Goal: Task Accomplishment & Management: Complete application form

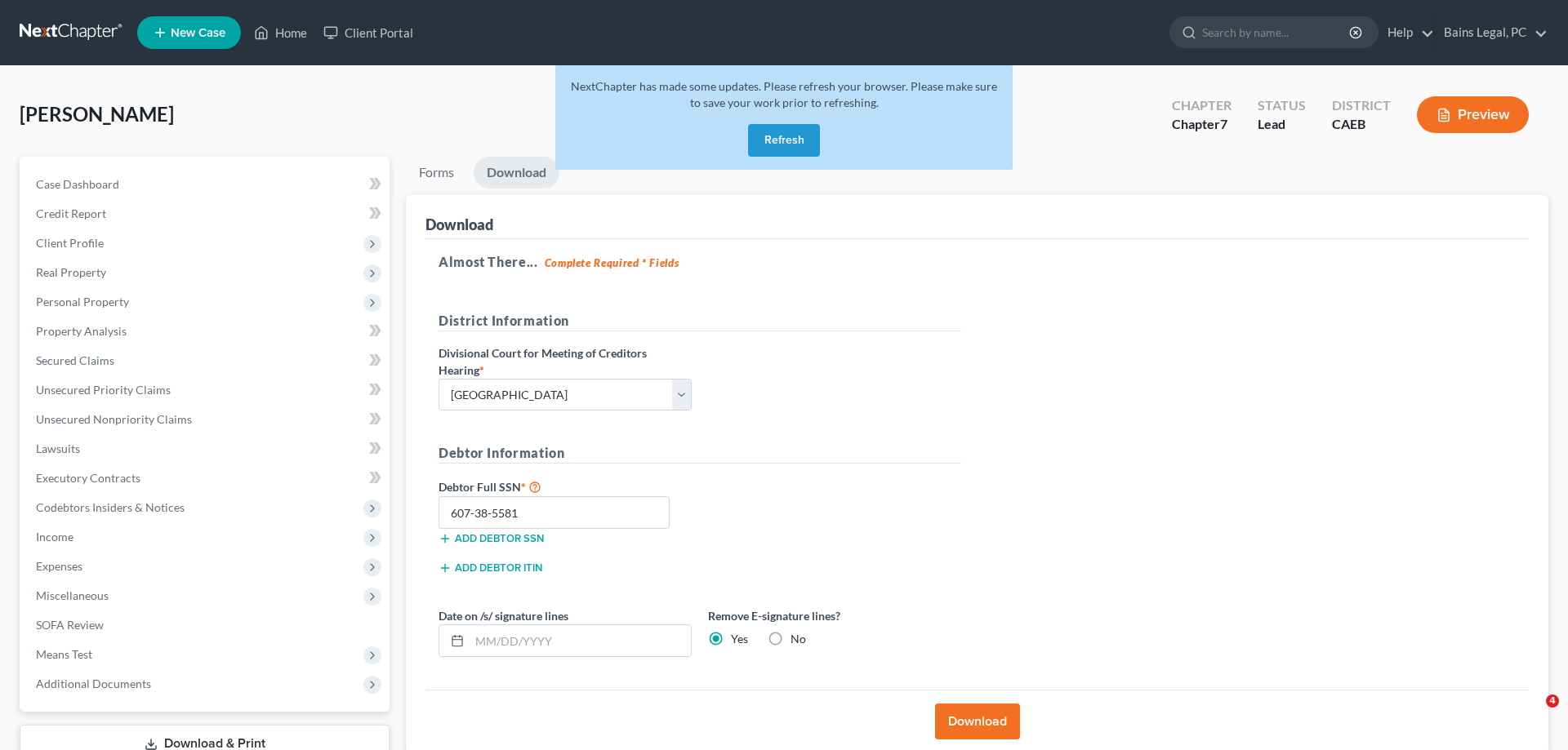
select select "2"
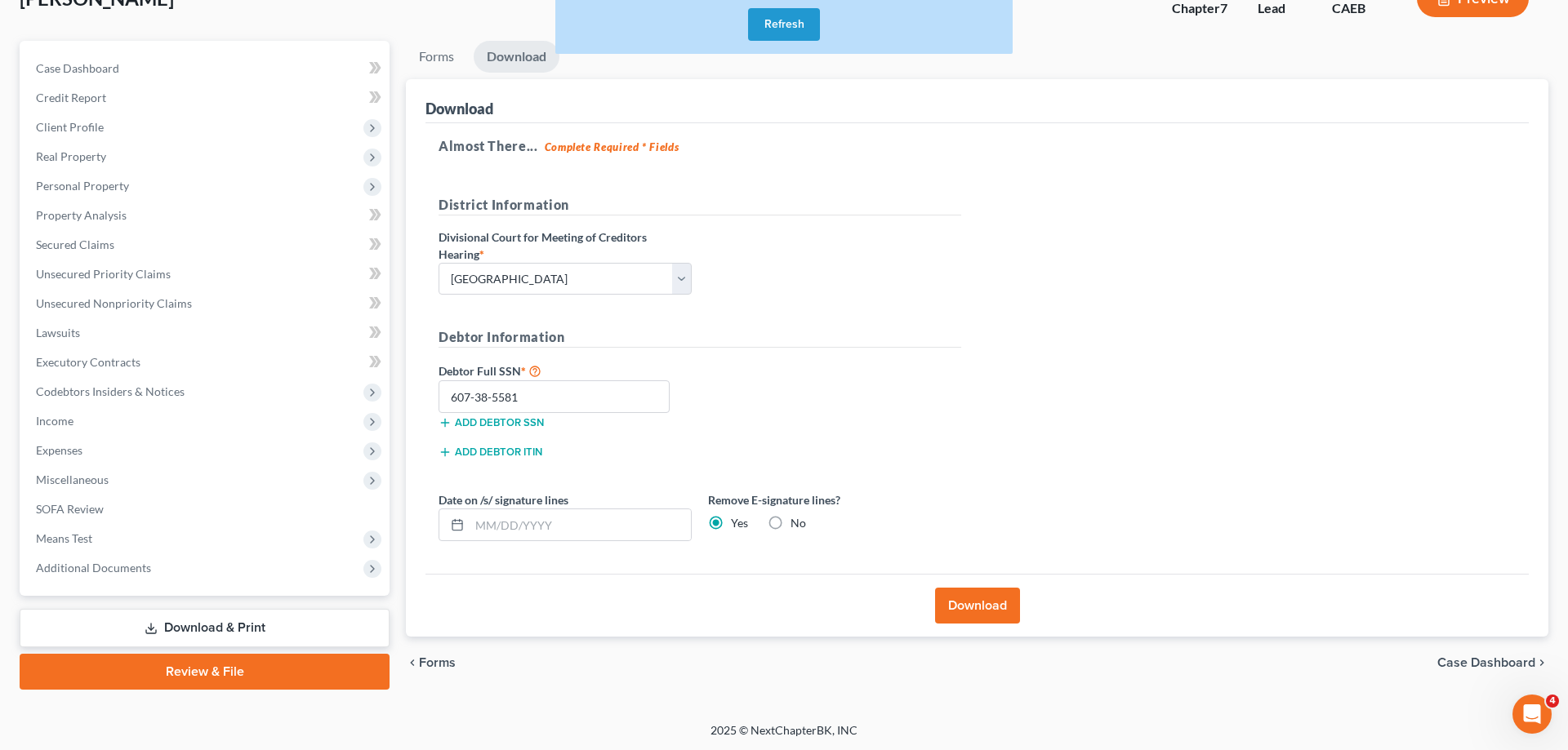
click at [783, 23] on button "Refresh" at bounding box center [784, 24] width 72 height 32
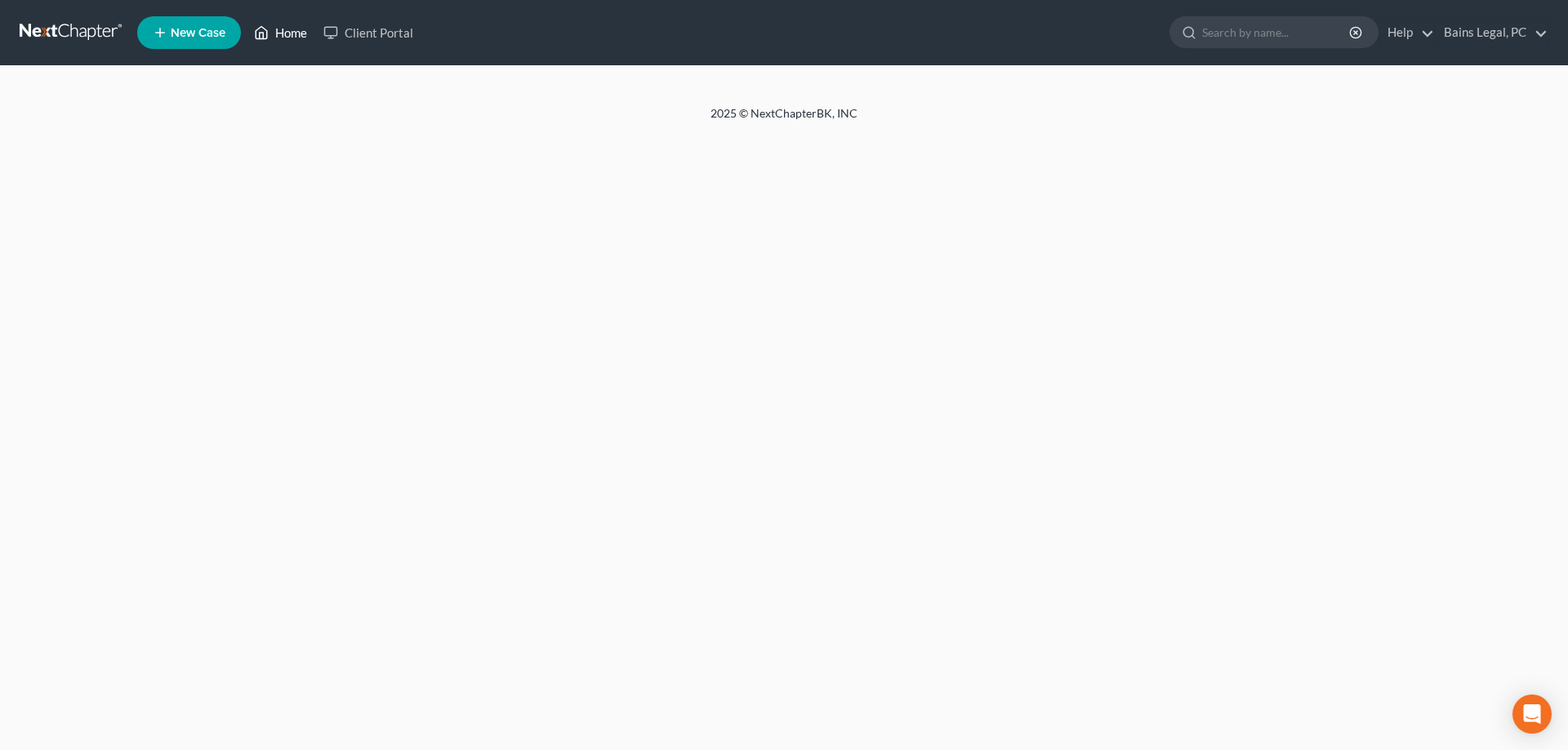
click at [291, 35] on link "Home" at bounding box center [280, 32] width 69 height 30
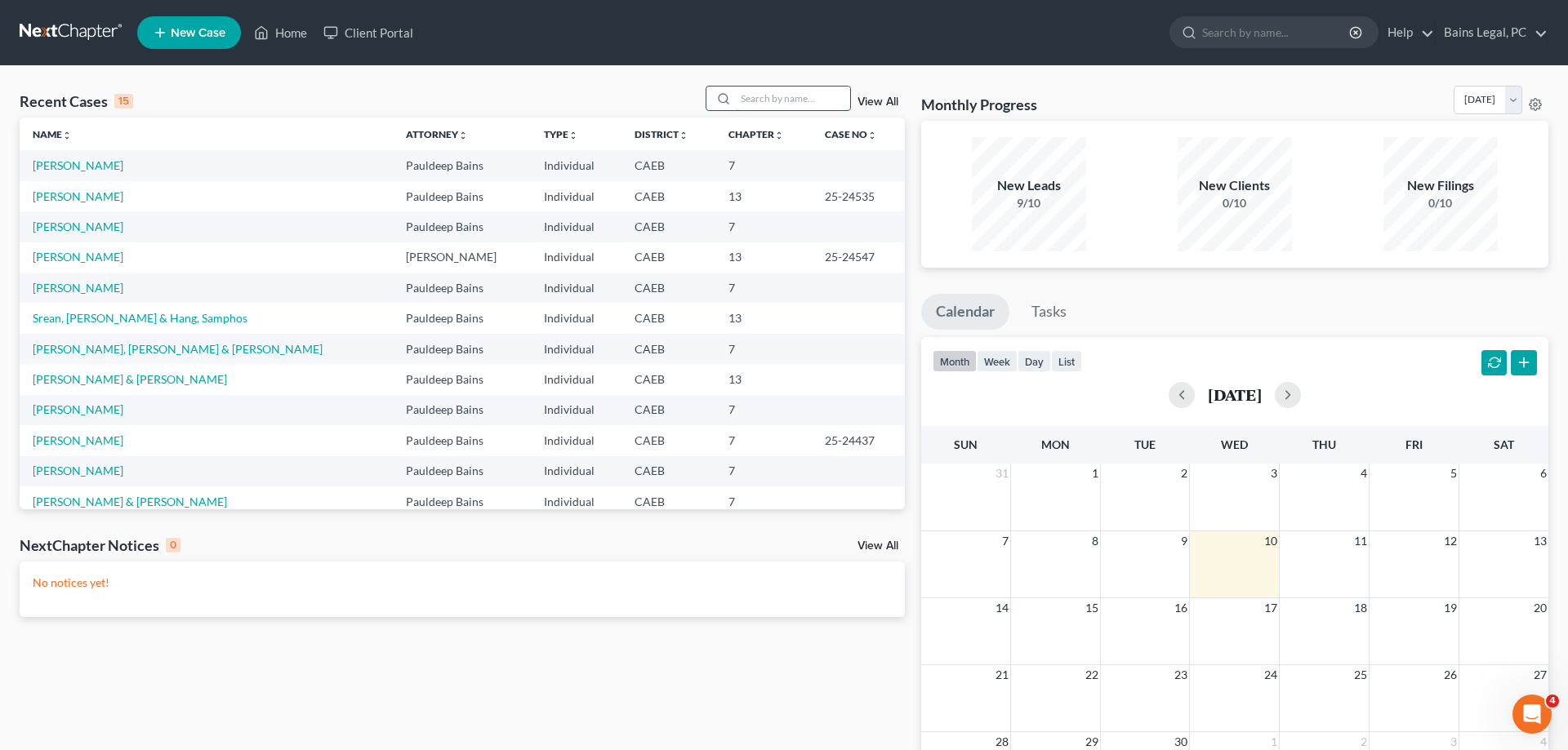
click at [804, 98] on input "search" at bounding box center [793, 98] width 115 height 23
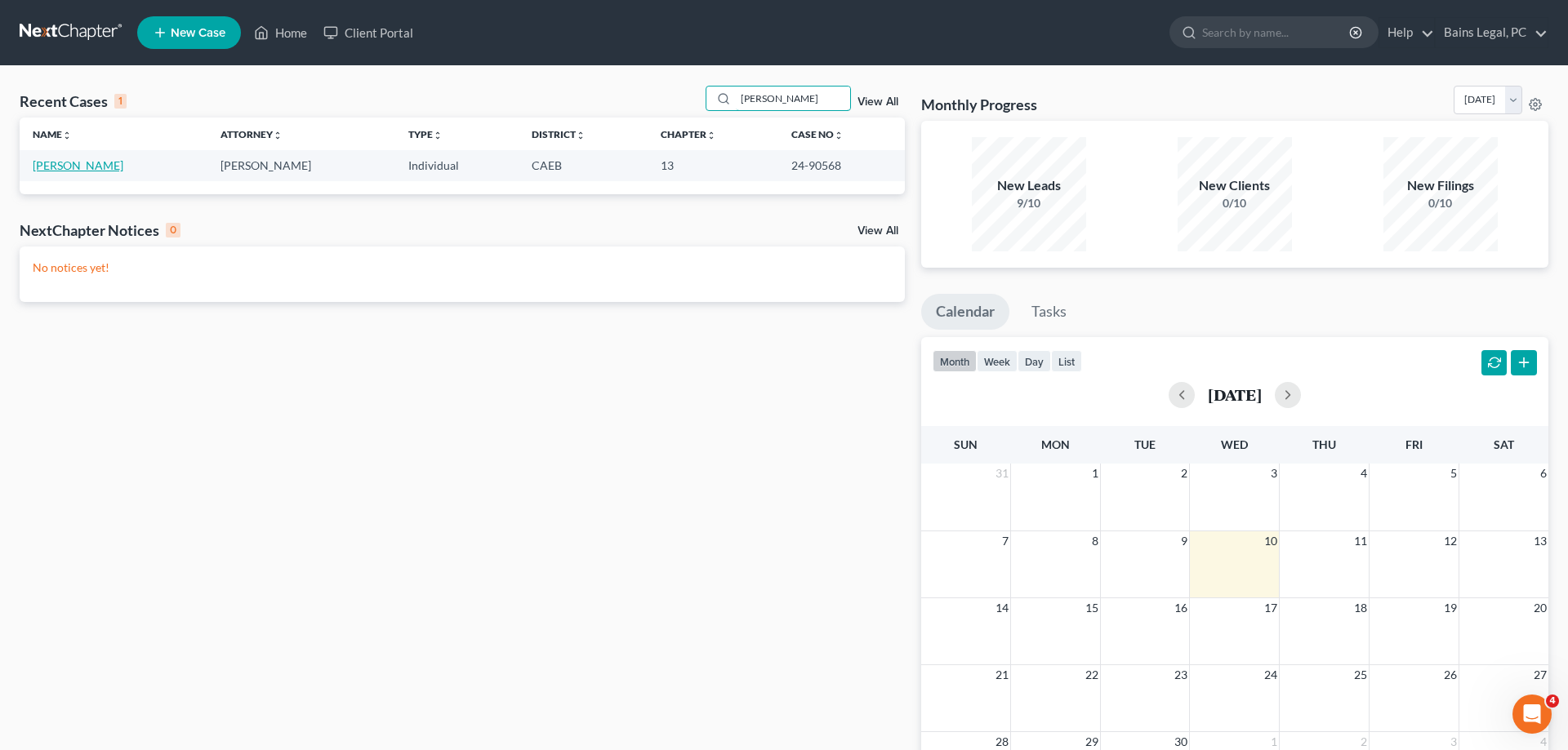
type input "molina"
click at [65, 168] on link "[PERSON_NAME]" at bounding box center [78, 165] width 91 height 14
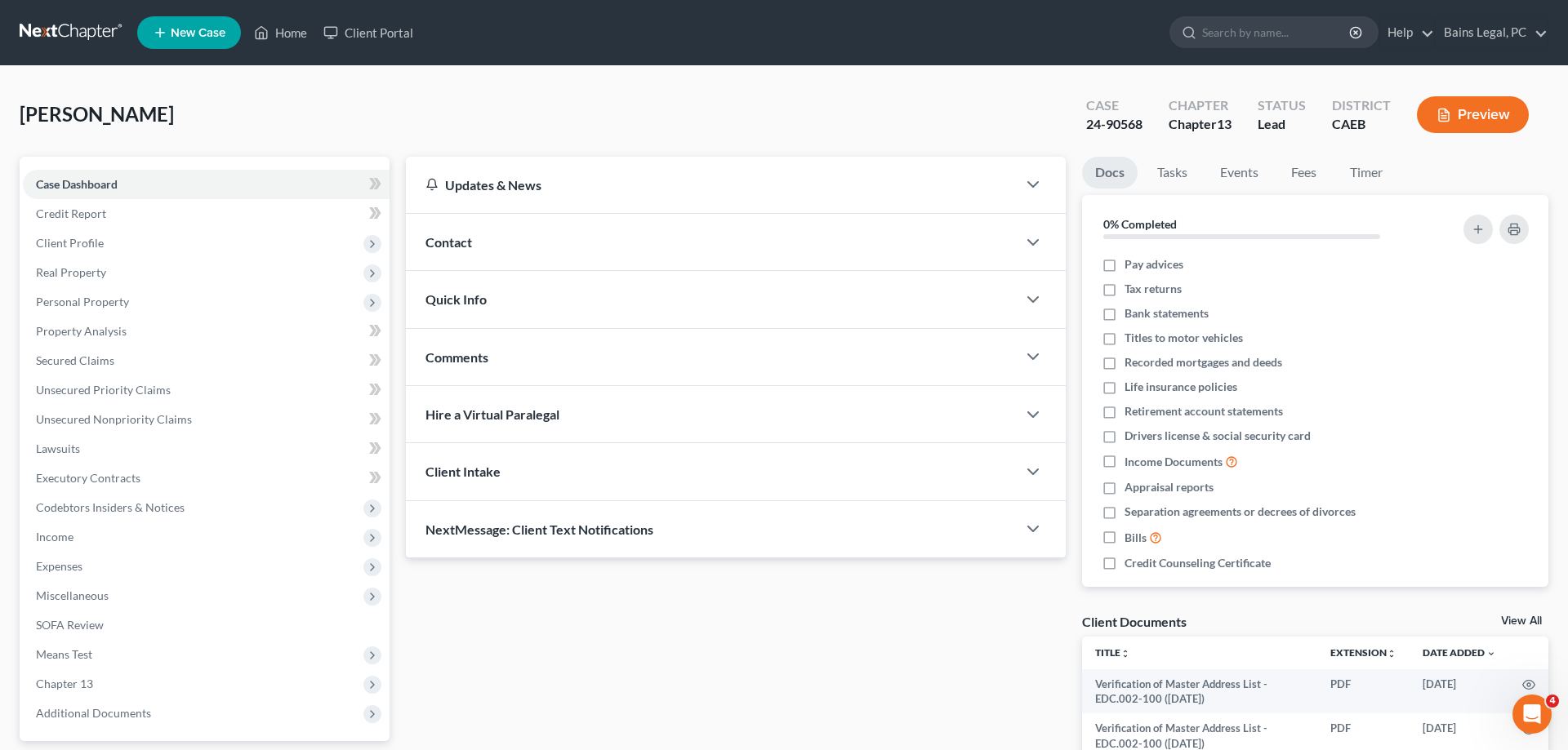
click at [195, 28] on span "New Case" at bounding box center [197, 33] width 55 height 13
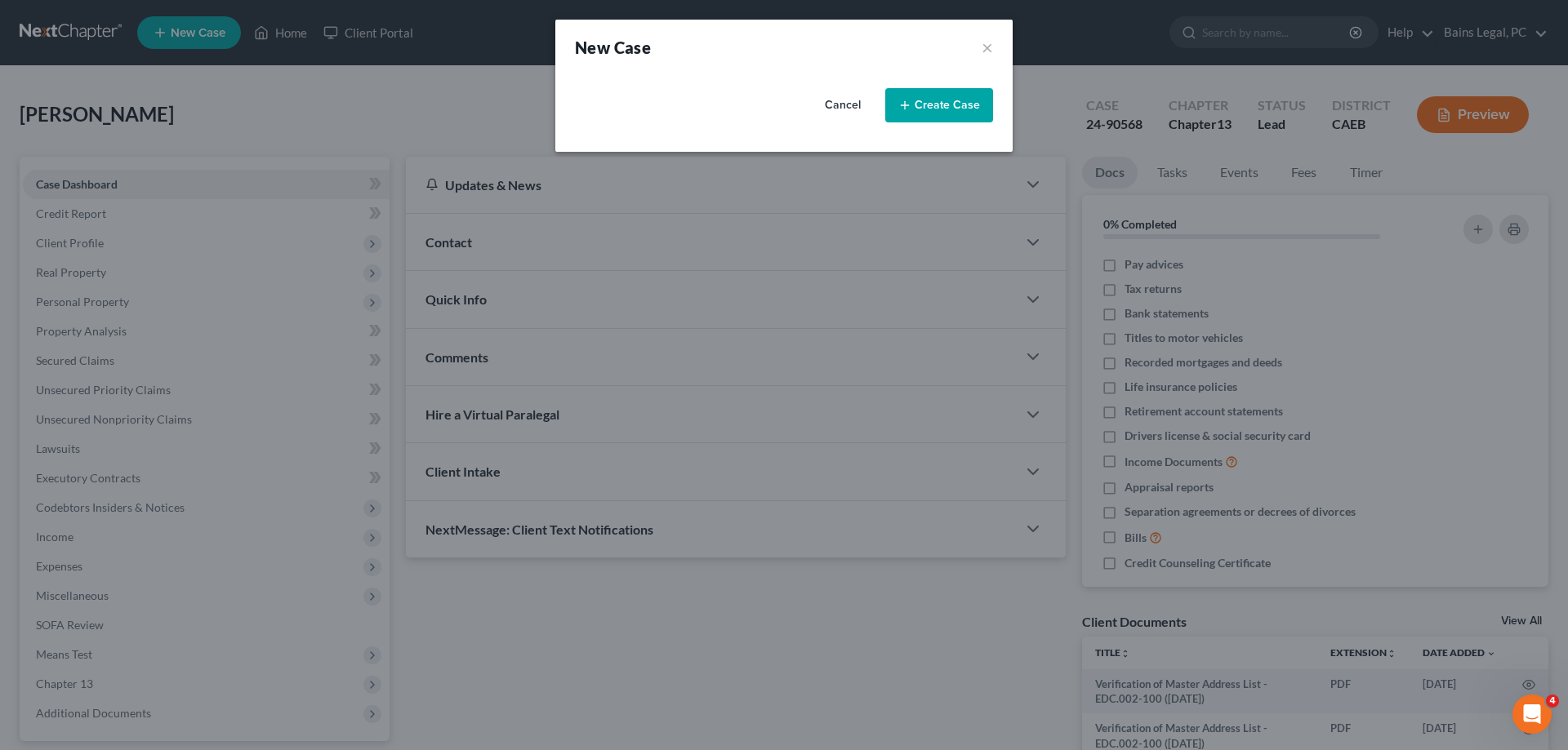
select select "8"
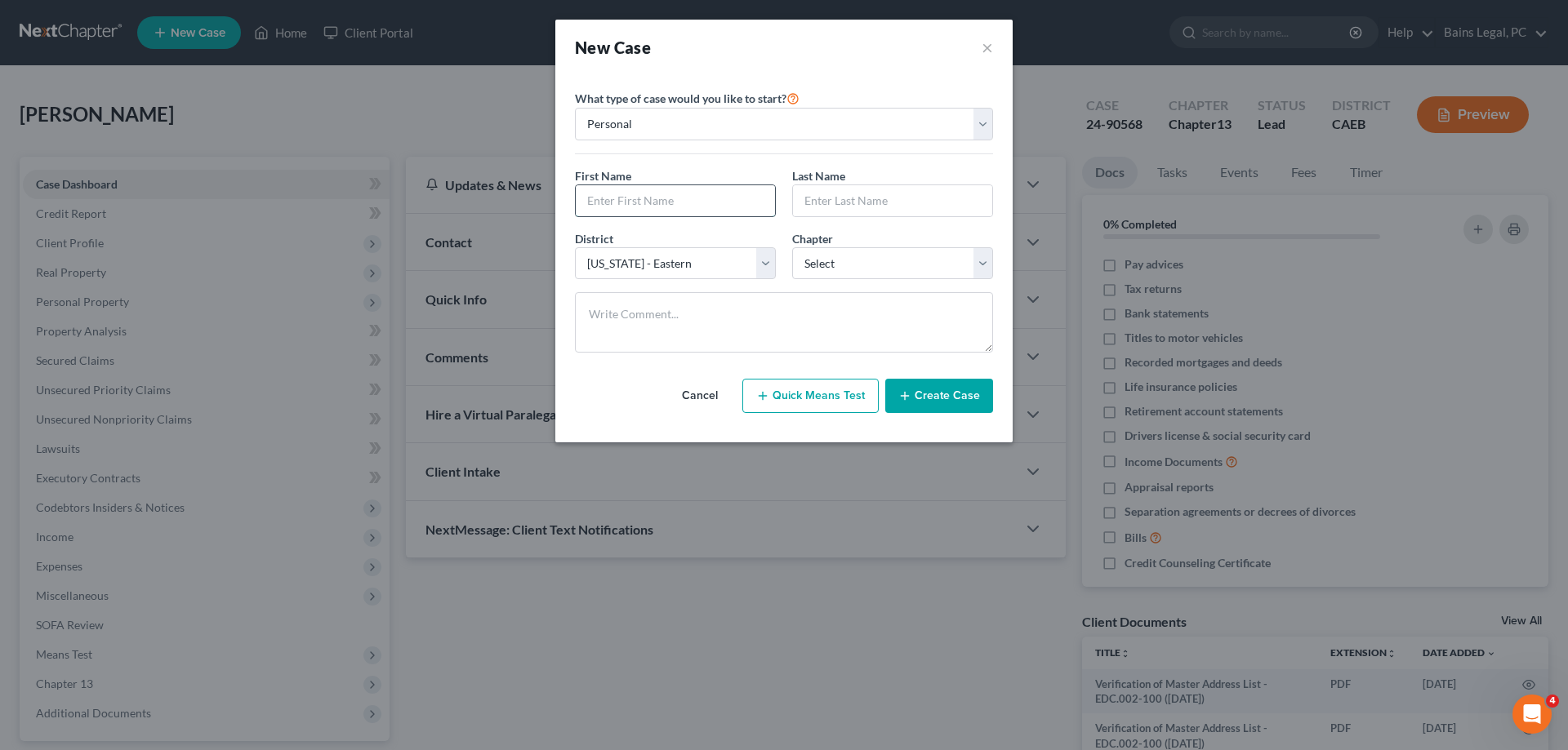
click at [674, 203] on input "text" at bounding box center [675, 201] width 199 height 31
drag, startPoint x: 684, startPoint y: 193, endPoint x: 674, endPoint y: 192, distance: 10.0
click at [683, 194] on input "text" at bounding box center [675, 201] width 199 height 31
type input "Richard"
type input "Molina"
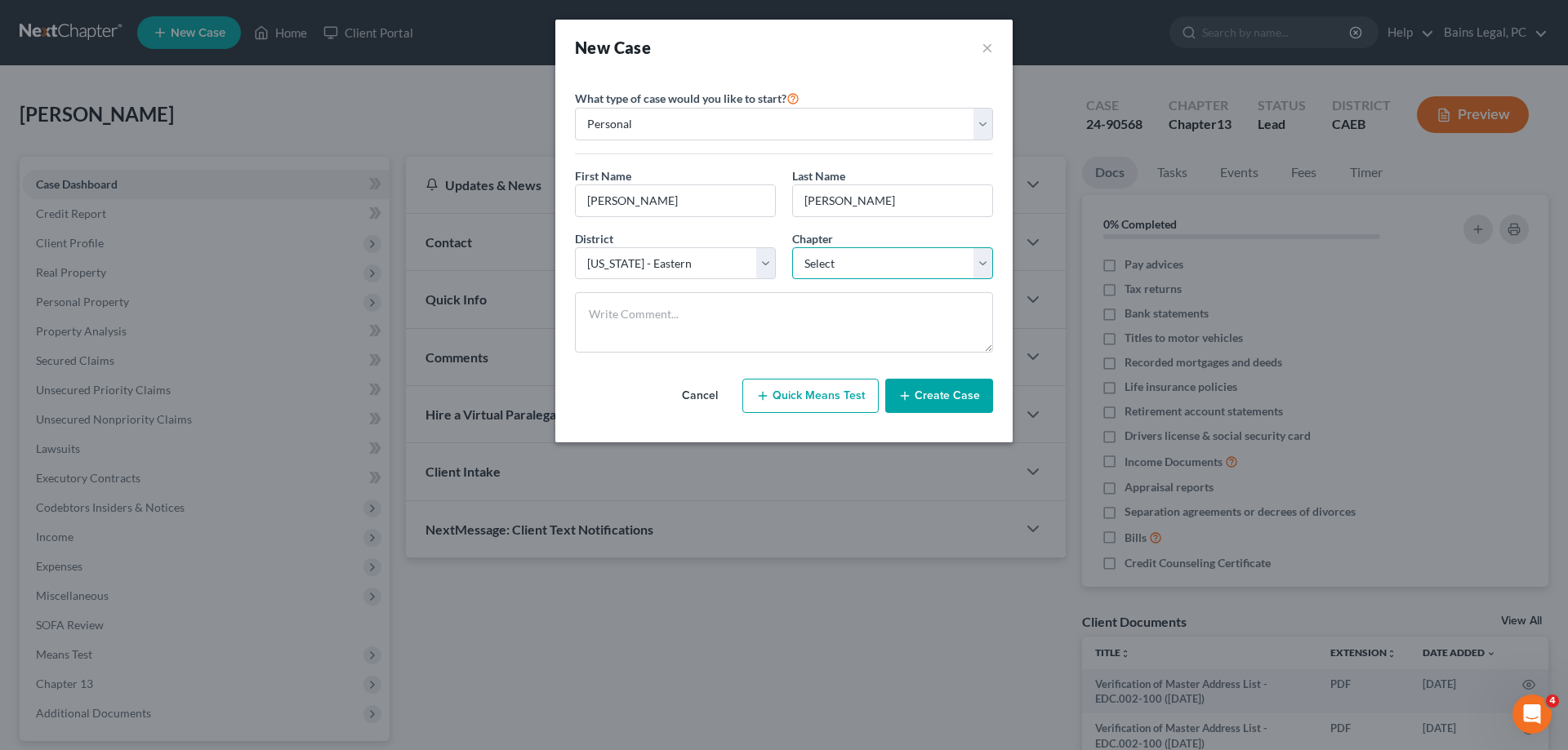
click at [793, 247] on select "Select 7 11 12 13" at bounding box center [893, 263] width 201 height 32
select select "3"
click option "13" at bounding box center [0, 0] width 0 height 0
click at [965, 403] on button "Create Case" at bounding box center [940, 396] width 108 height 34
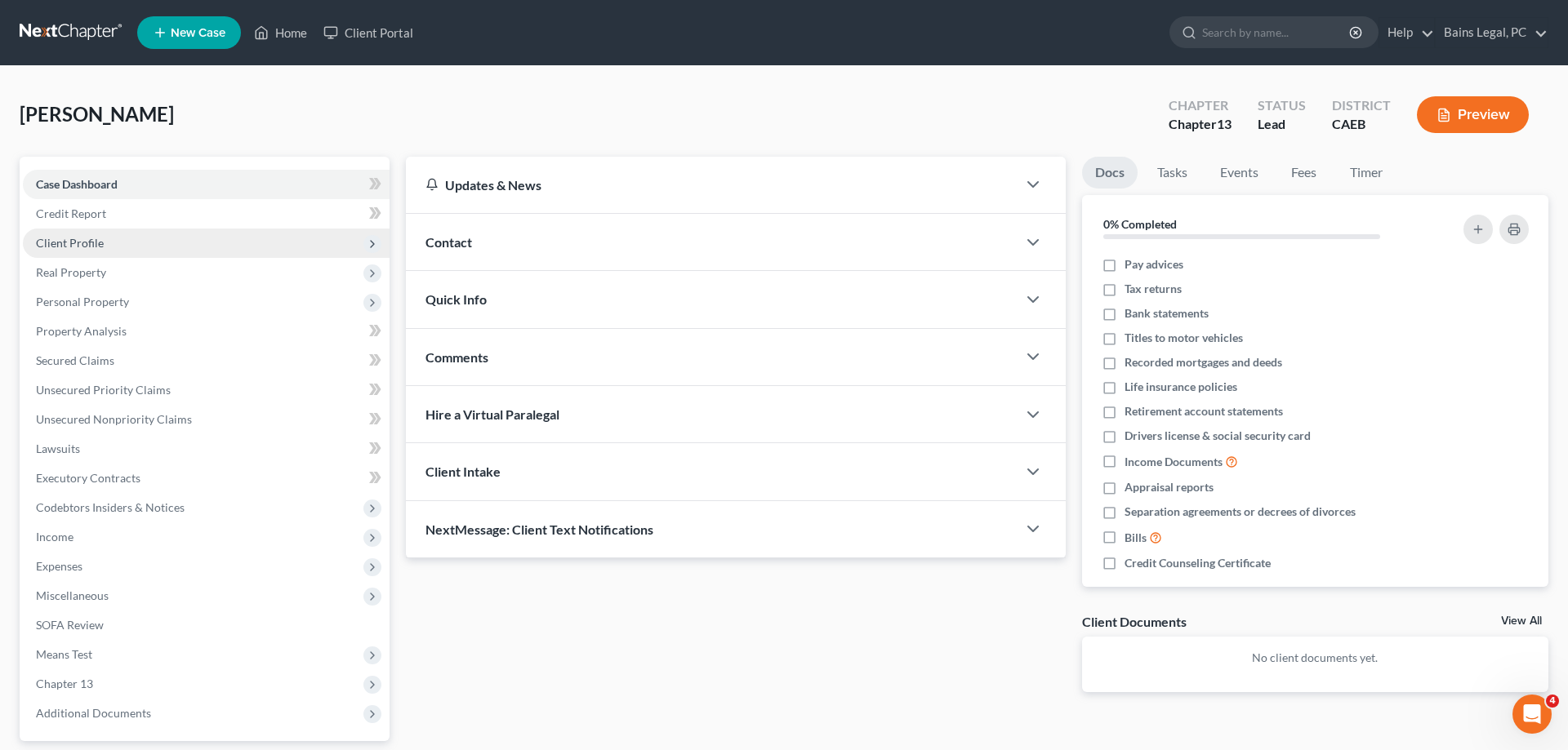
drag, startPoint x: 87, startPoint y: 239, endPoint x: 97, endPoint y: 252, distance: 16.4
click at [87, 241] on span "Client Profile" at bounding box center [69, 242] width 68 height 14
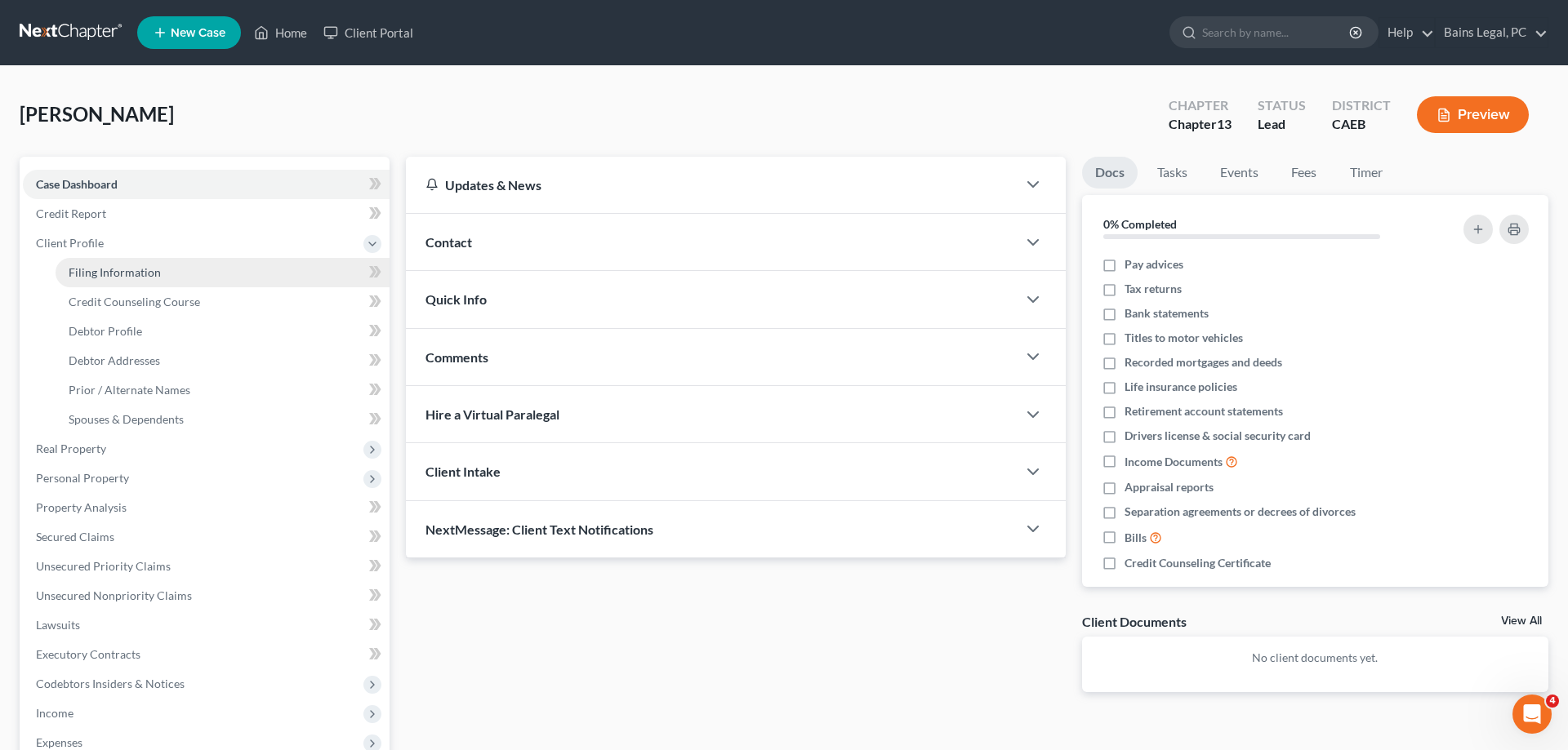
click at [141, 265] on span "Filing Information" at bounding box center [115, 271] width 92 height 14
select select "1"
select select "0"
select select "3"
select select "8"
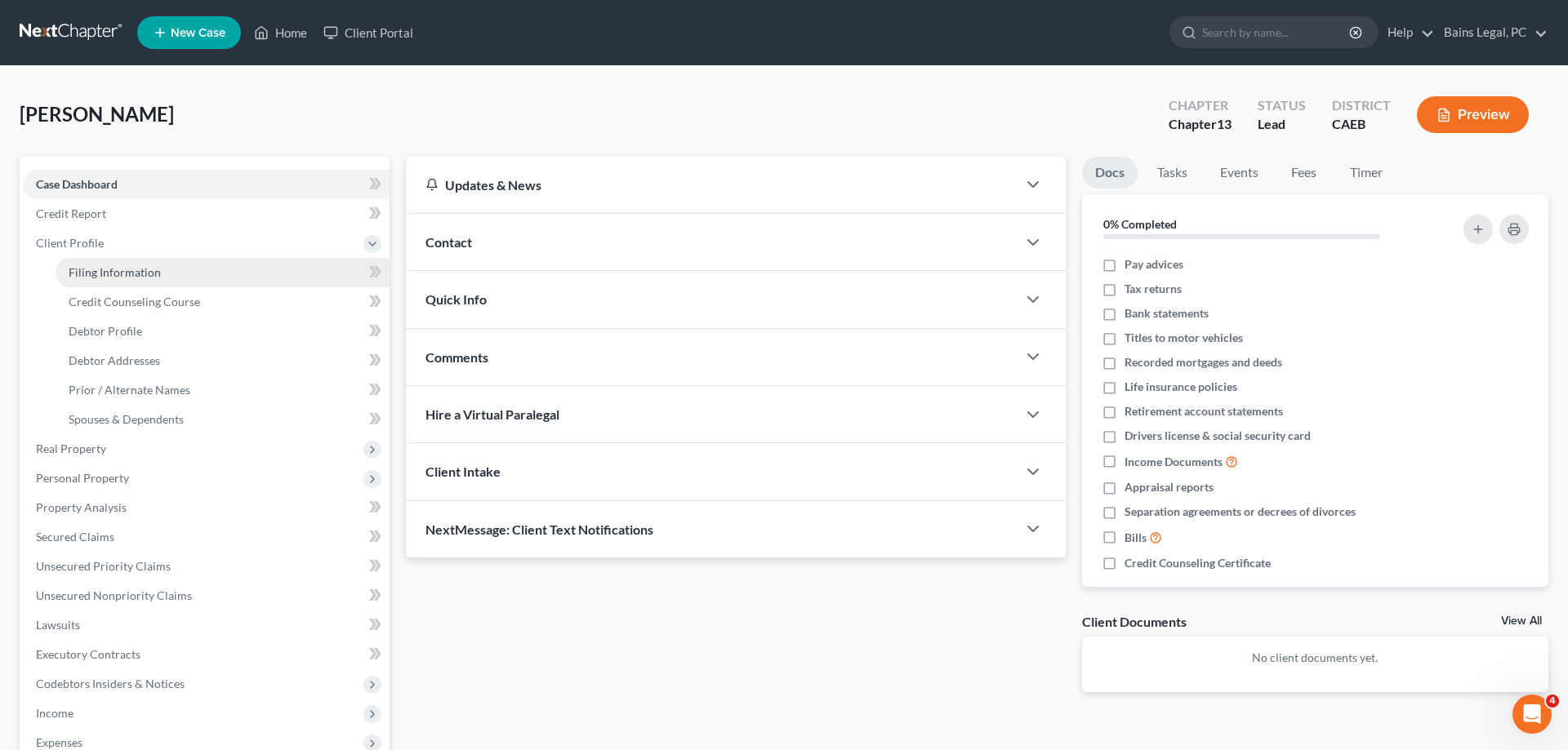
select select "4"
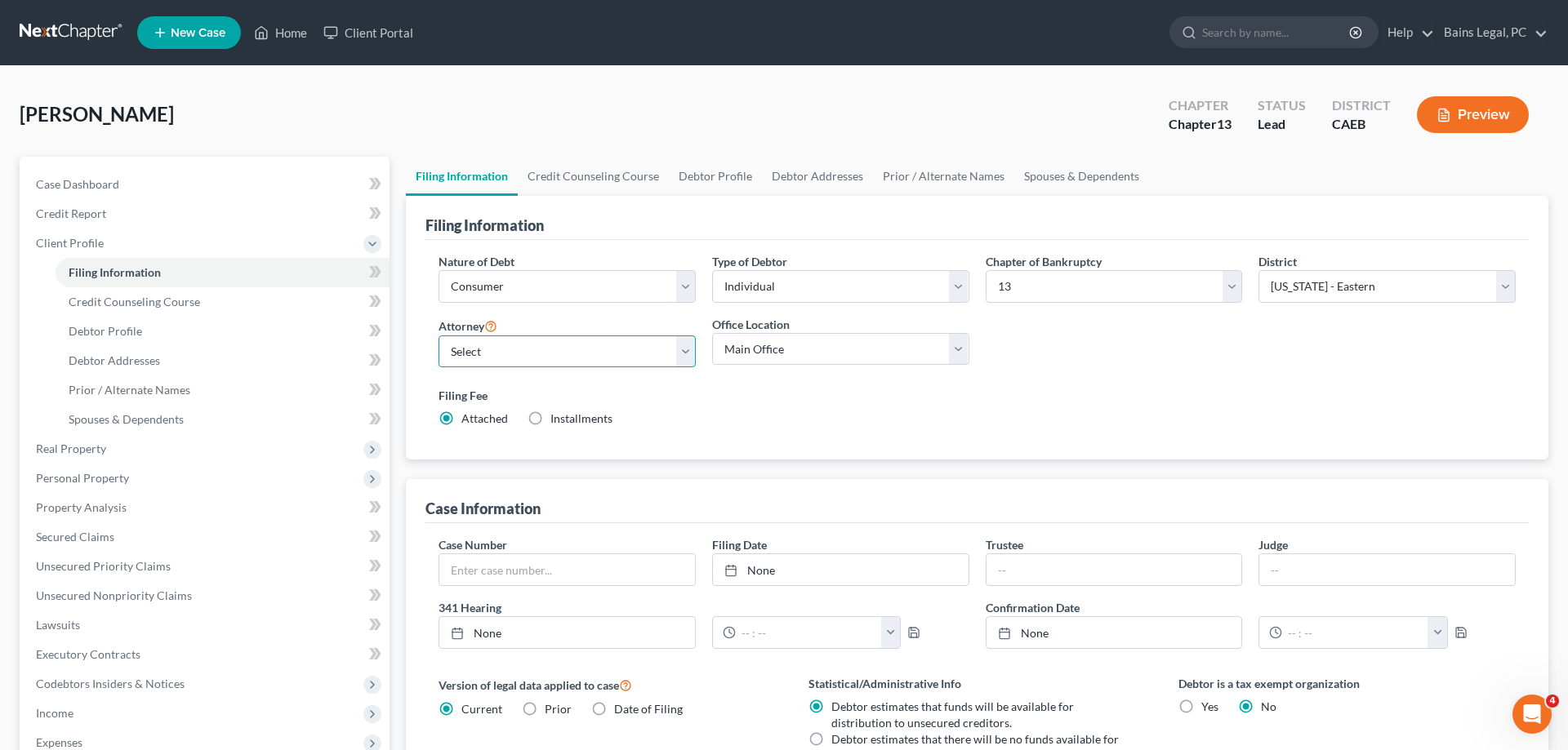
click at [438, 335] on select "Select Pauldeep Bains - CAEB Pauldeep Bains - CAEB Simran Hundal - CAEB" at bounding box center [566, 352] width 257 height 32
select select "2"
click option "Simran Hundal - CAEB" at bounding box center [0, 0] width 0 height 0
click at [712, 334] on select "Main Office Bains and Hundal, LLP" at bounding box center [840, 350] width 257 height 32
select select "0"
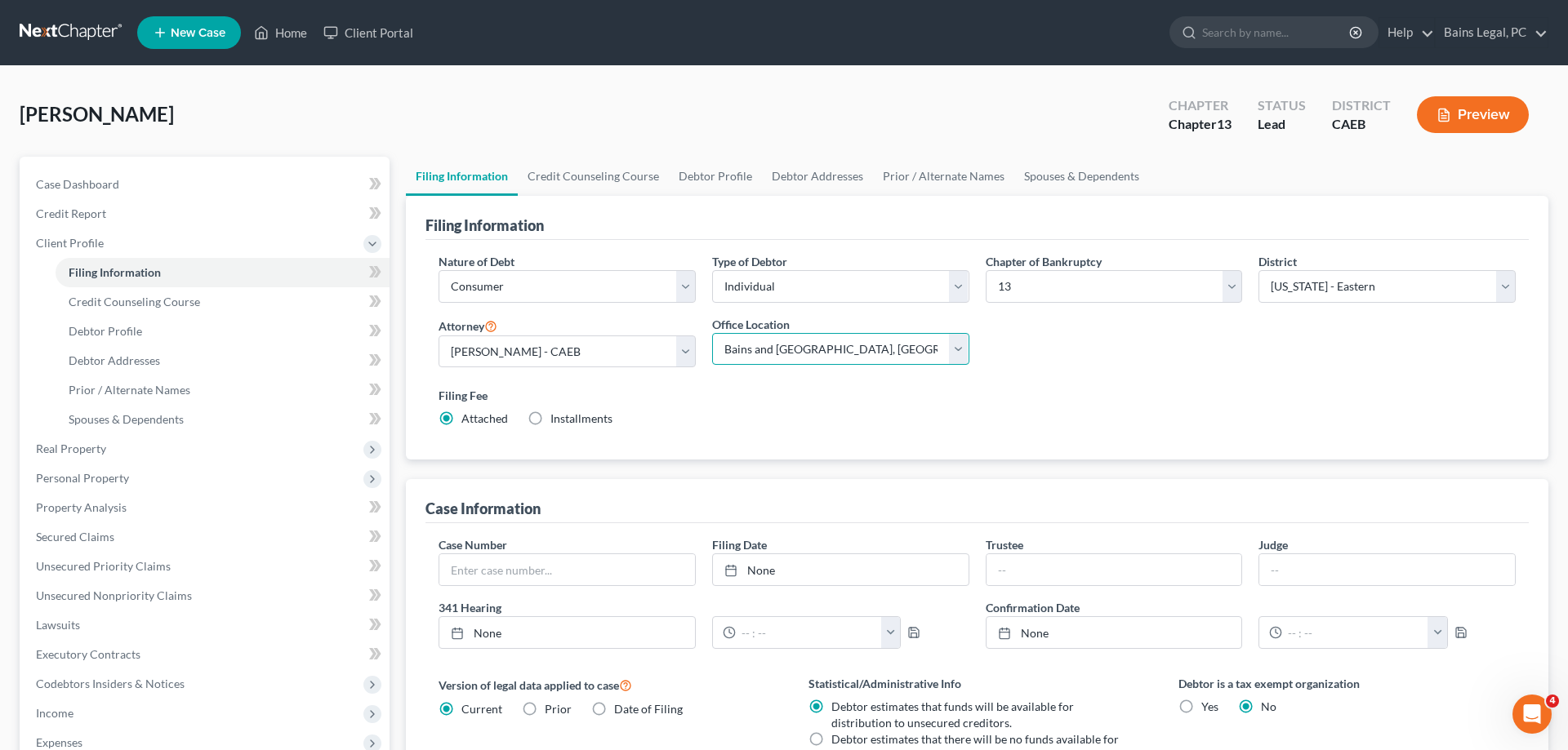
click option "Bains and Hundal, LLP" at bounding box center [0, 0] width 0 height 0
click at [903, 392] on label "Filing Fee" at bounding box center [977, 395] width 1077 height 17
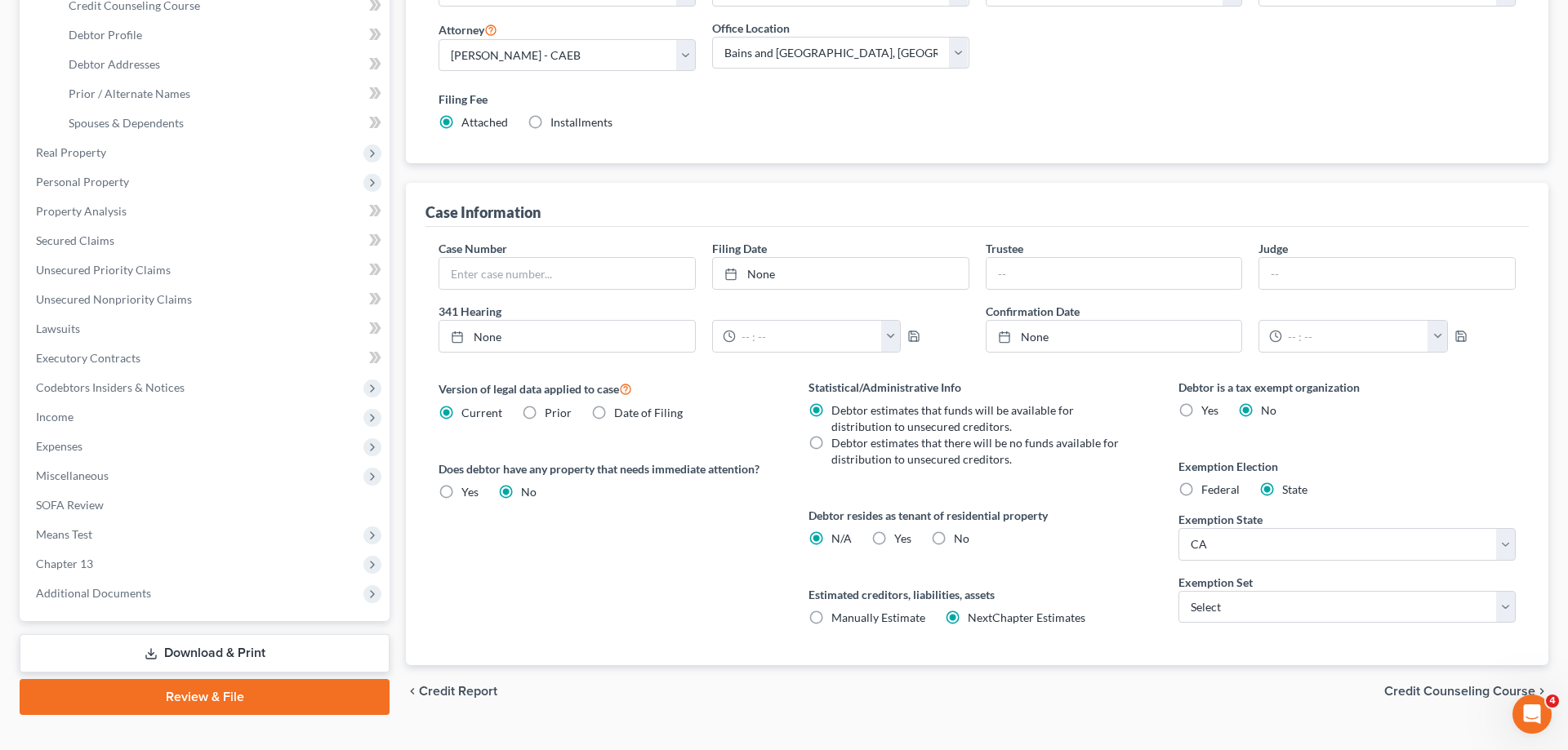
scroll to position [325, 0]
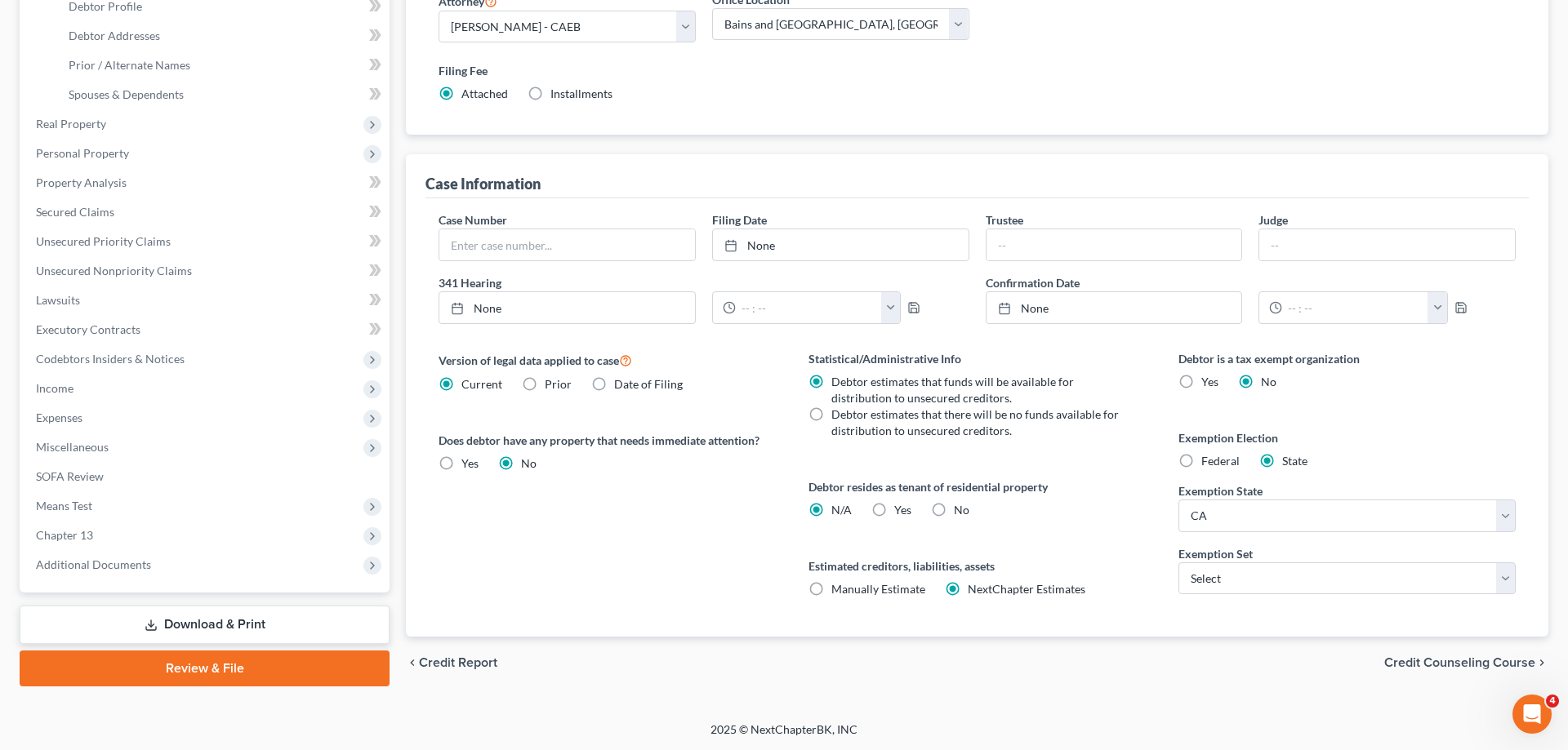
drag, startPoint x: 938, startPoint y: 516, endPoint x: 982, endPoint y: 522, distance: 44.4
click at [954, 516] on label "No" at bounding box center [961, 510] width 15 height 16
click at [960, 513] on input "No" at bounding box center [966, 508] width 11 height 11
radio input "true"
radio input "false"
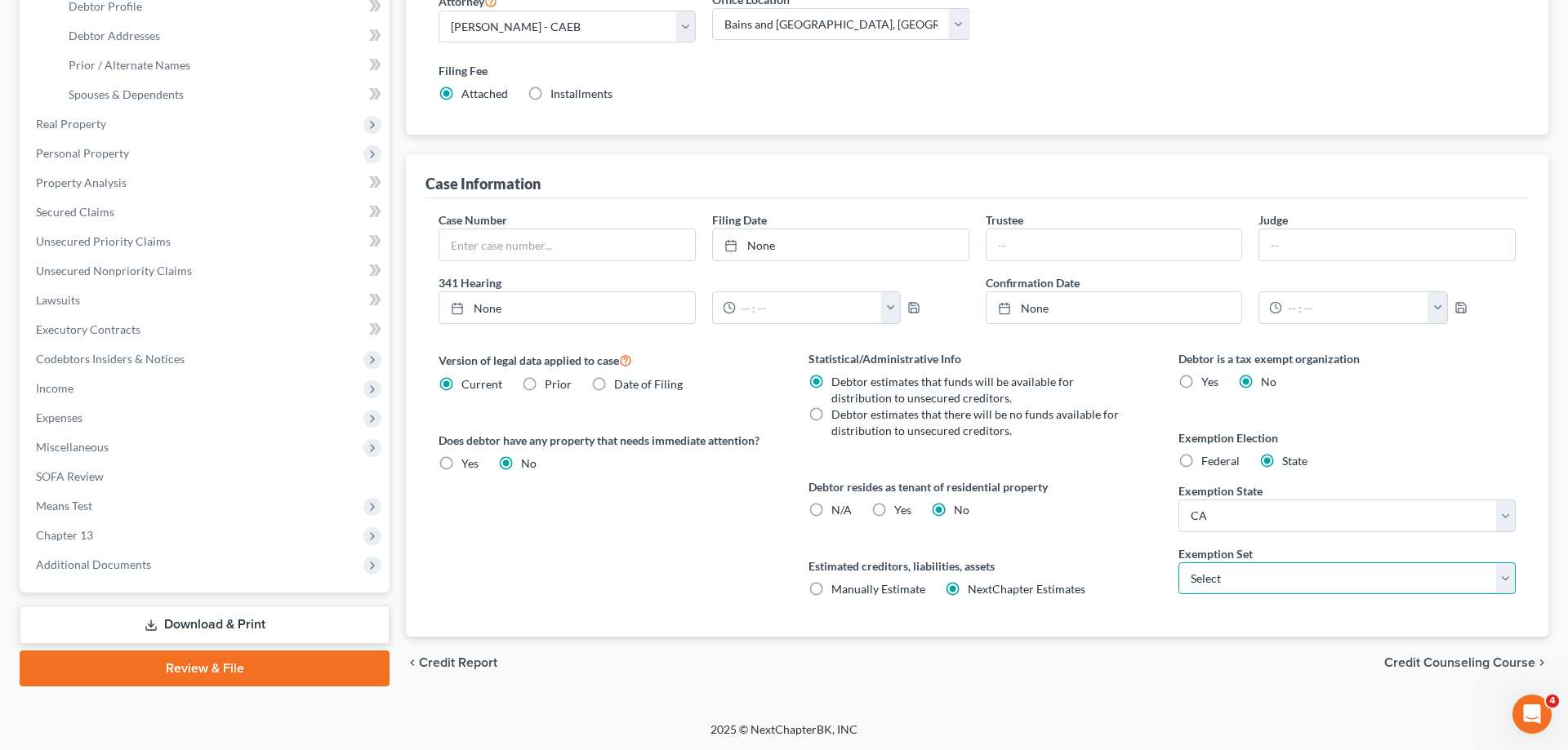
click at [1178, 562] on select "Select 703 704" at bounding box center [1347, 579] width 337 height 32
select select "1"
click option "704" at bounding box center [0, 0] width 0 height 0
click at [1106, 553] on div "Statistical/Administrative Info Debtor estimates that funds will be available f…" at bounding box center [977, 494] width 370 height 287
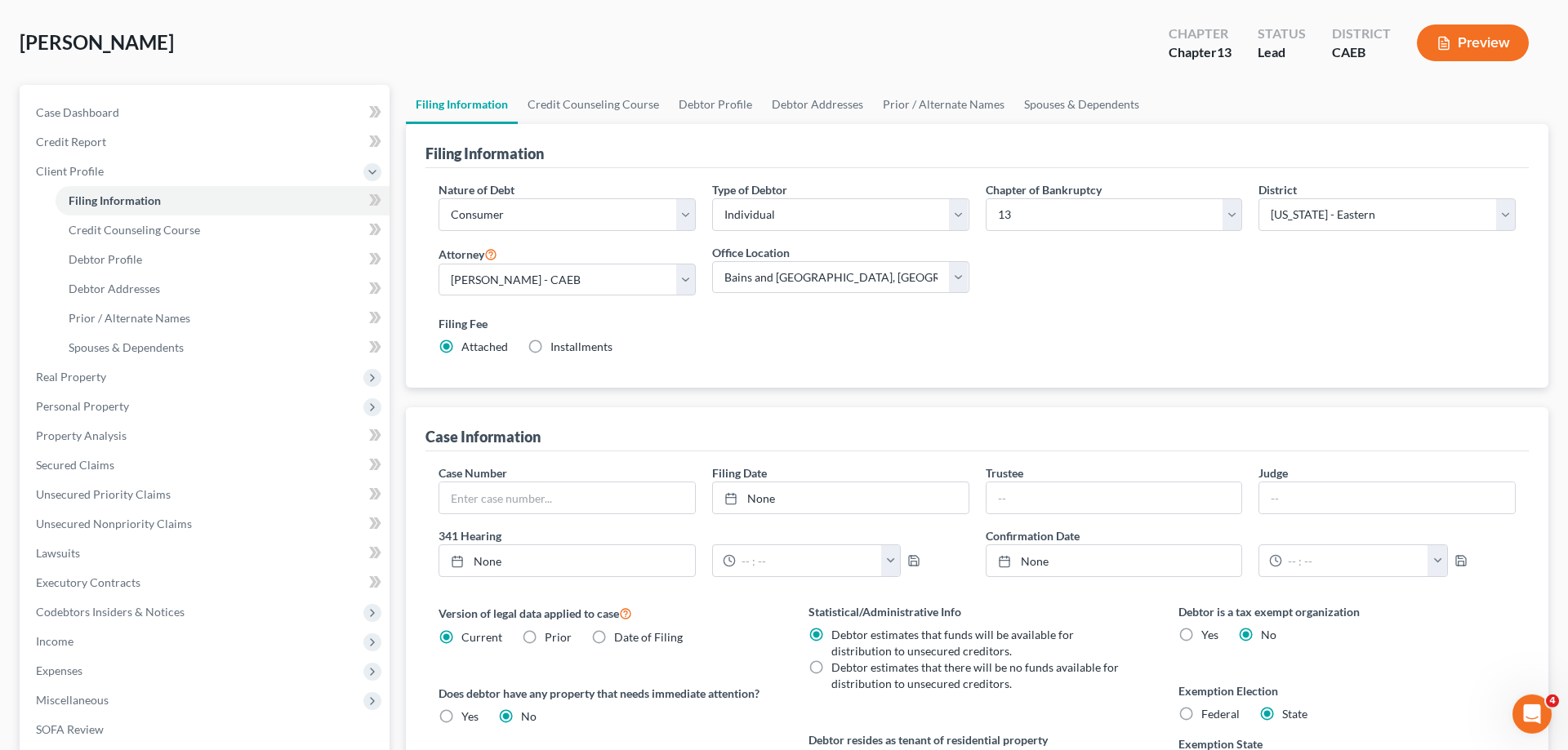
scroll to position [0, 0]
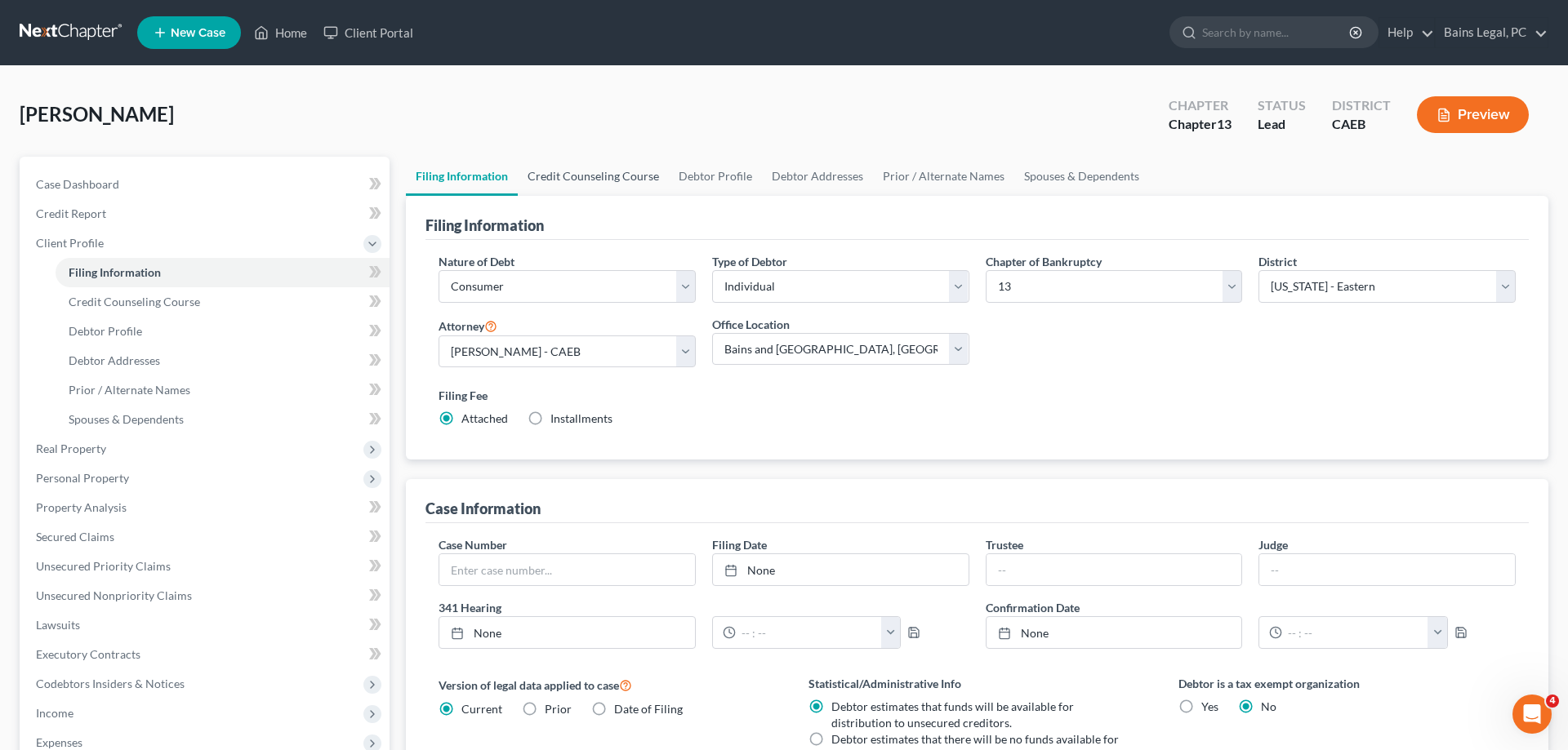
click at [586, 183] on link "Credit Counseling Course" at bounding box center [593, 176] width 151 height 39
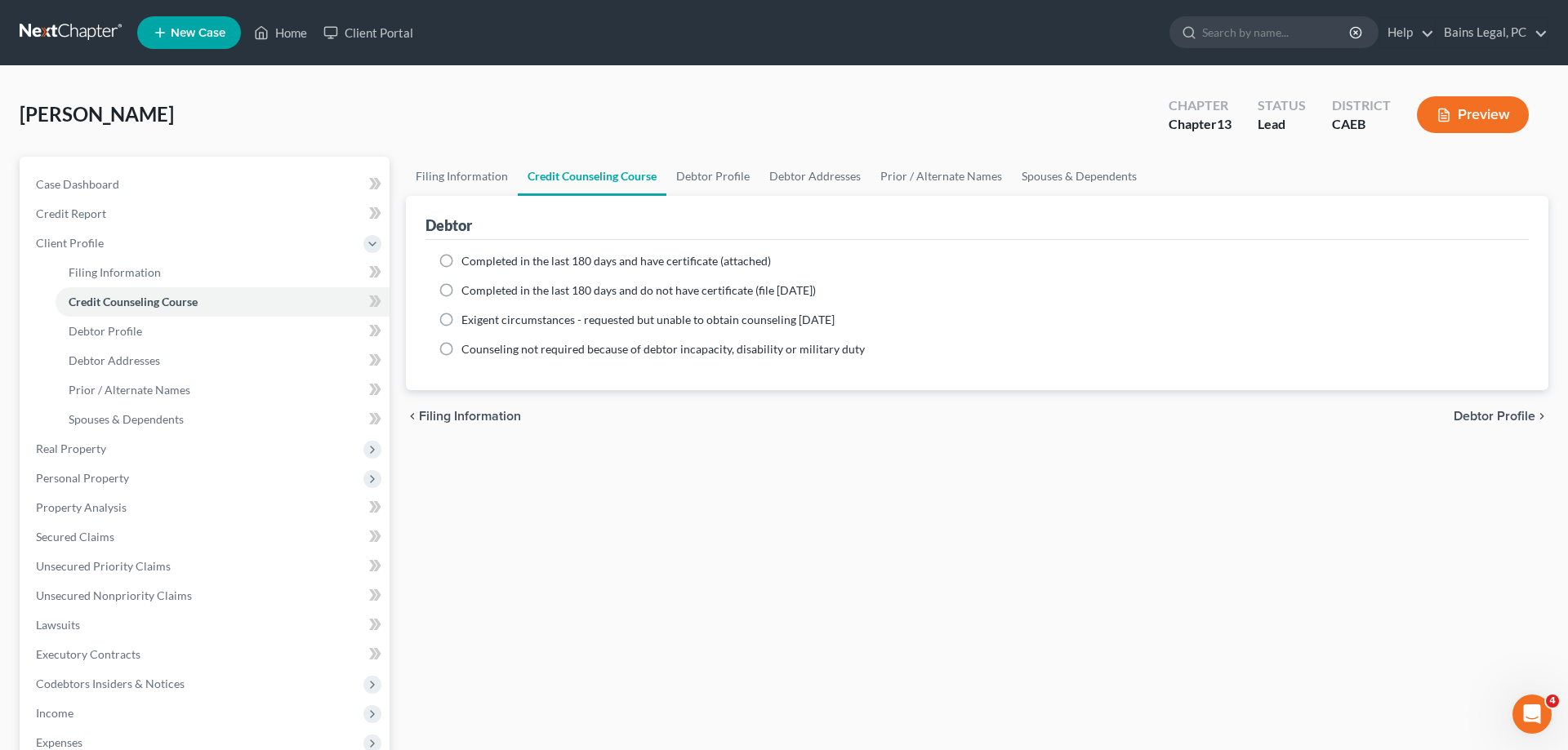
click at [565, 258] on span "Completed in the last 180 days and have certificate (attached)" at bounding box center [616, 261] width 309 height 14
click at [479, 258] on input "Completed in the last 180 days and have certificate (attached)" at bounding box center [473, 259] width 11 height 11
radio input "true"
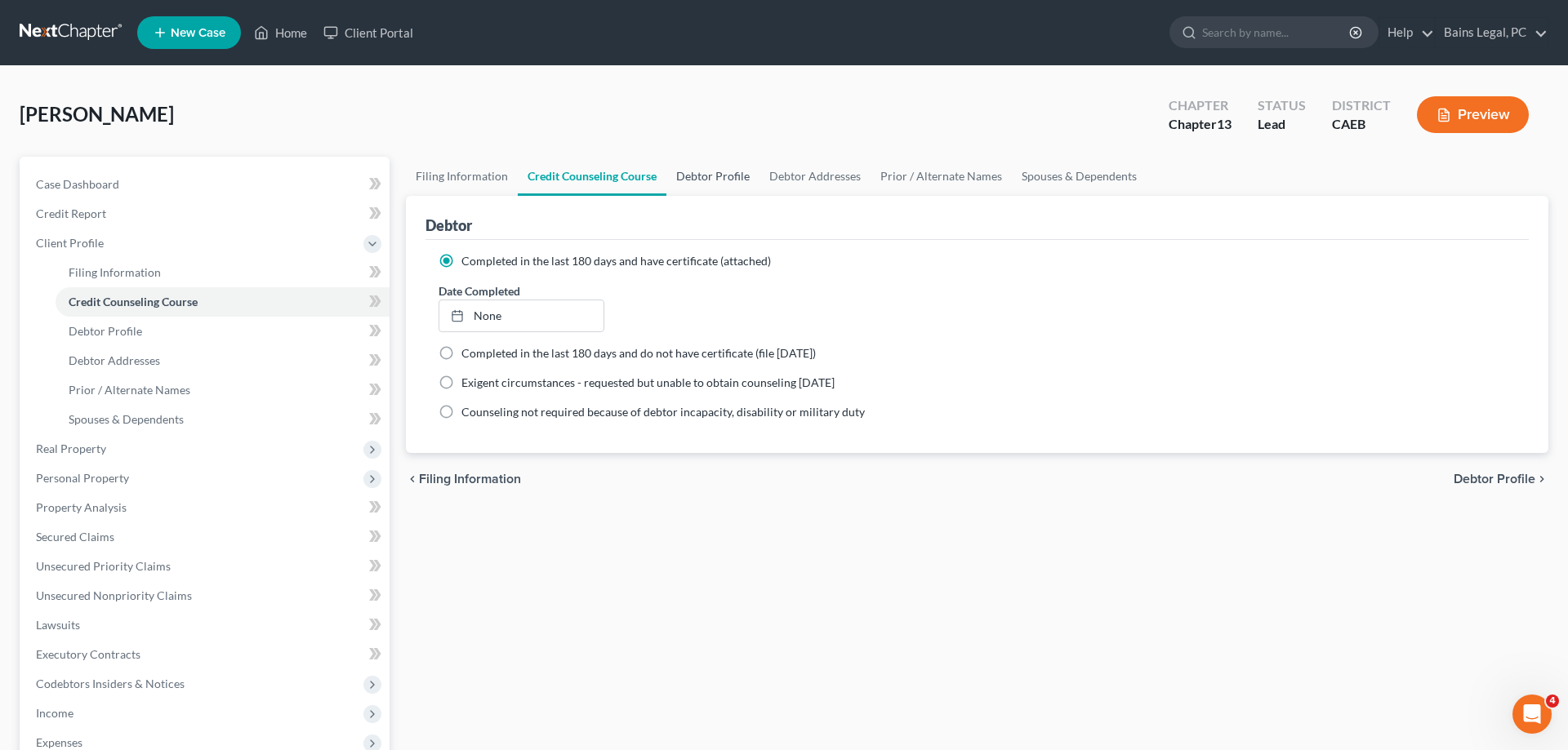
click at [729, 183] on link "Debtor Profile" at bounding box center [712, 176] width 93 height 39
select select "0"
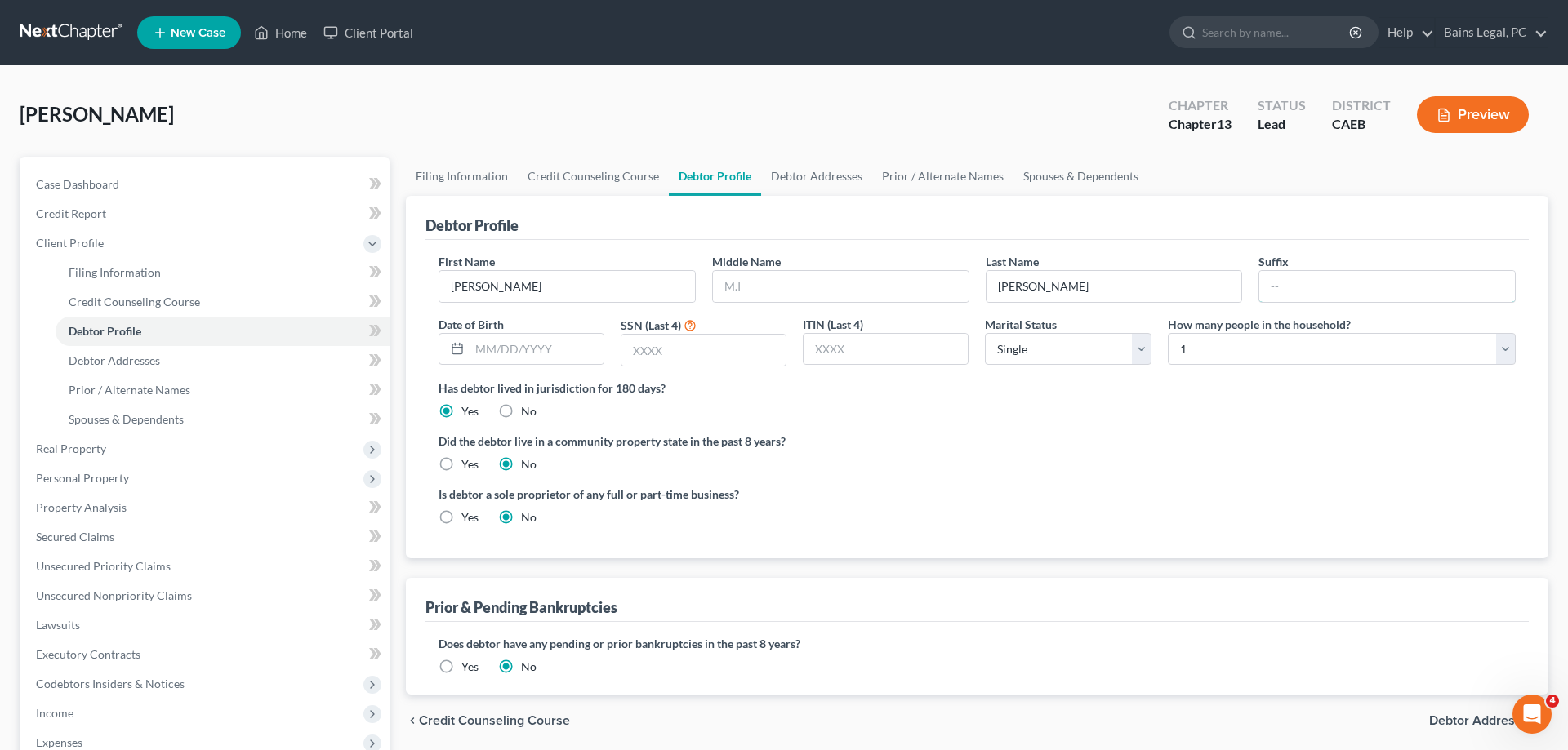
drag, startPoint x: 1310, startPoint y: 284, endPoint x: 1183, endPoint y: 306, distance: 128.9
click at [1311, 281] on input "text" at bounding box center [1388, 287] width 256 height 31
type input "Jr"
click at [507, 349] on input "text" at bounding box center [536, 349] width 134 height 31
type input "02/20/1971"
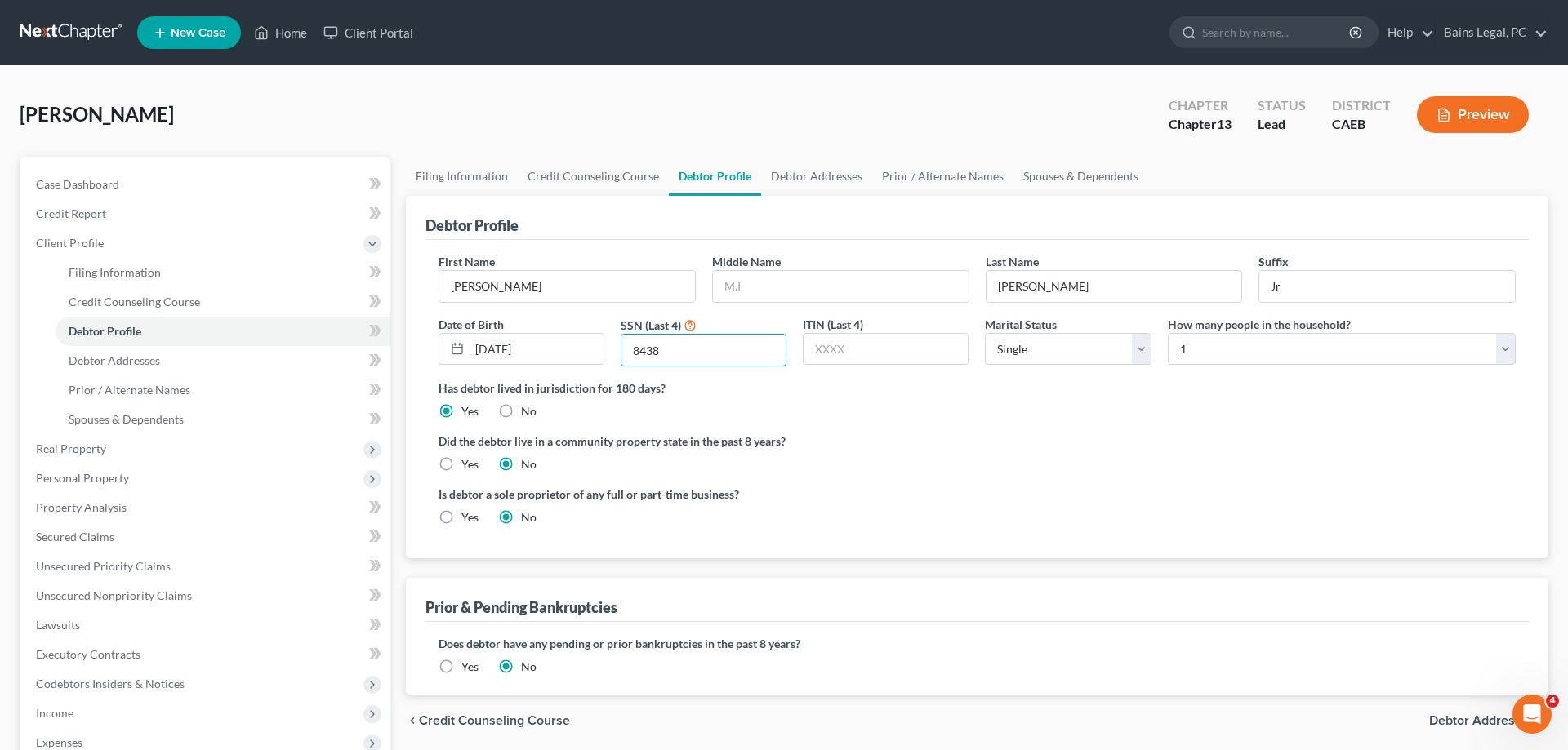
type input "8438"
click at [985, 334] on select "Select Single Married Separated Divorced Widowed" at bounding box center [1068, 350] width 166 height 32
select select "1"
click option "Married" at bounding box center [0, 0] width 0 height 0
select select "3"
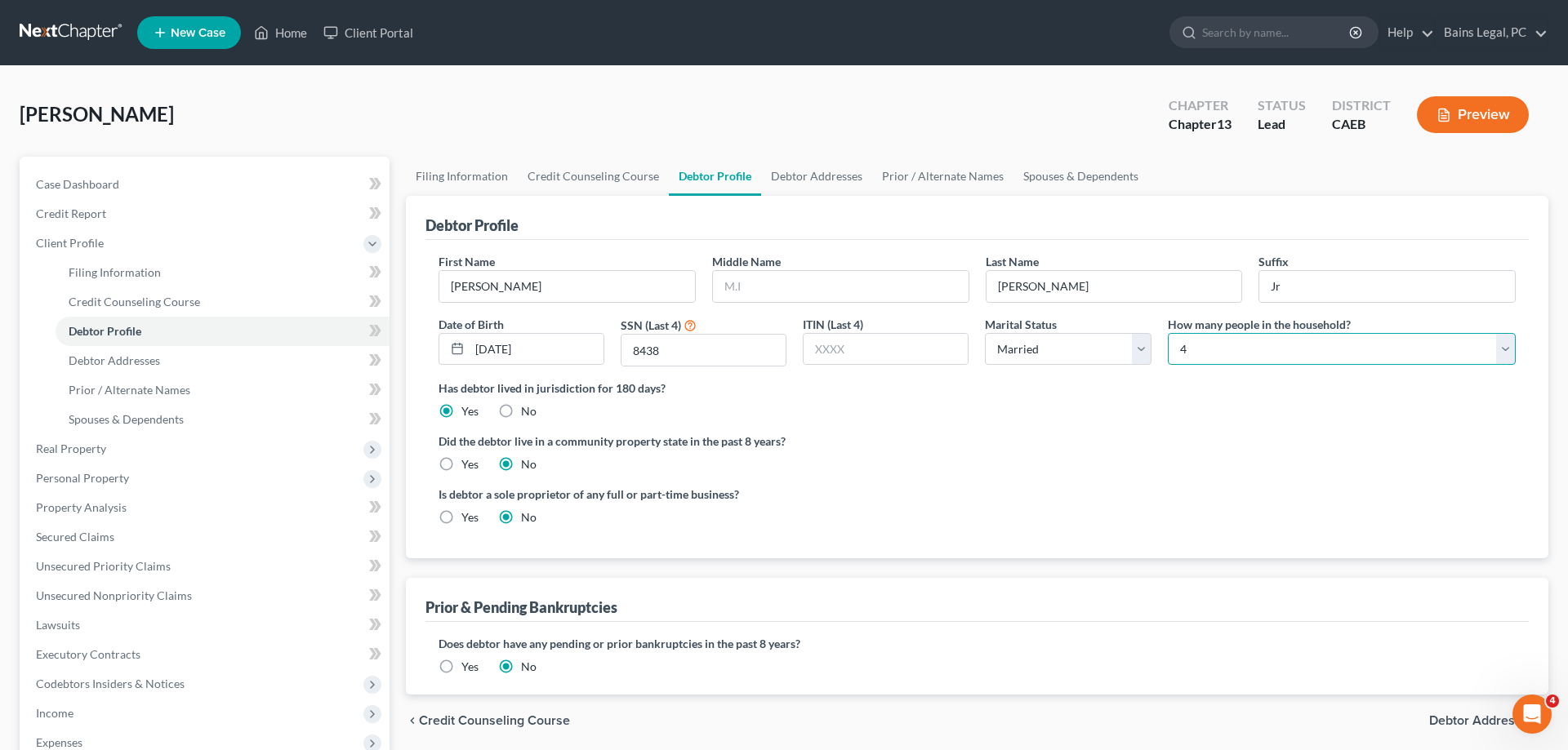
click option "4" at bounding box center [0, 0] width 0 height 0
click at [462, 463] on label "Yes" at bounding box center [470, 464] width 17 height 16
click at [468, 463] on input "Yes" at bounding box center [473, 462] width 11 height 11
radio input "true"
radio input "false"
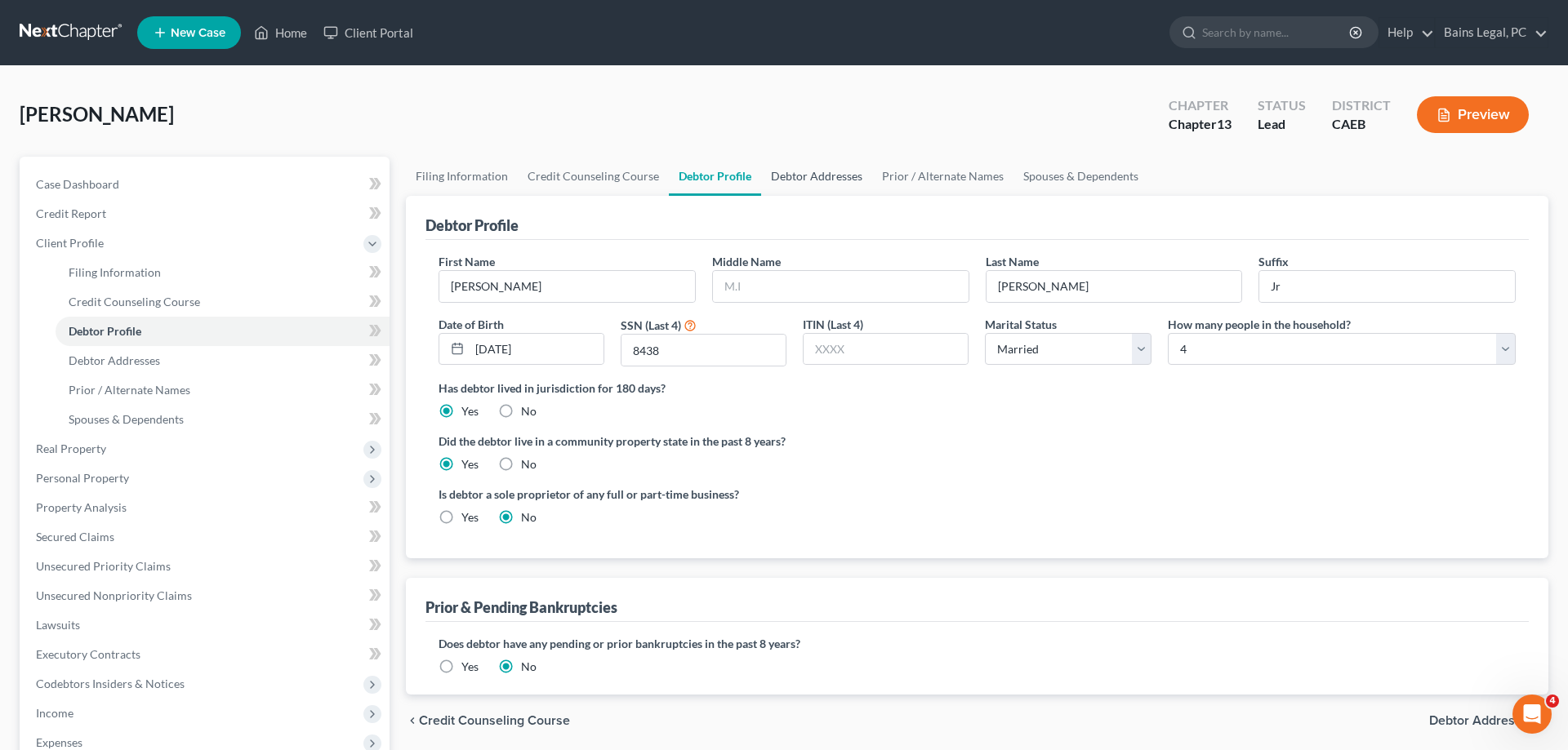
click at [825, 182] on link "Debtor Addresses" at bounding box center [816, 176] width 111 height 39
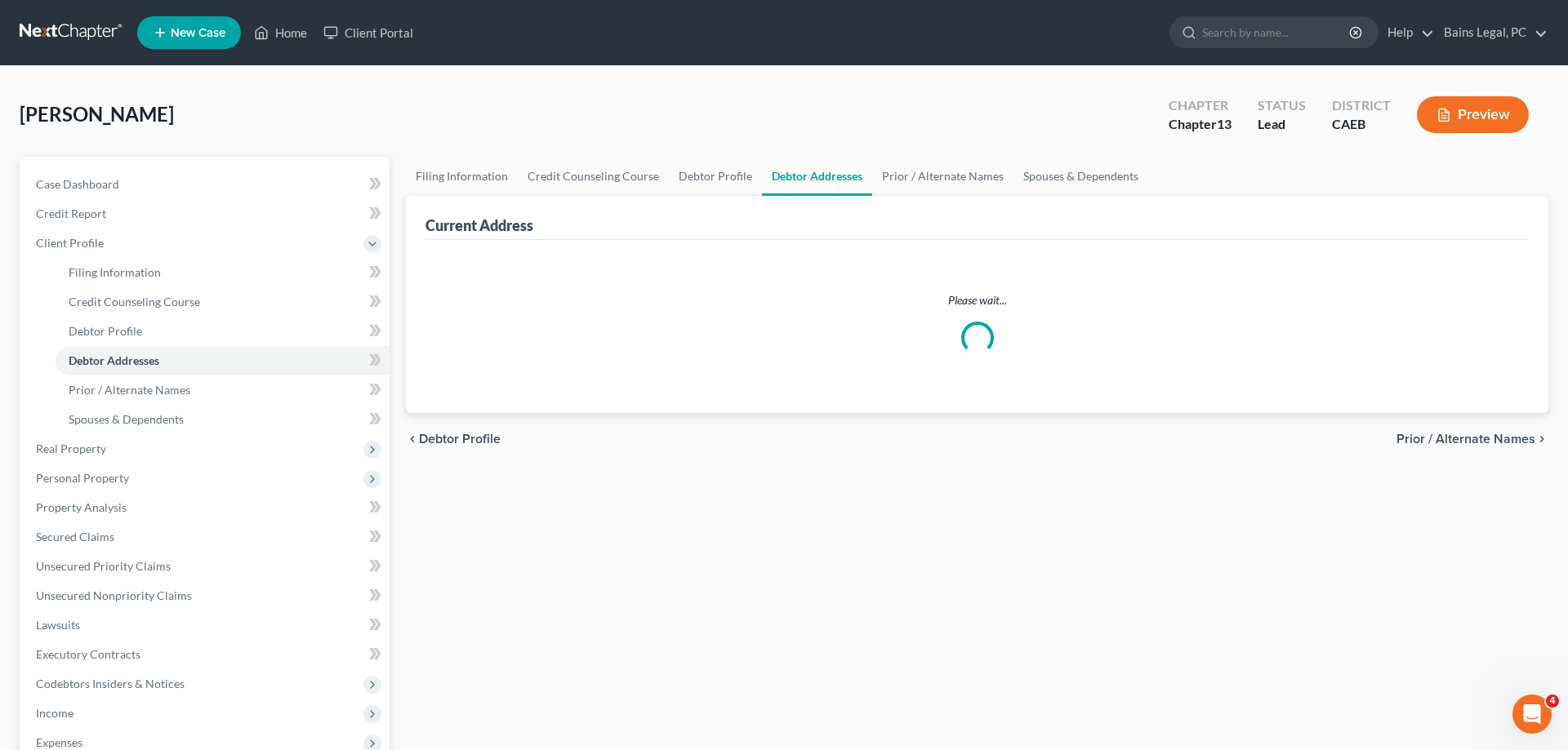
select select "0"
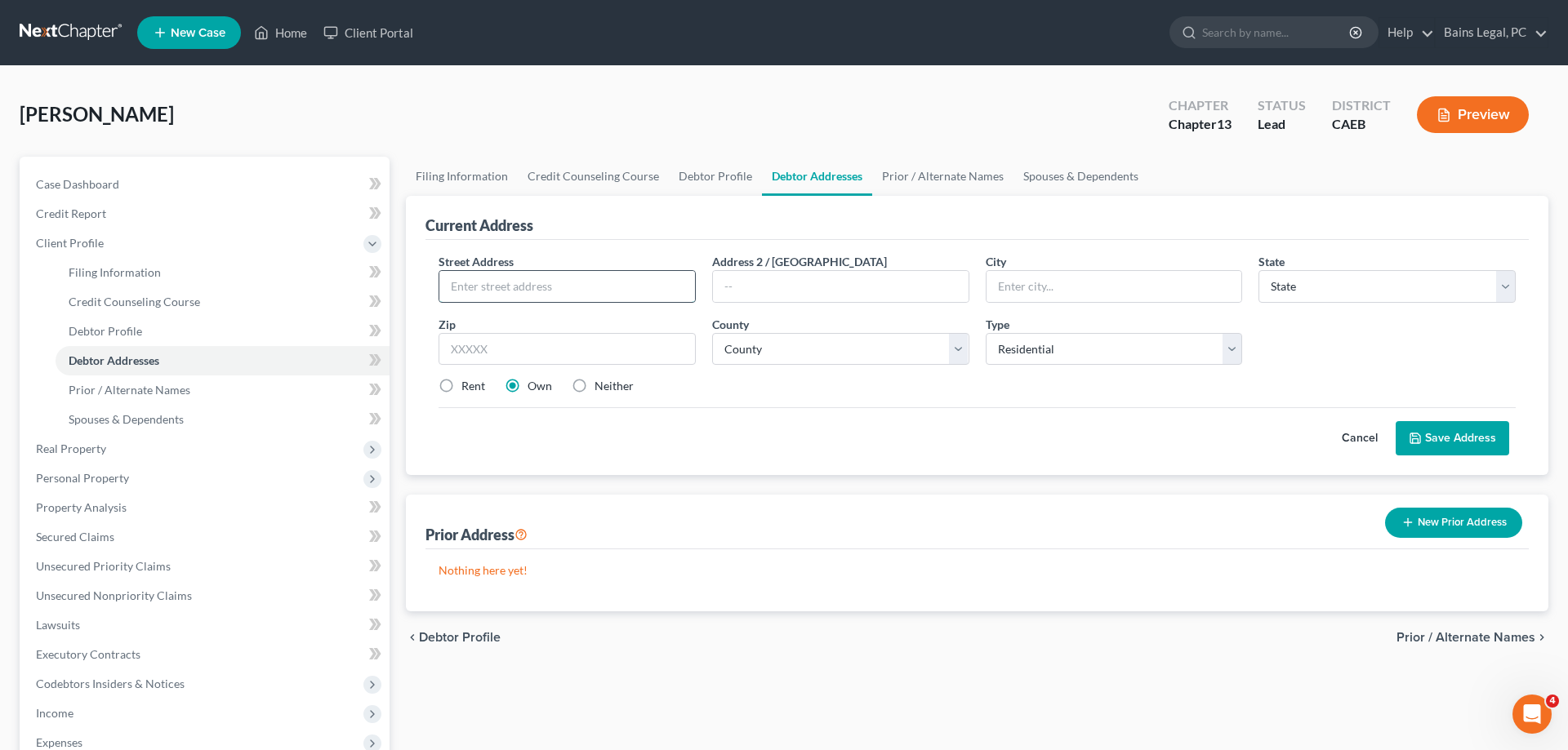
click at [639, 288] on input "text" at bounding box center [567, 287] width 256 height 31
click at [525, 290] on input "2334 Hearthstrong Court" at bounding box center [567, 287] width 256 height 31
drag, startPoint x: 573, startPoint y: 288, endPoint x: 480, endPoint y: 298, distance: 93.5
click at [480, 298] on input "2334 Hearthsrong Court" at bounding box center [567, 287] width 256 height 31
type input "[STREET_ADDRESS]"
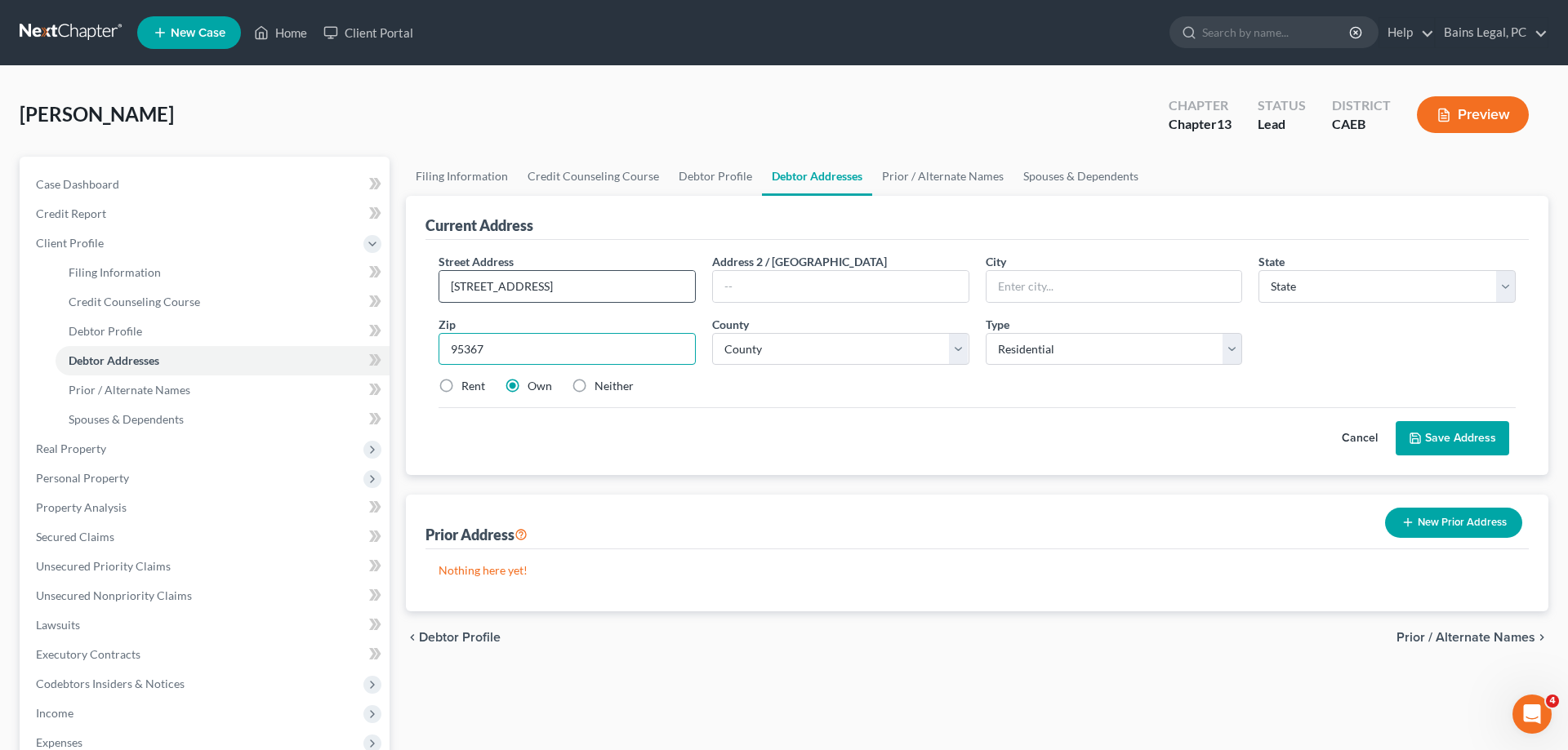
type input "95367"
type input "Riverbank"
select select "4"
click at [712, 334] on select "County Alameda County Alpine County Amador County Butte County Calaveras County…" at bounding box center [840, 350] width 257 height 32
click option "Sacramento County" at bounding box center [0, 0] width 0 height 0
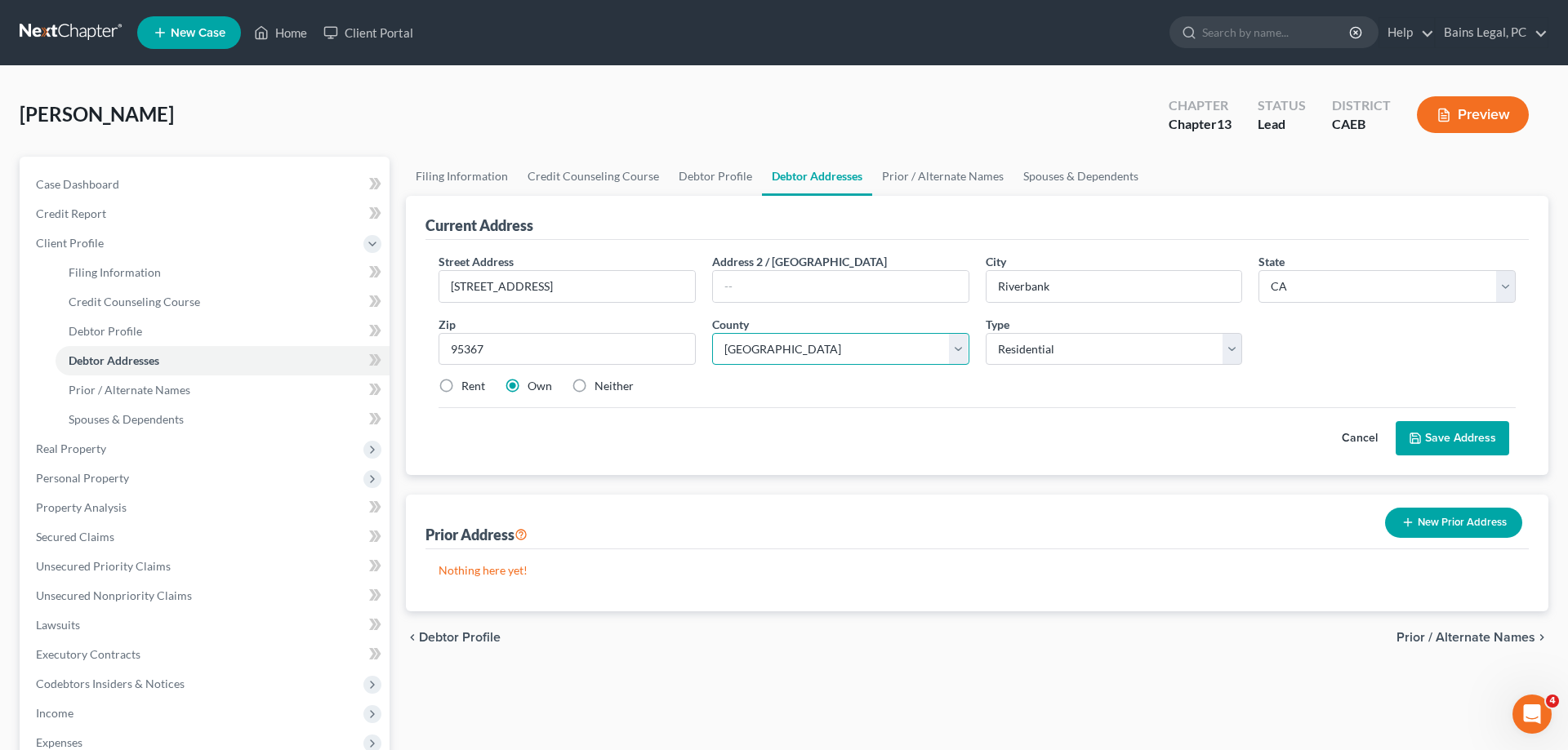
select select "49"
click at [1480, 444] on button "Save Address" at bounding box center [1453, 438] width 114 height 34
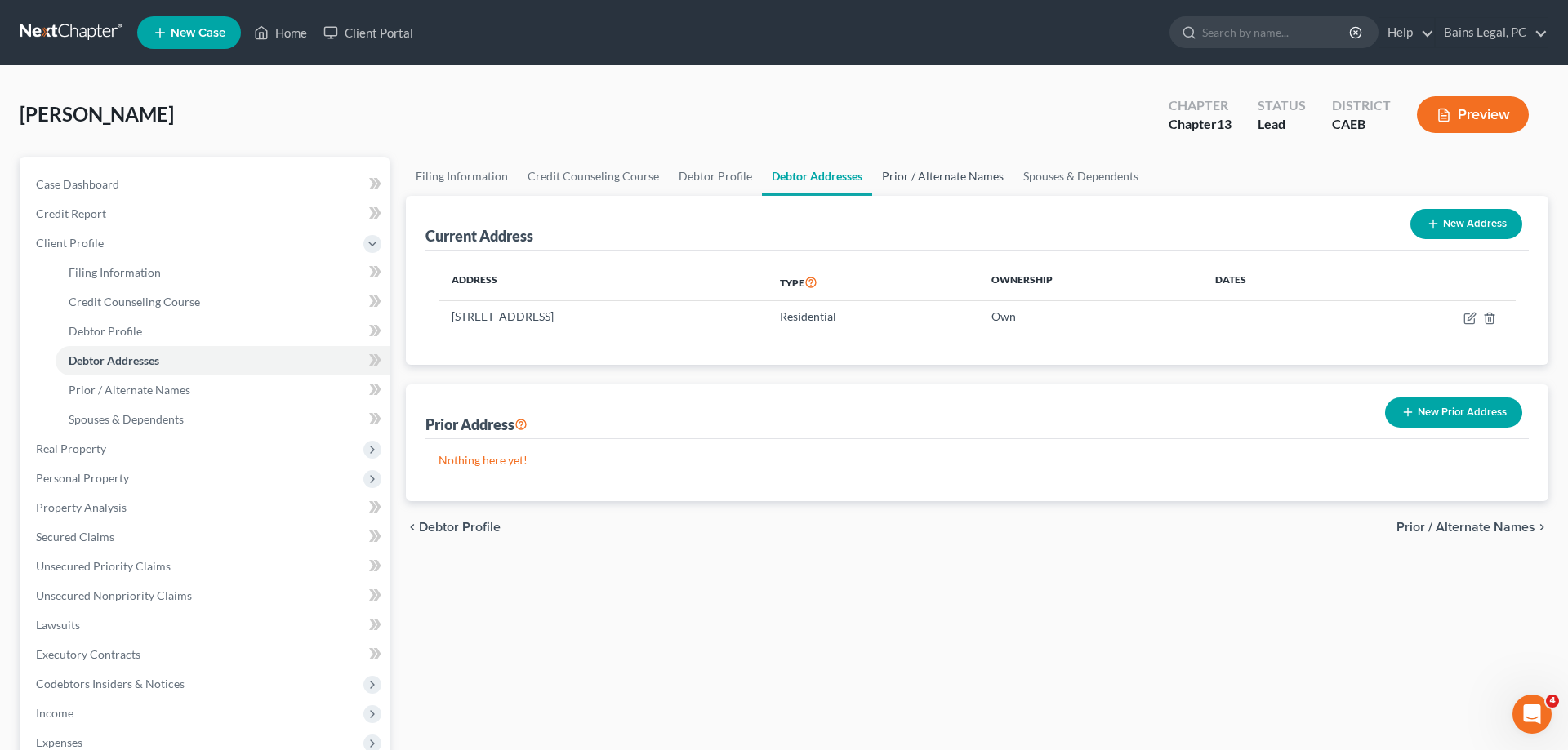
click at [950, 176] on link "Prior / Alternate Names" at bounding box center [942, 176] width 142 height 39
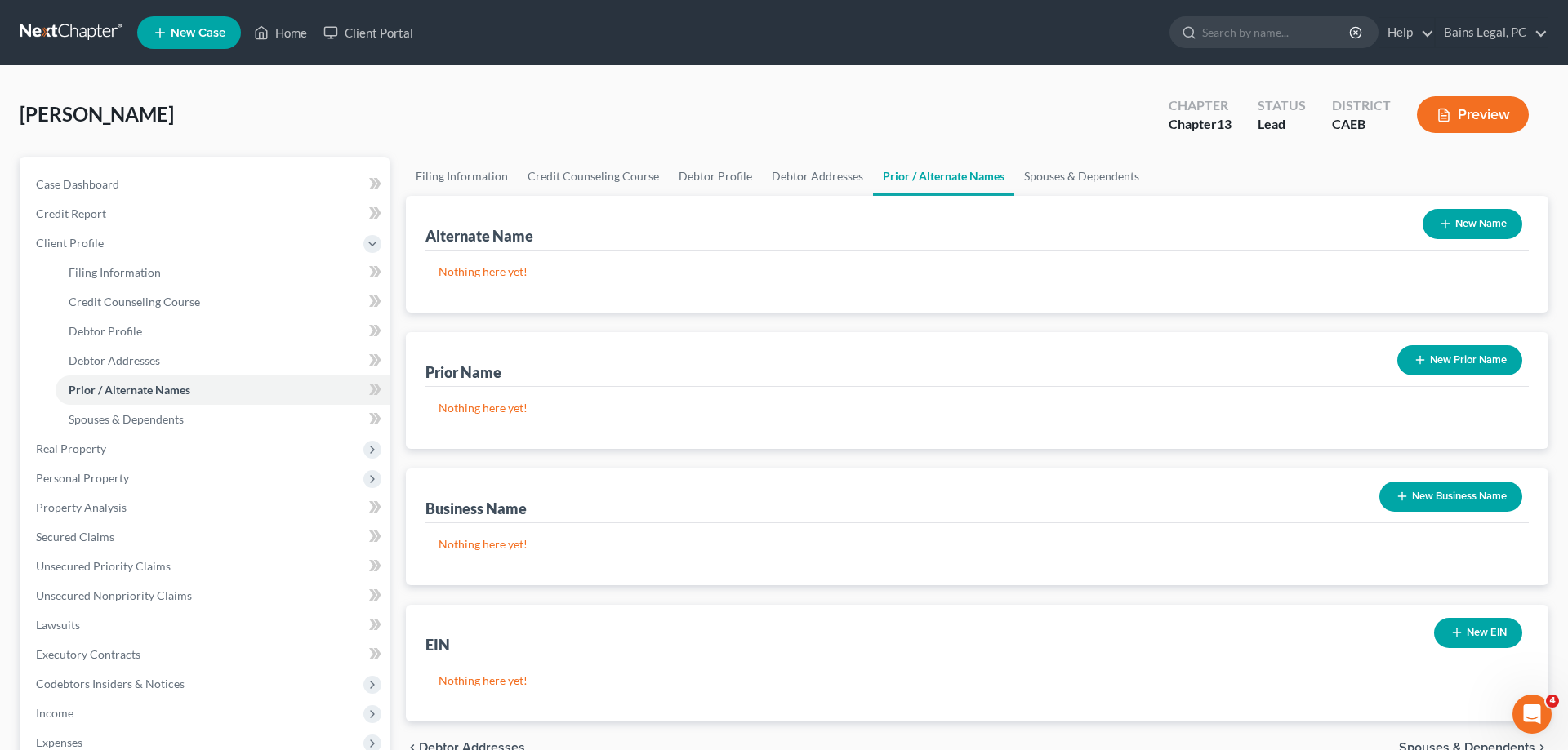
drag, startPoint x: 1477, startPoint y: 232, endPoint x: 1282, endPoint y: 232, distance: 195.0
click at [1469, 232] on button "New Name" at bounding box center [1472, 224] width 100 height 31
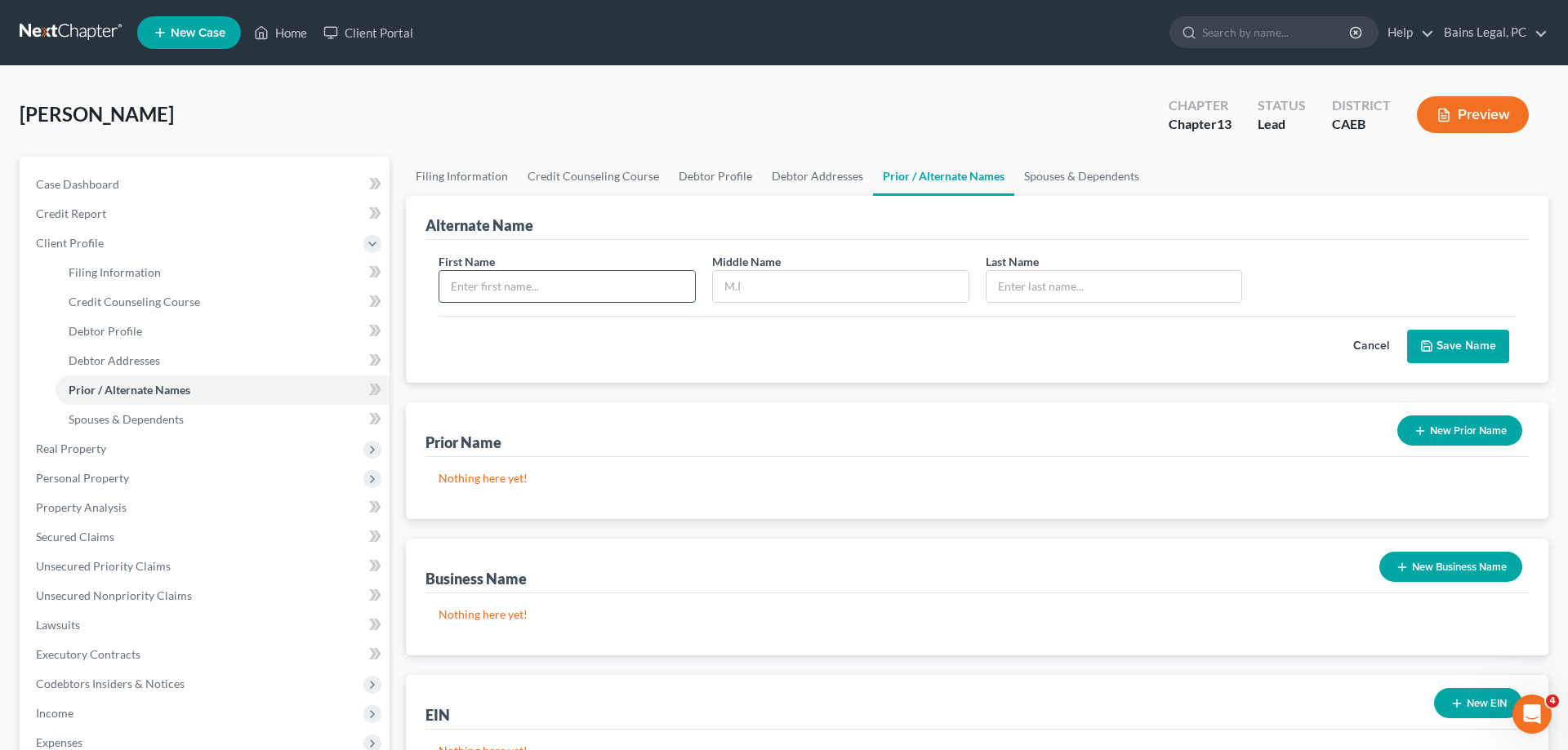
click at [682, 291] on input "text" at bounding box center [567, 287] width 256 height 31
type input "Richard"
type input "Molina"
click at [1453, 359] on button "Save Name" at bounding box center [1458, 347] width 102 height 34
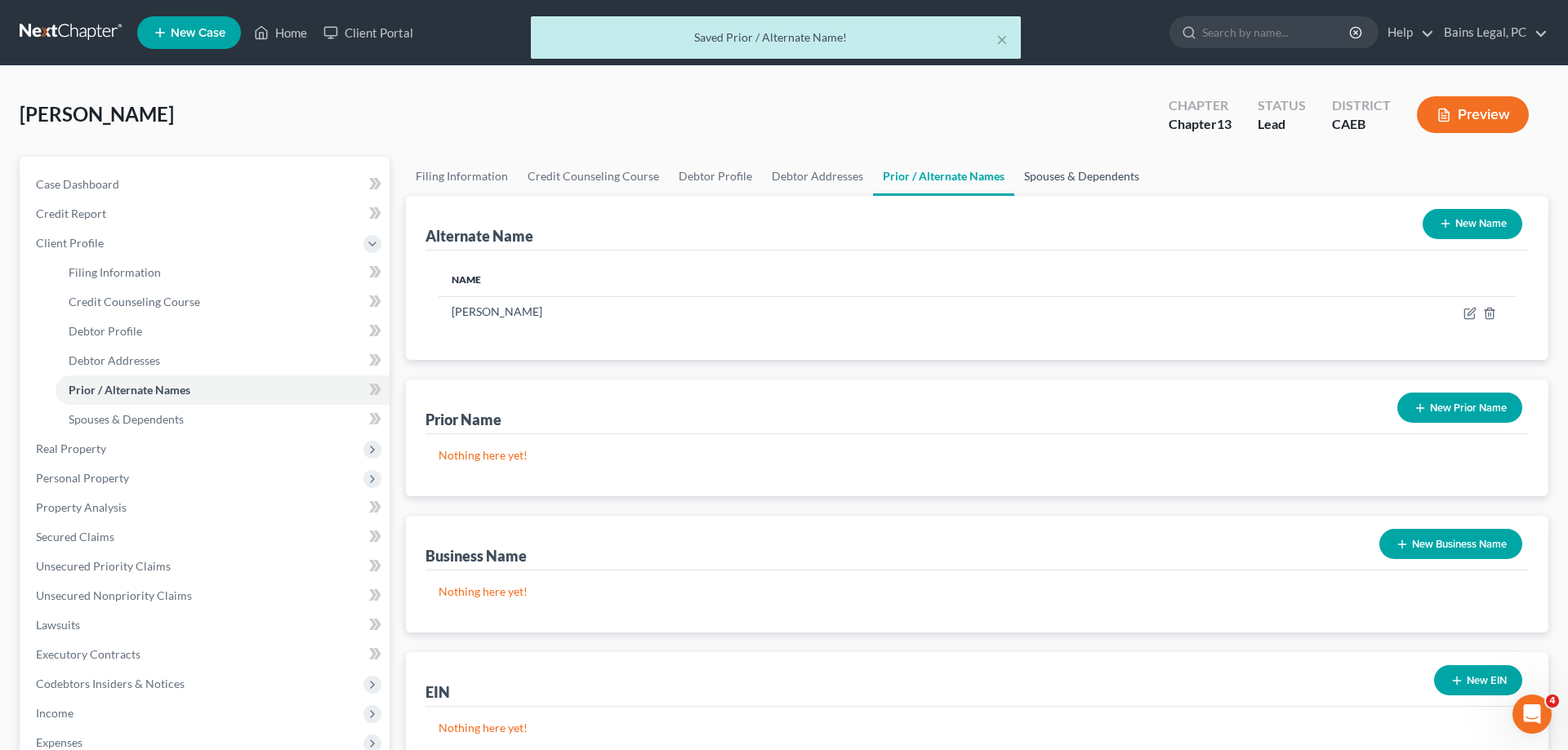
click at [1098, 180] on link "Spouses & Dependents" at bounding box center [1081, 176] width 134 height 39
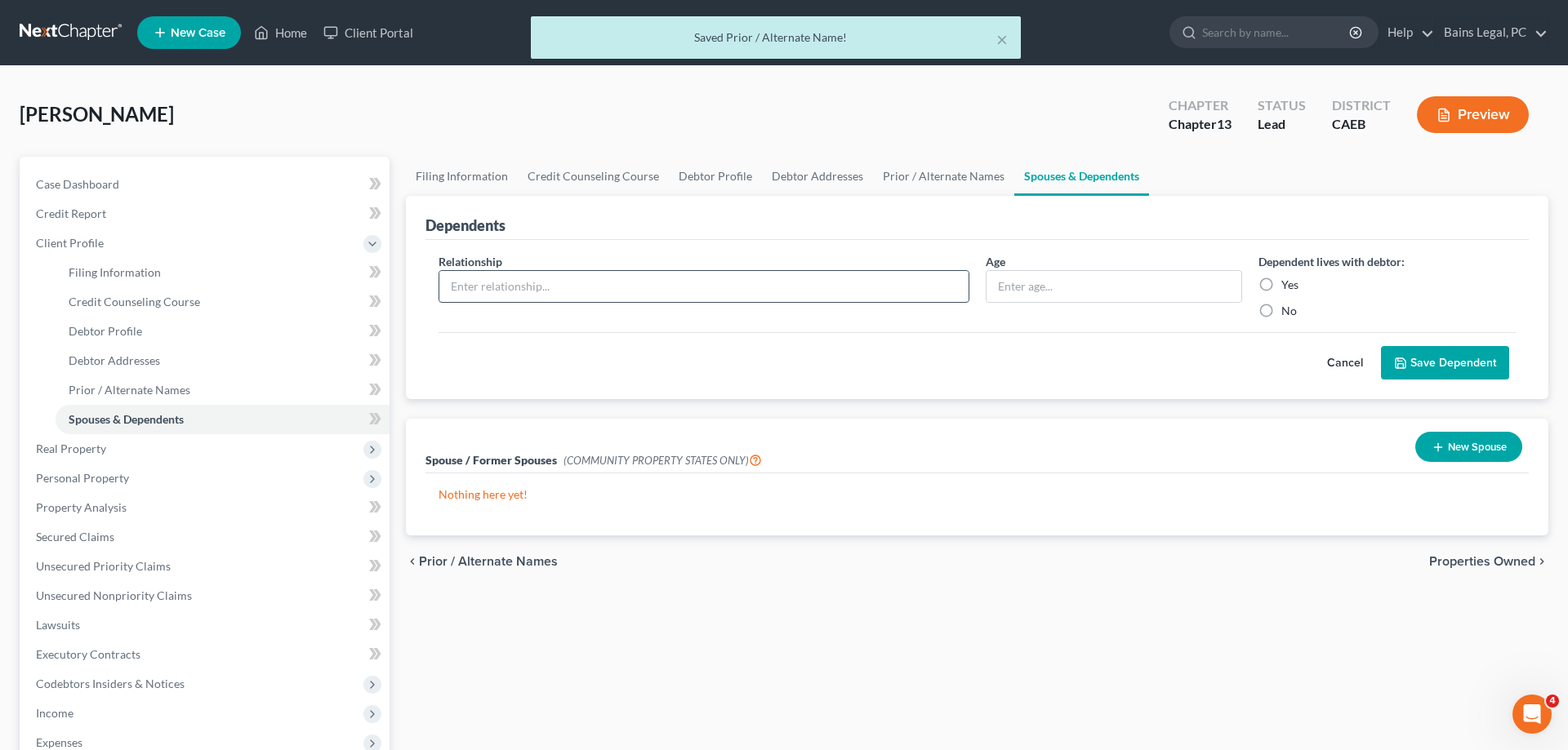
click at [538, 282] on input "text" at bounding box center [703, 287] width 529 height 31
type input "Non-Filing Spouse"
click at [1097, 284] on input "text" at bounding box center [1114, 287] width 256 height 31
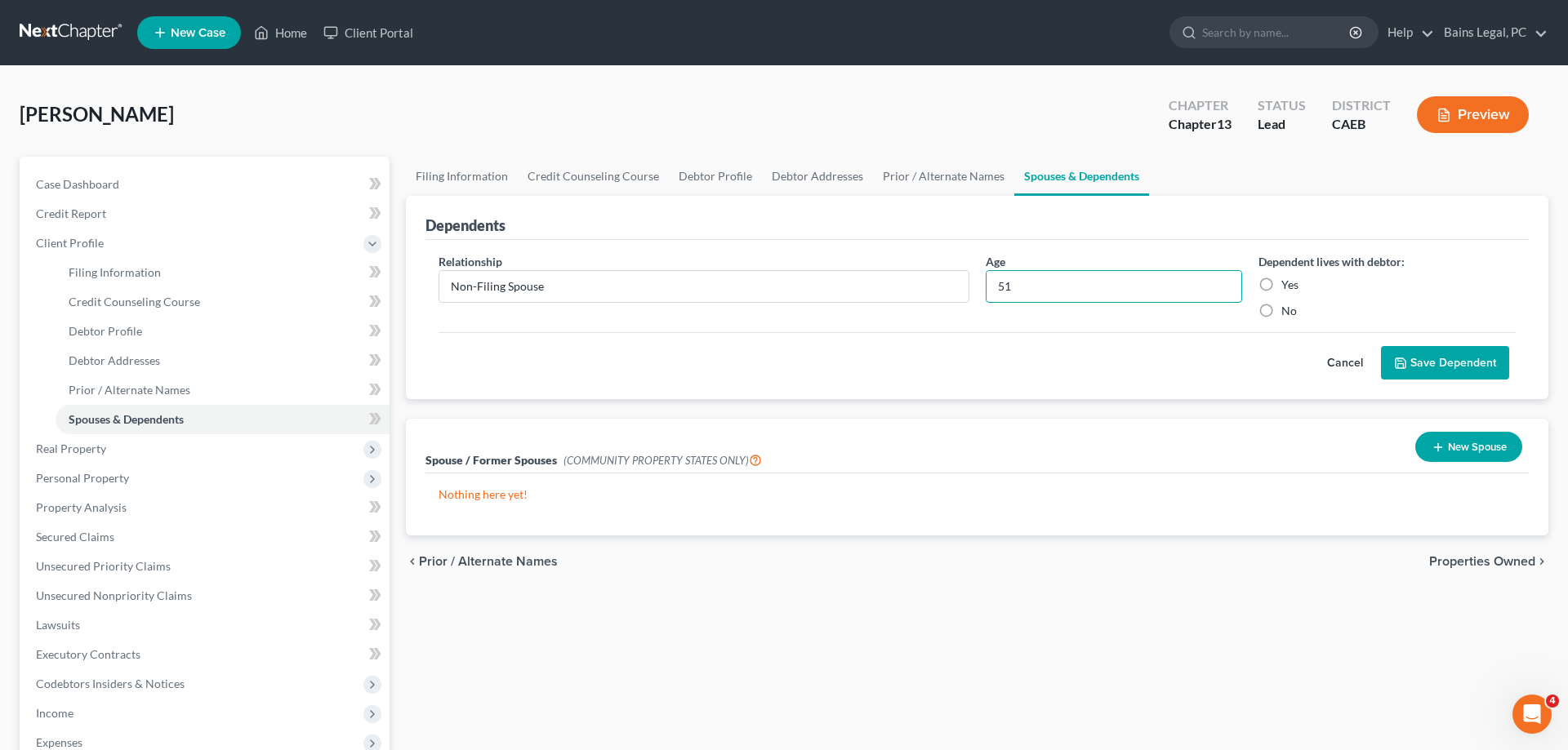
type input "51"
click at [1282, 286] on label "Yes" at bounding box center [1289, 285] width 17 height 16
click at [1288, 286] on input "Yes" at bounding box center [1294, 282] width 11 height 11
radio input "true"
drag, startPoint x: 1435, startPoint y: 357, endPoint x: 1527, endPoint y: 321, distance: 98.8
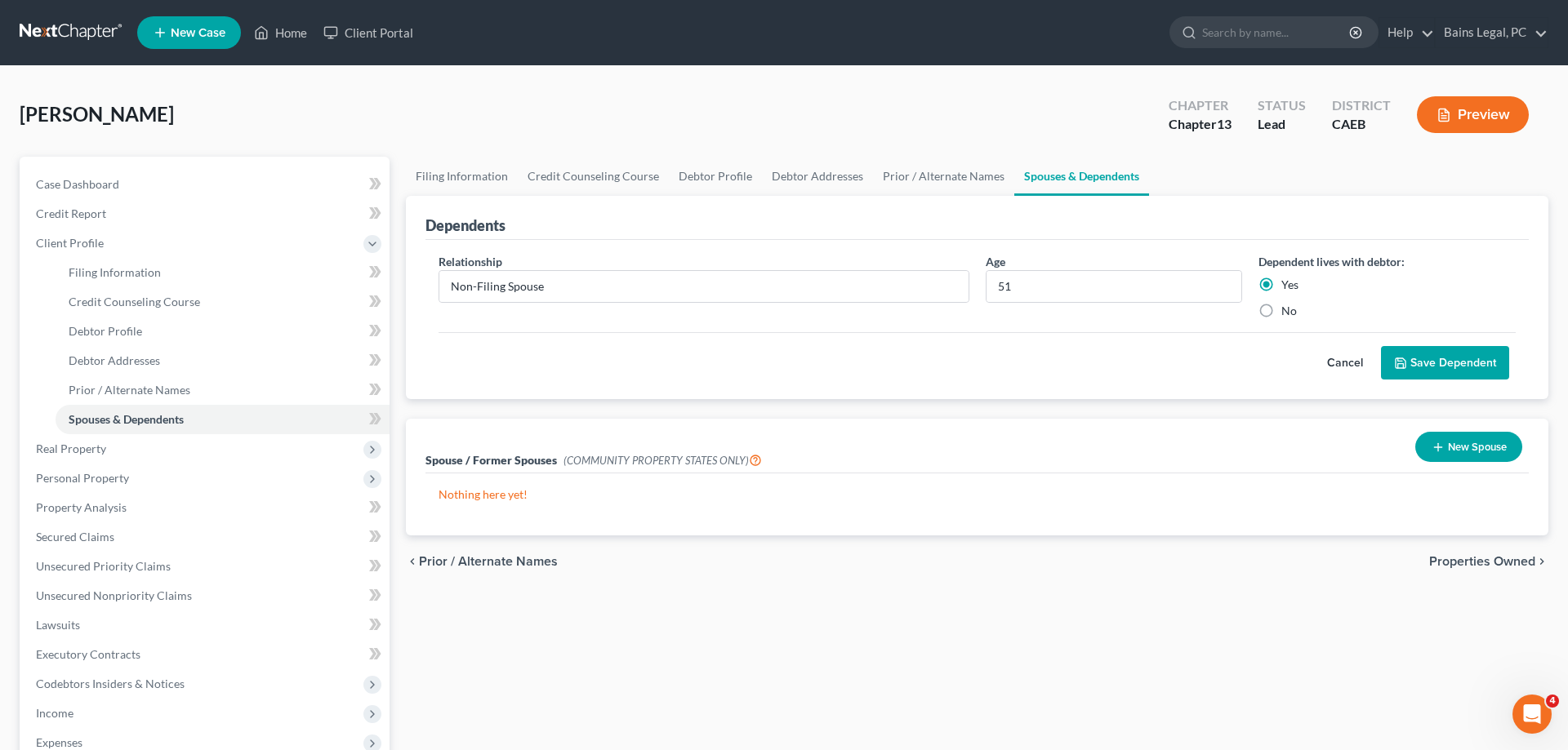
click at [1435, 357] on button "Save Dependent" at bounding box center [1445, 363] width 128 height 34
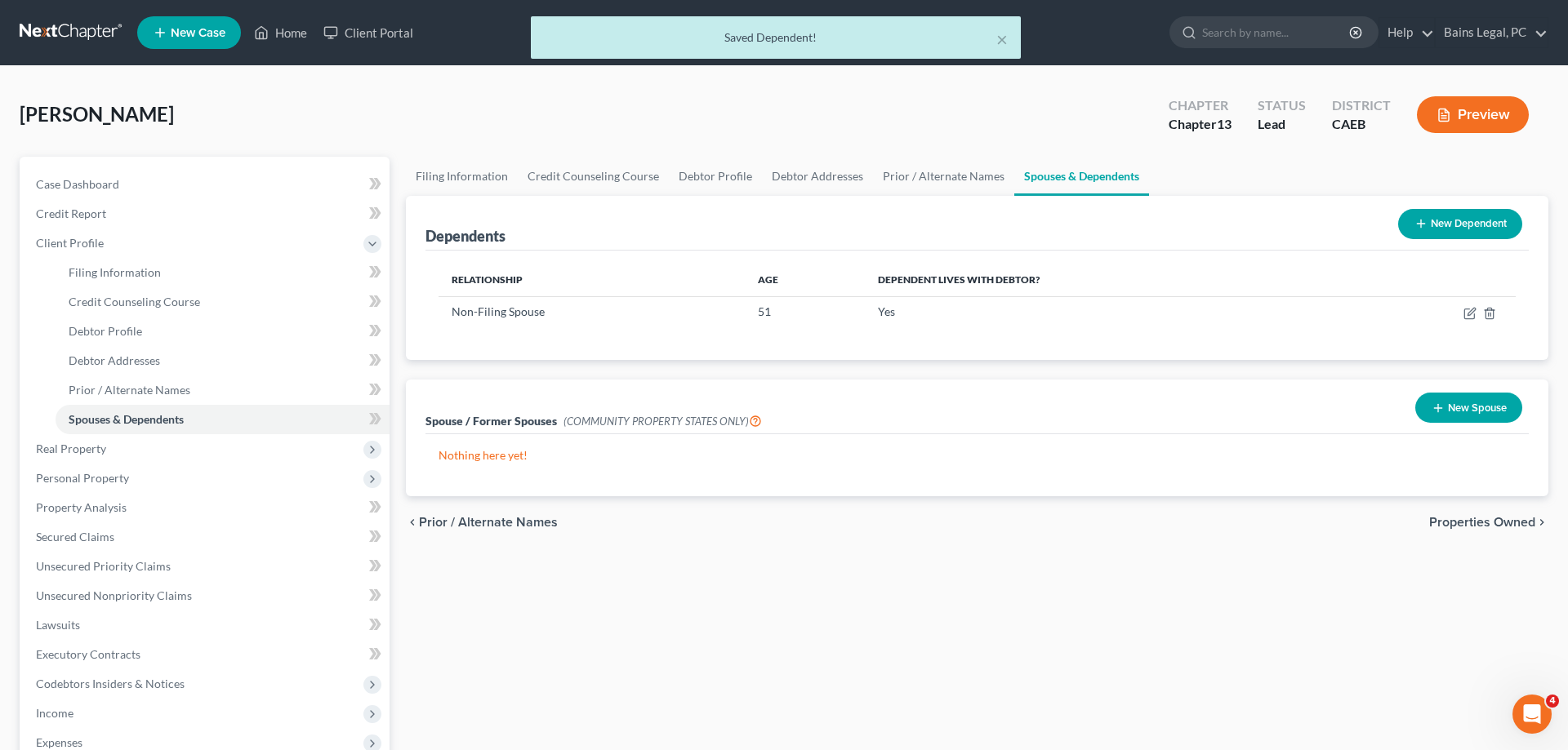
drag, startPoint x: 1479, startPoint y: 230, endPoint x: 1283, endPoint y: 236, distance: 196.1
click at [1475, 230] on button "New Dependent" at bounding box center [1461, 224] width 124 height 31
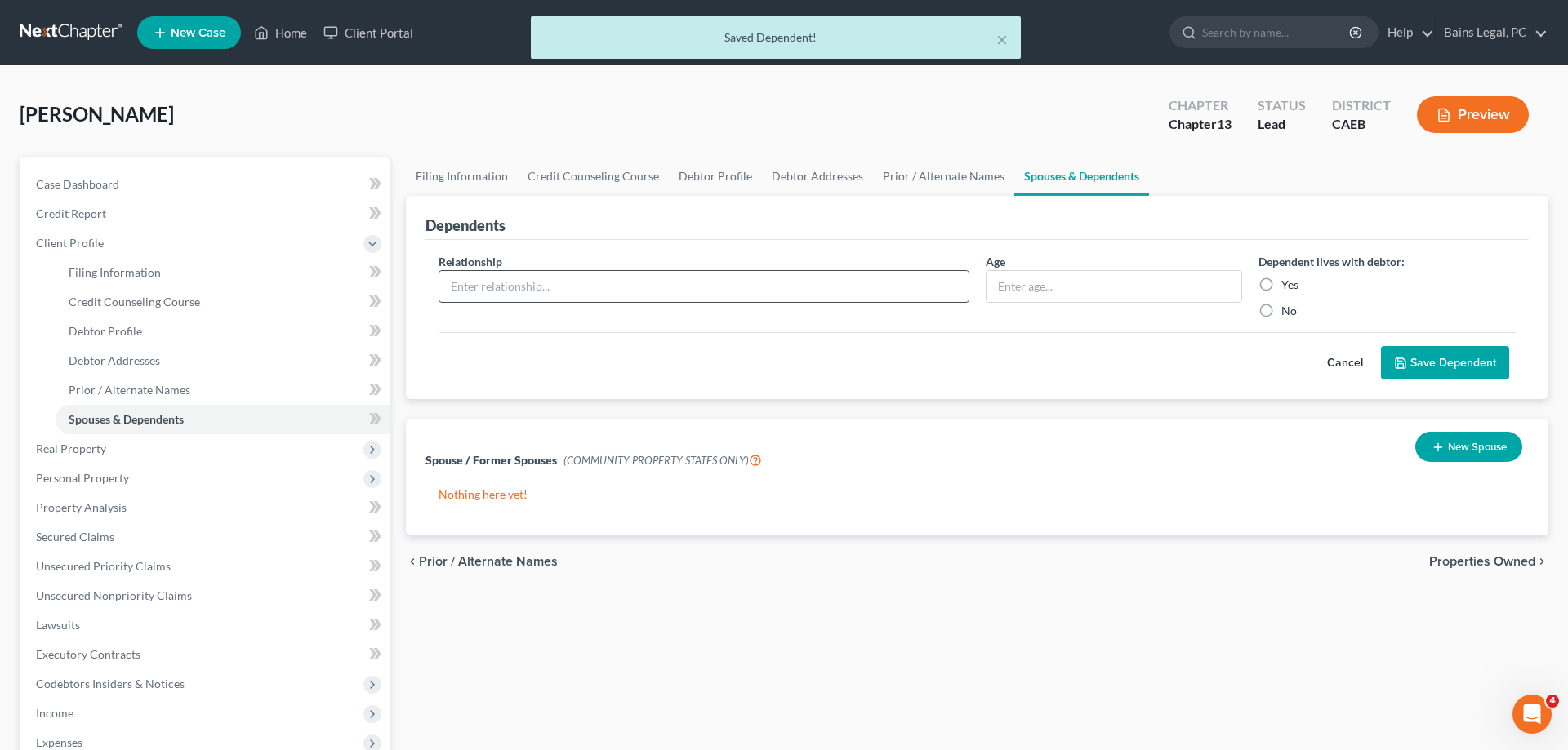
click at [583, 287] on input "text" at bounding box center [703, 287] width 529 height 31
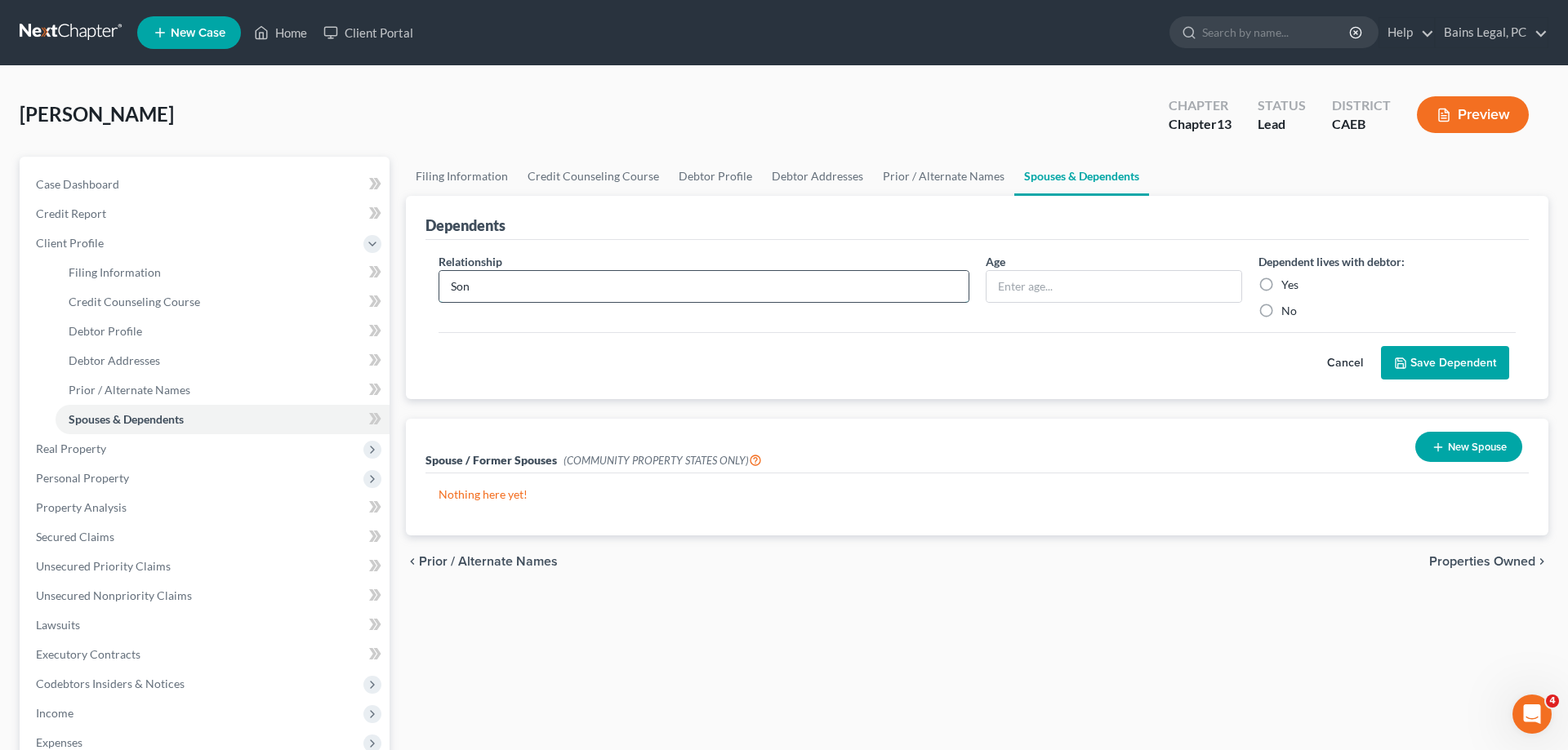
type input "Son"
type input "19"
click at [1281, 282] on label "Yes" at bounding box center [1289, 285] width 17 height 16
click at [1288, 282] on input "Yes" at bounding box center [1294, 282] width 11 height 11
radio input "true"
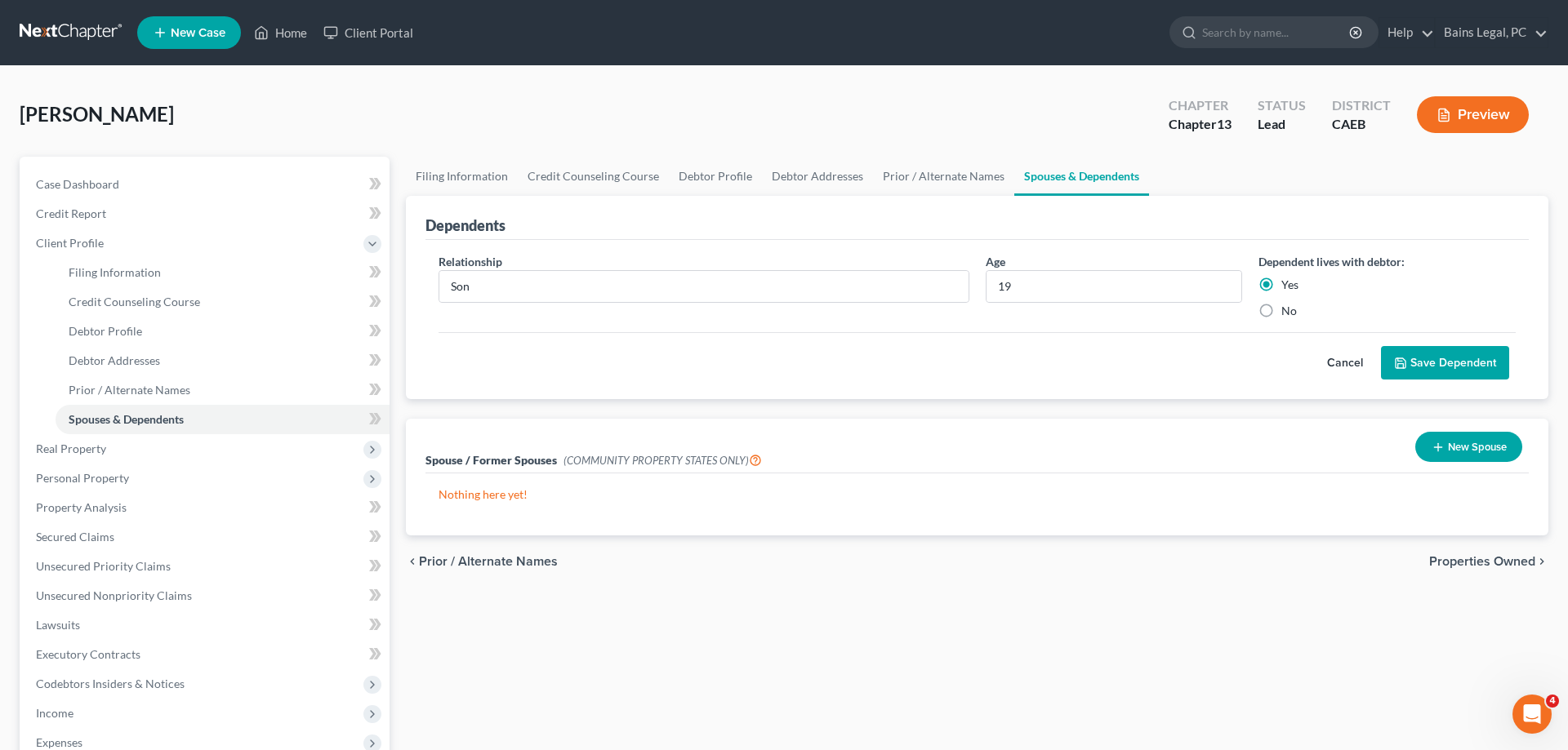
click at [1418, 356] on button "Save Dependent" at bounding box center [1445, 363] width 128 height 34
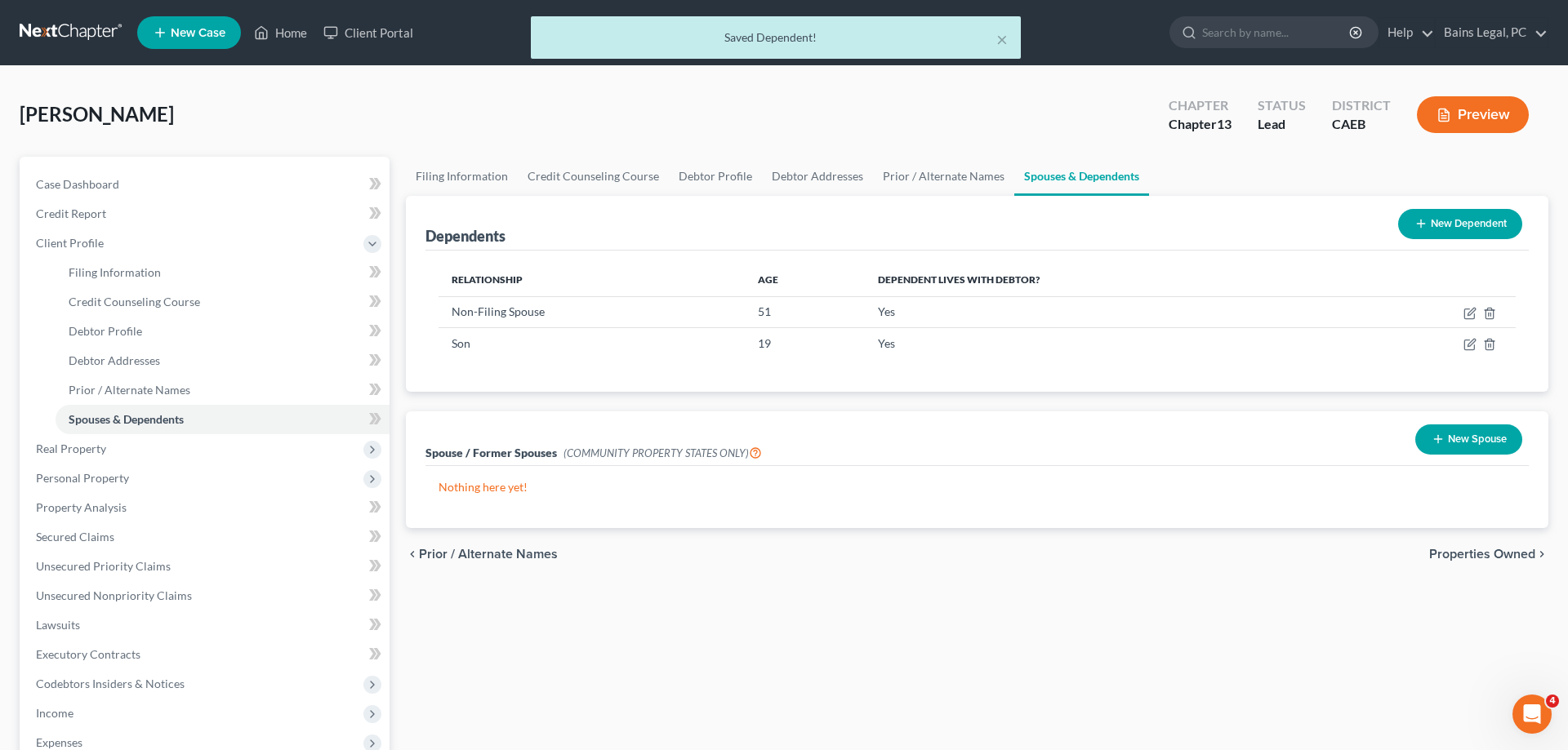
click at [1428, 229] on button "New Dependent" at bounding box center [1461, 224] width 124 height 31
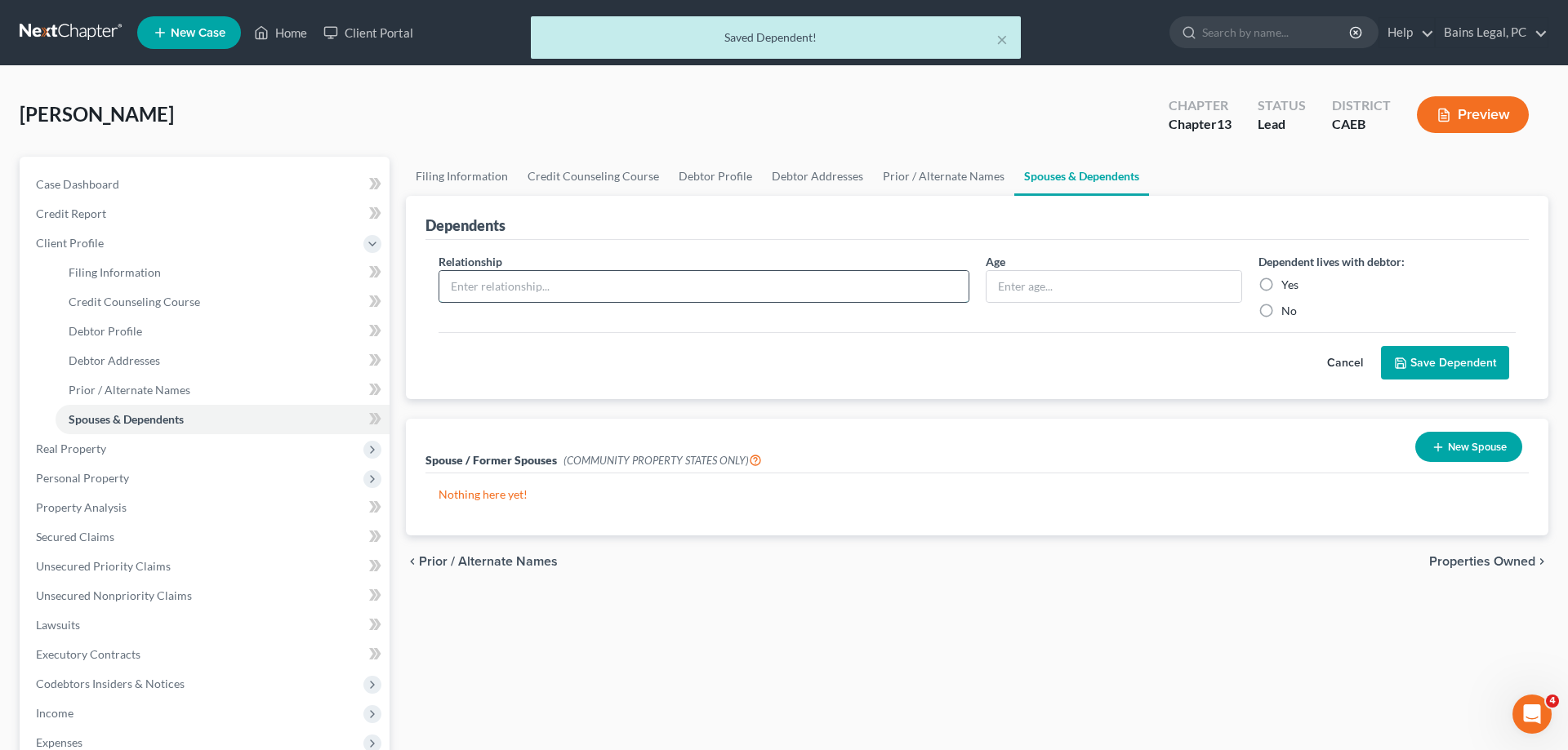
click at [561, 291] on input "text" at bounding box center [703, 287] width 529 height 31
type input "Son"
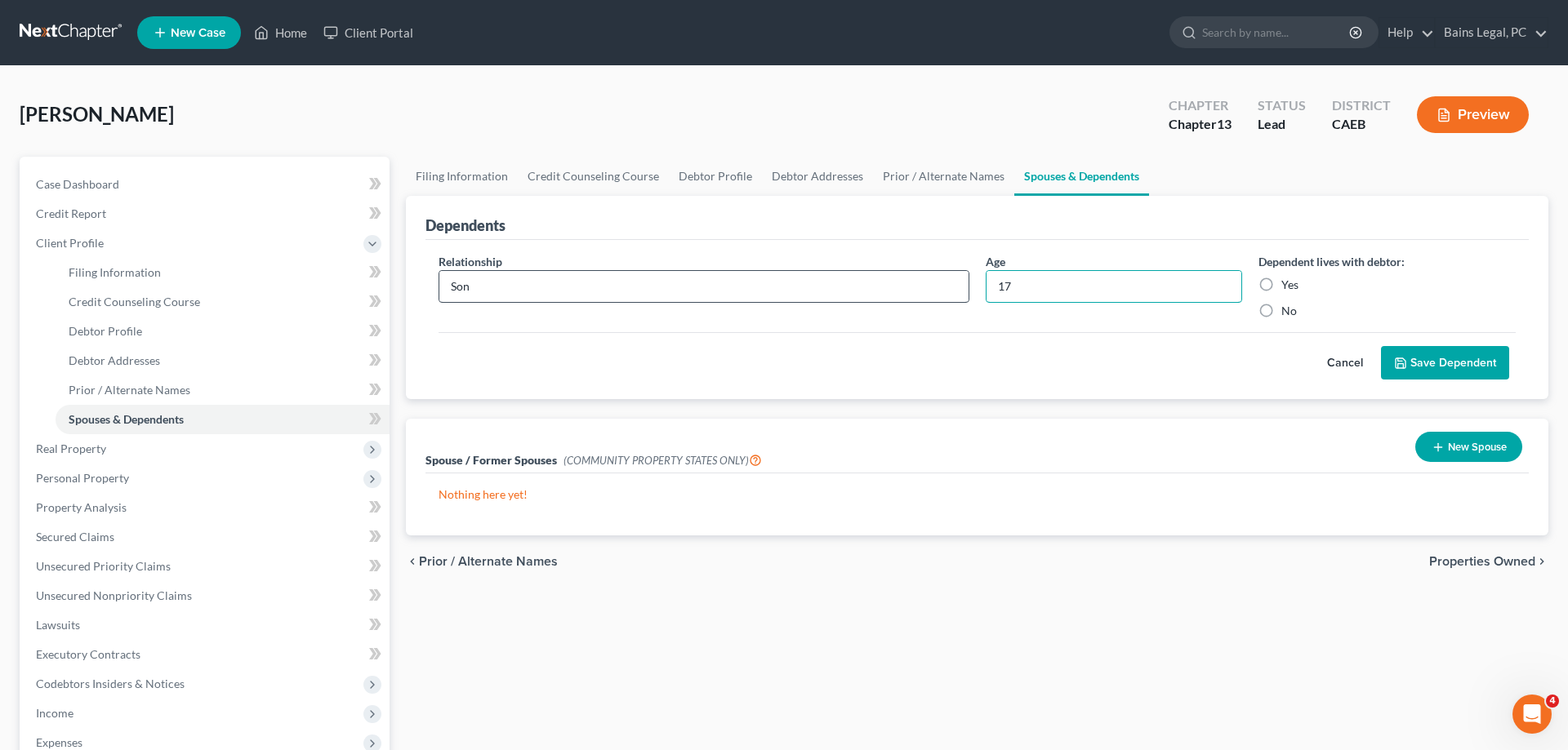
type input "17"
click at [1281, 282] on label "Yes" at bounding box center [1289, 285] width 17 height 16
click at [1288, 282] on input "Yes" at bounding box center [1294, 282] width 11 height 11
radio input "true"
click at [1418, 369] on button "Save Dependent" at bounding box center [1445, 363] width 128 height 34
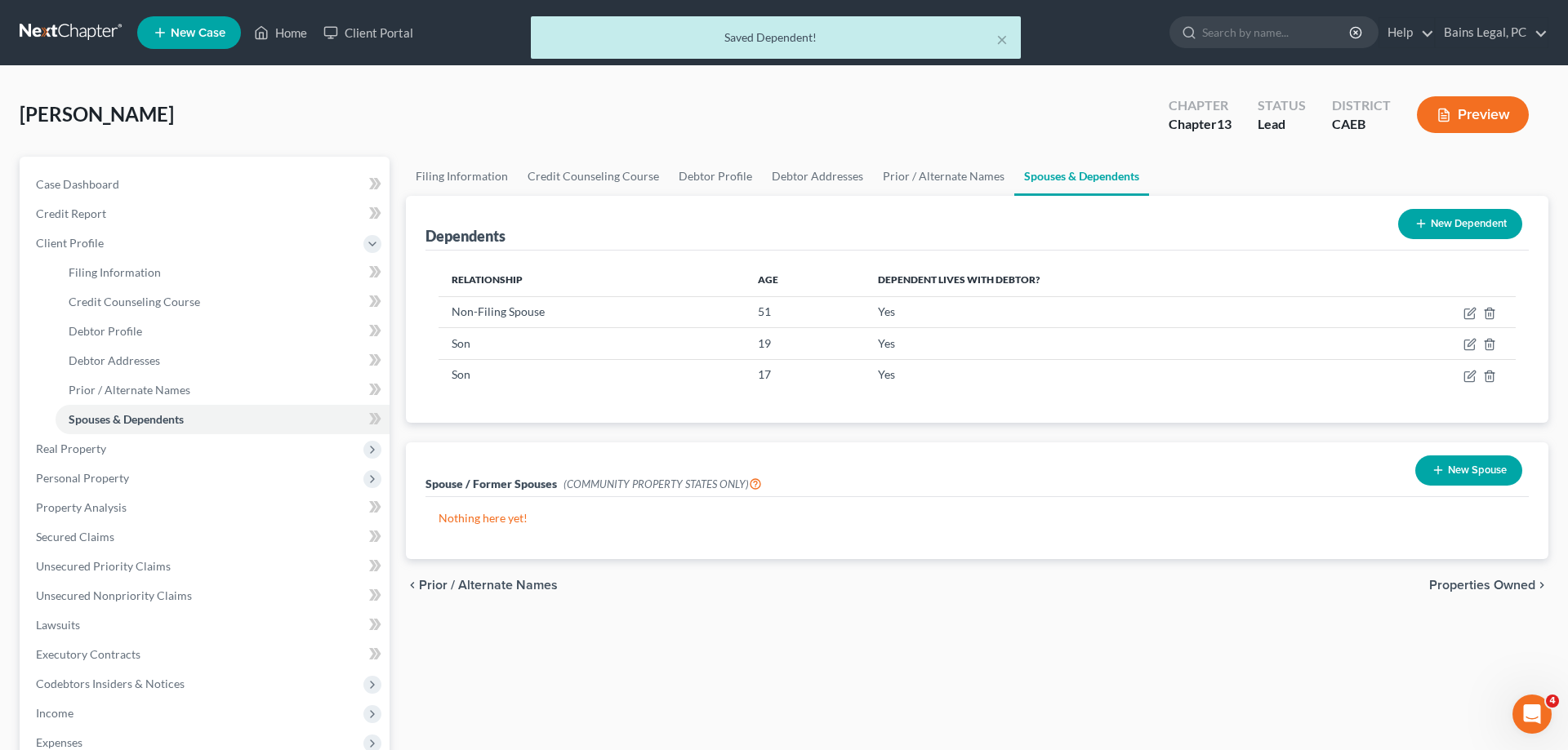
click at [1489, 465] on button "New Spouse" at bounding box center [1469, 471] width 107 height 31
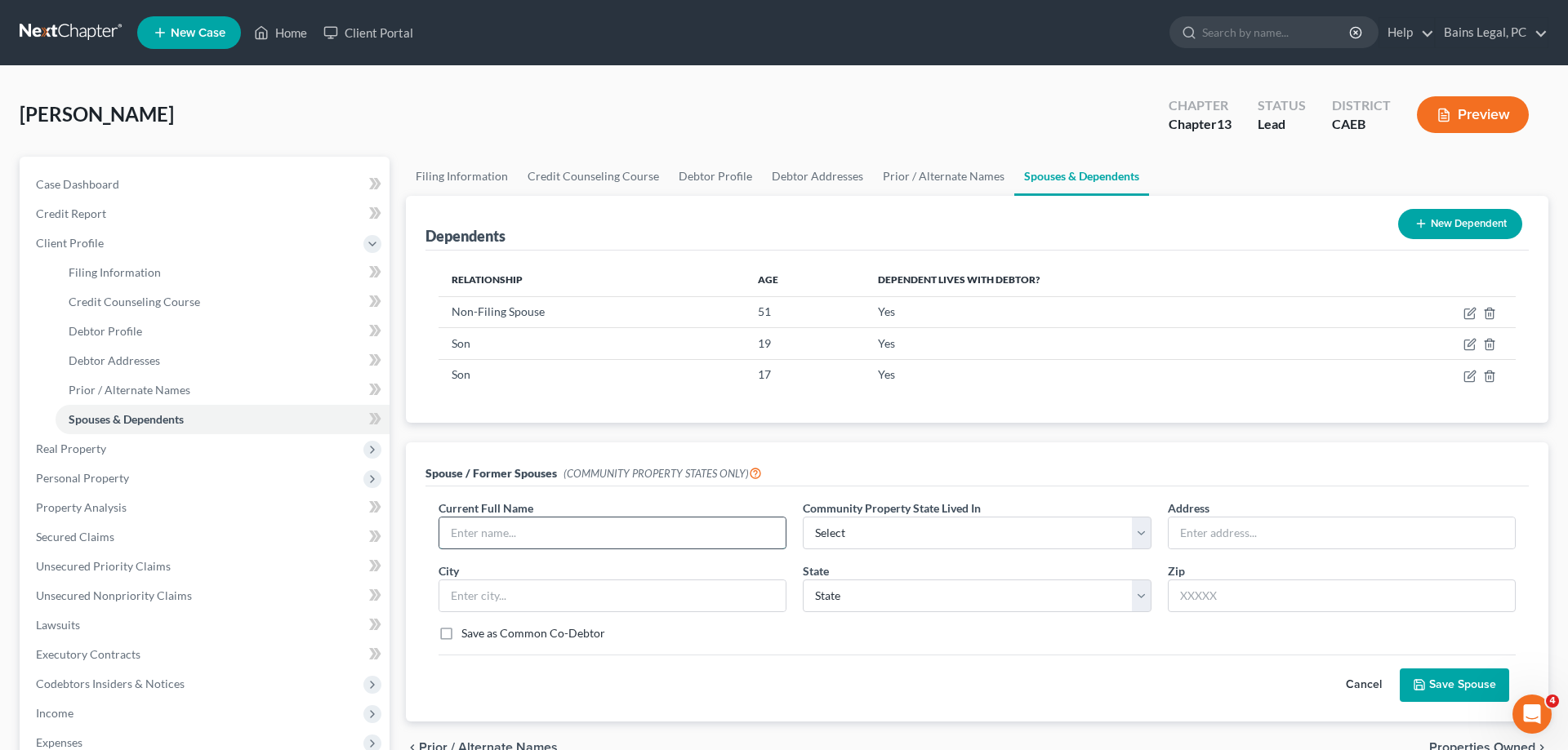
click at [628, 523] on input "text" at bounding box center [612, 533] width 346 height 31
type input "Elizabeth Morfin"
select select "1"
click at [1205, 538] on input "text" at bounding box center [1342, 533] width 346 height 31
type input "[STREET_ADDRESS]"
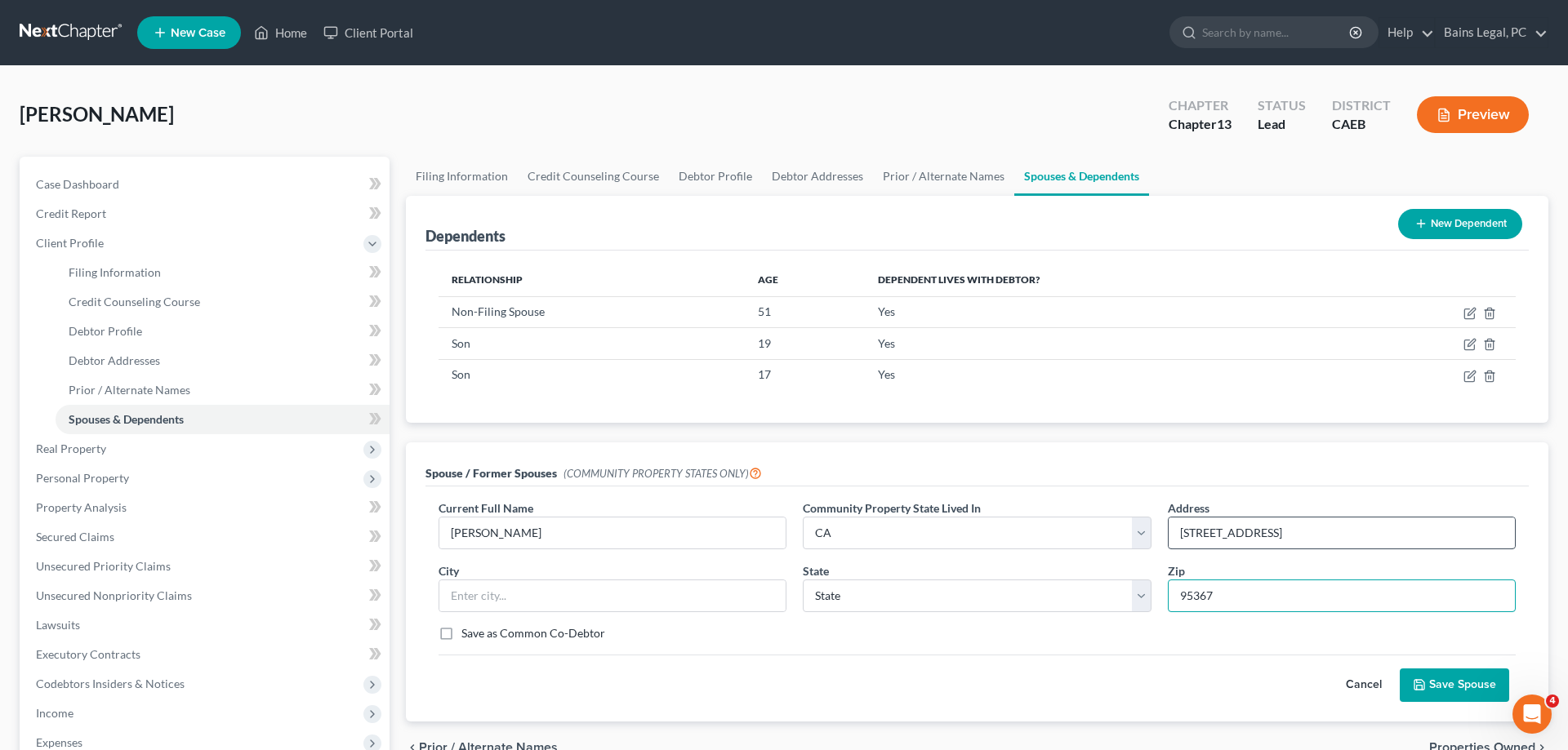
type input "95367"
type input "Riverbank"
select select "4"
click at [1470, 683] on button "Save Spouse" at bounding box center [1454, 686] width 109 height 34
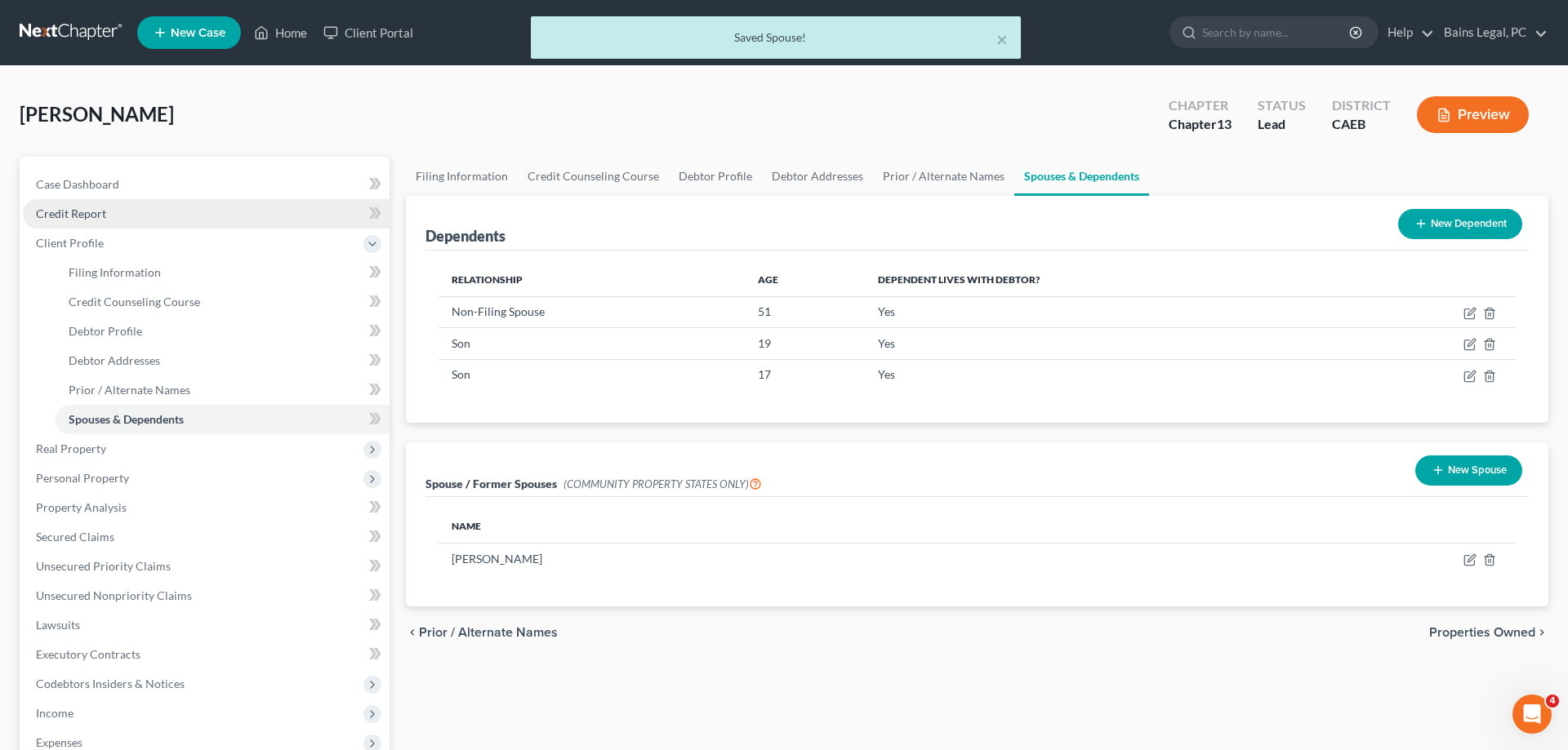
click at [85, 206] on link "Credit Report" at bounding box center [206, 214] width 367 height 30
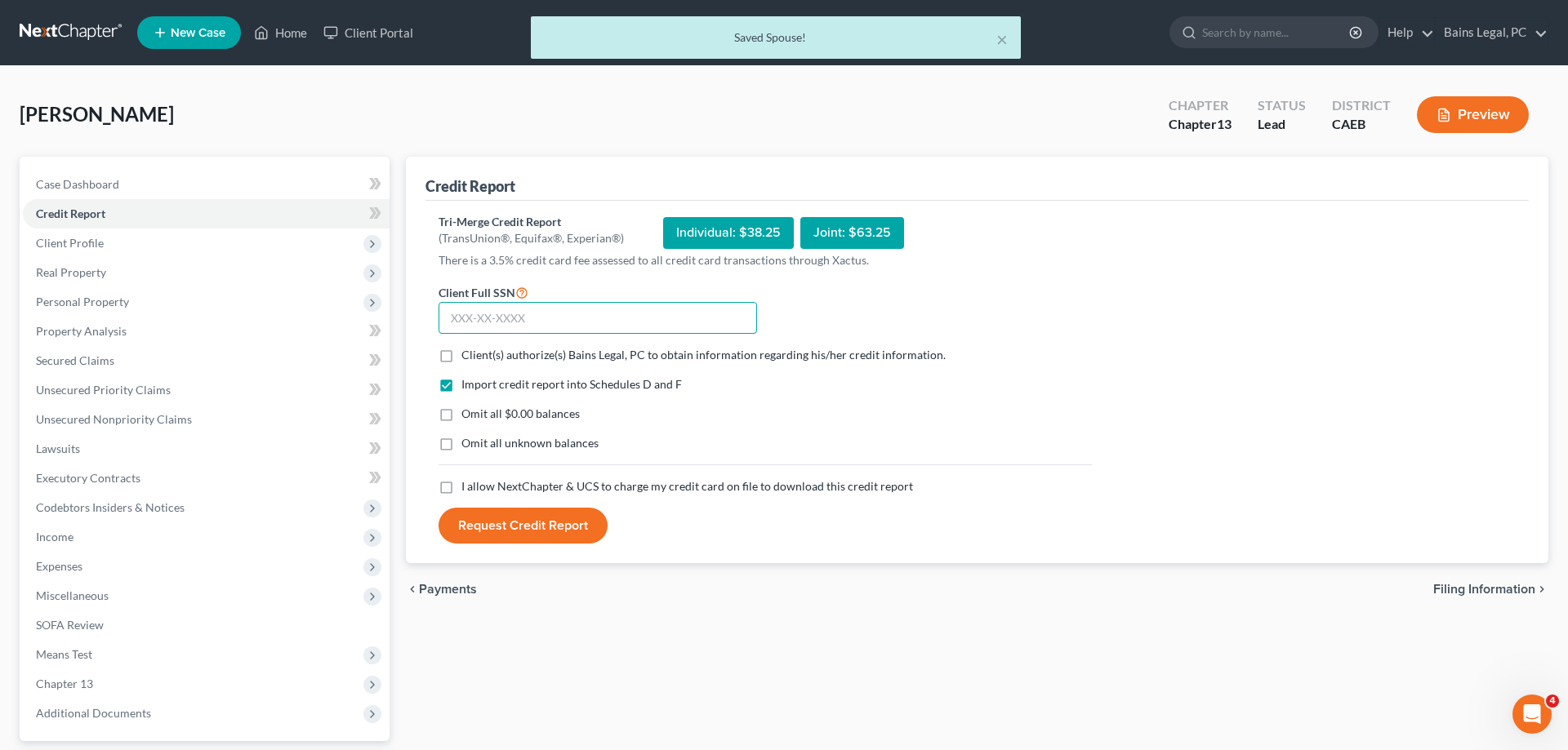
drag, startPoint x: 528, startPoint y: 318, endPoint x: 552, endPoint y: 312, distance: 24.7
click at [529, 318] on input "text" at bounding box center [597, 318] width 318 height 32
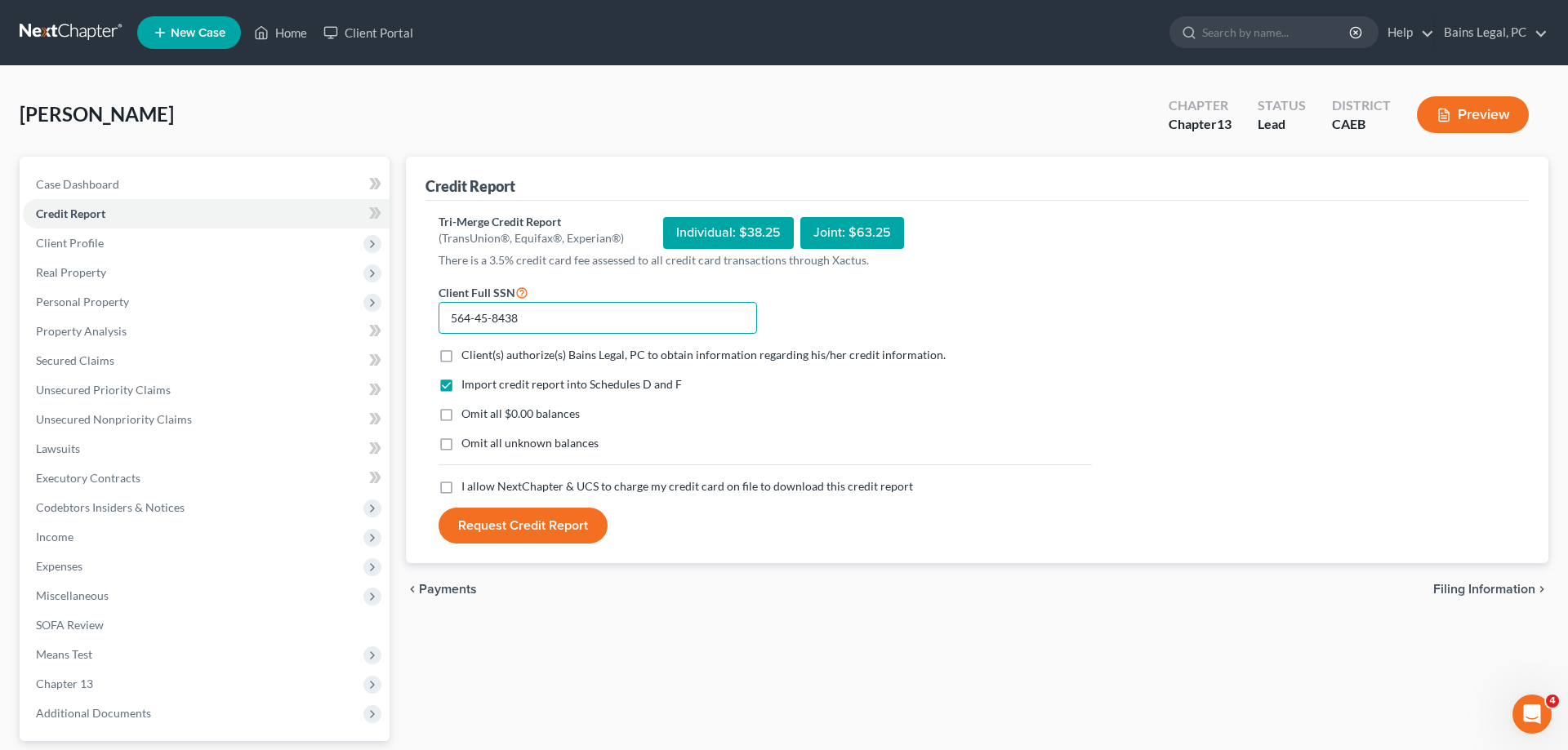
type input "564-45-8438"
click at [481, 360] on span "Client(s) authorize(s) Bains Legal, PC to obtain information regarding his/her …" at bounding box center [703, 354] width 484 height 14
click at [479, 358] on input "Client(s) authorize(s) Bains Legal, PC to obtain information regarding his/her …" at bounding box center [473, 352] width 11 height 11
checkbox input "true"
click at [472, 412] on span "Omit all $0.00 balances" at bounding box center [520, 413] width 118 height 14
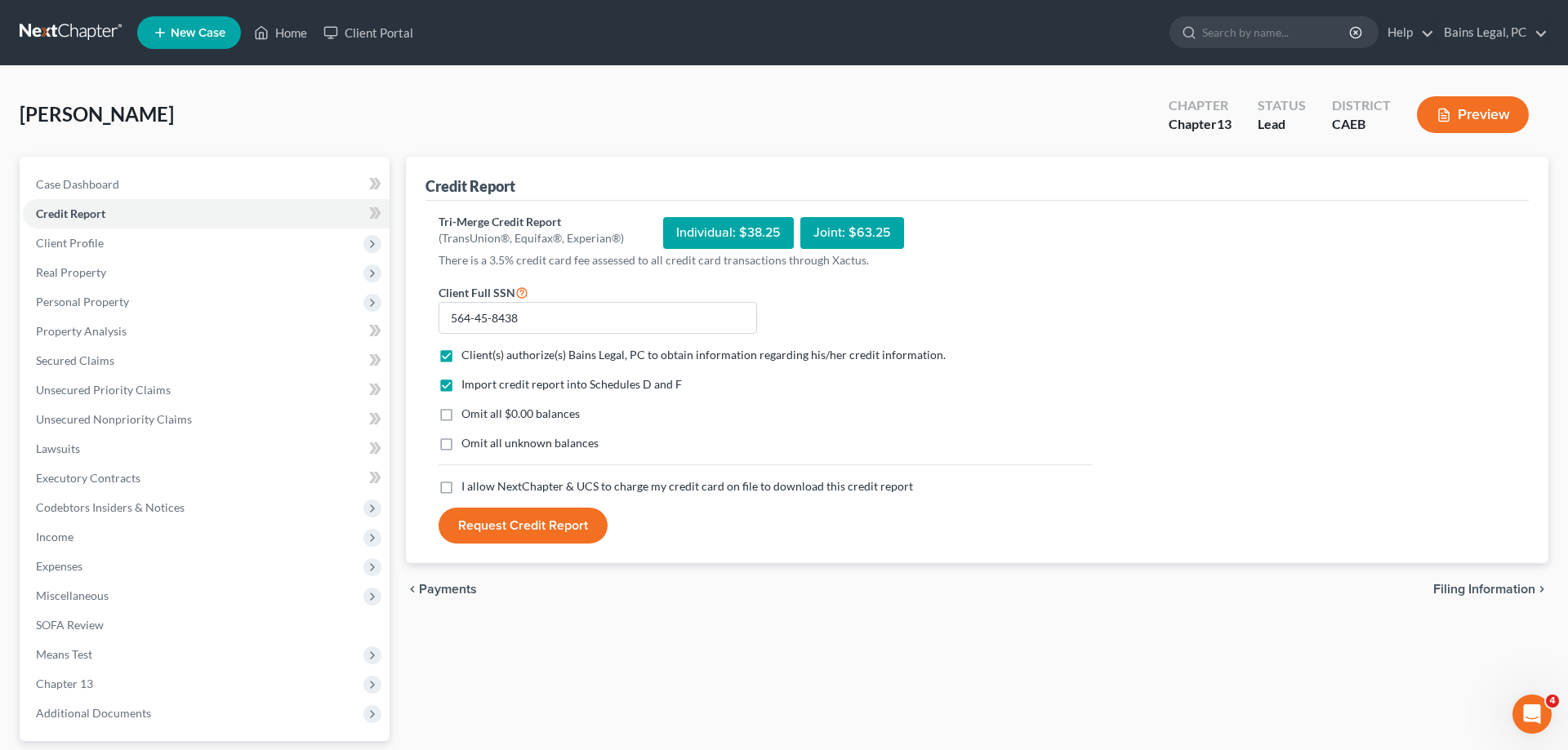
click at [472, 412] on input "Omit all $0.00 balances" at bounding box center [473, 411] width 11 height 11
checkbox input "true"
drag, startPoint x: 475, startPoint y: 442, endPoint x: 476, endPoint y: 452, distance: 10.0
click at [475, 443] on span "Omit all unknown balances" at bounding box center [530, 443] width 137 height 14
click at [475, 443] on input "Omit all unknown balances" at bounding box center [473, 441] width 11 height 11
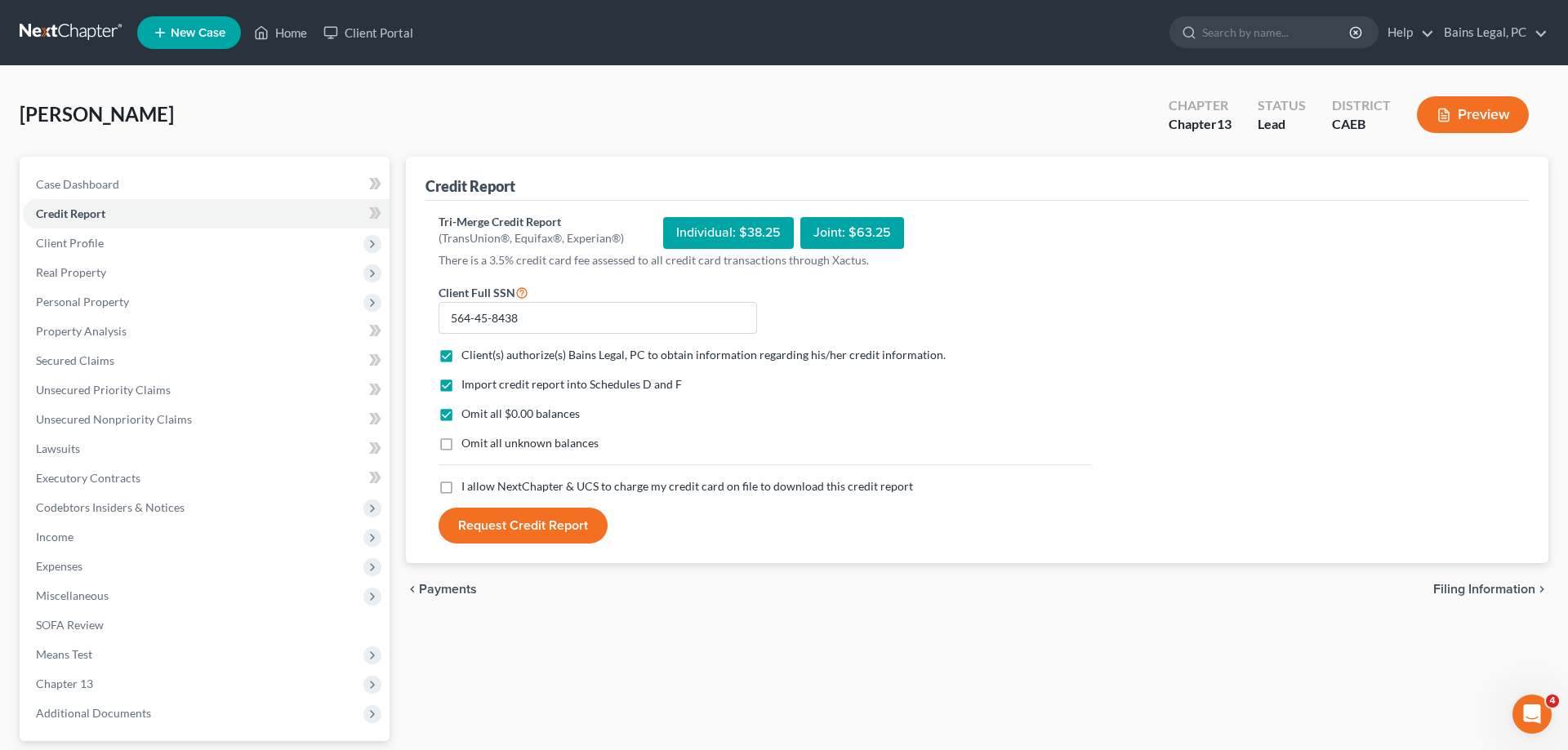
checkbox input "true"
click at [481, 477] on div "Import credit report into Schedules D and F Omit all $0.00 balances Omit all un…" at bounding box center [765, 427] width 670 height 102
click at [490, 496] on form "Client Full SSN * 564-45-8438 Client(s) authorize(s) Bains Legal, PC to obtain …" at bounding box center [765, 413] width 670 height 262
click at [492, 492] on span "I allow NextChapter & UCS to charge my credit card on file to download this cre…" at bounding box center [687, 486] width 452 height 14
click at [479, 489] on input "I allow NextChapter & UCS to charge my credit card on file to download this cre…" at bounding box center [473, 484] width 11 height 11
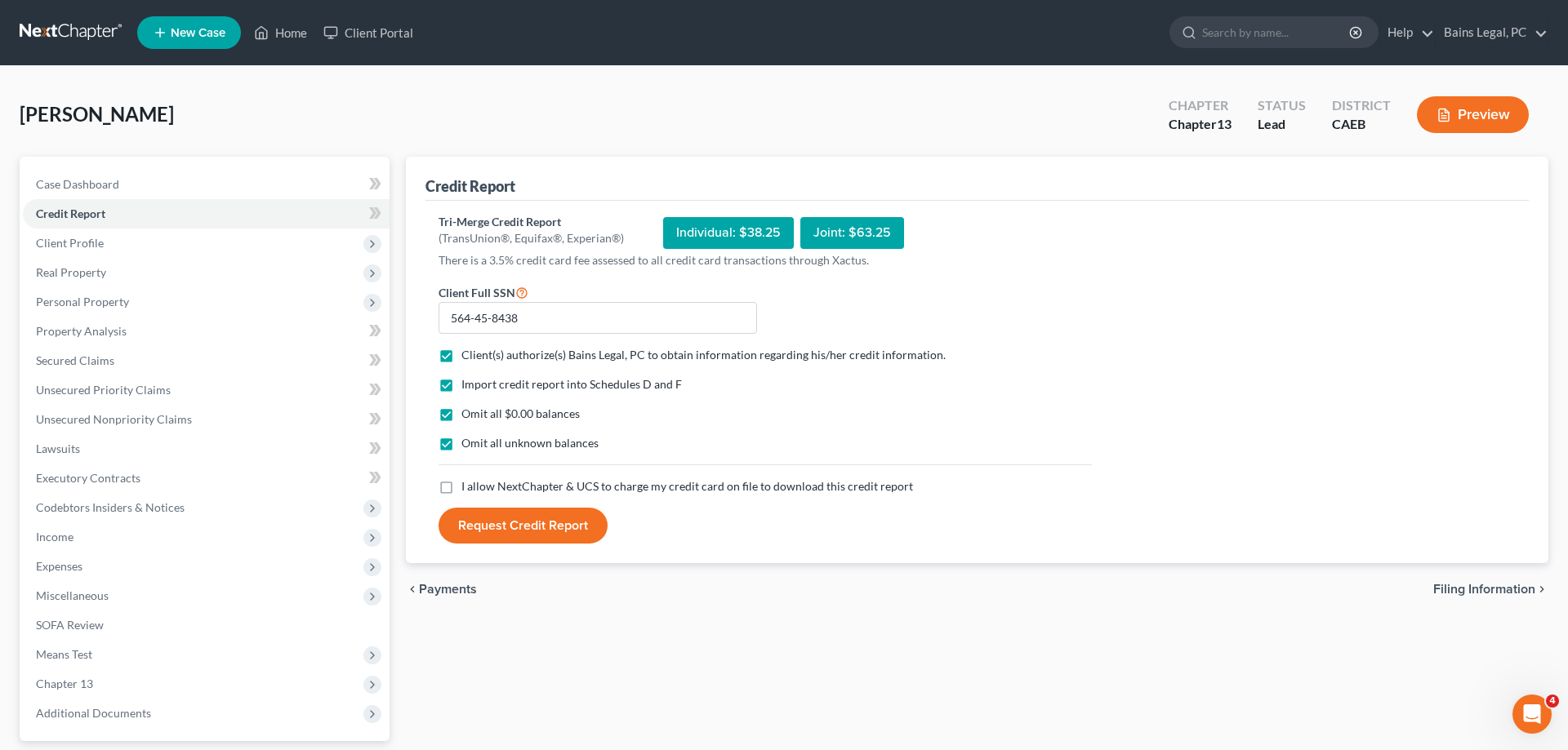
checkbox input "true"
click at [491, 522] on button "Request Credit Report" at bounding box center [523, 526] width 170 height 36
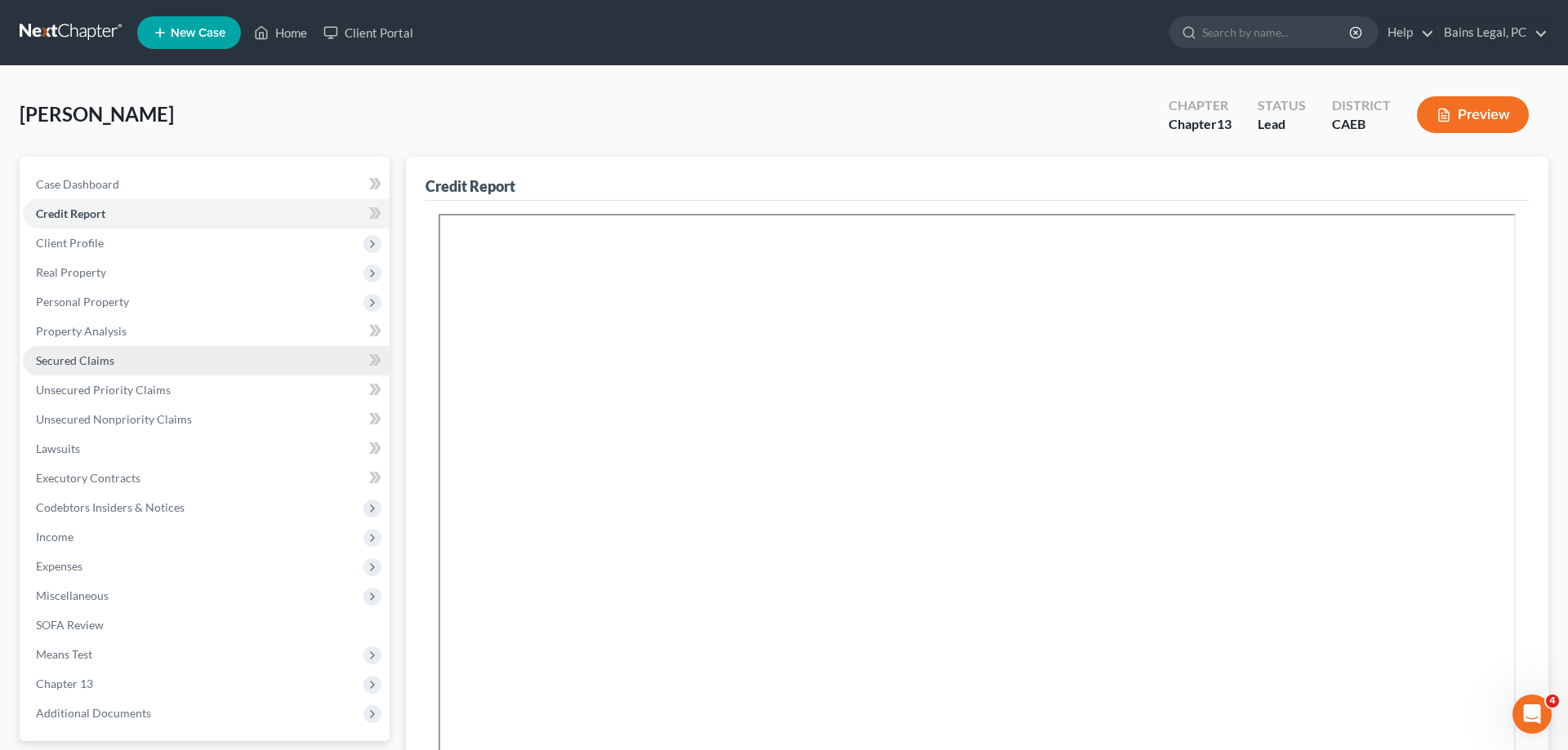
click at [62, 364] on span "Secured Claims" at bounding box center [75, 360] width 78 height 14
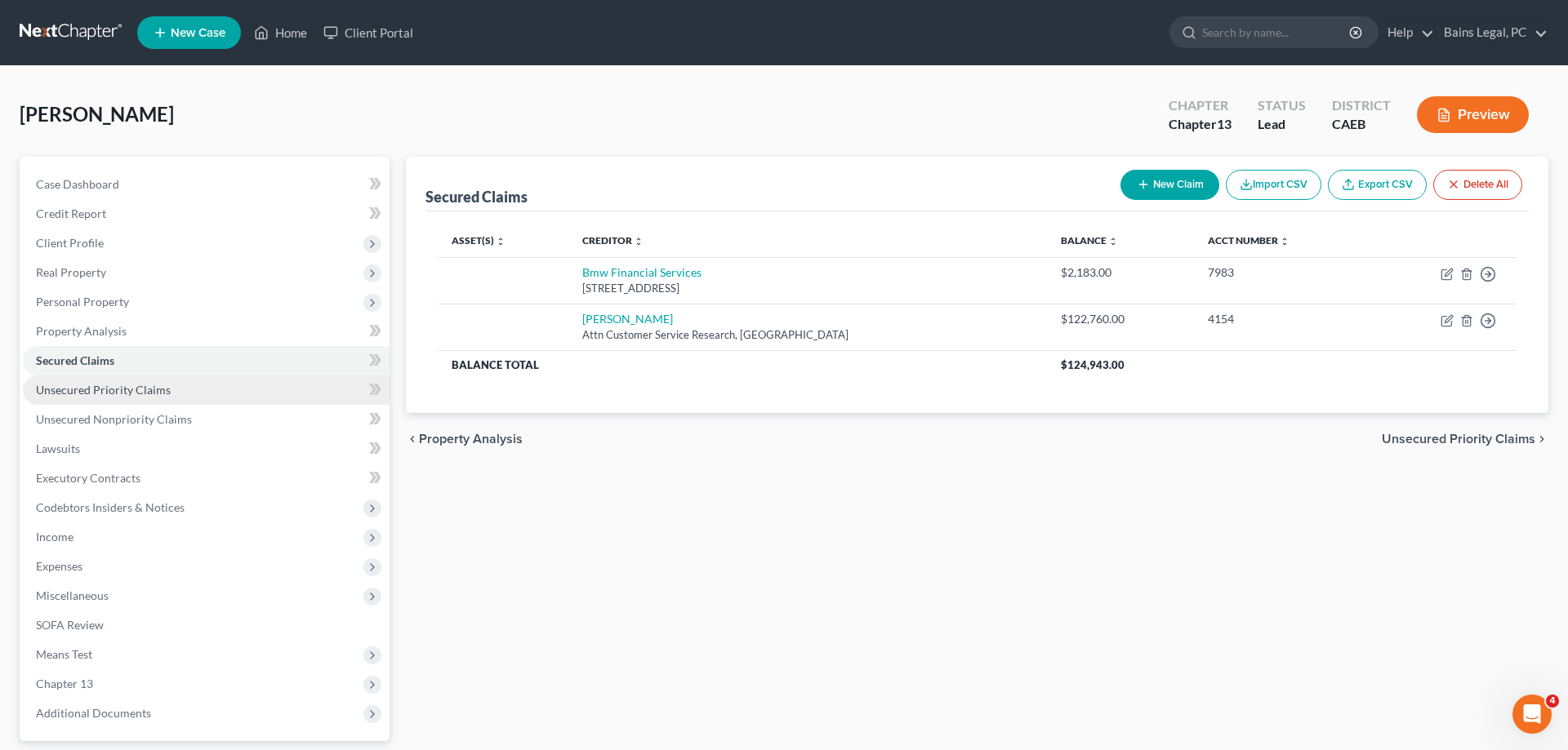
click at [133, 386] on span "Unsecured Priority Claims" at bounding box center [103, 389] width 134 height 14
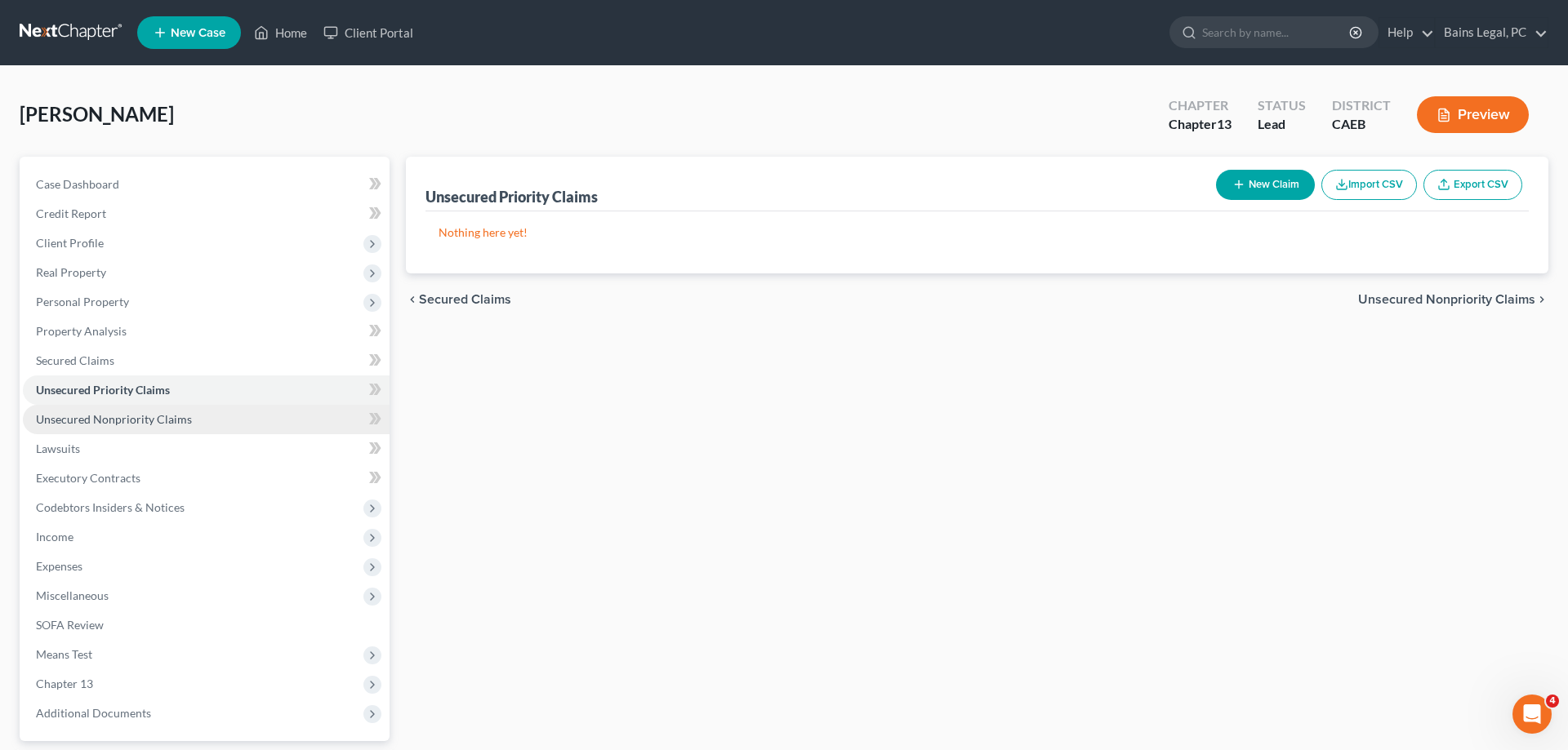
click at [146, 407] on link "Unsecured Nonpriority Claims" at bounding box center [206, 419] width 367 height 30
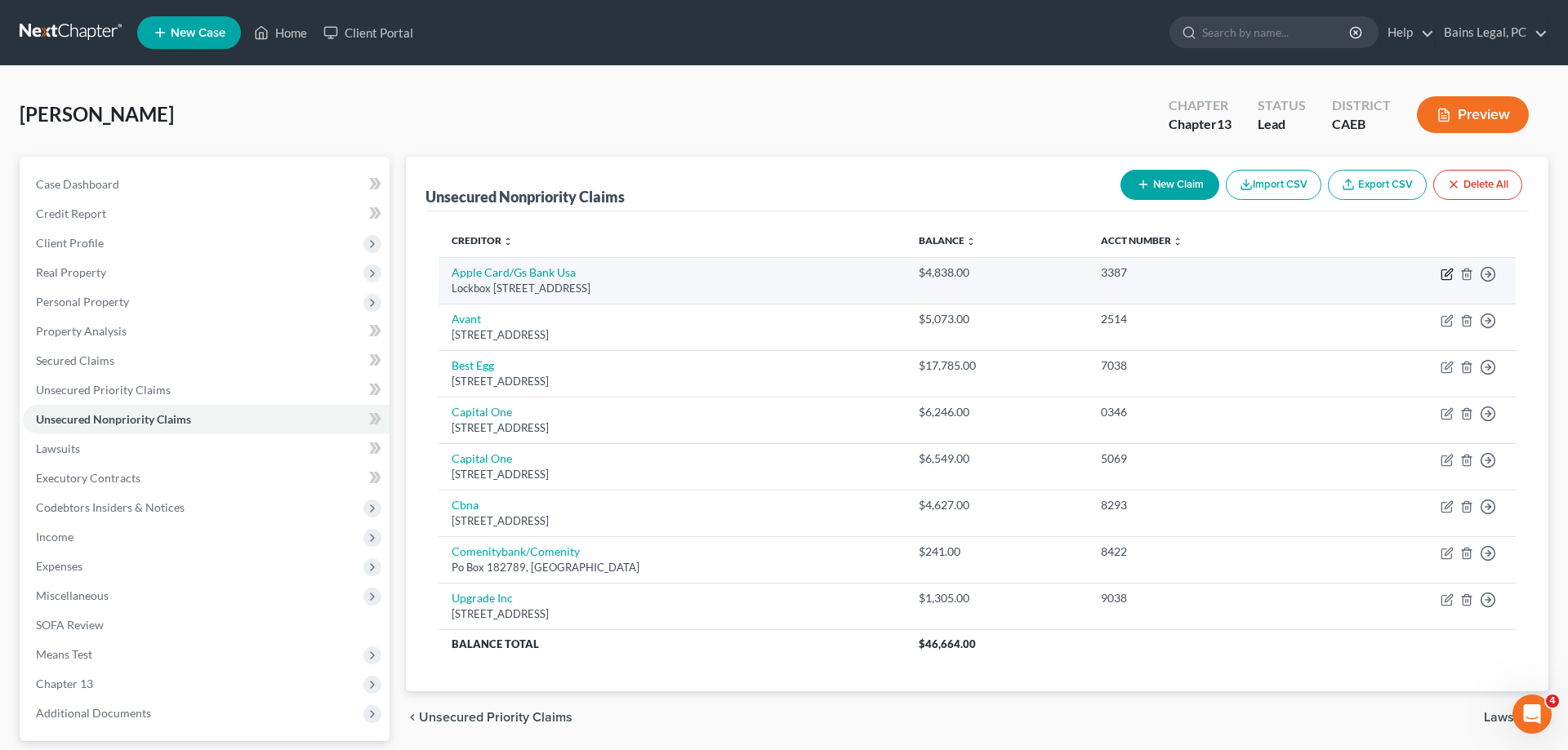
click at [1448, 270] on icon "button" at bounding box center [1447, 274] width 13 height 13
select select "39"
select select "2"
select select "0"
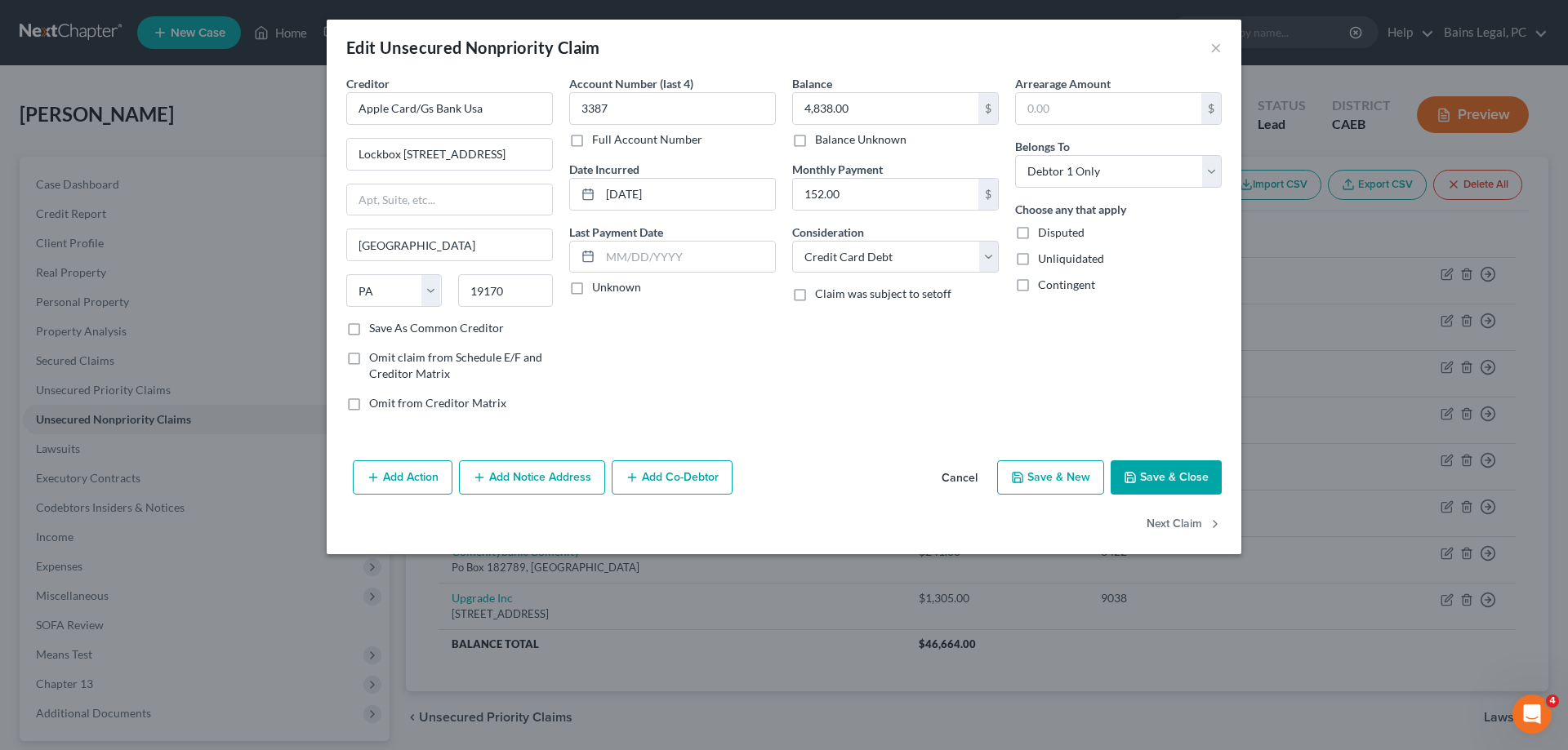
click at [557, 472] on button "Add Notice Address" at bounding box center [532, 478] width 146 height 34
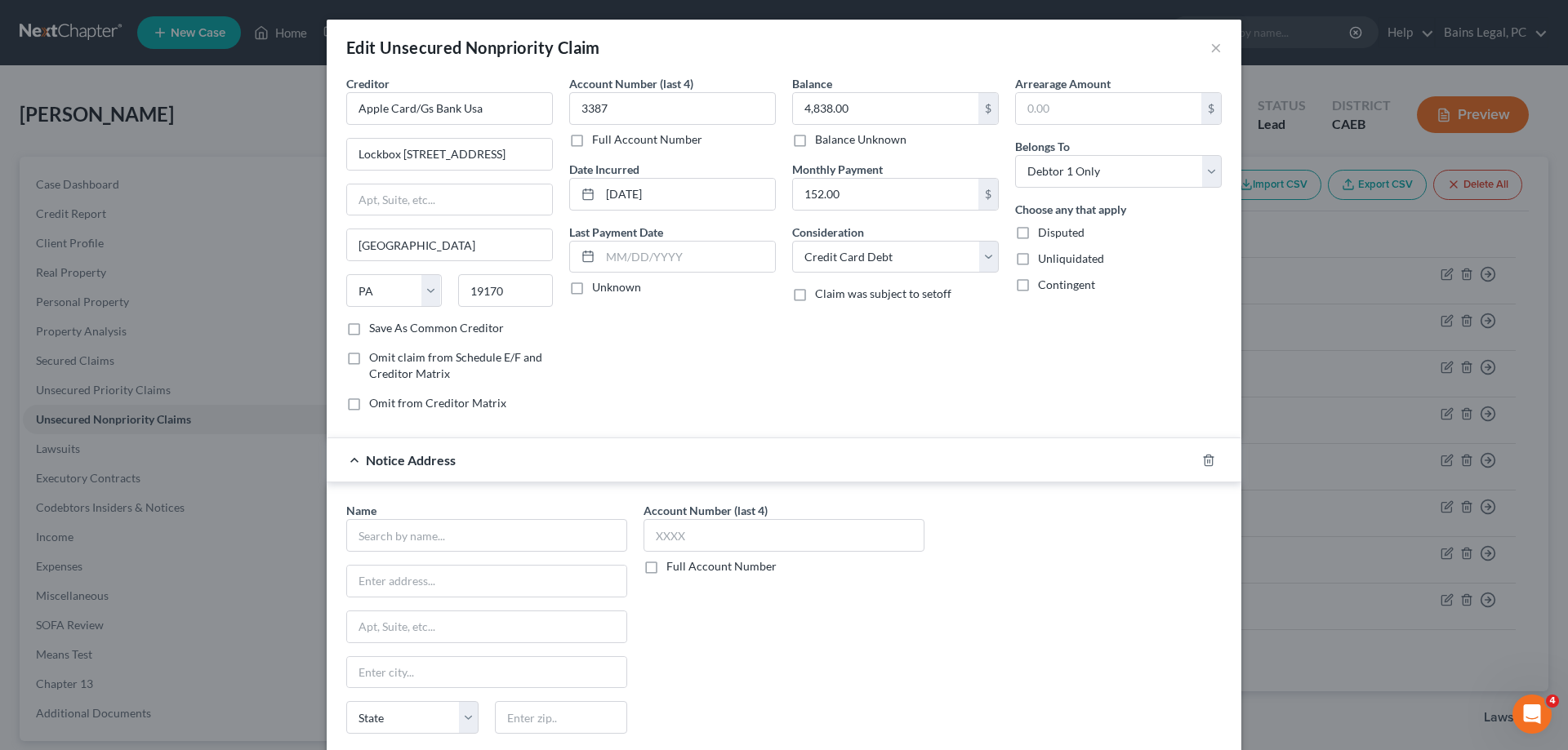
click at [518, 521] on input "text" at bounding box center [487, 535] width 281 height 32
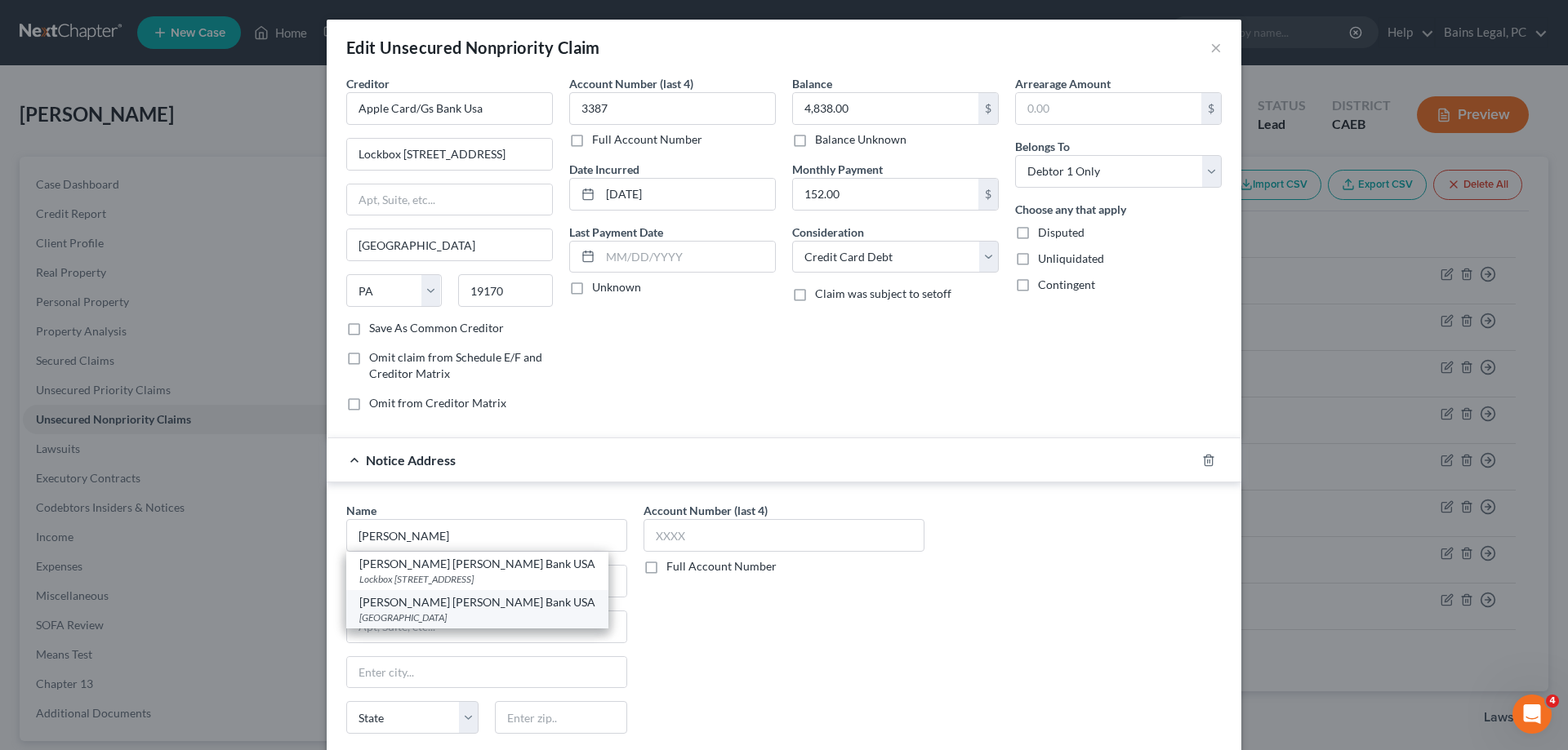
click at [503, 606] on div "Goldman Sachs Bank USA" at bounding box center [478, 602] width 236 height 16
type input "Goldman Sachs Bank USA"
type input "PO Box 70379"
type input "[GEOGRAPHIC_DATA]"
select select "39"
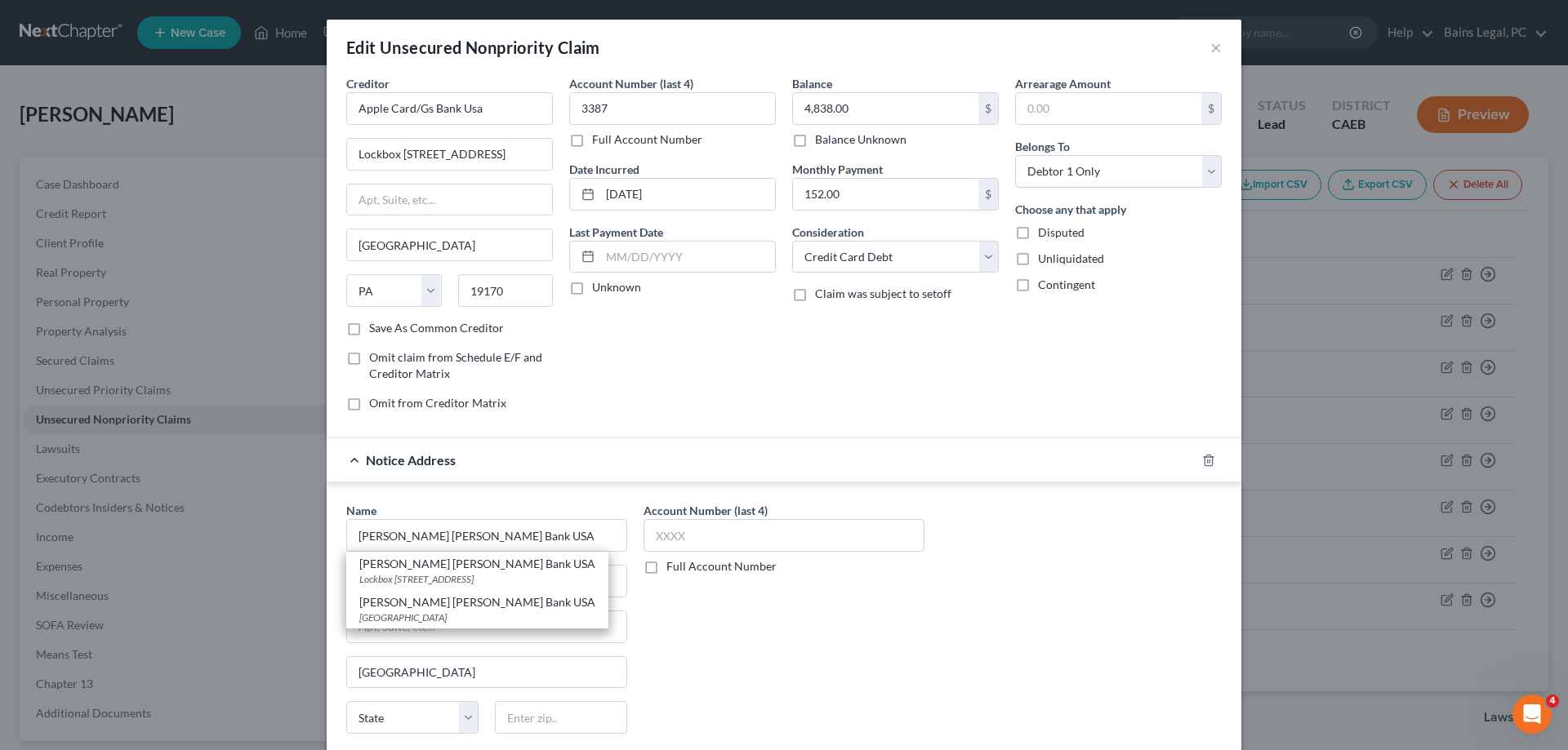
type input "19176"
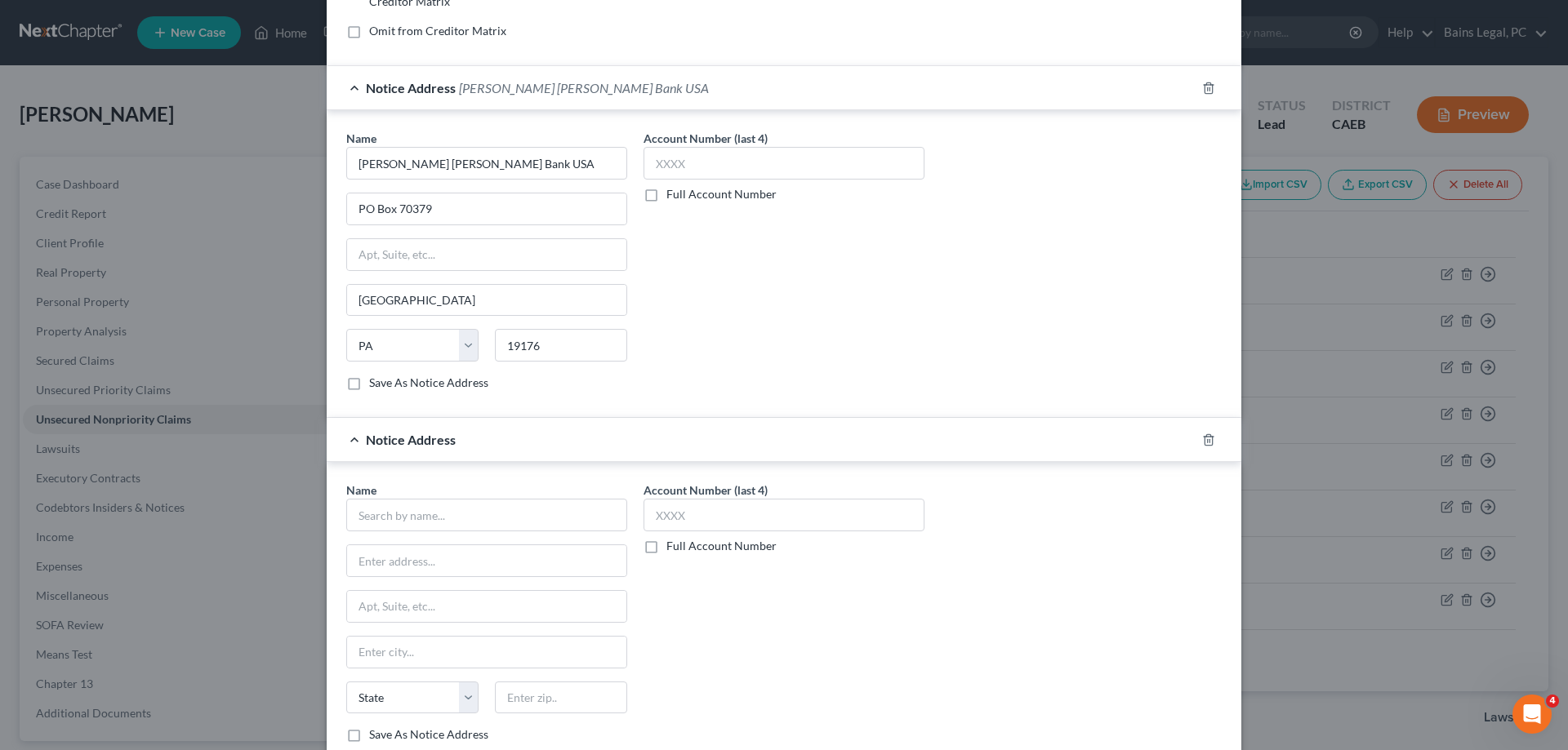
scroll to position [416, 0]
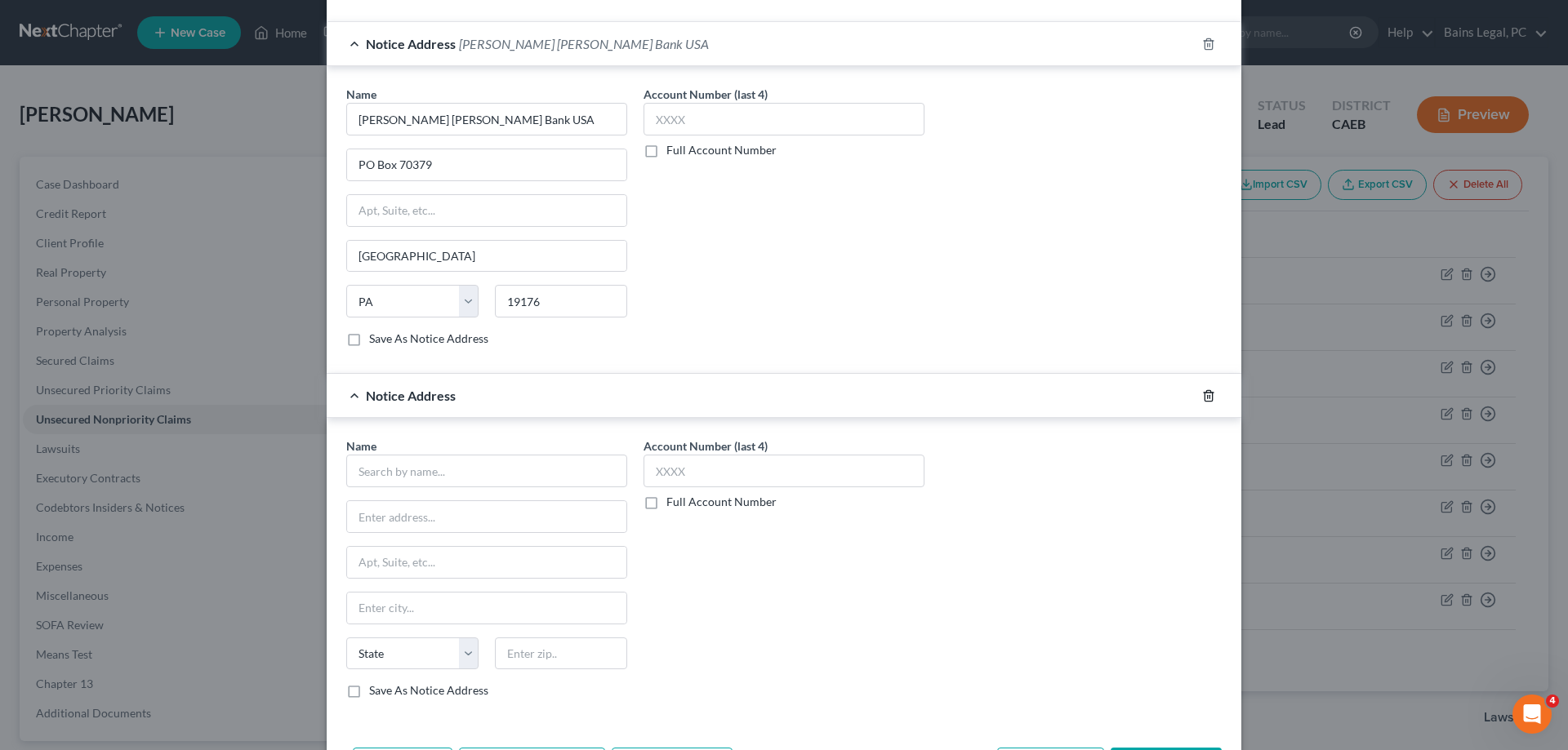
click at [1208, 396] on line "button" at bounding box center [1208, 397] width 0 height 4
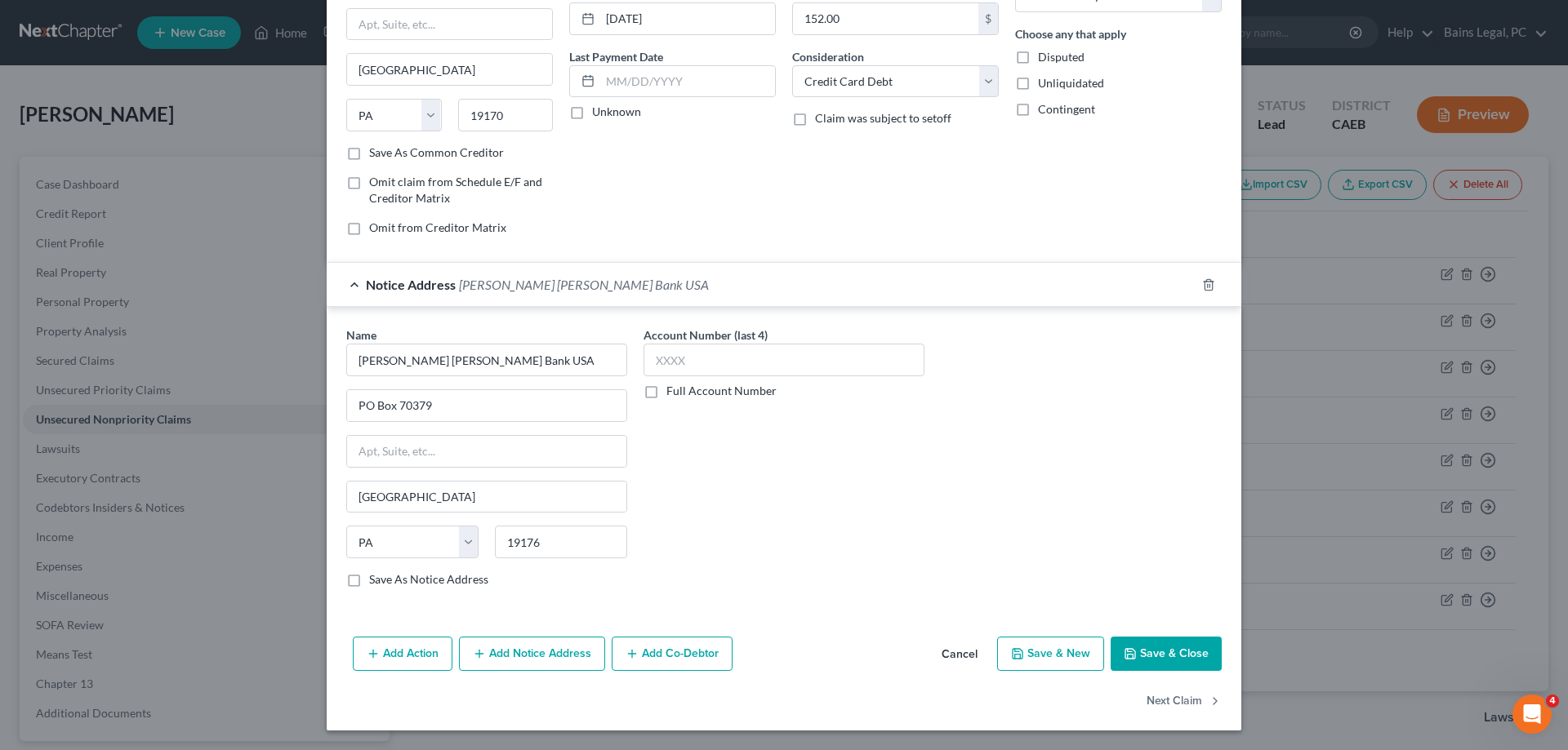
scroll to position [177, 0]
click at [1164, 654] on button "Save & Close" at bounding box center [1166, 654] width 111 height 34
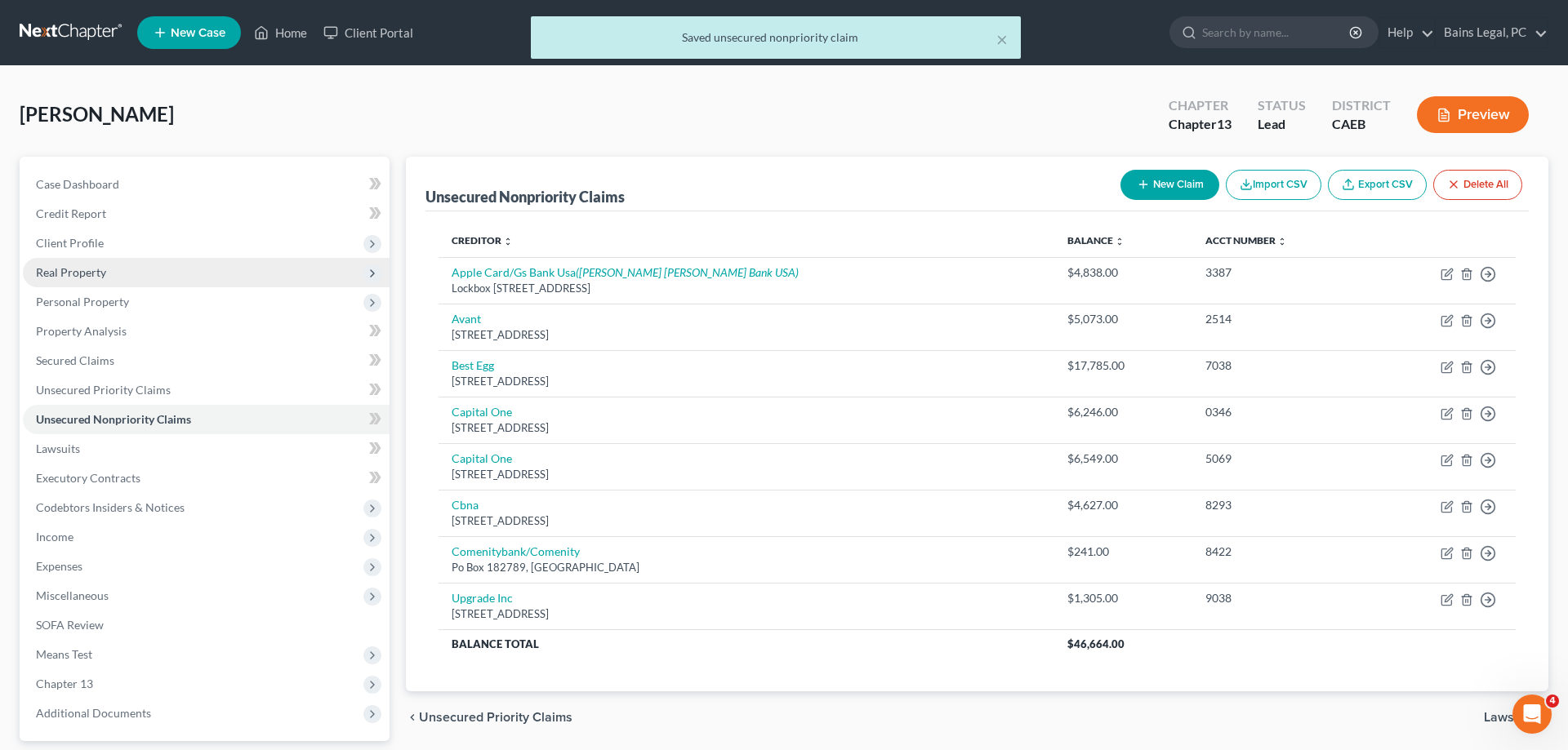
drag, startPoint x: 117, startPoint y: 264, endPoint x: 115, endPoint y: 272, distance: 8.2
click at [117, 263] on span "Real Property" at bounding box center [206, 272] width 367 height 30
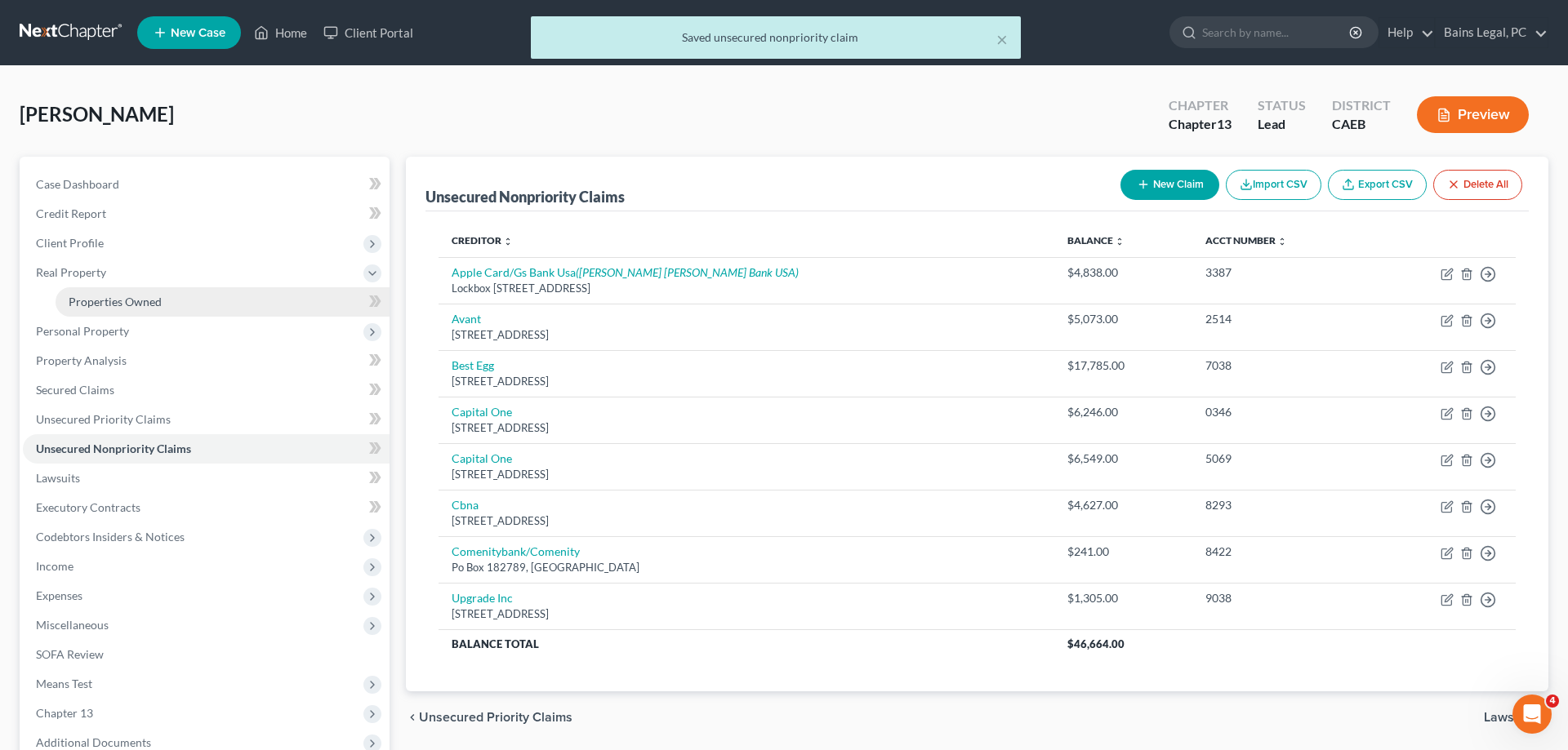
click at [126, 296] on span "Properties Owned" at bounding box center [115, 301] width 93 height 14
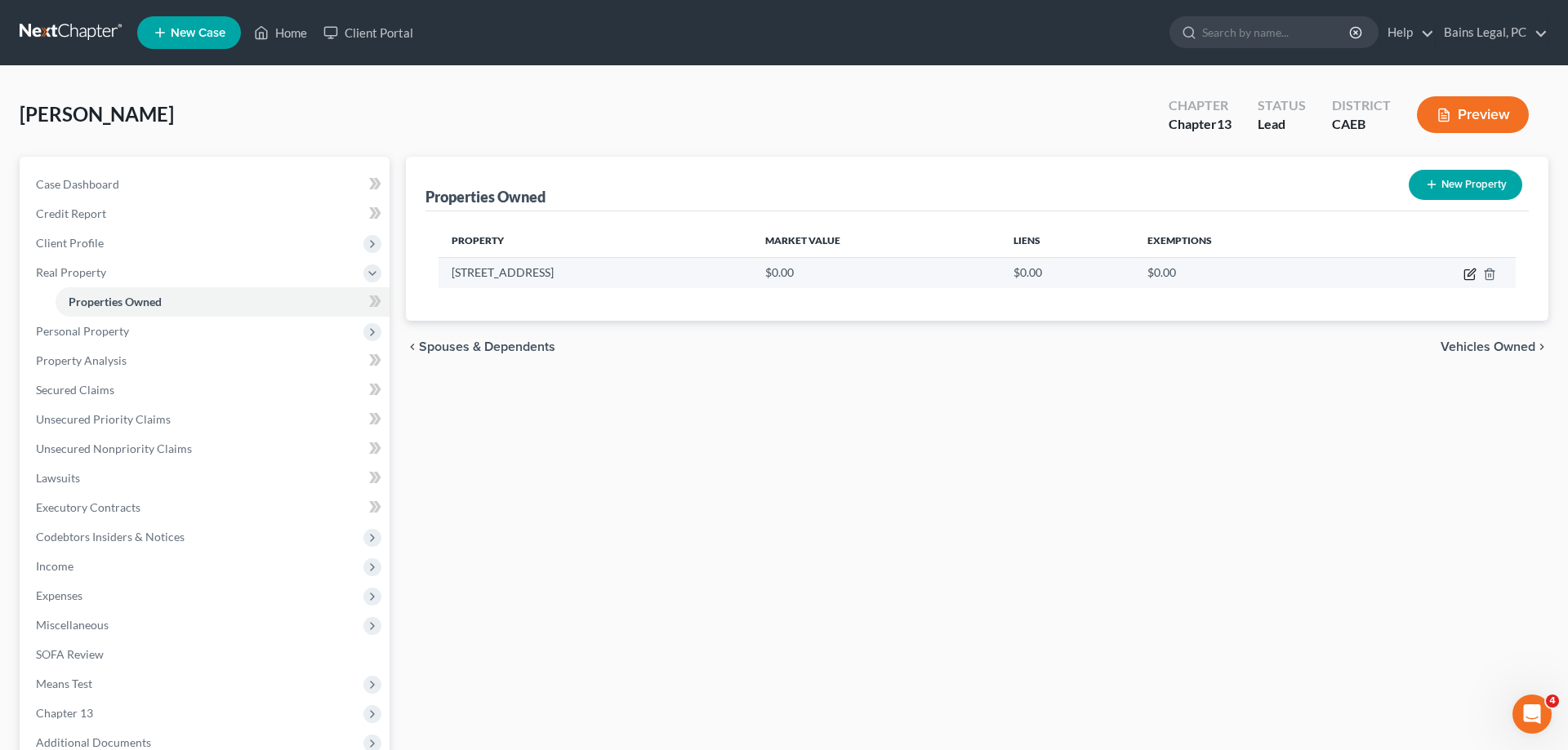
click at [1468, 273] on icon "button" at bounding box center [1470, 274] width 13 height 13
select select "4"
select select "49"
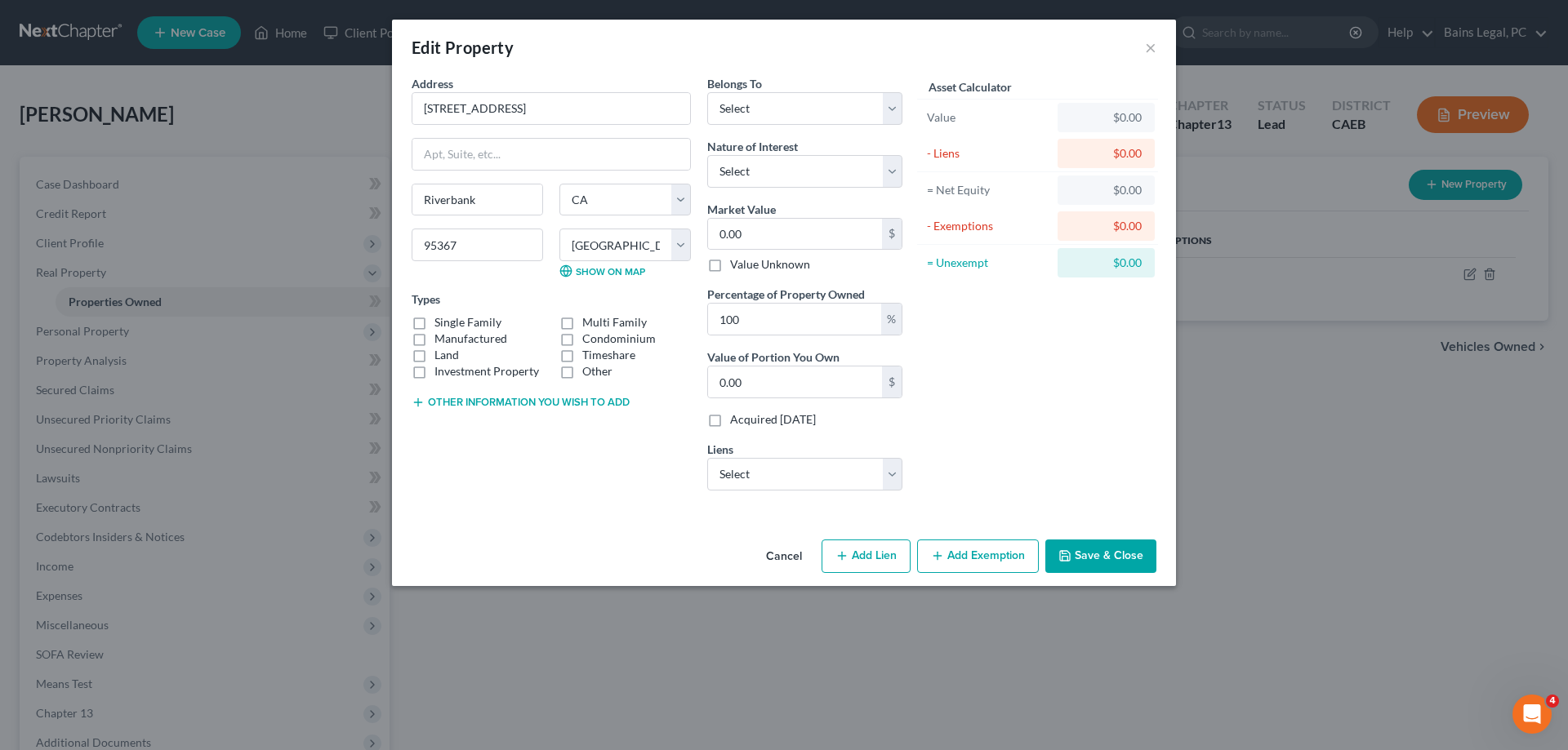
click at [474, 325] on label "Single Family" at bounding box center [468, 323] width 67 height 16
click at [452, 325] on input "Single Family" at bounding box center [446, 320] width 11 height 11
checkbox input "true"
click at [707, 92] on select "Select Debtor 1 Only Debtor 2 Only Debtor 1 And Debtor 2 Only At Least One Of T…" at bounding box center [804, 108] width 195 height 32
select select "4"
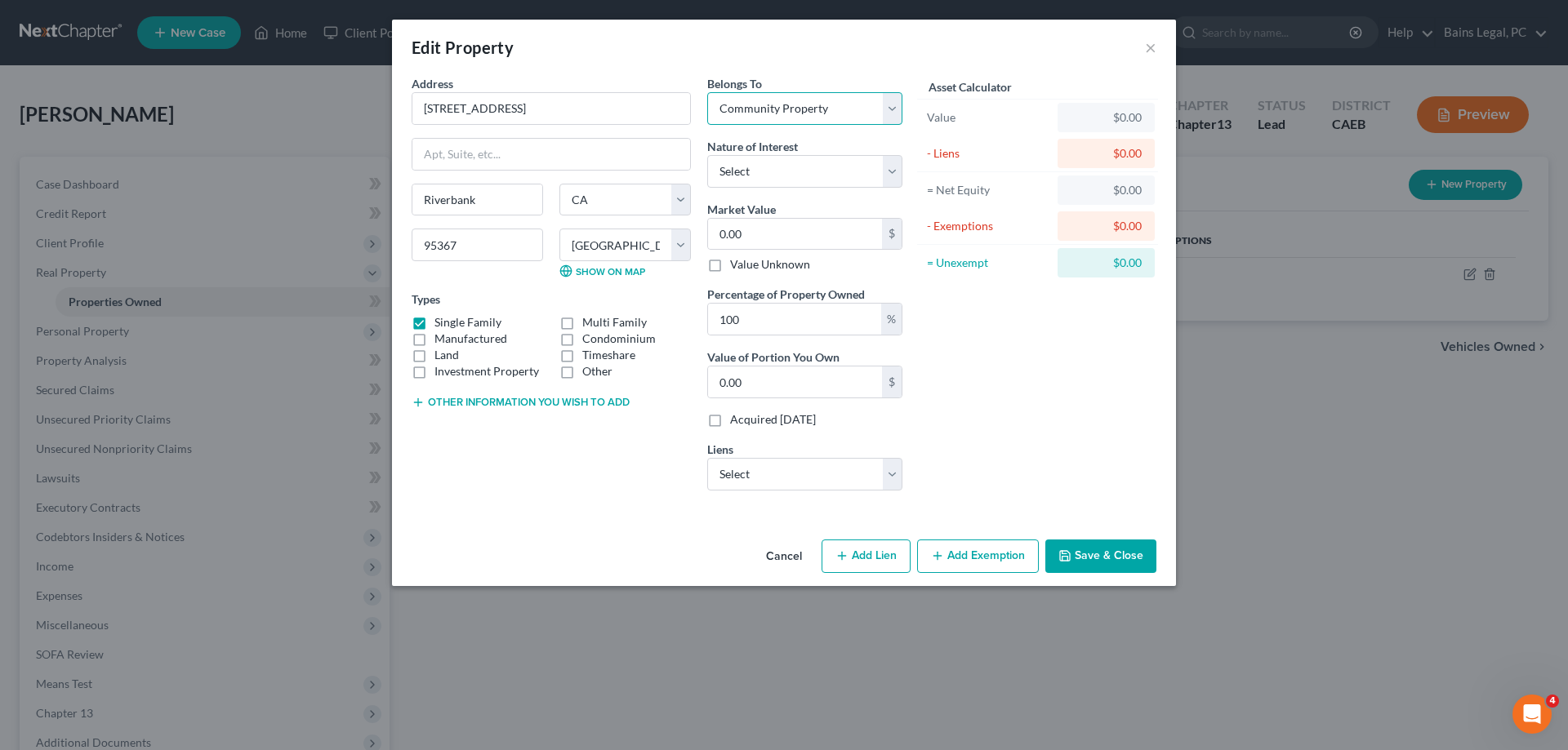
click option "Community Property" at bounding box center [0, 0] width 0 height 0
click at [707, 155] on select "Select Fee Simple Joint Tenant Life Estate Equitable Interest Future Interest T…" at bounding box center [804, 171] width 195 height 32
select select "1"
click option "Joint Tenant" at bounding box center [0, 0] width 0 height 0
click at [806, 231] on input "0.00" at bounding box center [794, 234] width 174 height 31
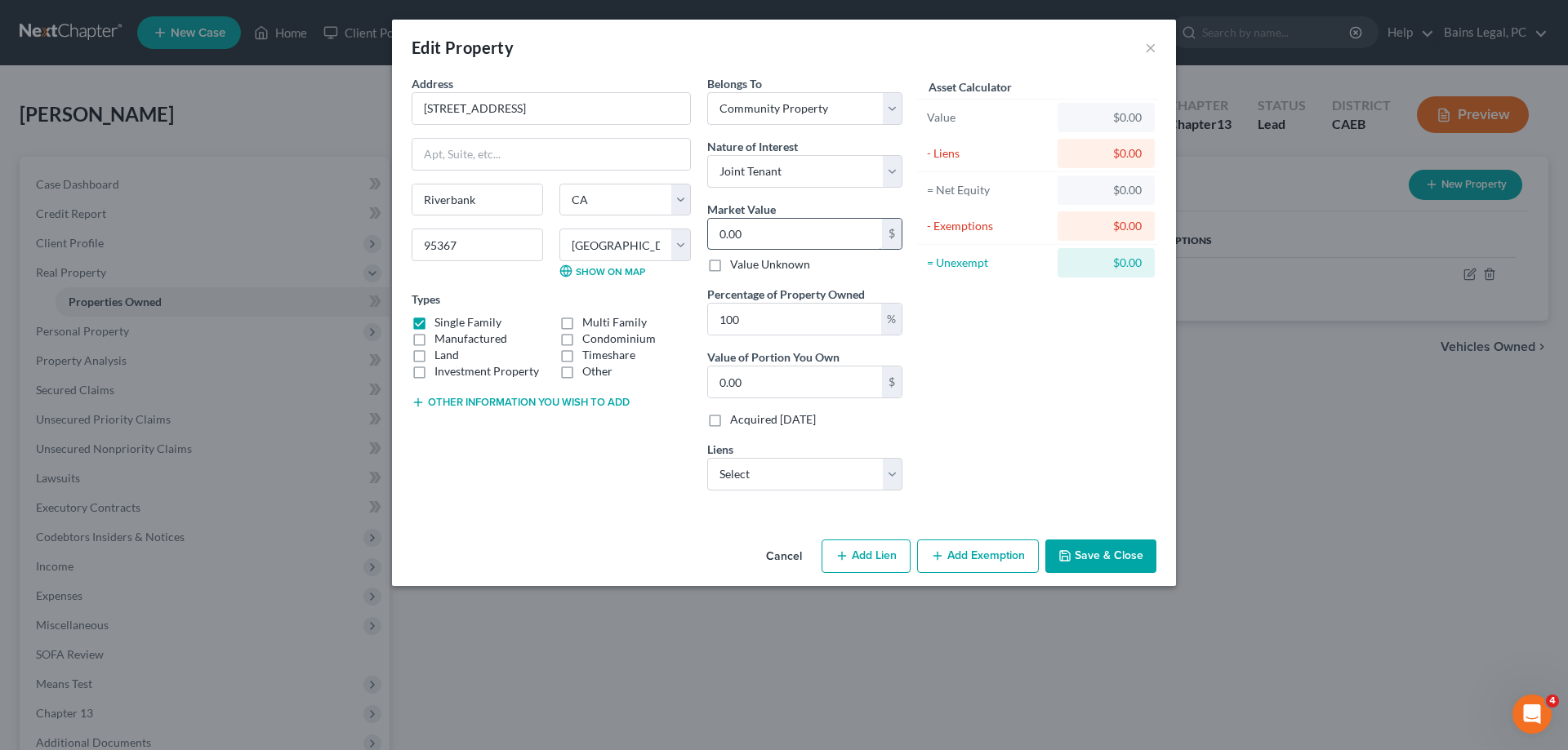
type input "4"
type input "4.00"
type input "43"
type input "43.00"
type input "436"
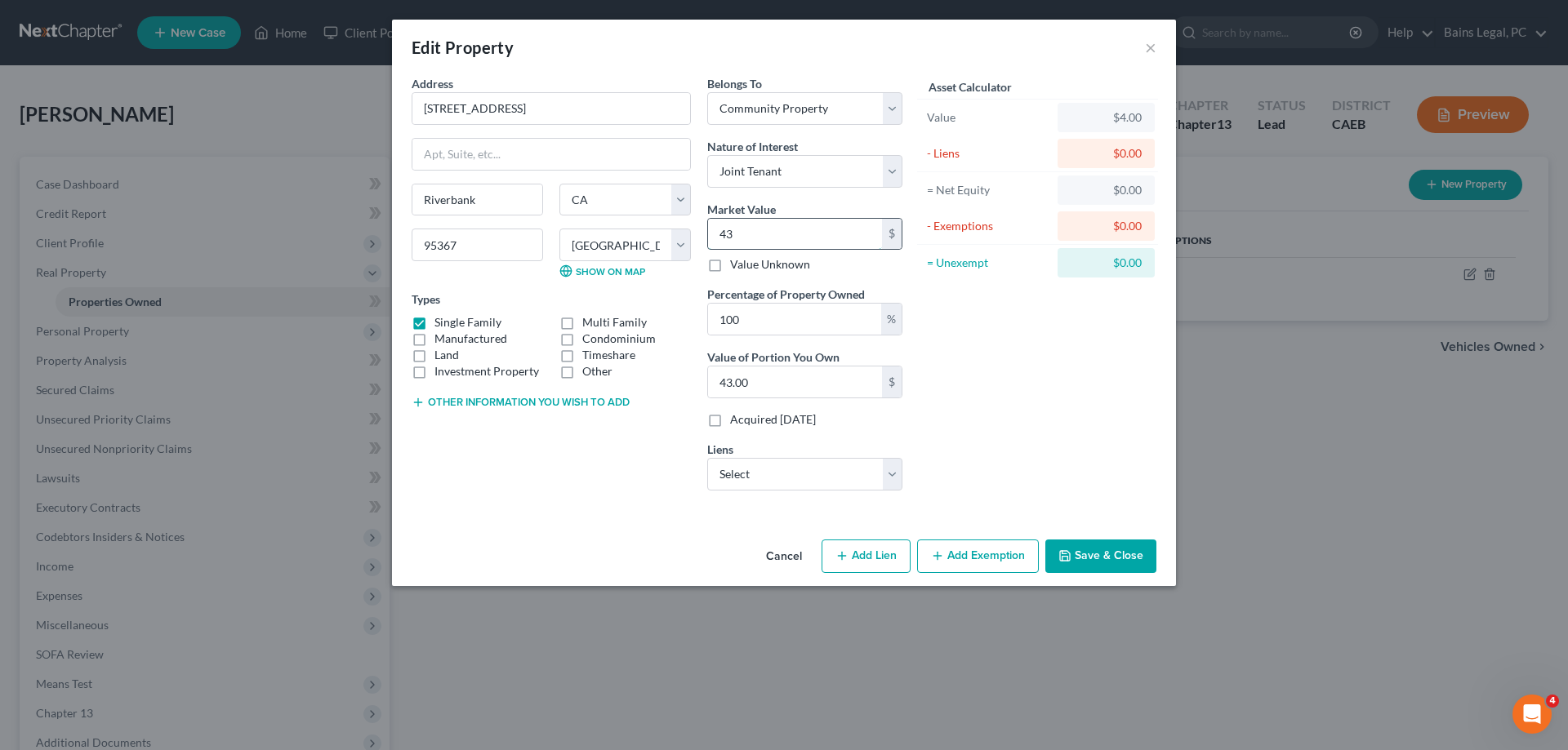
type input "436.00"
type input "4367"
type input "4,367.00"
type input "4,3672"
type input "43,672.00"
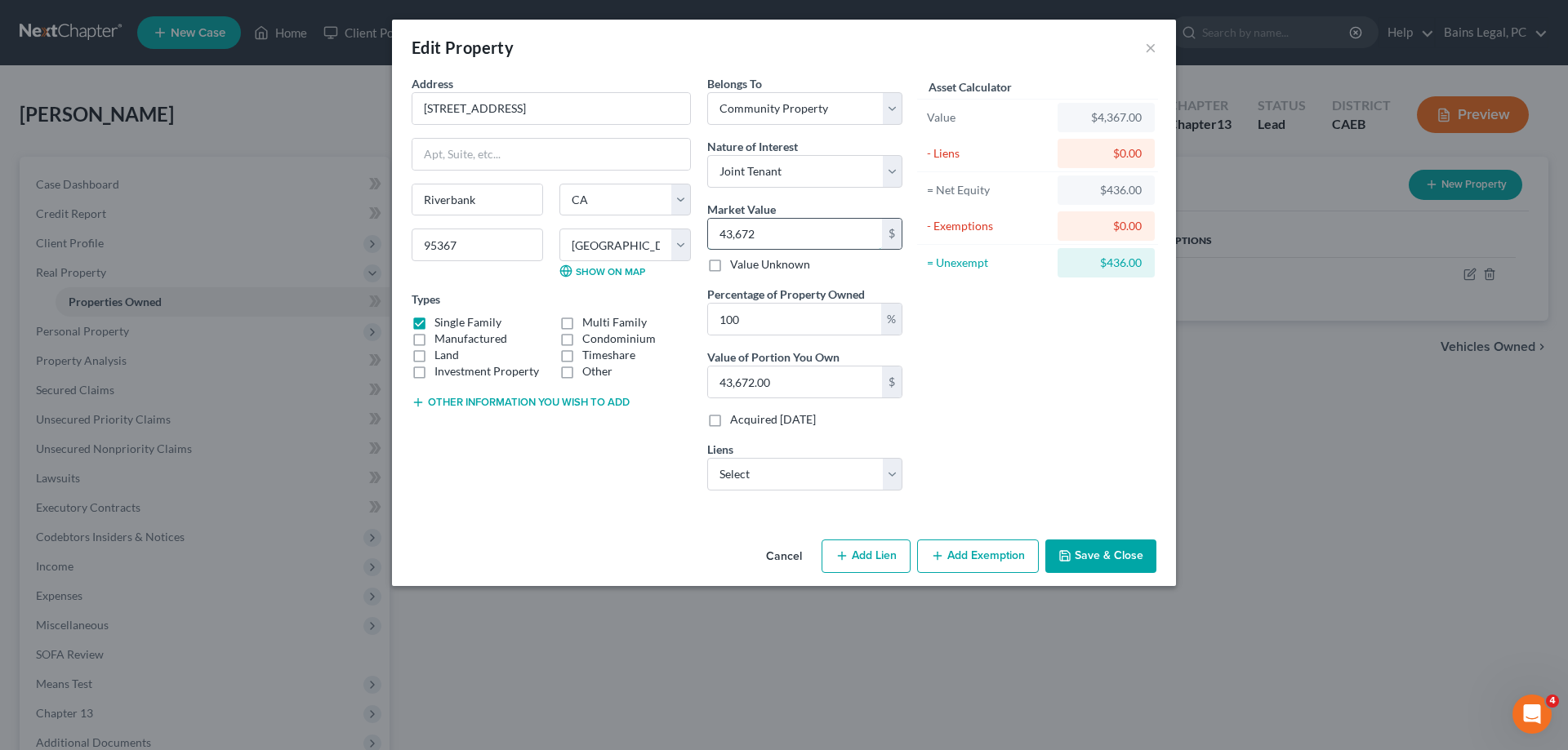
type input "43,6724"
type input "436,724.00"
type input "436,724"
click at [594, 405] on button "Other information you wish to add" at bounding box center [521, 402] width 218 height 13
click at [578, 423] on textarea at bounding box center [552, 440] width 280 height 60
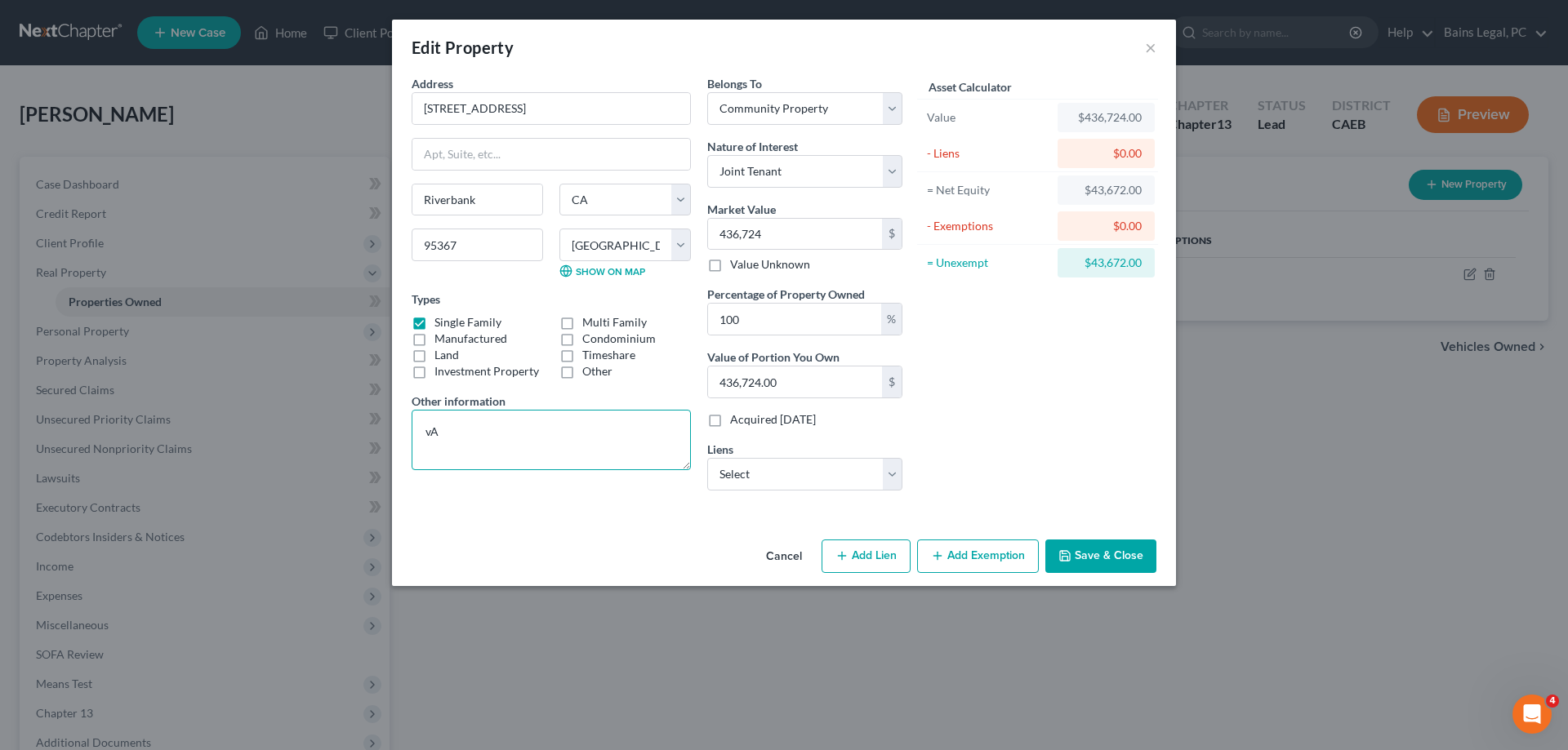
type textarea "v"
type textarea "Value shown reflects a 6% reduction for estimated cost of sale. Purchased in 01…"
click at [981, 556] on button "Add Exemption" at bounding box center [977, 557] width 122 height 34
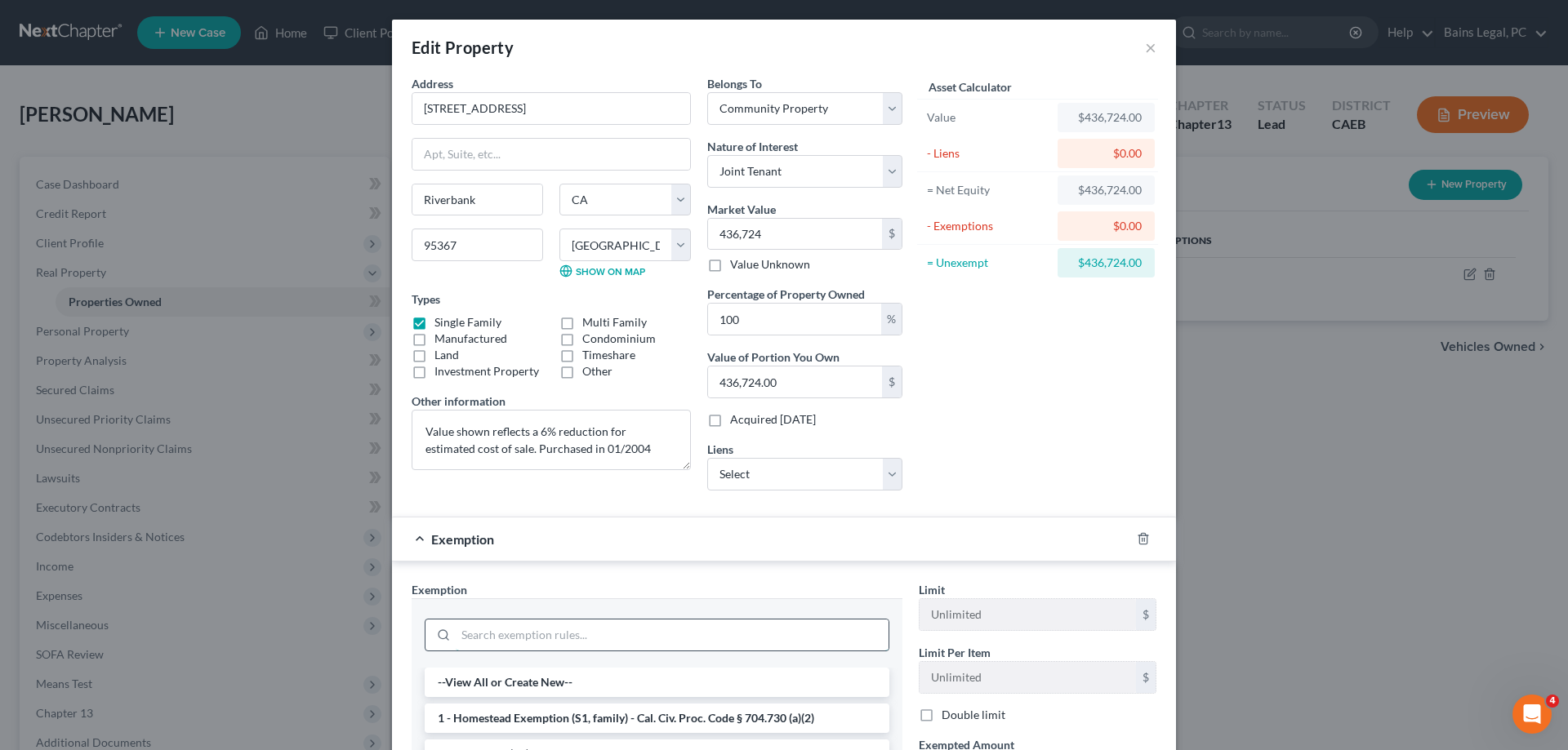
click at [714, 638] on input "search" at bounding box center [672, 636] width 433 height 31
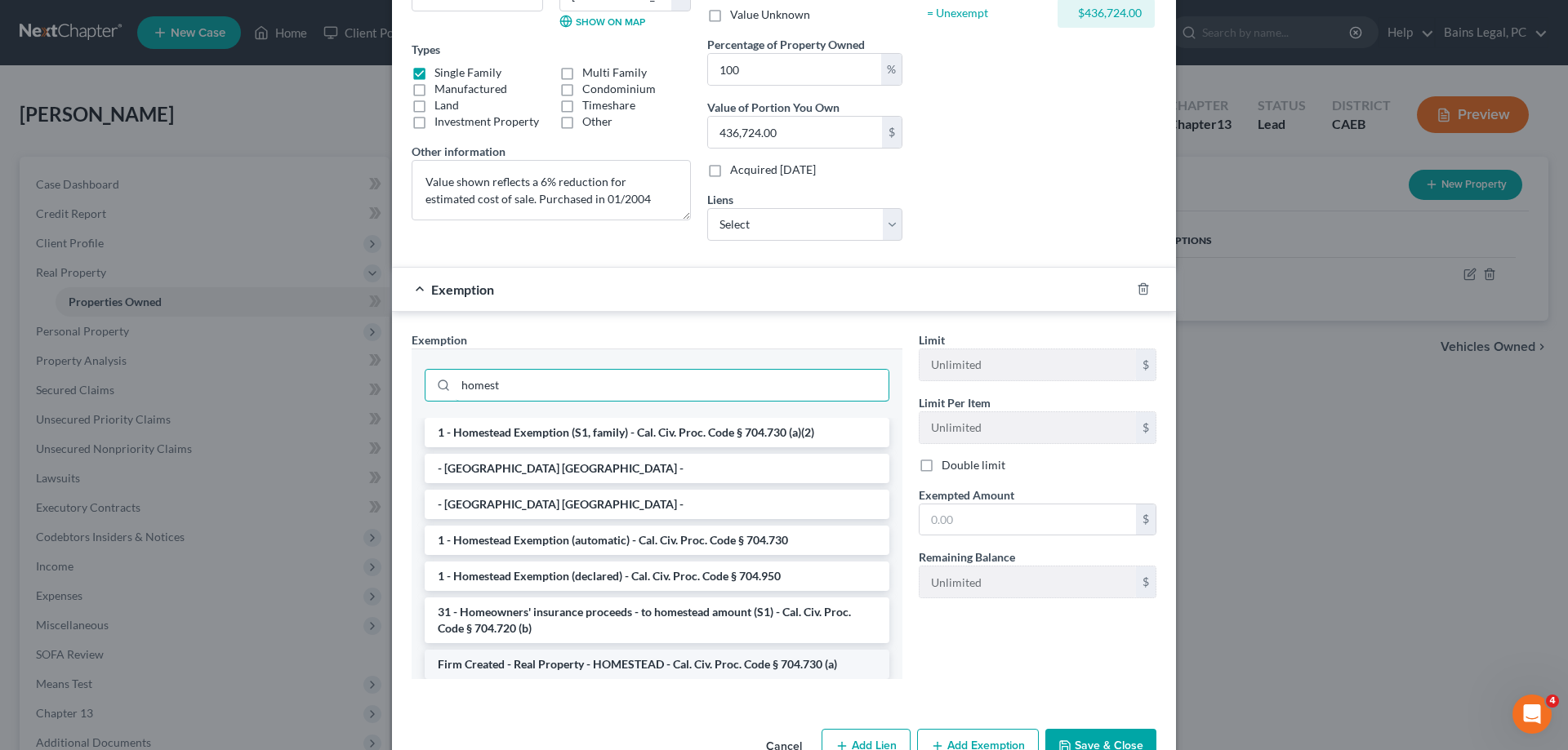
type input "homest"
click at [662, 666] on li "Firm Created - Real Property - HOMESTEAD - Cal. Civ. Proc. Code § 704.730 (a)" at bounding box center [656, 664] width 464 height 30
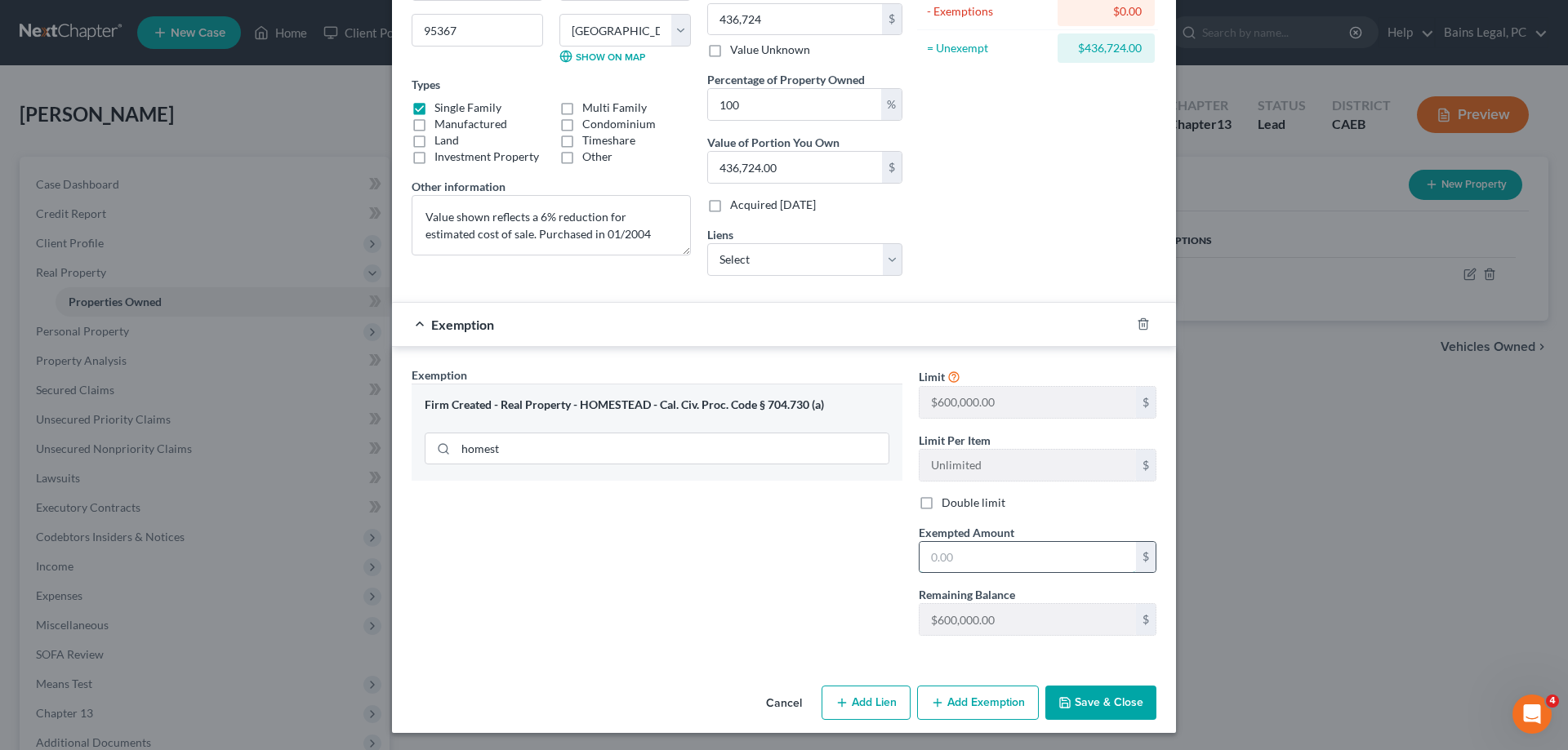
click at [1053, 567] on input "text" at bounding box center [1028, 557] width 216 height 31
type input "5"
type input "475,000"
click at [1133, 704] on button "Save & Close" at bounding box center [1100, 703] width 111 height 34
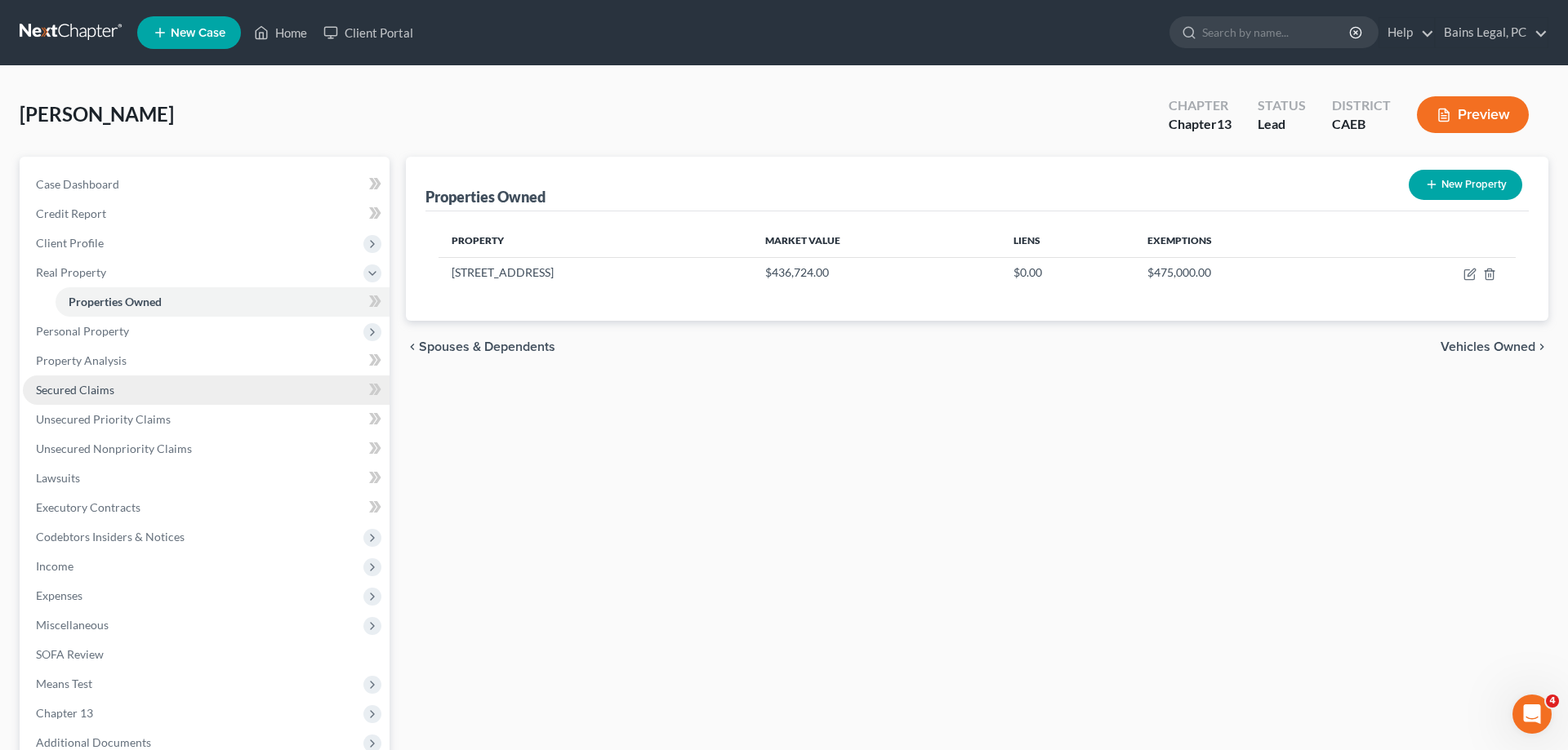
click at [108, 398] on link "Secured Claims" at bounding box center [206, 390] width 367 height 30
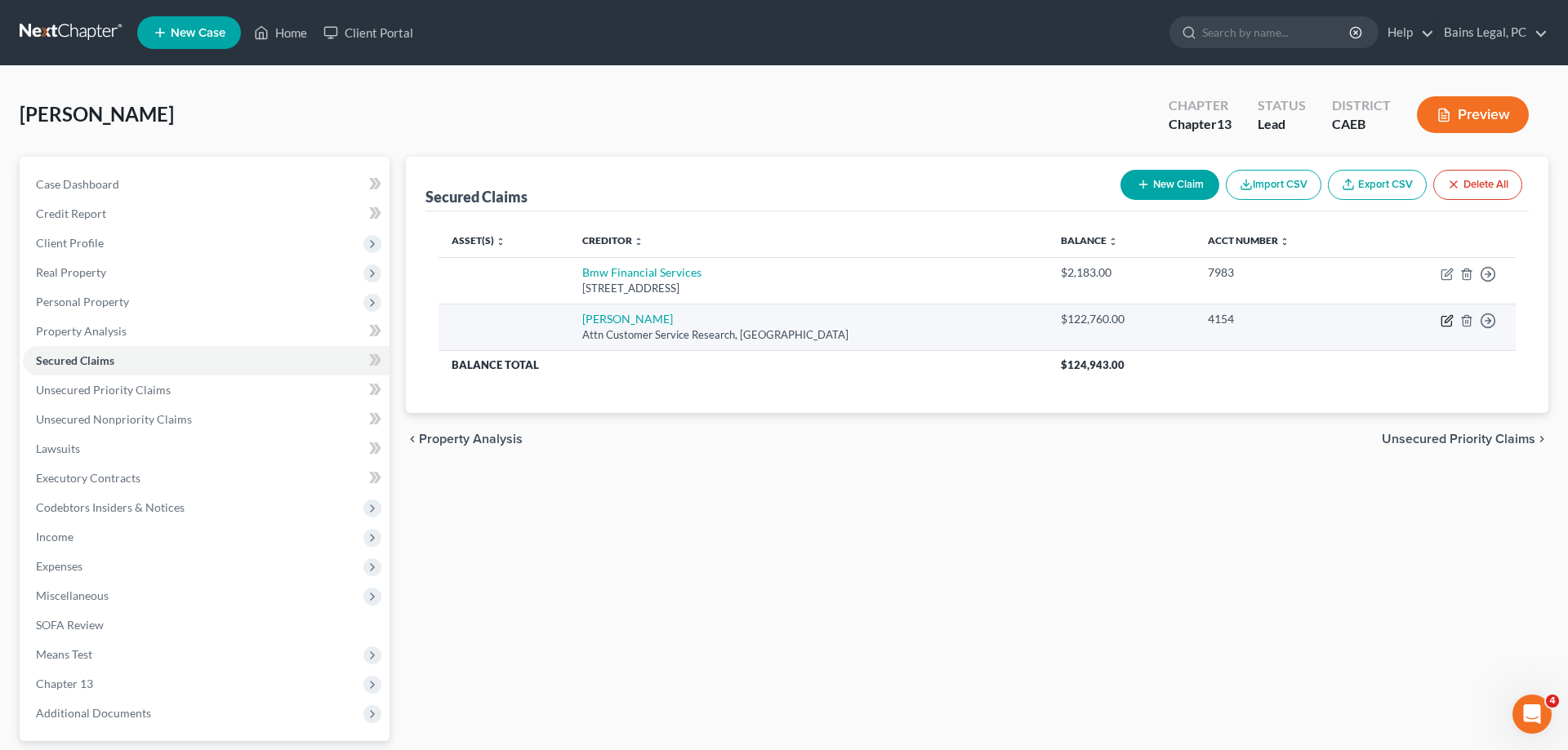
click at [1444, 316] on icon "button" at bounding box center [1446, 321] width 10 height 10
select select "39"
select select "0"
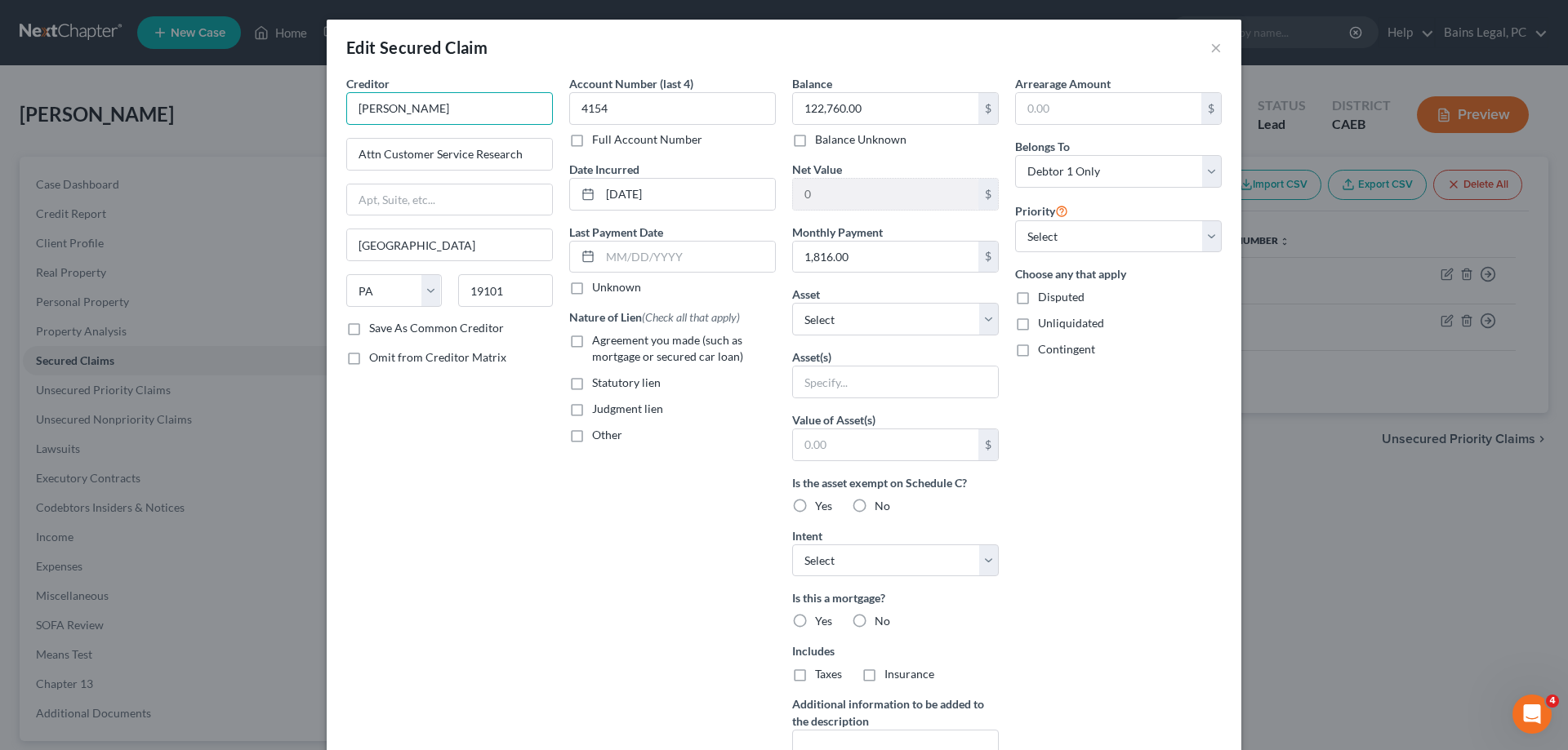
click at [513, 111] on input "Selene Finan" at bounding box center [449, 108] width 206 height 32
drag, startPoint x: 495, startPoint y: 115, endPoint x: 536, endPoint y: 120, distance: 41.3
click at [536, 119] on input "Selene Finanance" at bounding box center [449, 108] width 206 height 32
type input "Selene Finance"
click at [491, 163] on input "PO Box" at bounding box center [449, 154] width 205 height 31
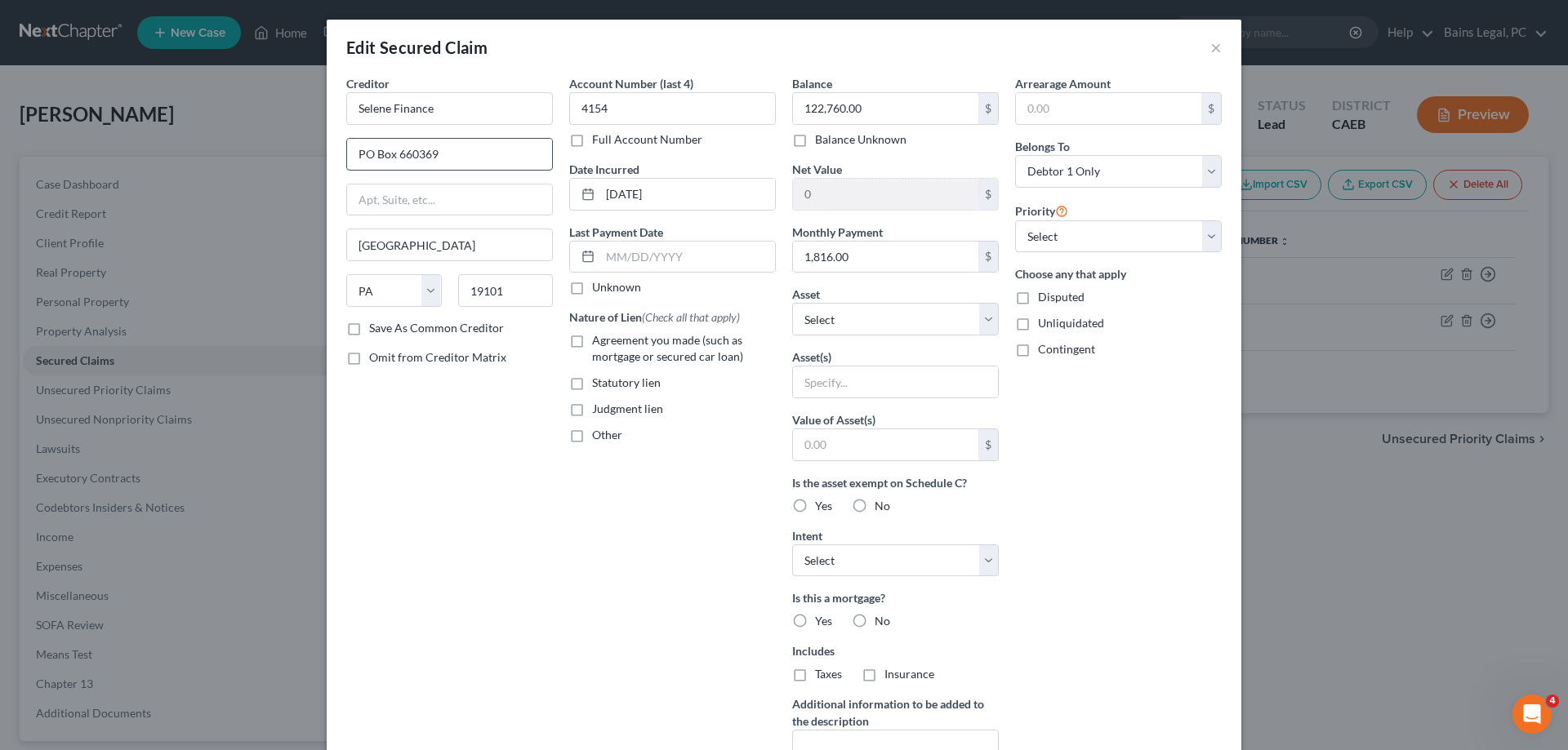
type input "PO Box 660369"
type input "75266"
type input "Dallas"
select select "45"
click at [894, 256] on input "1,816.00" at bounding box center [886, 257] width 186 height 31
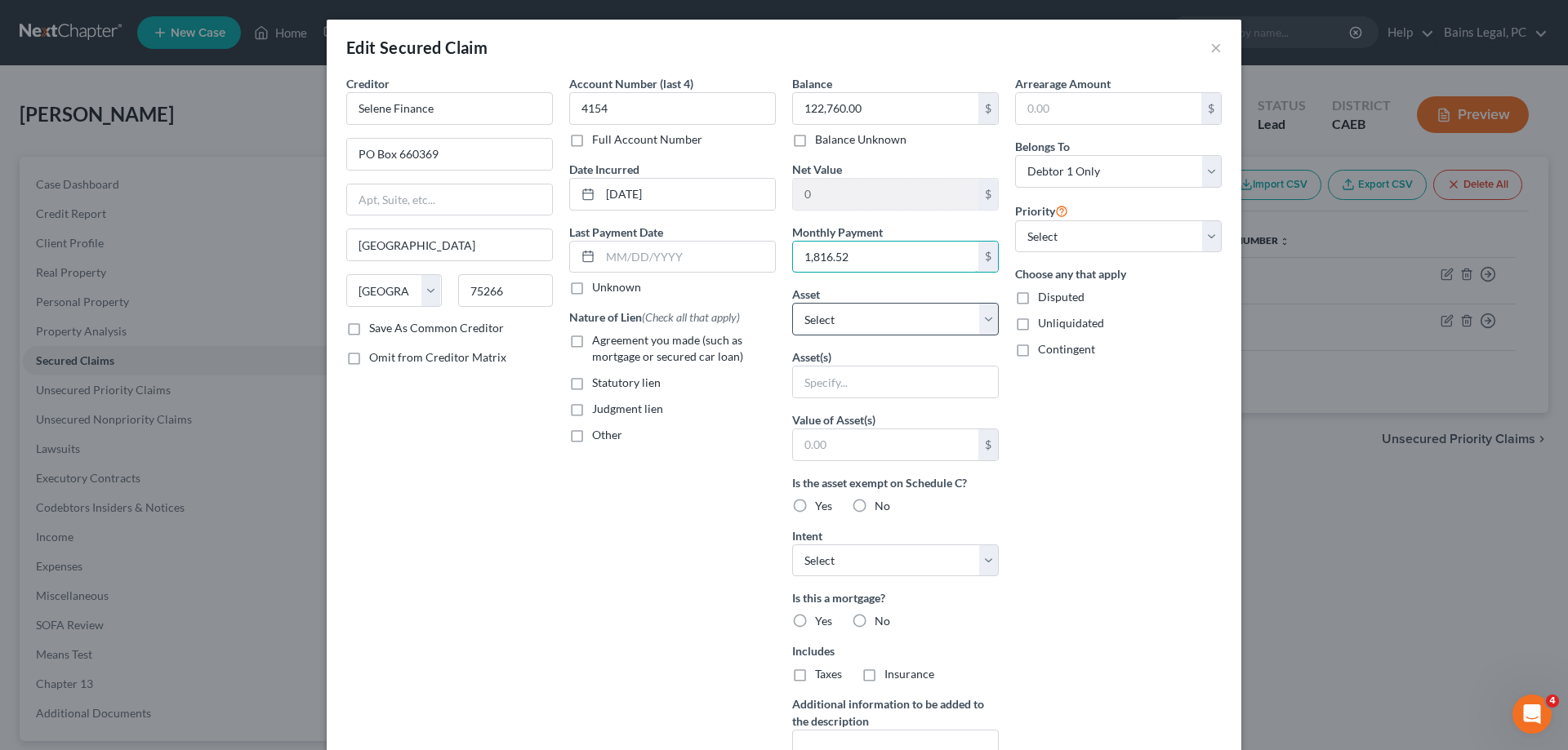
type input "1,816.52"
click at [793, 303] on select "Select Other Multiple Assets 2334 Hearthsong Ct - $436724.0" at bounding box center [895, 319] width 206 height 32
select select "2"
click option "2334 Hearthsong Ct - $436724.0" at bounding box center [0, 0] width 0 height 0
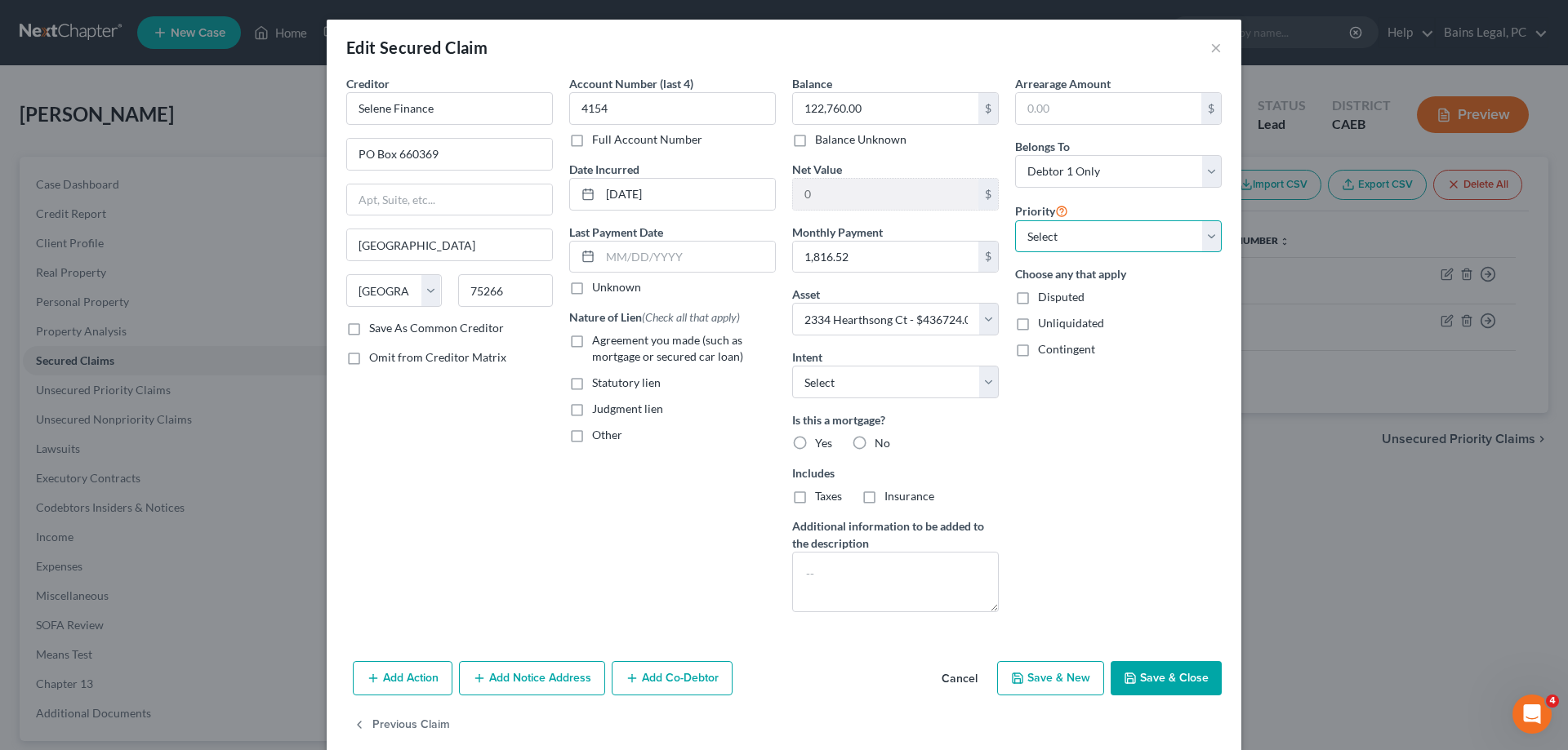
click at [1015, 221] on select "Select 1st 2nd 3rd 4th 5th 6th 7th 8th 9th 10th 11th 12th 13th 14th 15th 16th 1…" at bounding box center [1118, 237] width 206 height 32
select select "0"
click option "1st" at bounding box center [0, 0] width 0 height 0
click at [815, 441] on label "Yes" at bounding box center [823, 444] width 17 height 16
click at [821, 441] on input "Yes" at bounding box center [827, 441] width 11 height 11
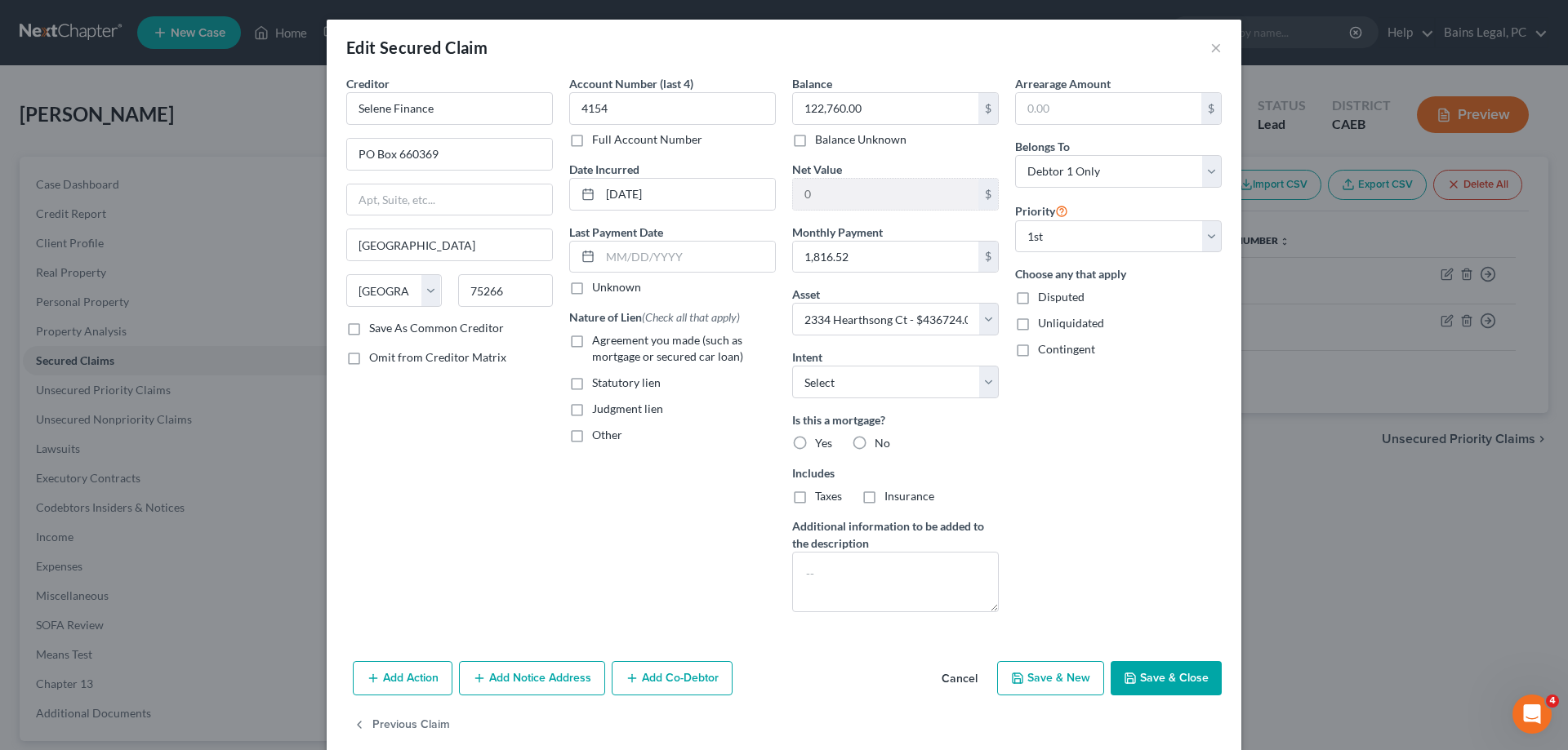
radio input "true"
drag, startPoint x: 803, startPoint y: 500, endPoint x: 857, endPoint y: 505, distance: 54.2
click at [815, 500] on label "Taxes" at bounding box center [829, 497] width 27 height 16
click at [885, 498] on label "Insurance" at bounding box center [909, 497] width 50 height 16
click at [891, 498] on input "Insurance" at bounding box center [896, 494] width 11 height 11
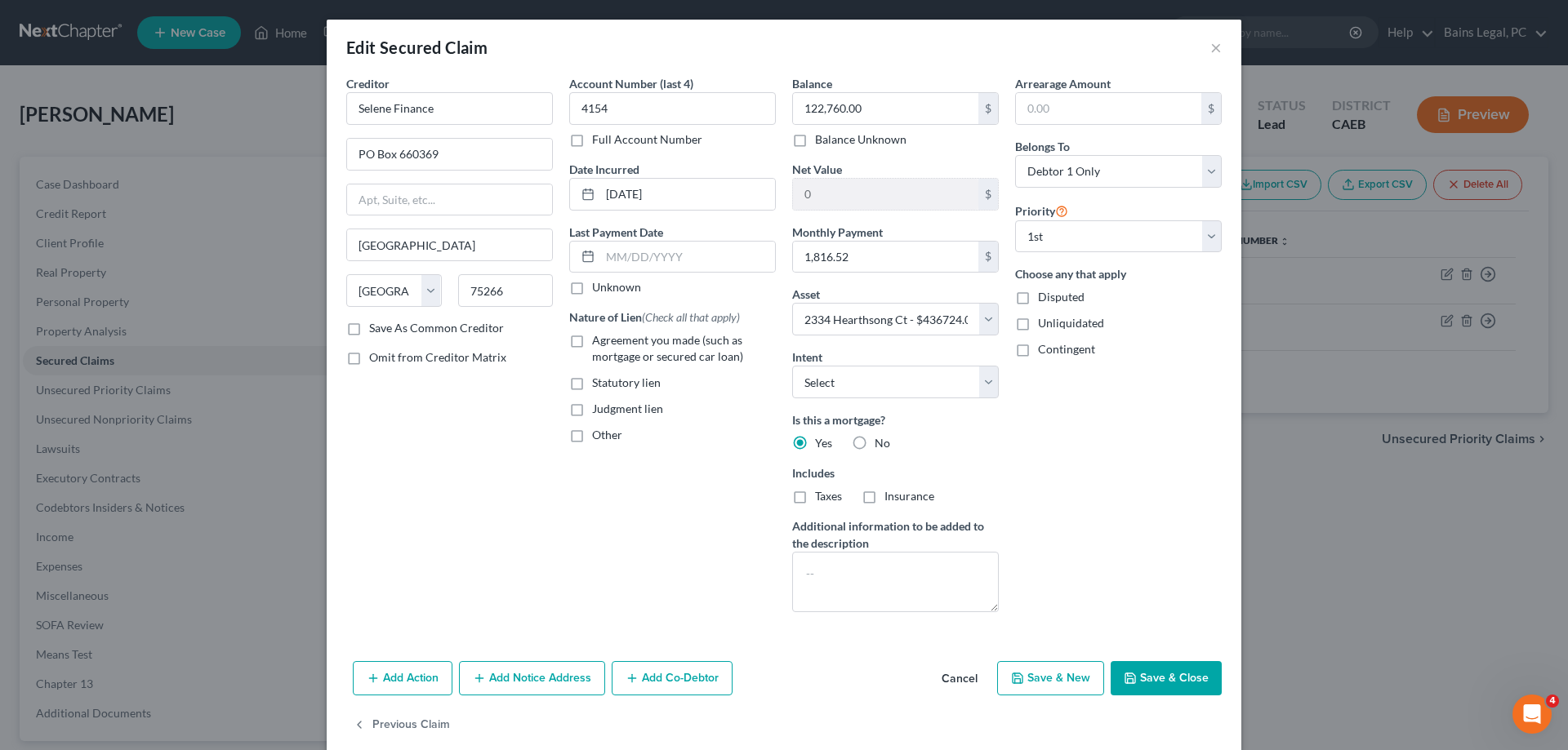
checkbox input "true"
click at [815, 498] on label "Taxes" at bounding box center [829, 497] width 27 height 16
click at [821, 498] on input "Taxes" at bounding box center [827, 494] width 11 height 11
checkbox input "true"
click at [692, 360] on span "Agreement you made (such as mortgage or secured car loan)" at bounding box center [668, 349] width 151 height 31
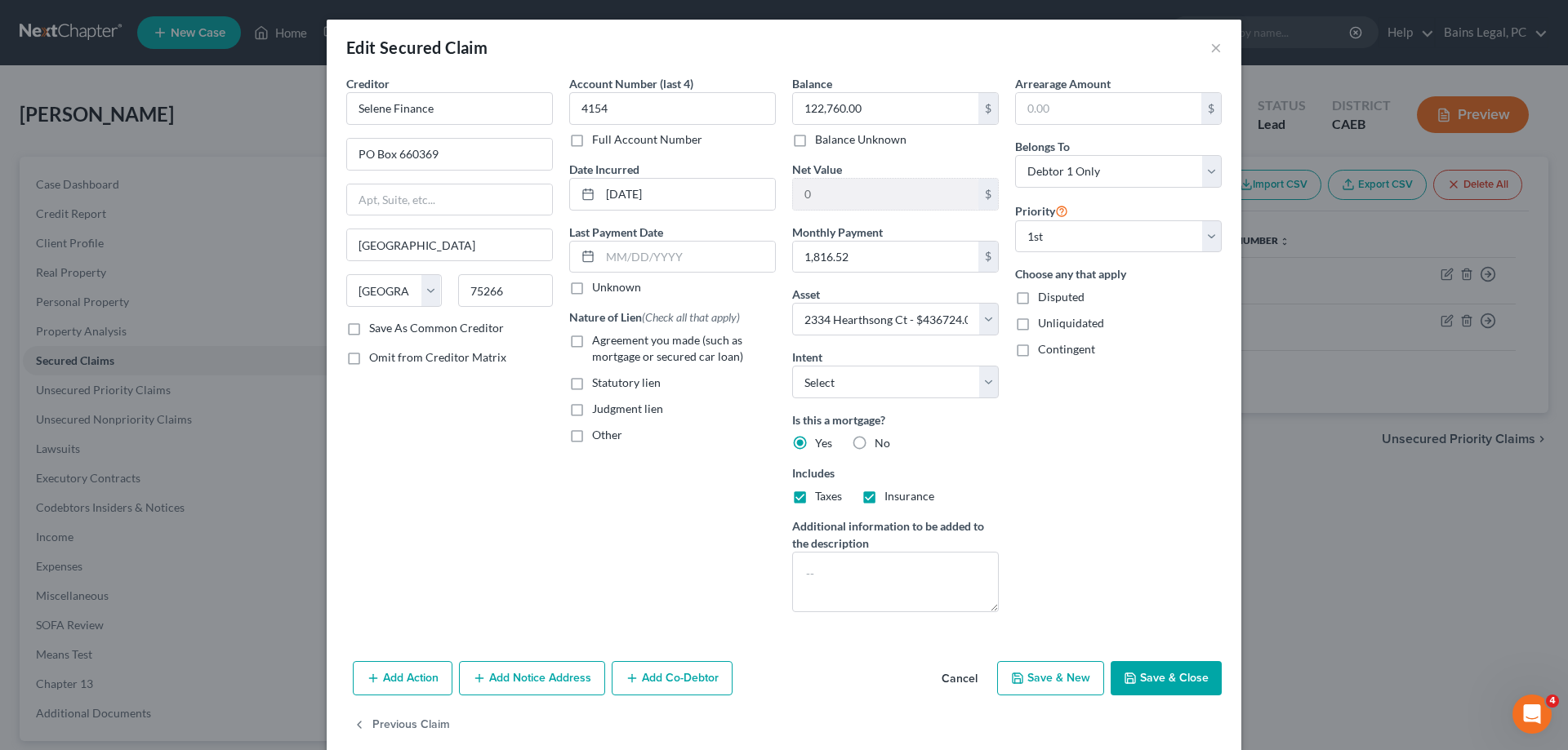
click at [610, 343] on input "Agreement you made (such as mortgage or secured car loan)" at bounding box center [604, 338] width 11 height 11
checkbox input "true"
click at [1086, 108] on input "text" at bounding box center [1109, 108] width 186 height 31
type input "10,863.97"
click at [1156, 678] on button "Save & Close" at bounding box center [1166, 679] width 111 height 34
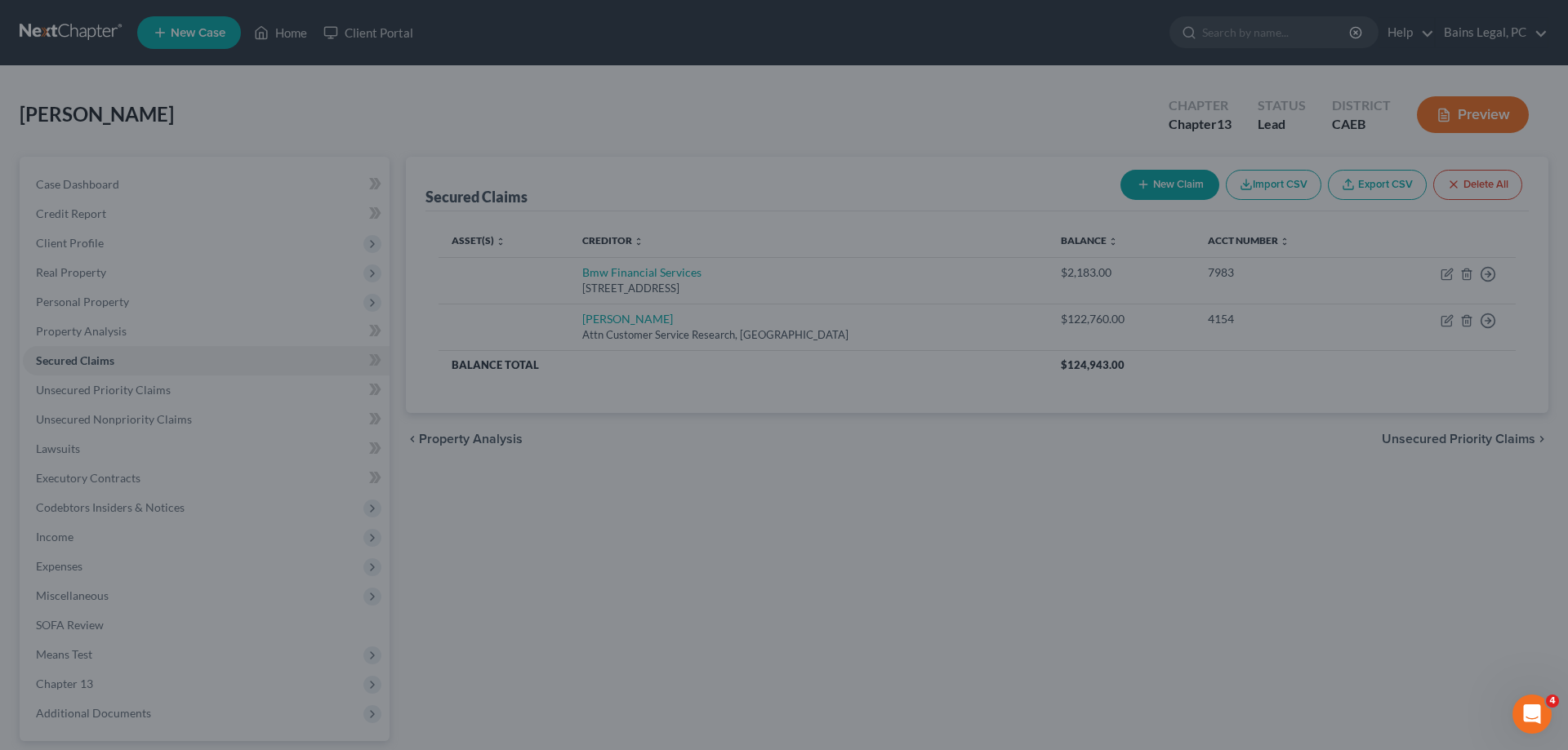
select select
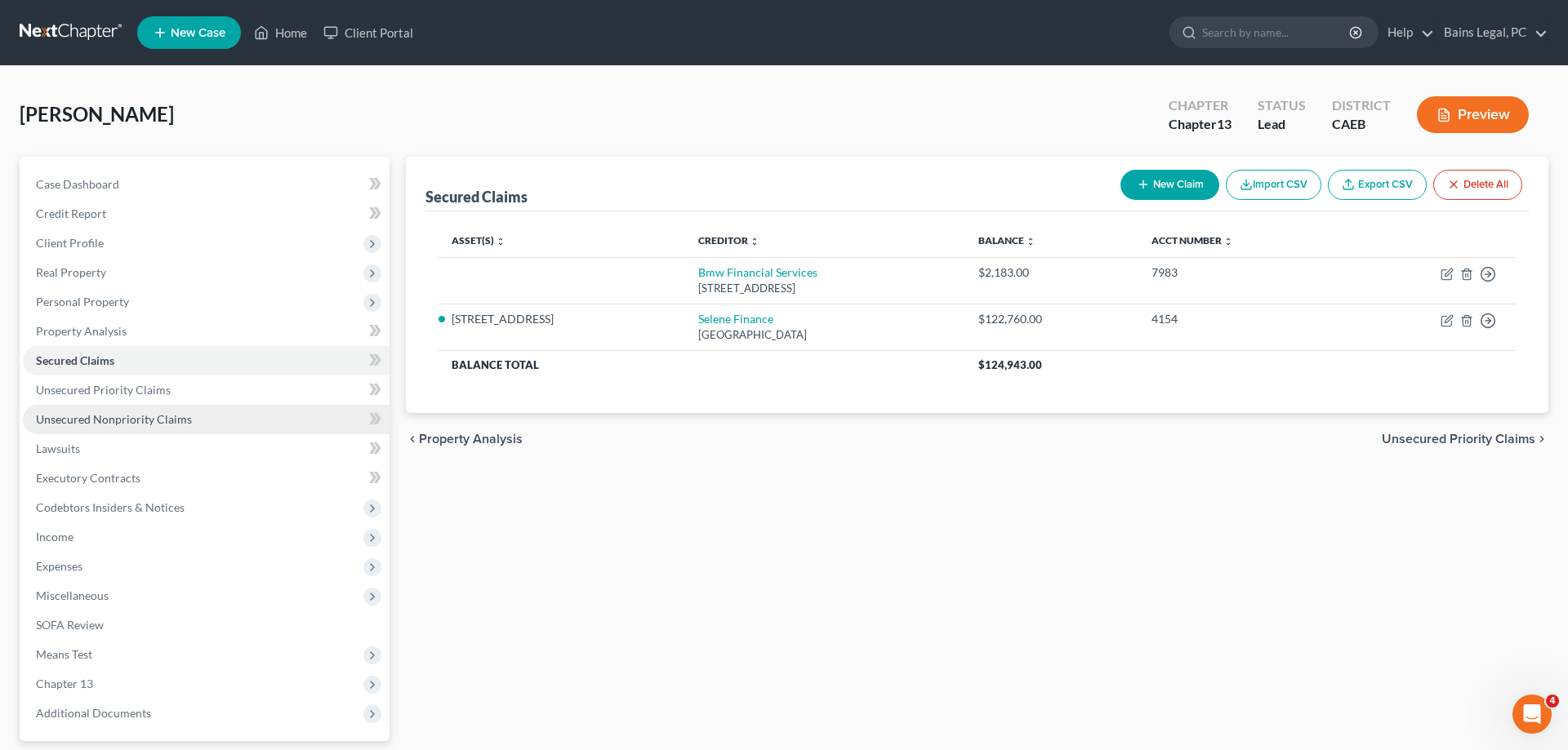
click at [157, 425] on span "Unsecured Nonpriority Claims" at bounding box center [114, 418] width 156 height 14
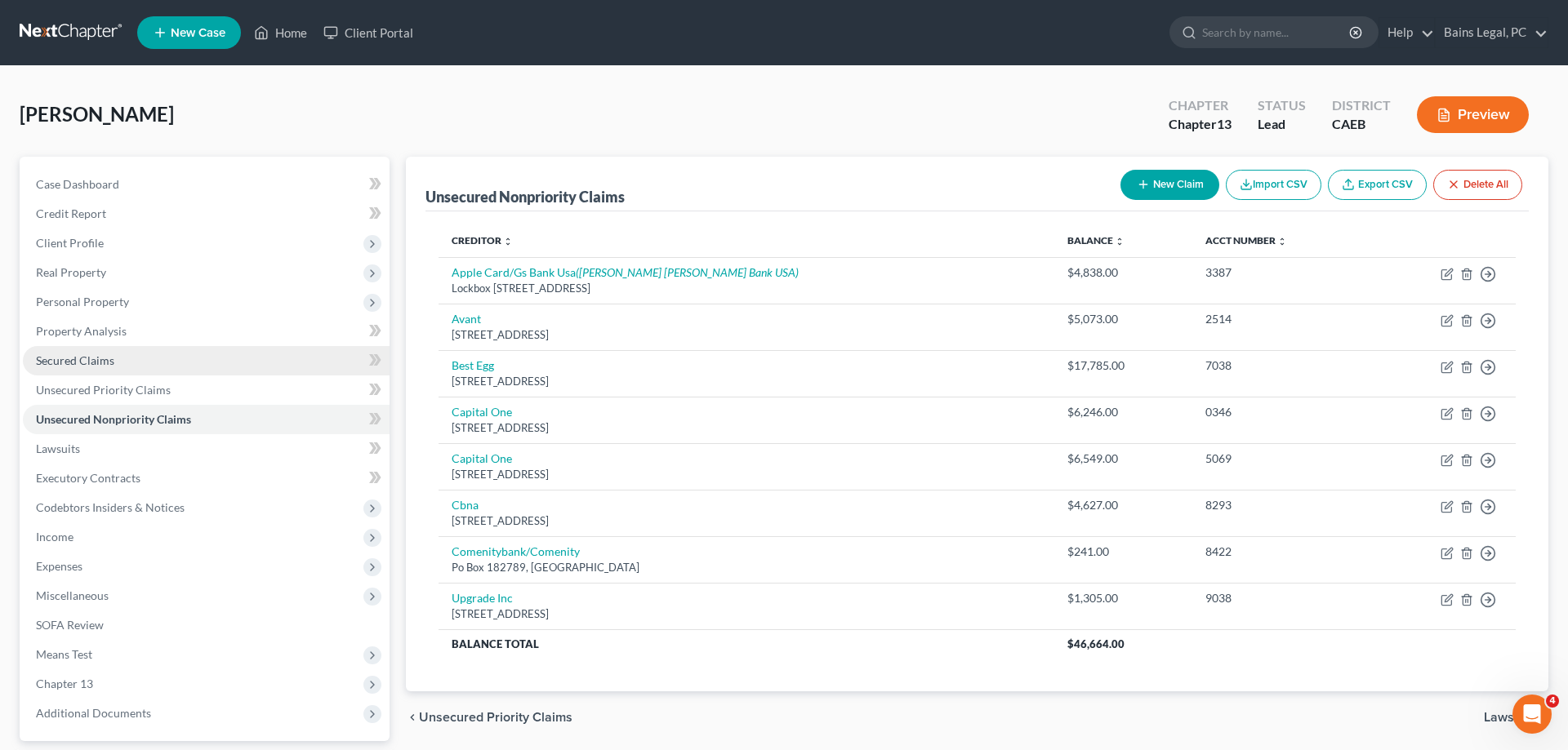
click at [86, 359] on span "Secured Claims" at bounding box center [75, 360] width 78 height 14
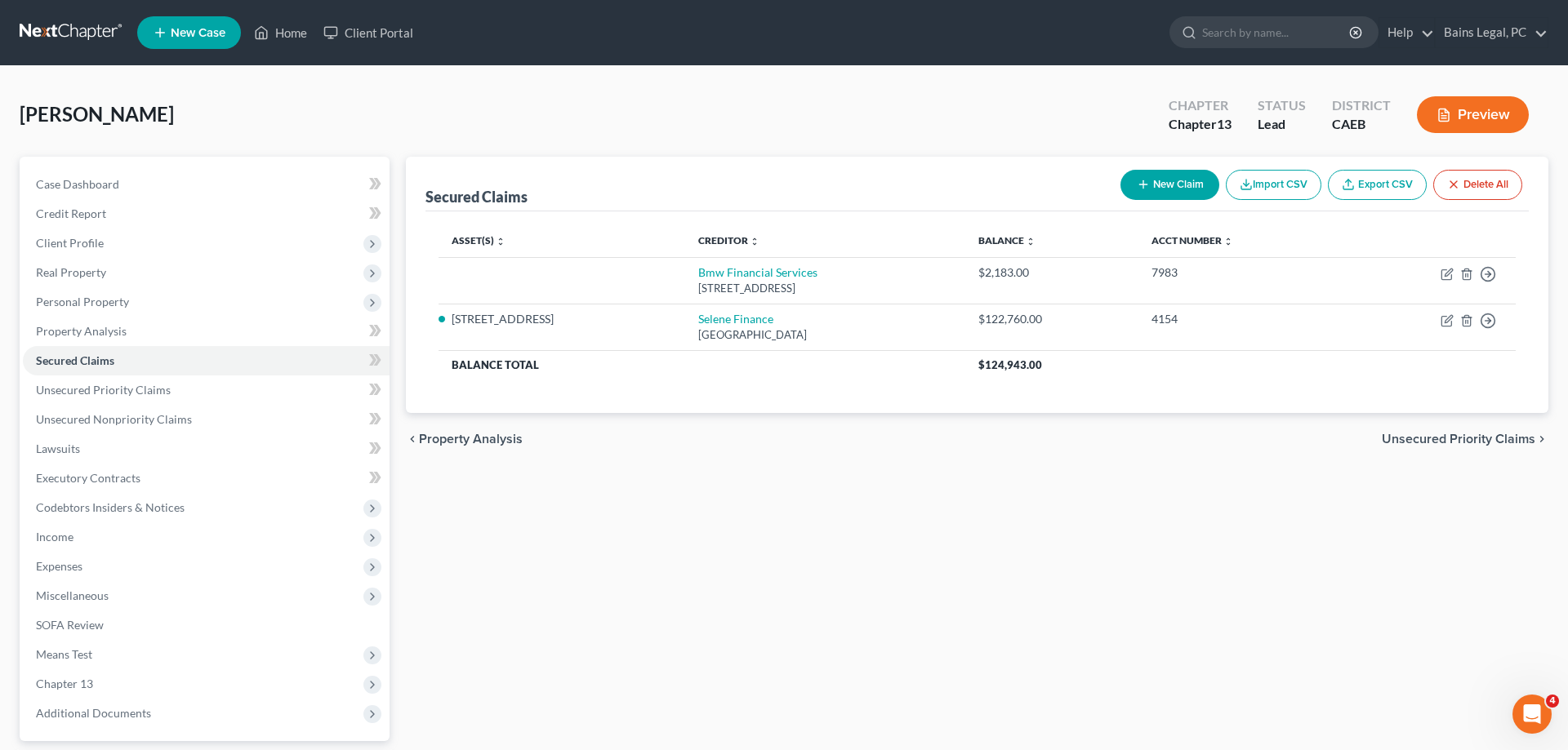
click at [1143, 188] on icon "button" at bounding box center [1143, 184] width 13 height 13
select select "0"
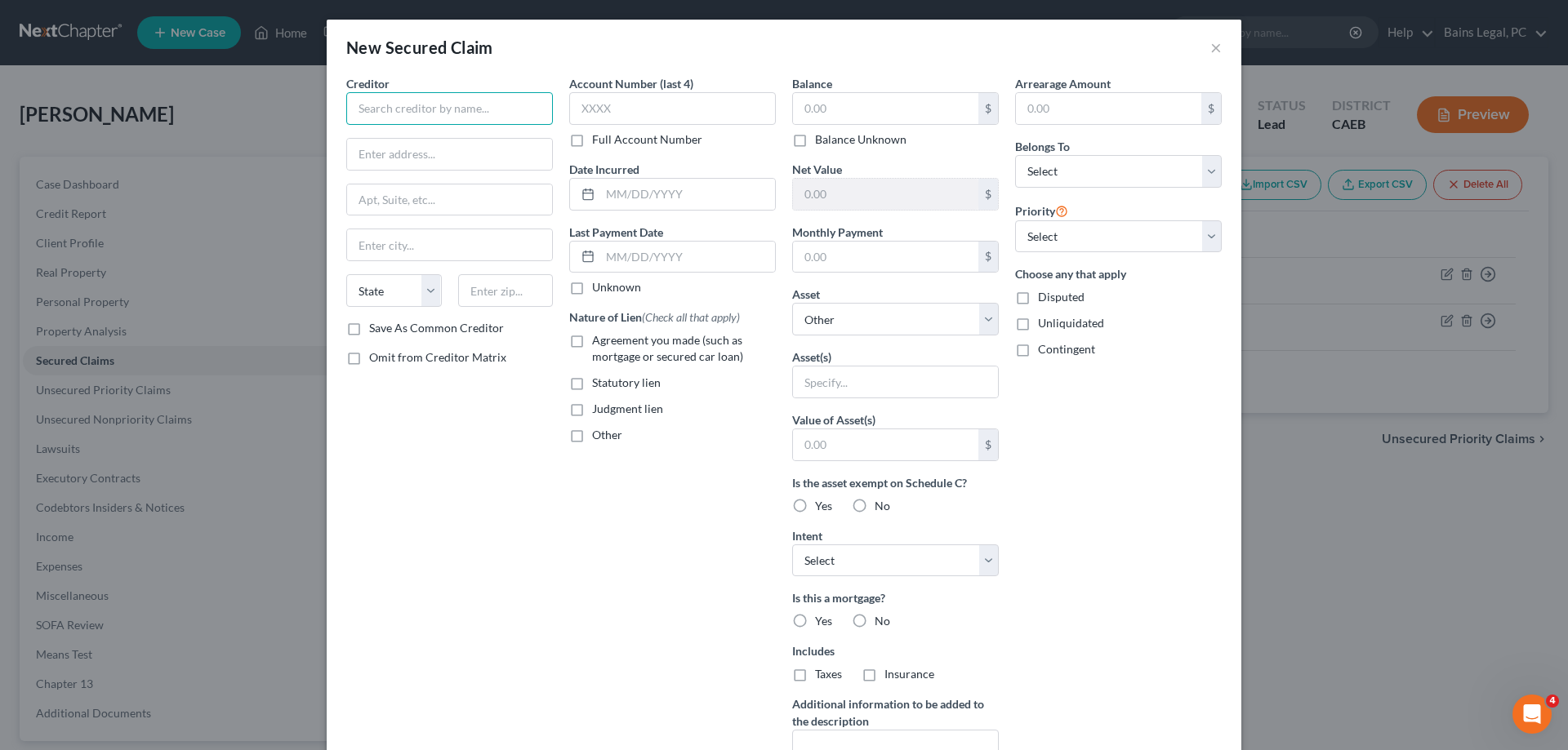
click at [542, 106] on input "text" at bounding box center [449, 108] width 206 height 32
type input "Operating Engineers' Federa Credit Union"
click at [433, 160] on input "text" at bounding box center [449, 154] width 205 height 31
type input "PO Box 5073"
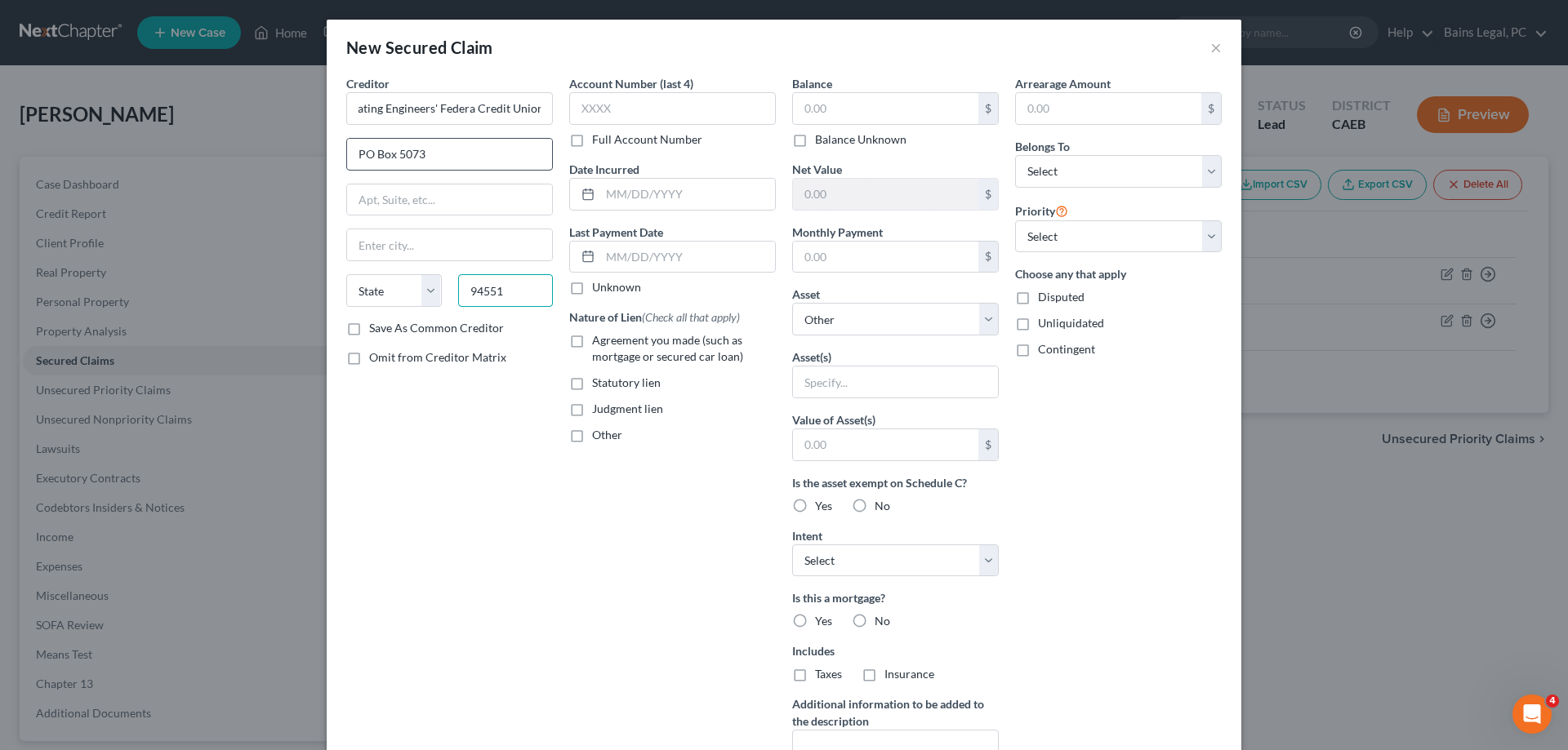
type input "94551"
type input "Livermore"
select select "4"
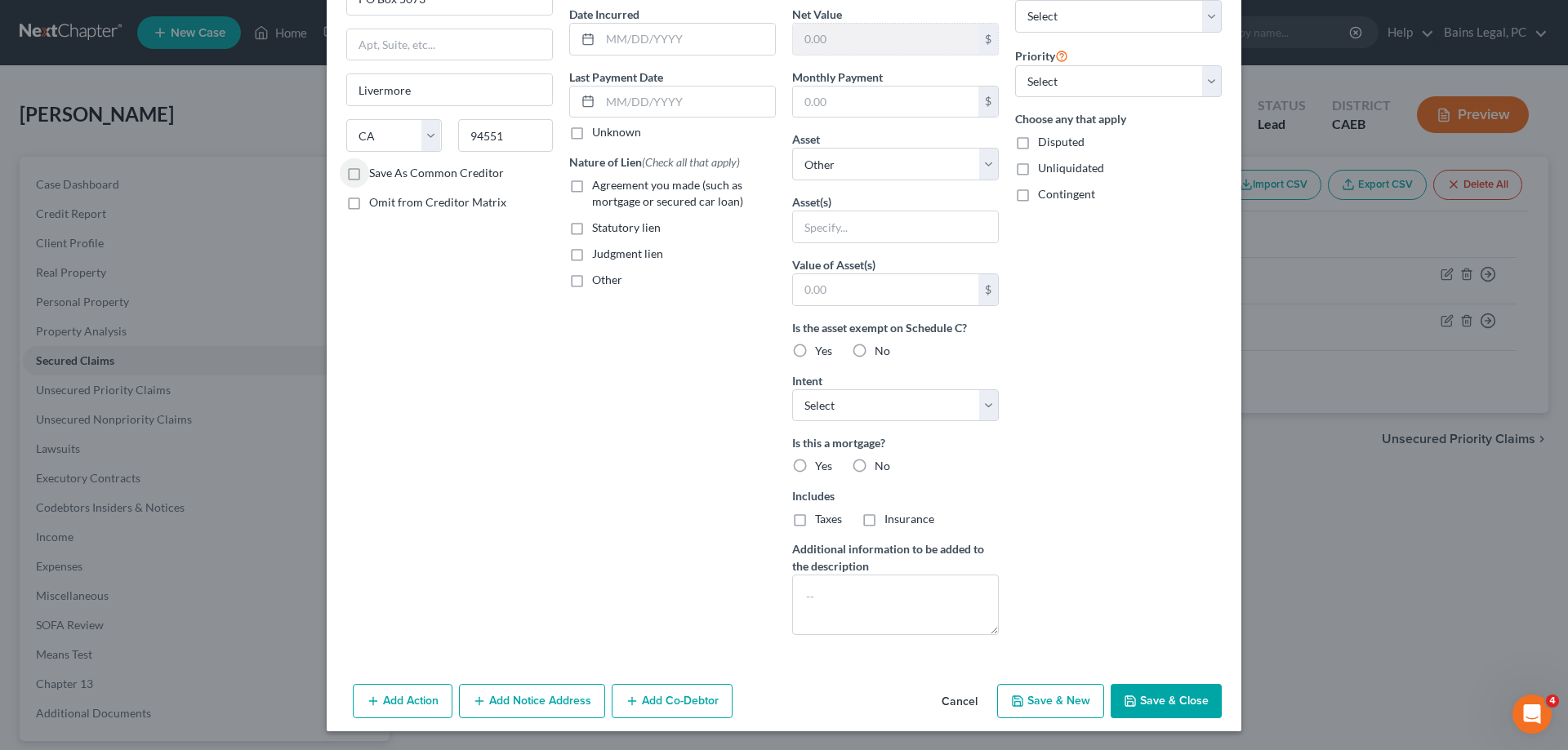
scroll to position [156, 0]
click at [1146, 699] on button "Save & Close" at bounding box center [1166, 700] width 111 height 34
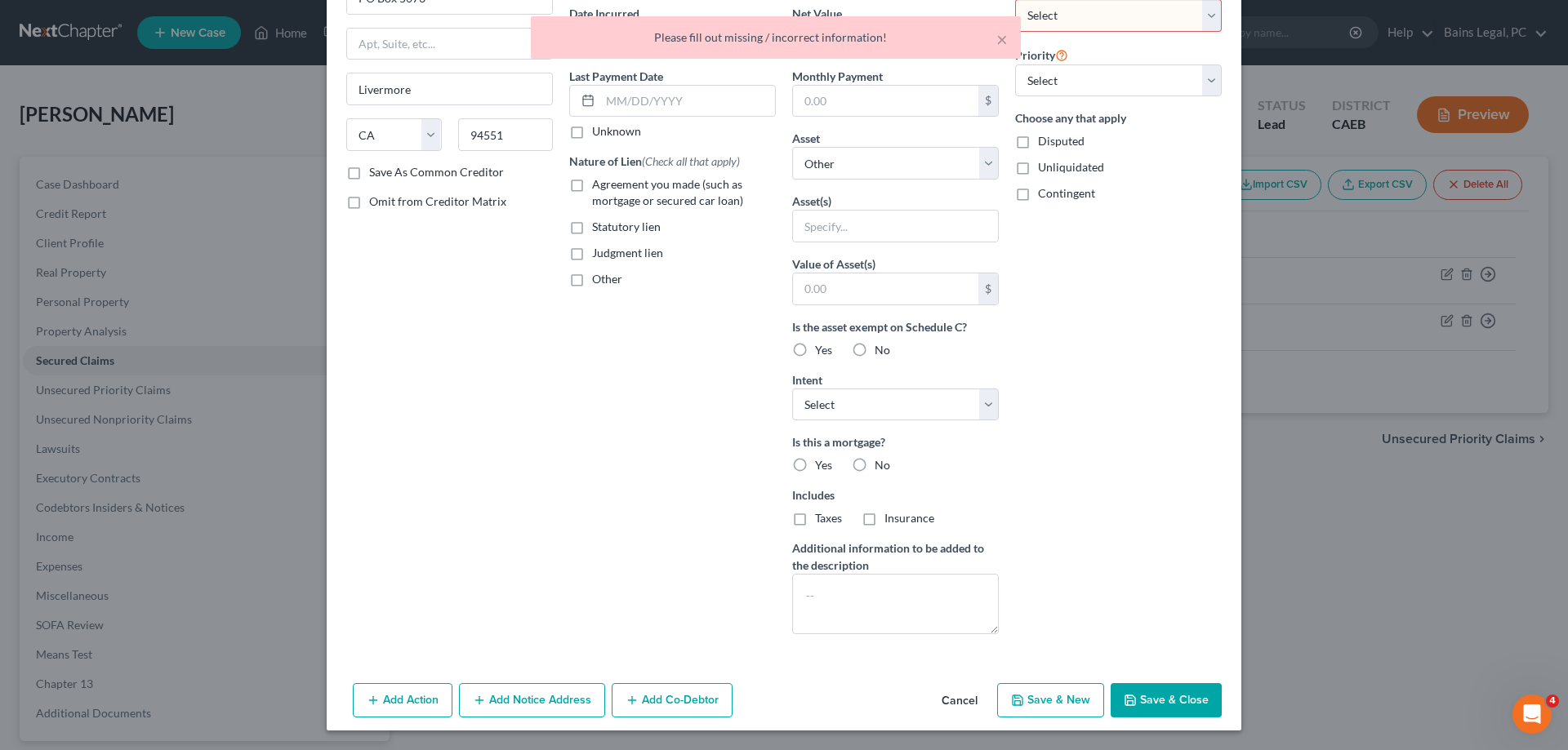
click at [1095, 22] on div "× Please fill out missing / incorrect information!" at bounding box center [775, 41] width 1568 height 50
click at [1096, 22] on div "× Please fill out missing / incorrect information!" at bounding box center [775, 41] width 1568 height 50
click at [1141, 27] on div "× Please fill out missing / incorrect information!" at bounding box center [775, 41] width 1568 height 50
click at [1132, 350] on div "Arrearage Amount $ Belongs To * Select Debtor 1 Only Debtor 2 Only Debtor 1 And…" at bounding box center [1118, 283] width 223 height 728
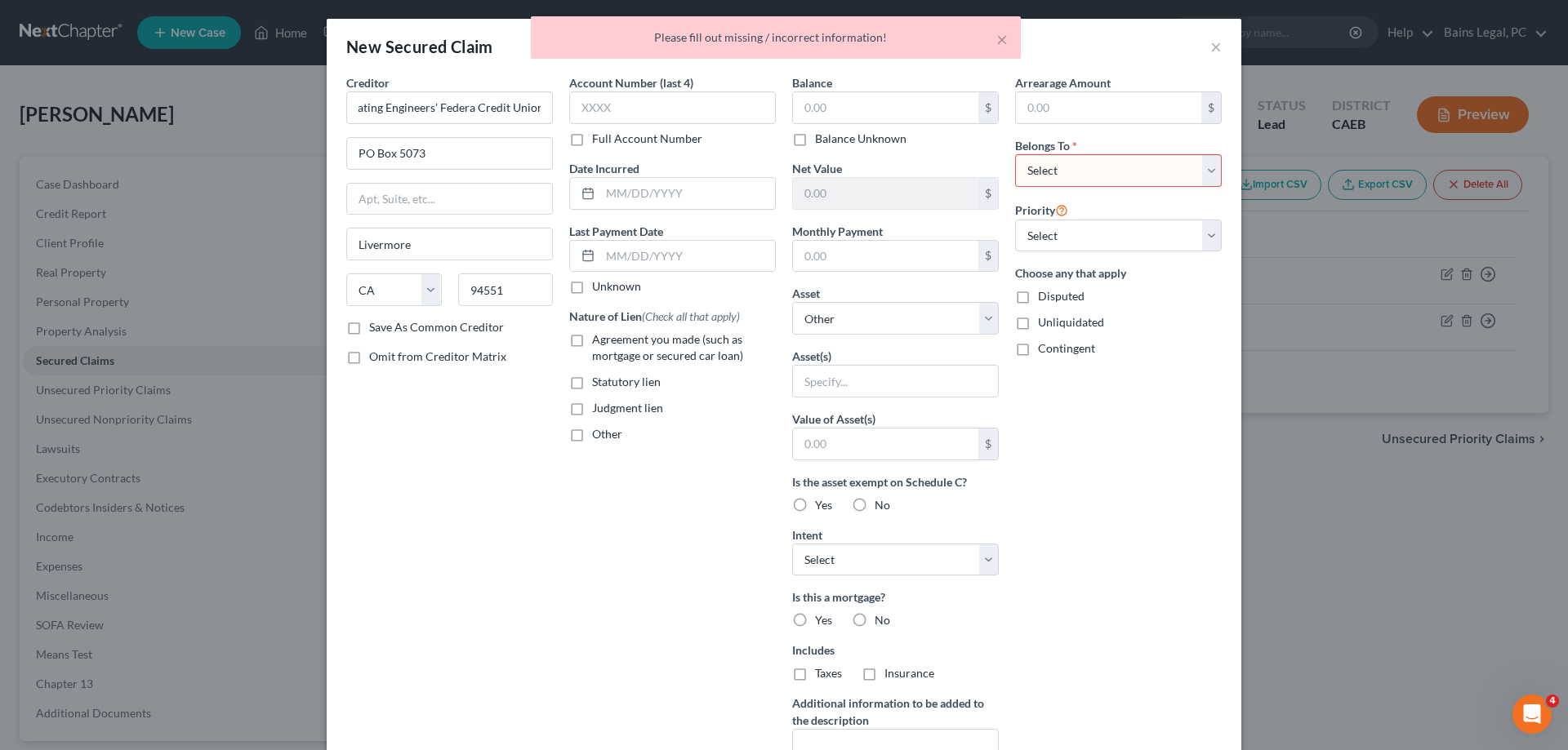
scroll to position [0, 0]
click at [1015, 155] on select "Select Debtor 1 Only Debtor 2 Only Debtor 1 And Debtor 2 Only At Least One Of T…" at bounding box center [1118, 171] width 206 height 32
select select "4"
click option "Community Property" at bounding box center [0, 0] width 0 height 0
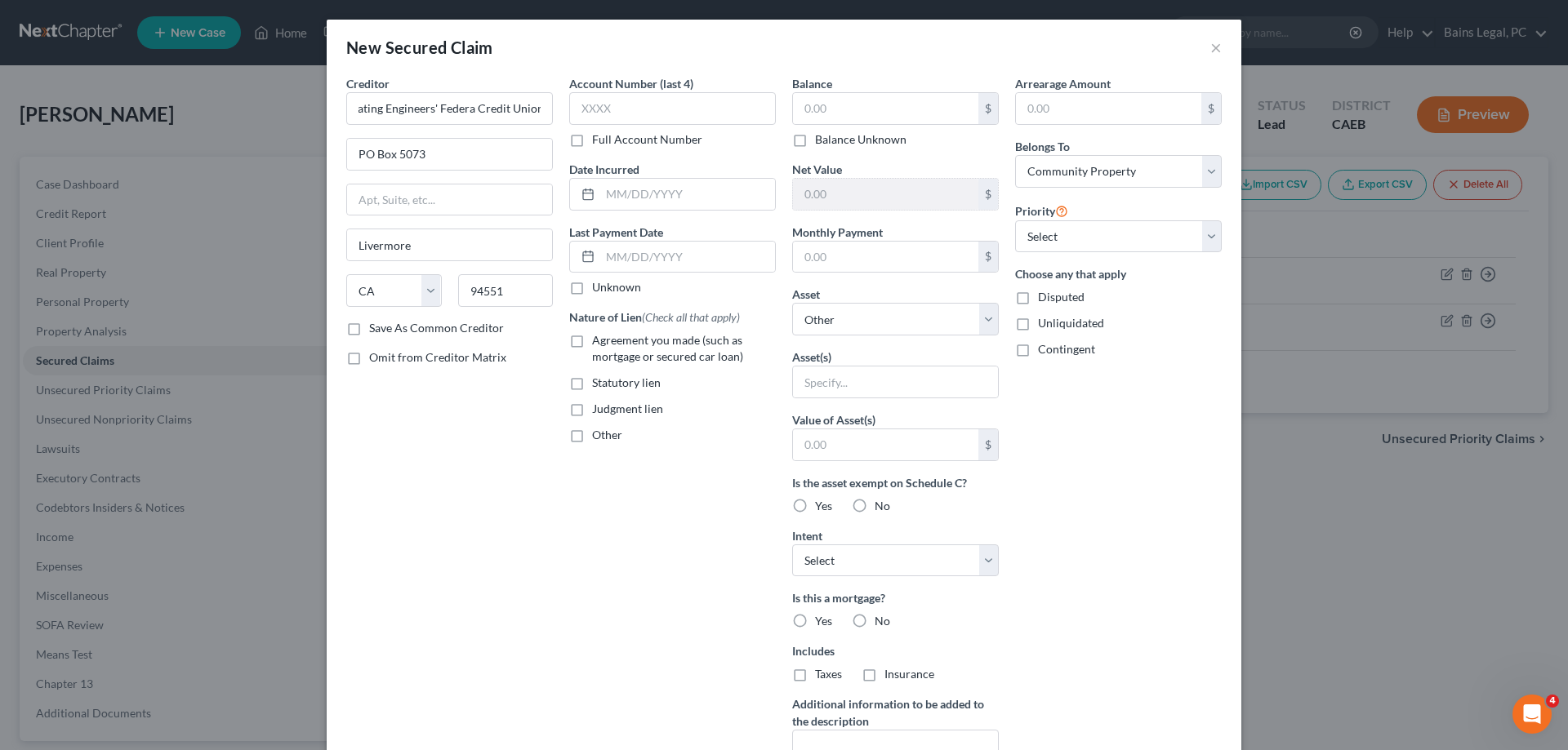
click at [1101, 551] on div "Arrearage Amount $ Belongs To * Select Debtor 1 Only Debtor 2 Only Debtor 1 And…" at bounding box center [1118, 439] width 223 height 728
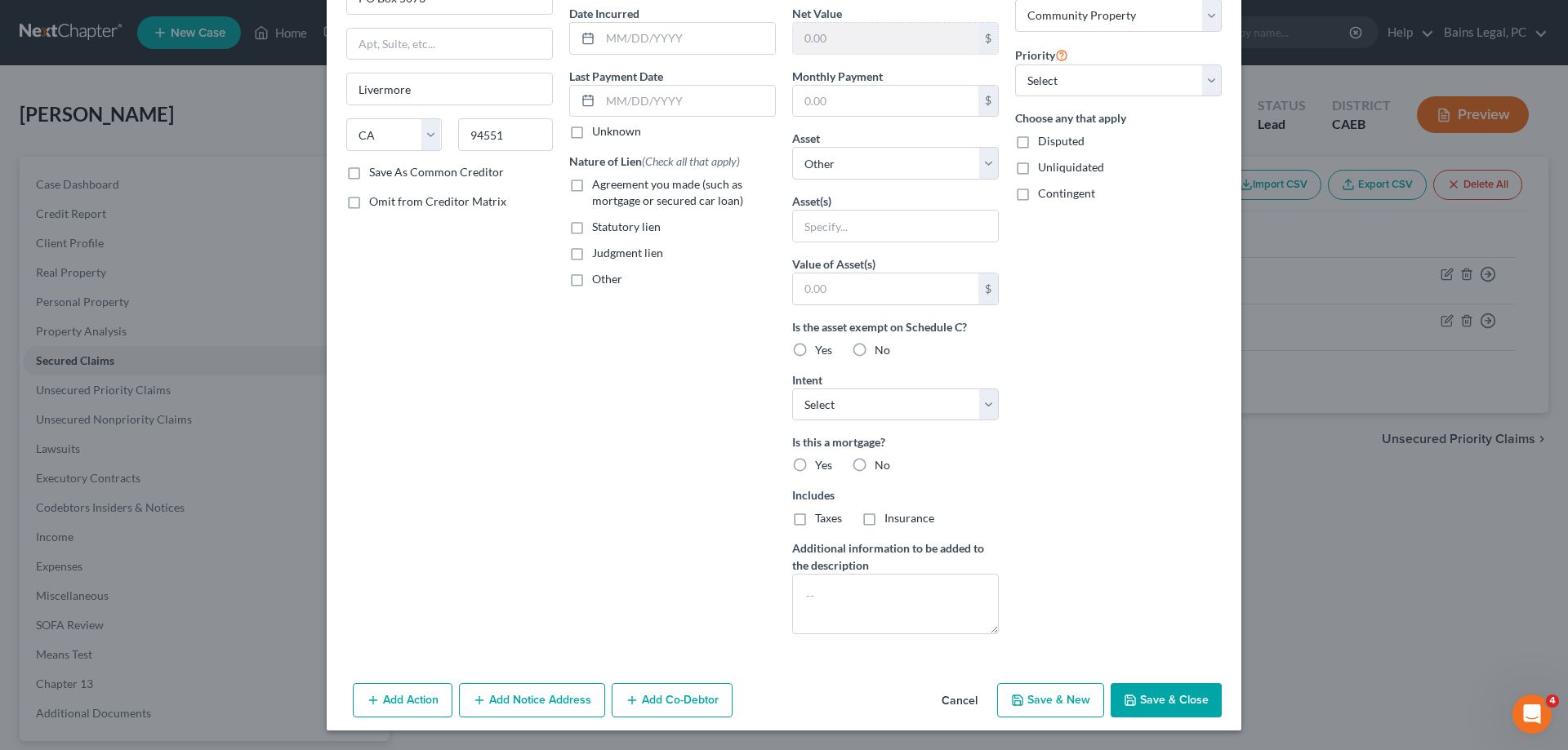
click at [1153, 697] on button "Save & Close" at bounding box center [1166, 700] width 111 height 34
select select
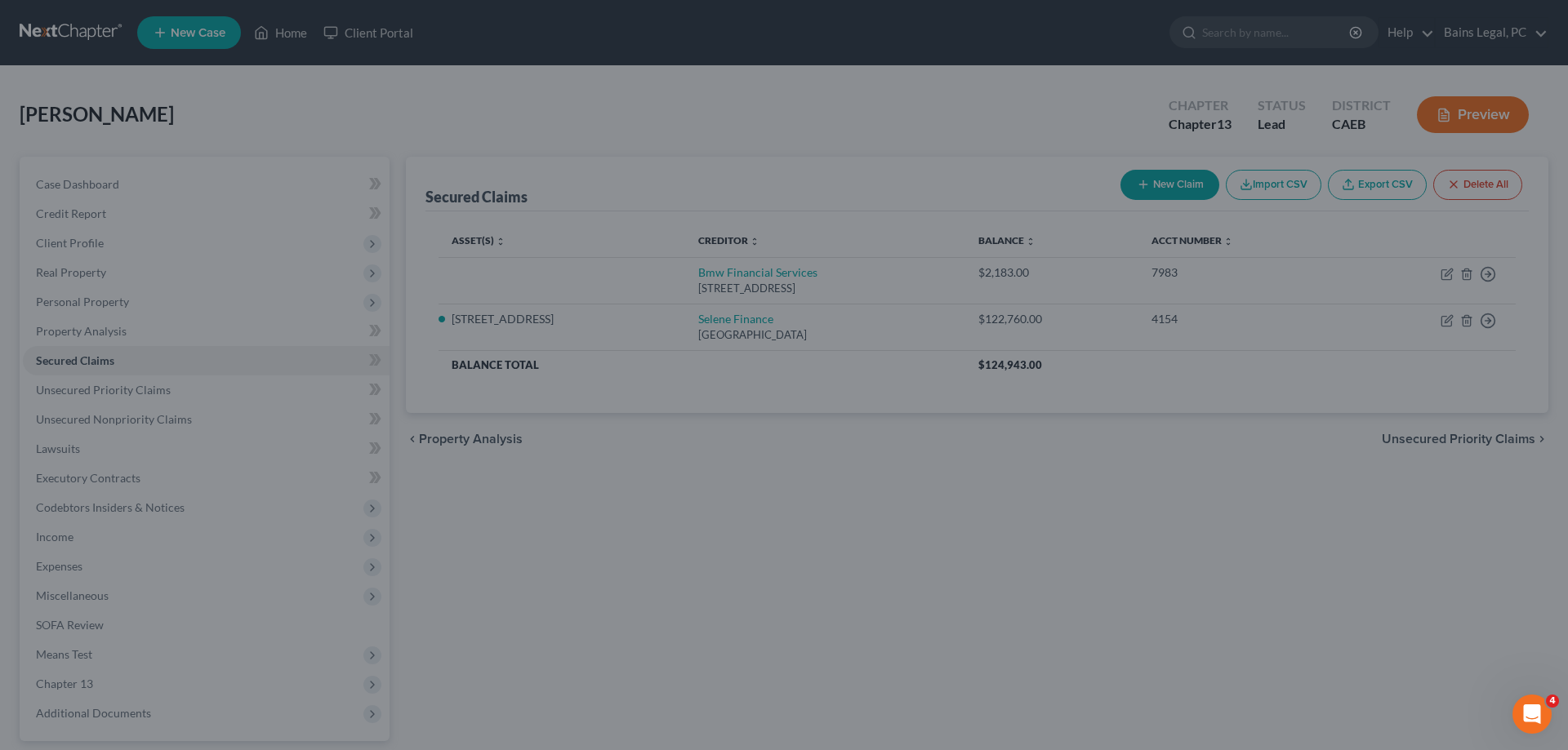
scroll to position [0, 0]
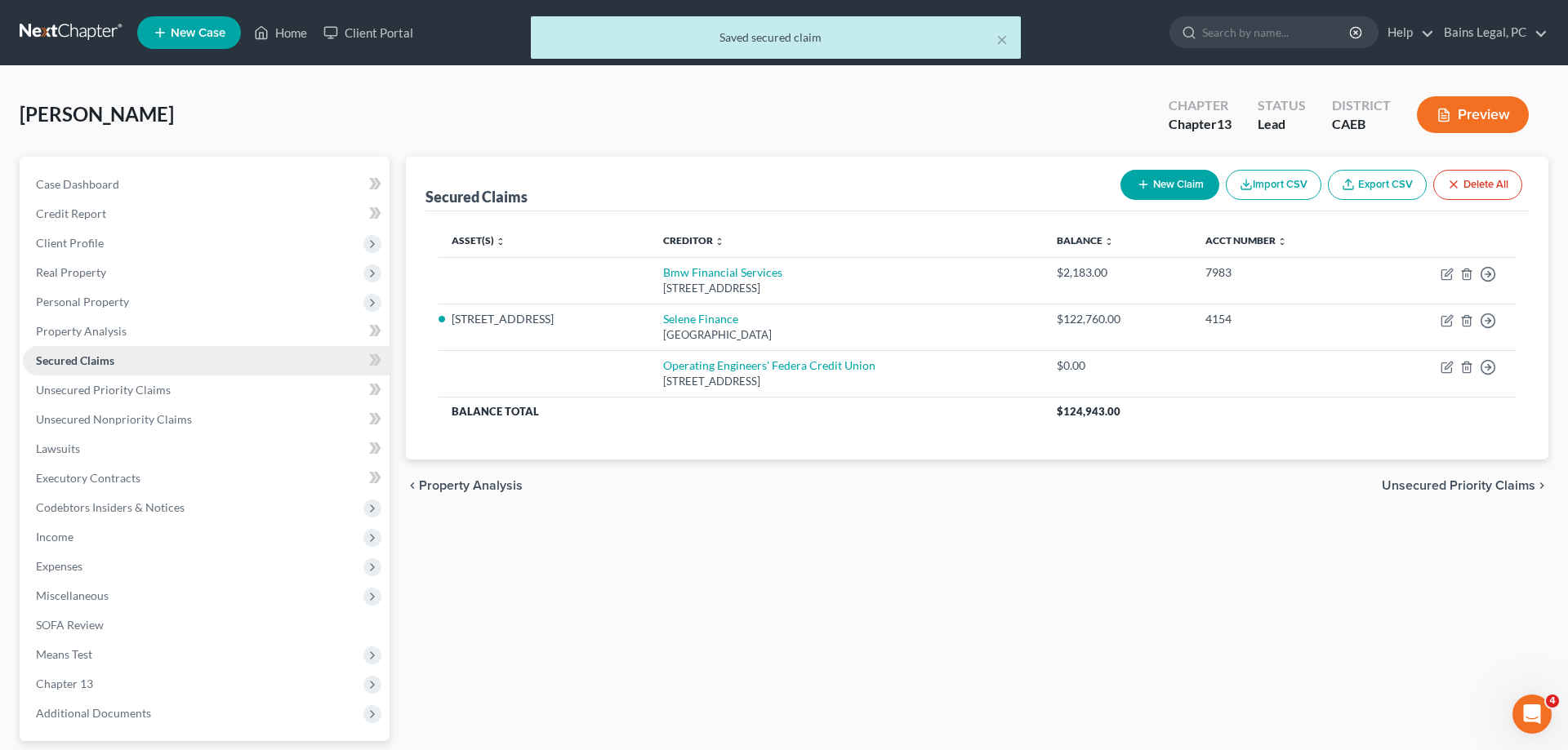
click at [81, 361] on span "Secured Claims" at bounding box center [75, 360] width 78 height 14
click at [60, 224] on link "Credit Report" at bounding box center [206, 214] width 367 height 30
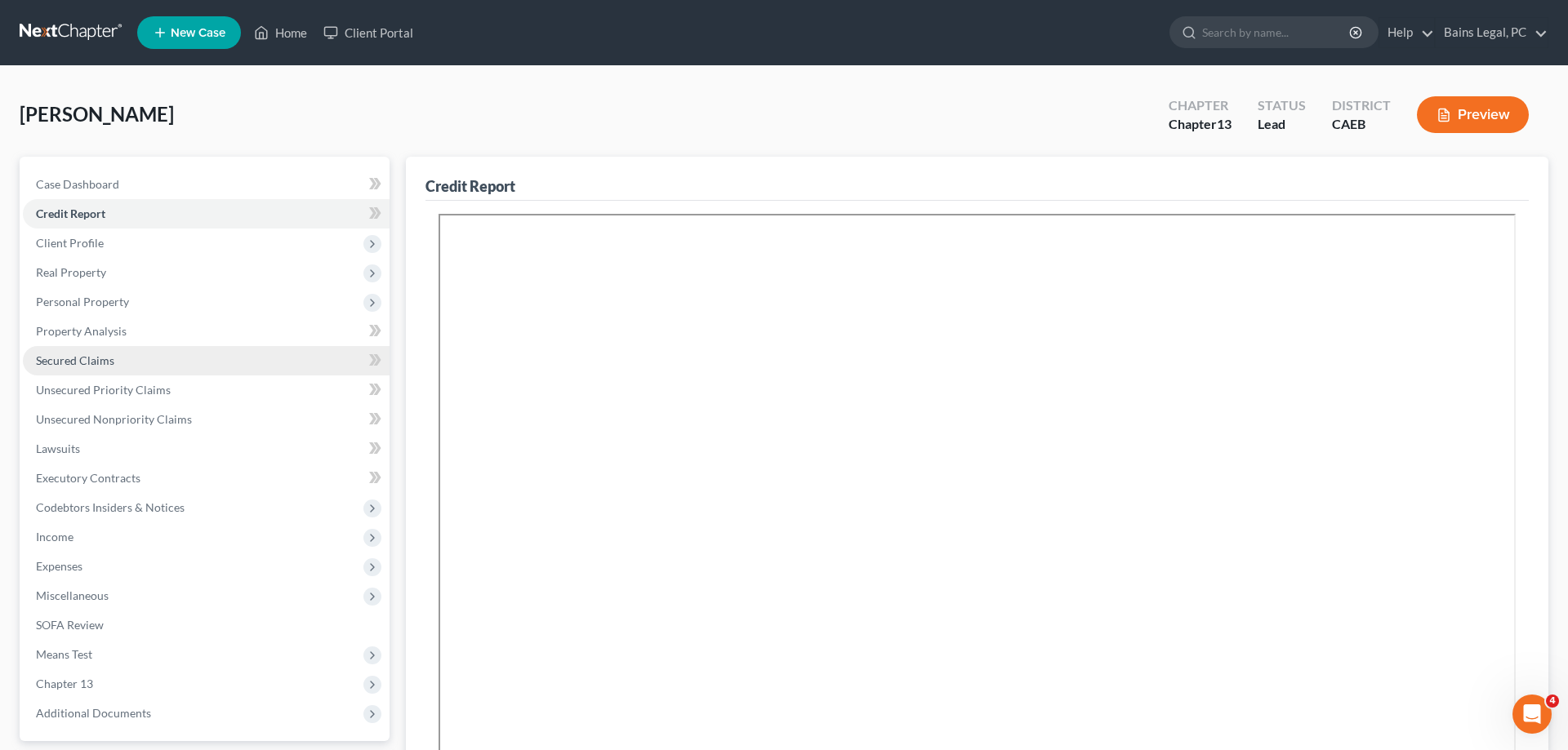
click at [92, 350] on link "Secured Claims" at bounding box center [206, 361] width 367 height 30
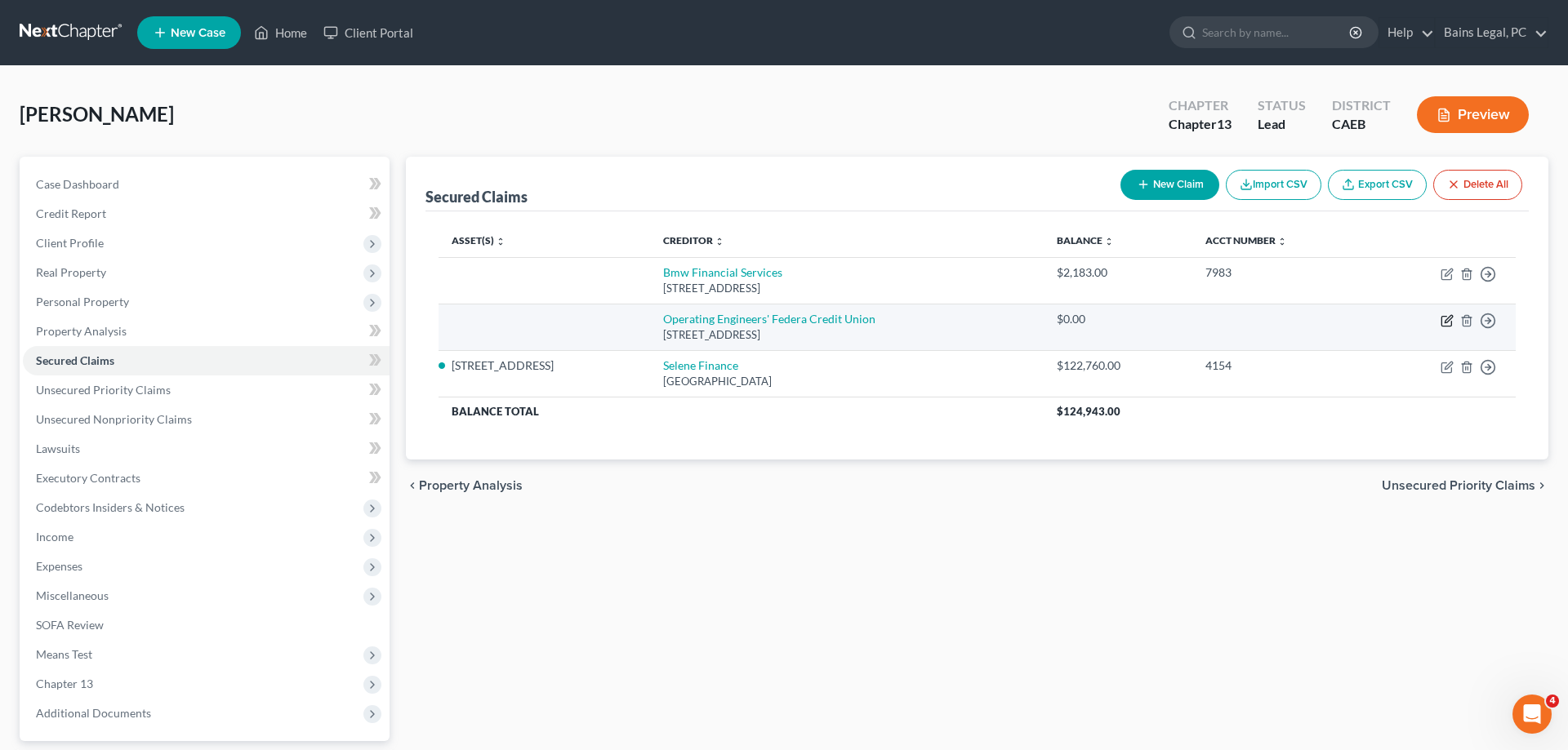
click at [1444, 322] on icon "button" at bounding box center [1447, 321] width 13 height 13
select select "4"
select select "0"
select select "4"
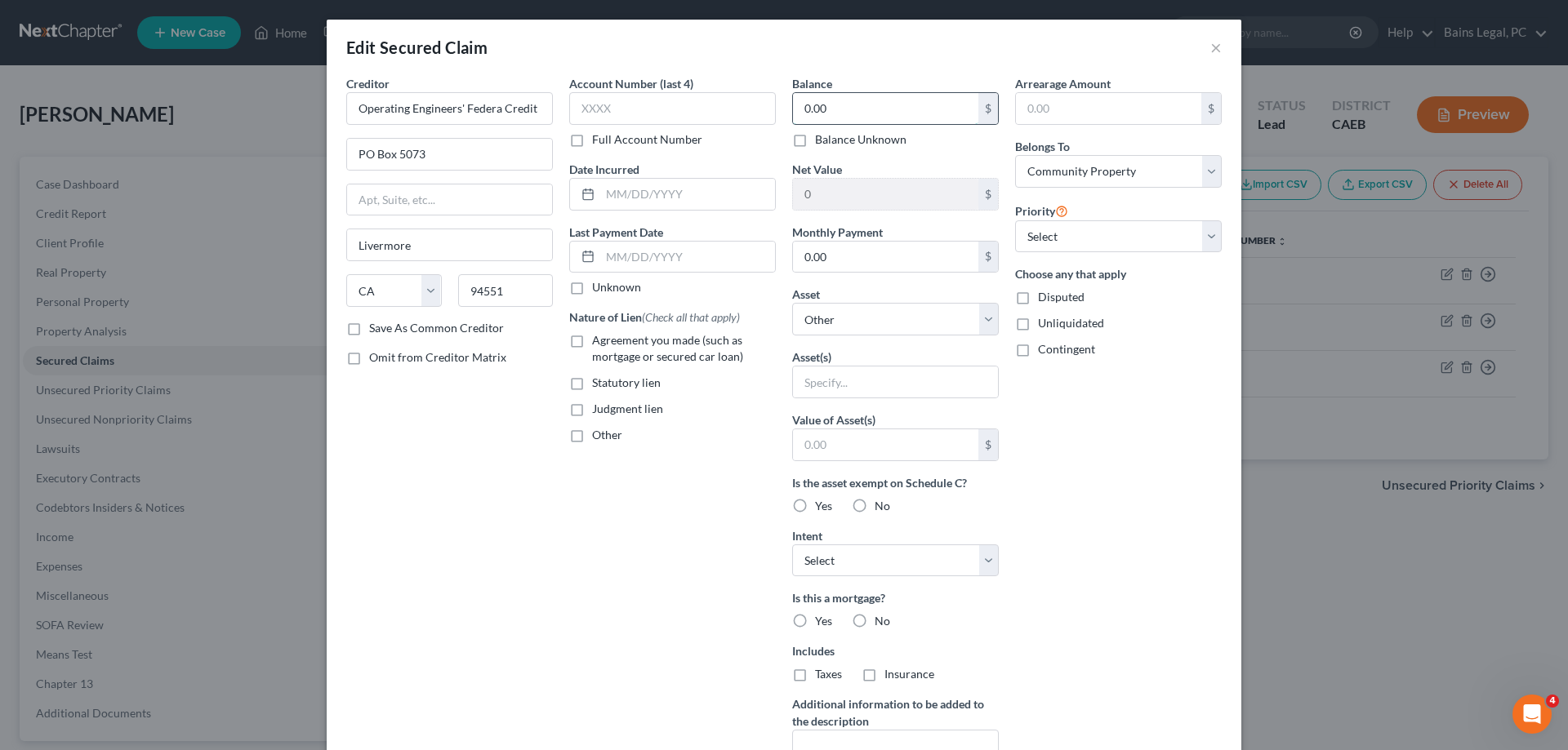
click at [898, 96] on input "0.00" at bounding box center [886, 108] width 186 height 31
type input "85,000"
click at [793, 303] on select "Select Other Multiple Assets 2334 Hearthsong Ct - $436724.0" at bounding box center [895, 319] width 206 height 32
select select "2"
click option "2334 Hearthsong Ct - $436724.0" at bounding box center [0, 0] width 0 height 0
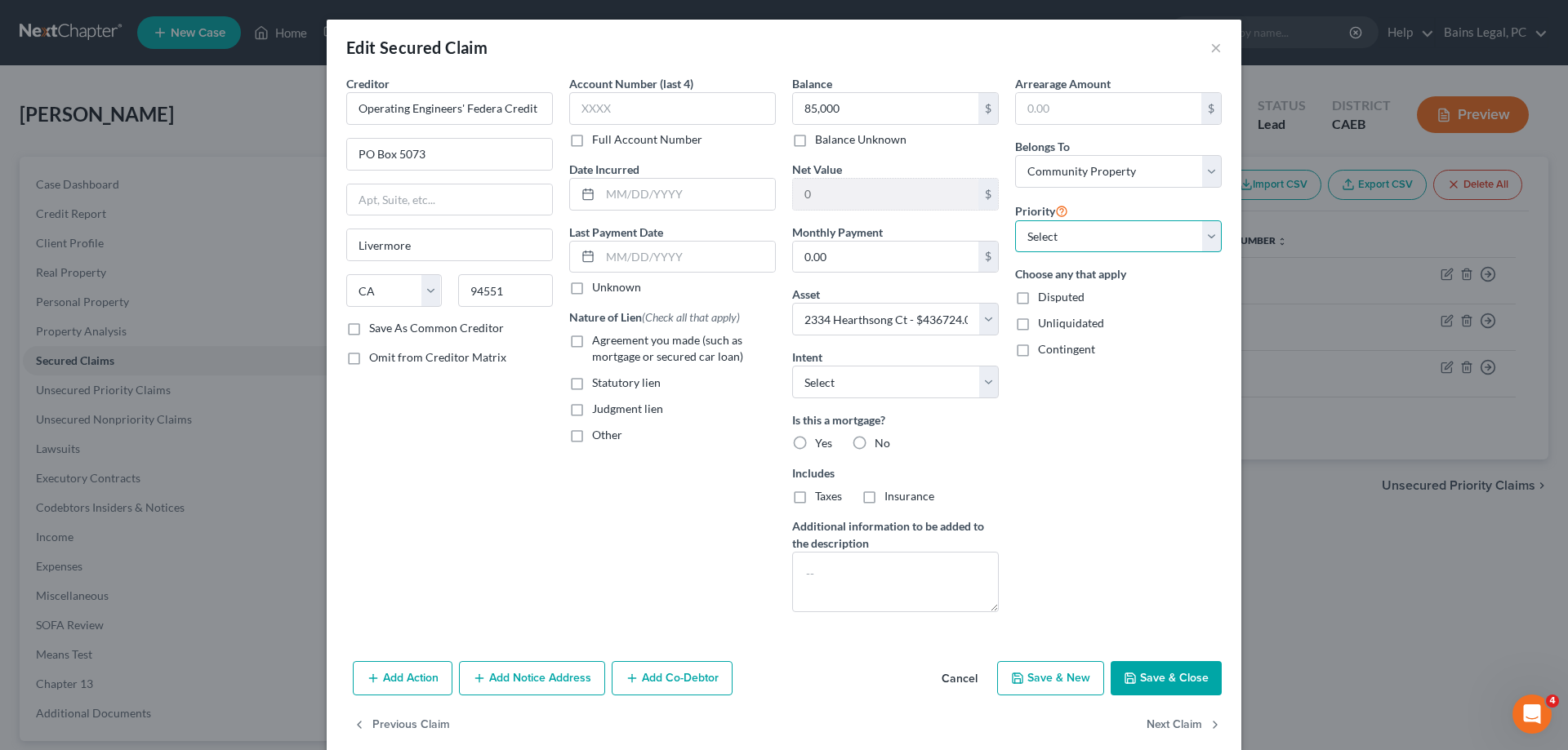
click at [1015, 221] on select "Select 2nd 3rd 4th 5th 6th 7th 8th 9th 10th 11th 12th 13th 14th 15th 16th 17th …" at bounding box center [1118, 237] width 206 height 32
select select "0"
click option "2nd" at bounding box center [0, 0] width 0 height 0
click at [793, 366] on select "Select Surrender Redeem Reaffirm Avoid Other" at bounding box center [895, 382] width 206 height 32
click at [875, 445] on label "No" at bounding box center [882, 444] width 15 height 16
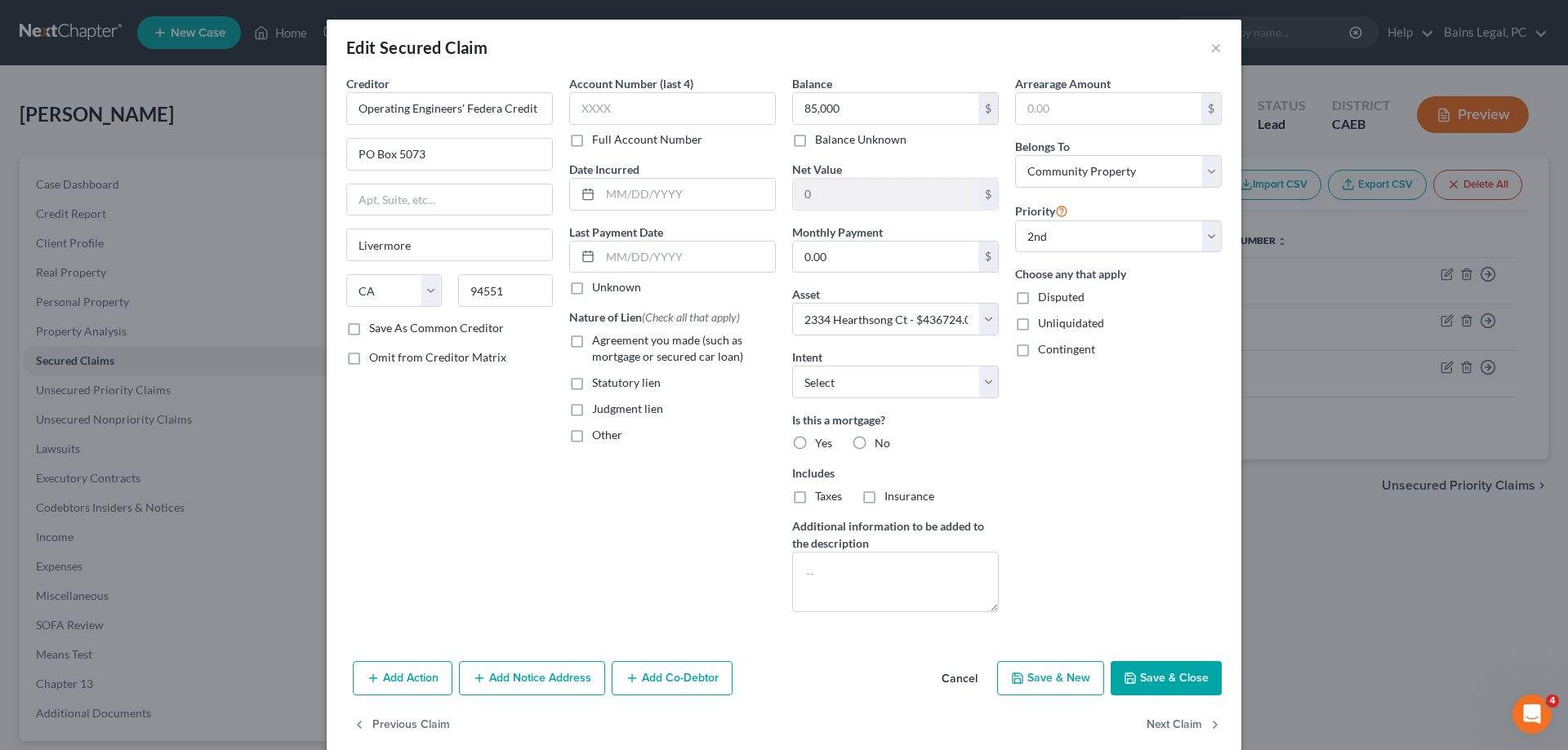
click at [881, 445] on input "No" at bounding box center [886, 441] width 11 height 11
radio input "true"
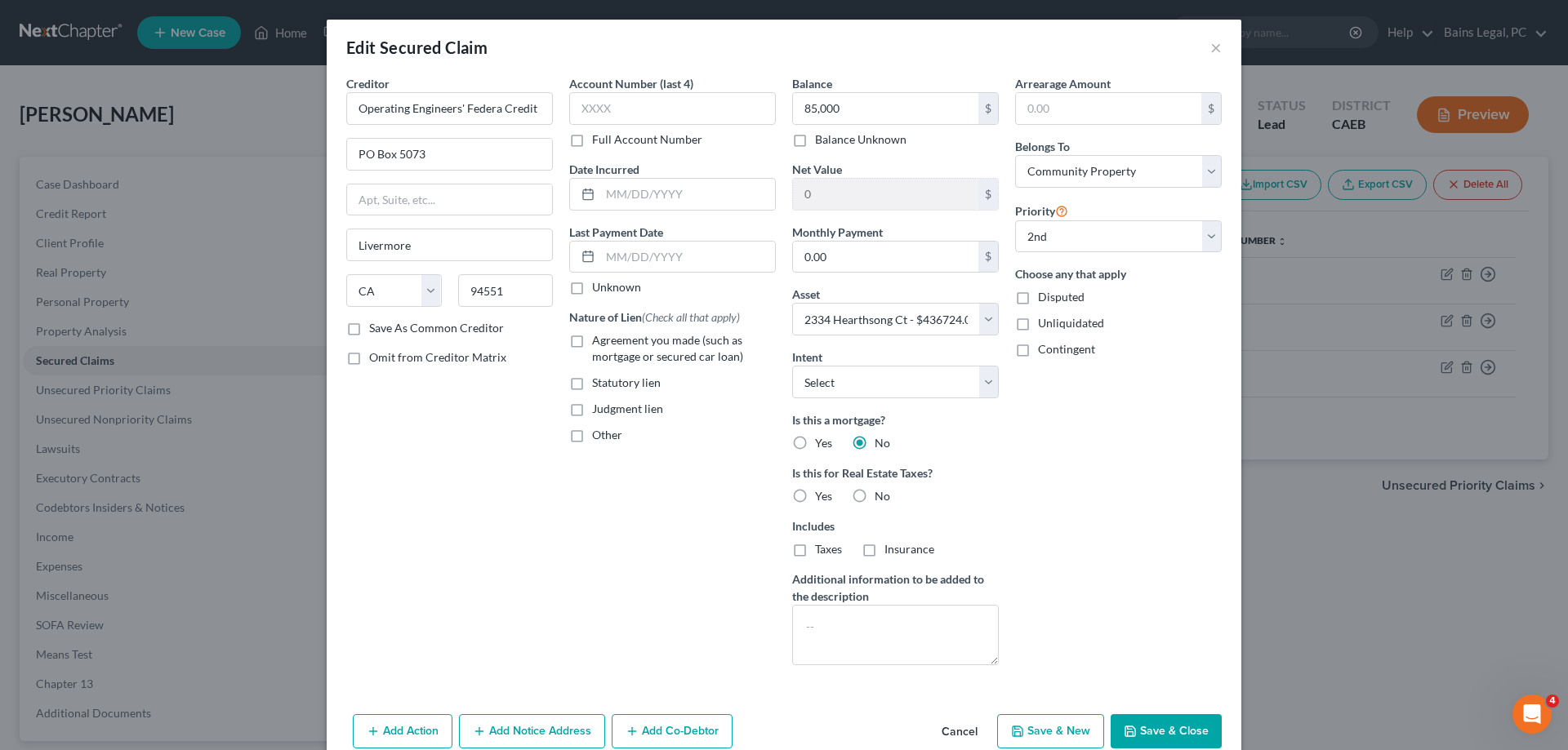
click at [875, 493] on label "No" at bounding box center [882, 497] width 15 height 16
click at [881, 493] on input "No" at bounding box center [886, 494] width 11 height 11
radio input "true"
click at [860, 627] on textarea at bounding box center [895, 635] width 206 height 60
type textarea "HELOC"
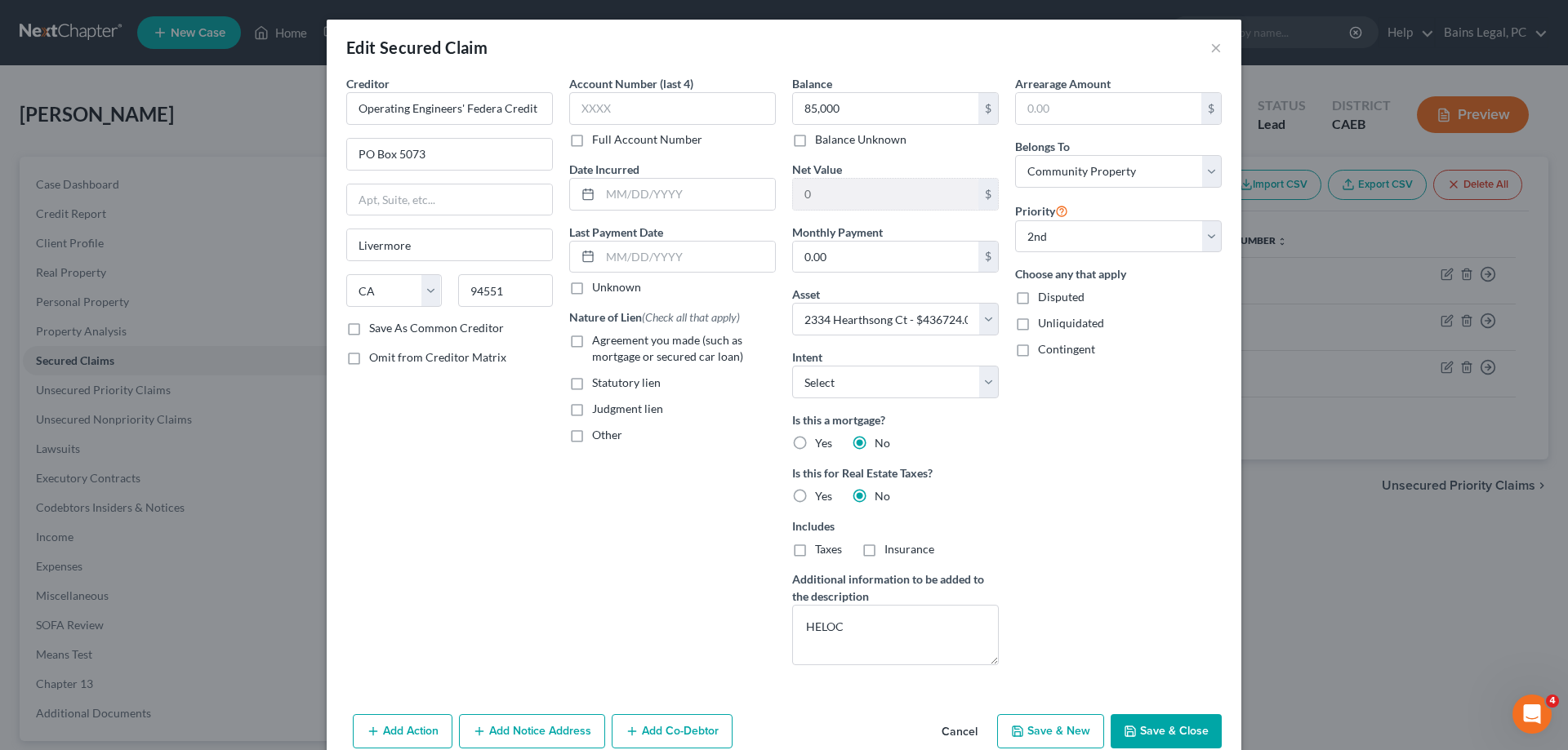
click at [626, 336] on span "Agreement you made (such as mortgage or secured car loan)" at bounding box center [668, 349] width 151 height 31
click at [610, 336] on input "Agreement you made (such as mortgage or secured car loan)" at bounding box center [604, 338] width 11 height 11
checkbox input "true"
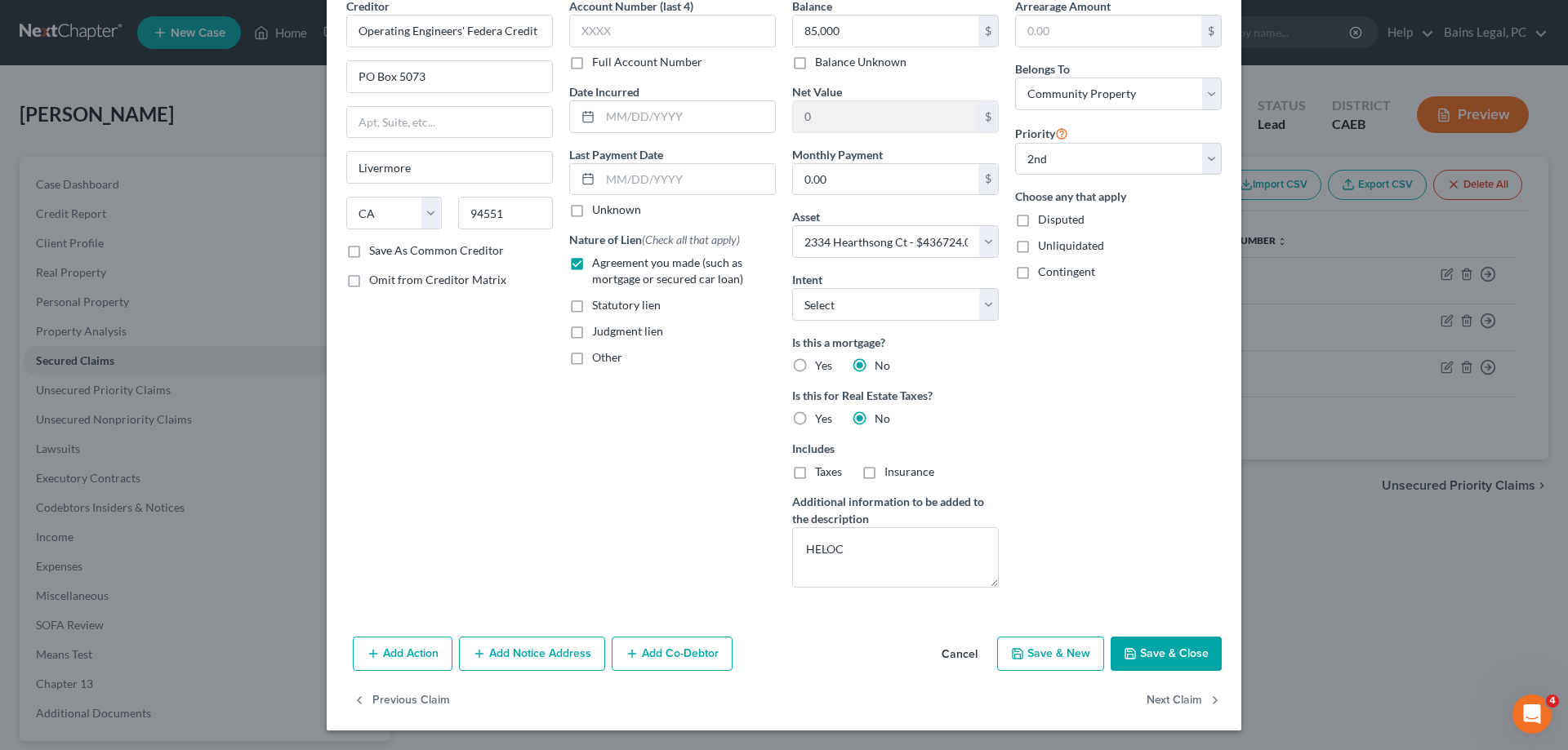
drag, startPoint x: 560, startPoint y: 654, endPoint x: 876, endPoint y: 599, distance: 320.8
click at [560, 654] on button "Add Notice Address" at bounding box center [532, 654] width 146 height 34
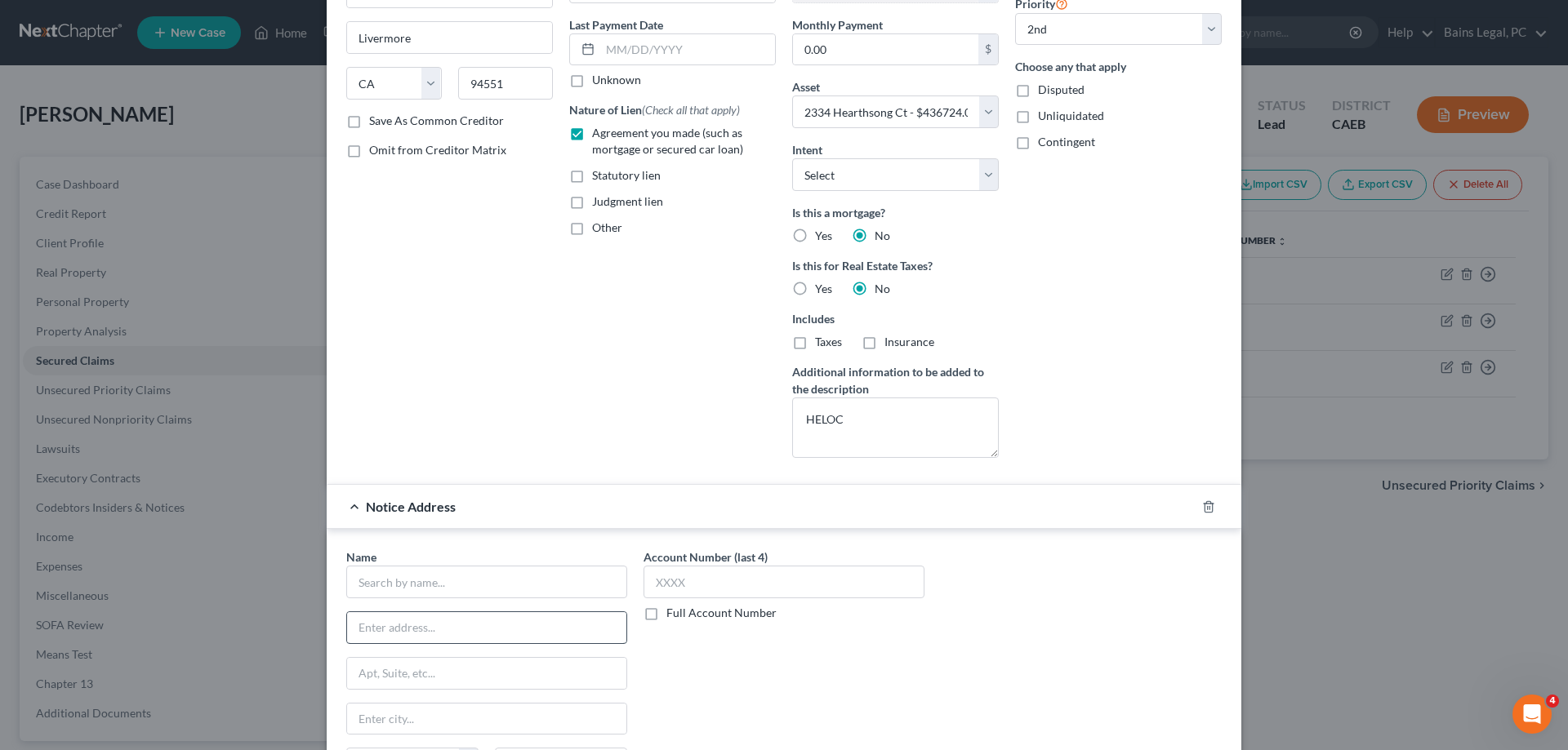
scroll to position [244, 0]
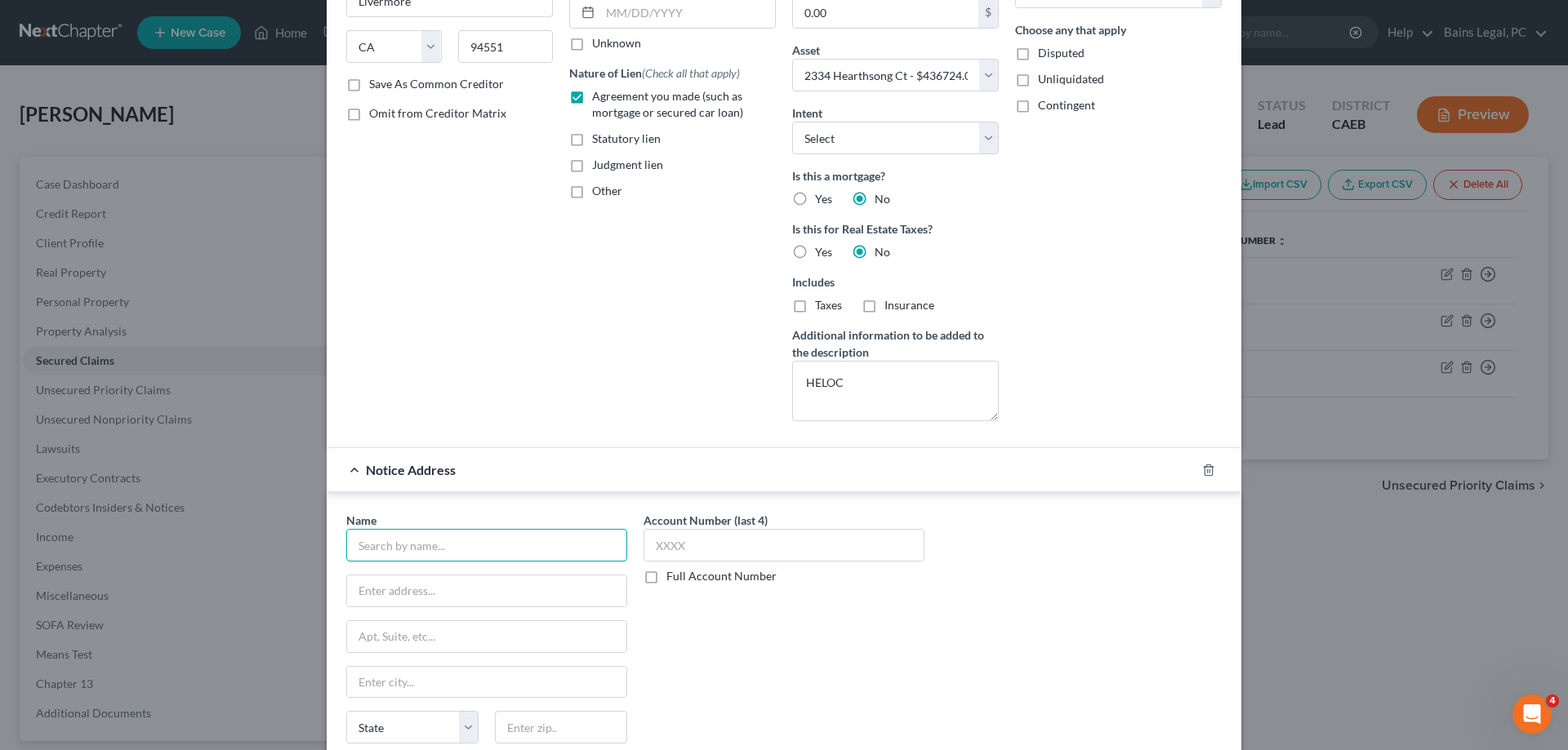
click at [436, 553] on input "text" at bounding box center [487, 545] width 281 height 32
type input "T.D. Service Company"
type input "1750 East Fourth St"
type input "Suite 00"
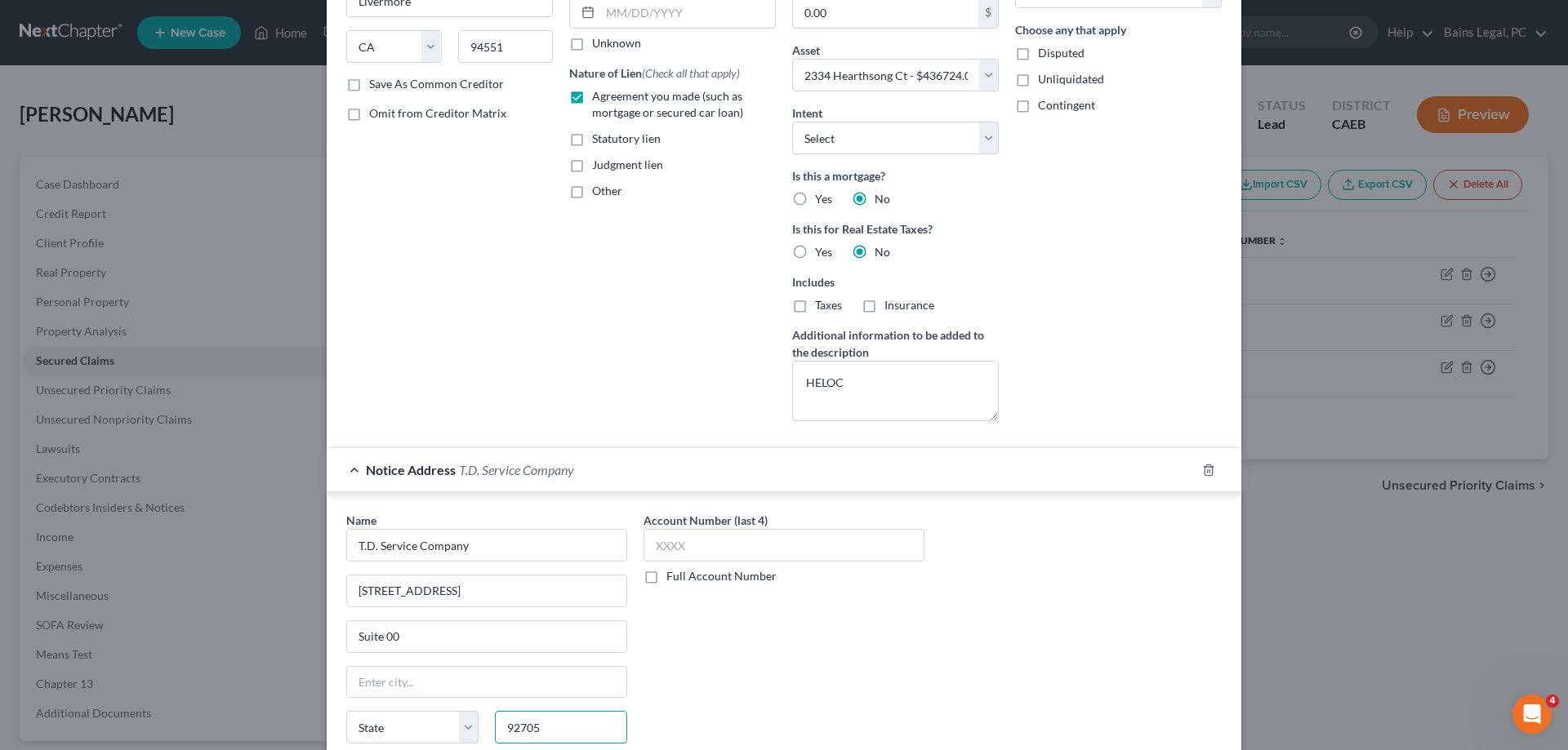
type input "92705"
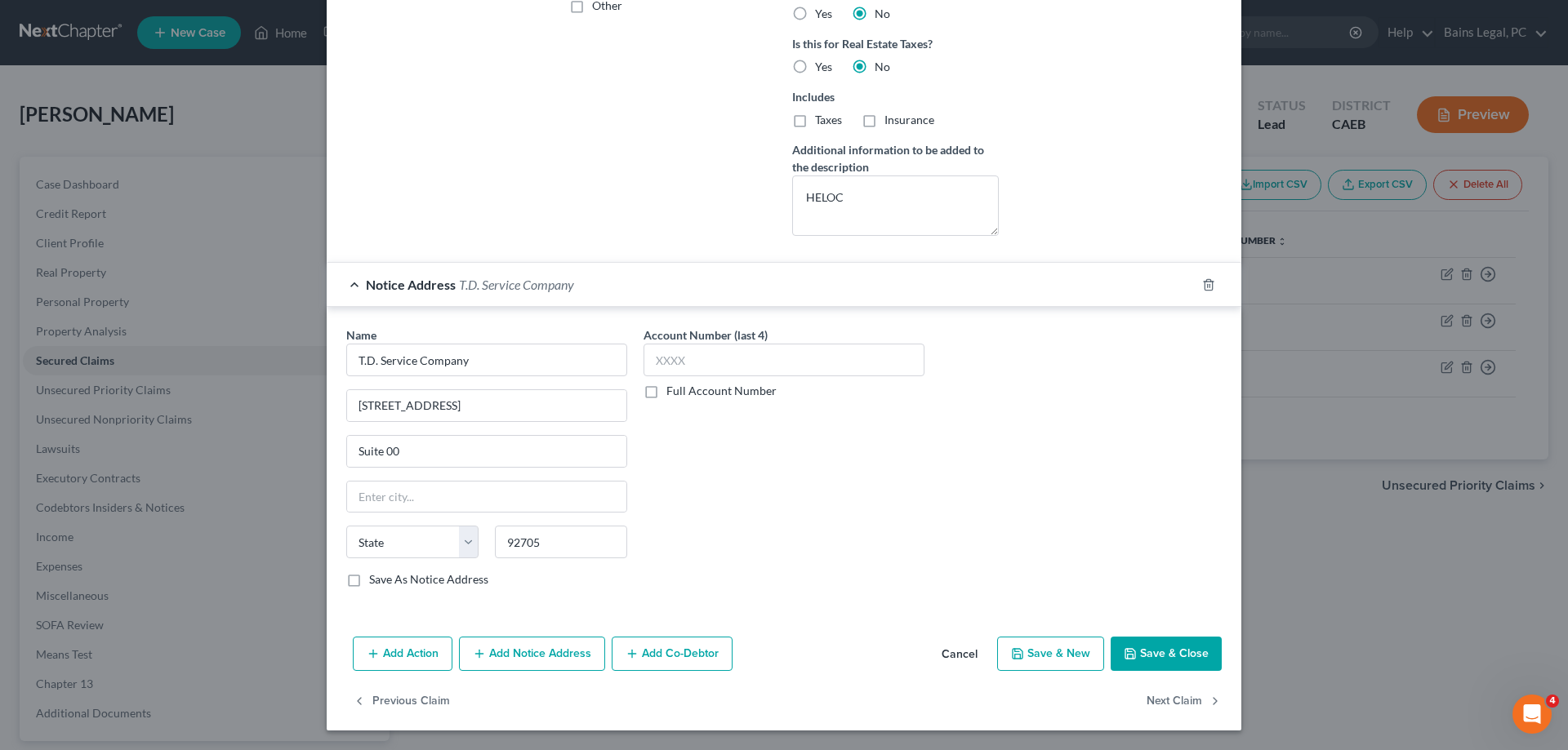
type input "Santa Ana"
select select "4"
click at [546, 648] on button "Add Notice Address" at bounding box center [532, 654] width 146 height 34
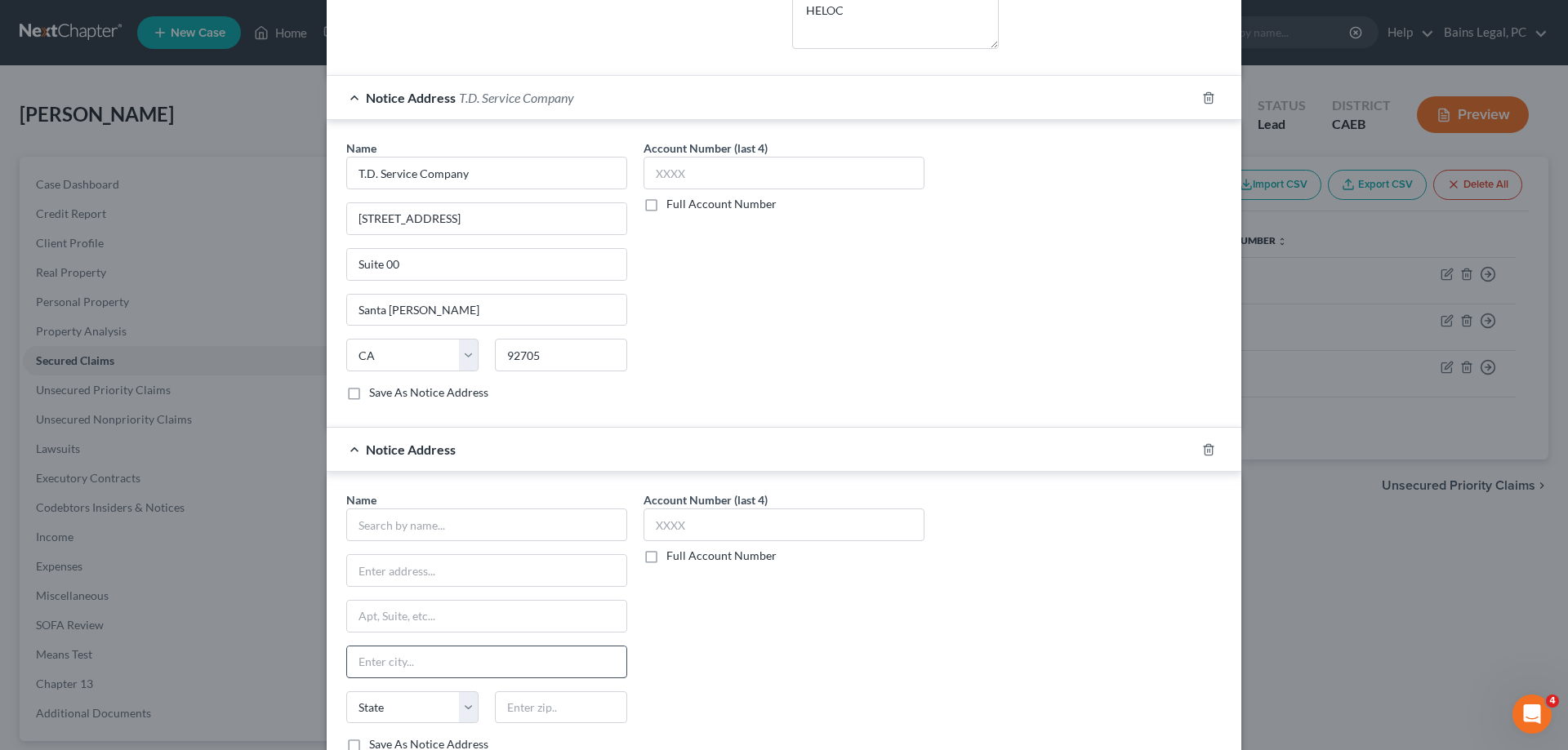
scroll to position [681, 0]
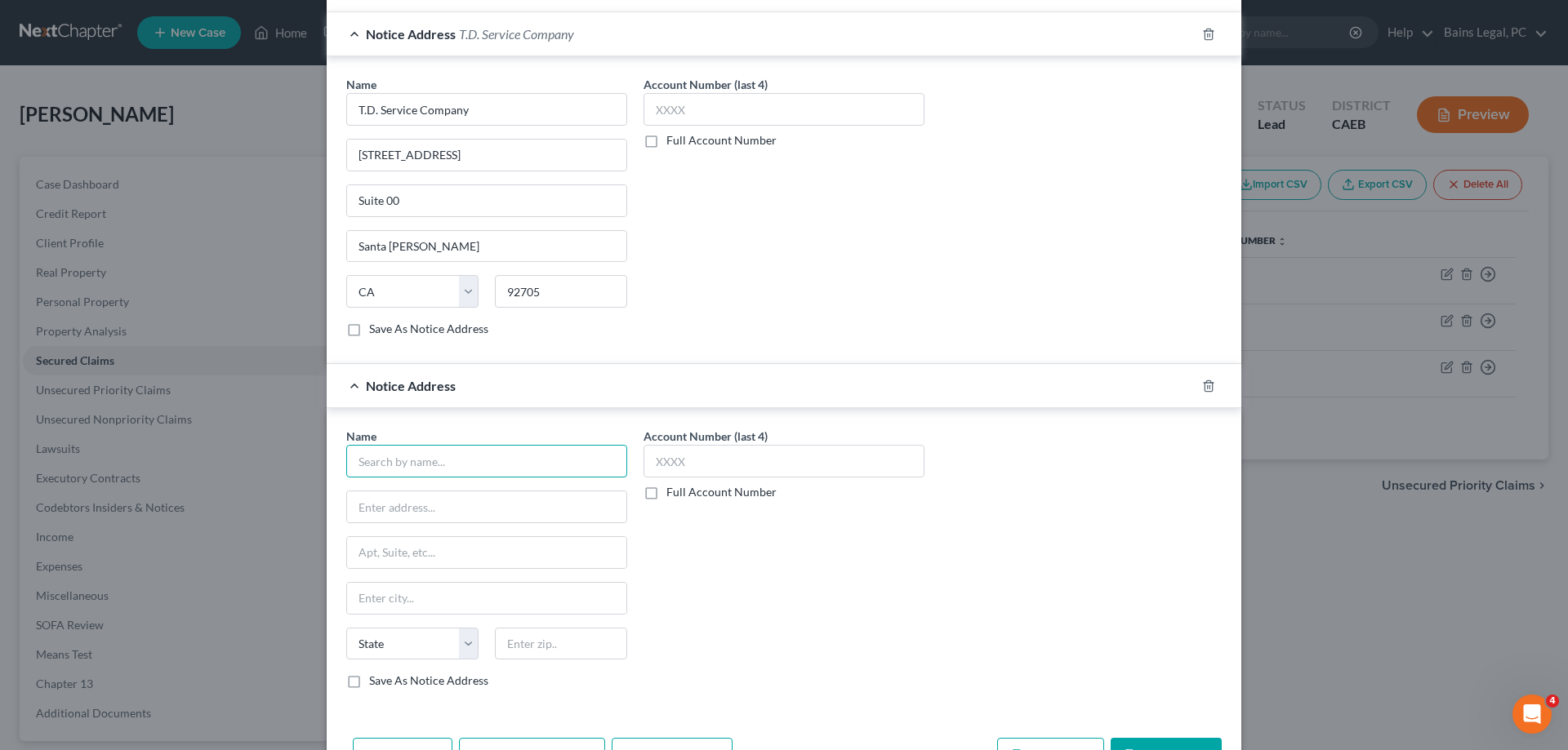
click at [425, 453] on input "text" at bounding box center [487, 462] width 281 height 32
type input "T.D. Service Company"
type input "737 Arnold Dr"
type input "Suite C"
type input "94533"
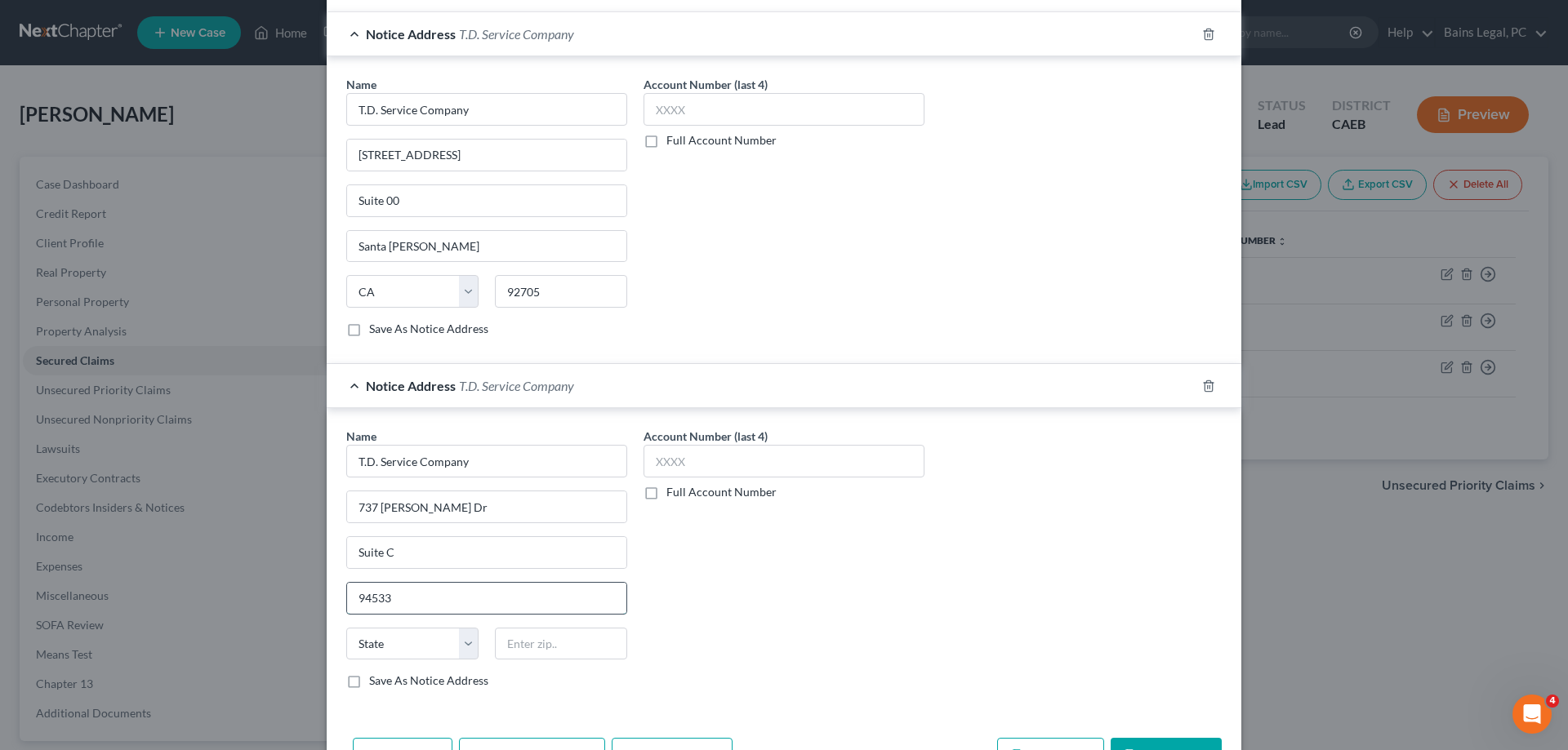
drag, startPoint x: 413, startPoint y: 594, endPoint x: 292, endPoint y: 591, distance: 121.0
click at [347, 591] on input "94533" at bounding box center [487, 599] width 280 height 31
click at [553, 646] on input "text" at bounding box center [561, 645] width 133 height 32
paste input "94533"
type input "94533"
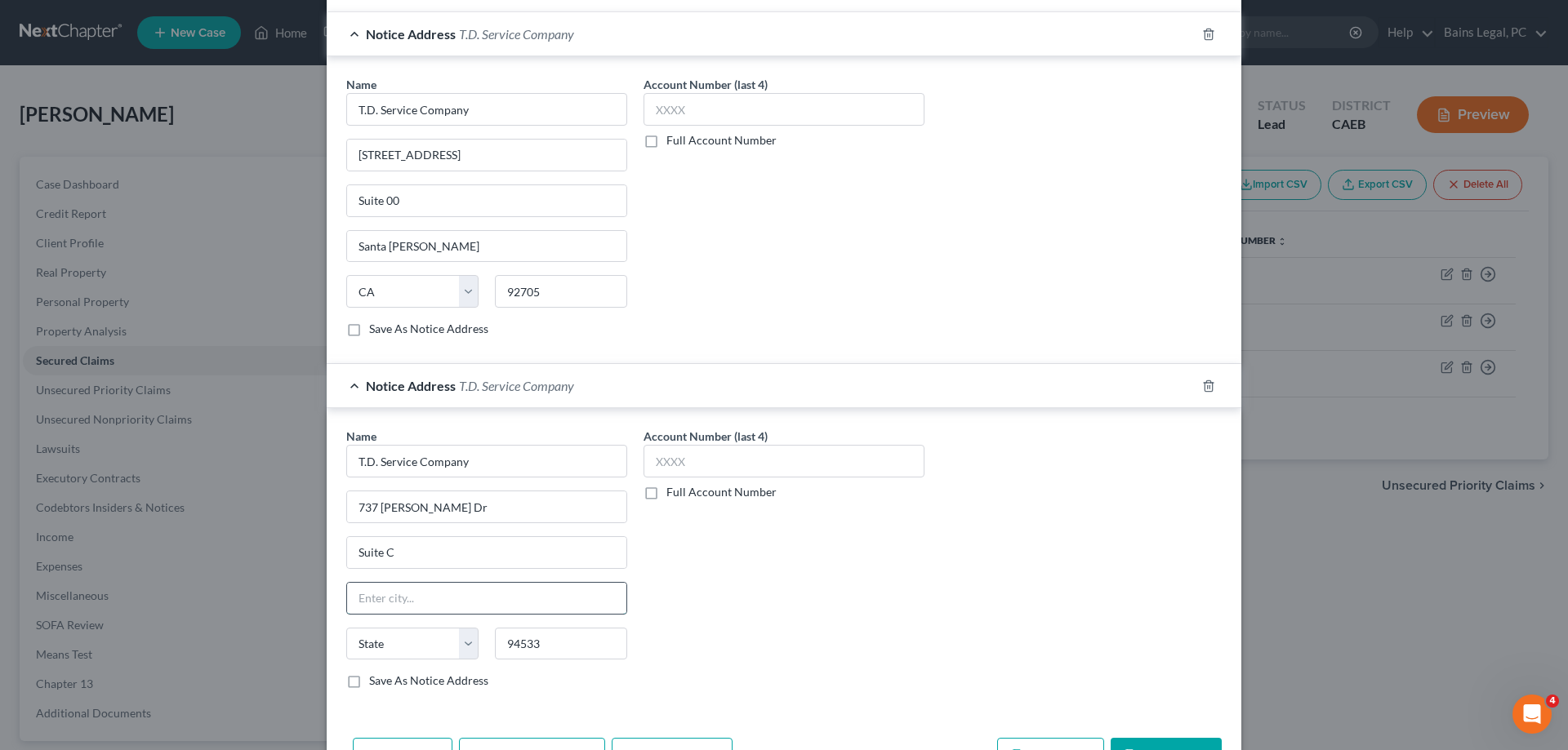
click at [495, 611] on input "text" at bounding box center [487, 599] width 280 height 31
type input "Fairfield"
select select "4"
drag, startPoint x: 526, startPoint y: 640, endPoint x: 516, endPoint y: 638, distance: 10.2
click at [516, 638] on input "94533" at bounding box center [561, 645] width 133 height 32
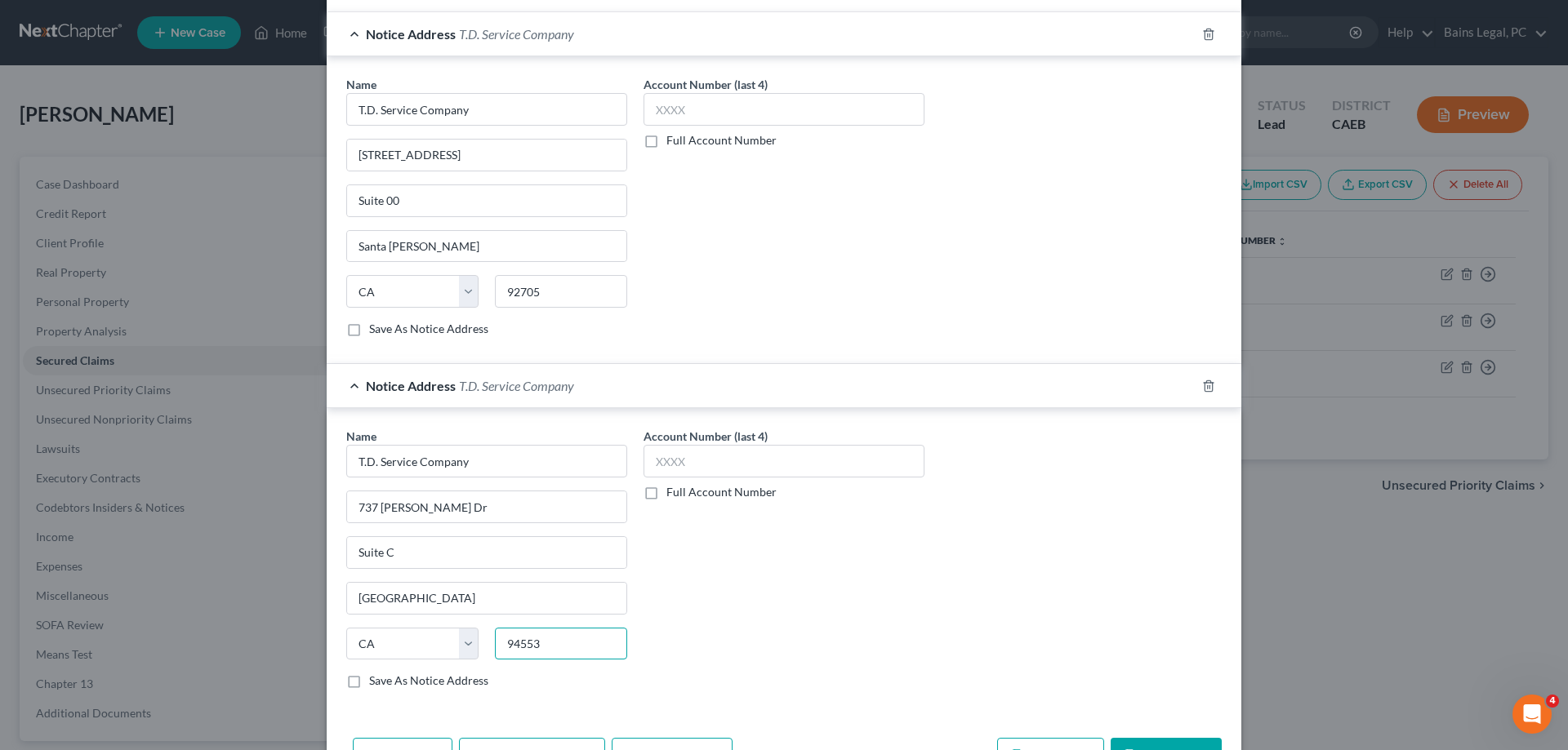
type input "94553"
type input "Martinez"
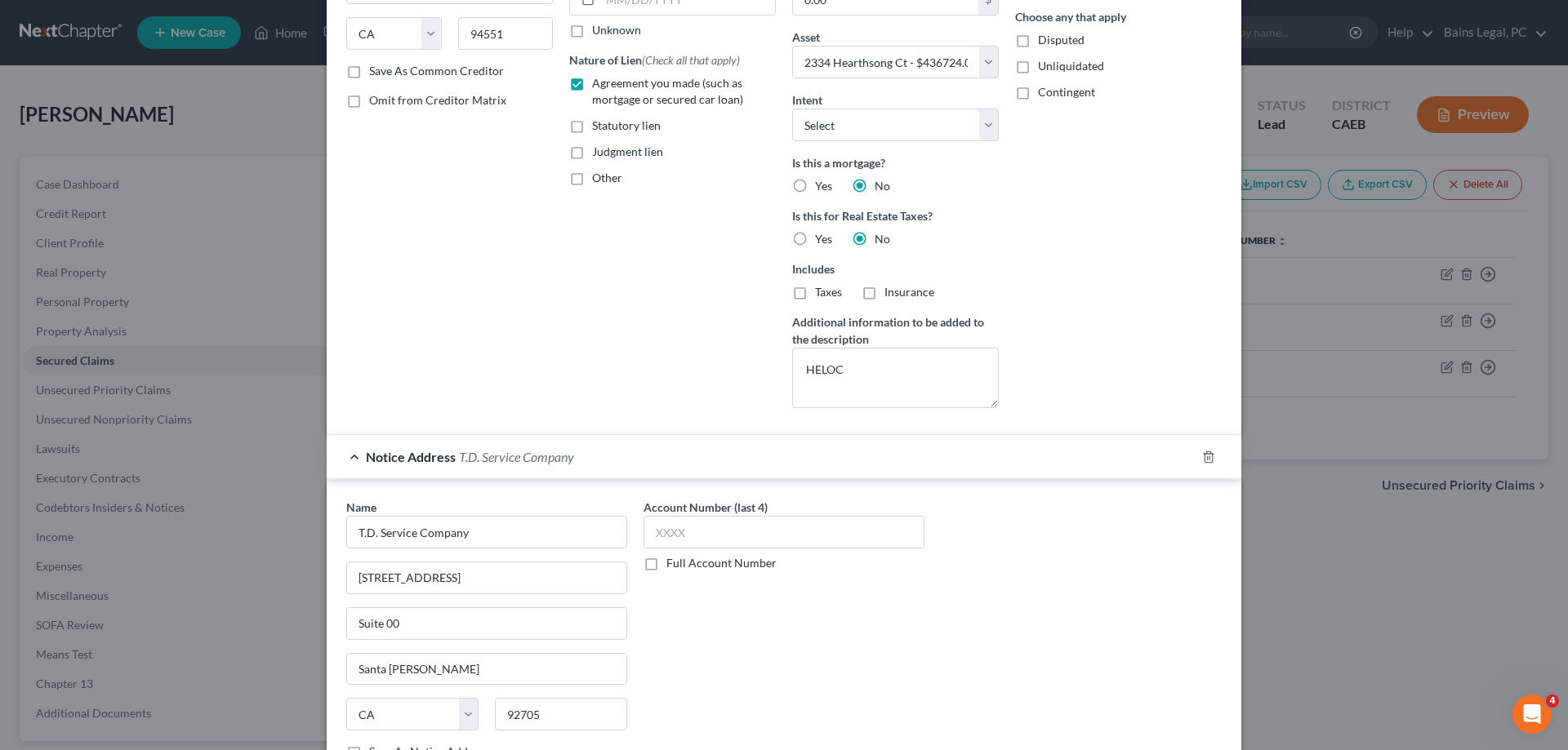
scroll to position [199, 0]
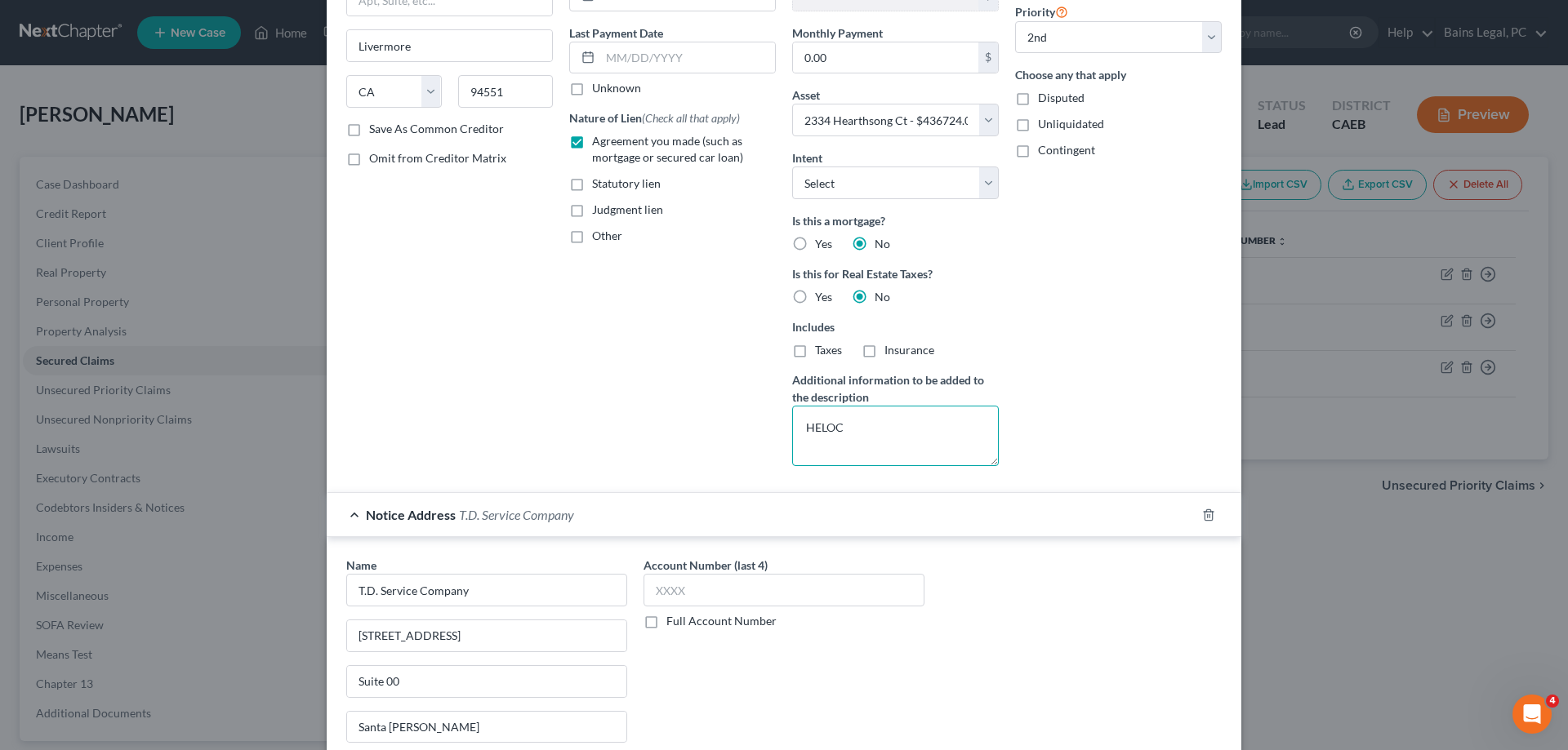
click at [903, 429] on textarea "HELOC" at bounding box center [895, 435] width 206 height 60
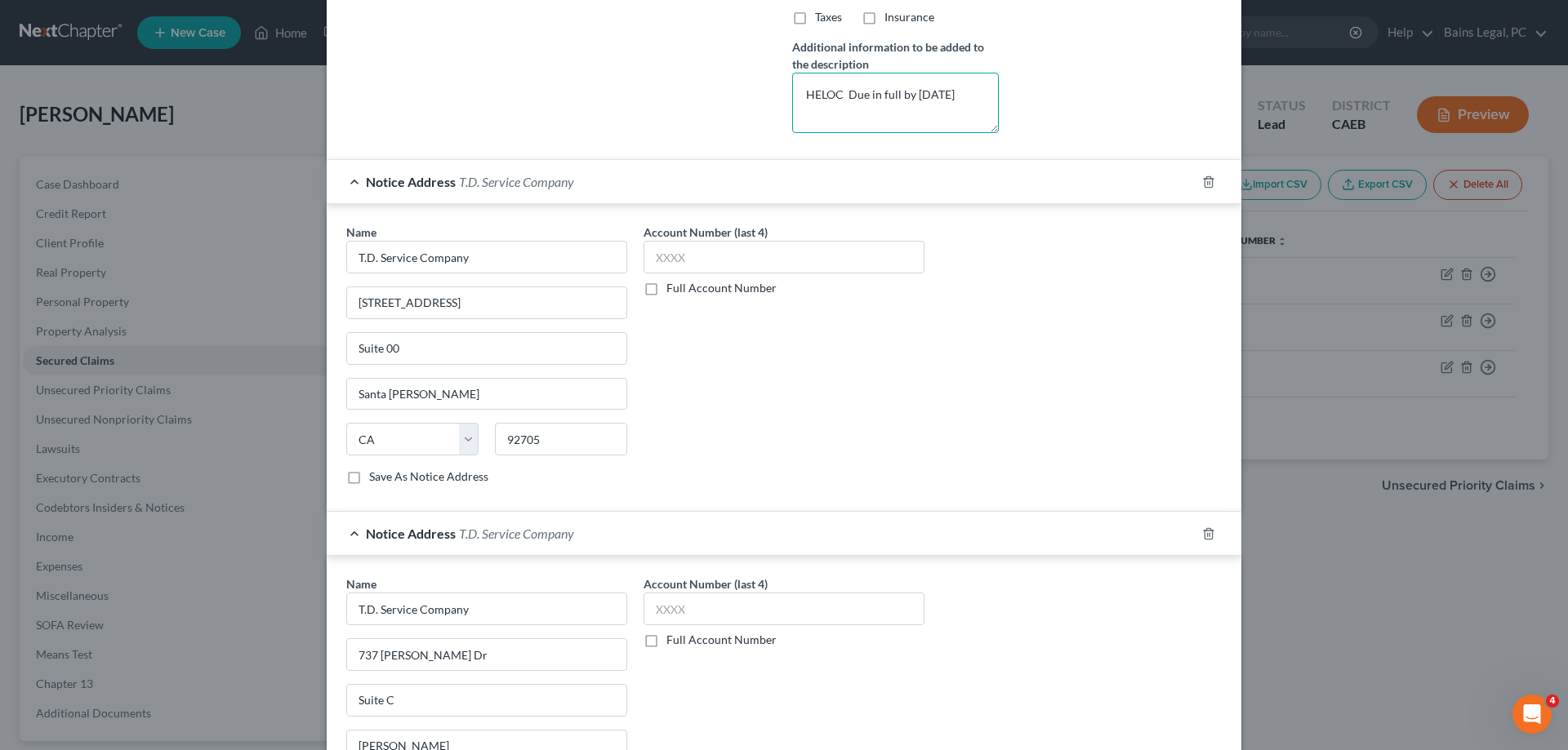
scroll to position [782, 0]
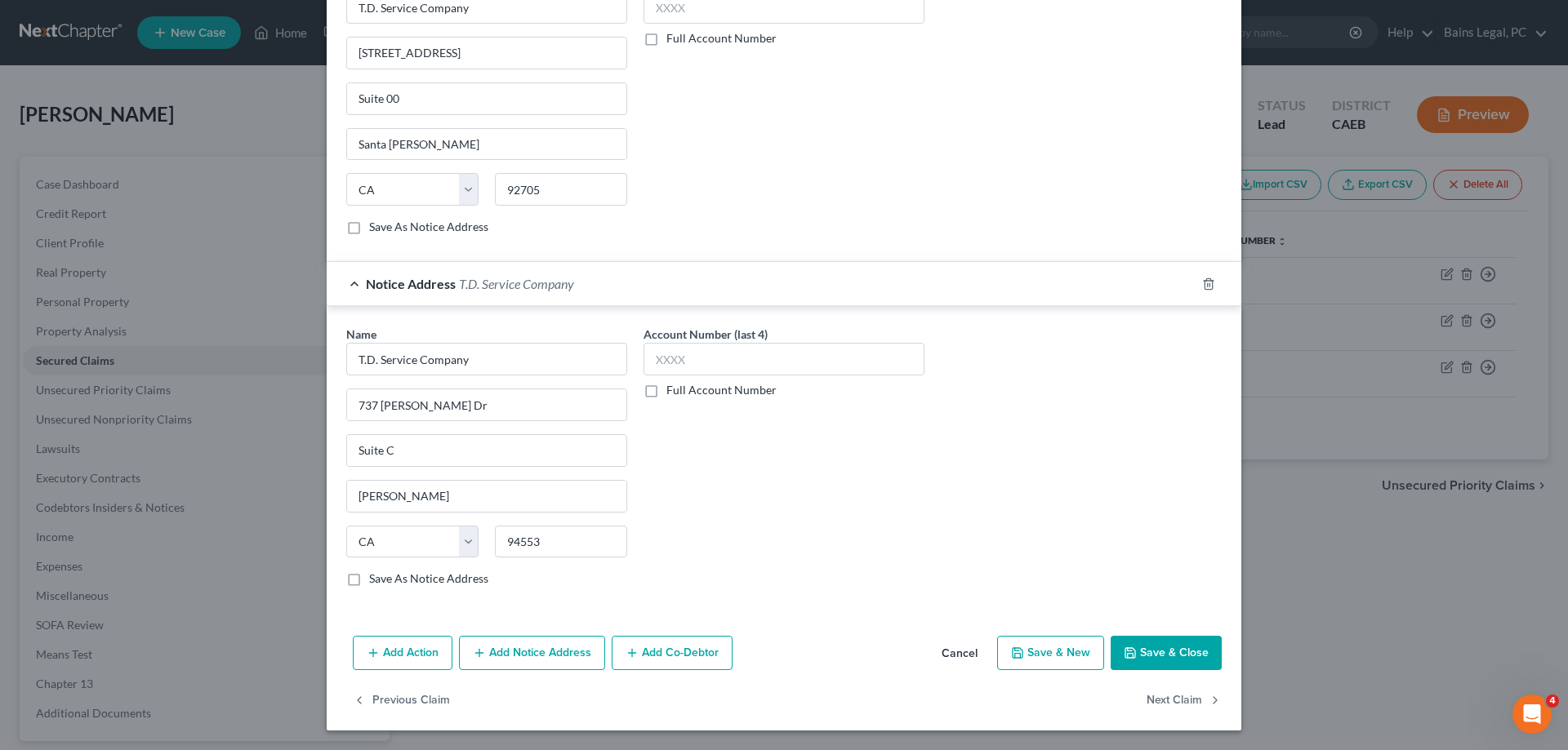
type textarea "HELOC Due in full by 07/01/2030"
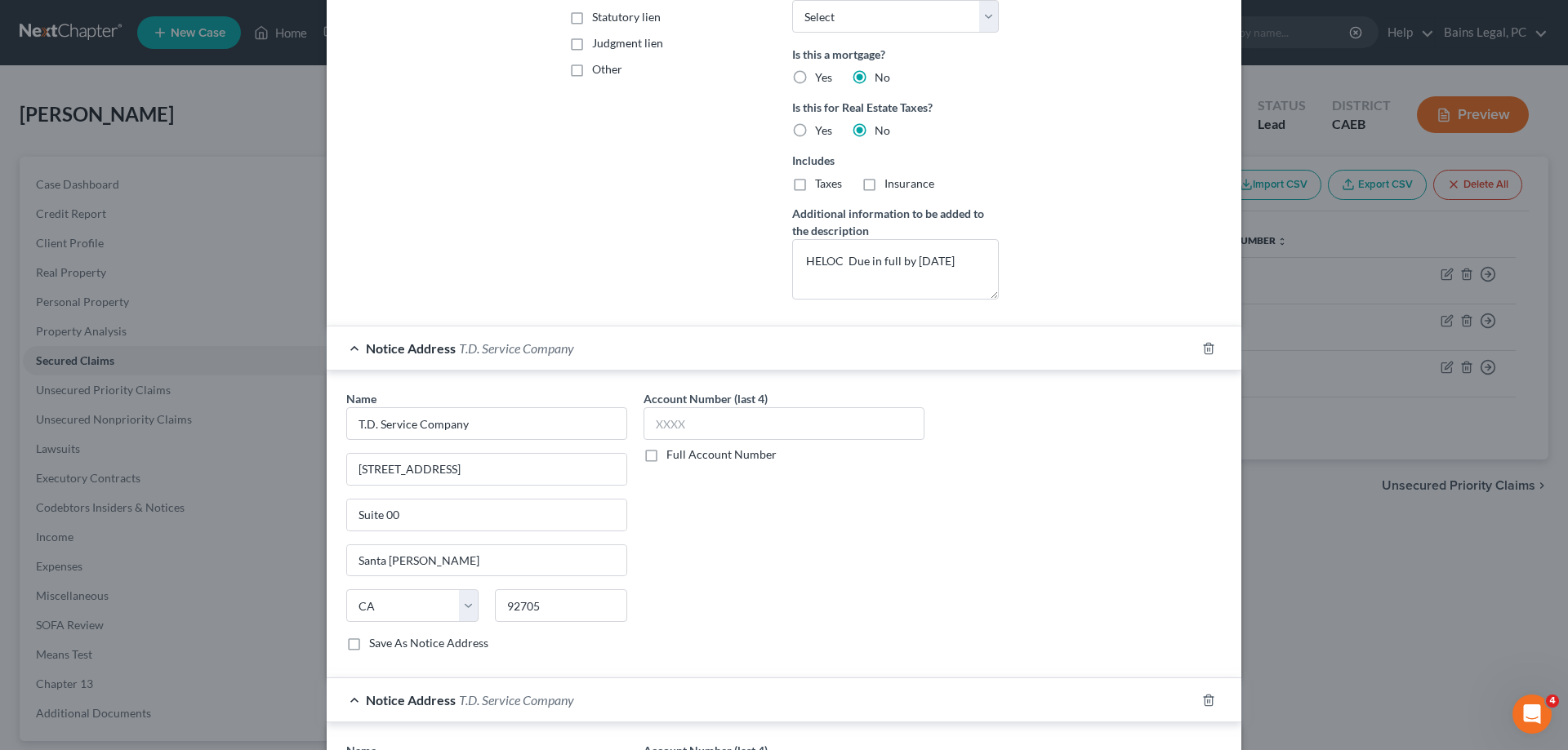
scroll to position [0, 0]
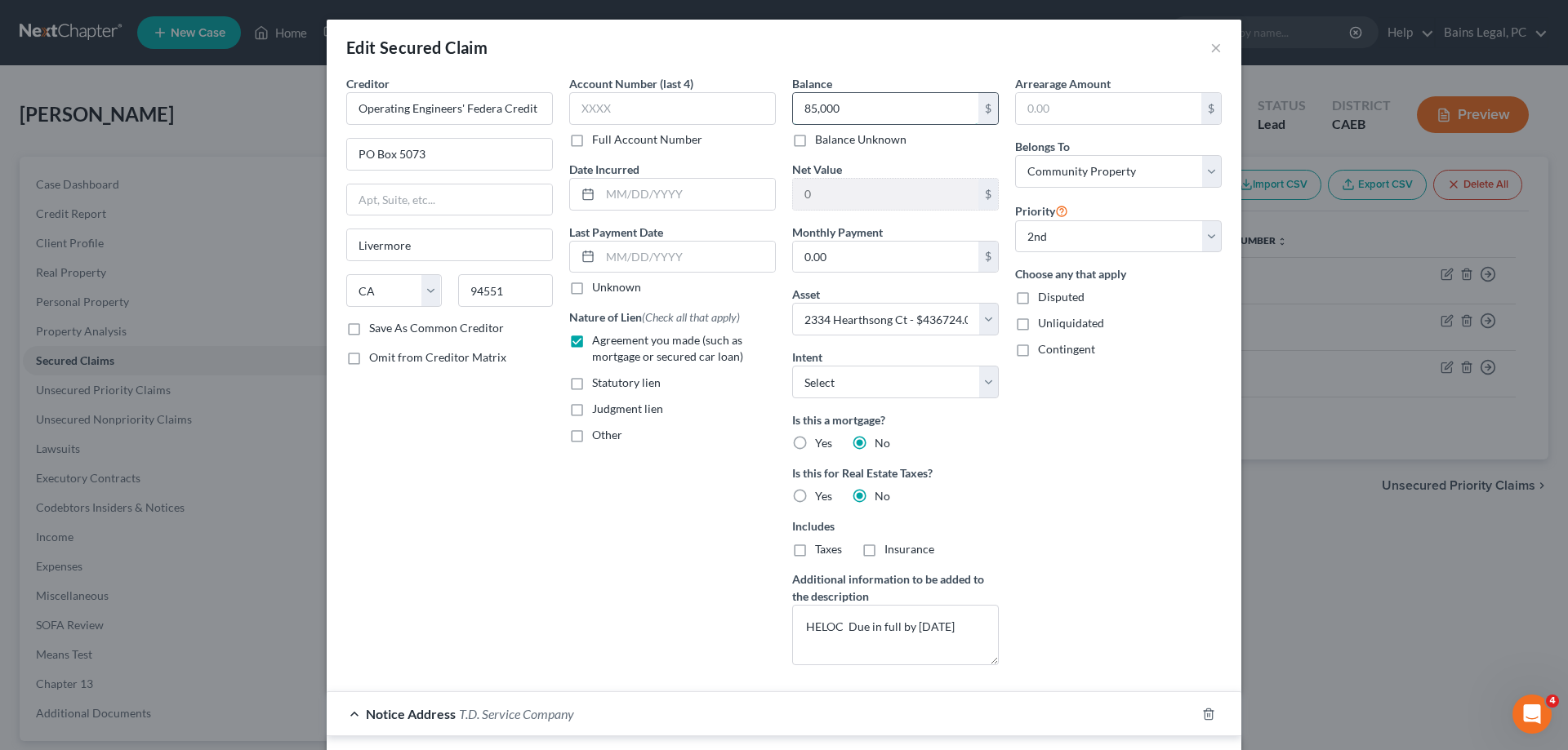
click at [882, 105] on input "85,000" at bounding box center [886, 108] width 186 height 31
drag, startPoint x: 912, startPoint y: 114, endPoint x: 701, endPoint y: 85, distance: 213.0
click at [793, 93] on input "81,435.16" at bounding box center [886, 108] width 186 height 31
type input "85,000"
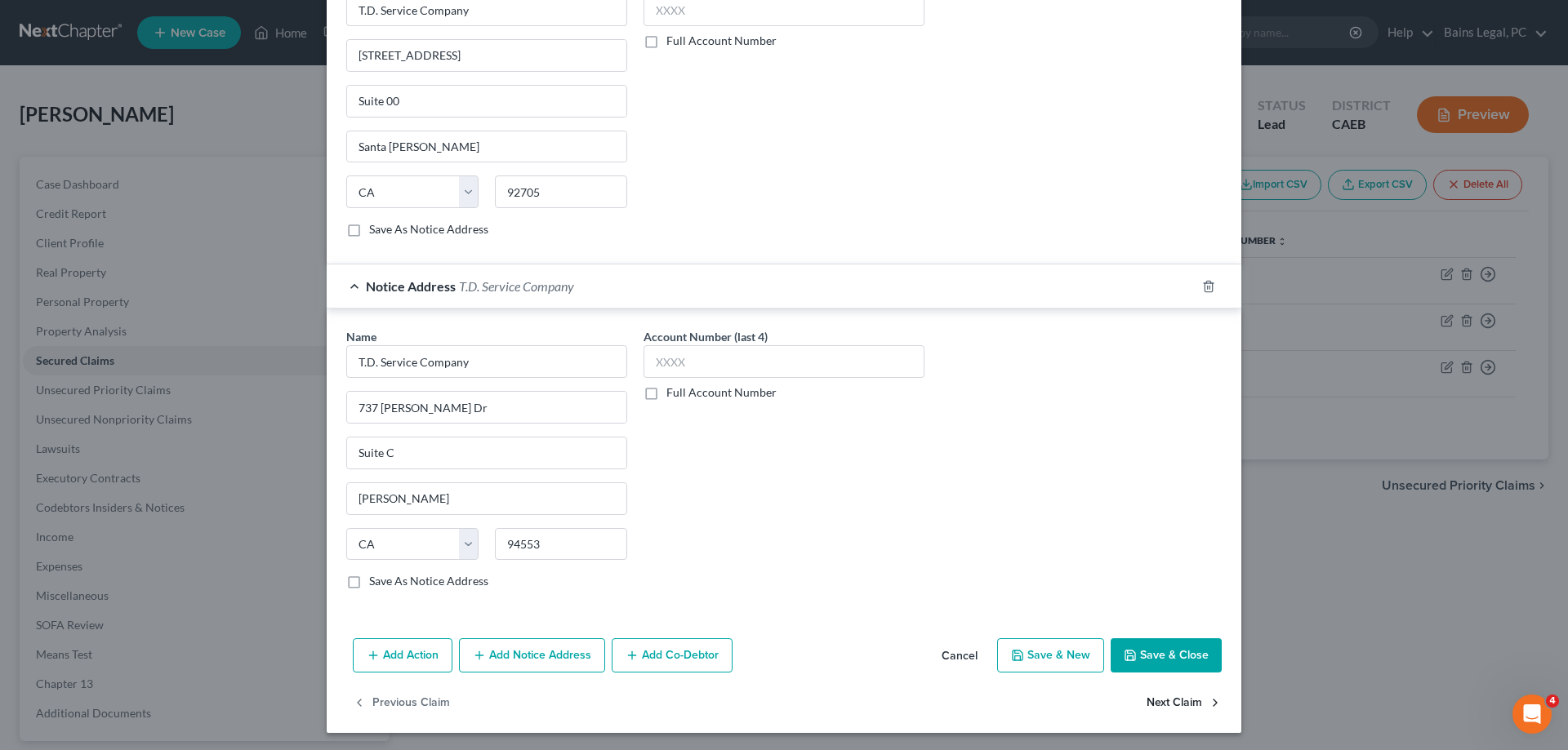
scroll to position [782, 0]
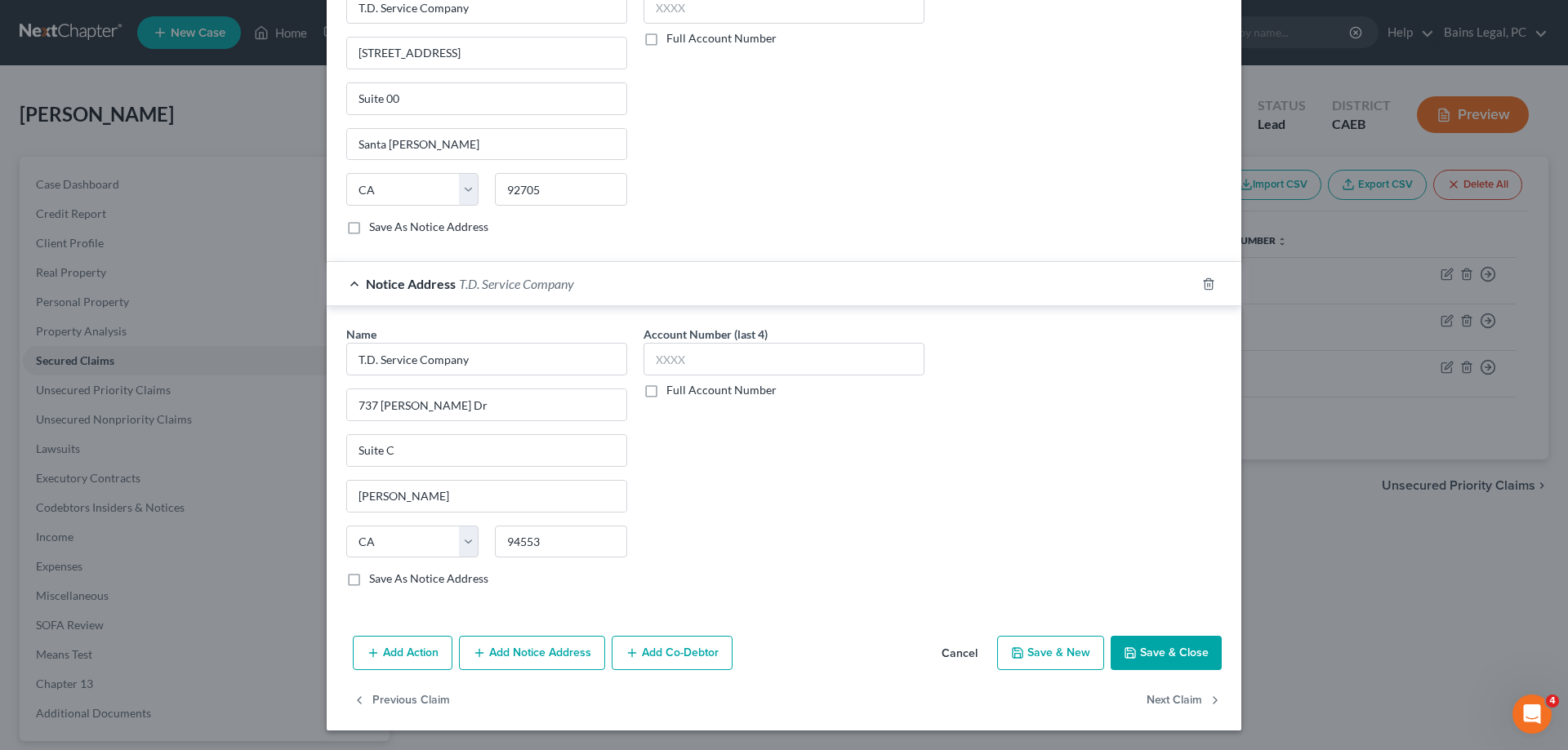
click at [1180, 660] on button "Save & Close" at bounding box center [1166, 654] width 111 height 34
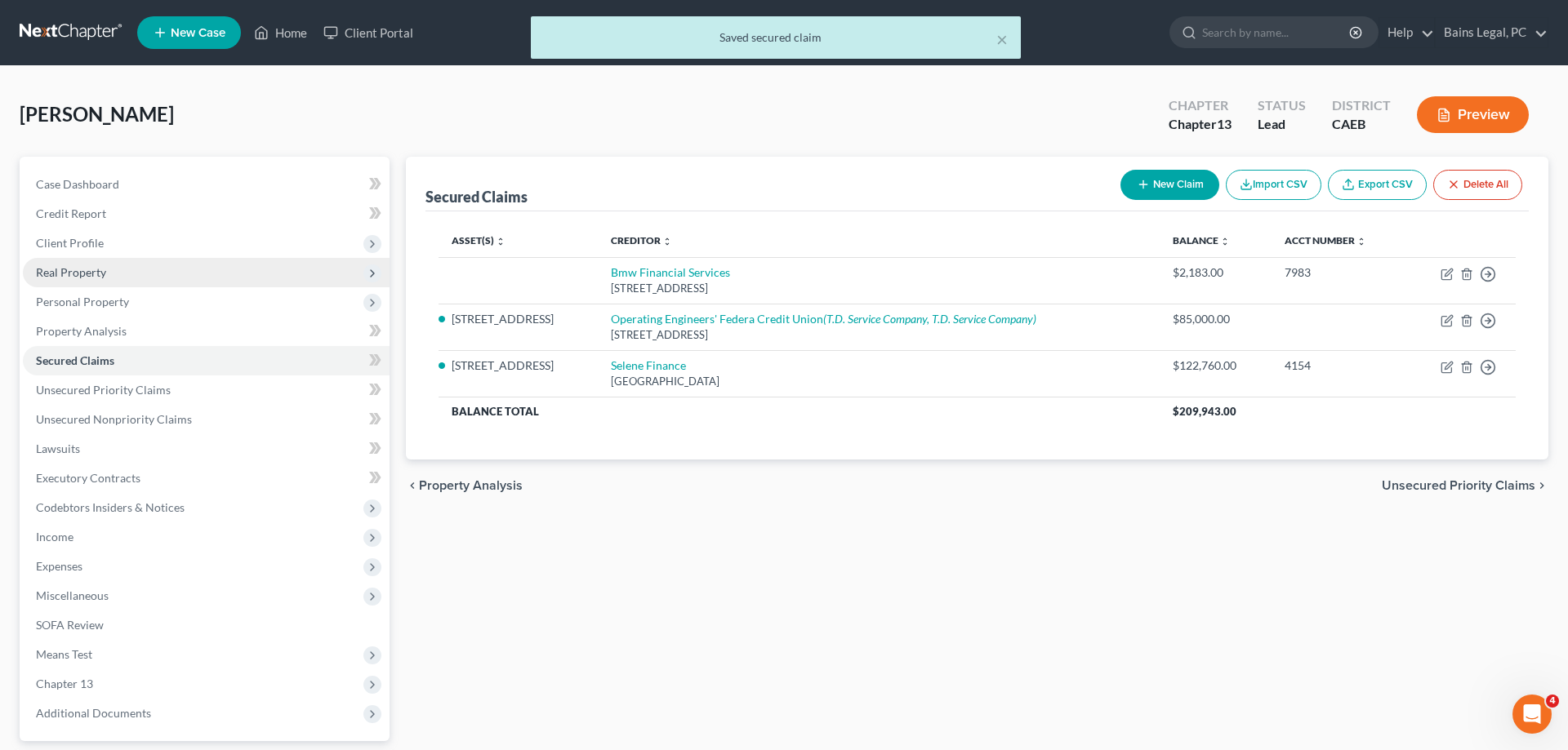
click at [163, 273] on span "Real Property" at bounding box center [206, 272] width 367 height 30
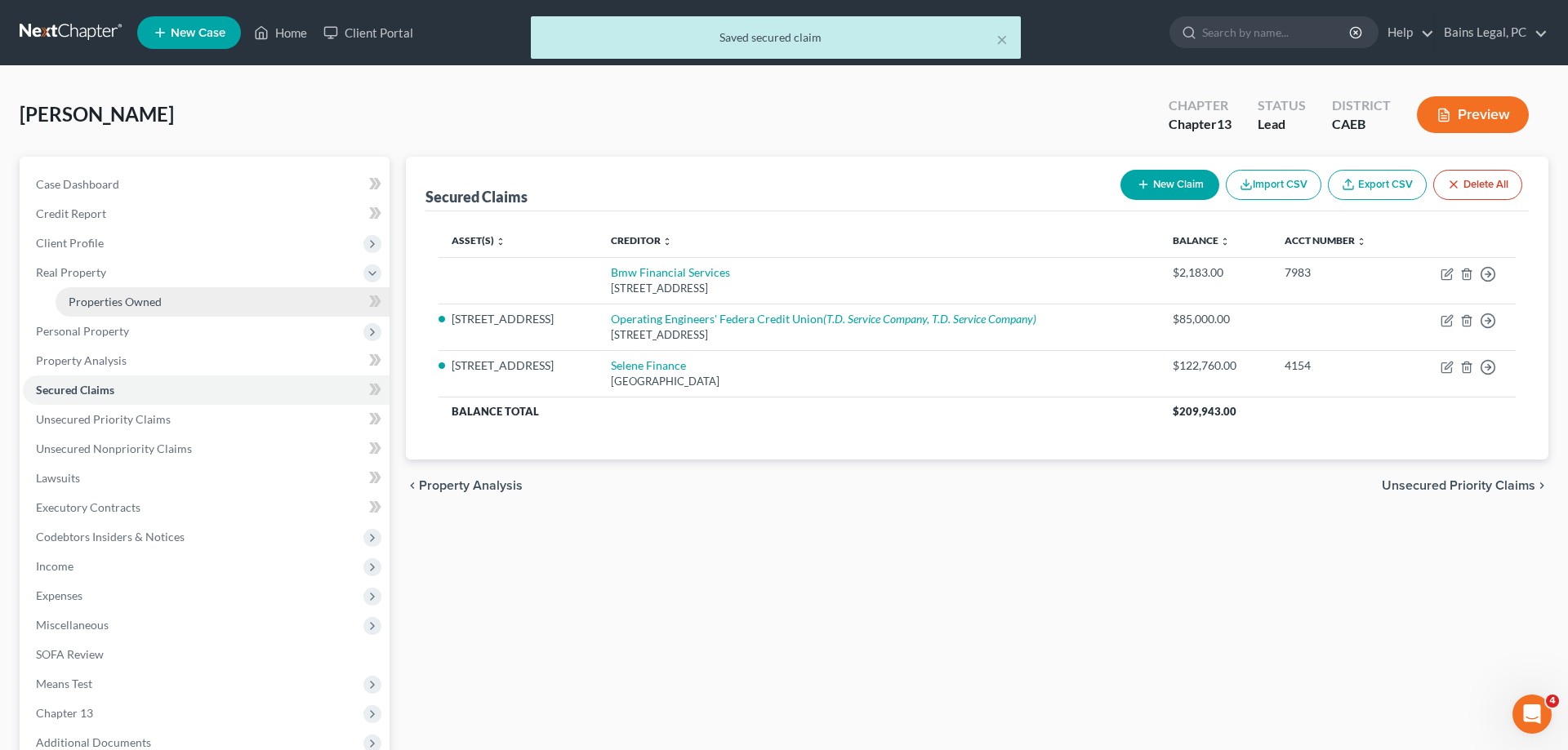
click at [167, 300] on link "Properties Owned" at bounding box center [223, 302] width 334 height 30
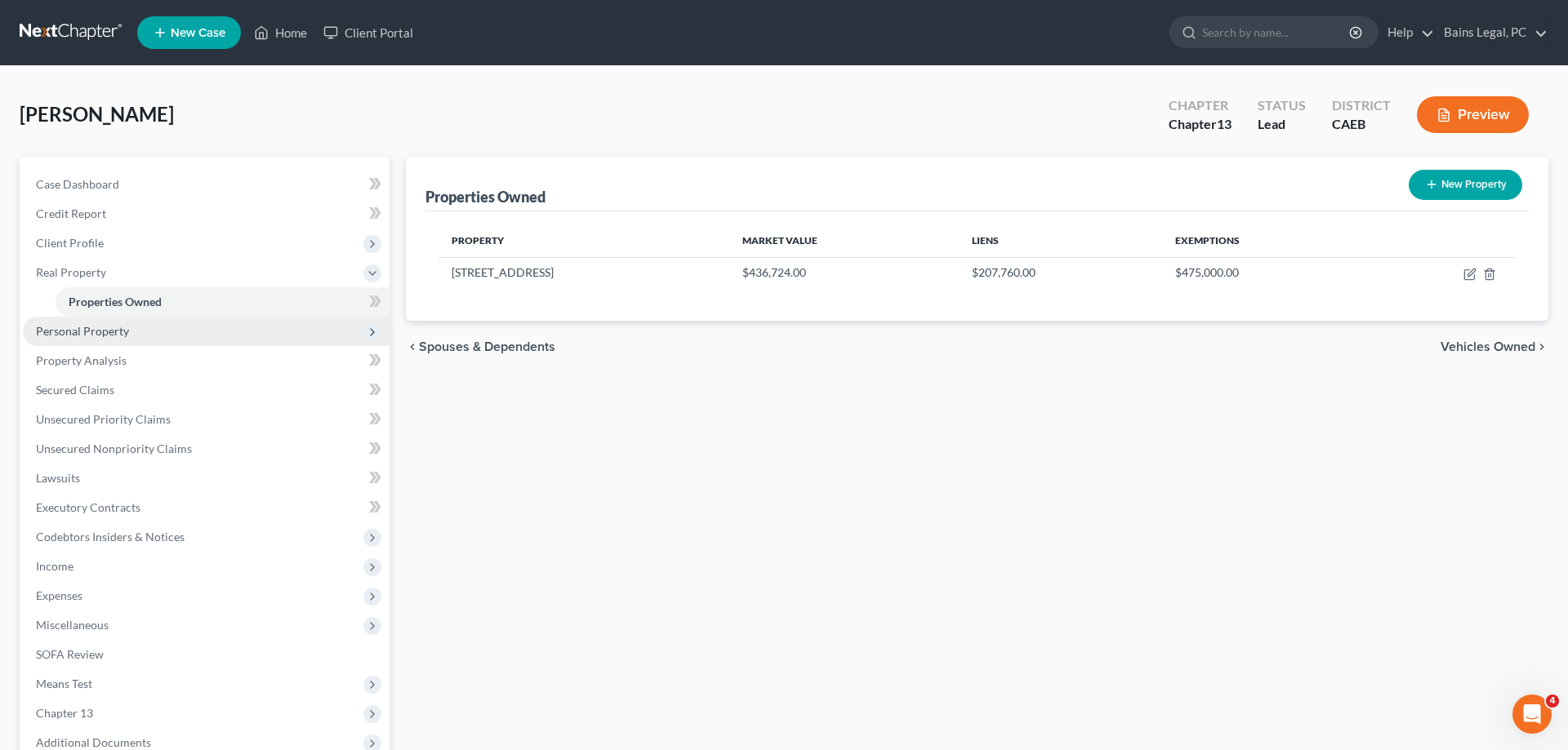
click at [177, 337] on span "Personal Property" at bounding box center [206, 331] width 367 height 30
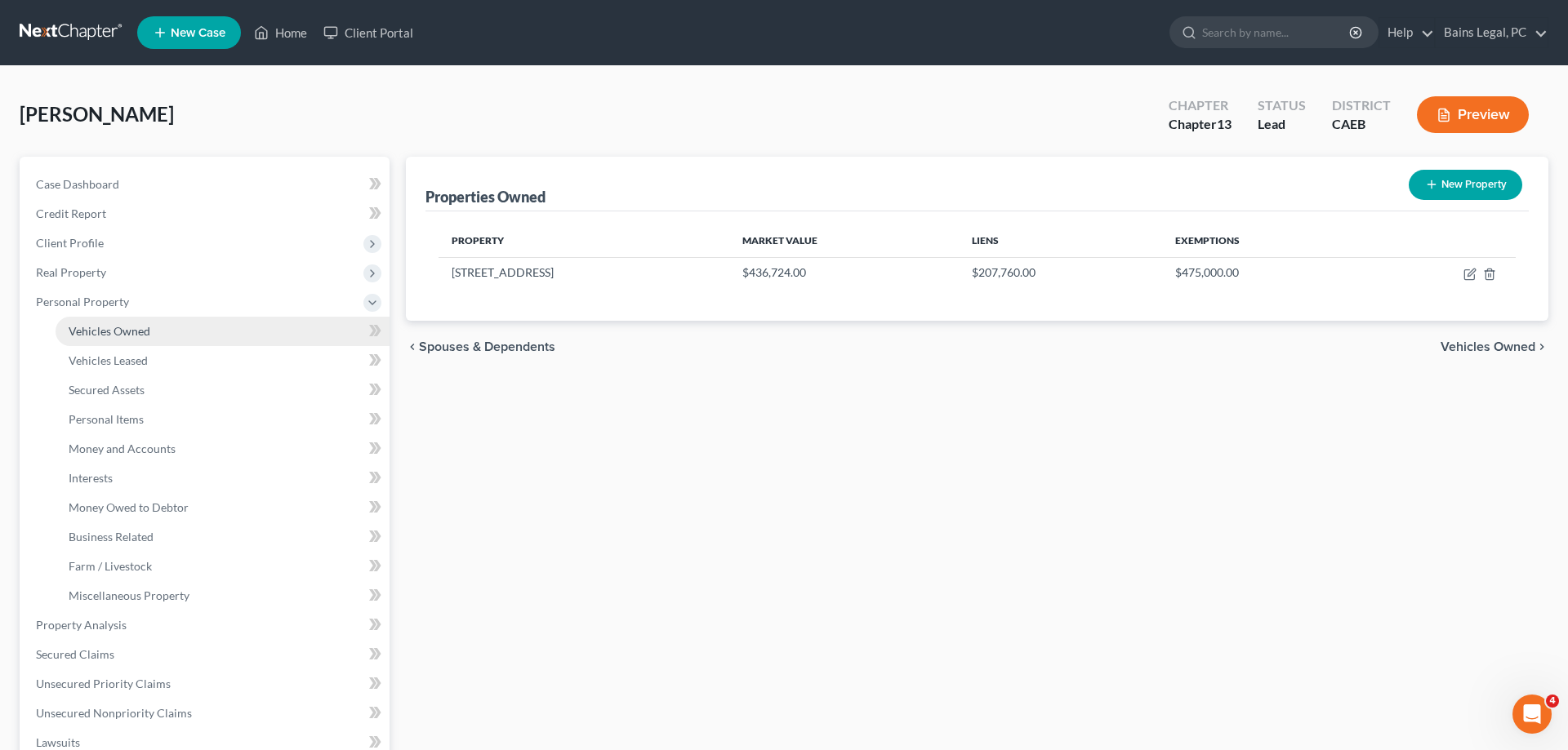
drag, startPoint x: 200, startPoint y: 341, endPoint x: 213, endPoint y: 339, distance: 13.2
click at [200, 340] on link "Vehicles Owned" at bounding box center [223, 331] width 334 height 30
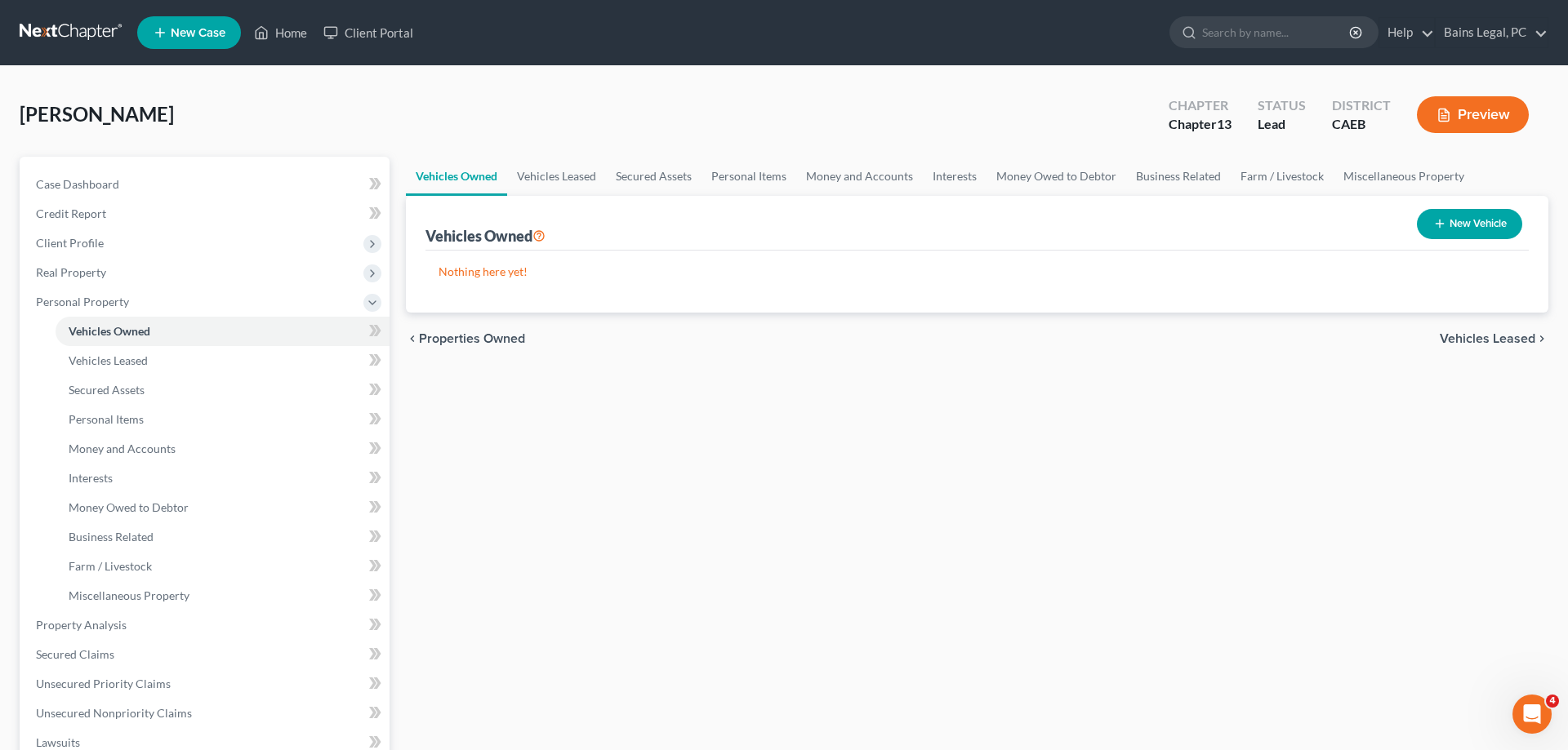
click at [1436, 225] on icon "button" at bounding box center [1440, 224] width 13 height 13
select select "0"
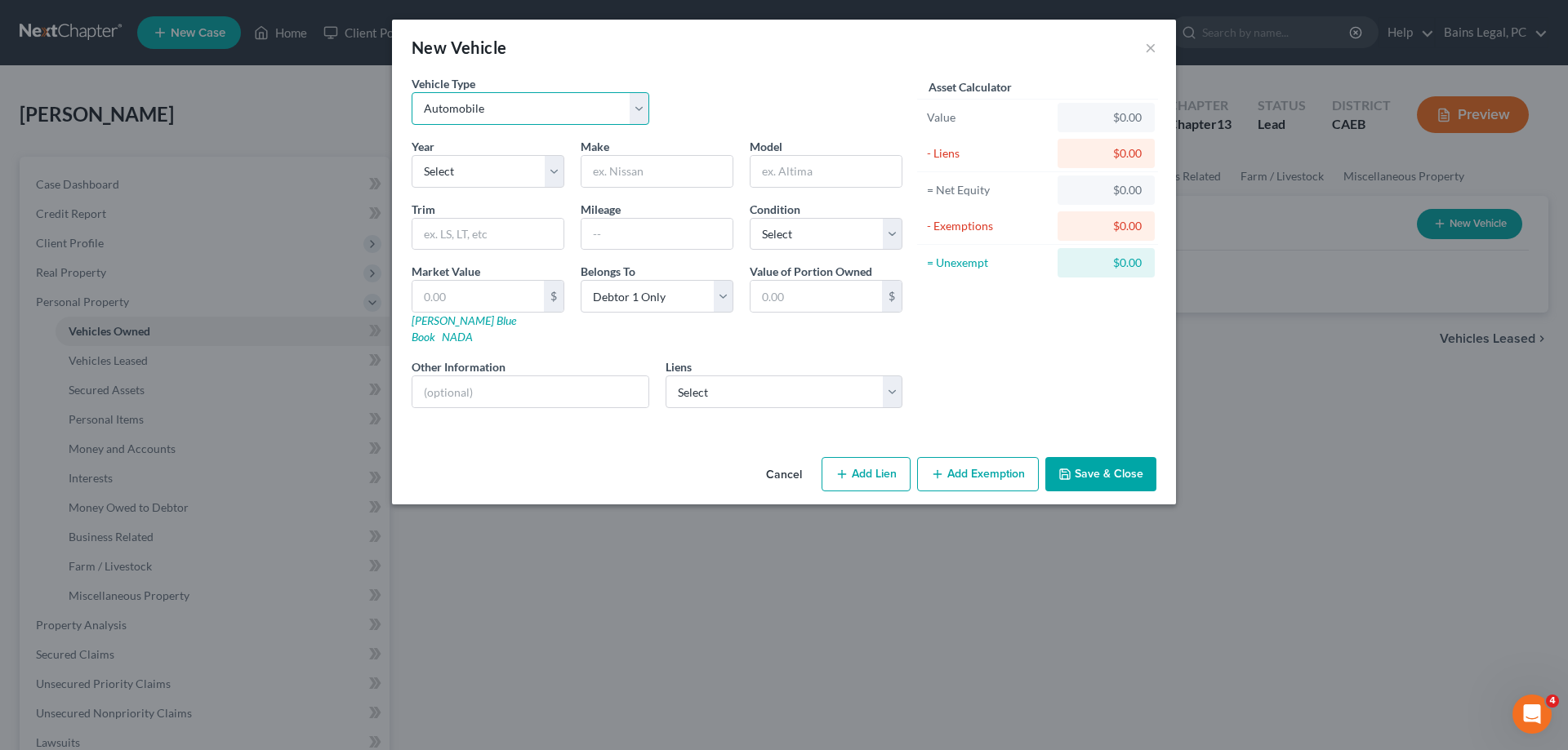
click at [412, 92] on select "Select Automobile Truck Trailer Watercraft Aircraft Motor Home Atv Other Vehicle" at bounding box center [531, 108] width 238 height 32
click at [544, 115] on select "Select Automobile Truck Trailer Watercraft Aircraft Motor Home Atv Other Vehicle" at bounding box center [531, 108] width 238 height 32
click at [412, 155] on select "Select 2026 2025 2024 2023 2022 2021 2020 2019 2018 2017 2016 2015 2014 2013 20…" at bounding box center [488, 171] width 152 height 32
select select "5"
click option "2021" at bounding box center [0, 0] width 0 height 0
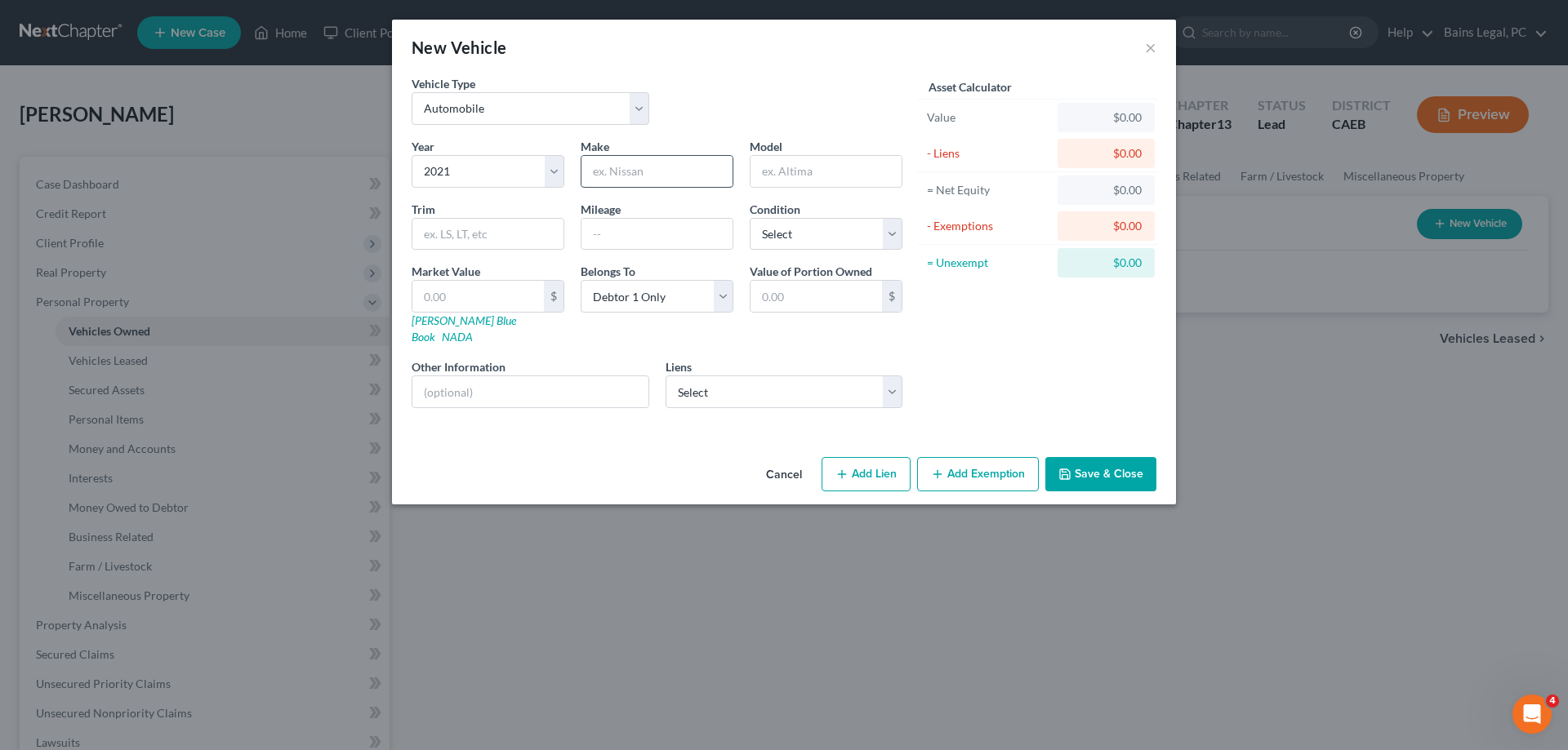
drag, startPoint x: 669, startPoint y: 180, endPoint x: 658, endPoint y: 178, distance: 11.2
click at [670, 179] on input "text" at bounding box center [657, 171] width 151 height 31
type input "Honda"
type input "Civic"
type input "72,000"
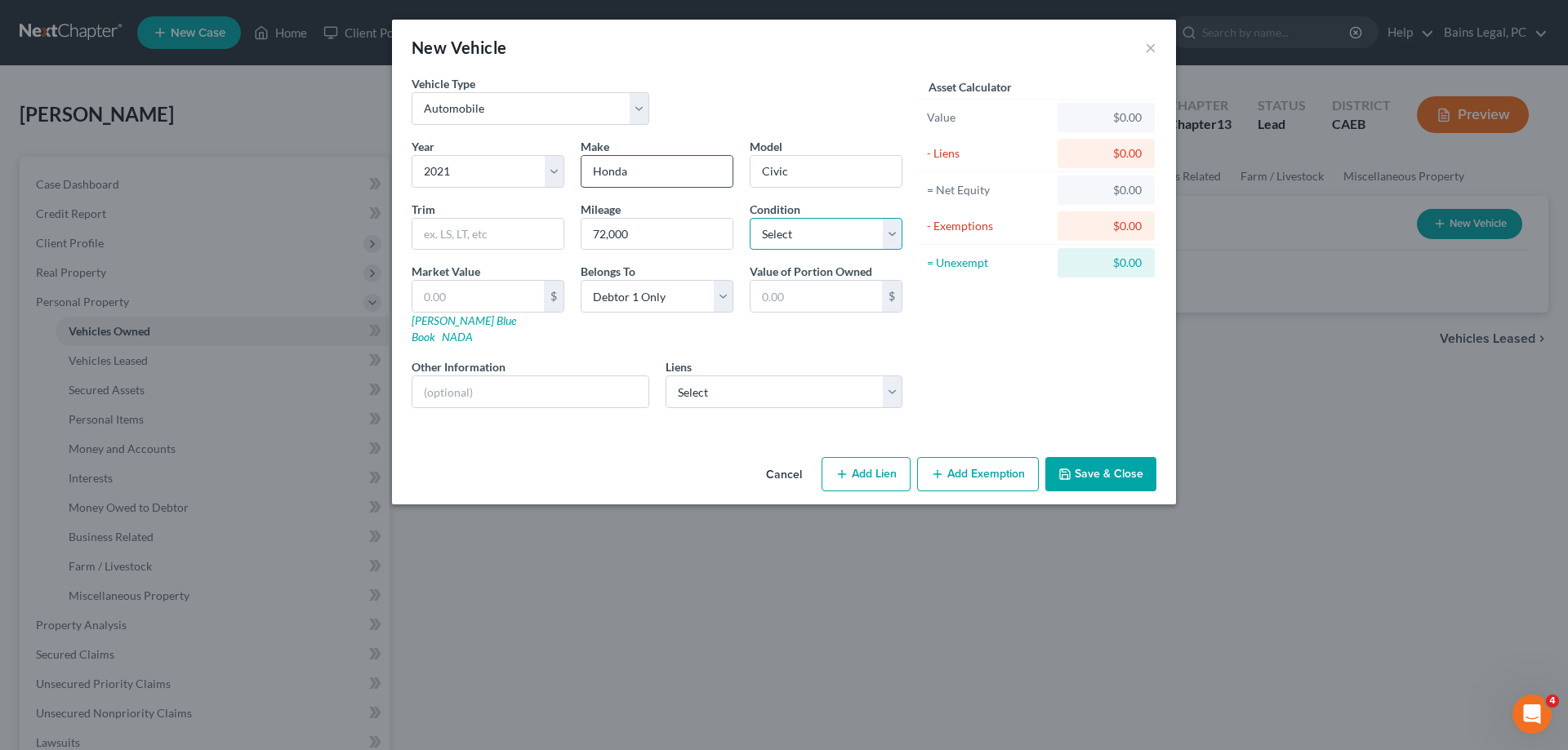
select select "2"
click at [545, 305] on div "$" at bounding box center [554, 297] width 20 height 31
click at [508, 311] on input "text" at bounding box center [478, 297] width 132 height 31
type input "2"
type input "2.00"
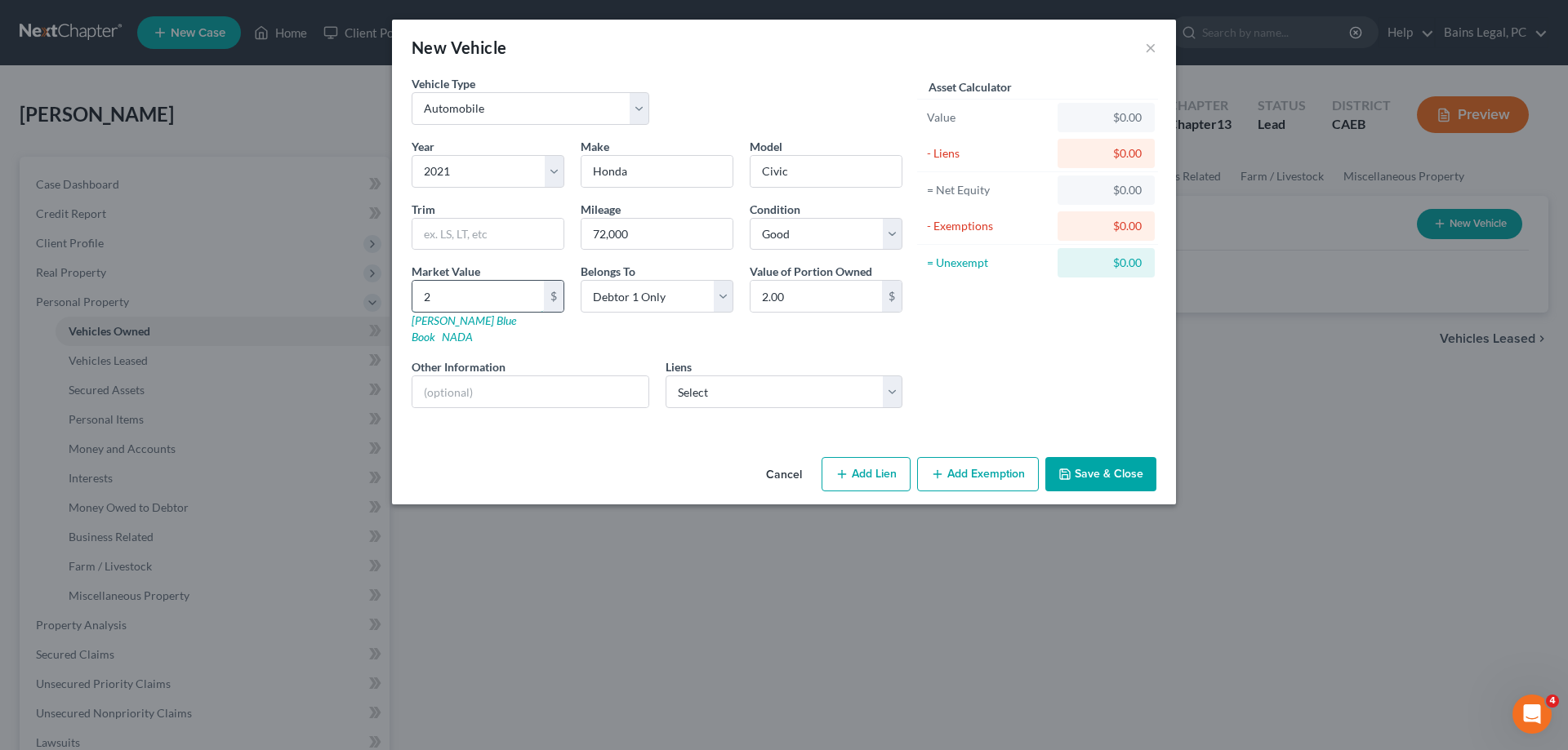
type input "20"
type input "20.00"
type input "203"
type input "203.00"
type input "2031"
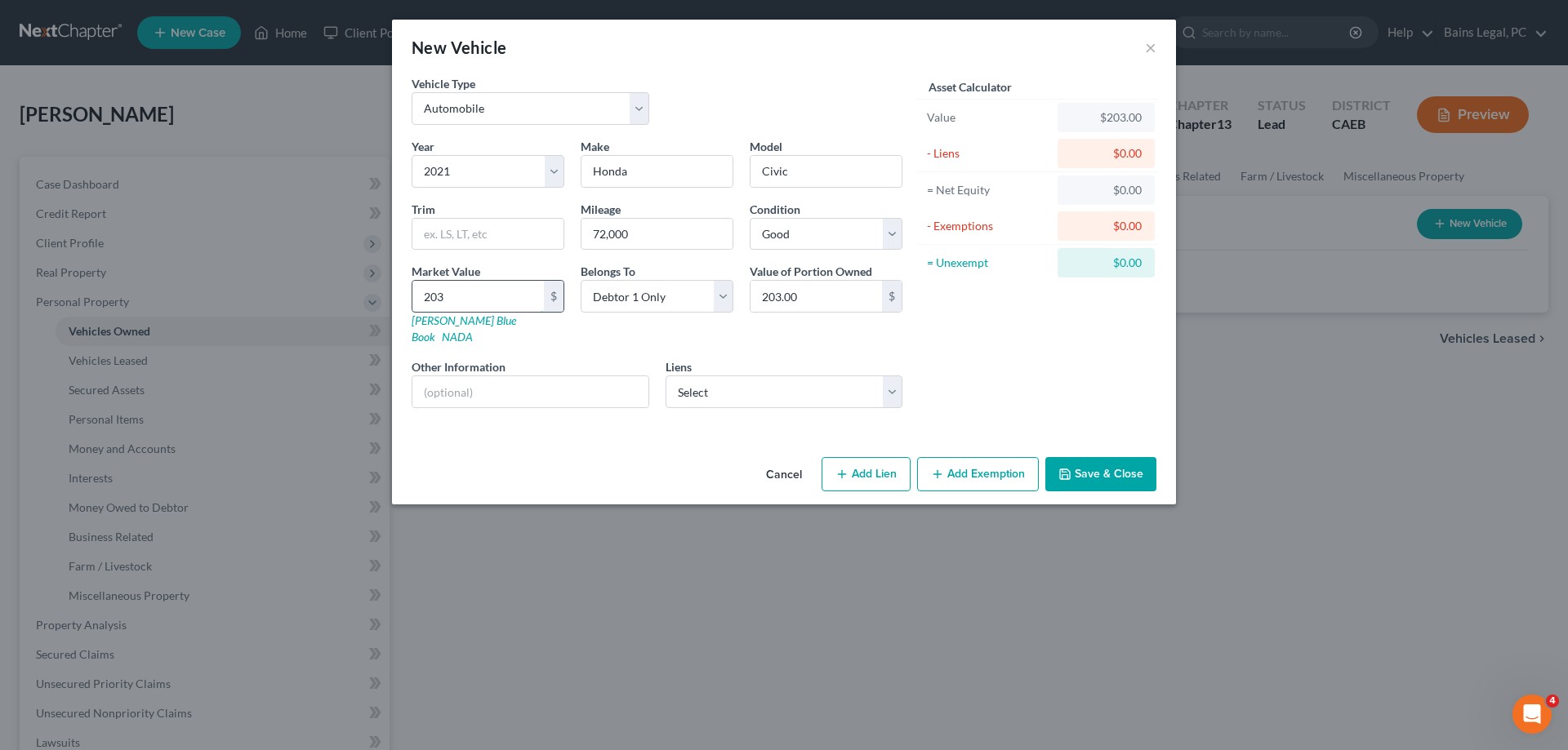
type input "2,031.00"
type input "2,0314"
type input "20,314.00"
type input "20,314"
click at [581, 280] on select "Select Debtor 1 Only Debtor 2 Only Debtor 1 And Debtor 2 Only At Least One Of T…" at bounding box center [656, 297] width 152 height 32
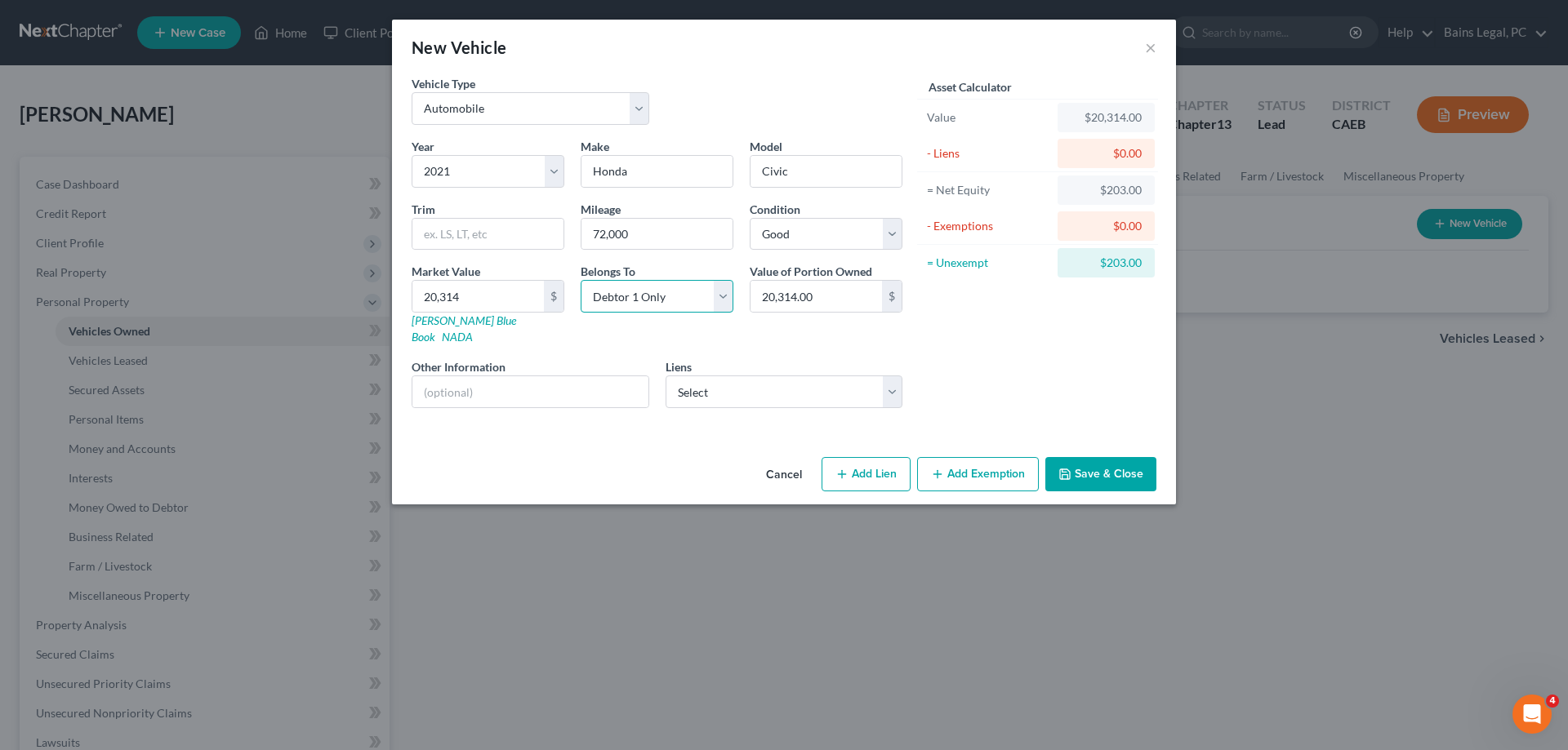
select select "4"
click option "Community Property" at bounding box center [0, 0] width 0 height 0
drag, startPoint x: 1139, startPoint y: 472, endPoint x: 1129, endPoint y: 470, distance: 10.2
click at [1136, 472] on button "Save & Close" at bounding box center [1100, 474] width 111 height 34
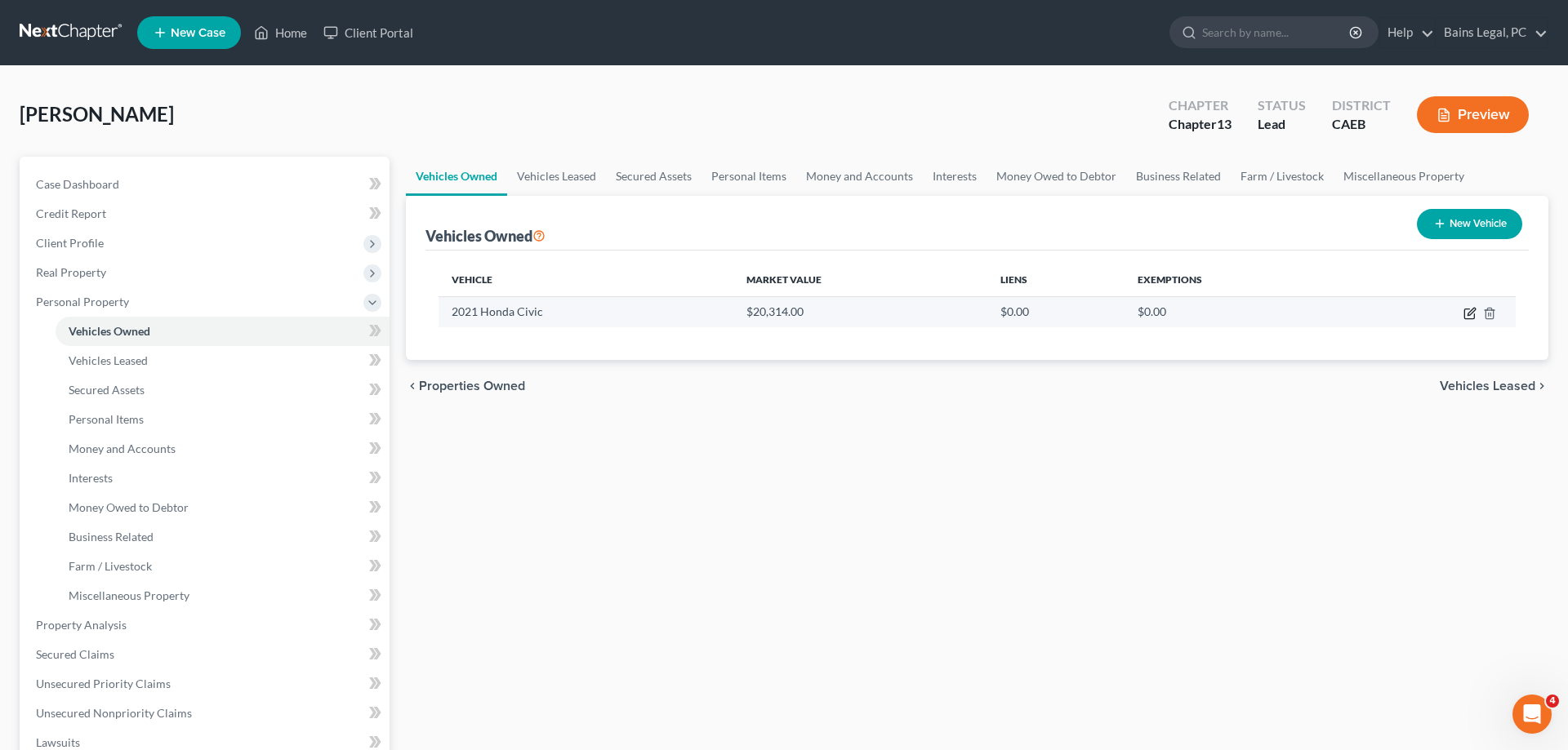
click at [1465, 316] on icon "button" at bounding box center [1469, 314] width 10 height 10
select select "0"
select select "5"
select select "2"
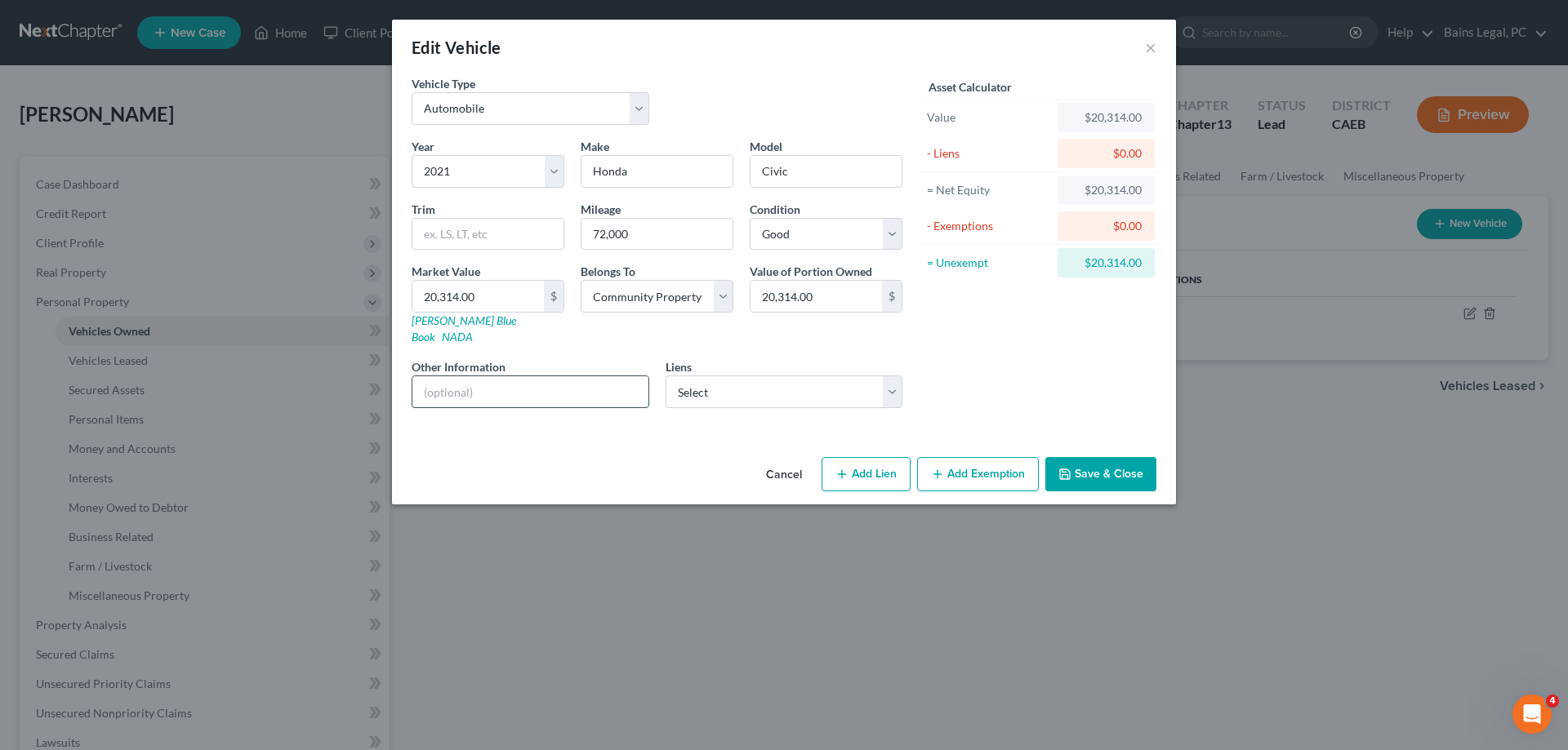
click at [588, 377] on input "text" at bounding box center [530, 392] width 236 height 31
click at [581, 280] on select "Select Debtor 1 Only Debtor 2 Only Debtor 1 And Debtor 2 Only At Least One Of T…" at bounding box center [656, 297] width 152 height 32
select select "3"
click option "At Least One Of The Debtors And Another" at bounding box center [0, 0] width 0 height 0
click at [572, 379] on input "text" at bounding box center [530, 392] width 236 height 31
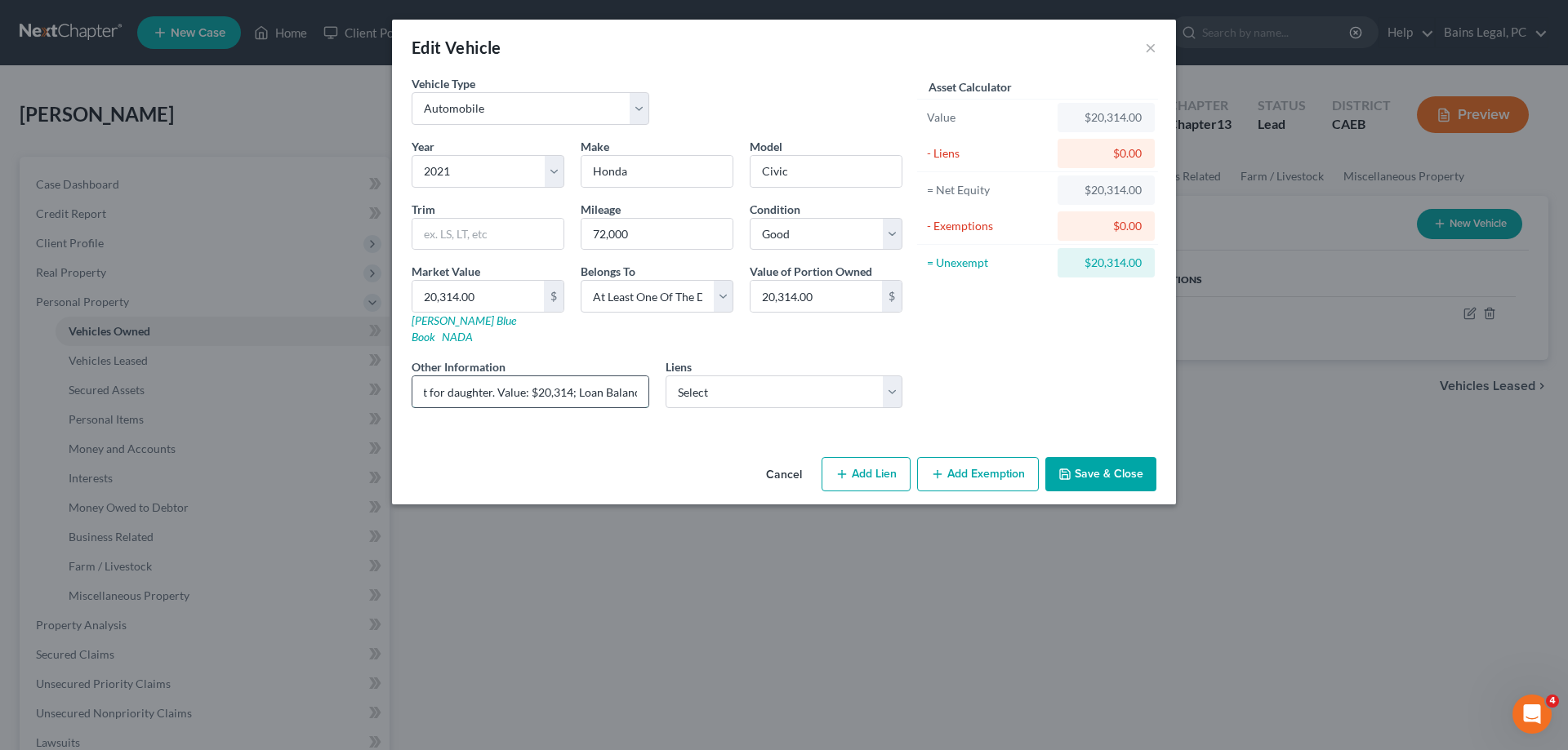
scroll to position [0, 309]
click at [641, 377] on input "Daughter's vehicle - Non-Filing Spouse makes payments - gift for daughter. Valu…" at bounding box center [530, 392] width 236 height 31
type input "Daughter's vehicle - Non-Filing Spouse makes payments - gift for daughter. Valu…"
drag, startPoint x: 1147, startPoint y: 463, endPoint x: 2429, endPoint y: 698, distance: 1303.4
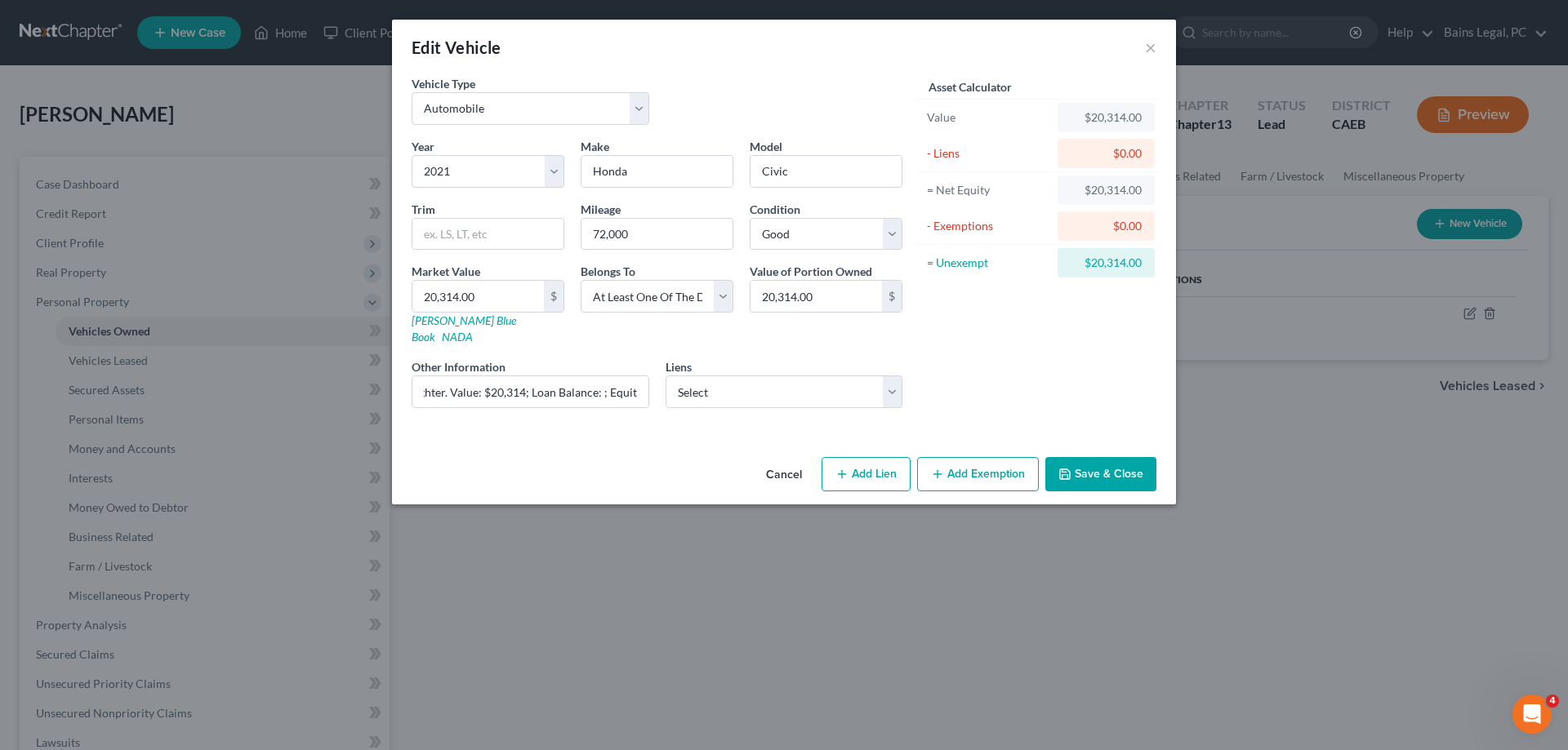
click at [1108, 470] on button "Save & Close" at bounding box center [1100, 474] width 111 height 34
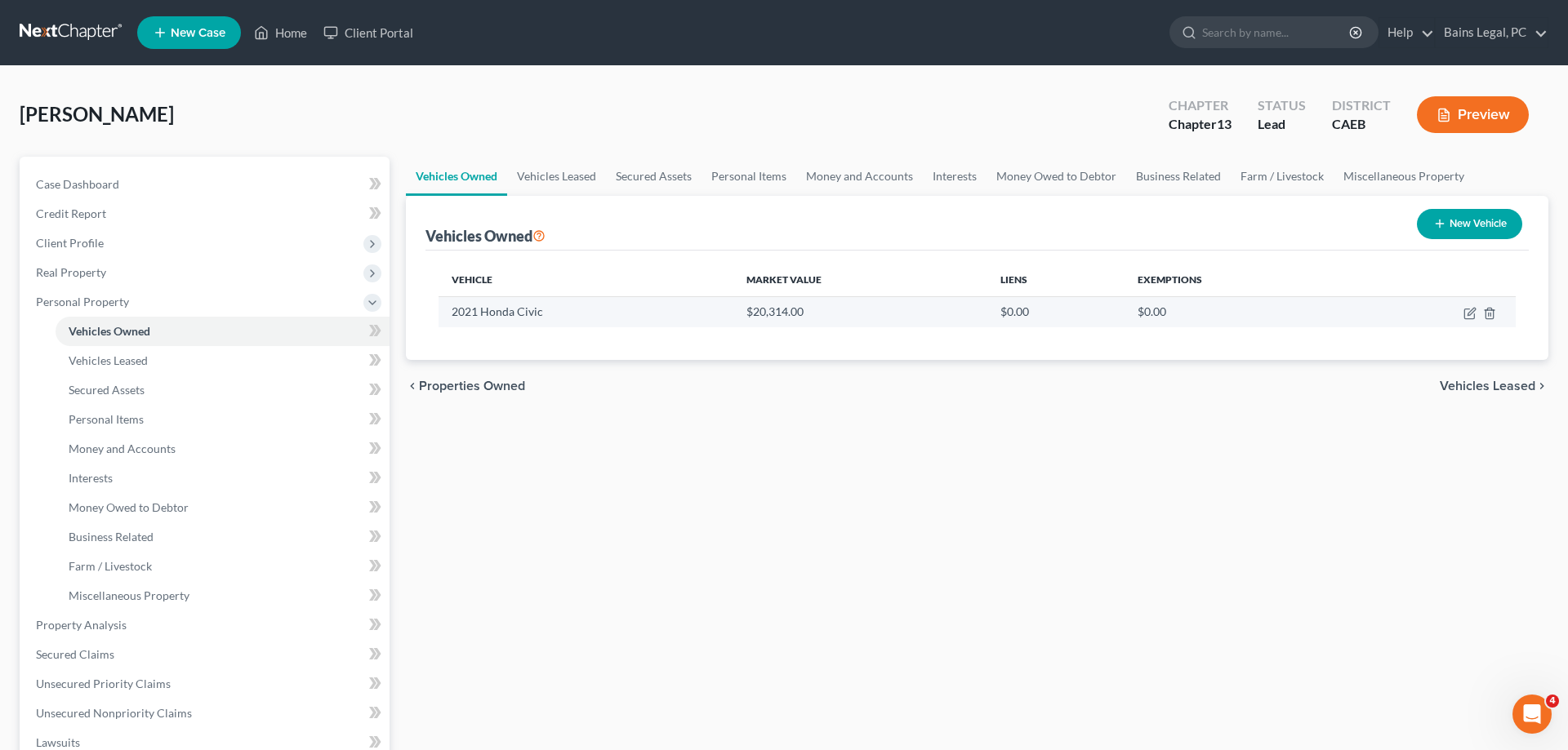
drag, startPoint x: 1462, startPoint y: 228, endPoint x: 622, endPoint y: 310, distance: 844.0
click at [1462, 227] on button "New Vehicle" at bounding box center [1470, 224] width 105 height 31
select select "0"
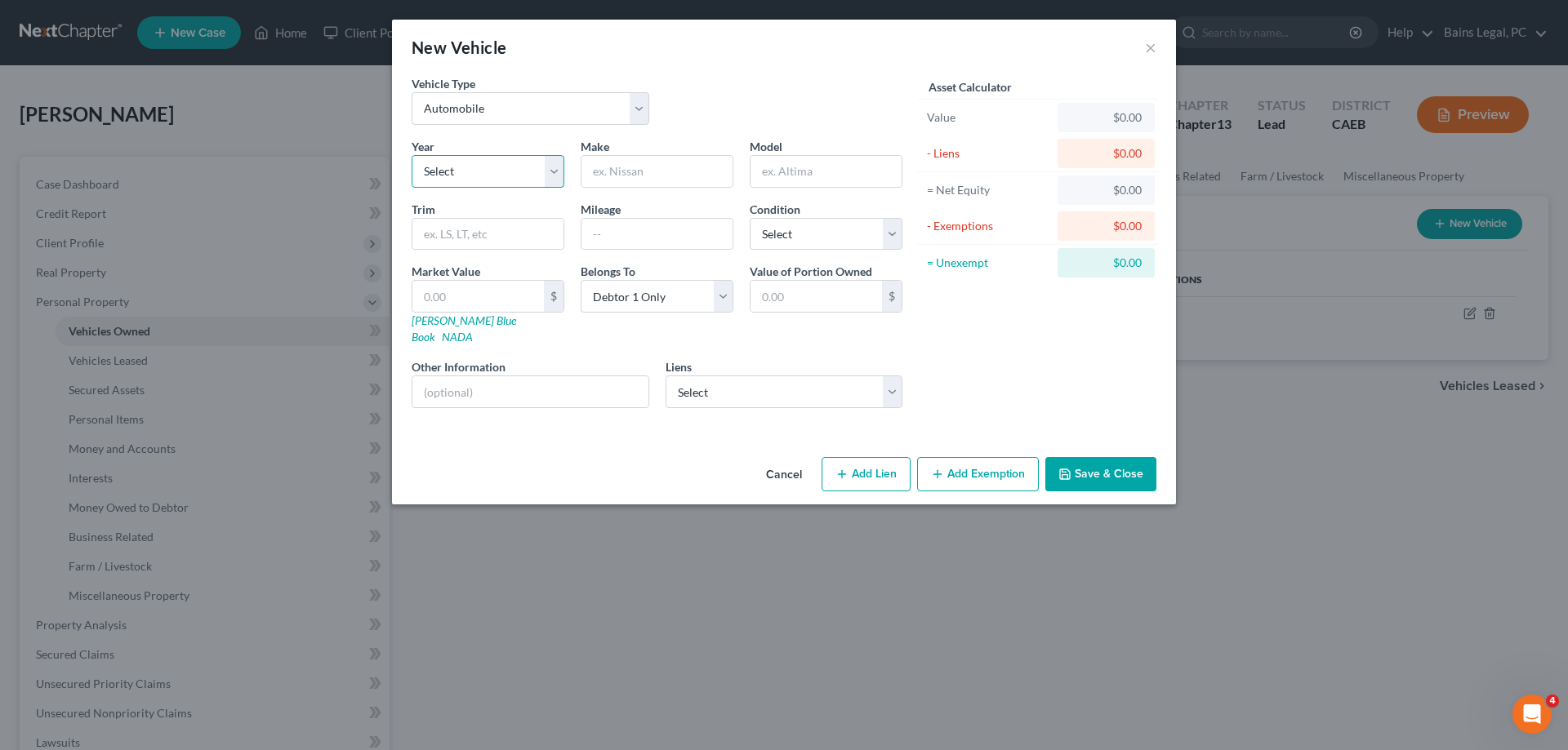
click at [412, 155] on select "Select 2026 2025 2024 2023 2022 2021 2020 2019 2018 2017 2016 2015 2014 2013 20…" at bounding box center [488, 171] width 152 height 32
select select "0"
click option "2026" at bounding box center [0, 0] width 0 height 0
click at [628, 167] on input "text" at bounding box center [657, 171] width 151 height 31
type input "Honda"
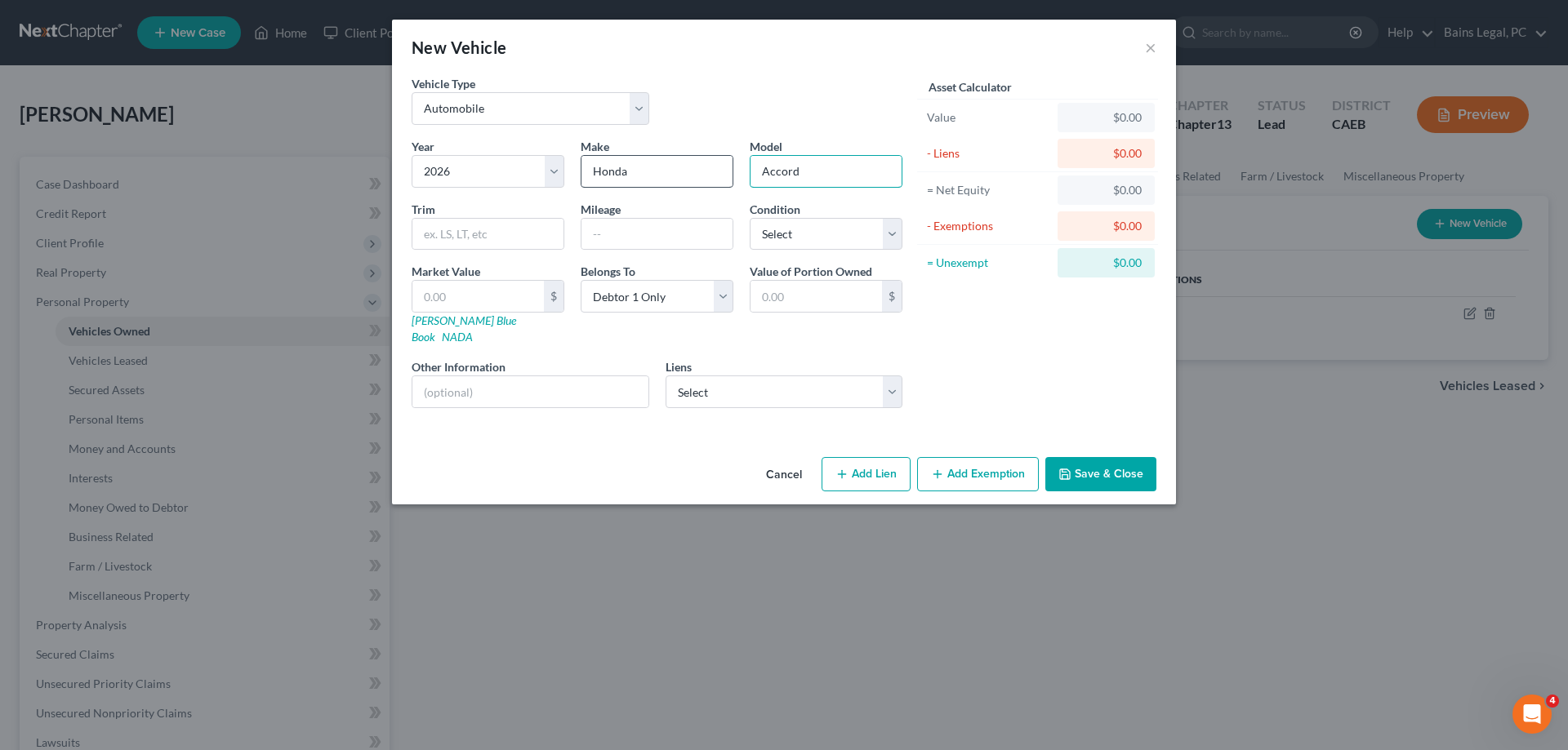
type input "Accord"
type input "220,500"
click at [750, 218] on select "Select Excellent Very Good Good Fair Poor" at bounding box center [826, 234] width 152 height 32
click option "Select" at bounding box center [0, 0] width 0 height 0
click at [750, 218] on select "Select Excellent Very Good Good Fair Poor" at bounding box center [826, 234] width 152 height 32
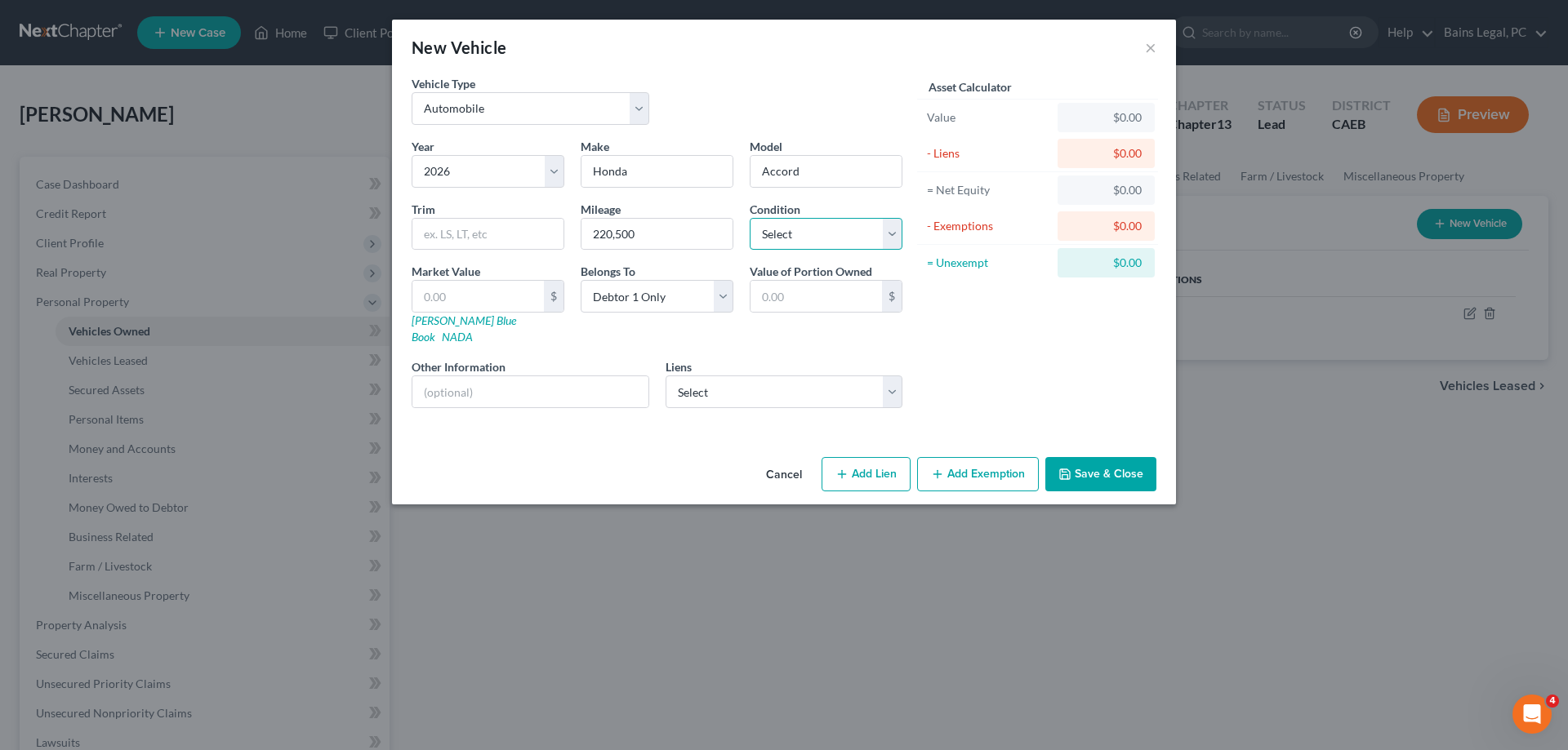
select select "3"
click option "Fair" at bounding box center [0, 0] width 0 height 0
click at [518, 299] on input "text" at bounding box center [478, 297] width 132 height 31
type input "3"
type input "3.00"
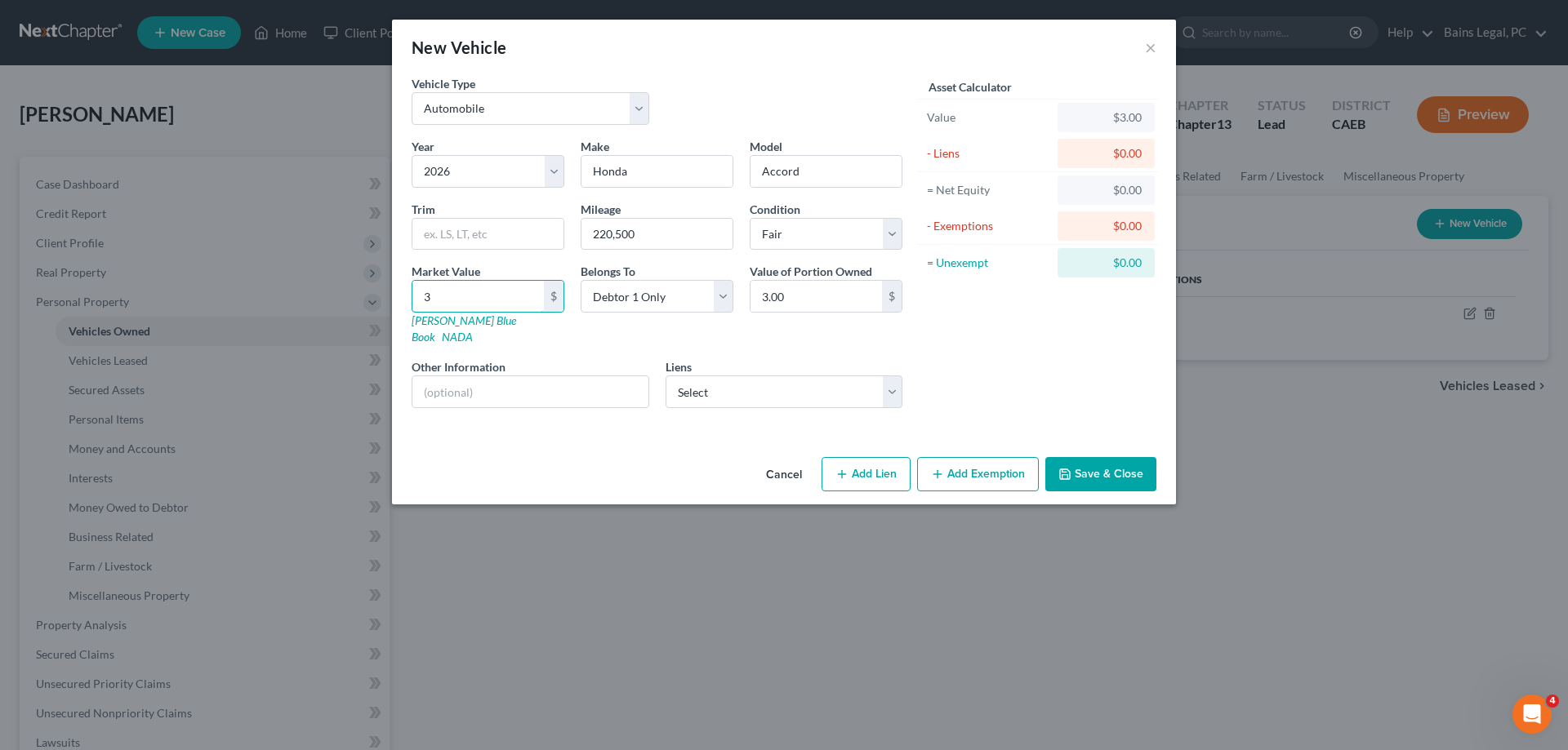
type input "37"
type input "37.00"
type input "370"
type input "370.00"
type input "3705"
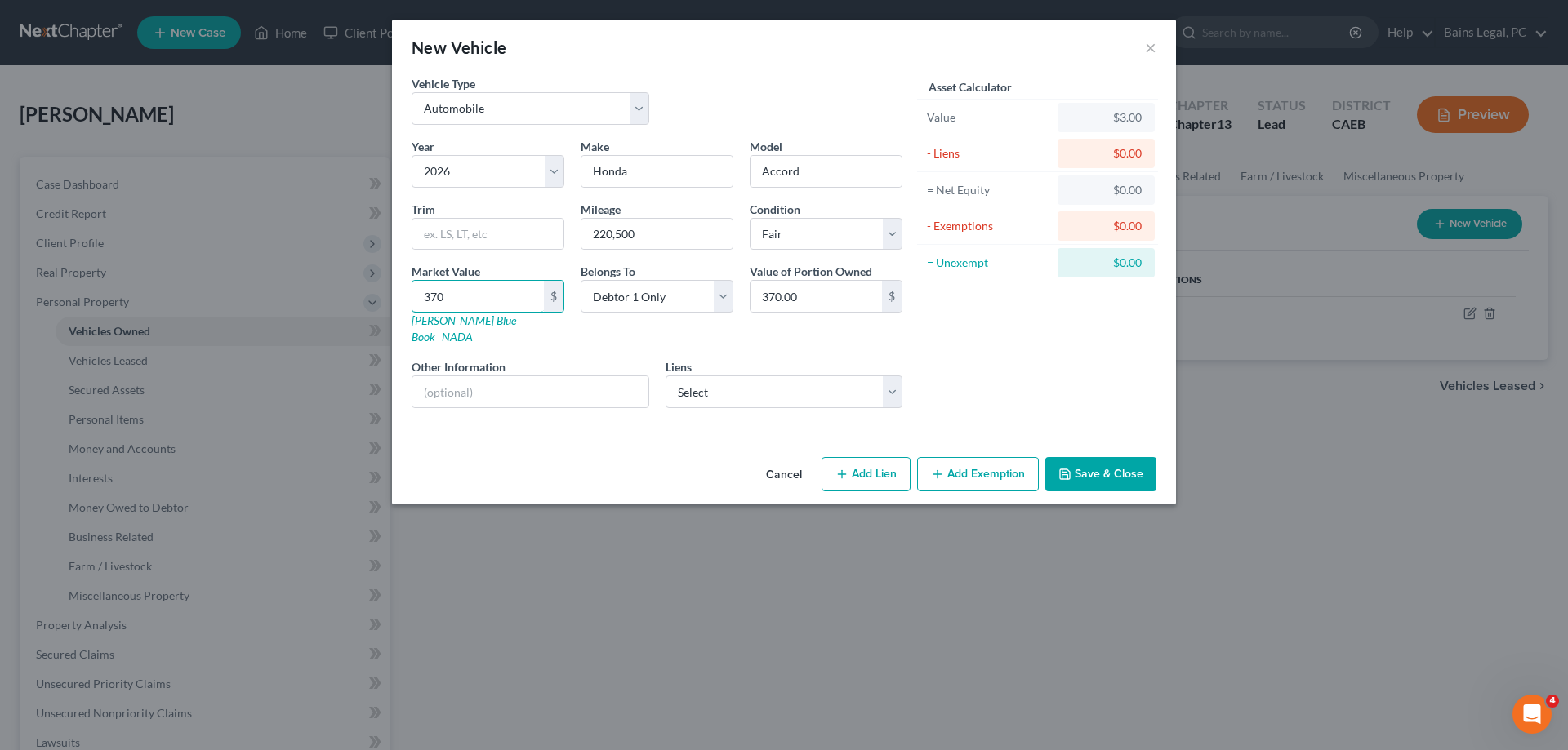
type input "3,705.00"
type input "3,705"
click at [581, 280] on select "Select Debtor 1 Only Debtor 2 Only Debtor 1 And Debtor 2 Only At Least One Of T…" at bounding box center [656, 297] width 152 height 32
select select "4"
click option "Community Property" at bounding box center [0, 0] width 0 height 0
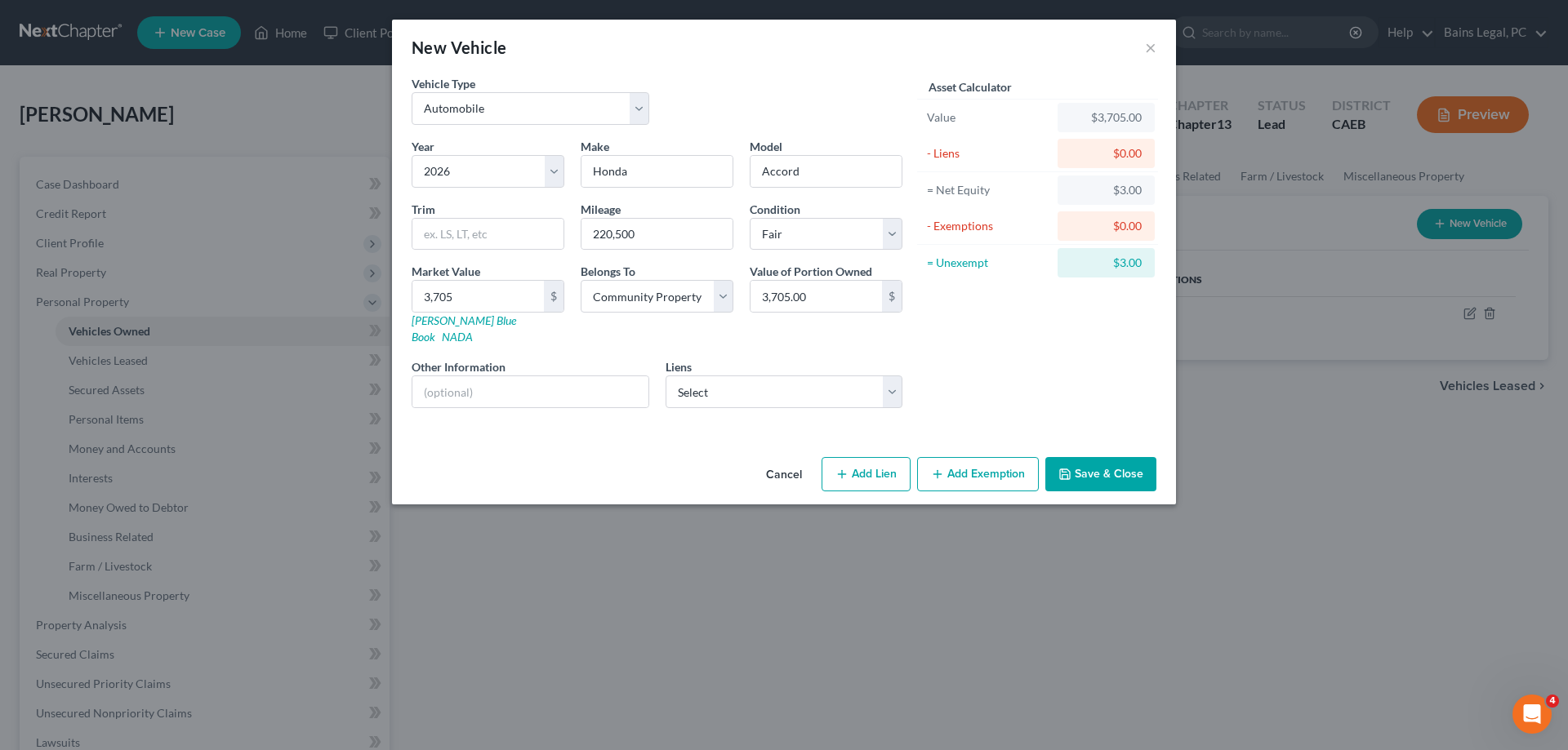
click at [1101, 460] on button "Save & Close" at bounding box center [1100, 474] width 111 height 34
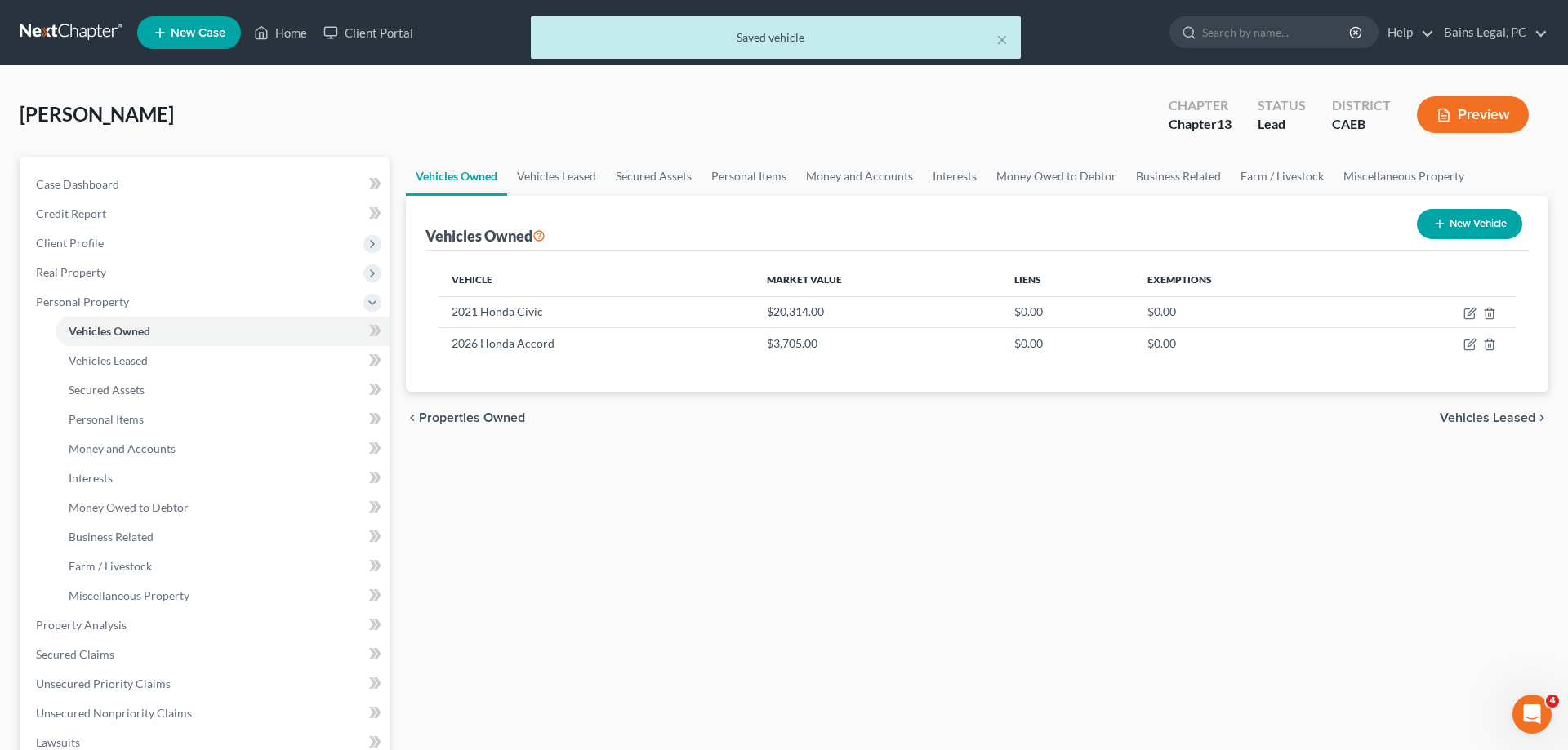
click at [1444, 215] on button "New Vehicle" at bounding box center [1470, 224] width 105 height 31
select select "0"
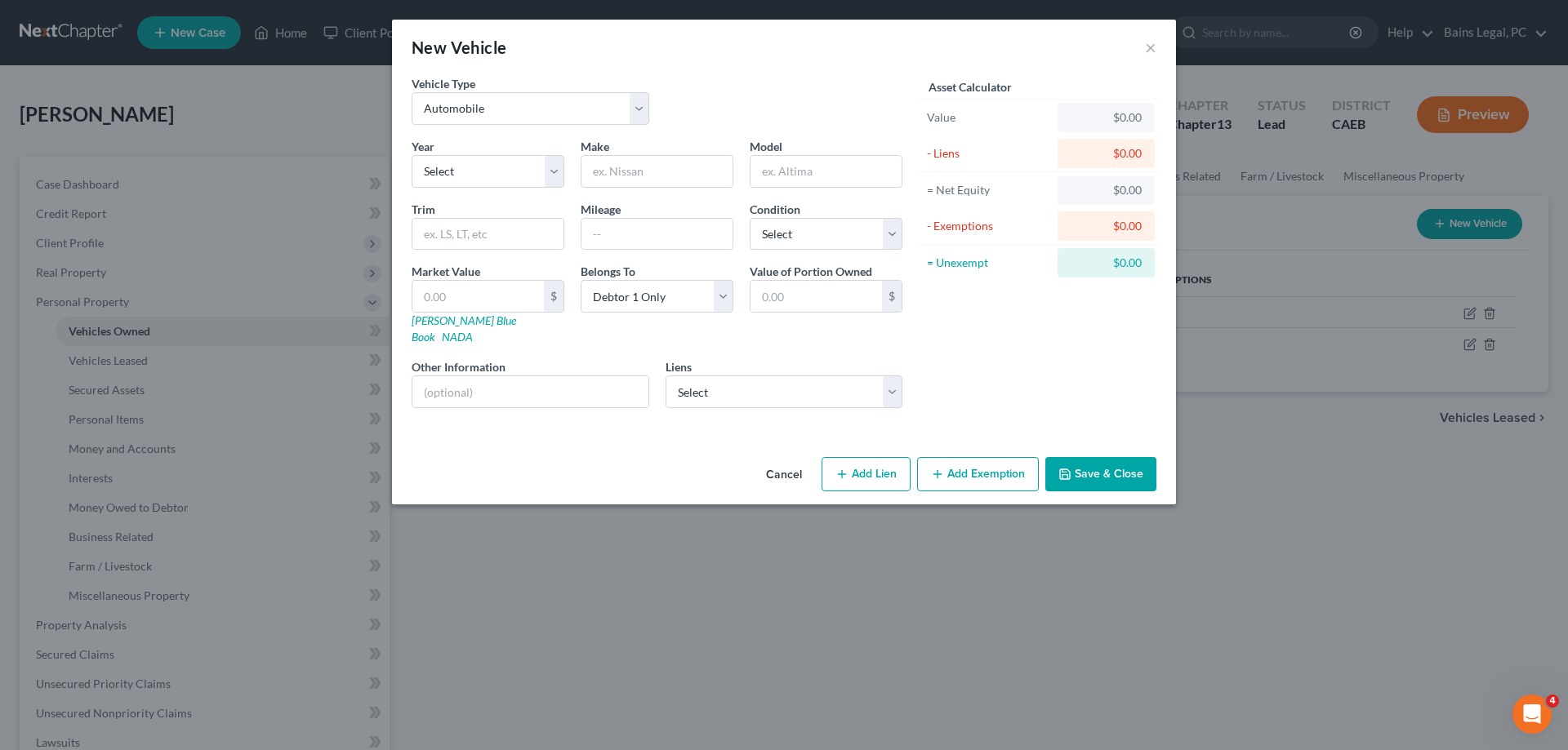
click at [527, 147] on div "Year Select 2026 2025 2024 2023 2022 2021 2020 2019 2018 2017 2016 2015 2014 20…" at bounding box center [488, 162] width 170 height 50
click at [412, 155] on select "Select 2026 2025 2024 2023 2022 2021 2020 2019 2018 2017 2016 2015 2014 2013 20…" at bounding box center [488, 171] width 152 height 32
select select "32"
click option "1994" at bounding box center [0, 0] width 0 height 0
click at [628, 176] on input "text" at bounding box center [657, 171] width 151 height 31
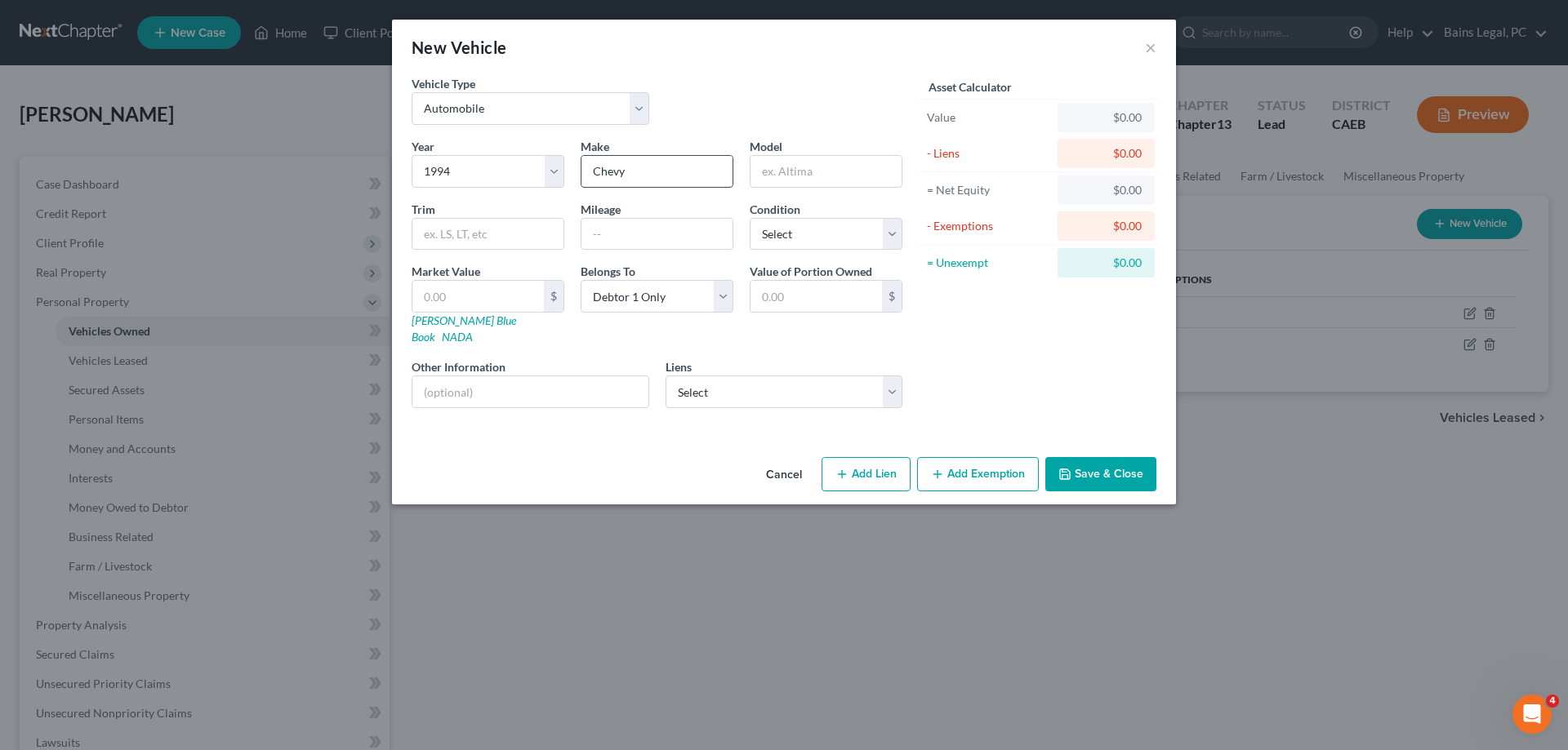
type input "Chevy"
type input "1500"
type input "241567"
select select "3"
type input "1"
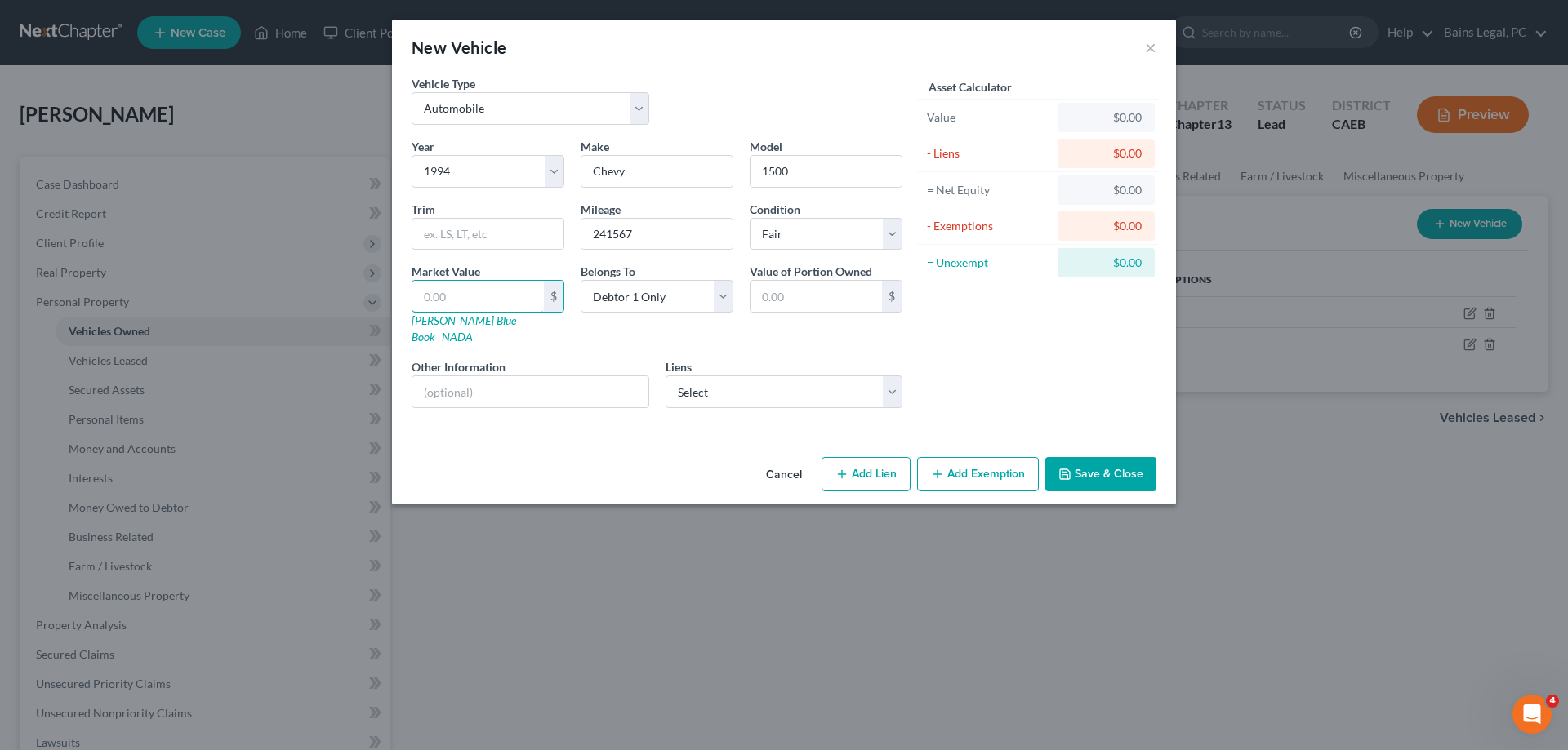
type input "1.00"
type input "11"
type input "11.00"
type input "116"
type input "116.00"
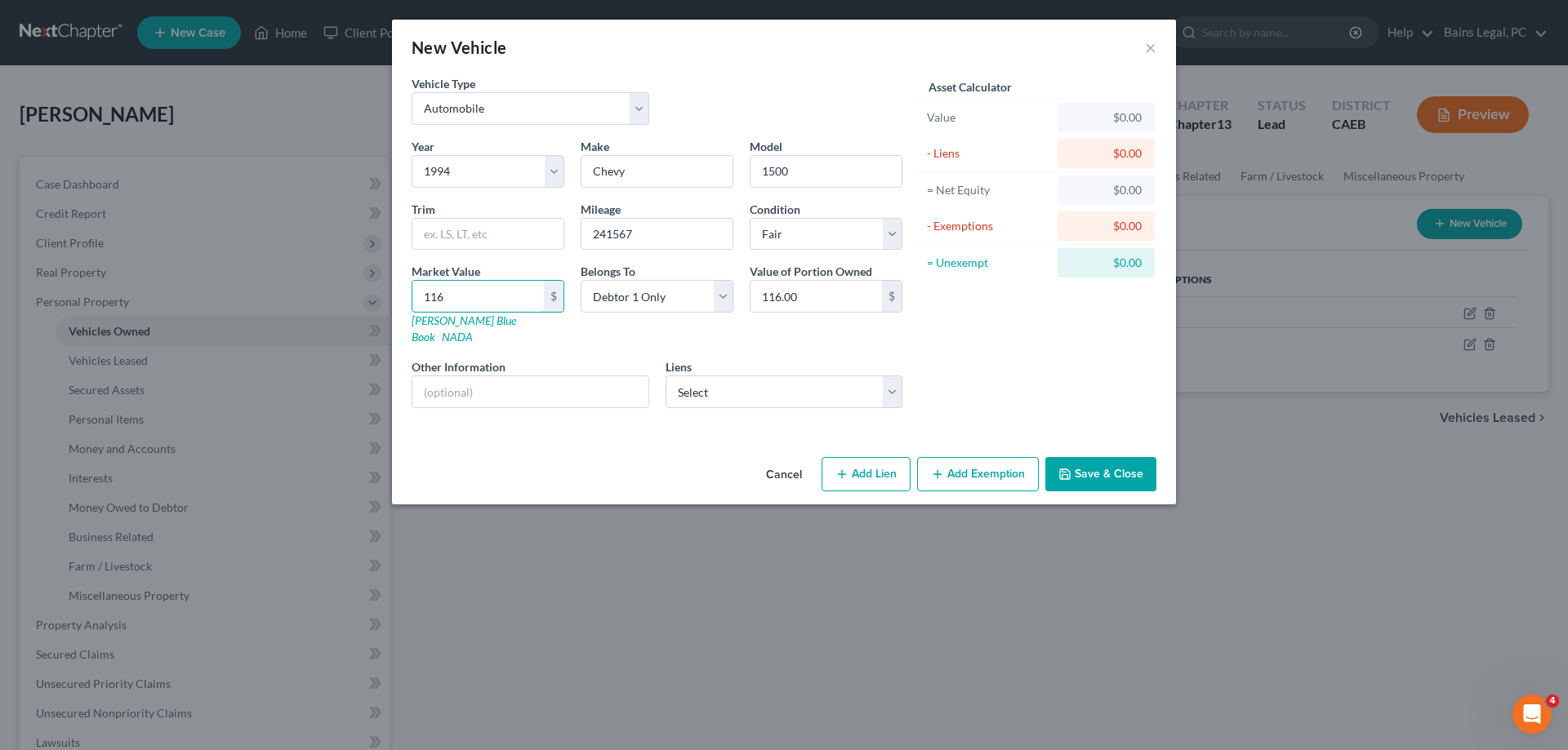
type input "1163"
type input "1,163.00"
type input "1,163"
drag, startPoint x: 1109, startPoint y: 470, endPoint x: 1294, endPoint y: 420, distance: 191.6
click at [1110, 466] on button "Save & Close" at bounding box center [1100, 474] width 111 height 34
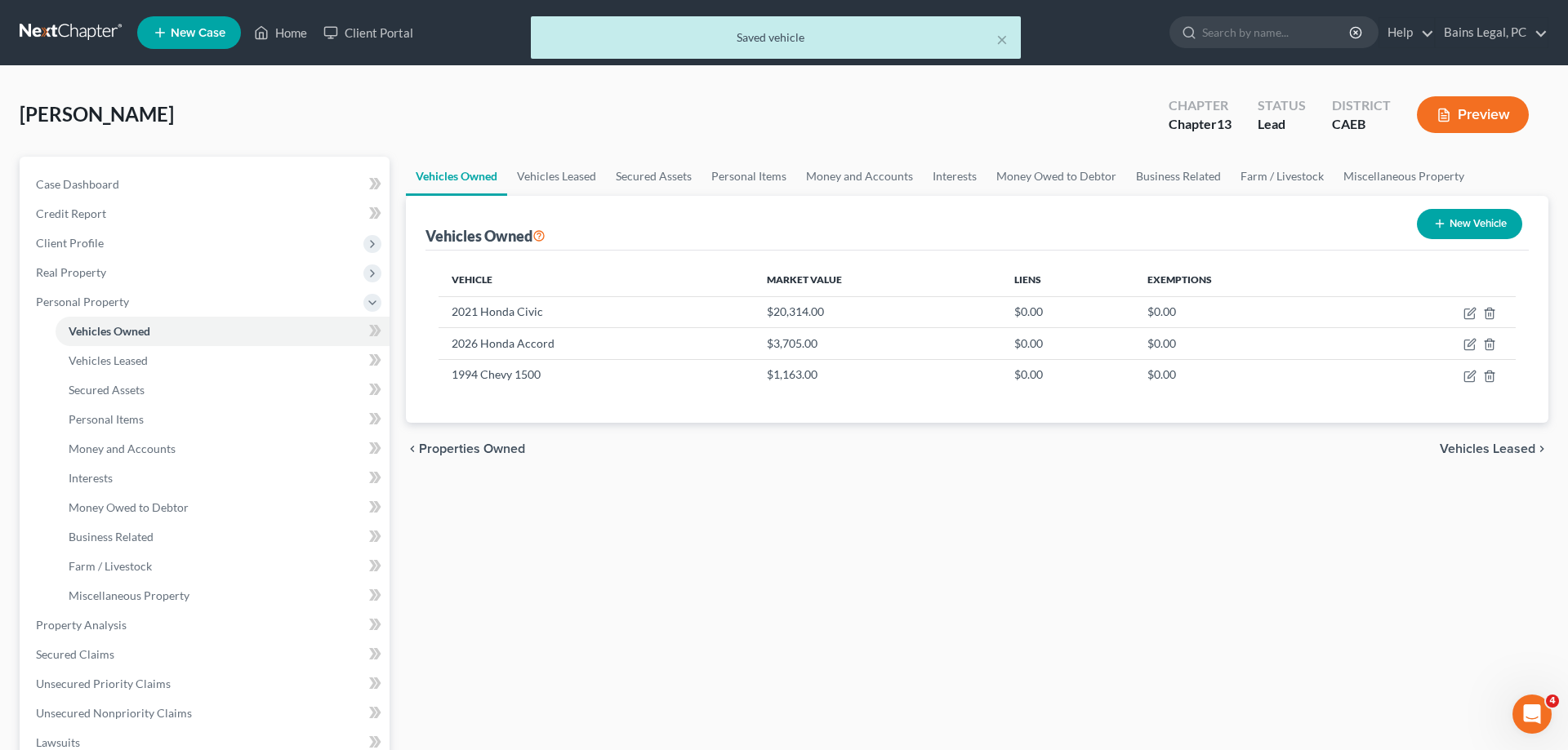
drag, startPoint x: 1499, startPoint y: 234, endPoint x: 828, endPoint y: 285, distance: 672.9
click at [1495, 234] on button "New Vehicle" at bounding box center [1470, 224] width 105 height 31
select select "0"
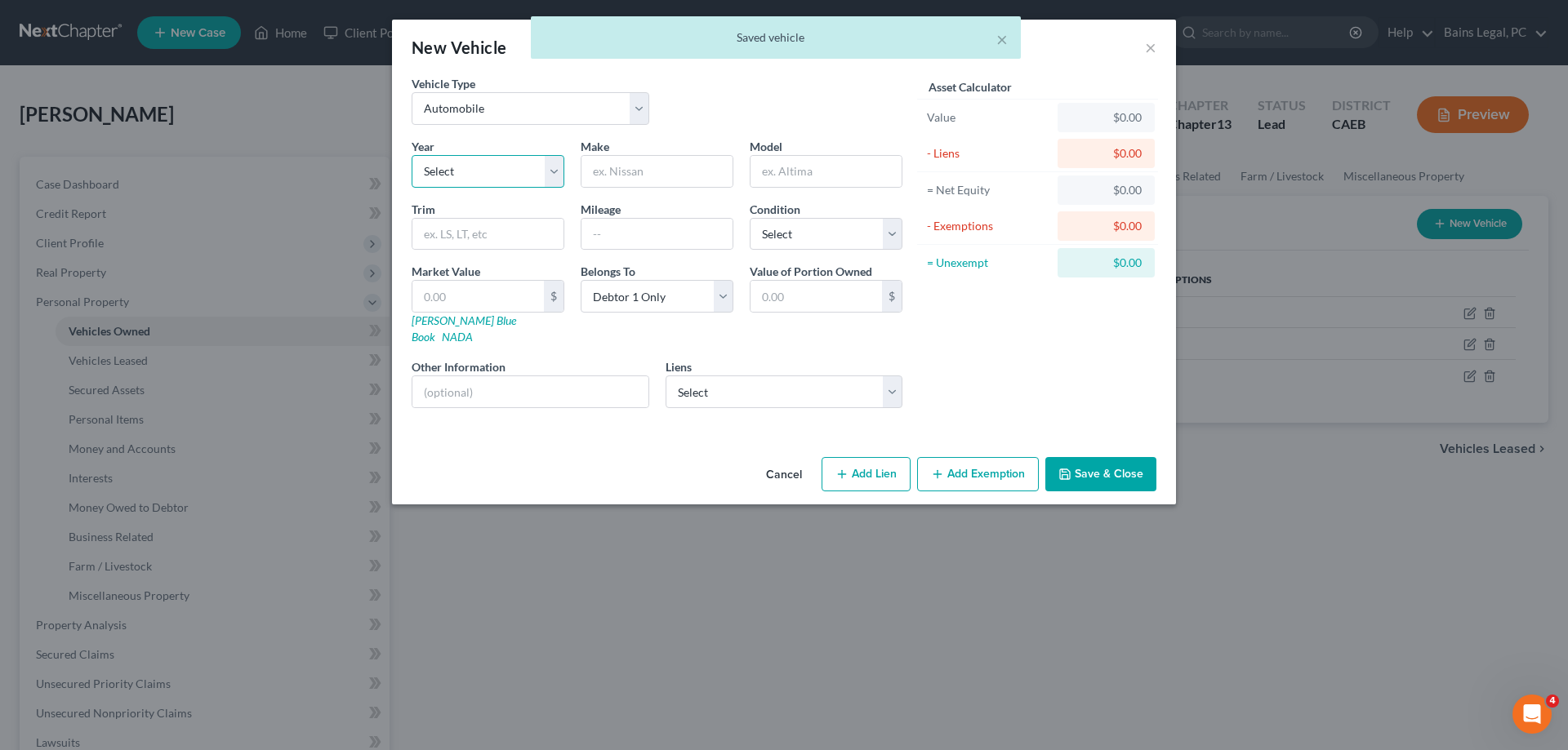
click at [412, 155] on select "Select 2026 2025 2024 2023 2022 2021 2020 2019 2018 2017 2016 2015 2014 2013 20…" at bounding box center [488, 171] width 152 height 32
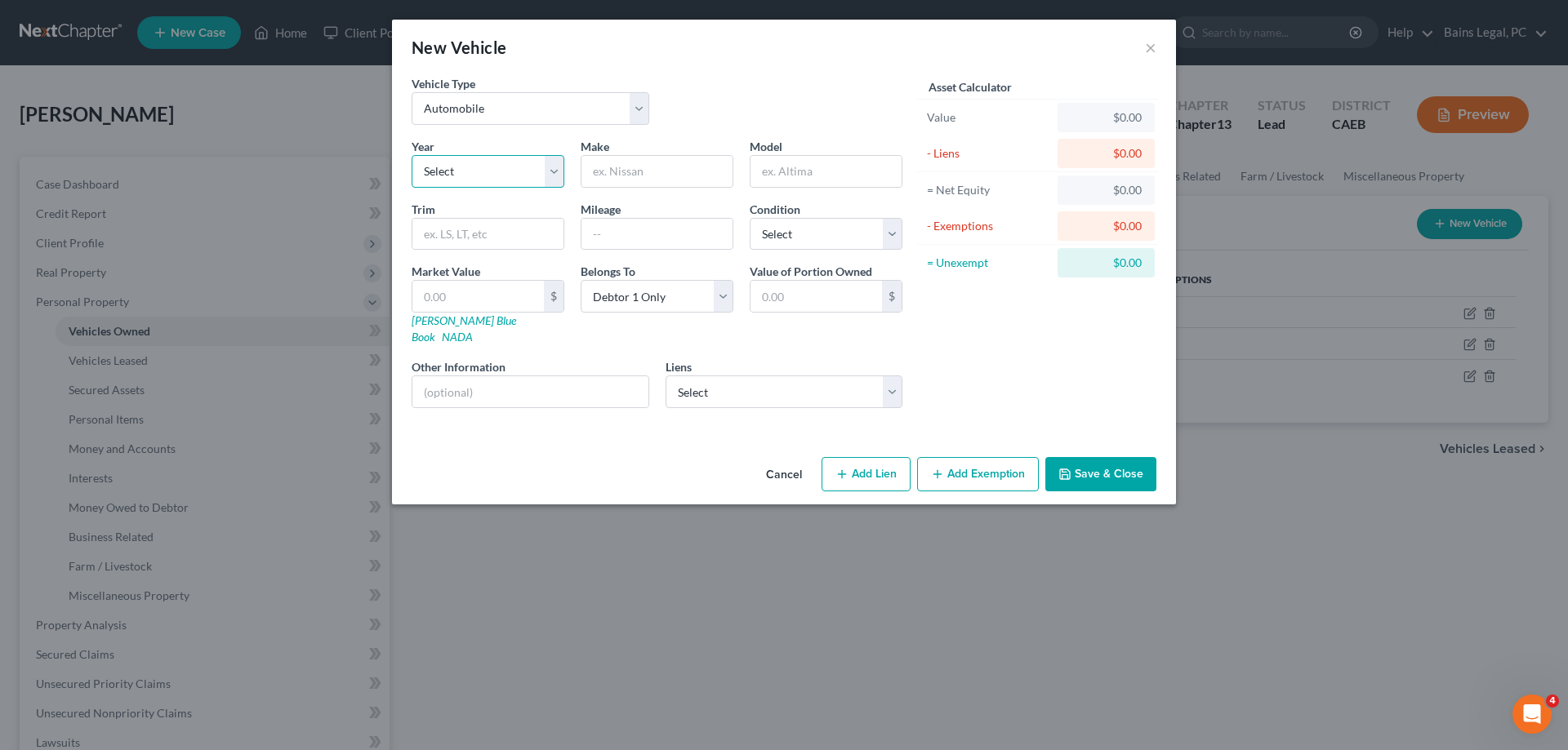
select select "11"
click option "2015" at bounding box center [0, 0] width 0 height 0
click at [648, 184] on input "text" at bounding box center [657, 171] width 151 height 31
type input "Lexus"
type input "NC 200t F Sport"
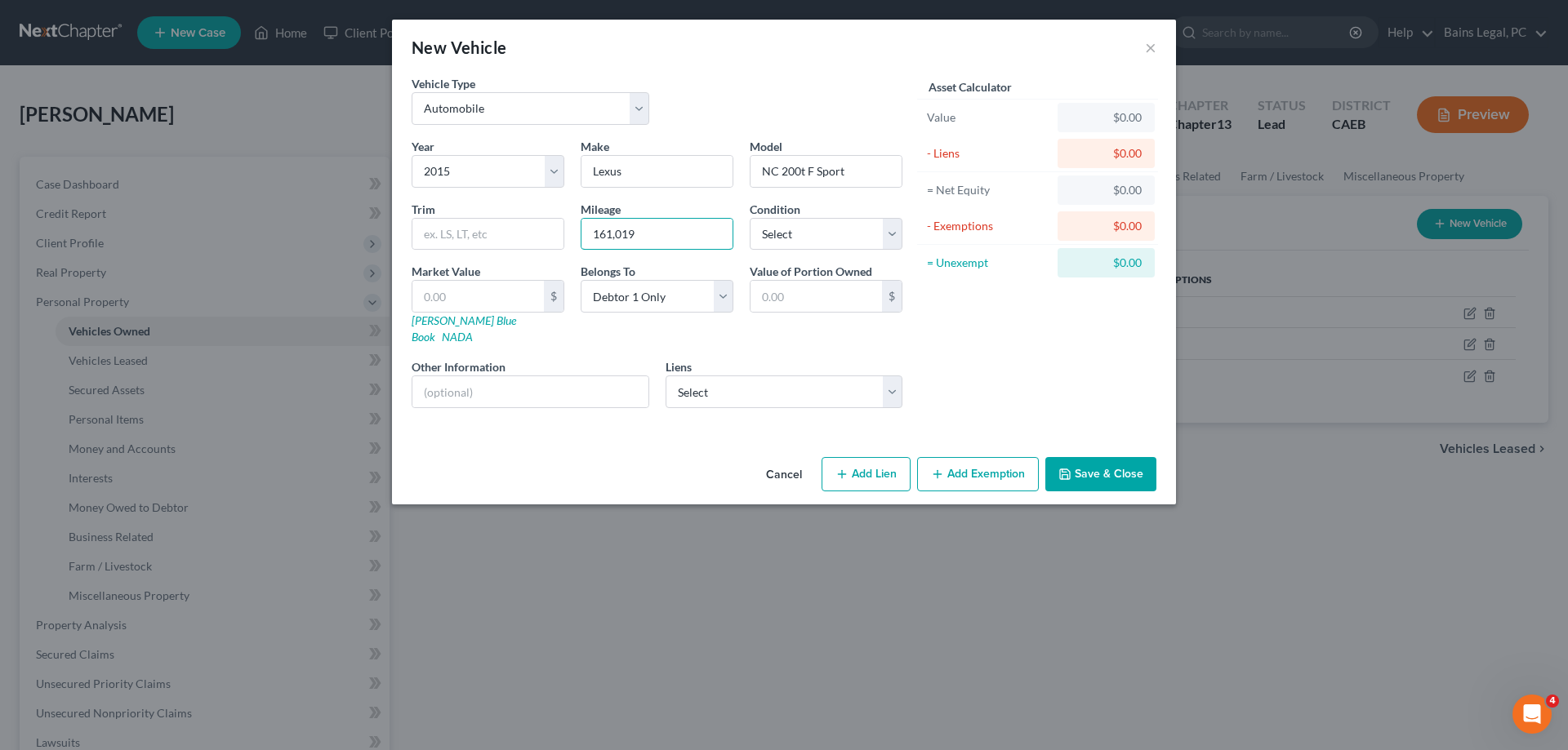
type input "161,019"
click at [581, 280] on select "Select Debtor 1 Only Debtor 2 Only Debtor 1 And Debtor 2 Only At Least One Of T…" at bounding box center [656, 297] width 152 height 32
click option "Community Property" at bounding box center [0, 0] width 0 height 0
click at [1122, 457] on button "Save & Close" at bounding box center [1100, 474] width 111 height 34
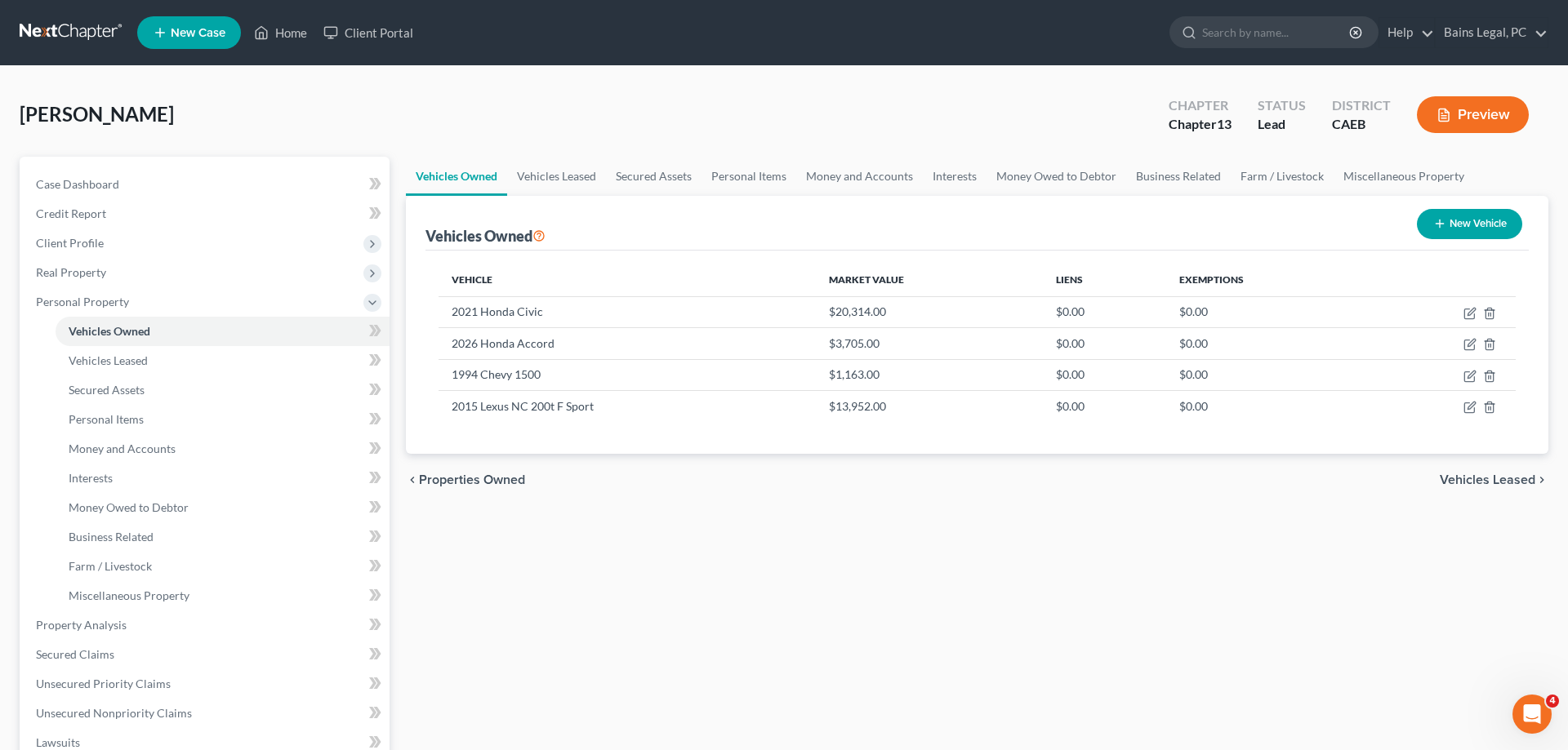
click at [1467, 215] on button "New Vehicle" at bounding box center [1470, 224] width 105 height 31
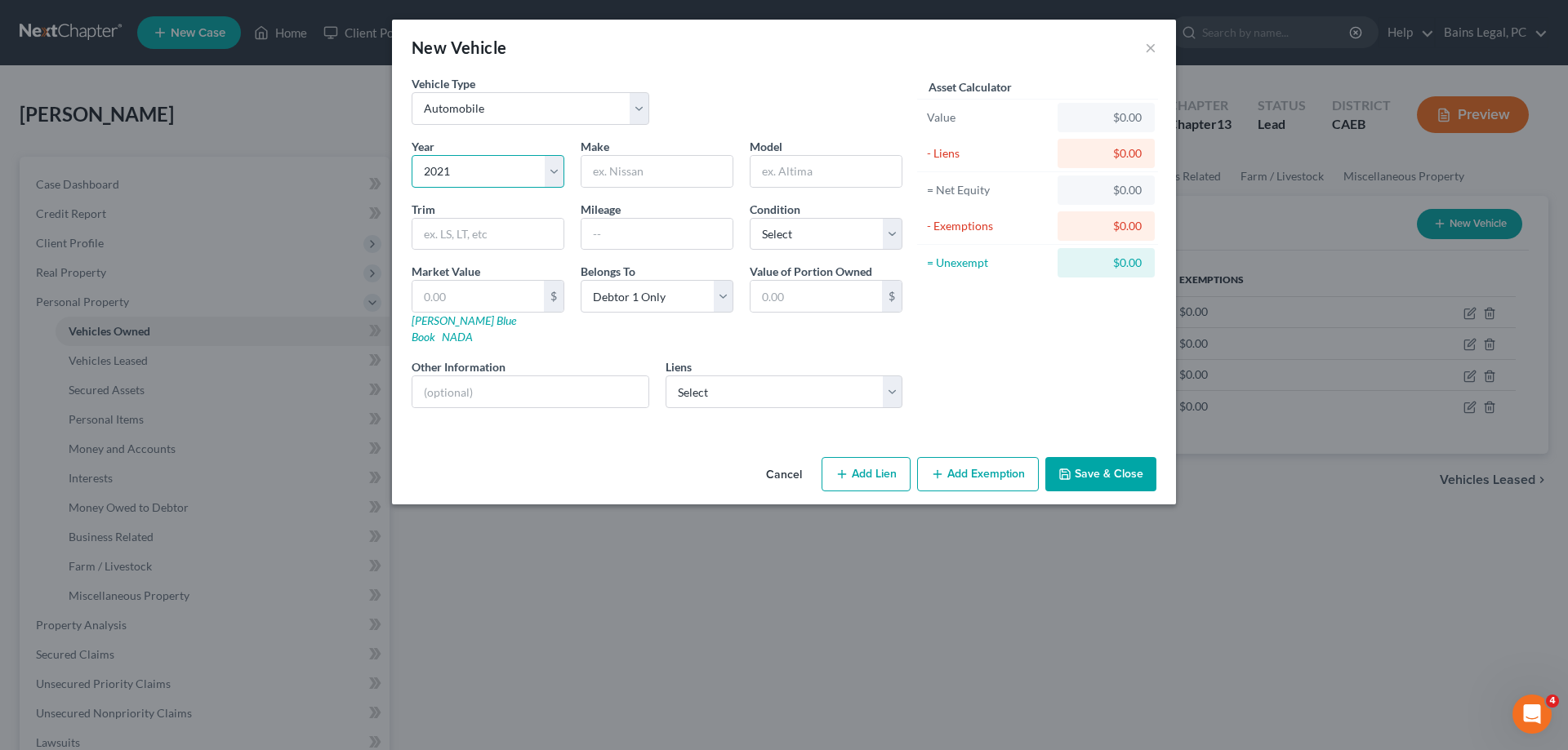
click option "2021" at bounding box center [0, 0] width 0 height 0
click at [641, 160] on input "text" at bounding box center [657, 171] width 151 height 31
click at [412, 92] on select "Select Automobile Truck Trailer Watercraft Aircraft Motor Home Atv Other Vehicle" at bounding box center [531, 108] width 238 height 32
click at [591, 117] on select "Select Automobile Truck Trailer Watercraft Aircraft Motor Home Atv Other Vehicle" at bounding box center [531, 108] width 238 height 32
drag, startPoint x: 672, startPoint y: 181, endPoint x: 551, endPoint y: 169, distance: 121.6
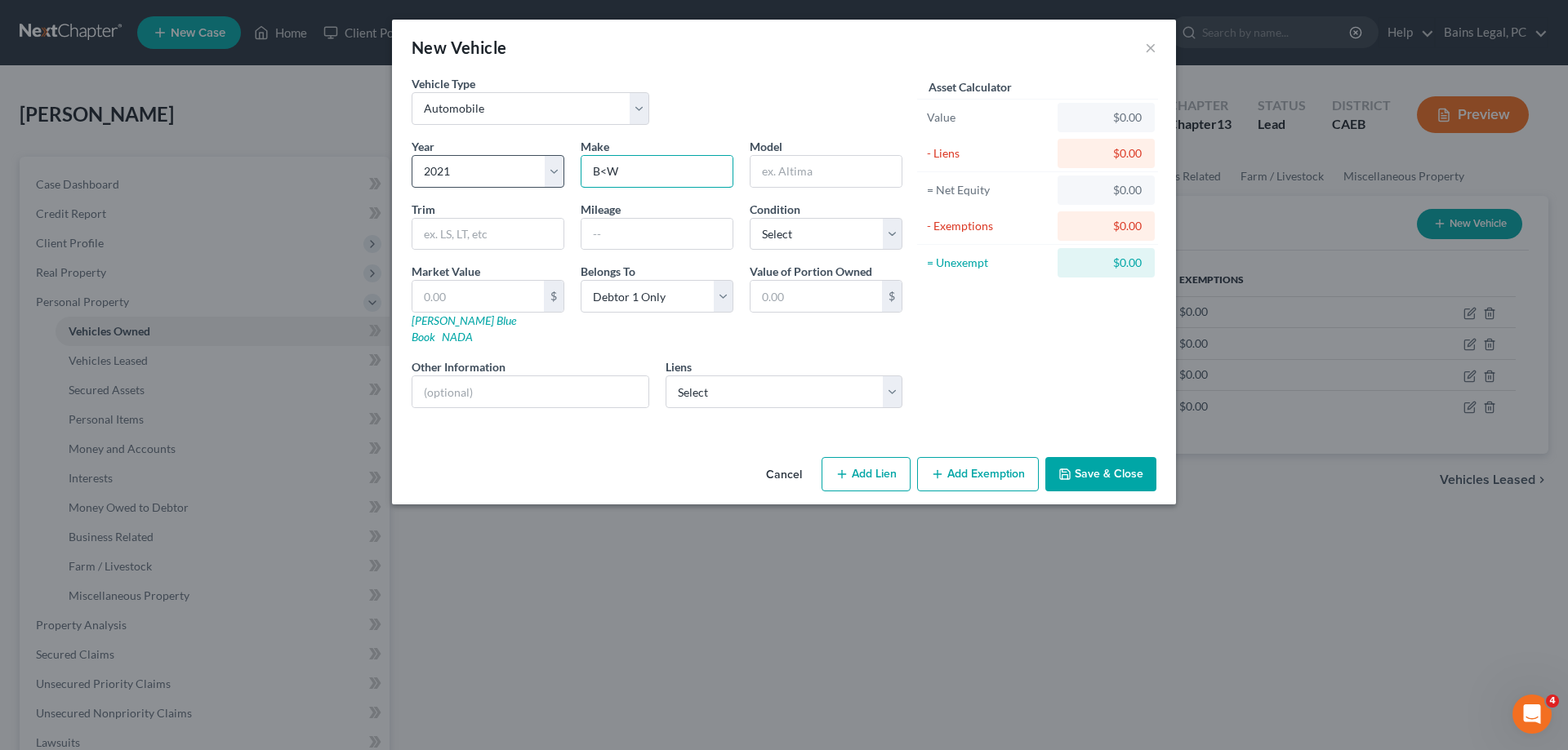
click at [582, 169] on input "B<W" at bounding box center [657, 171] width 151 height 31
click at [517, 299] on input "text" at bounding box center [478, 297] width 132 height 31
click at [696, 230] on input "text" at bounding box center [657, 234] width 151 height 31
drag, startPoint x: 434, startPoint y: 292, endPoint x: 420, endPoint y: 295, distance: 14.3
click at [420, 294] on input "5" at bounding box center [478, 297] width 132 height 31
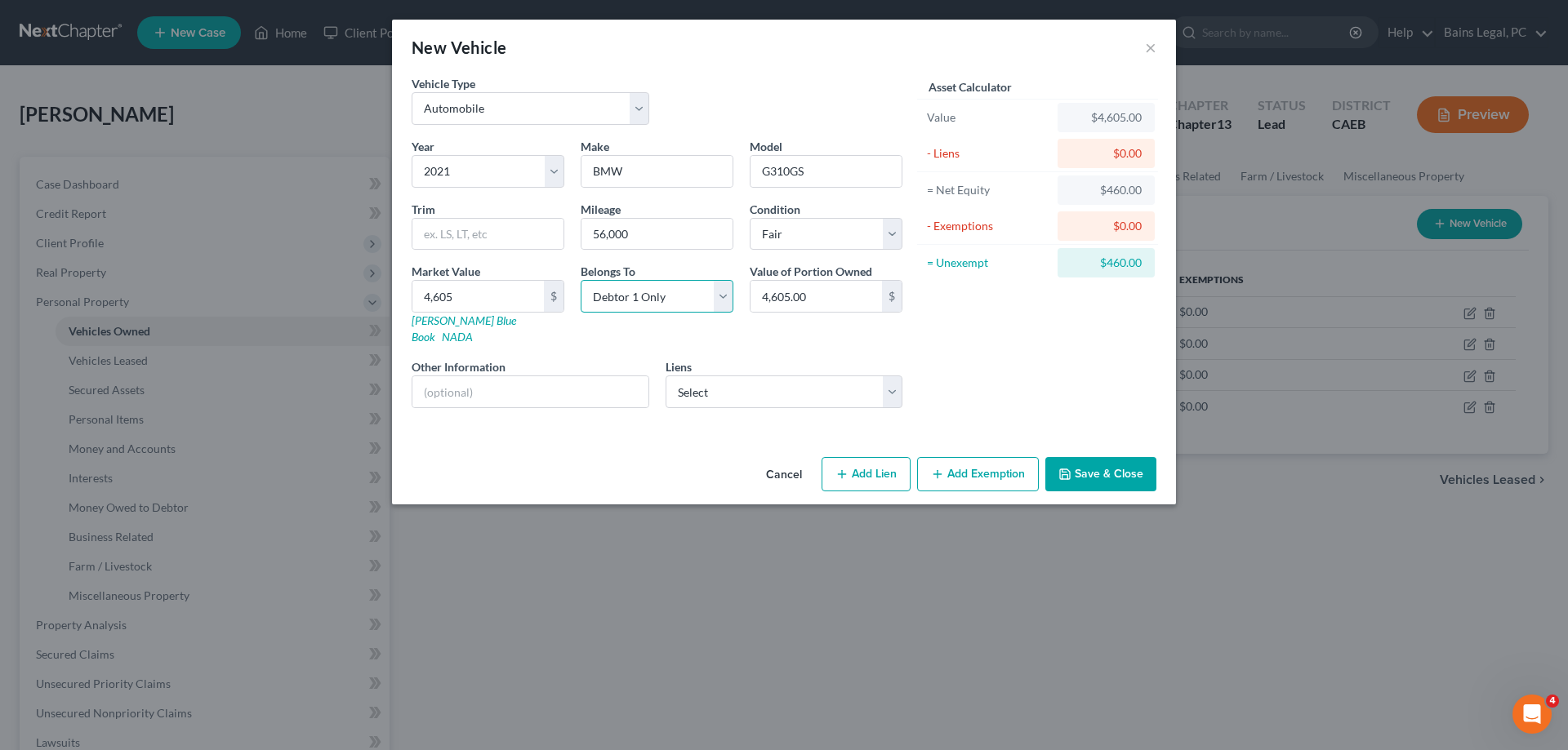
click at [581, 280] on select "Select Debtor 1 Only Debtor 2 Only Debtor 1 And Debtor 2 Only At Least One Of T…" at bounding box center [656, 297] width 152 height 32
click option "Community Property" at bounding box center [0, 0] width 0 height 0
drag, startPoint x: 1132, startPoint y: 454, endPoint x: 524, endPoint y: 497, distance: 609.5
click at [1126, 457] on button "Save & Close" at bounding box center [1100, 474] width 111 height 34
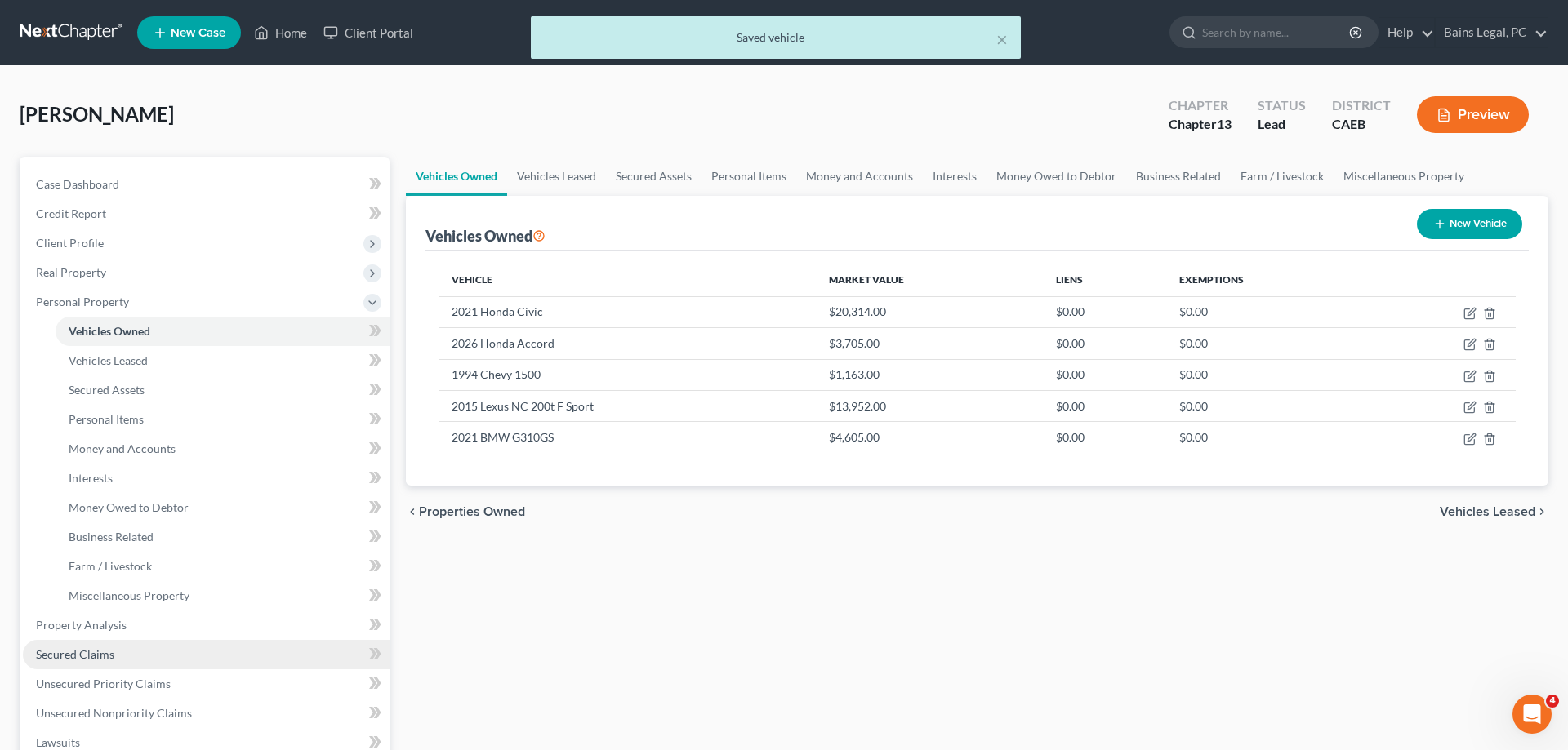
click at [128, 654] on link "Secured Claims" at bounding box center [206, 654] width 367 height 30
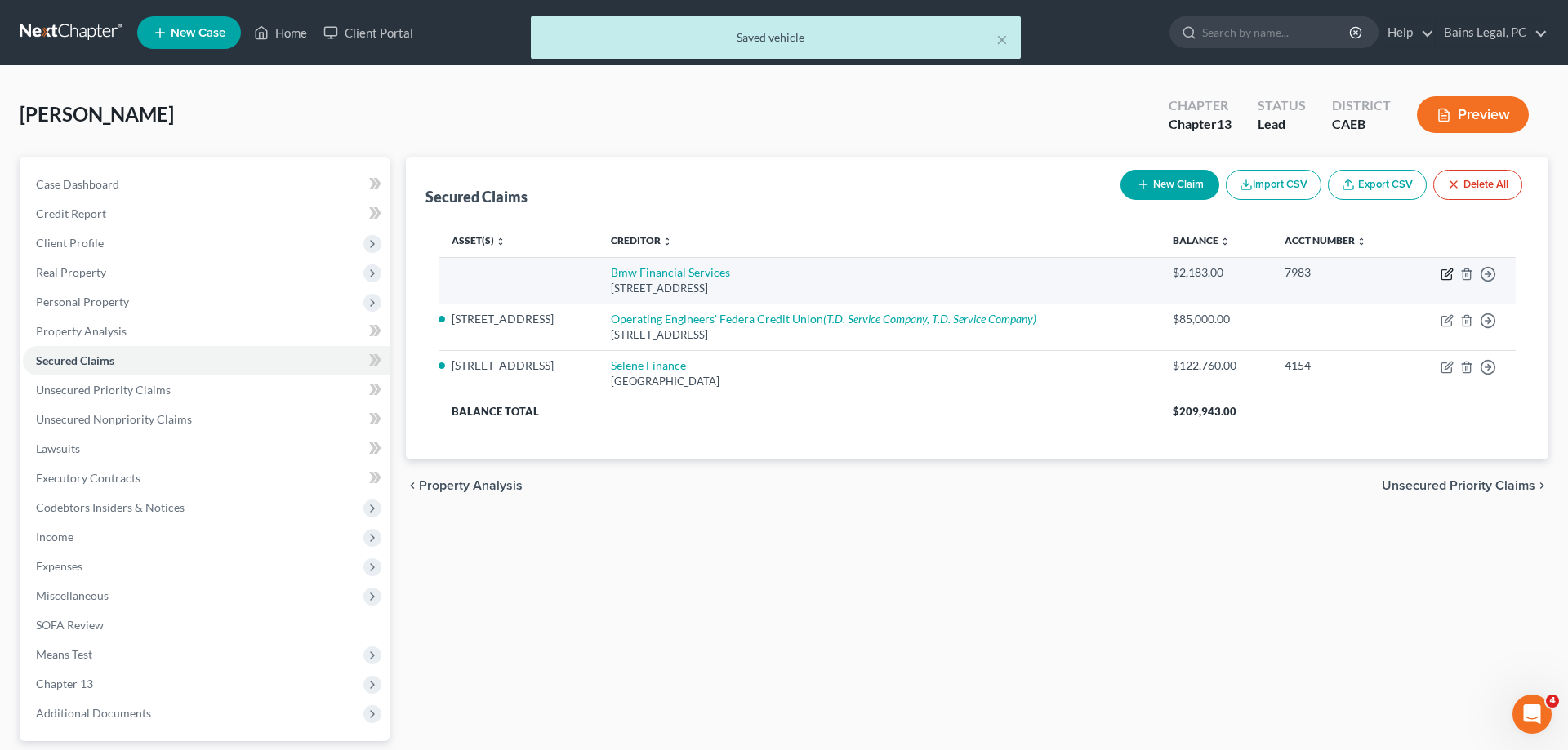
click at [1447, 271] on icon "button" at bounding box center [1447, 274] width 13 height 13
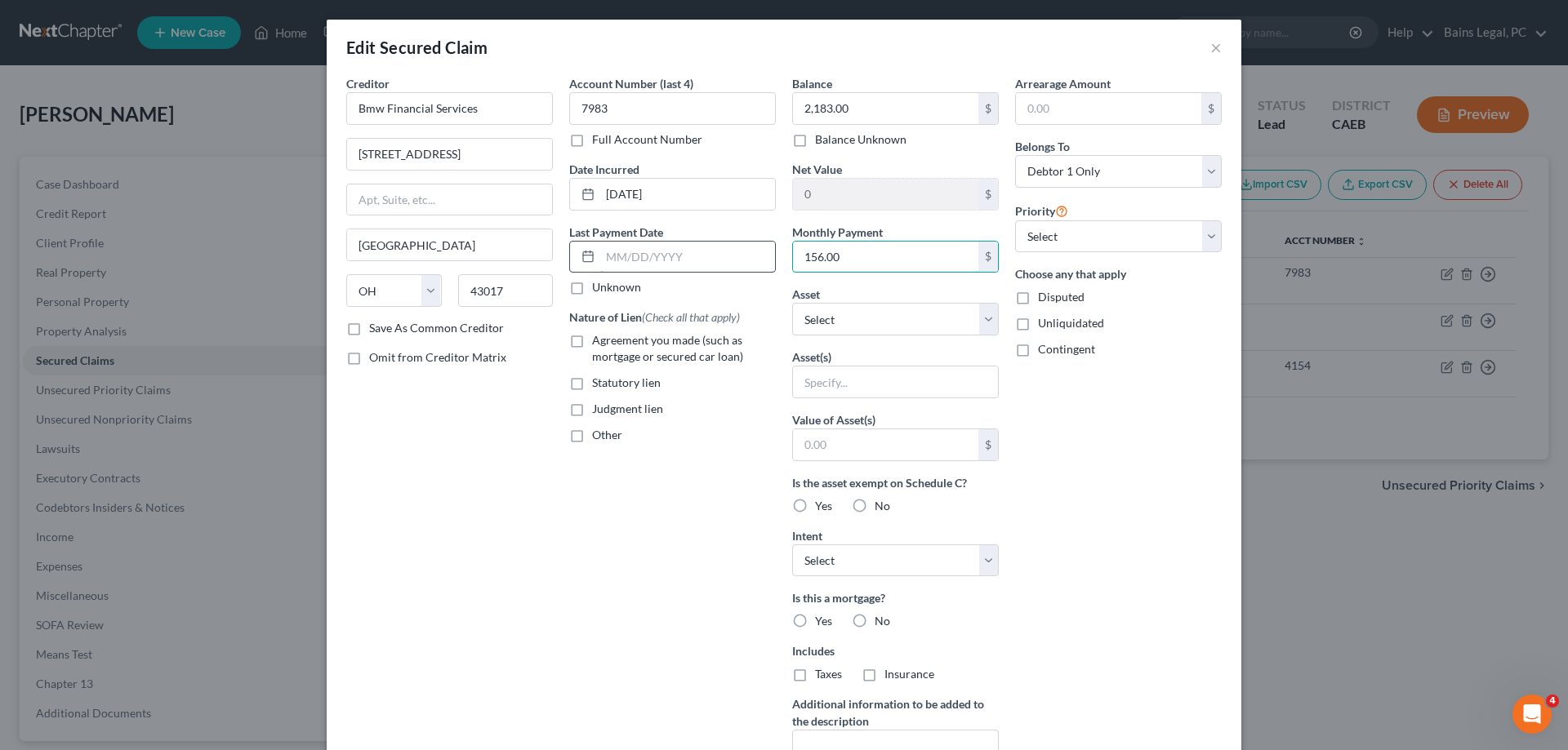
drag, startPoint x: 910, startPoint y: 261, endPoint x: 763, endPoint y: 251, distance: 147.3
click at [793, 251] on input "156.00" at bounding box center [886, 257] width 186 height 31
drag, startPoint x: 865, startPoint y: 255, endPoint x: 784, endPoint y: 251, distance: 81.1
click at [793, 251] on input "156.00" at bounding box center [886, 257] width 186 height 31
click at [793, 303] on select "Select Other Multiple Assets 2021 BMW G310GS - $4605.0 2334 Hearthsong Ct - $43…" at bounding box center [895, 319] width 206 height 32
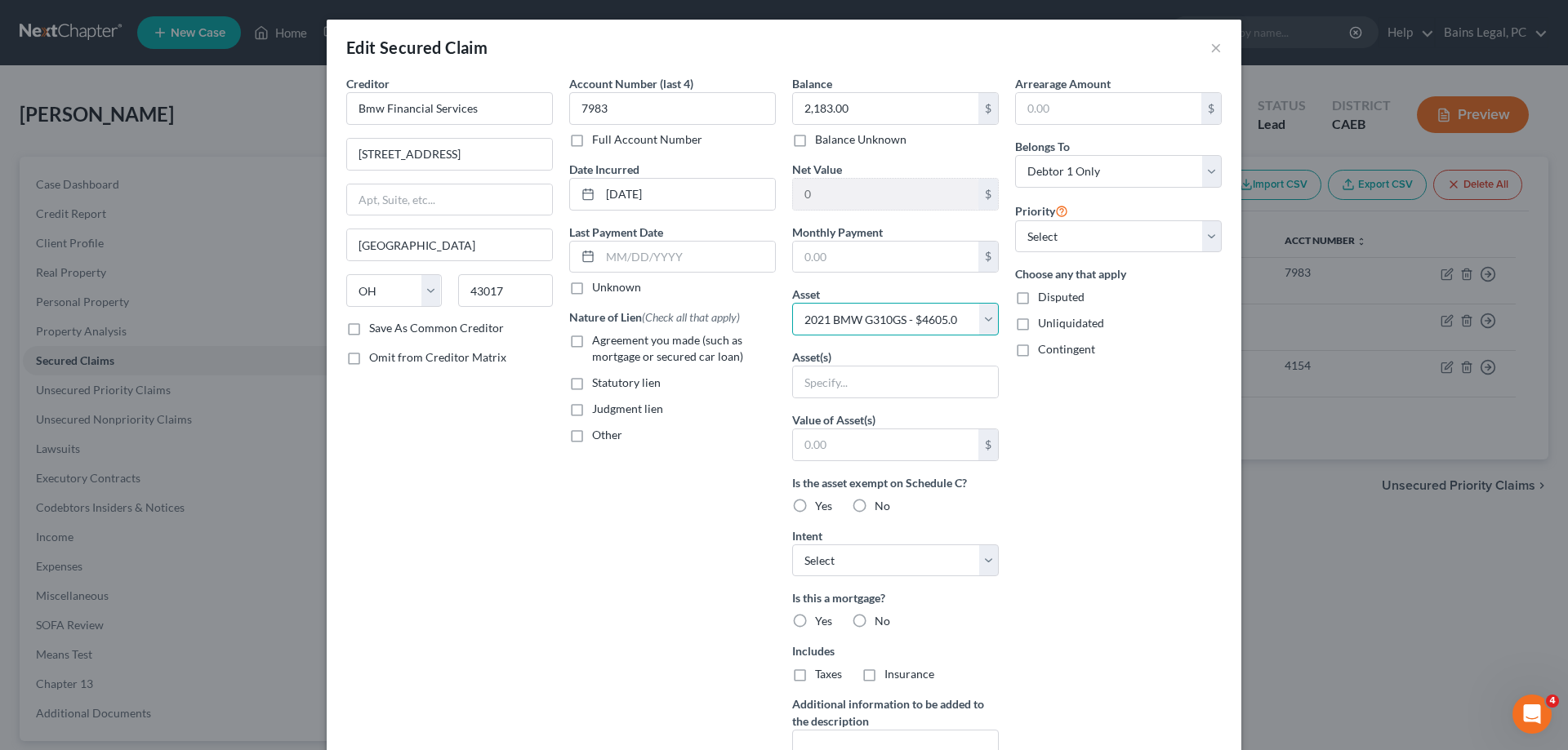
click option "2021 BMW G310GS - $4605.0" at bounding box center [0, 0] width 0 height 0
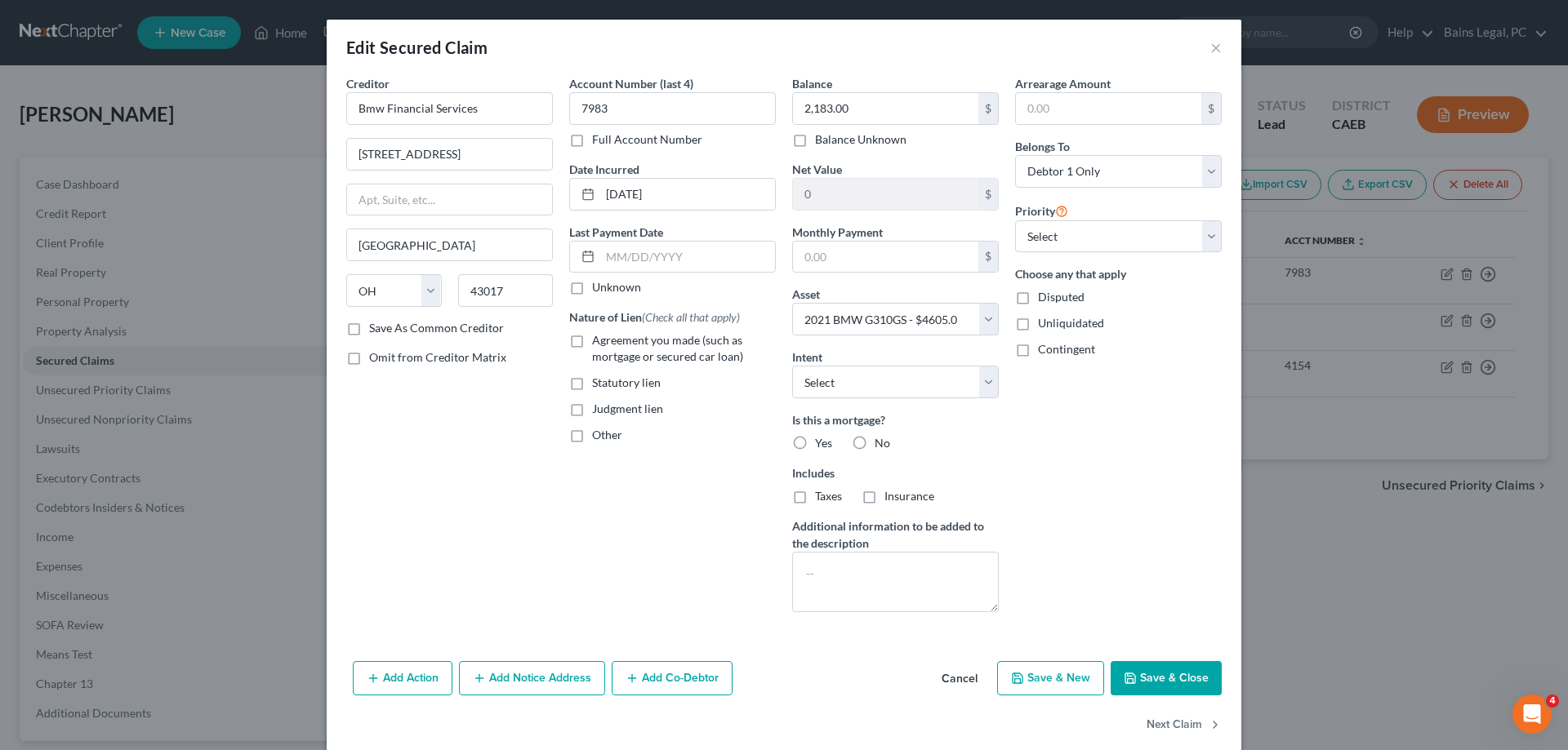
click at [875, 443] on label "No" at bounding box center [882, 444] width 15 height 16
click at [881, 443] on input "No" at bounding box center [886, 441] width 11 height 11
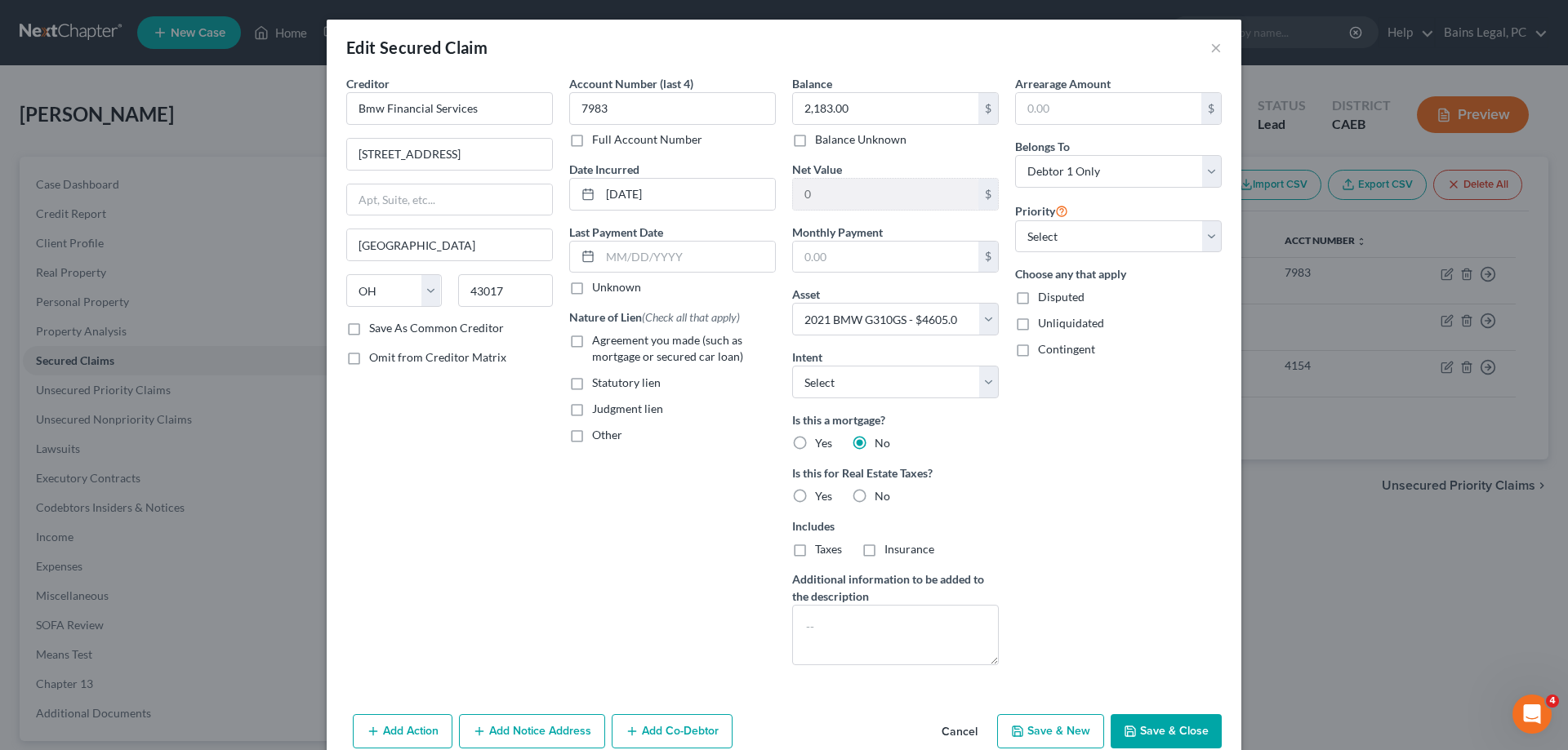
click at [875, 498] on label "No" at bounding box center [882, 497] width 15 height 16
click at [881, 498] on input "No" at bounding box center [886, 494] width 11 height 11
click at [683, 335] on span "Agreement you made (such as mortgage or secured car loan)" at bounding box center [668, 349] width 151 height 31
click at [610, 335] on input "Agreement you made (such as mortgage or secured car loan)" at bounding box center [604, 338] width 11 height 11
drag, startPoint x: 515, startPoint y: 108, endPoint x: 290, endPoint y: 92, distance: 225.6
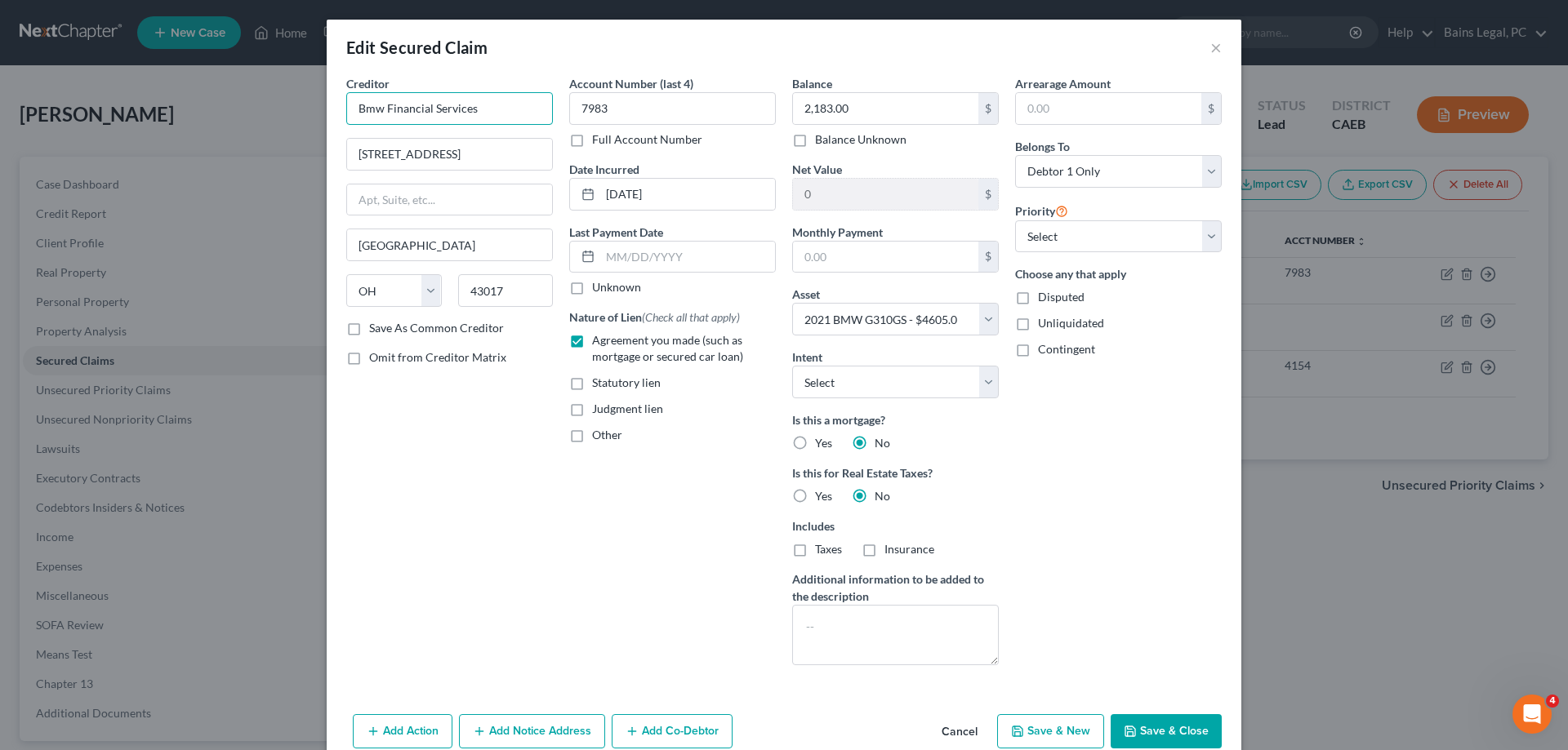
click at [346, 92] on input "Bmw Financial Services" at bounding box center [449, 108] width 206 height 32
click at [362, 144] on div "BMW Financial Services" at bounding box center [445, 137] width 170 height 16
click at [463, 156] on input "PO Box 78103" at bounding box center [449, 154] width 205 height 31
click at [1176, 731] on button "Save & Close" at bounding box center [1166, 732] width 111 height 34
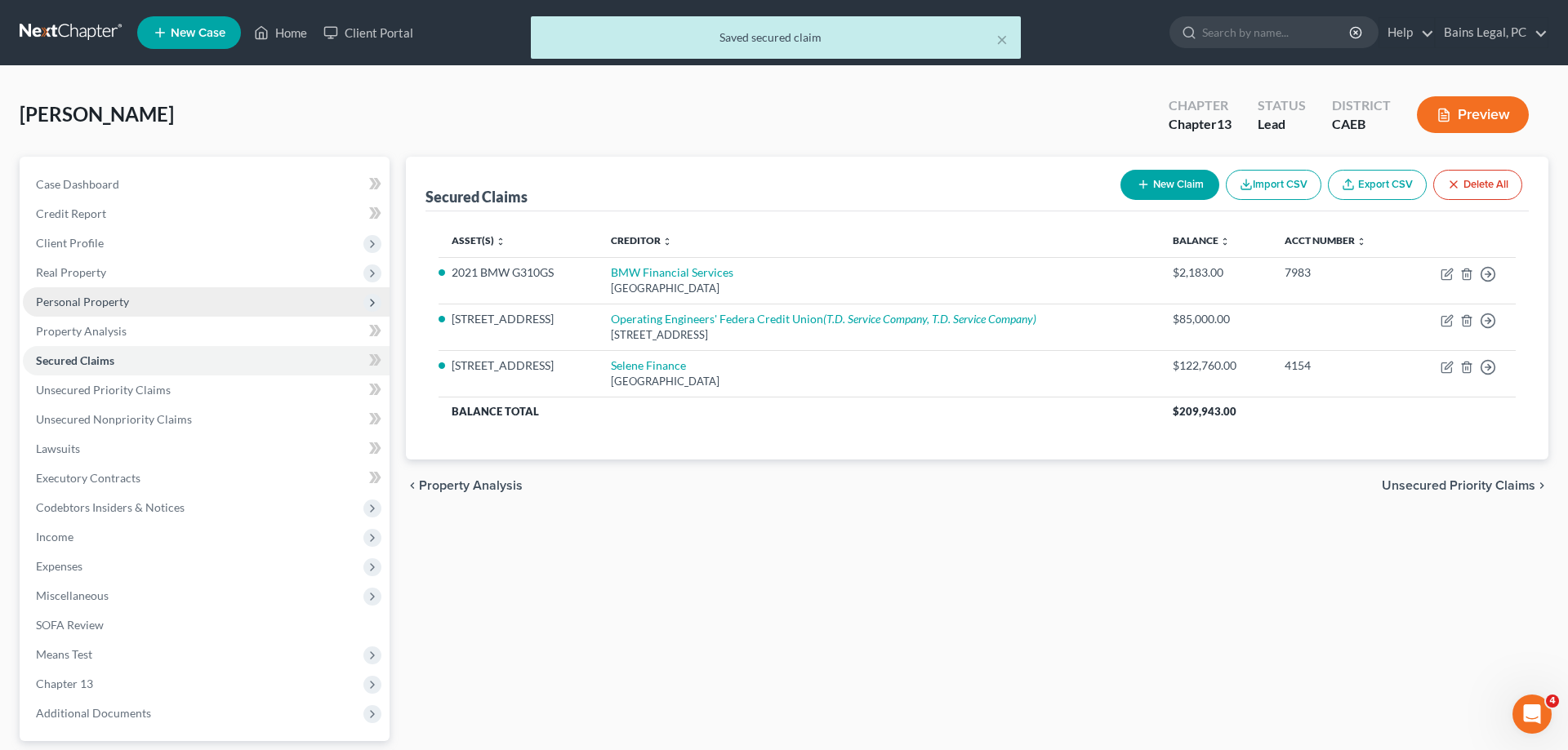
click at [134, 300] on span "Personal Property" at bounding box center [206, 302] width 367 height 30
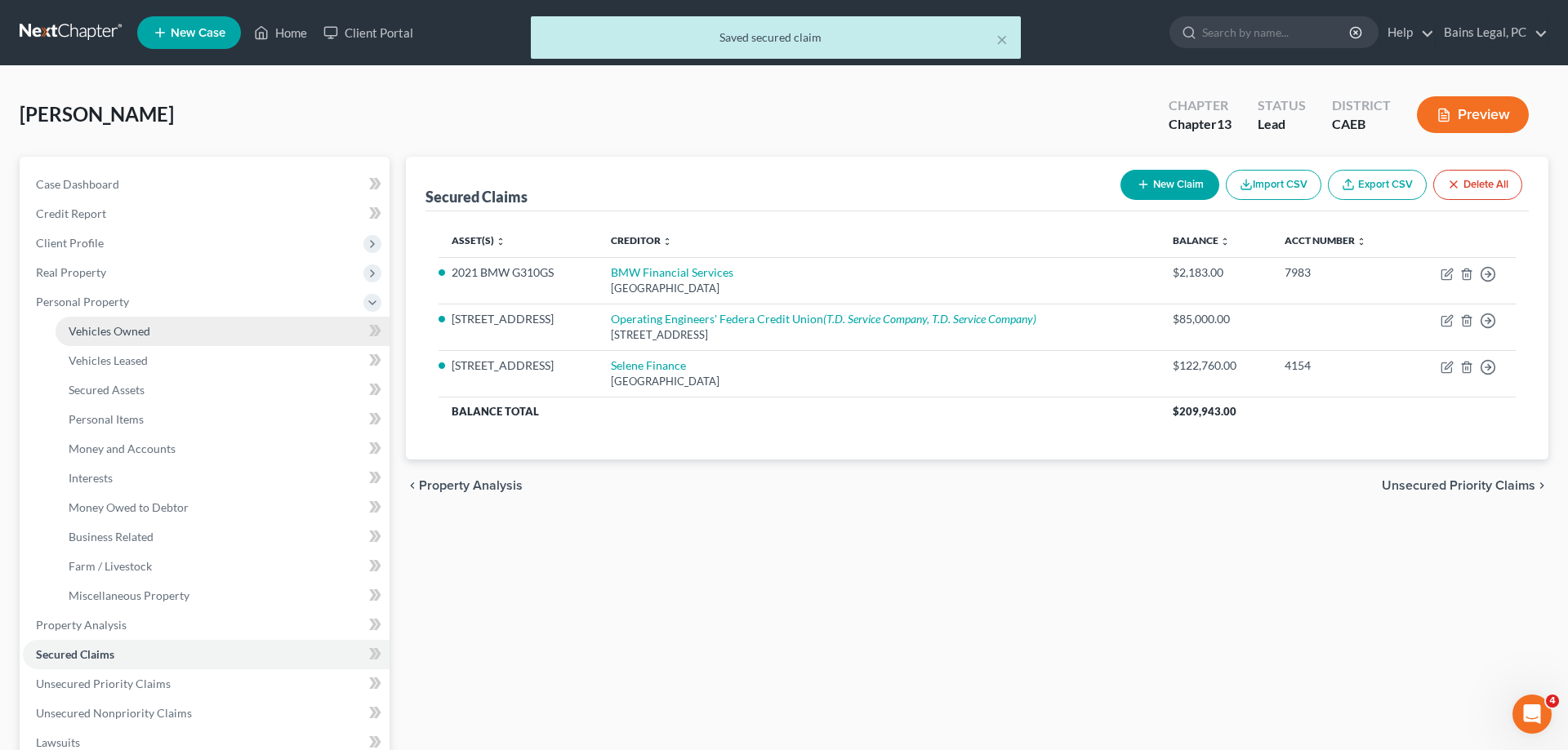
click at [133, 326] on span "Vehicles Owned" at bounding box center [109, 331] width 82 height 14
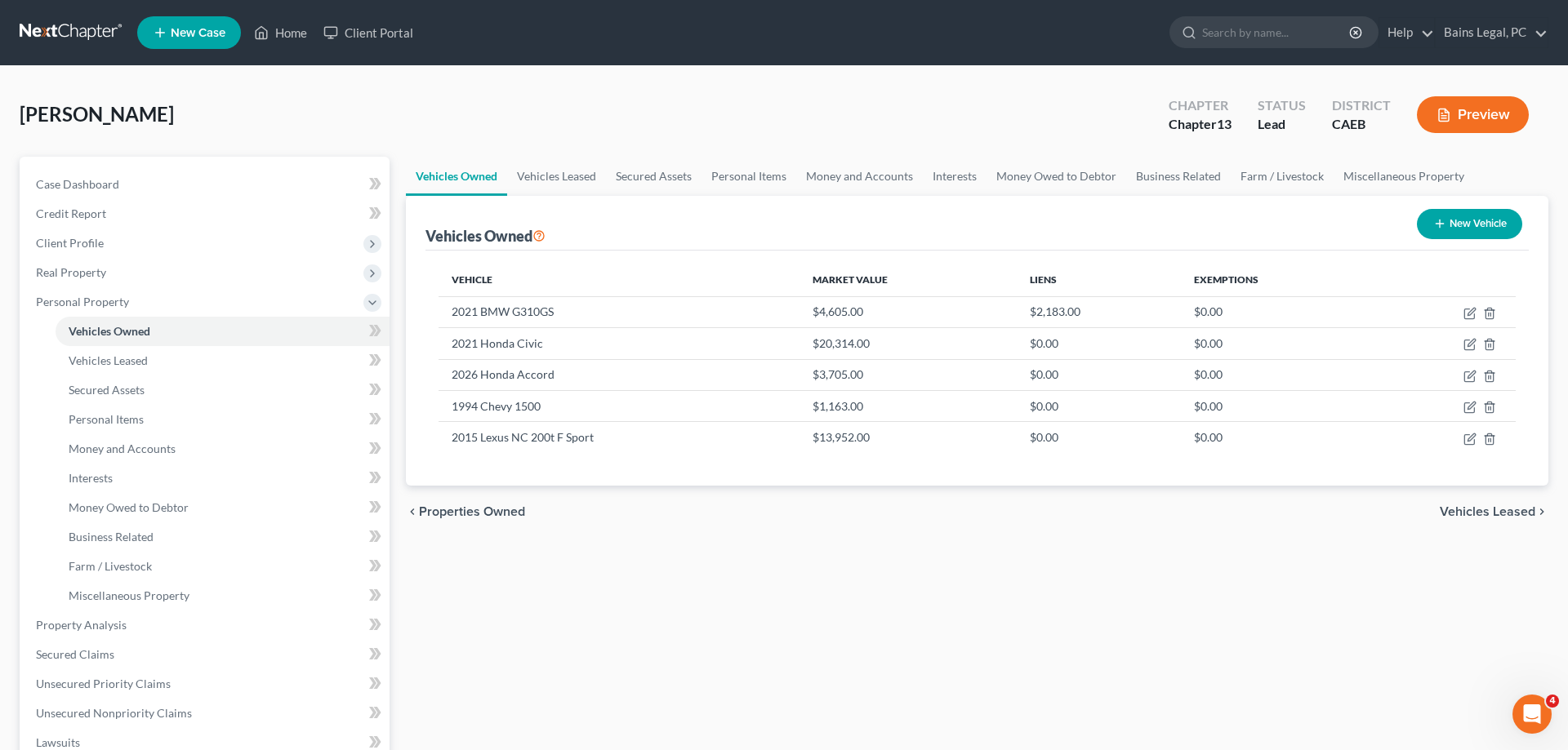
click at [1458, 219] on button "New Vehicle" at bounding box center [1470, 224] width 105 height 31
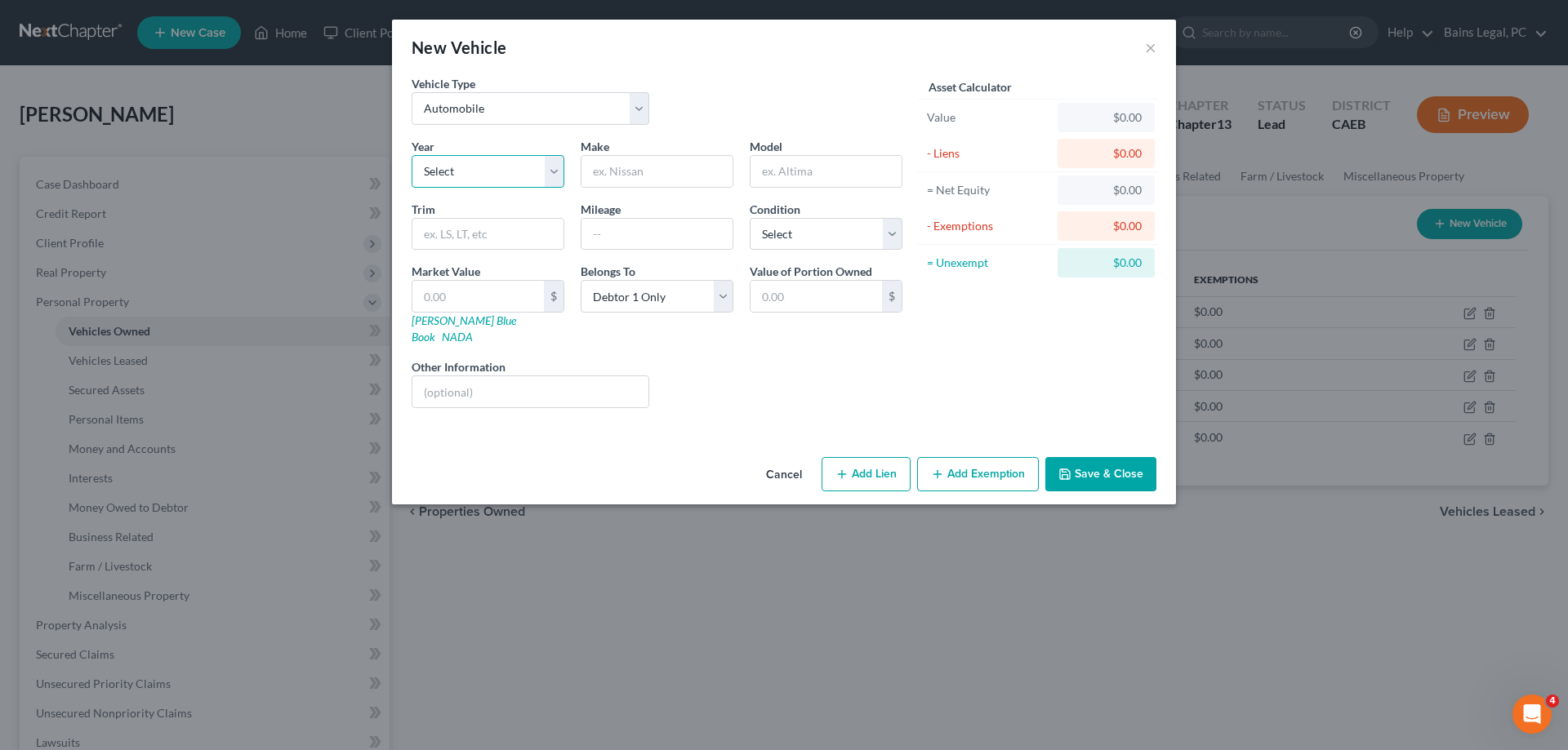
click at [412, 155] on select "Select 2026 2025 2024 2023 2022 2021 2020 2019 2018 2017 2016 2015 2014 2013 20…" at bounding box center [488, 171] width 152 height 32
click option "1968" at bounding box center [0, 0] width 0 height 0
click at [707, 181] on input "text" at bounding box center [657, 171] width 151 height 31
click at [516, 293] on input "text" at bounding box center [478, 297] width 132 height 31
click at [494, 304] on input "500" at bounding box center [478, 297] width 132 height 31
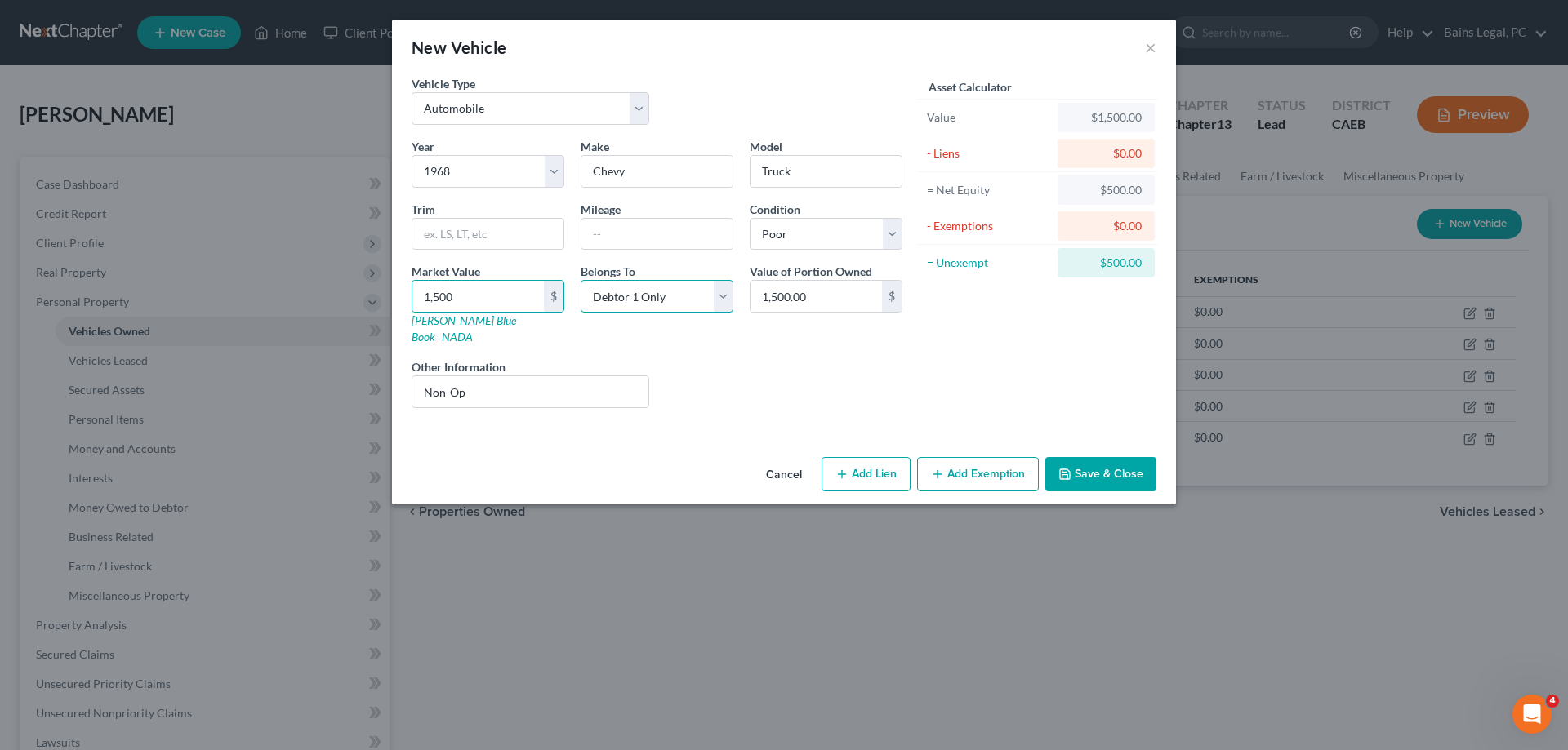
click at [581, 280] on select "Select Debtor 1 Only Debtor 2 Only Debtor 1 And Debtor 2 Only At Least One Of T…" at bounding box center [656, 297] width 152 height 32
click option "Community Property" at bounding box center [0, 0] width 0 height 0
click at [1143, 467] on button "Save & Close" at bounding box center [1100, 474] width 111 height 34
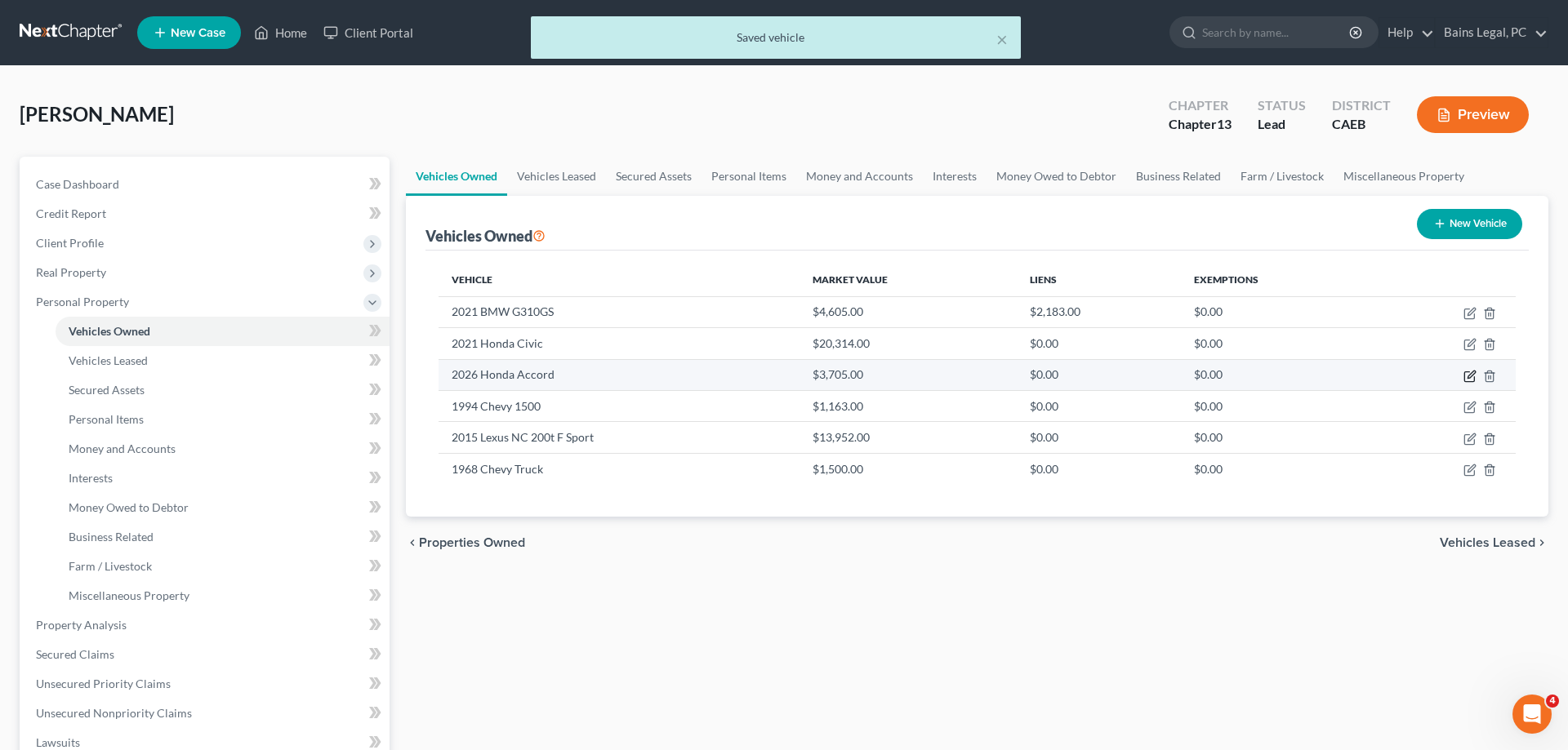
click at [1472, 374] on icon "button" at bounding box center [1470, 376] width 13 height 13
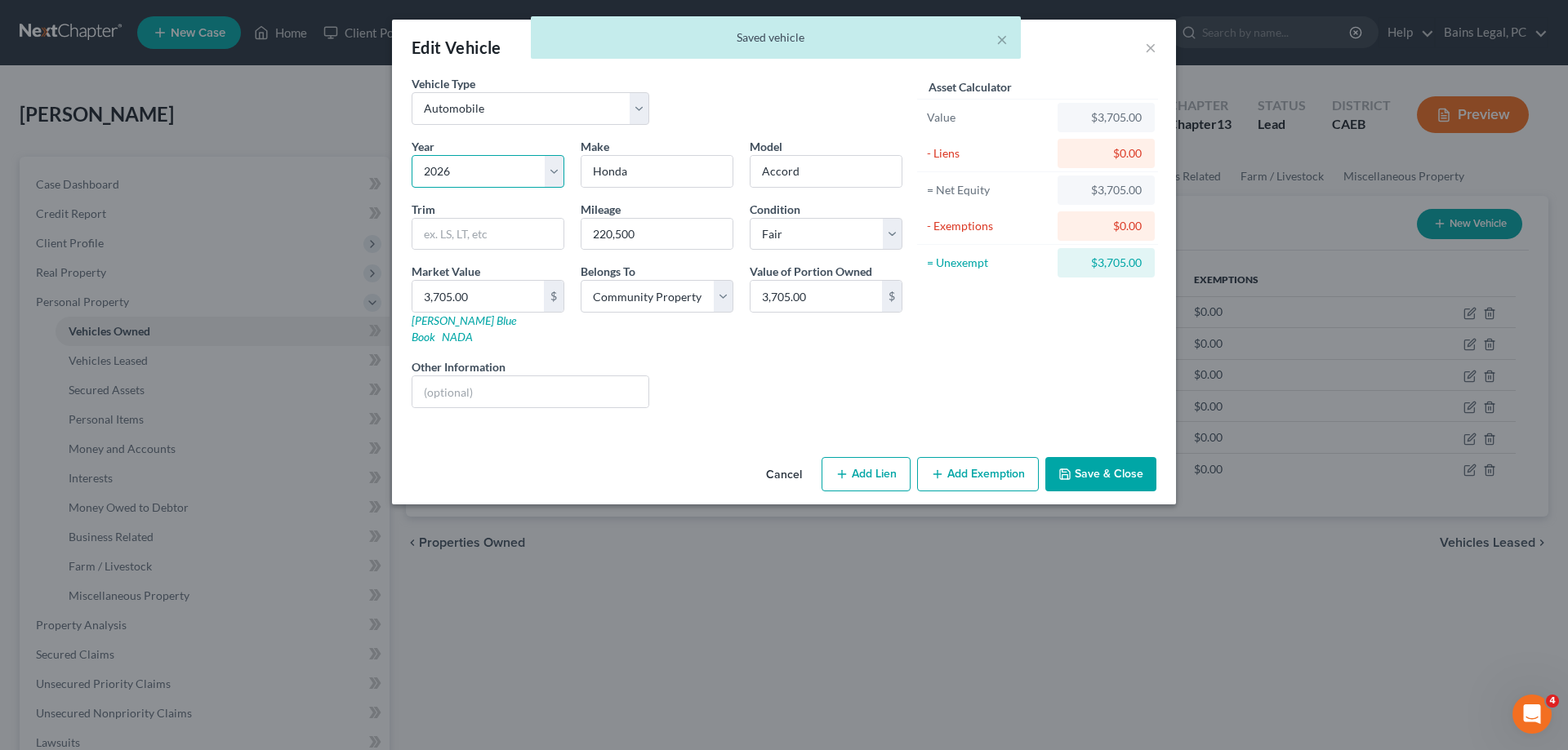
click at [412, 155] on select "Select 2026 2025 2024 2023 2022 2021 2020 2019 2018 2017 2016 2015 2014 2013 20…" at bounding box center [488, 171] width 152 height 32
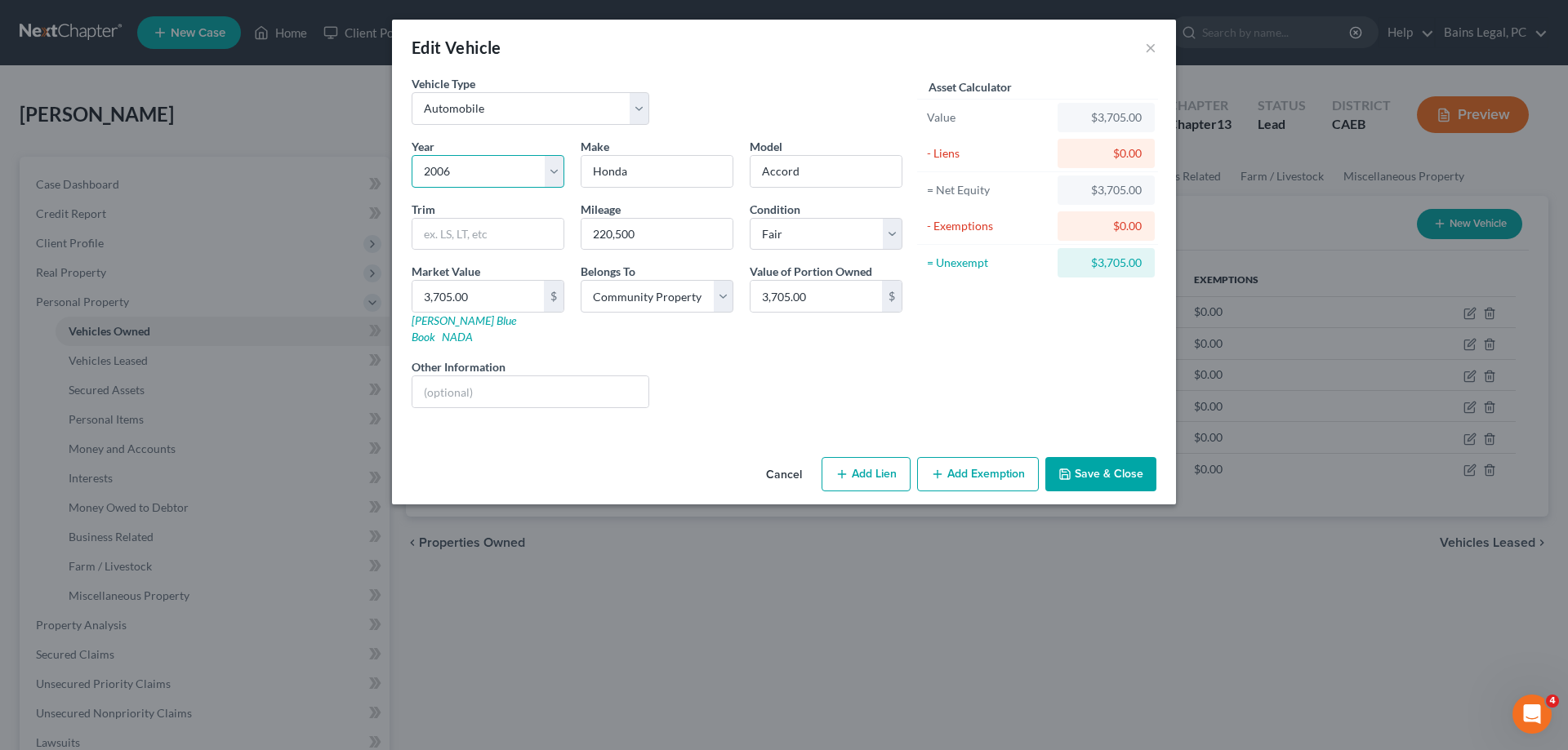
click option "2006" at bounding box center [0, 0] width 0 height 0
click at [1092, 457] on button "Save & Close" at bounding box center [1100, 474] width 111 height 34
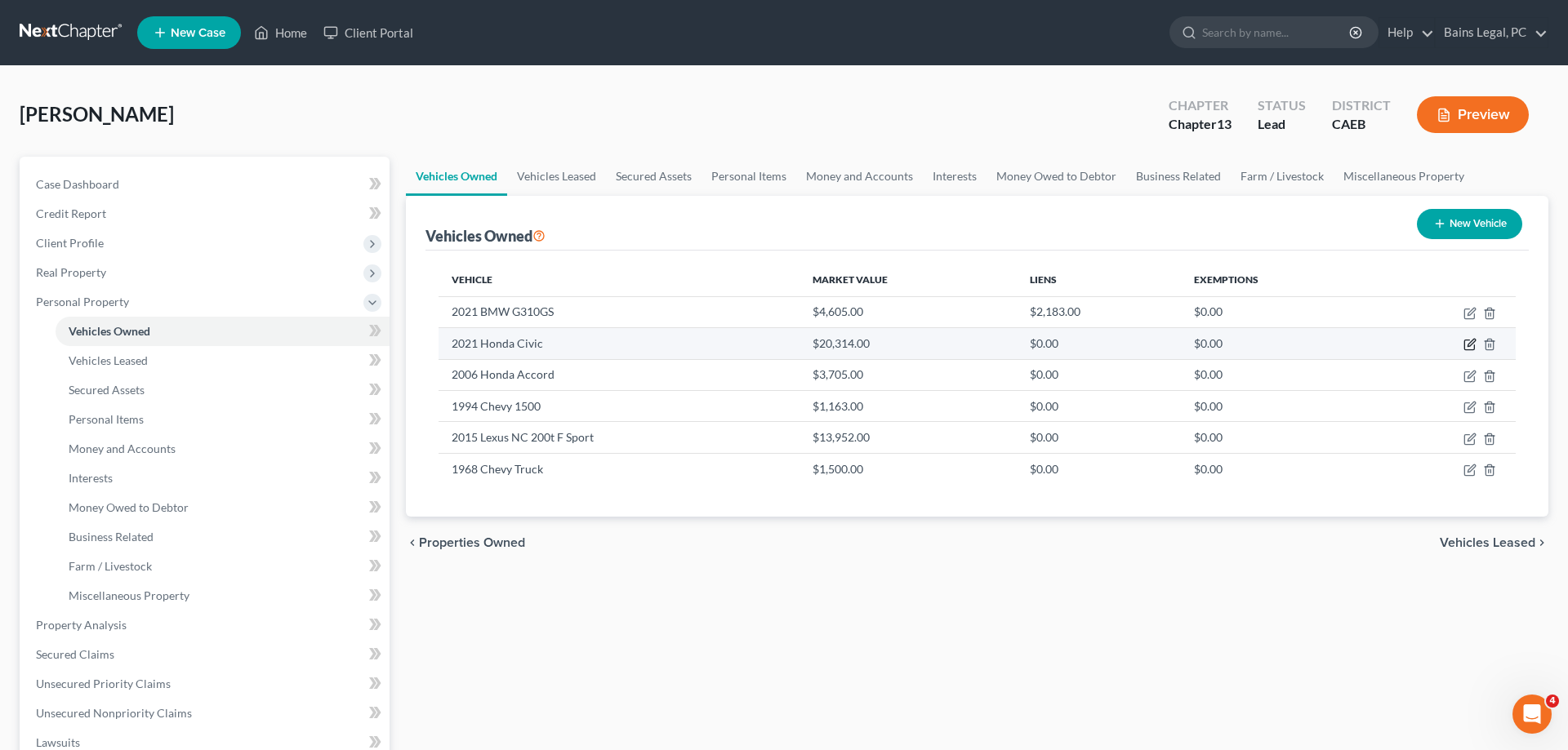
click at [1469, 341] on icon "button" at bounding box center [1469, 345] width 10 height 10
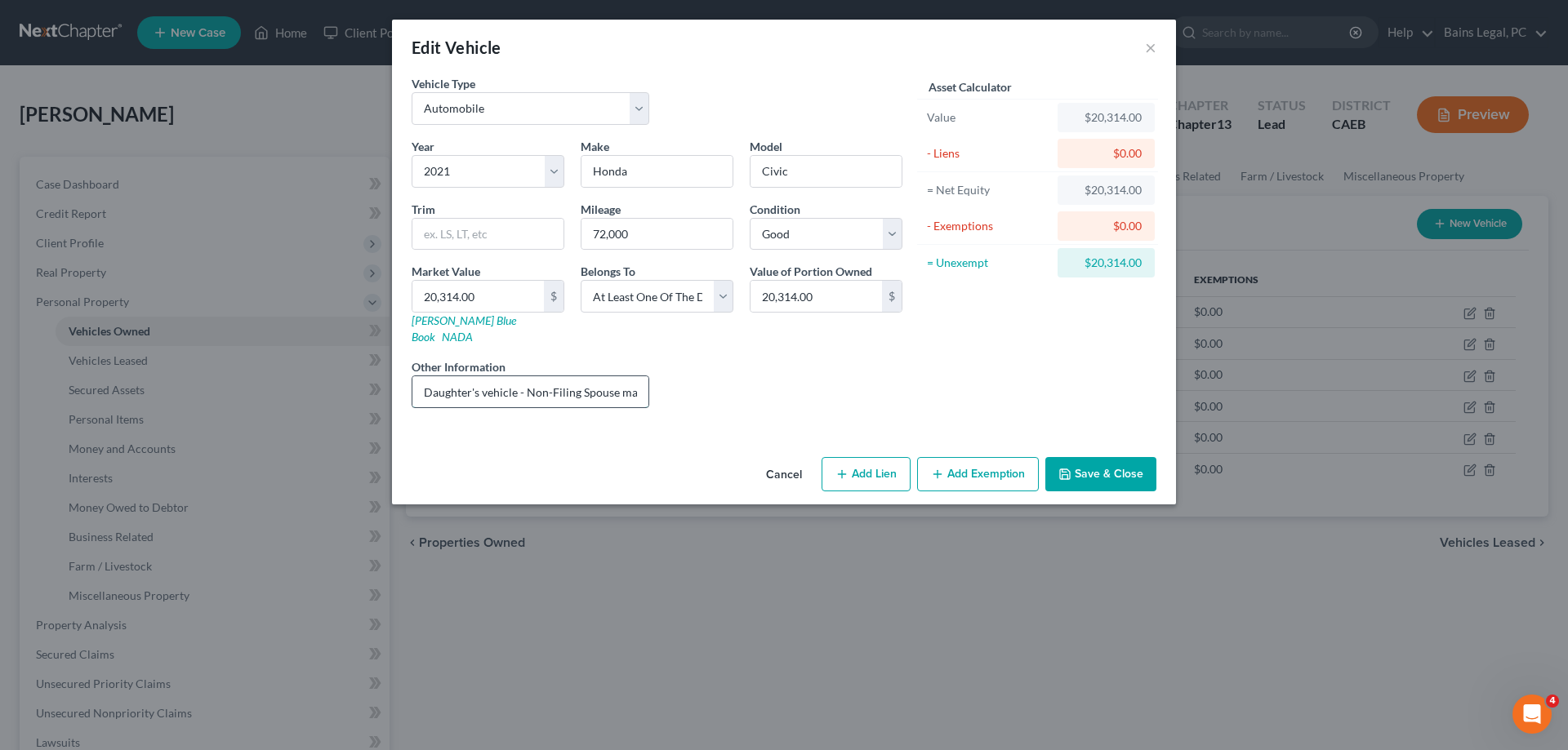
click at [515, 377] on input "Daughter's vehicle - Non-Filing Spouse makes payments - gift for daughter. Valu…" at bounding box center [530, 392] width 236 height 31
drag, startPoint x: 565, startPoint y: 367, endPoint x: 713, endPoint y: 367, distance: 148.0
click at [648, 377] on input "Daughter's vehicle- loan & registration in Daughter's name only - Non-Filing Sp…" at bounding box center [530, 392] width 236 height 31
click at [1106, 462] on button "Save & Close" at bounding box center [1100, 474] width 111 height 34
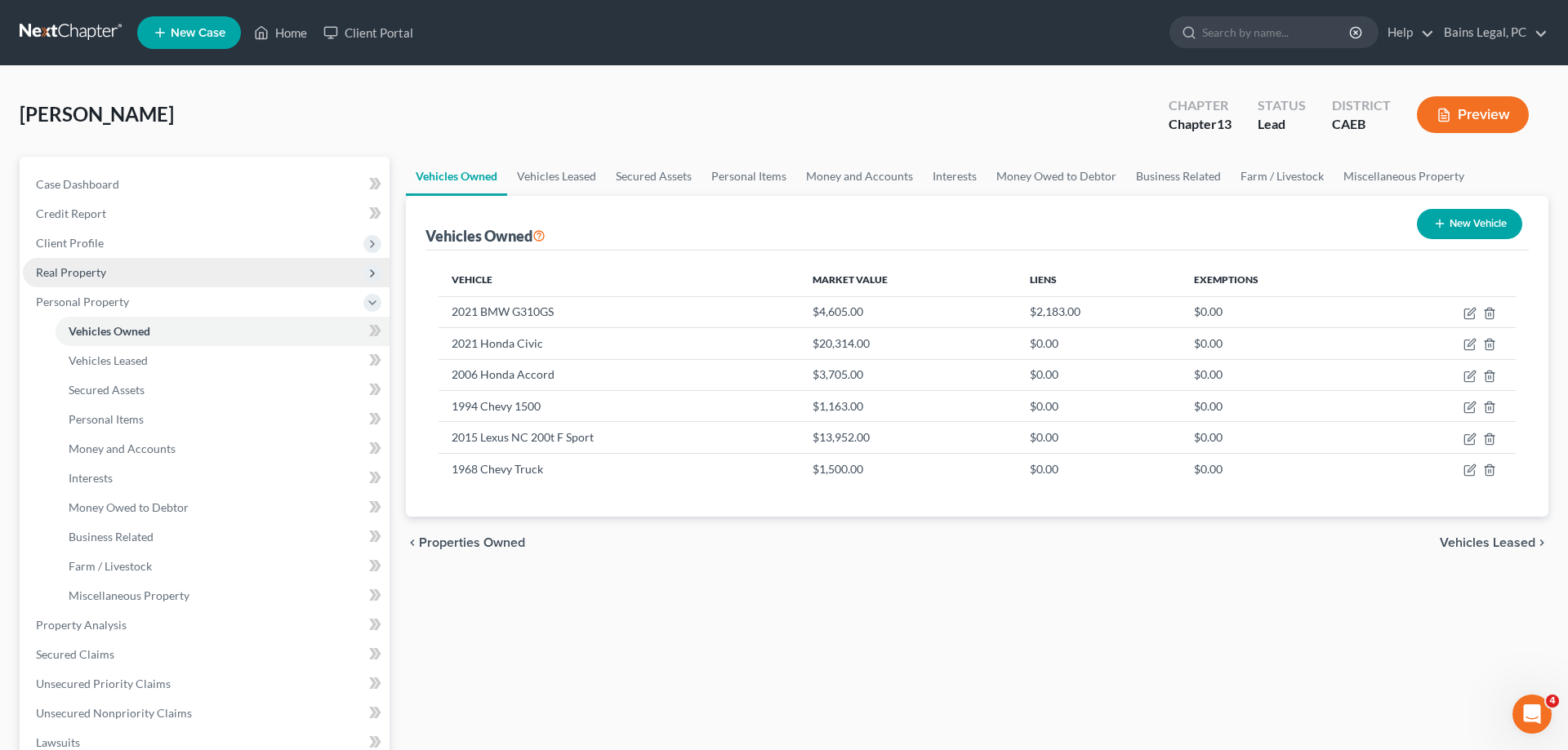
click at [110, 274] on span "Real Property" at bounding box center [206, 272] width 367 height 30
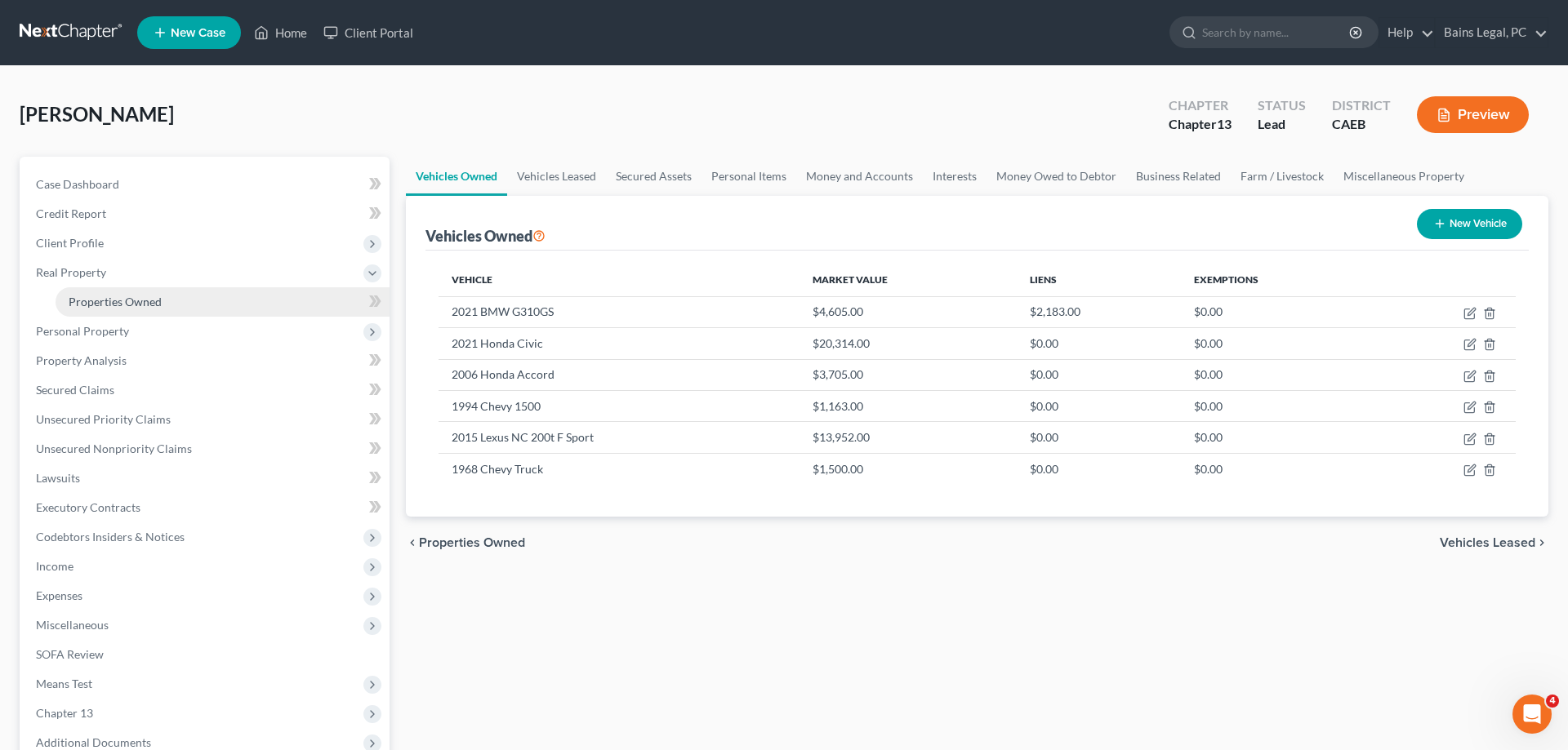
click at [116, 295] on span "Properties Owned" at bounding box center [115, 301] width 93 height 14
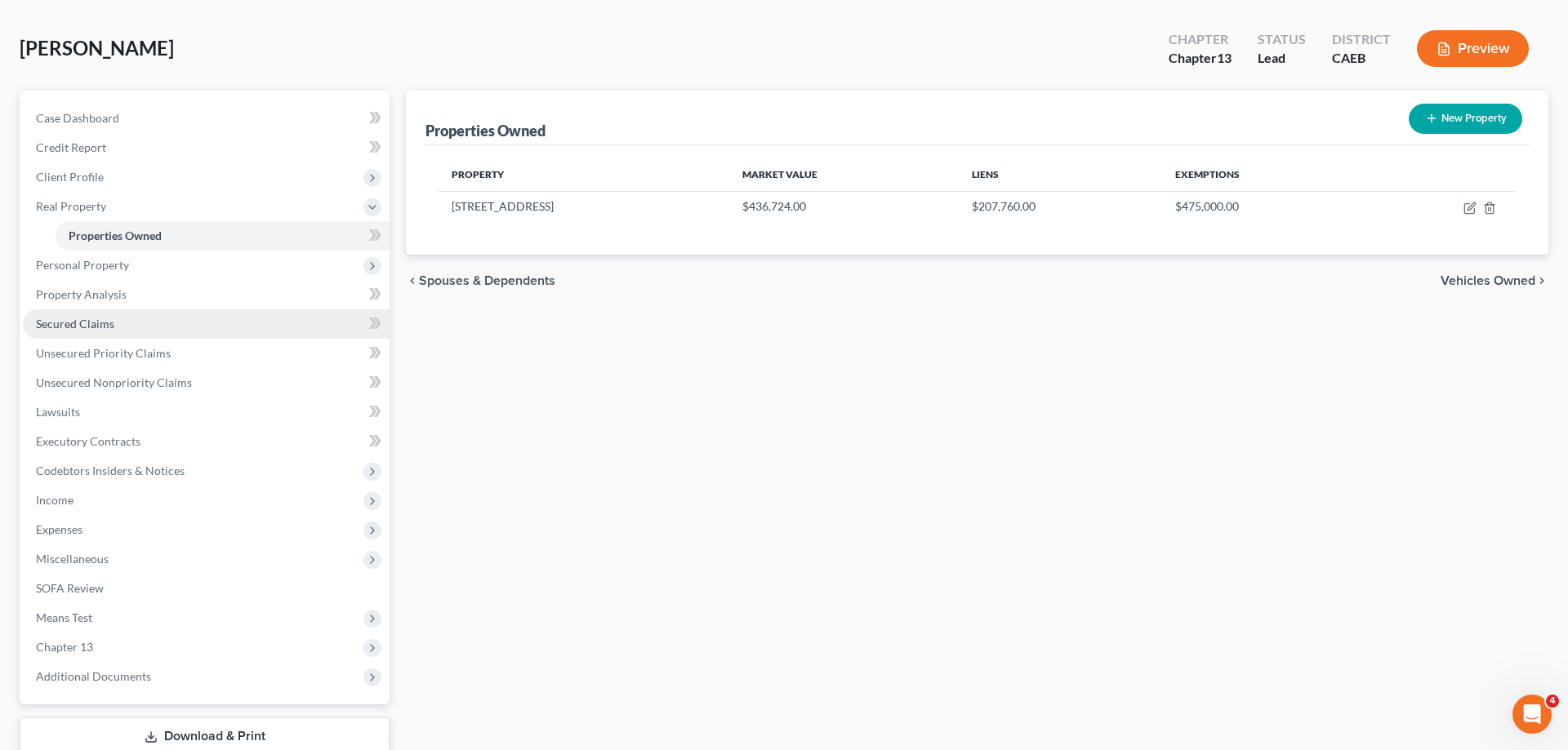
scroll to position [83, 0]
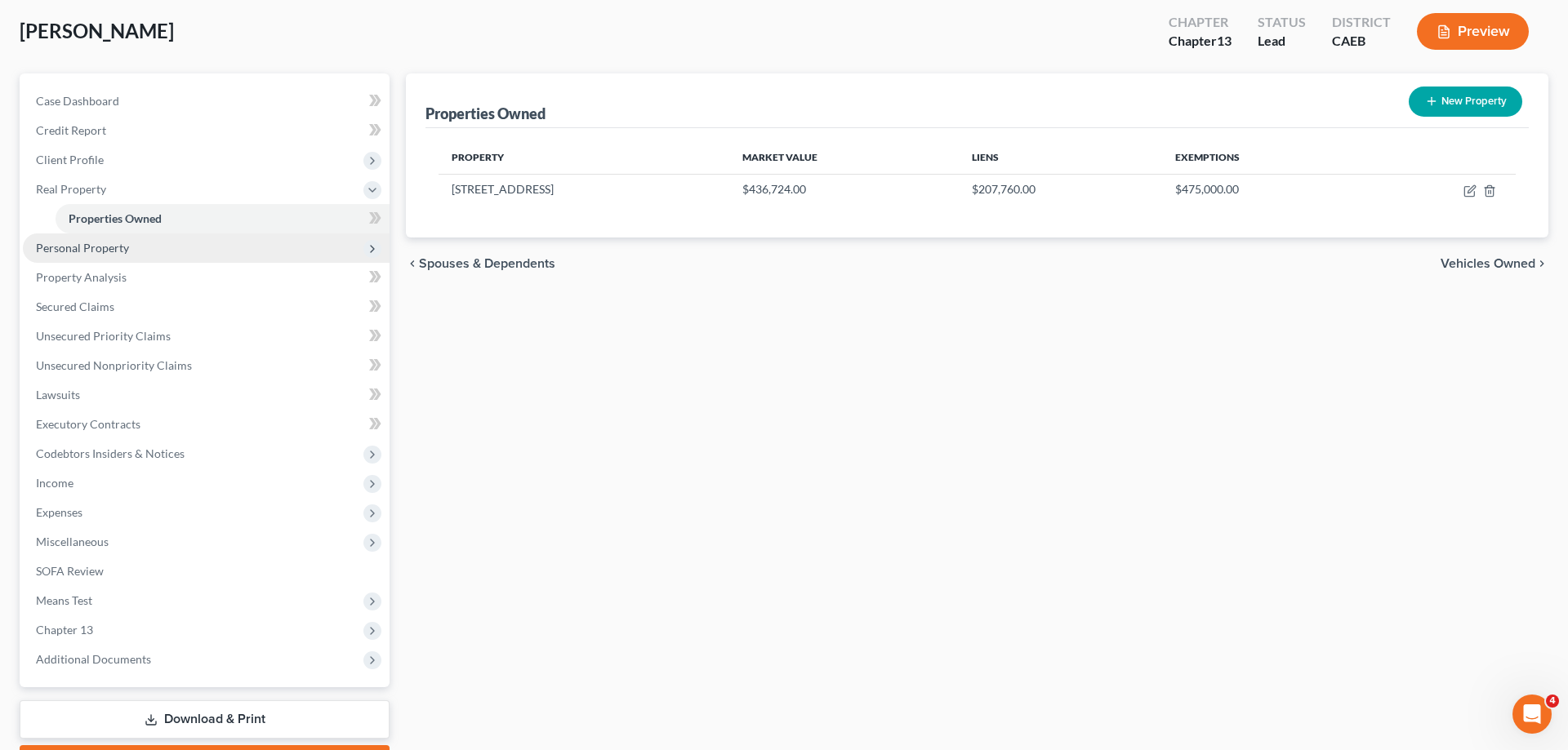
click at [130, 258] on span "Personal Property" at bounding box center [206, 248] width 367 height 30
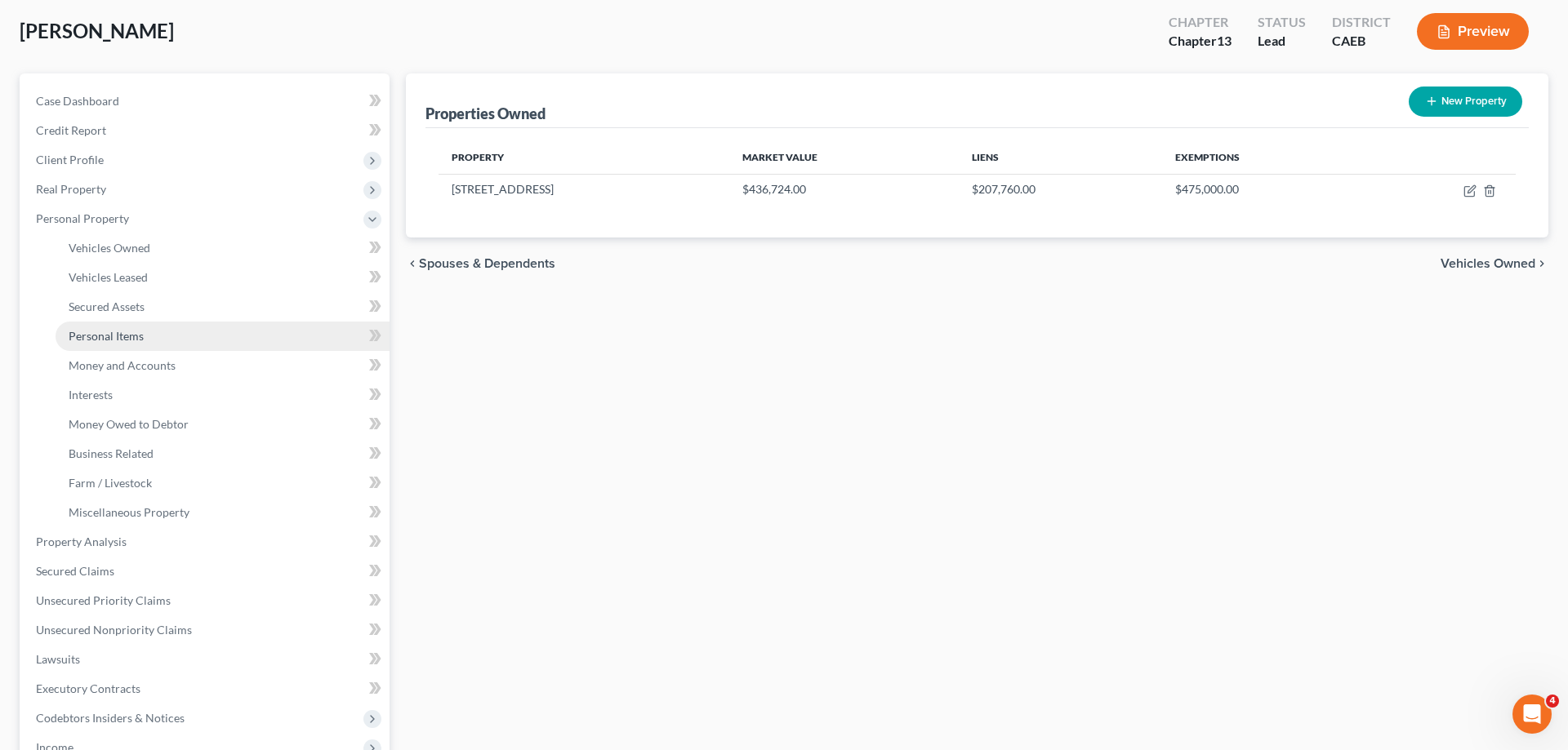
click at [138, 332] on span "Personal Items" at bounding box center [105, 335] width 75 height 14
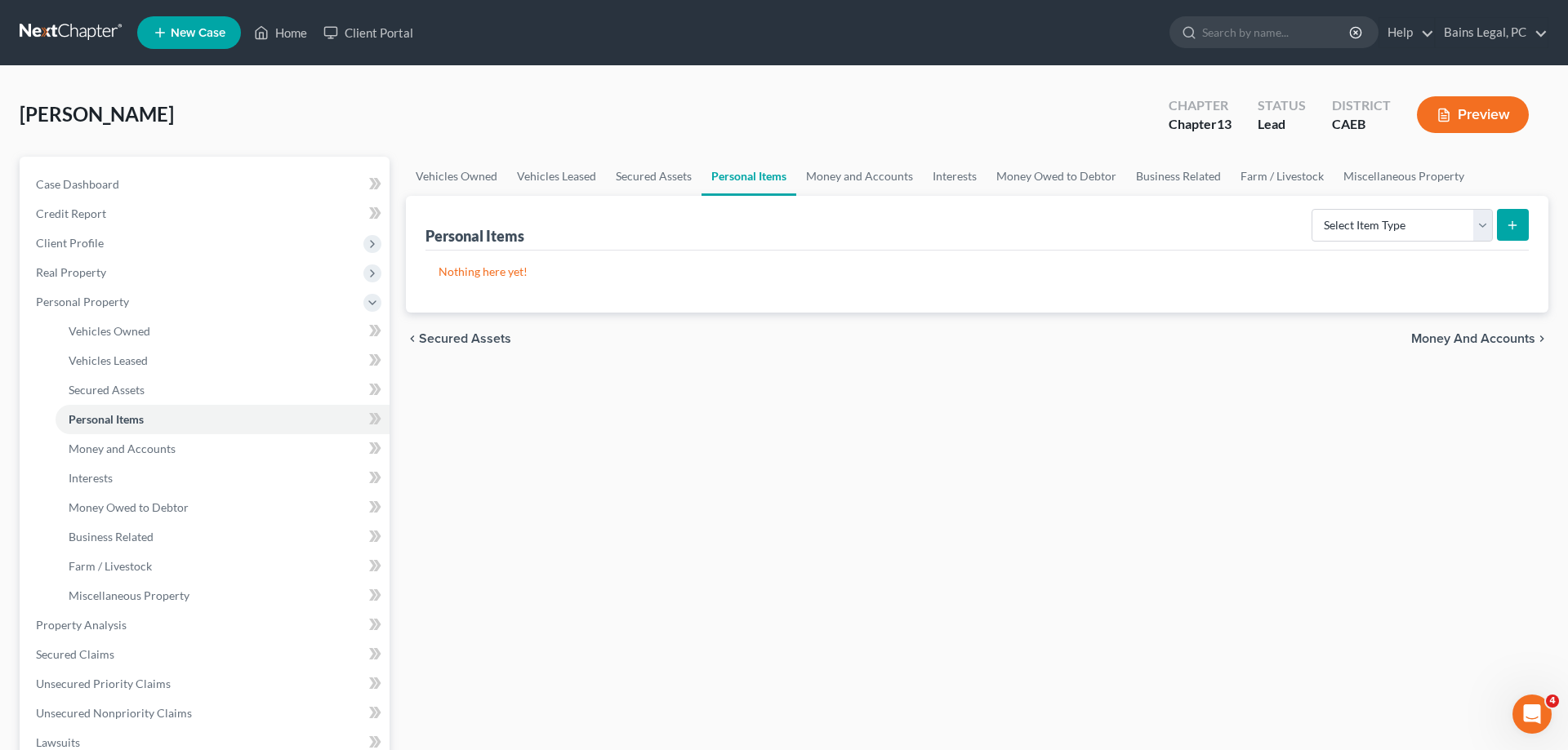
click at [1360, 242] on div "Select Item Type Clothing Collectibles Of Value Electronics Firearms Household …" at bounding box center [1417, 224] width 224 height 43
click at [1312, 209] on select "Select Item Type Clothing Collectibles Of Value Electronics Firearms Household …" at bounding box center [1402, 225] width 181 height 32
click option "Clothing" at bounding box center [0, 0] width 0 height 0
click at [1512, 226] on icon "submit" at bounding box center [1512, 225] width 13 height 13
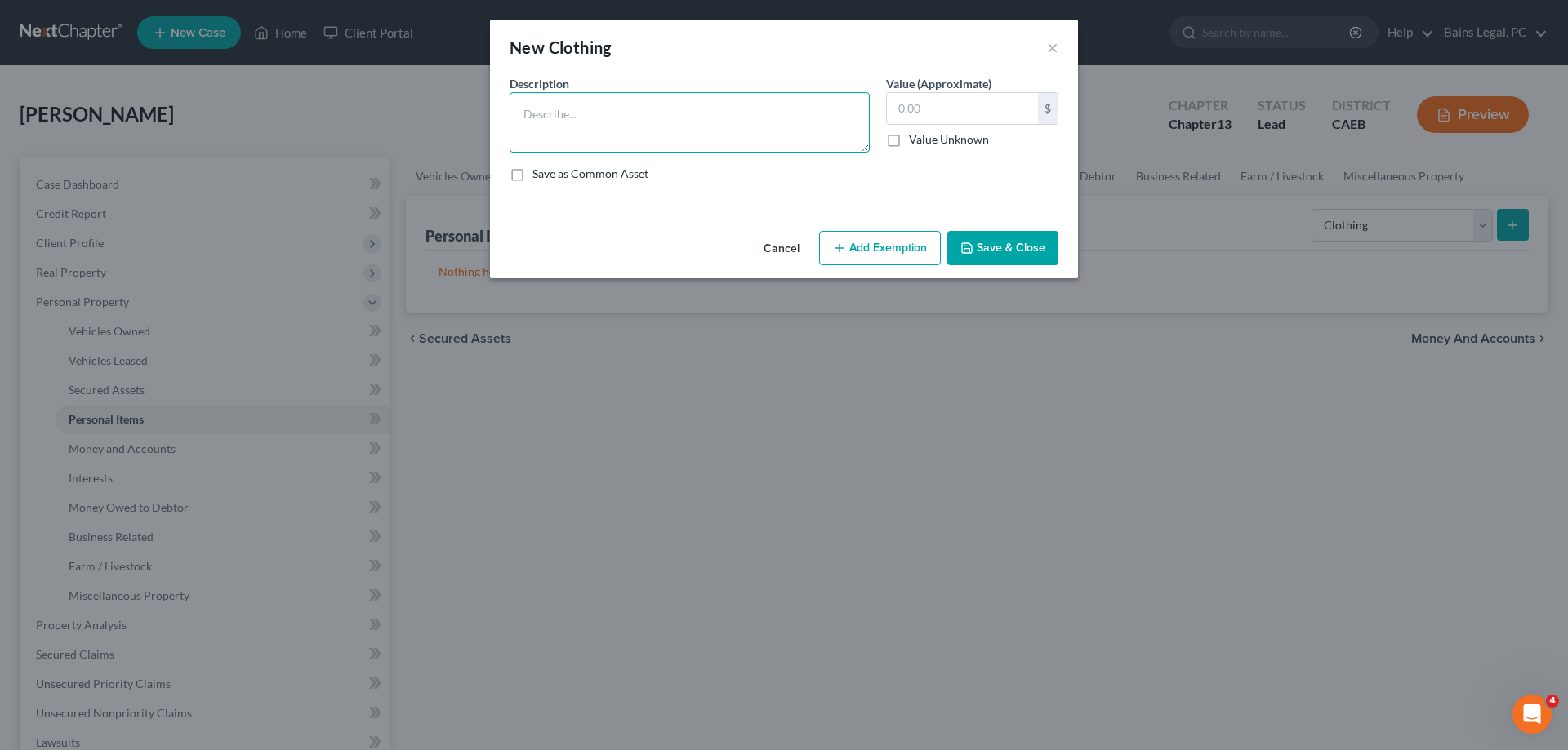
click at [764, 105] on textarea at bounding box center [689, 122] width 360 height 60
click at [889, 252] on button "Add Exemption" at bounding box center [880, 248] width 122 height 34
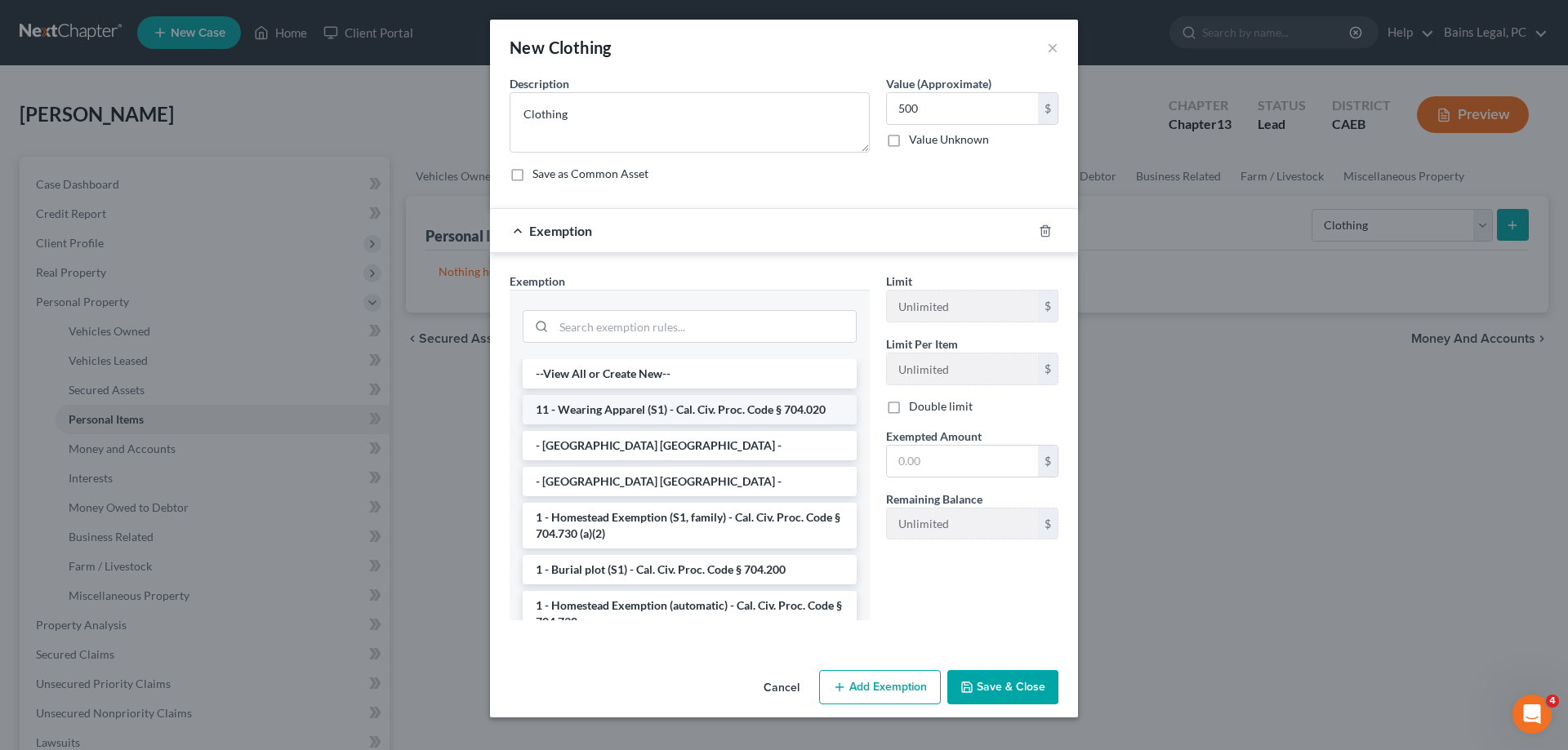
click at [645, 417] on li "11 - Wearing Apparel (S1) - Cal. Civ. Proc. Code § 704.020" at bounding box center [690, 409] width 334 height 30
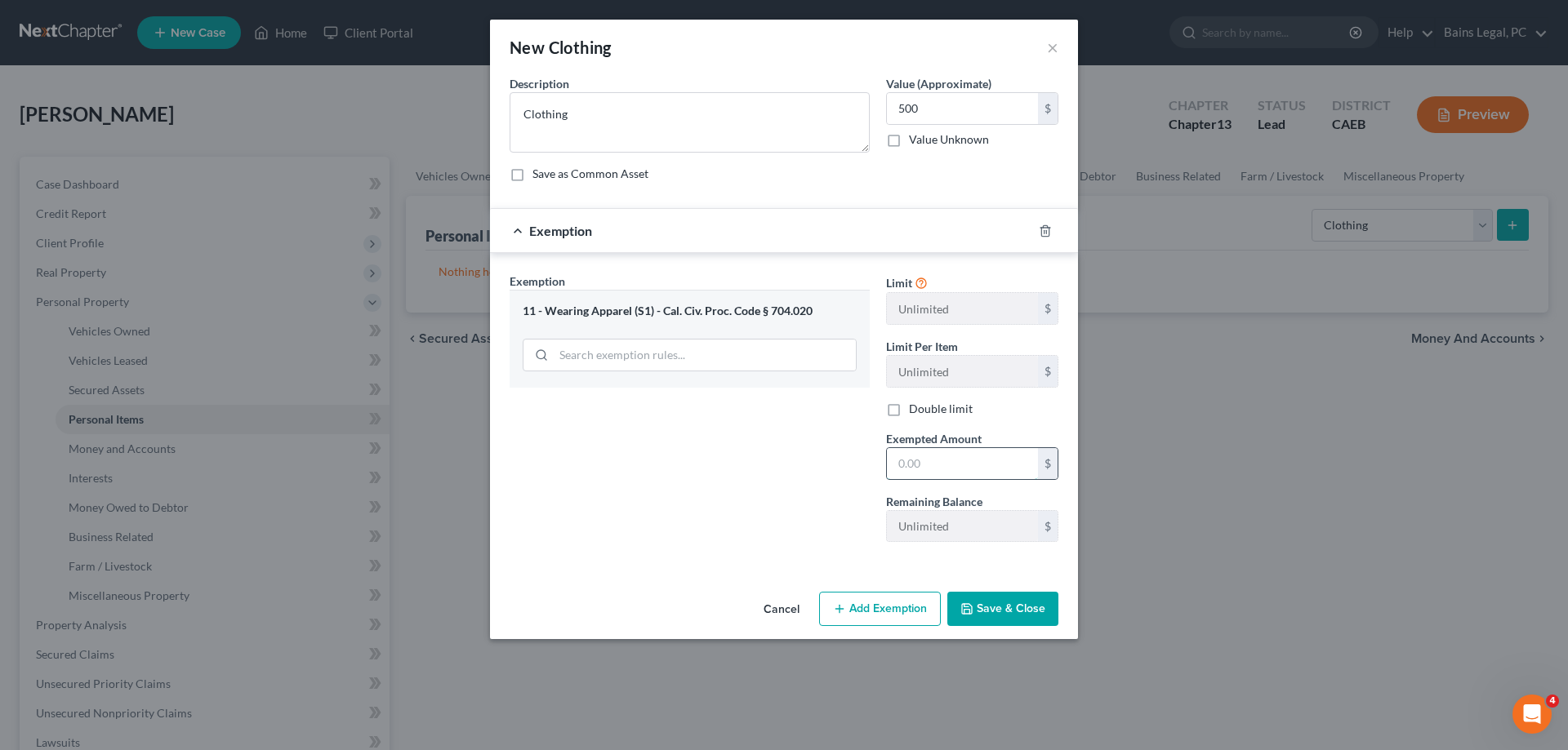
click at [1003, 461] on input "text" at bounding box center [963, 463] width 151 height 31
click at [1033, 604] on button "Save & Close" at bounding box center [1003, 609] width 111 height 34
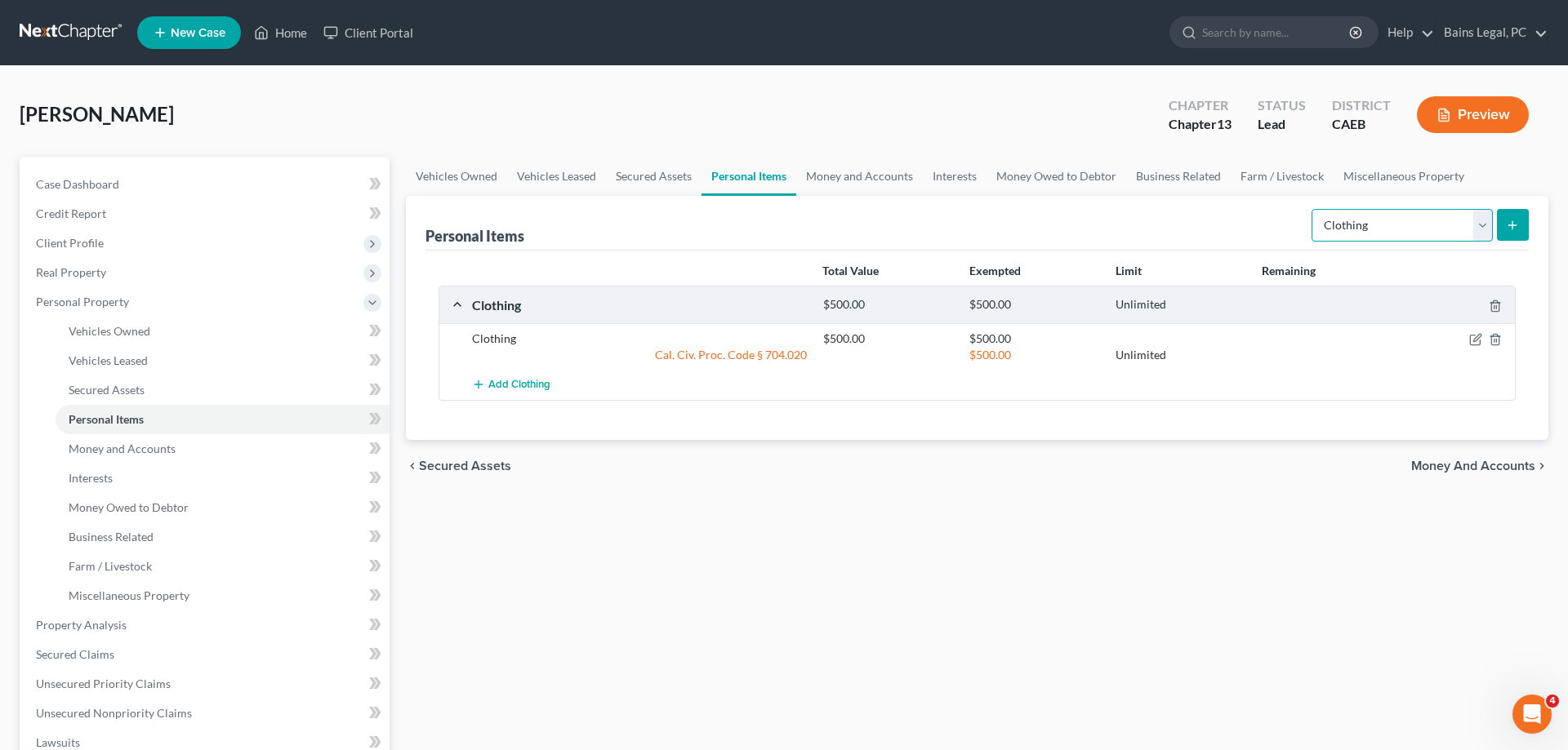
click at [1312, 209] on select "Select Item Type Clothing Collectibles Of Value Electronics Firearms Household …" at bounding box center [1402, 225] width 181 height 32
click option "Other" at bounding box center [0, 0] width 0 height 0
click at [1515, 236] on button "submit" at bounding box center [1512, 224] width 32 height 32
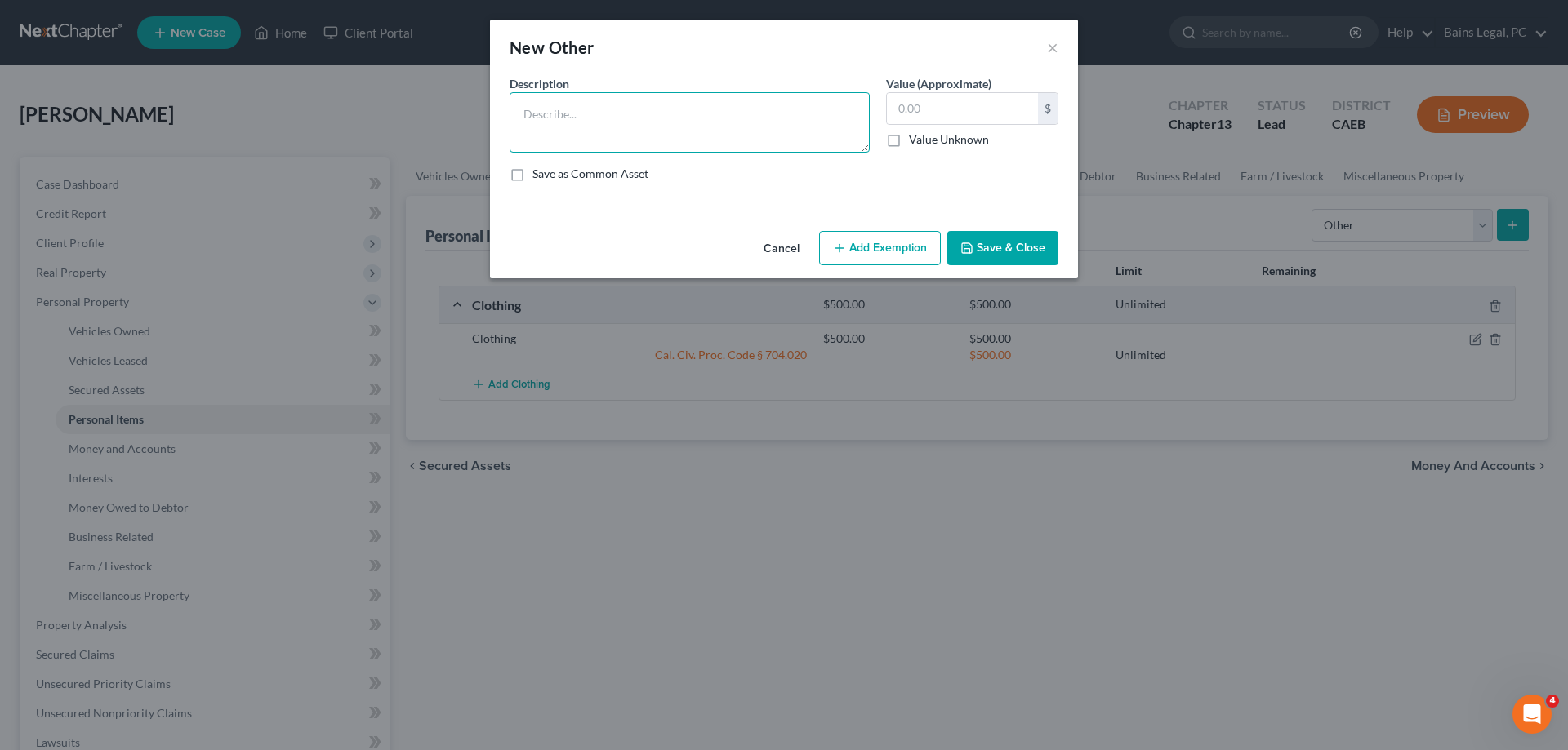
click at [690, 105] on textarea at bounding box center [689, 122] width 360 height 60
click at [888, 258] on button "Add Exemption" at bounding box center [880, 248] width 122 height 34
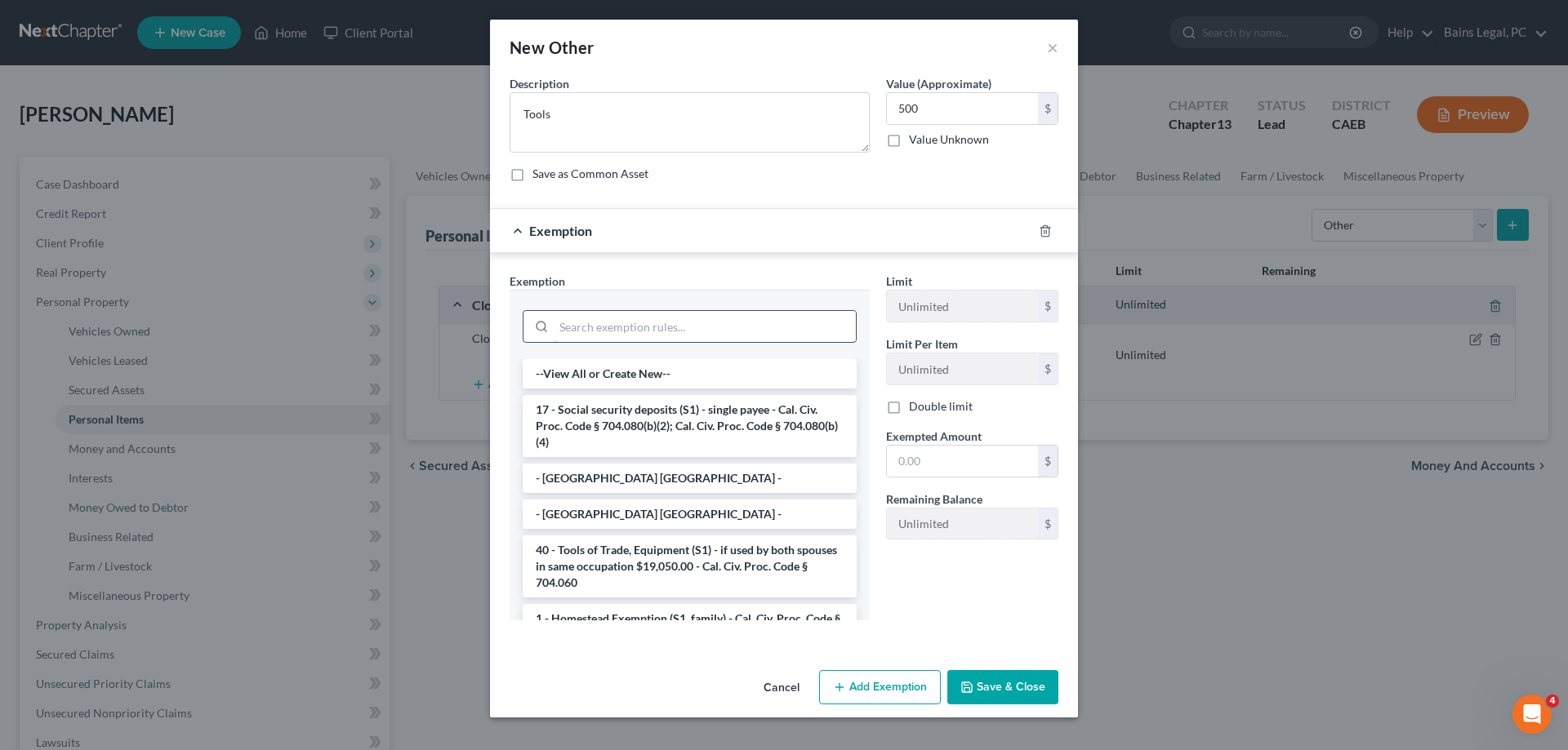
click at [594, 325] on input "search" at bounding box center [704, 326] width 302 height 31
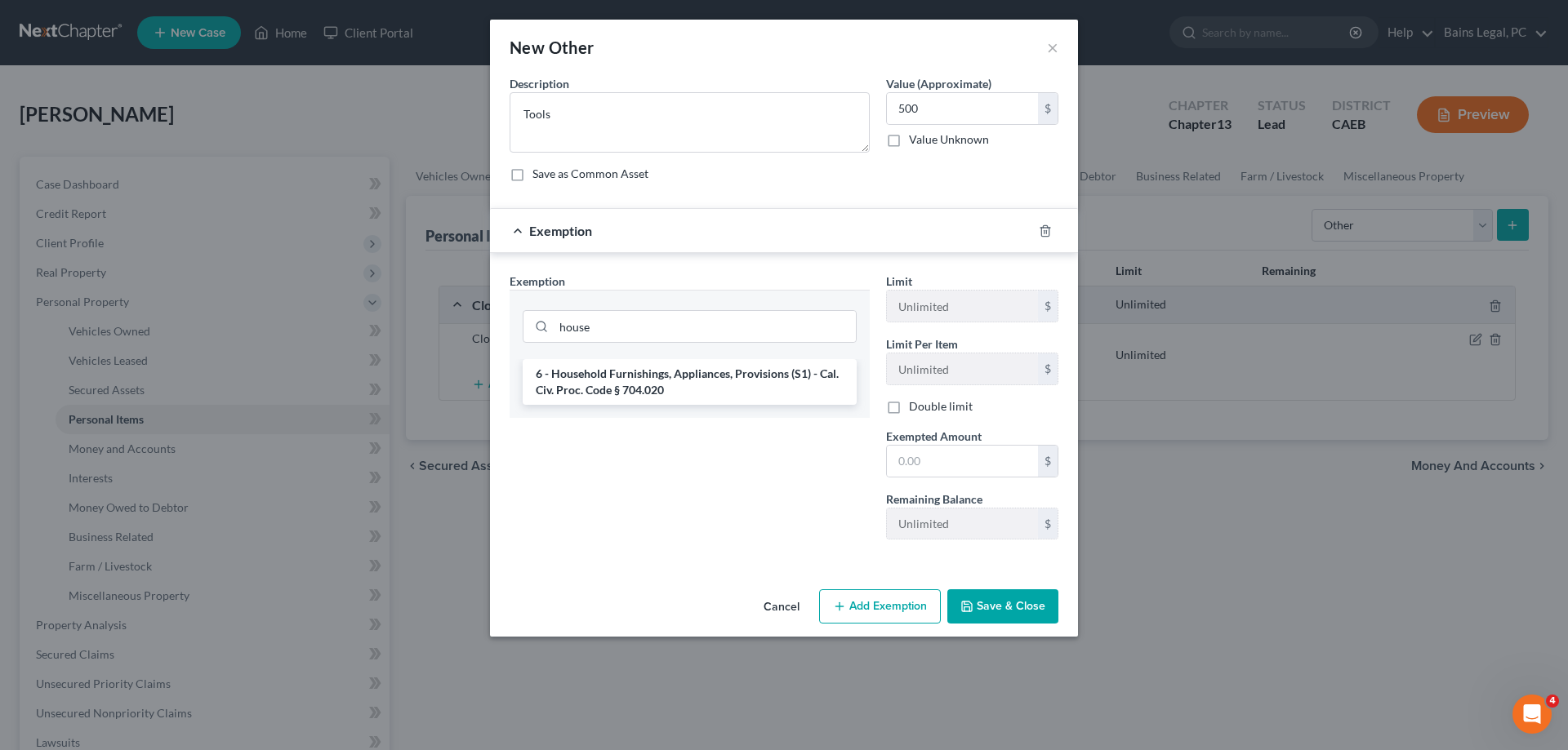
drag, startPoint x: 640, startPoint y: 379, endPoint x: 797, endPoint y: 415, distance: 161.1
click at [640, 380] on li "6 - Household Furnishings, Appliances, Provisions (S1) - Cal. Civ. Proc. Code §…" at bounding box center [690, 382] width 334 height 46
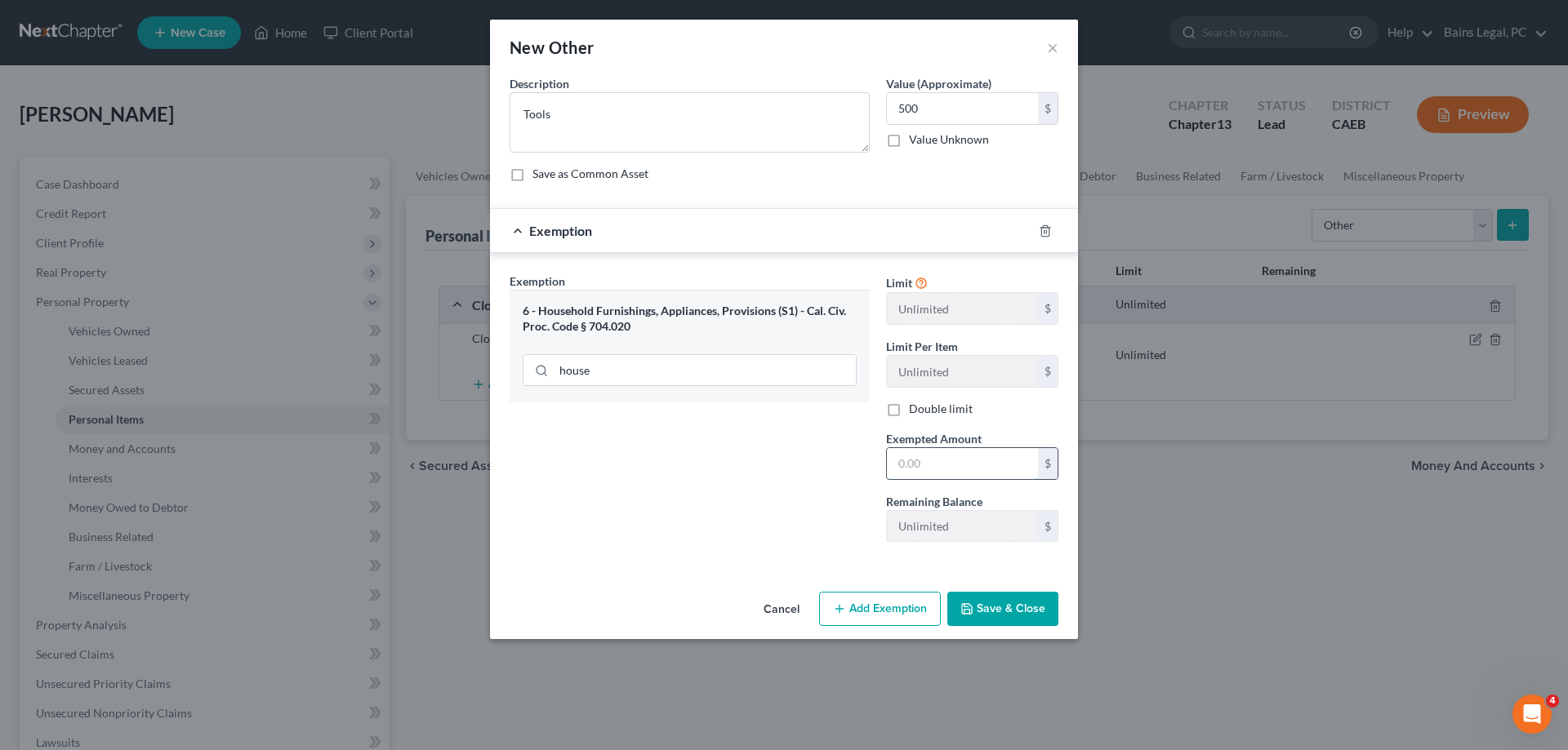
click at [978, 458] on input "text" at bounding box center [963, 463] width 151 height 31
click at [1012, 614] on button "Save & Close" at bounding box center [1003, 609] width 111 height 34
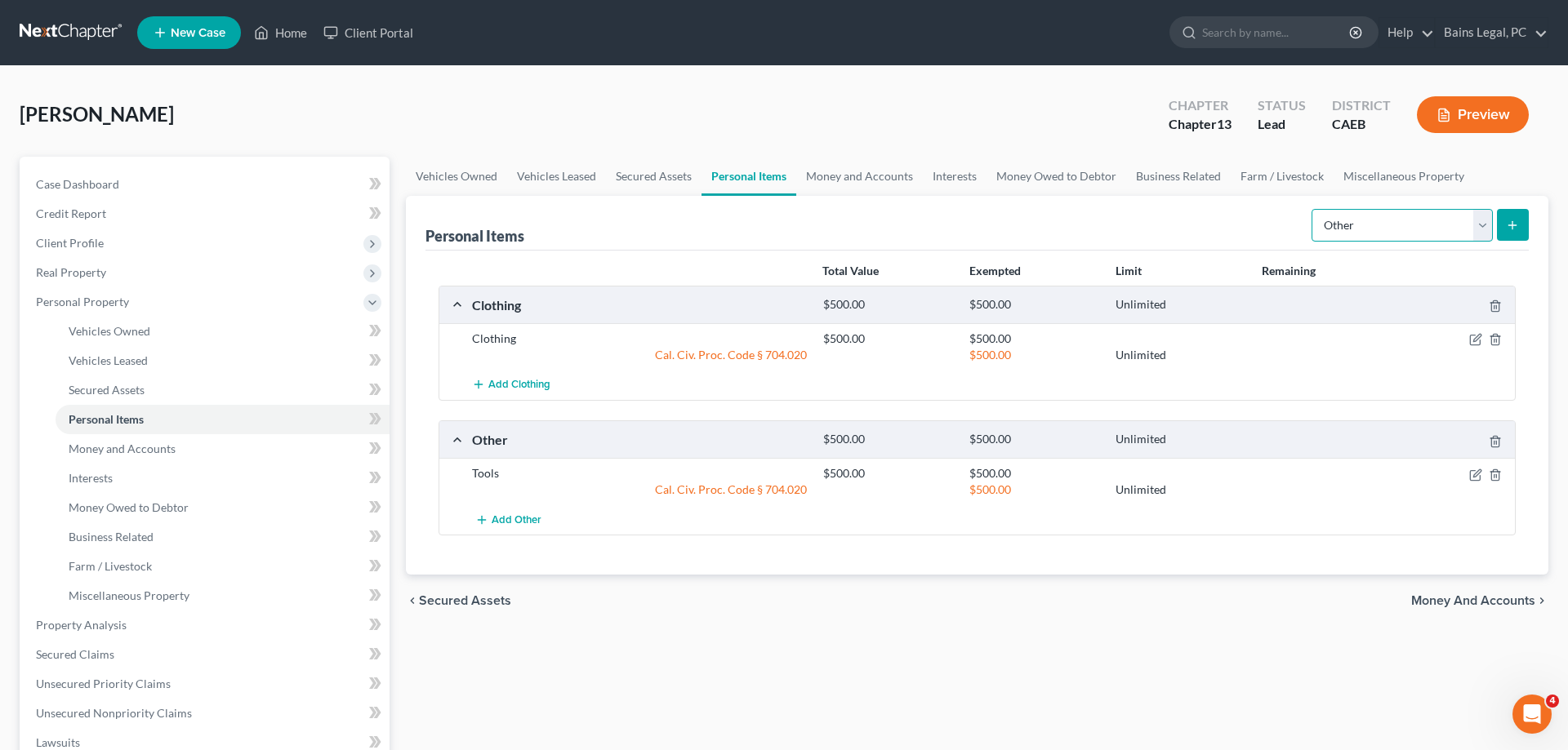
click at [1312, 209] on select "Select Item Type Clothing Collectibles Of Value Electronics Firearms Household …" at bounding box center [1402, 225] width 181 height 32
click option "Electronics" at bounding box center [0, 0] width 0 height 0
click at [1527, 230] on button "submit" at bounding box center [1512, 224] width 32 height 32
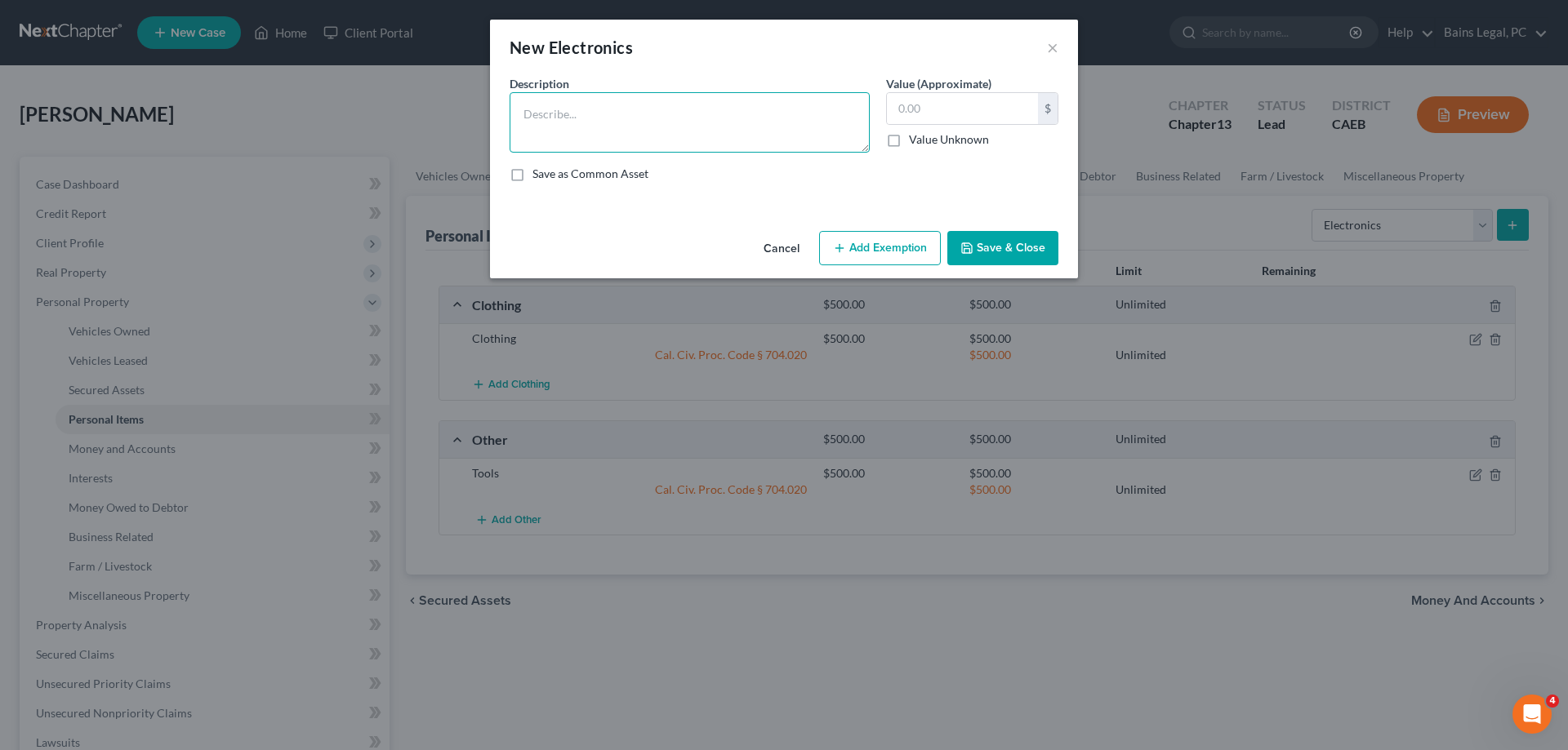
click at [732, 134] on textarea at bounding box center [689, 122] width 360 height 60
click at [848, 257] on button "Add Exemption" at bounding box center [880, 248] width 122 height 34
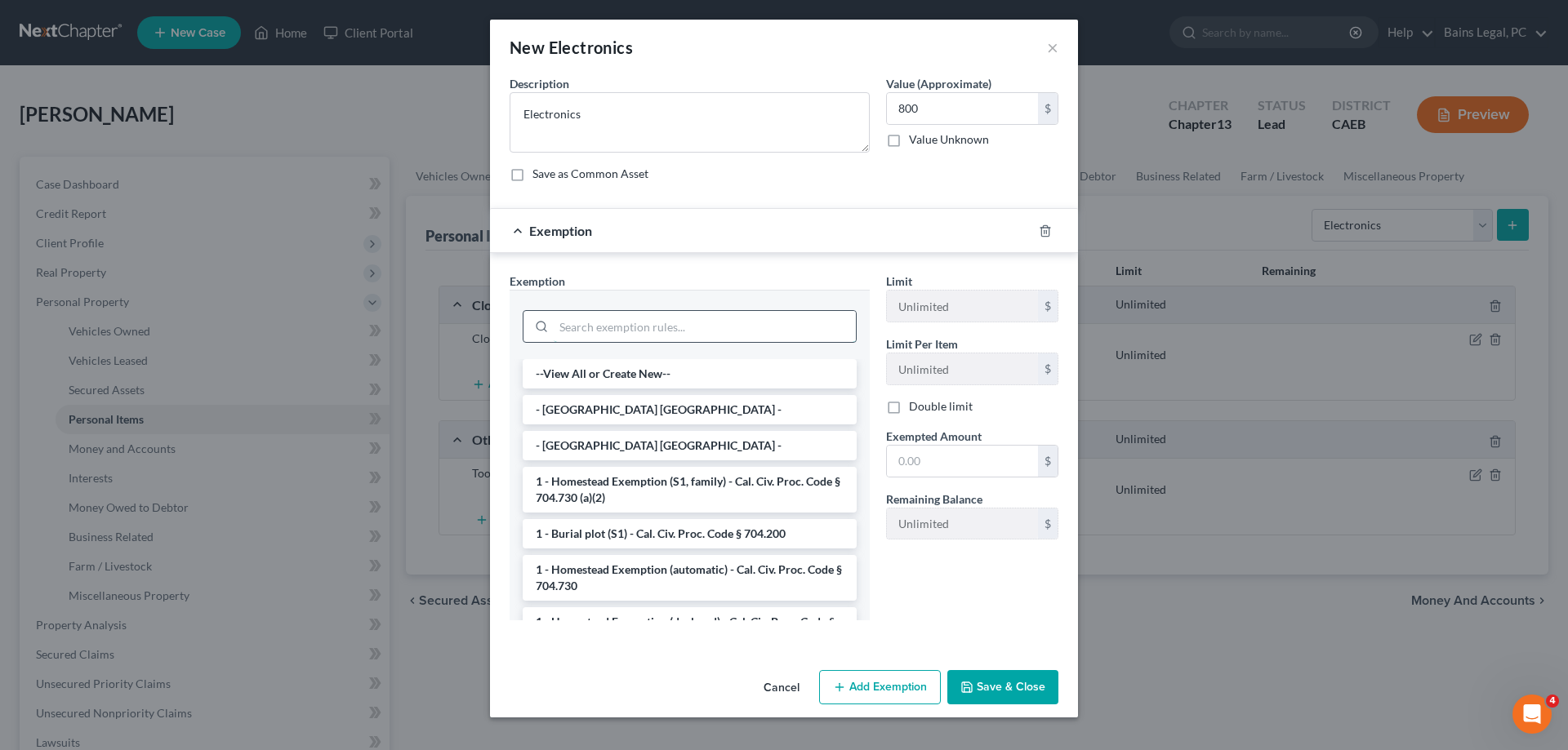
click at [646, 324] on input "search" at bounding box center [704, 326] width 302 height 31
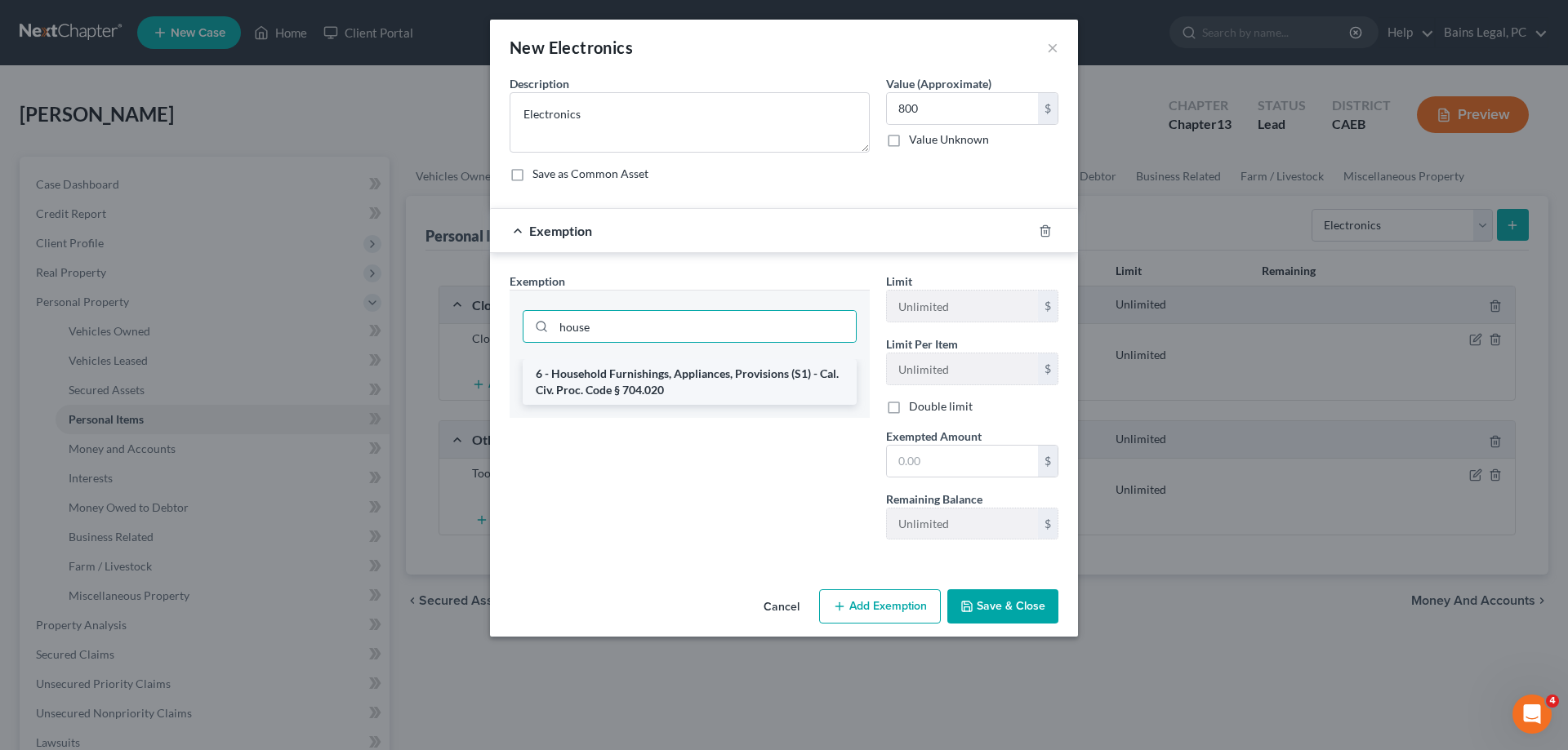
drag, startPoint x: 670, startPoint y: 373, endPoint x: 985, endPoint y: 449, distance: 324.0
click at [670, 374] on li "6 - Household Furnishings, Appliances, Provisions (S1) - Cal. Civ. Proc. Code §…" at bounding box center [690, 382] width 334 height 46
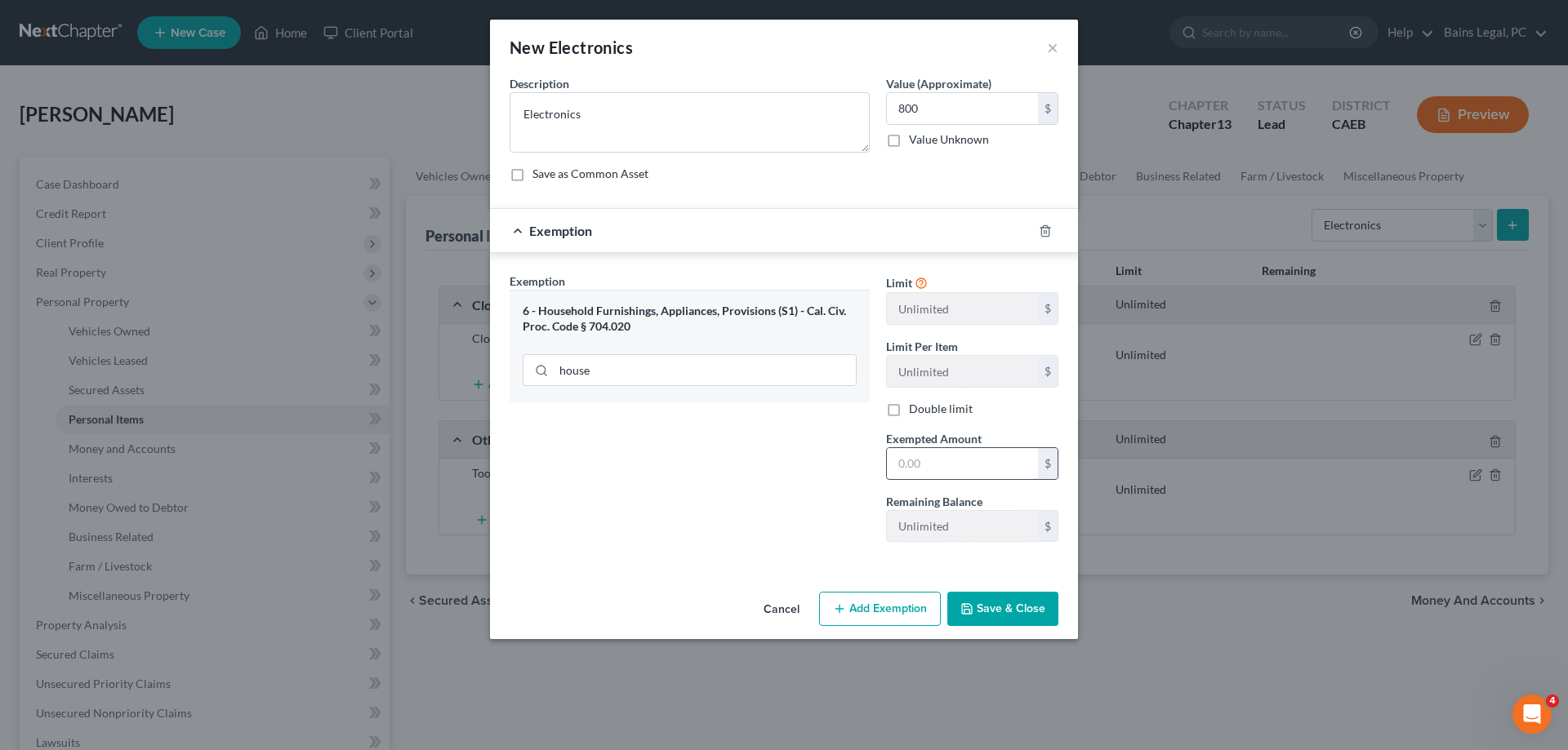
click at [977, 455] on input "text" at bounding box center [963, 463] width 151 height 31
click at [1032, 610] on button "Save & Close" at bounding box center [1003, 609] width 111 height 34
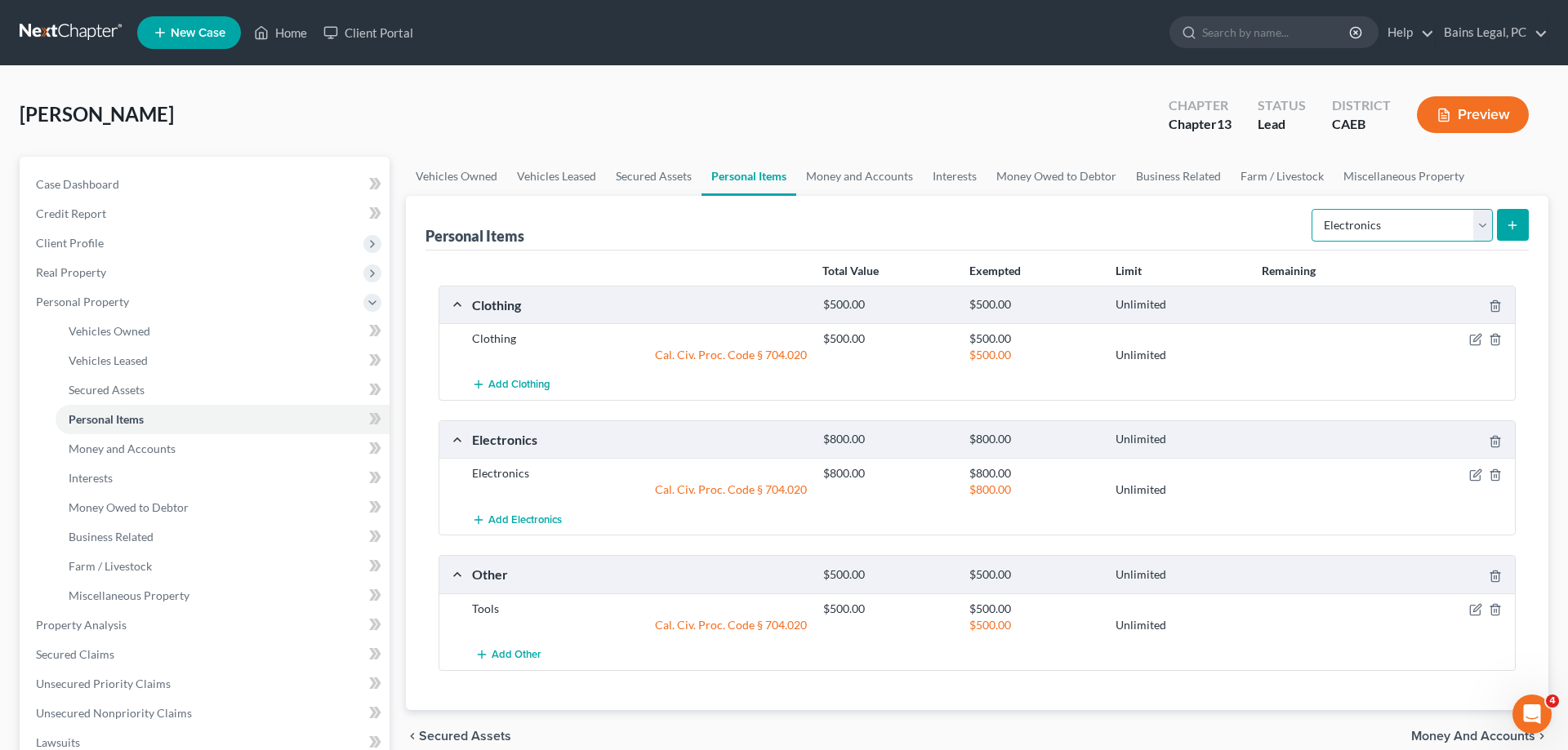
click at [1312, 209] on select "Select Item Type Clothing Collectibles Of Value Electronics Firearms Household …" at bounding box center [1402, 225] width 181 height 32
click option "Household Goods" at bounding box center [0, 0] width 0 height 0
click at [1517, 216] on button "submit" at bounding box center [1512, 224] width 32 height 32
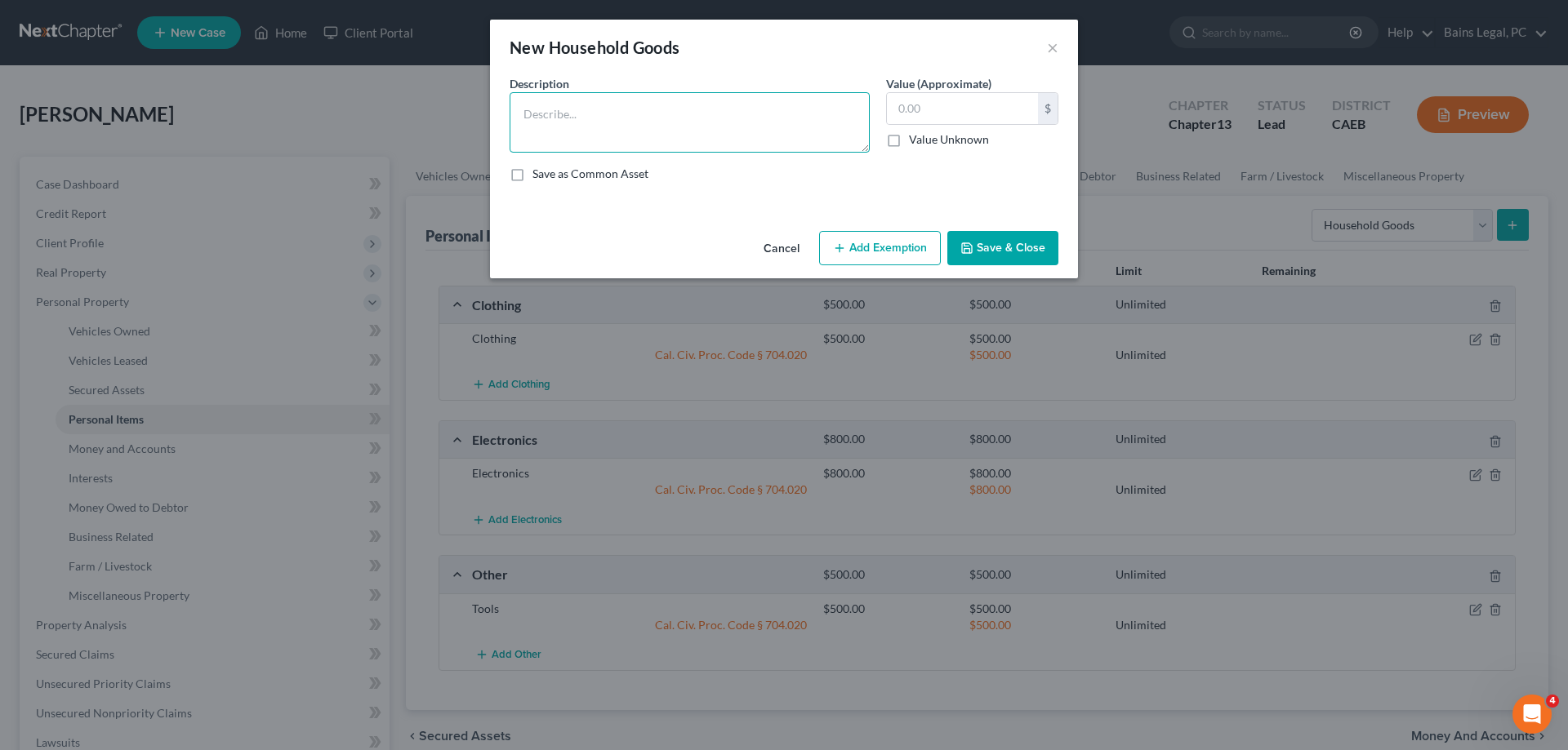
click at [577, 122] on textarea at bounding box center [689, 122] width 360 height 60
click at [892, 261] on button "Add Exemption" at bounding box center [880, 248] width 122 height 34
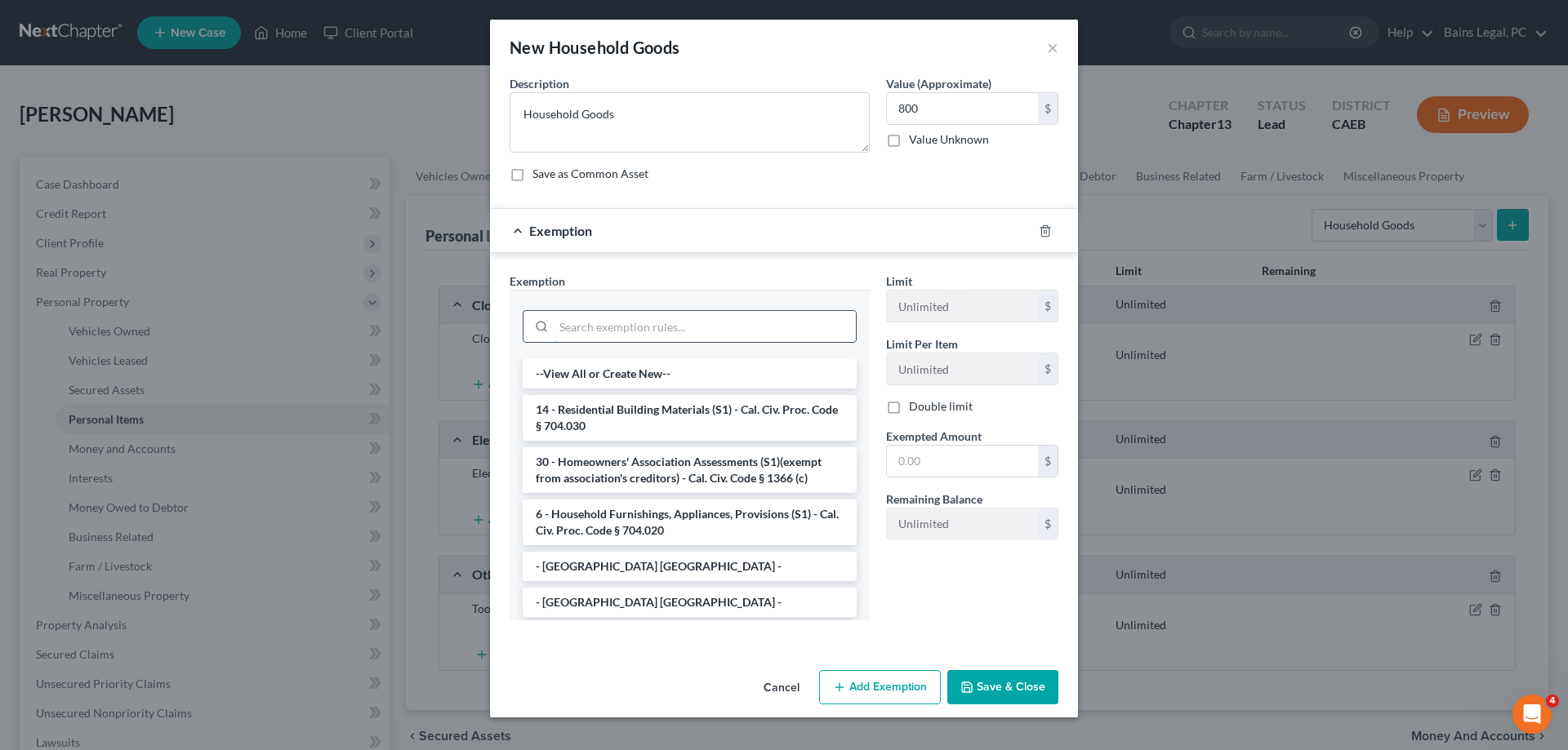
click at [698, 325] on input "search" at bounding box center [704, 326] width 302 height 31
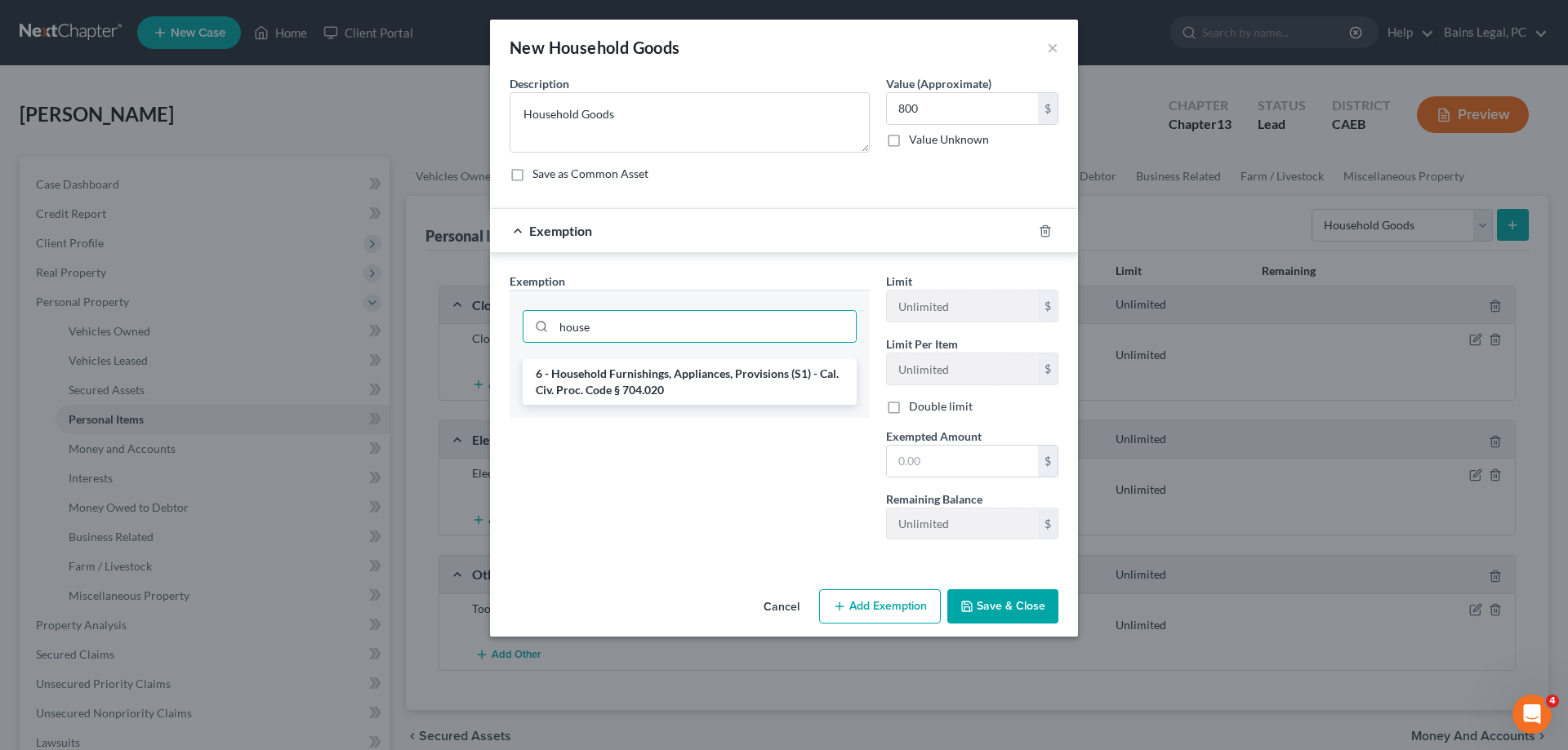
click at [712, 381] on li "6 - Household Furnishings, Appliances, Provisions (S1) - Cal. Civ. Proc. Code §…" at bounding box center [690, 382] width 334 height 46
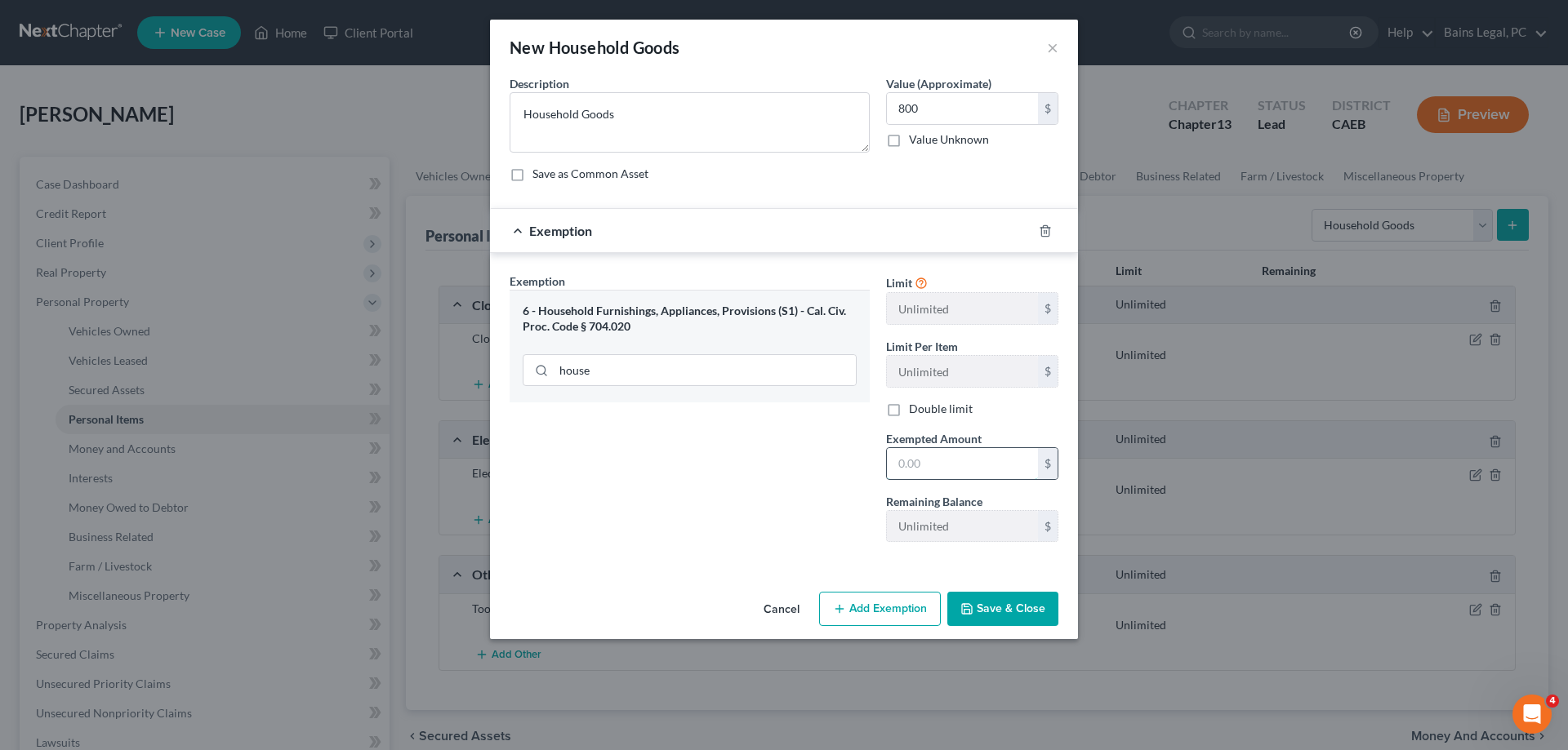
click at [956, 456] on input "text" at bounding box center [963, 463] width 151 height 31
click at [997, 606] on button "Save & Close" at bounding box center [1003, 609] width 111 height 34
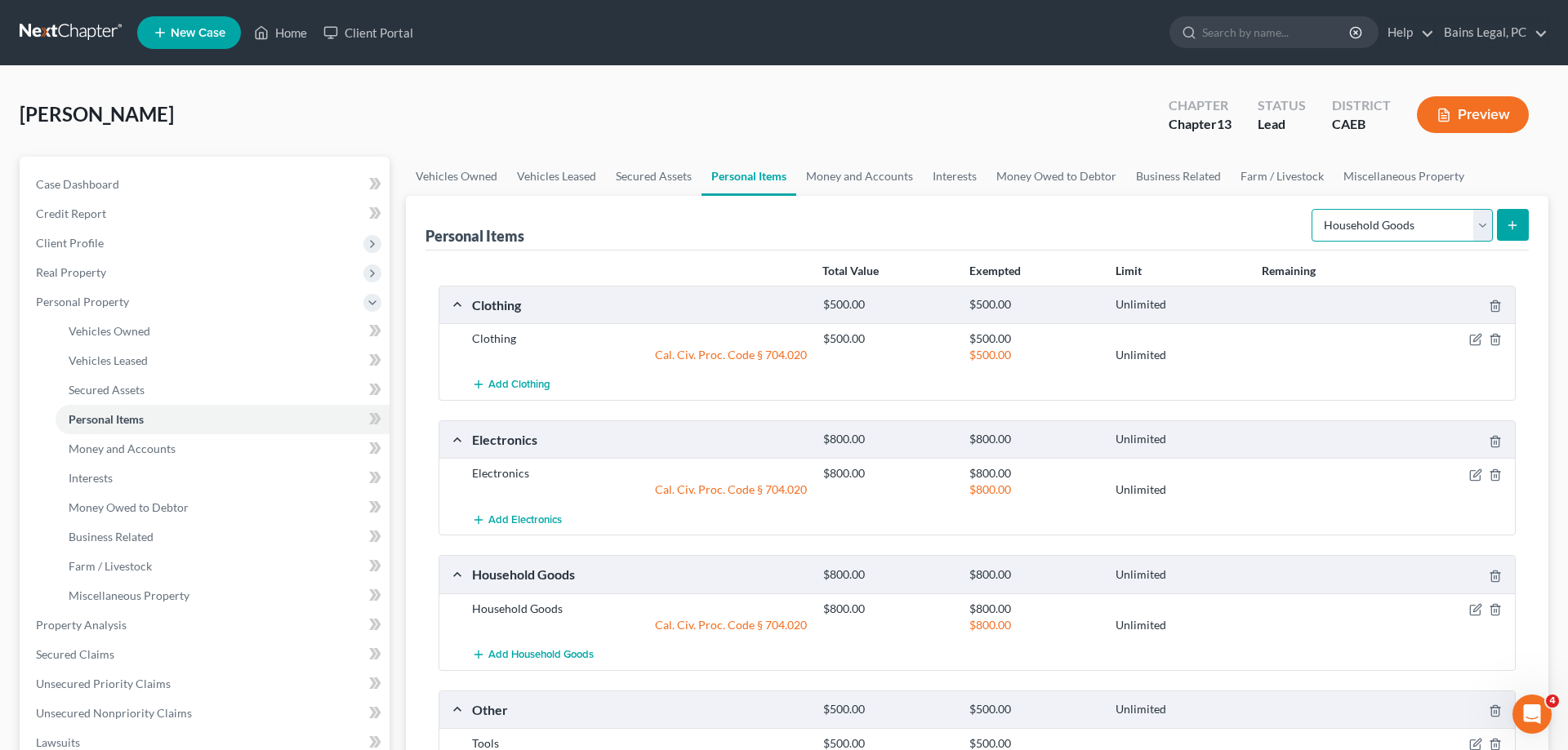
click at [1312, 209] on select "Select Item Type Clothing Collectibles Of Value Electronics Firearms Household …" at bounding box center [1402, 225] width 181 height 32
click option "Jewelry" at bounding box center [0, 0] width 0 height 0
drag, startPoint x: 1517, startPoint y: 221, endPoint x: 1219, endPoint y: 214, distance: 298.1
click at [1515, 221] on icon "submit" at bounding box center [1512, 225] width 13 height 13
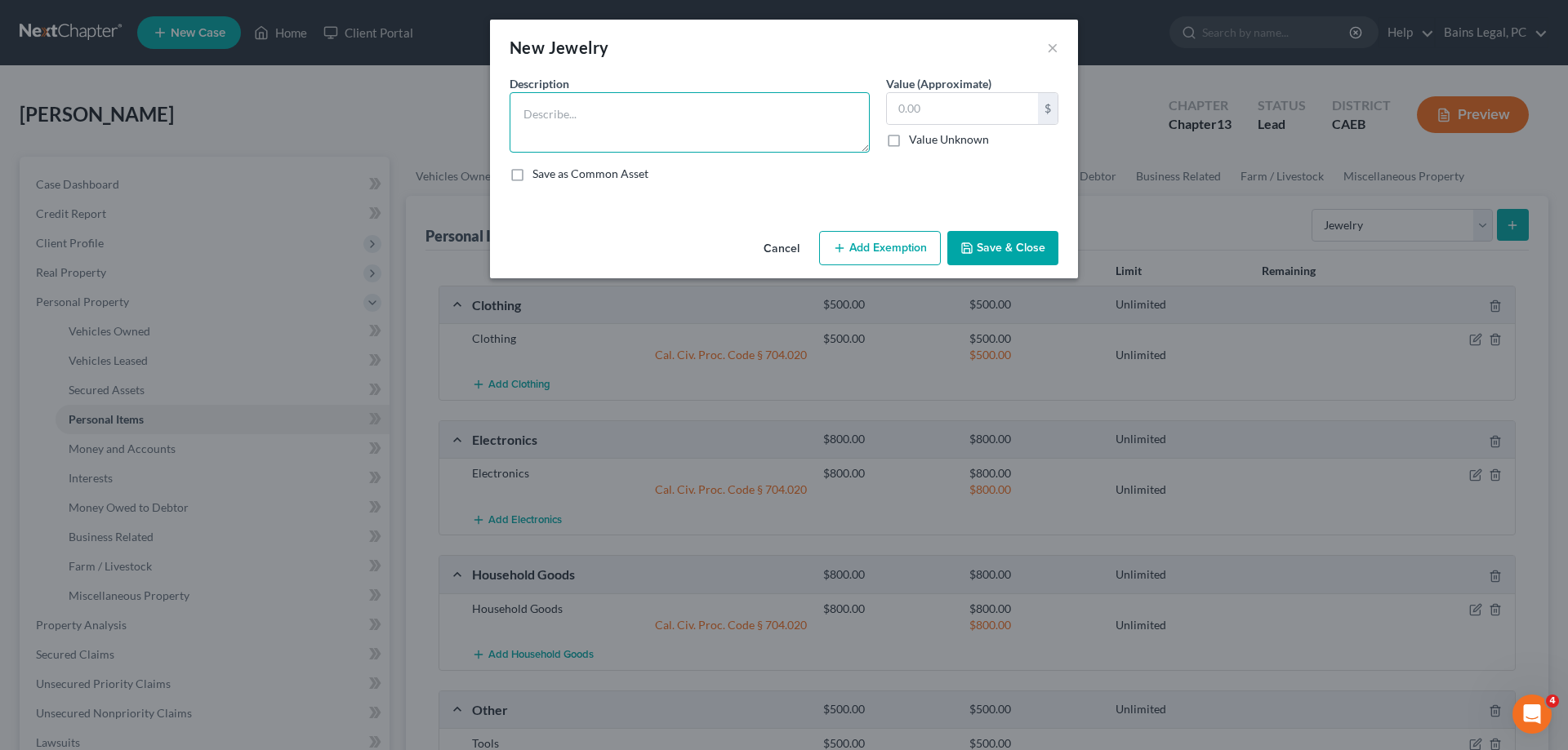
click at [787, 140] on textarea at bounding box center [689, 122] width 360 height 60
click at [886, 256] on button "Add Exemption" at bounding box center [880, 248] width 122 height 34
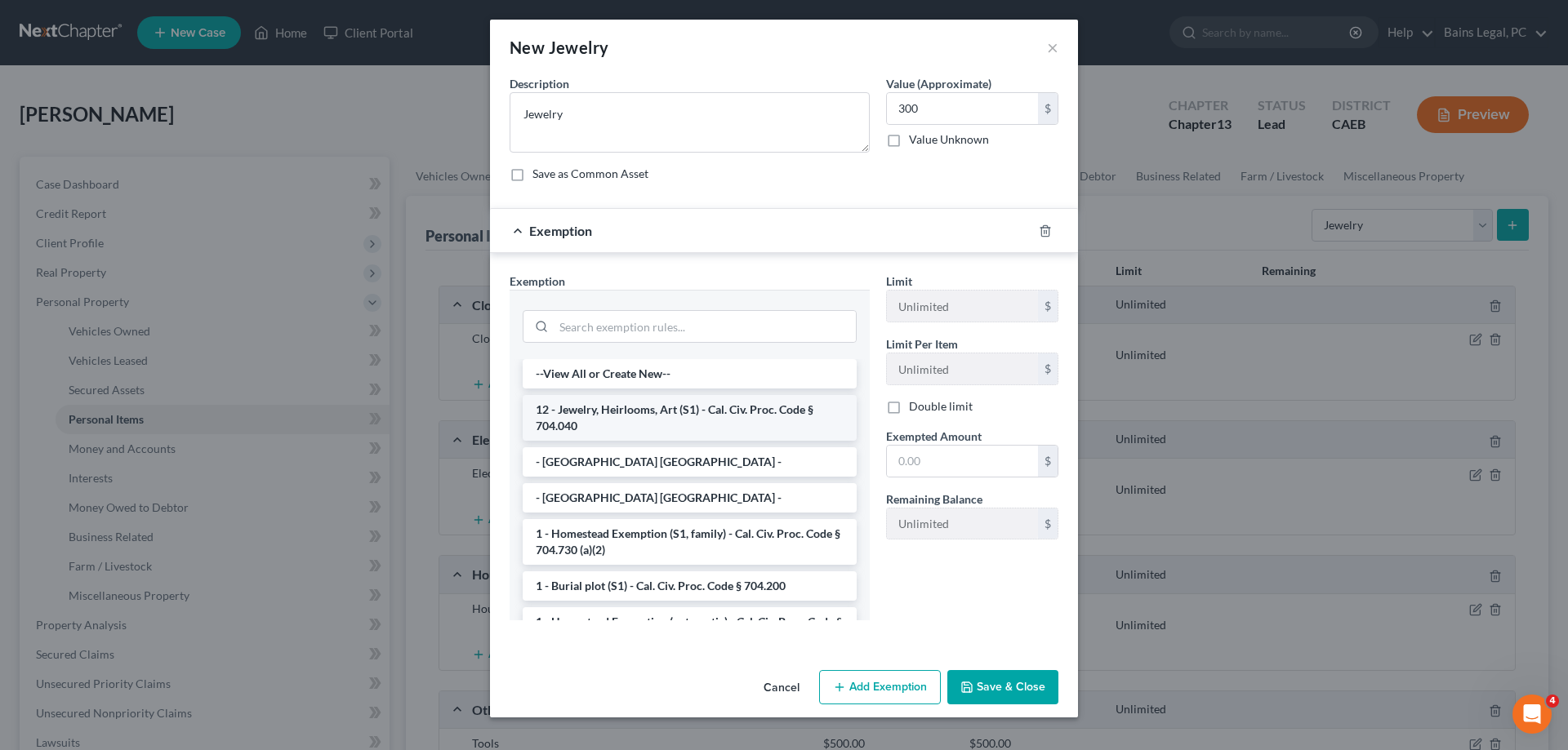
click at [679, 421] on li "12 - Jewelry, Heirlooms, Art (S1) - Cal. Civ. Proc. Code § 704.040" at bounding box center [690, 417] width 334 height 46
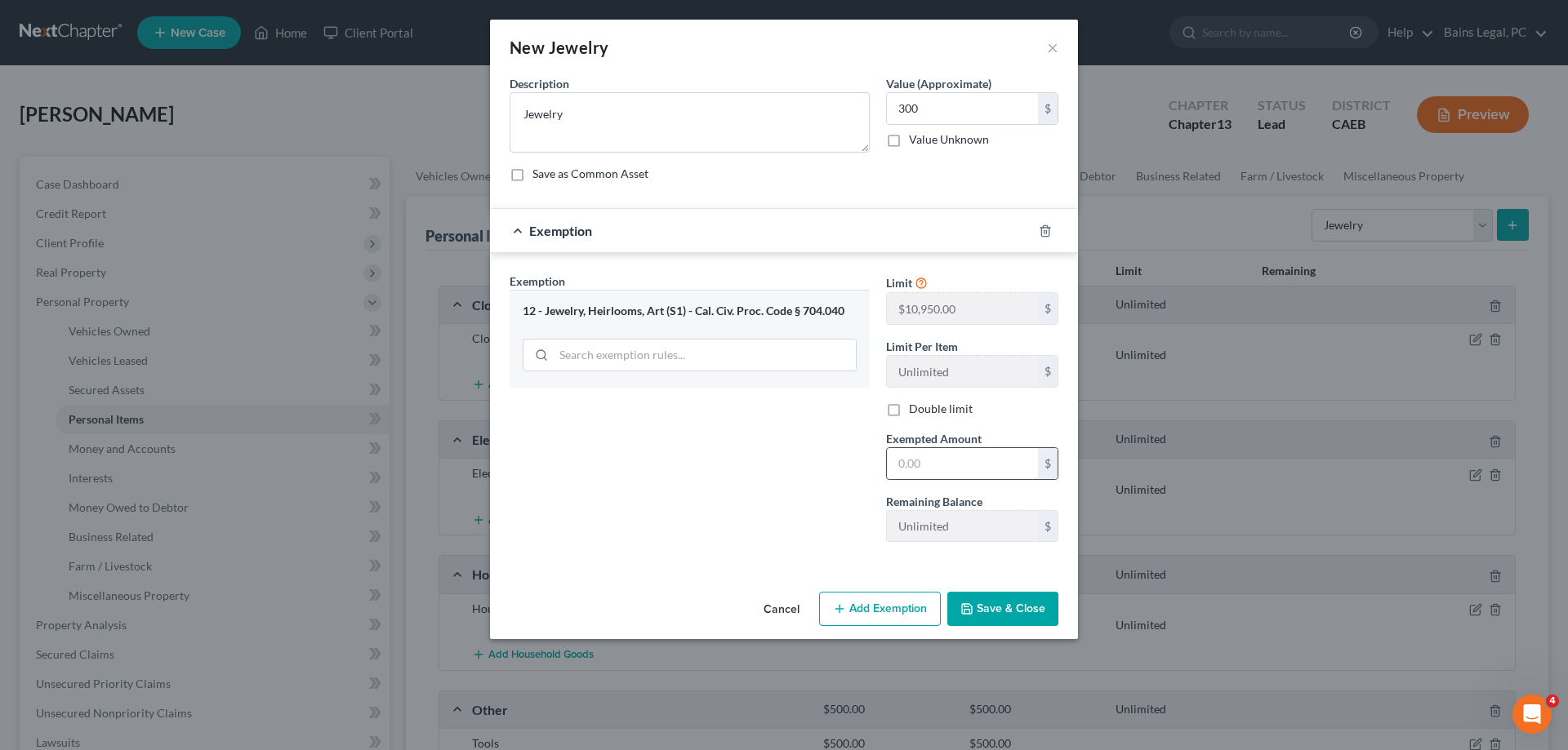
click at [936, 472] on input "text" at bounding box center [963, 463] width 151 height 31
click at [1016, 601] on button "Save & Close" at bounding box center [1003, 609] width 111 height 34
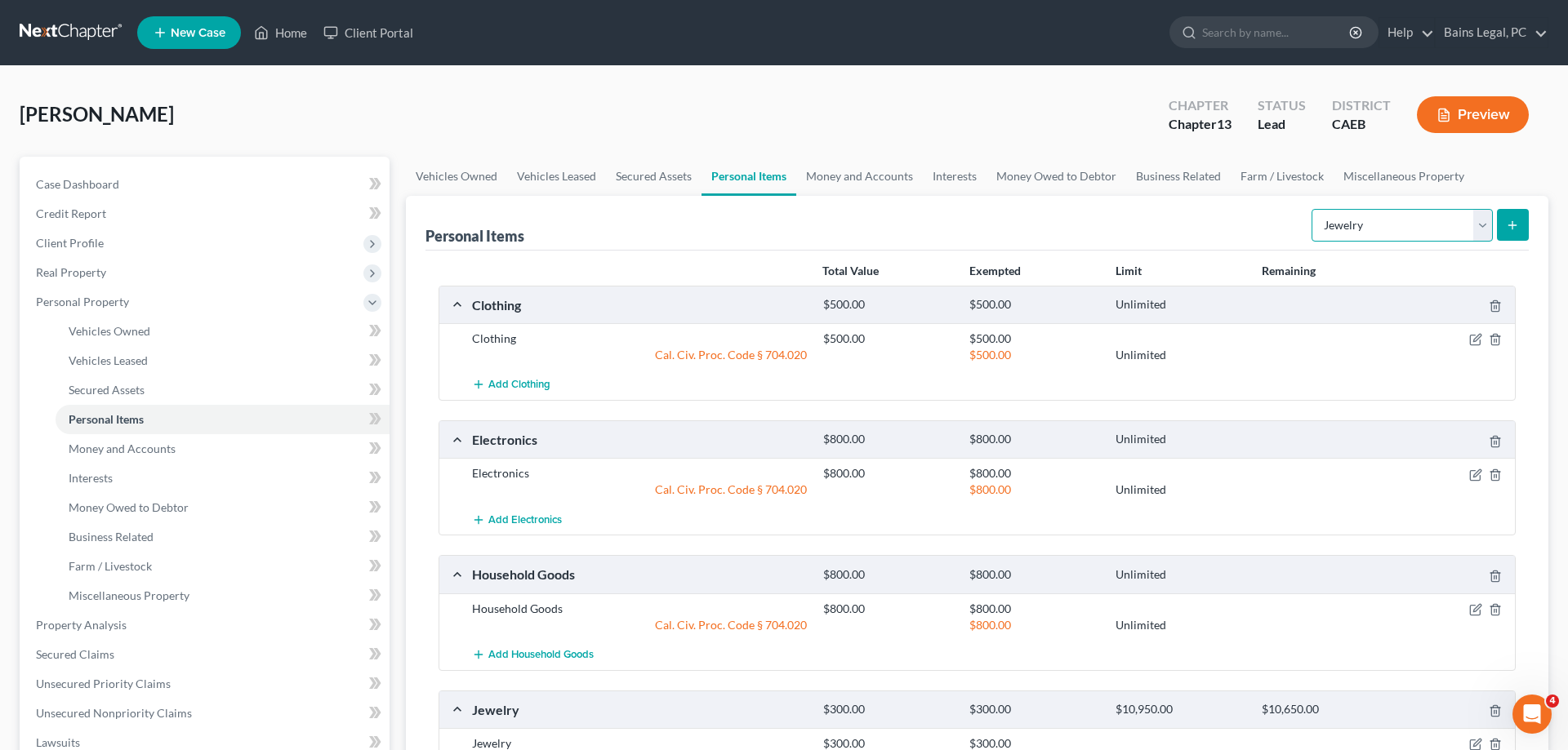
click at [1312, 209] on select "Select Item Type Clothing Collectibles Of Value Electronics Firearms Household …" at bounding box center [1402, 225] width 181 height 32
click option "Sports & Hobby Equipment" at bounding box center [0, 0] width 0 height 0
click at [1512, 230] on icon "submit" at bounding box center [1512, 225] width 13 height 13
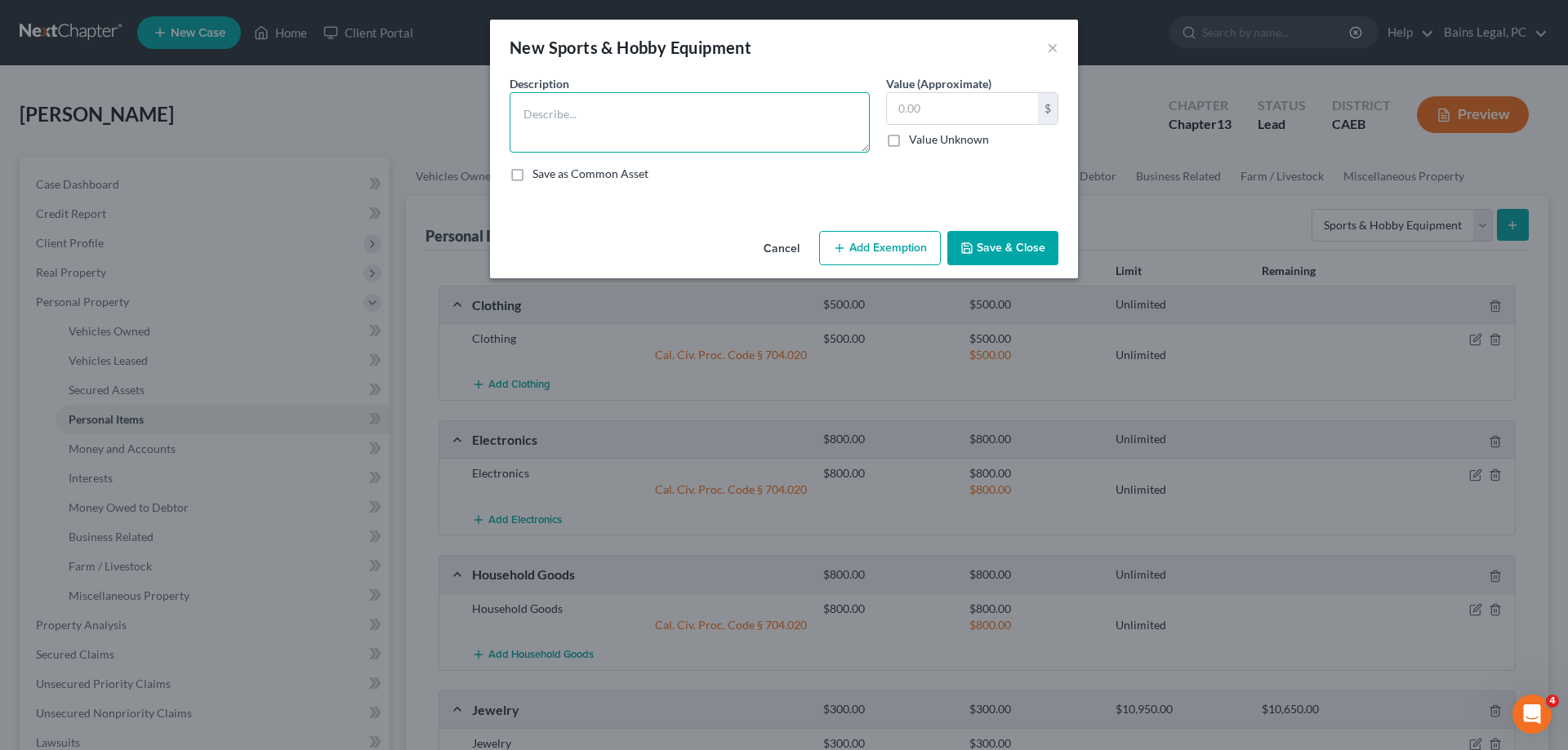
click at [588, 115] on textarea at bounding box center [689, 122] width 360 height 60
click at [878, 267] on div "Cancel Add Exemption Save & Close" at bounding box center [784, 252] width 588 height 54
click at [867, 242] on button "Add Exemption" at bounding box center [880, 248] width 122 height 34
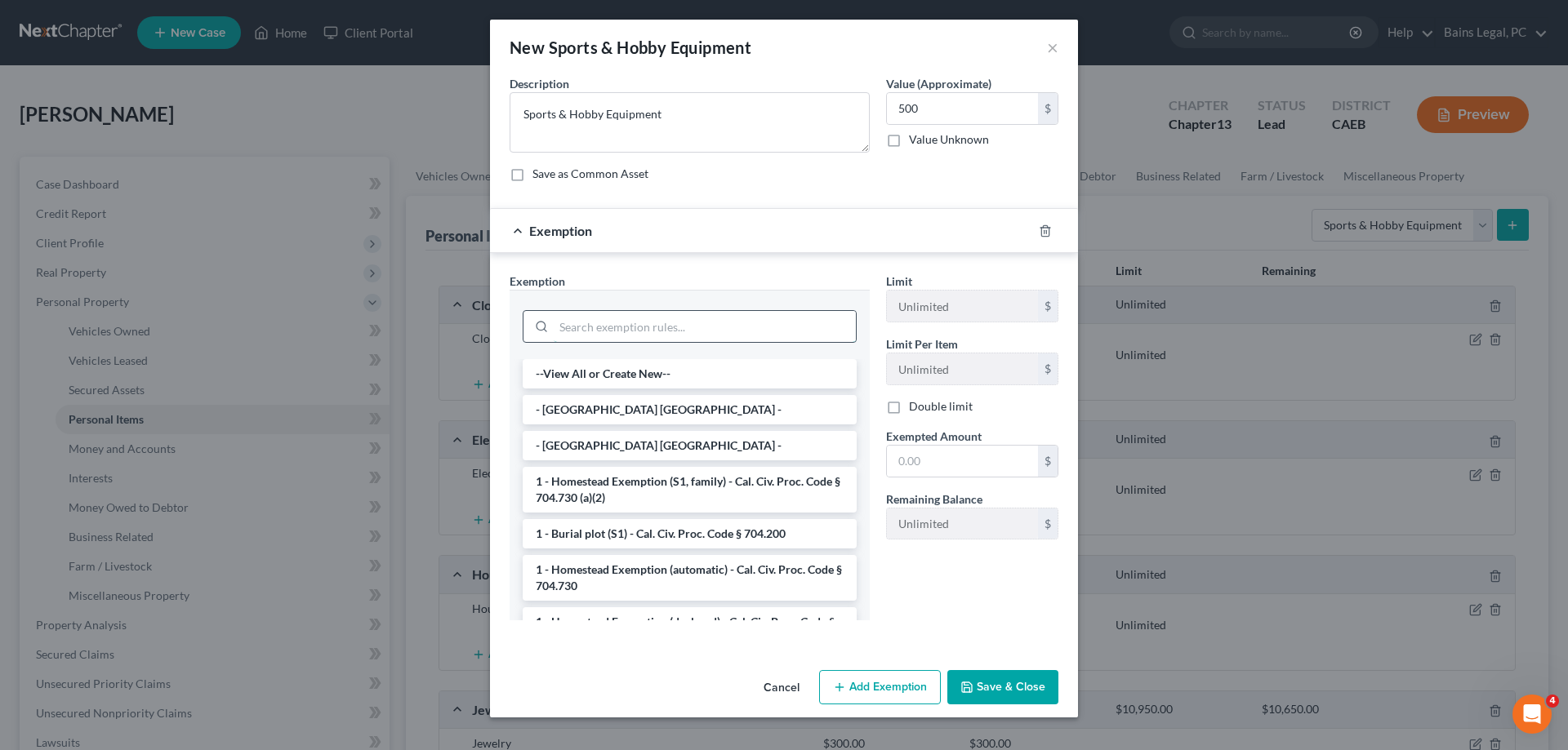
click at [651, 326] on input "search" at bounding box center [704, 326] width 302 height 31
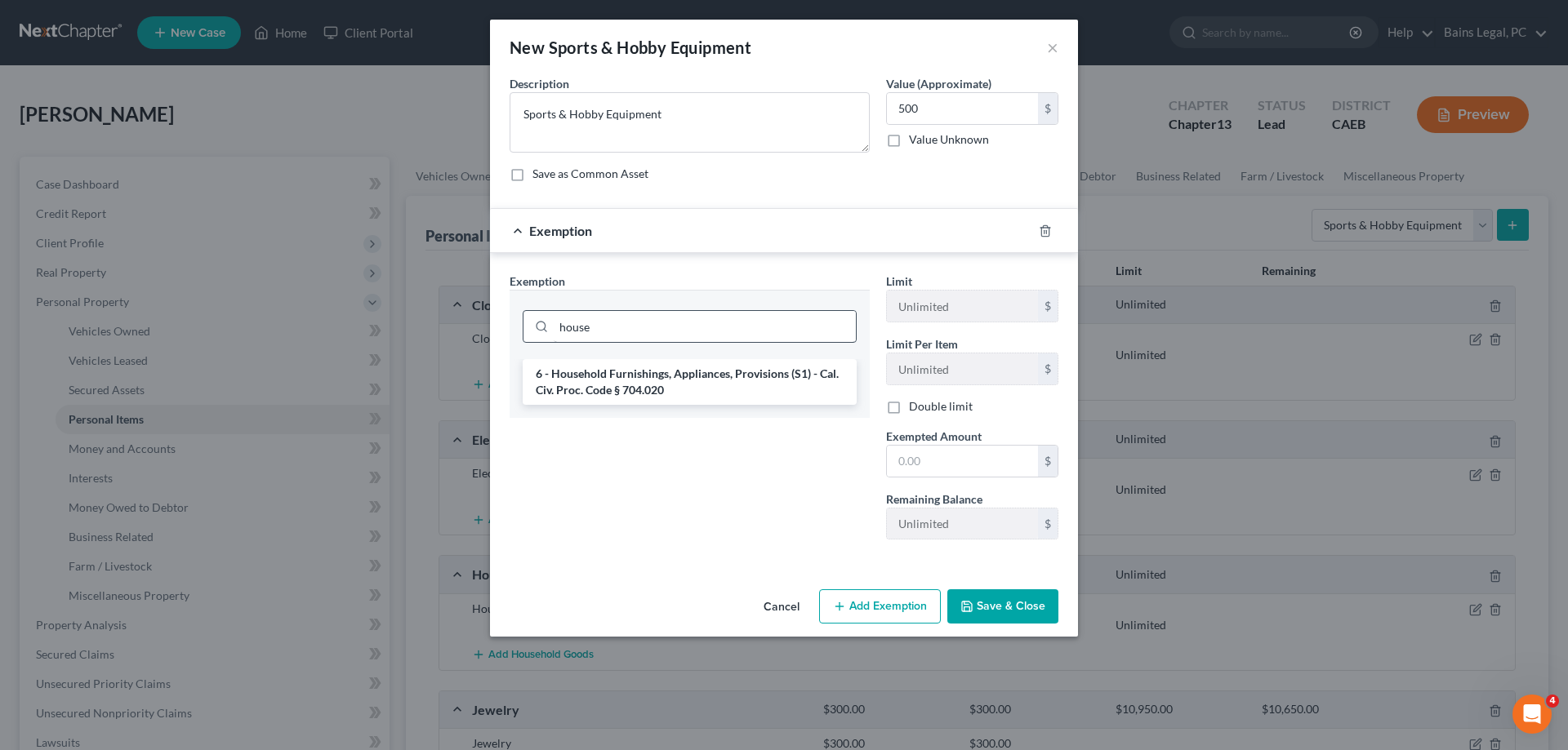
click at [664, 375] on li "6 - Household Furnishings, Appliances, Provisions (S1) - Cal. Civ. Proc. Code §…" at bounding box center [690, 382] width 334 height 46
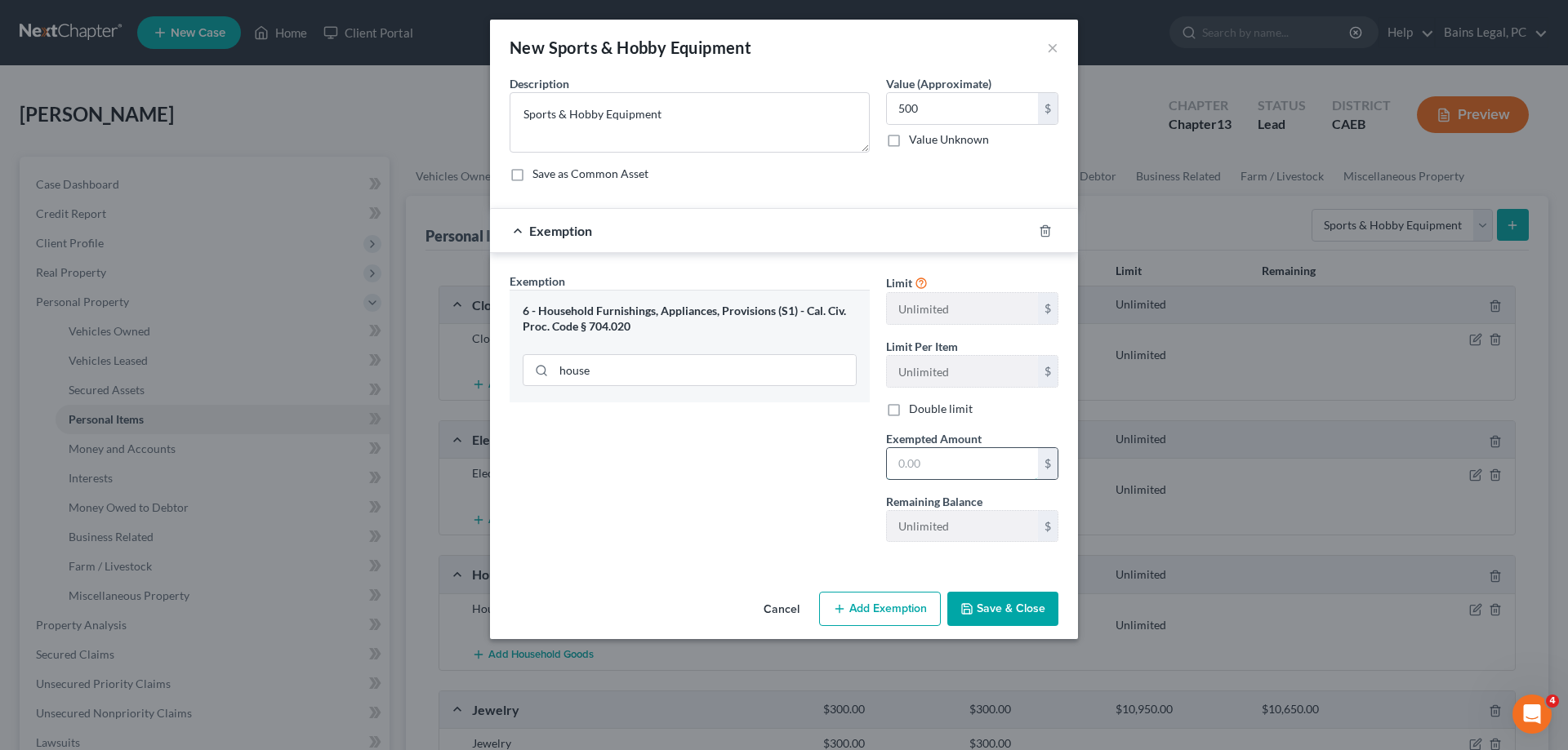
click at [941, 460] on input "text" at bounding box center [963, 463] width 151 height 31
drag, startPoint x: 982, startPoint y: 618, endPoint x: 1527, endPoint y: 683, distance: 548.9
click at [983, 619] on button "Save & Close" at bounding box center [1003, 609] width 111 height 34
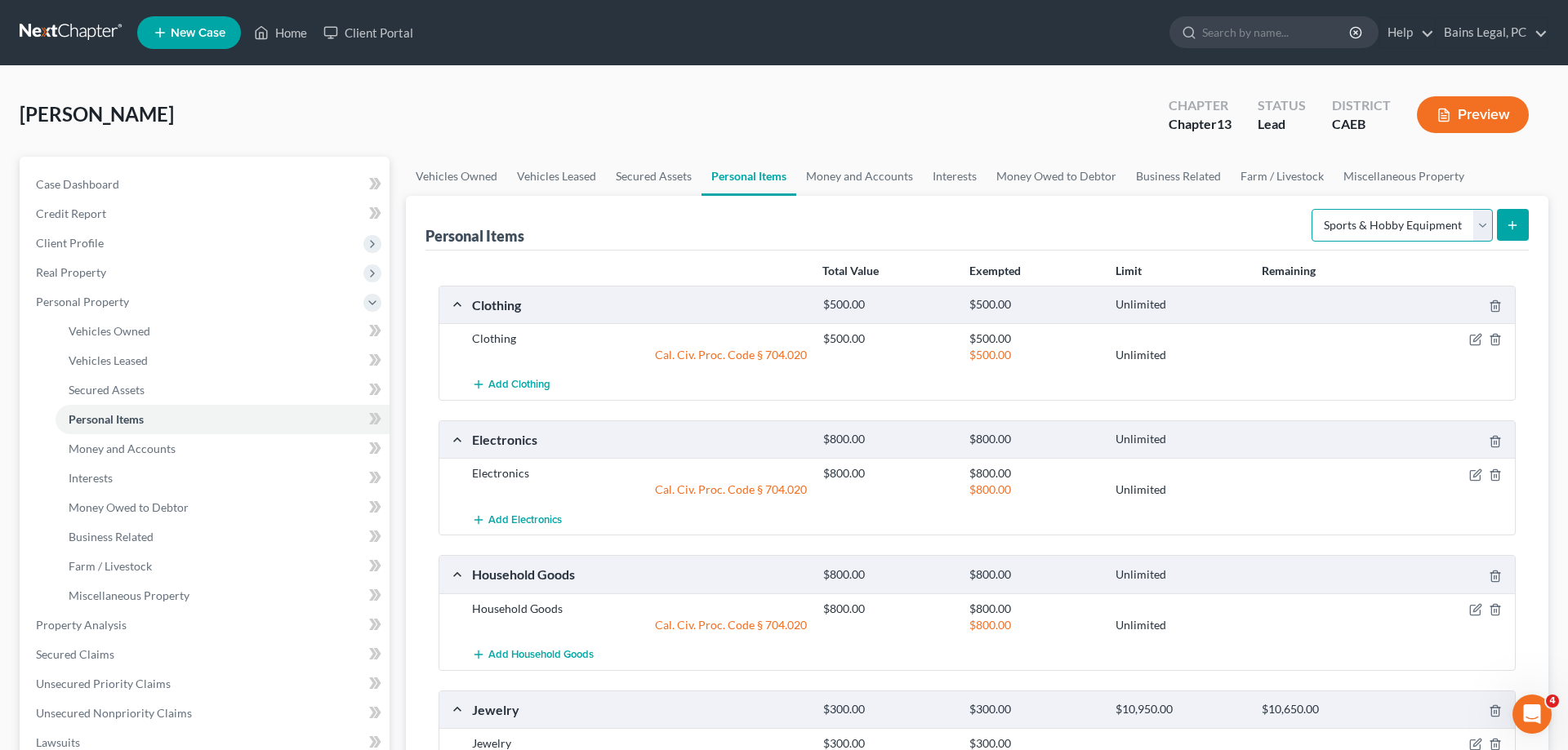
click at [1312, 209] on select "Select Item Type Clothing Collectibles Of Value Electronics Firearms Household …" at bounding box center [1402, 225] width 181 height 32
click option "Pet(s)" at bounding box center [0, 0] width 0 height 0
click at [1522, 233] on button "submit" at bounding box center [1512, 224] width 32 height 32
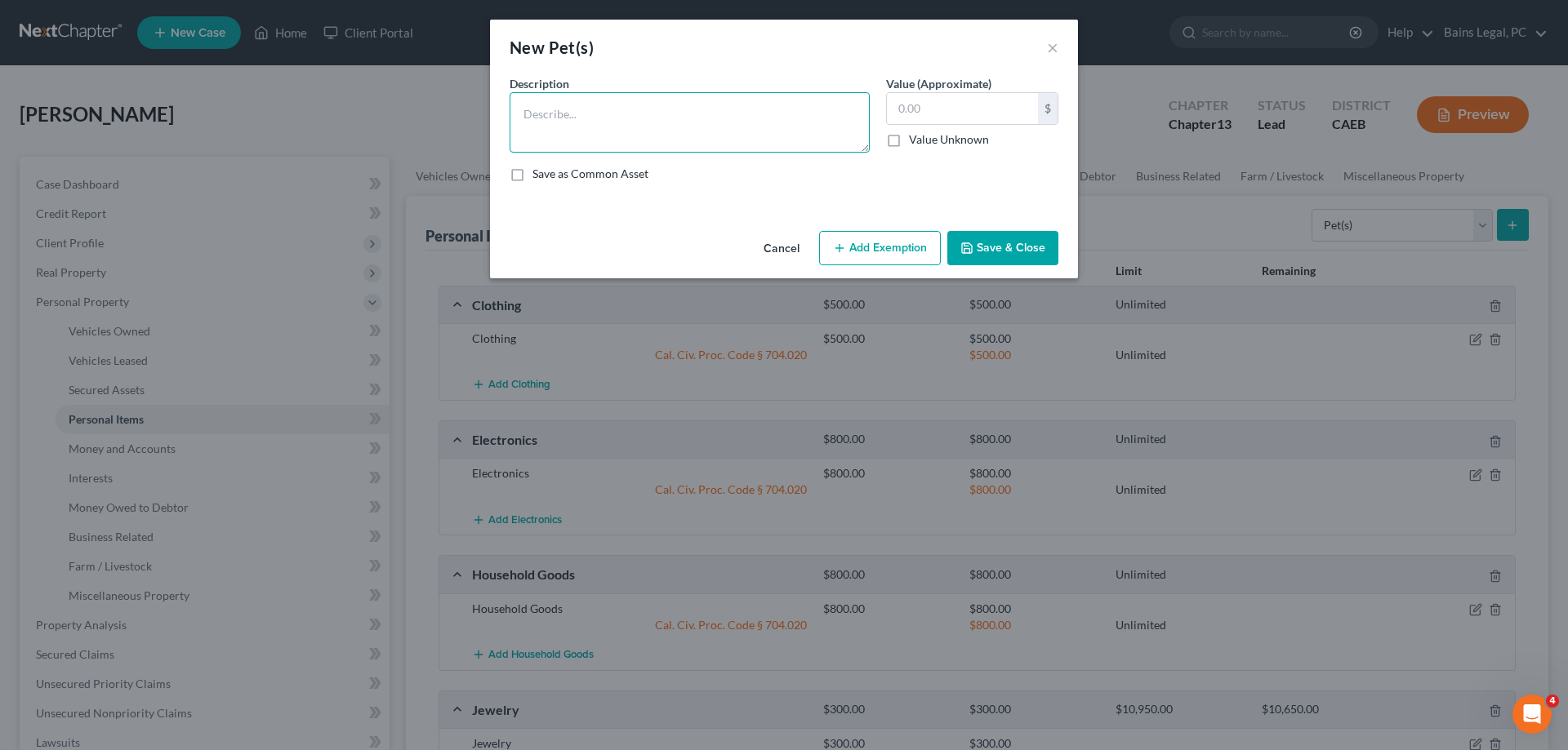
click at [668, 125] on textarea at bounding box center [689, 122] width 360 height 60
drag, startPoint x: 888, startPoint y: 255, endPoint x: 651, endPoint y: 301, distance: 241.4
click at [885, 256] on button "Add Exemption" at bounding box center [880, 248] width 122 height 34
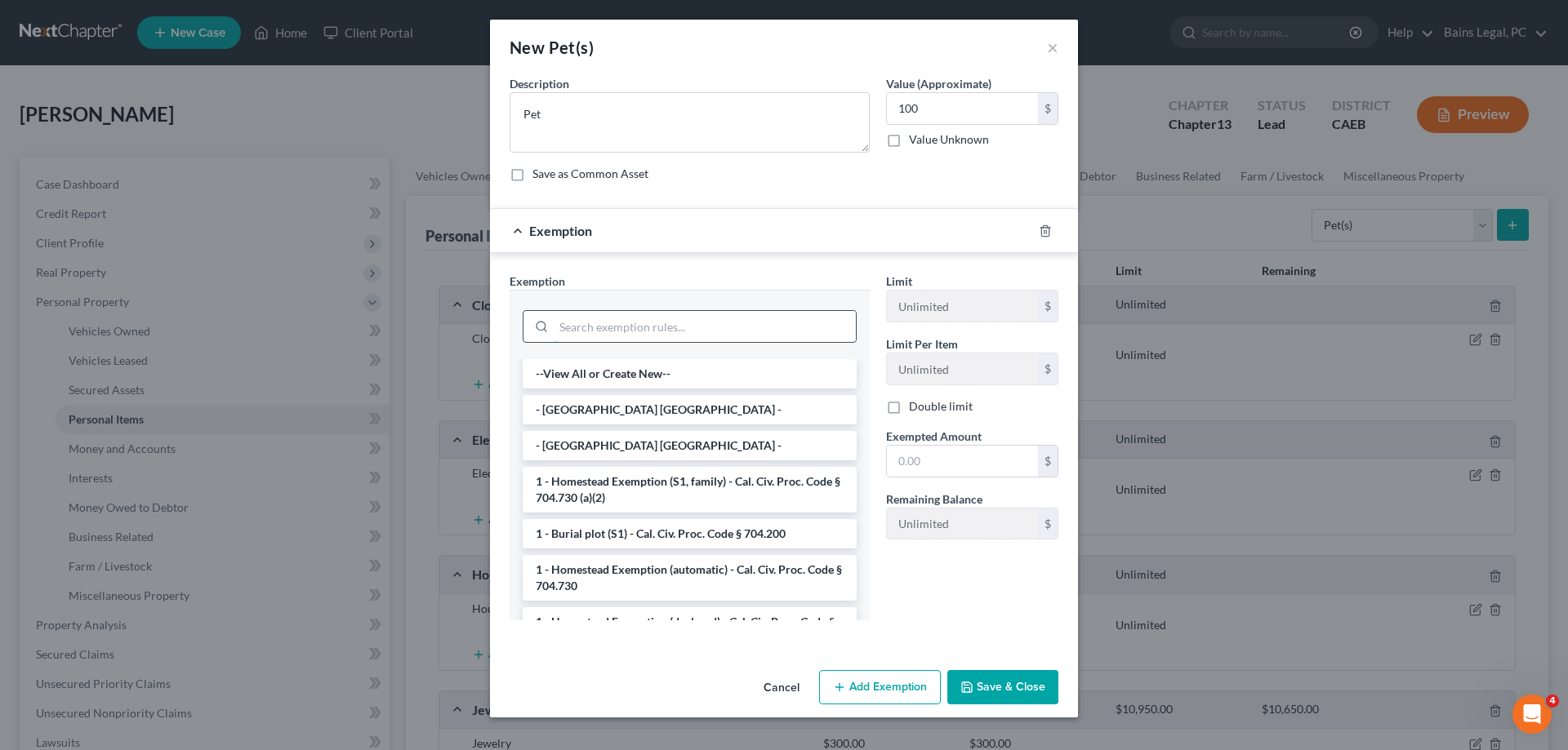
click at [674, 333] on input "search" at bounding box center [704, 326] width 302 height 31
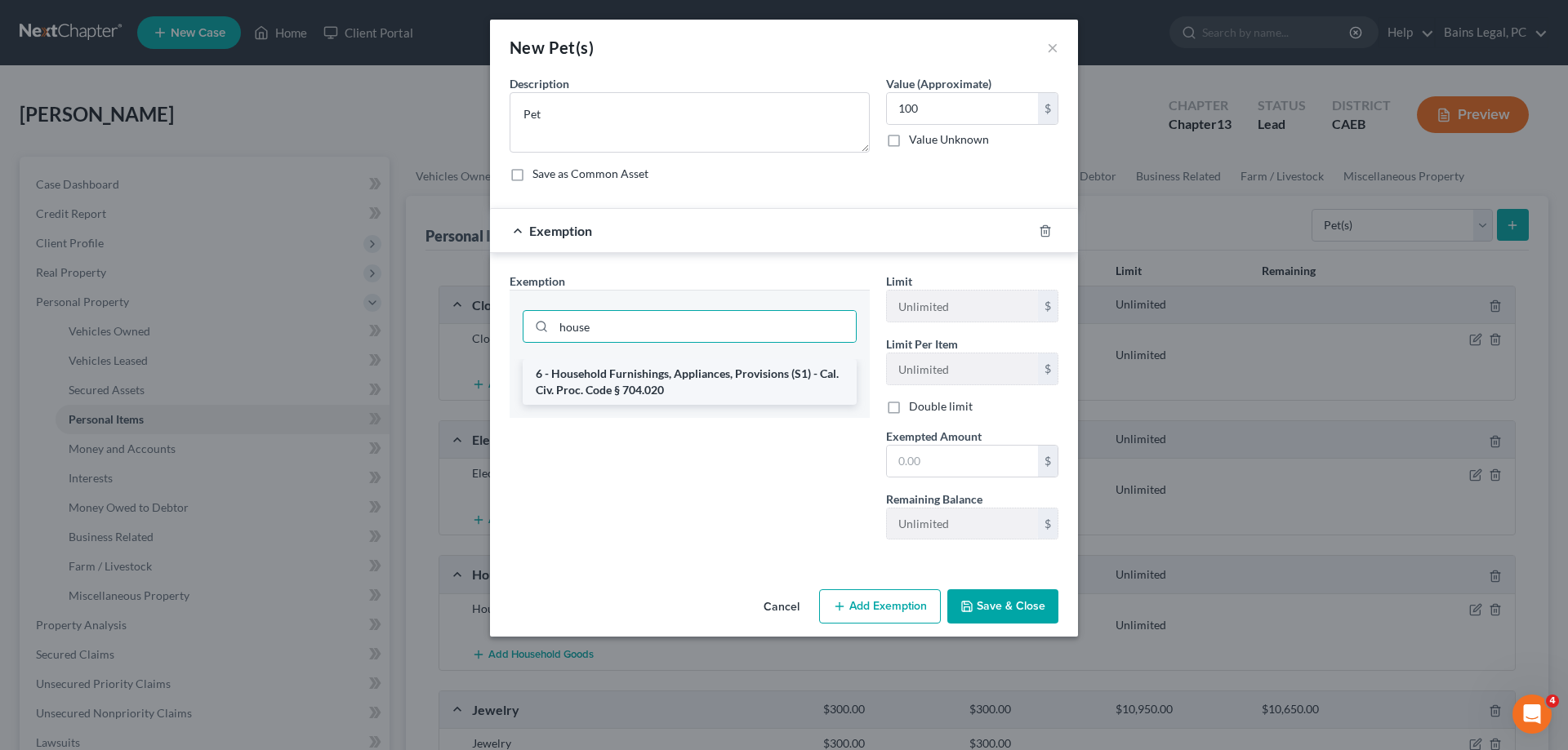
click at [714, 377] on li "6 - Household Furnishings, Appliances, Provisions (S1) - Cal. Civ. Proc. Code §…" at bounding box center [690, 382] width 334 height 46
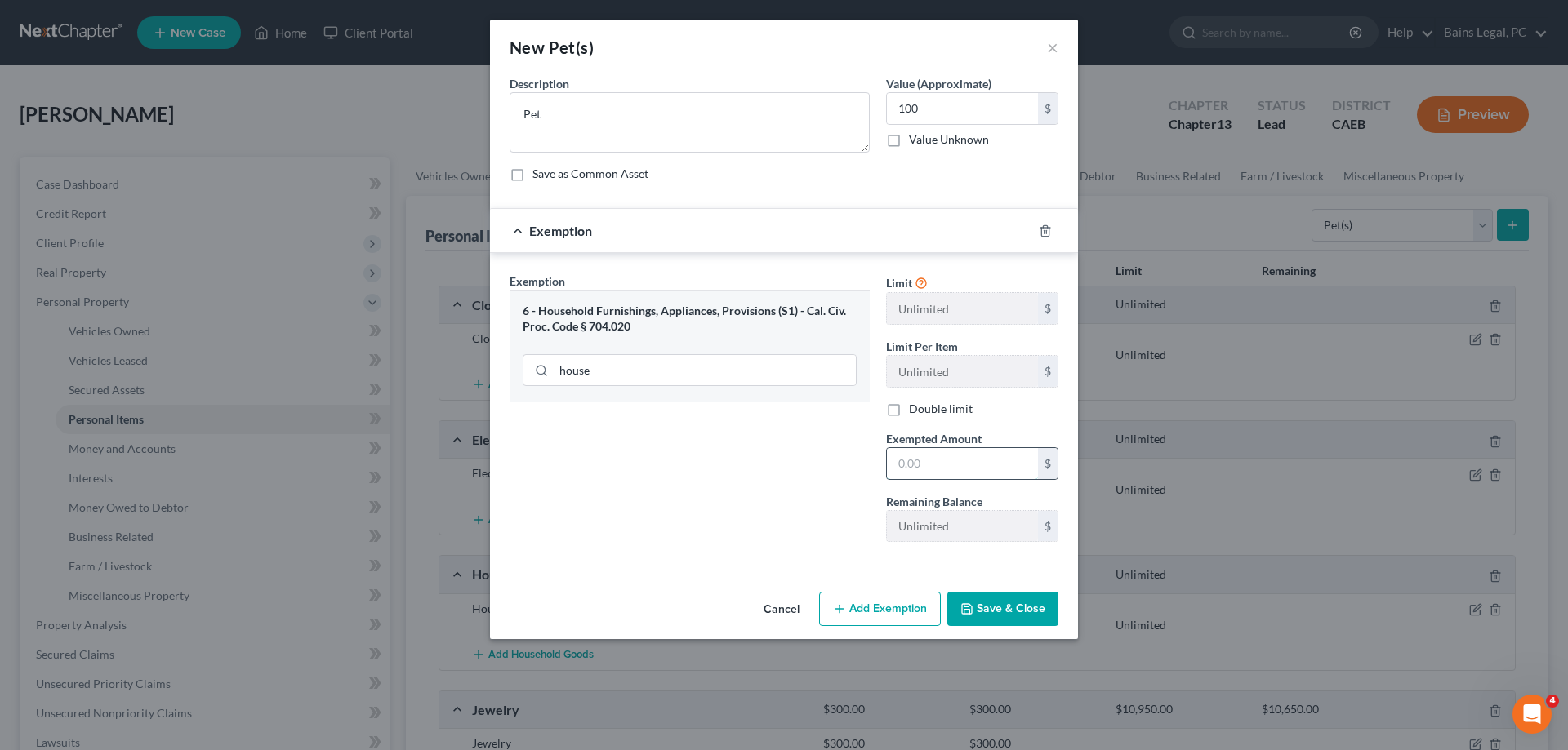
click at [1008, 472] on input "text" at bounding box center [963, 463] width 151 height 31
drag, startPoint x: 1019, startPoint y: 615, endPoint x: 1477, endPoint y: 649, distance: 459.3
click at [1020, 614] on button "Save & Close" at bounding box center [1003, 609] width 111 height 34
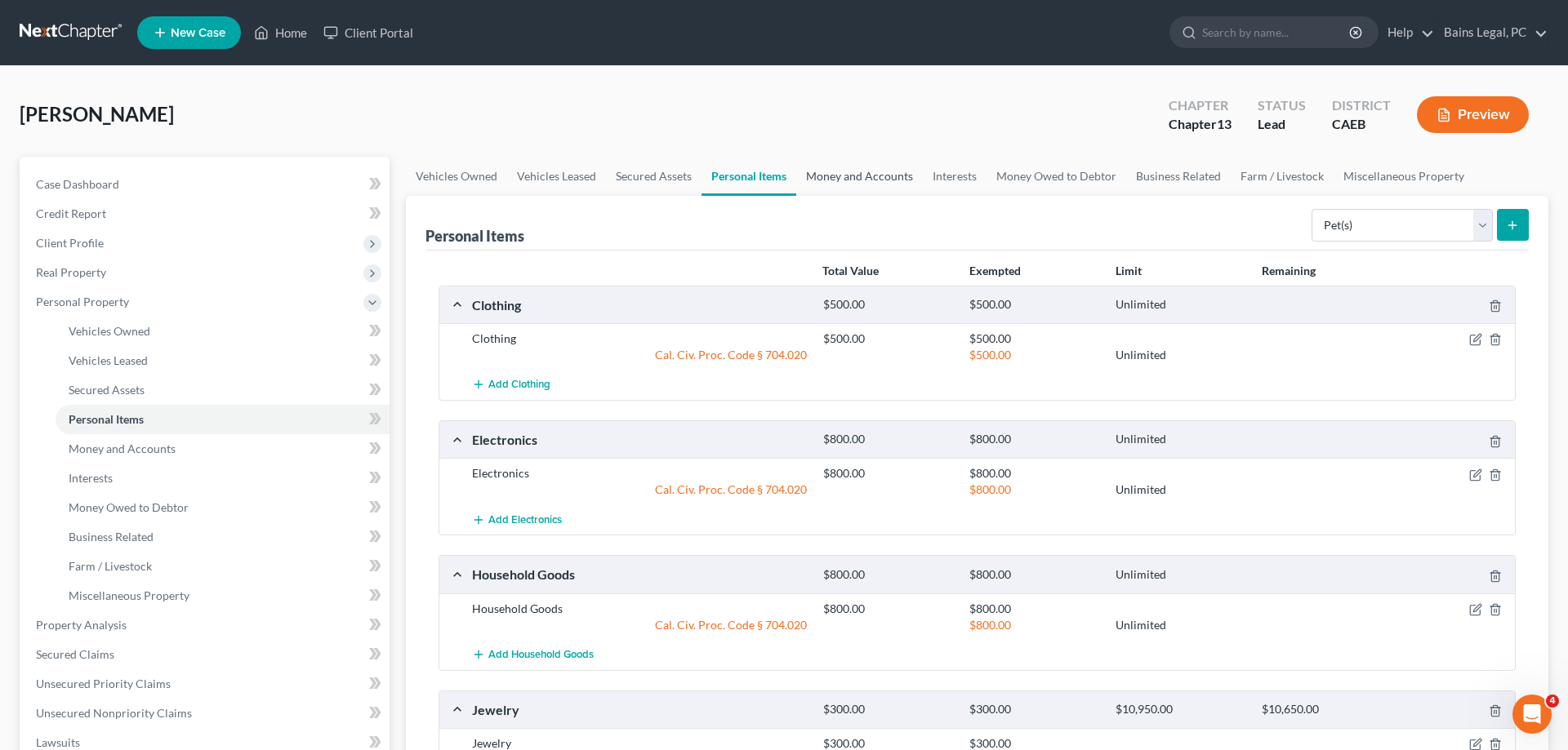
click at [866, 178] on link "Money and Accounts" at bounding box center [859, 176] width 126 height 39
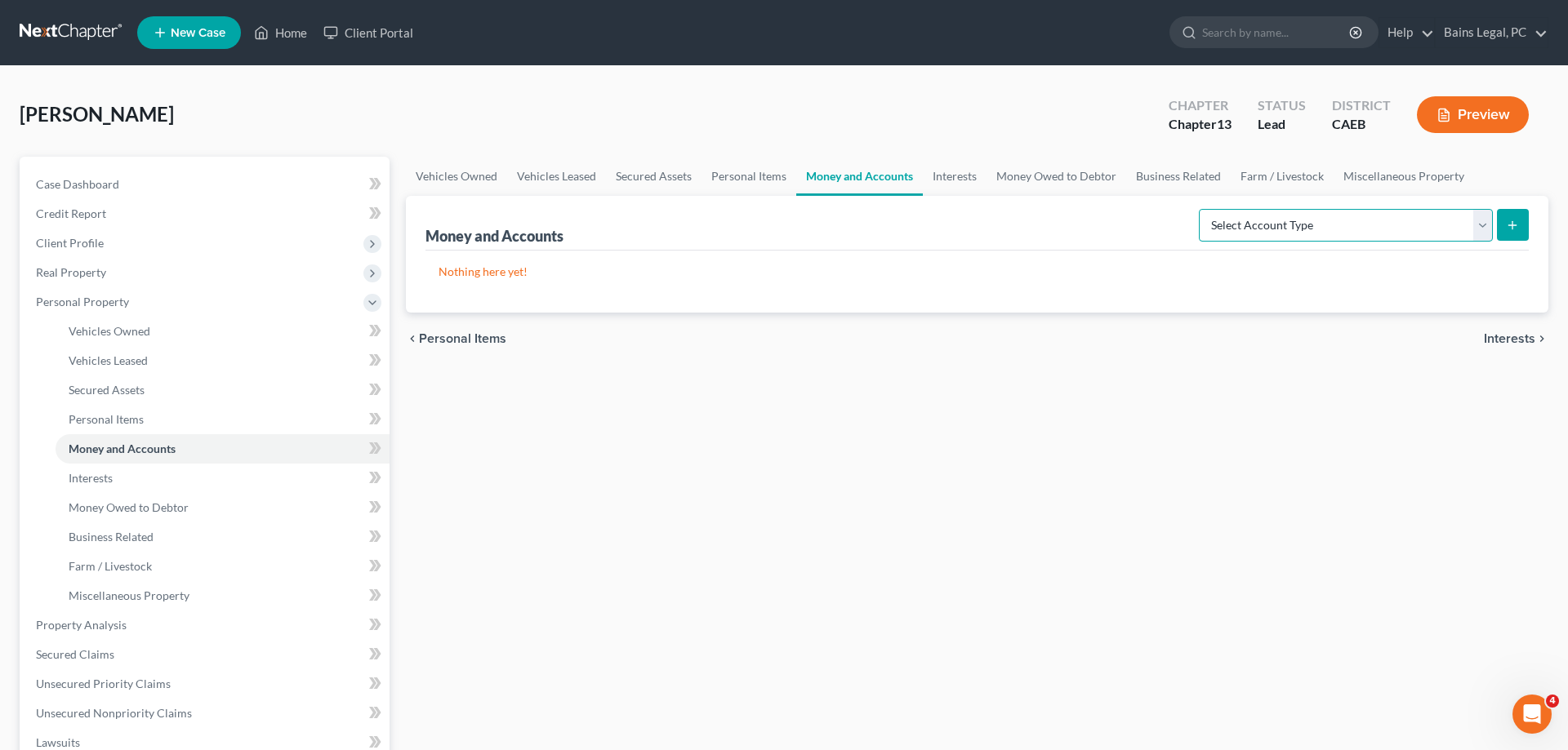
click at [1199, 209] on select "Select Account Type Brokerage Cash on Hand Certificates of Deposit Checking Acc…" at bounding box center [1346, 225] width 294 height 32
click option "Cash on Hand" at bounding box center [0, 0] width 0 height 0
drag, startPoint x: 1514, startPoint y: 239, endPoint x: 1436, endPoint y: 219, distance: 80.5
click at [1514, 233] on button "submit" at bounding box center [1512, 224] width 32 height 32
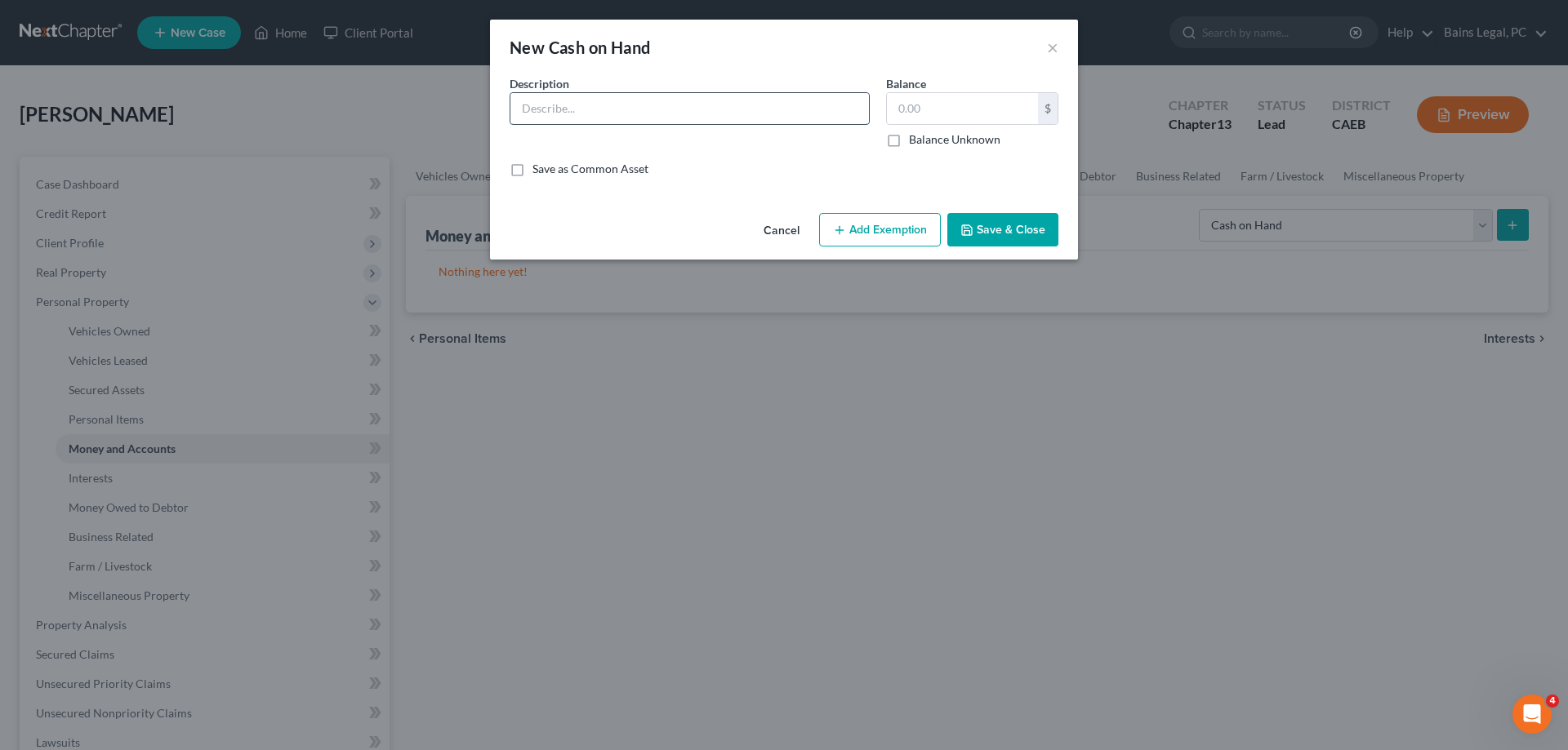
click at [691, 117] on input "text" at bounding box center [690, 108] width 359 height 31
click at [925, 228] on button "Add Exemption" at bounding box center [880, 230] width 122 height 34
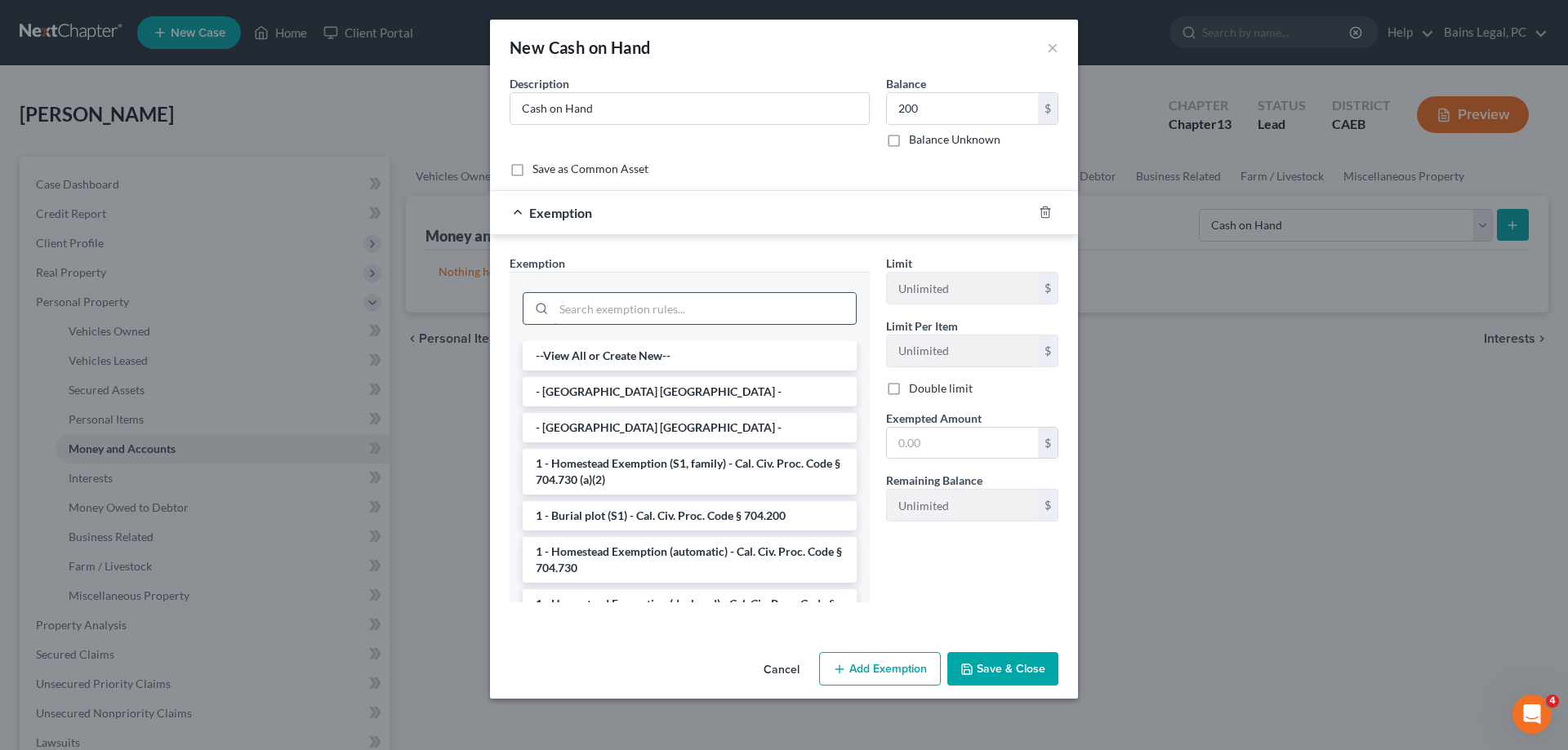
click at [684, 315] on input "search" at bounding box center [704, 308] width 302 height 31
click at [1048, 219] on div at bounding box center [1055, 212] width 46 height 26
click at [1046, 215] on icon "button" at bounding box center [1045, 212] width 13 height 13
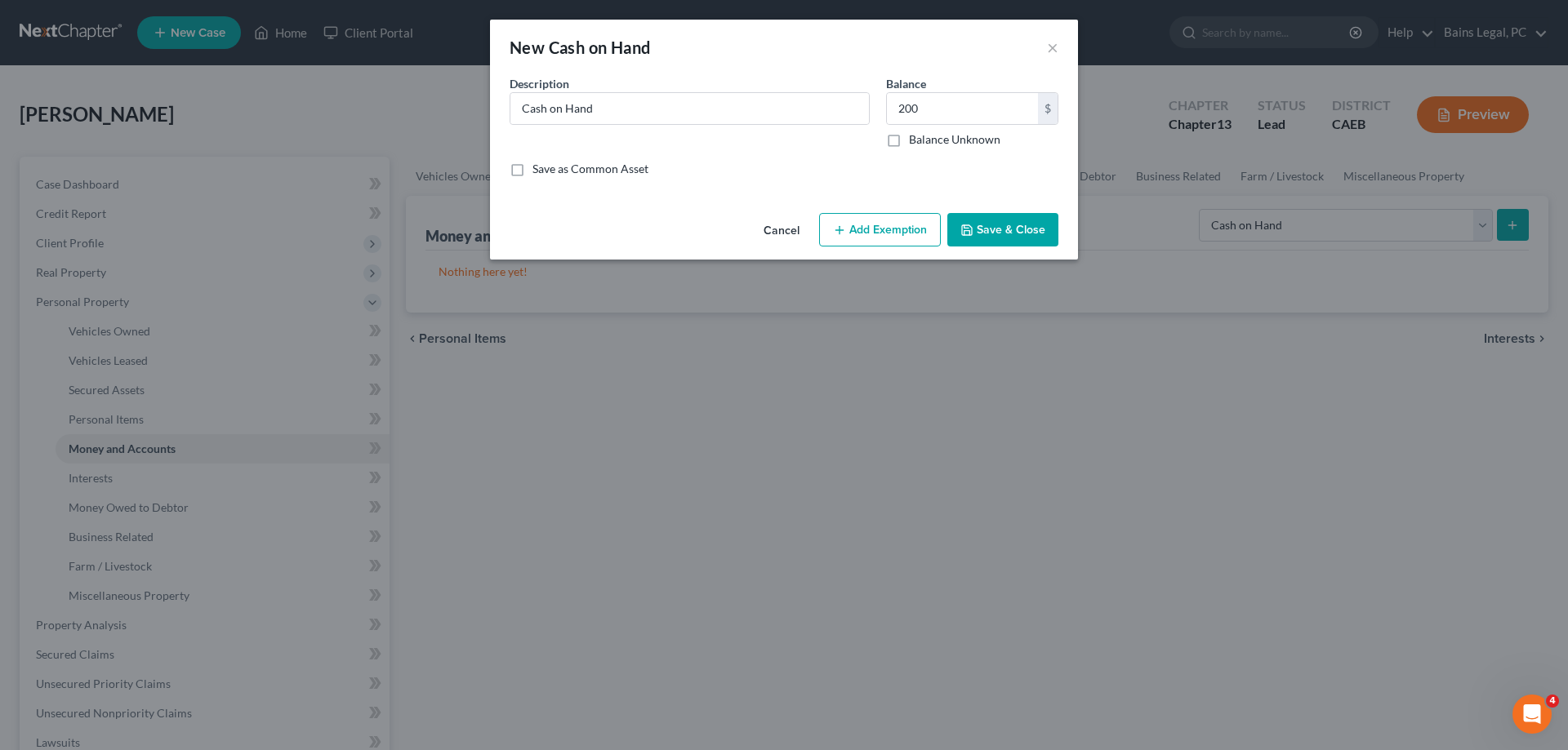
click at [1012, 232] on button "Save & Close" at bounding box center [1003, 230] width 111 height 34
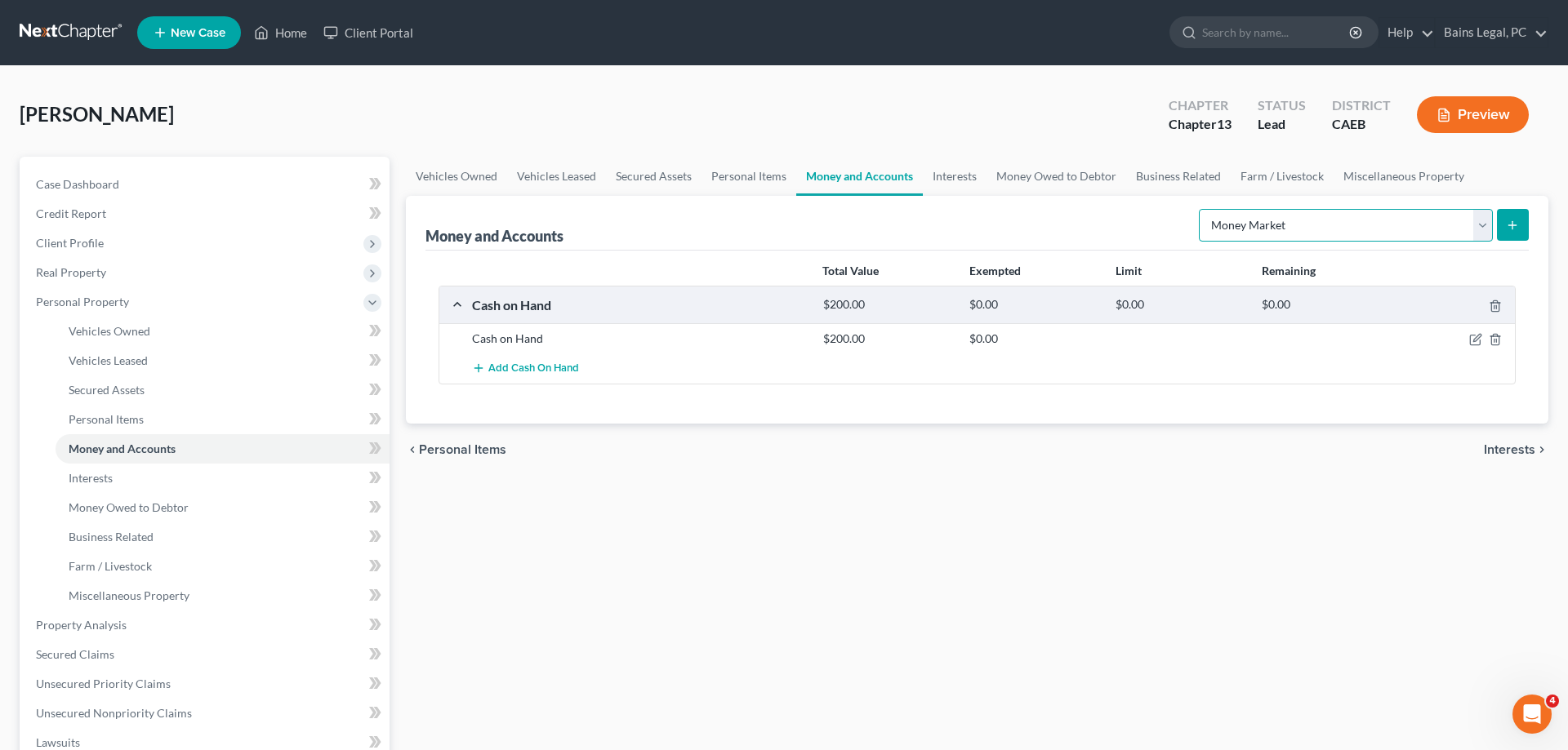
click option "Money Market" at bounding box center [0, 0] width 0 height 0
click at [1199, 209] on select "Select Account Type Brokerage Cash on Hand Certificates of Deposit Checking Acc…" at bounding box center [1346, 225] width 294 height 32
click option "Checking Account" at bounding box center [0, 0] width 0 height 0
click at [1506, 226] on button "submit" at bounding box center [1512, 224] width 32 height 32
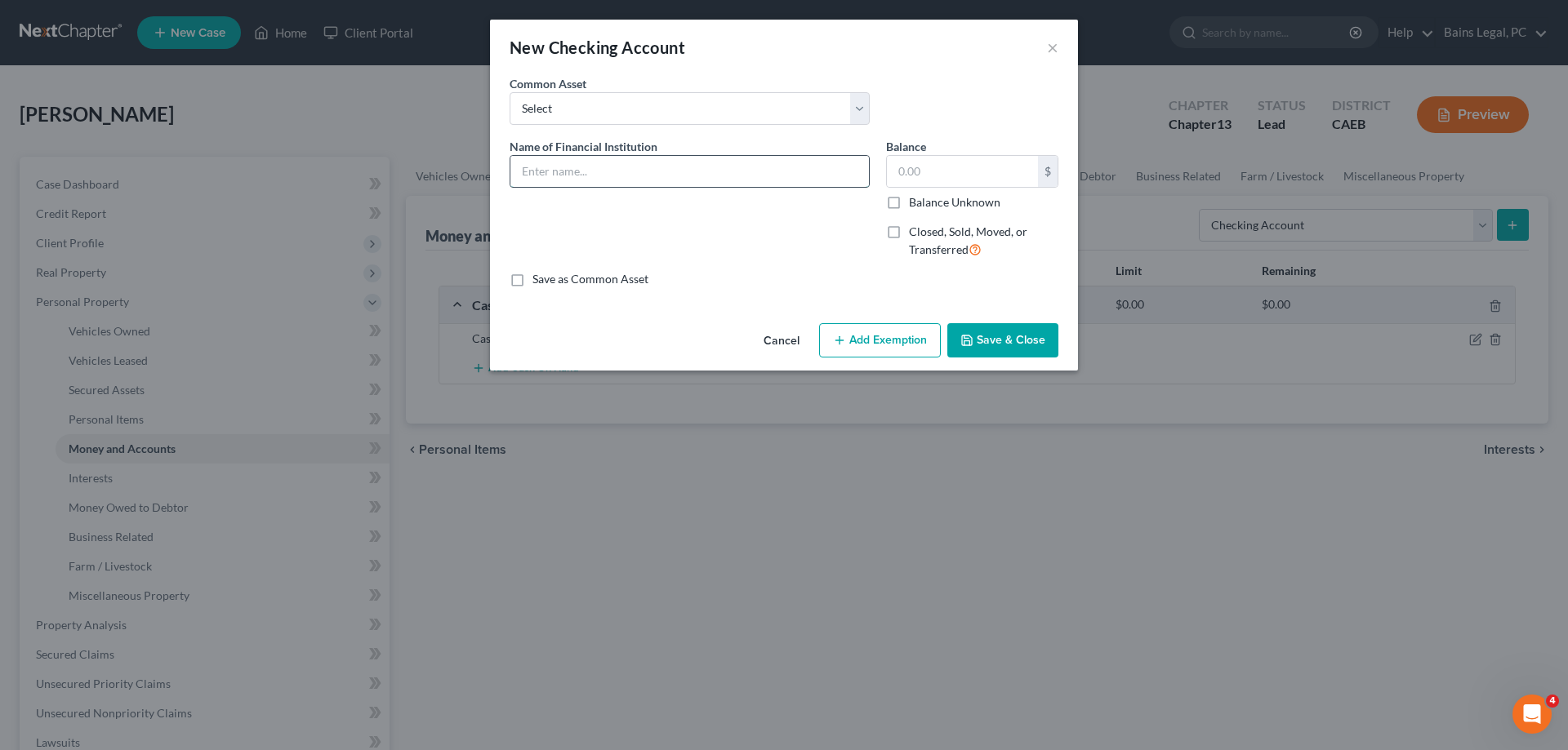
click at [575, 169] on input "text" at bounding box center [690, 171] width 359 height 31
click at [882, 347] on button "Add Exemption" at bounding box center [880, 341] width 122 height 34
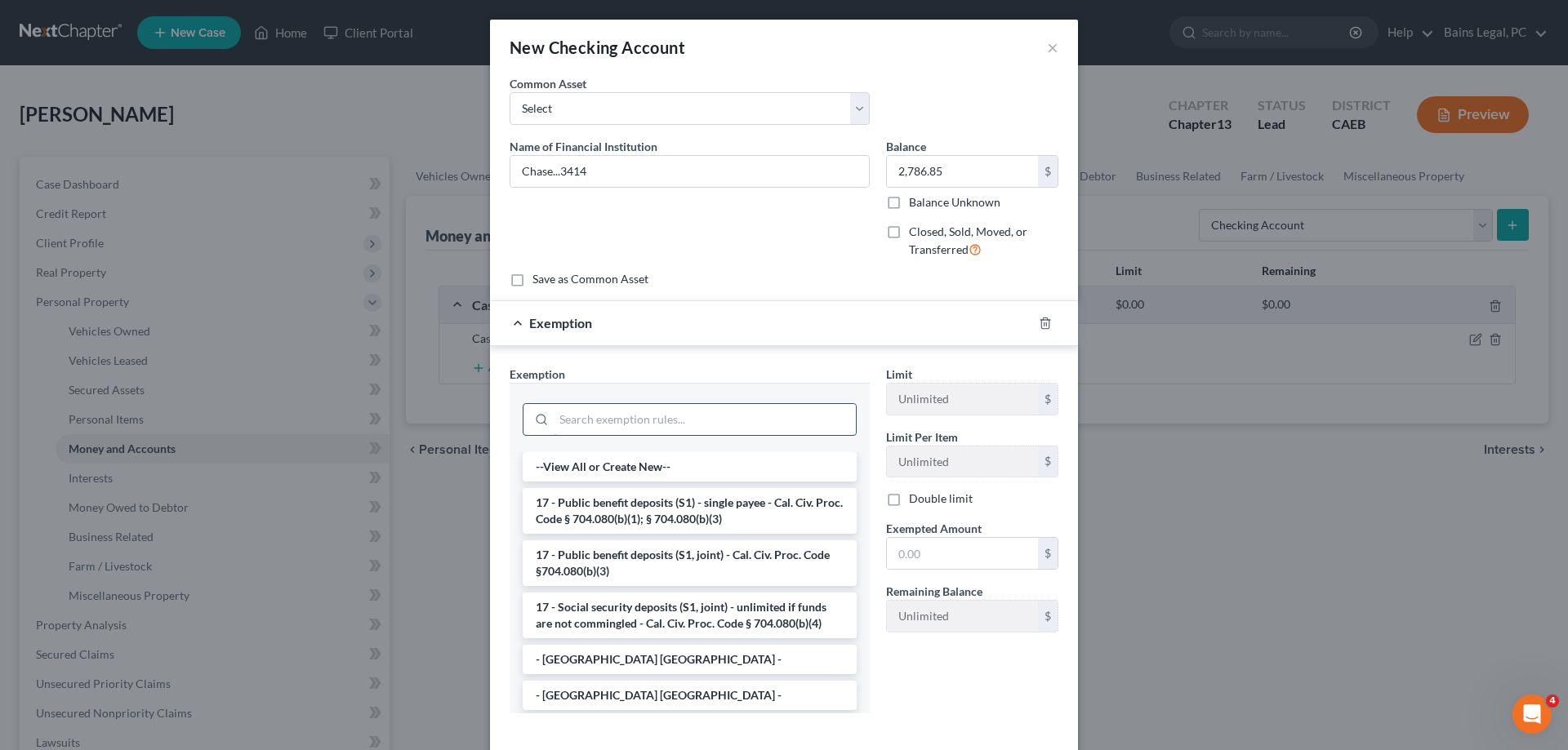
drag, startPoint x: 733, startPoint y: 429, endPoint x: 723, endPoint y: 428, distance: 10.0
click at [732, 429] on input "search" at bounding box center [704, 419] width 302 height 31
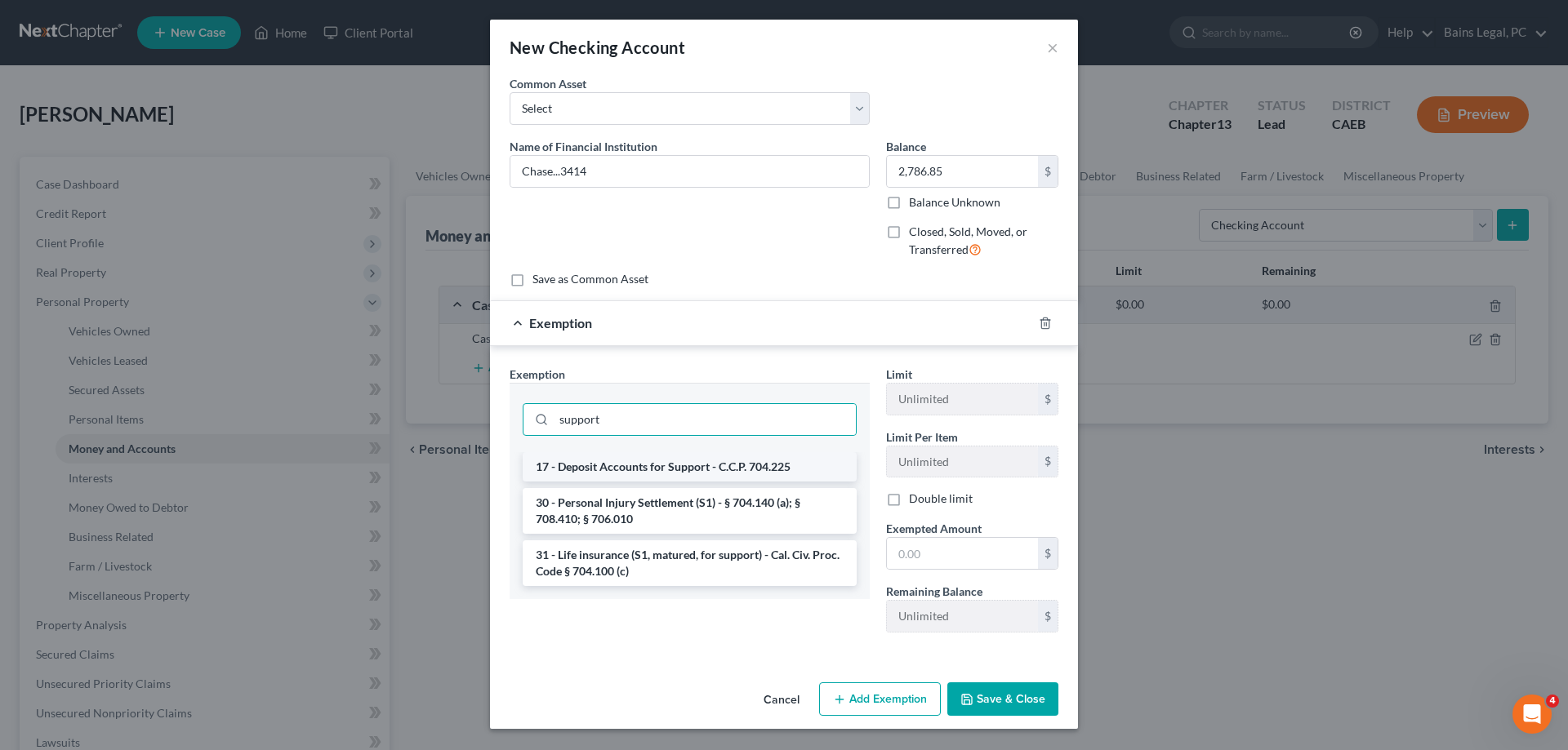
click at [729, 470] on li "17 - Deposit Accounts for Support - C.C.P. 704.225" at bounding box center [690, 467] width 334 height 30
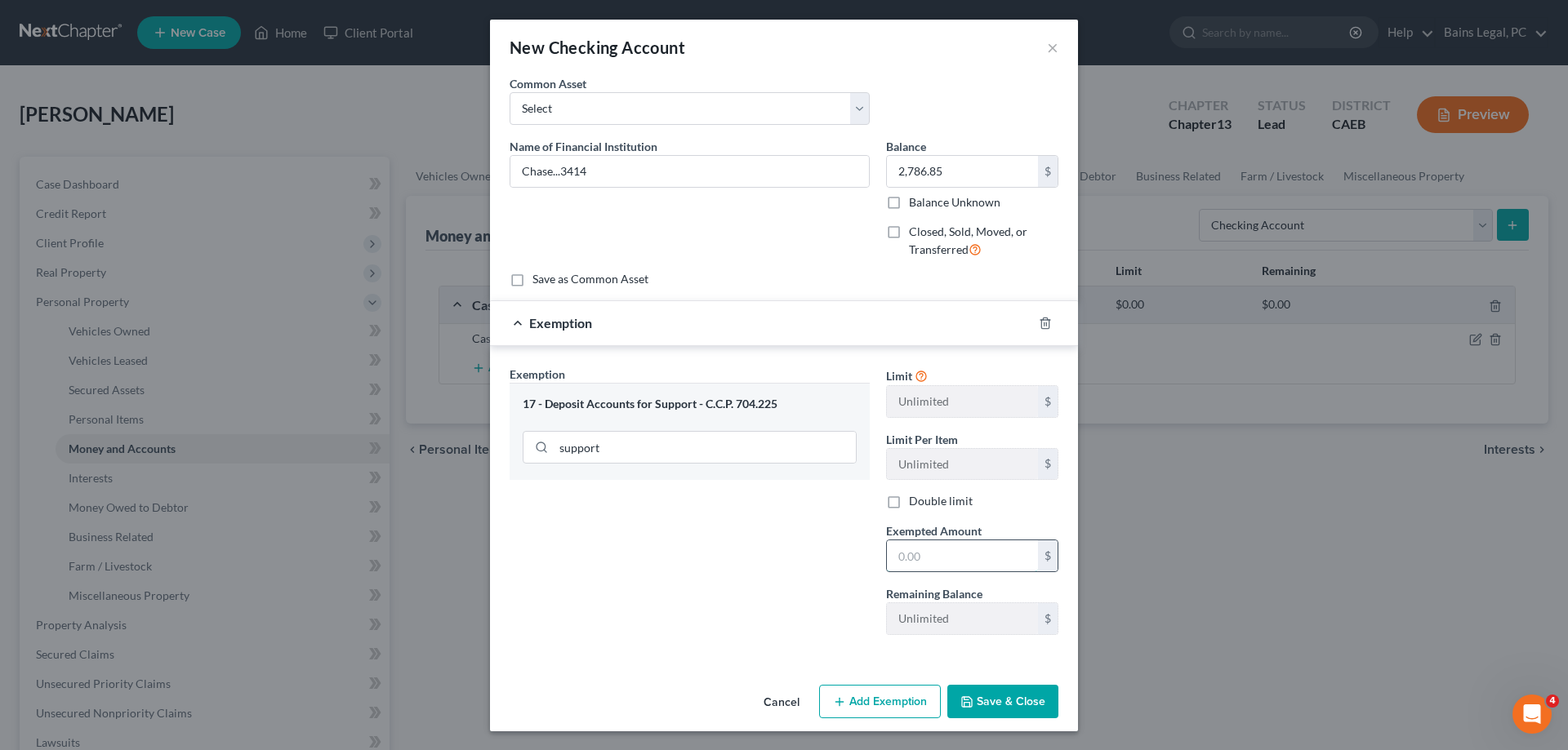
click at [933, 545] on input "text" at bounding box center [963, 556] width 151 height 31
drag, startPoint x: 646, startPoint y: 180, endPoint x: 445, endPoint y: 169, distance: 201.3
click at [510, 169] on input "Chase...3414" at bounding box center [690, 171] width 359 height 31
click at [1004, 701] on button "Save & Close" at bounding box center [1003, 702] width 111 height 34
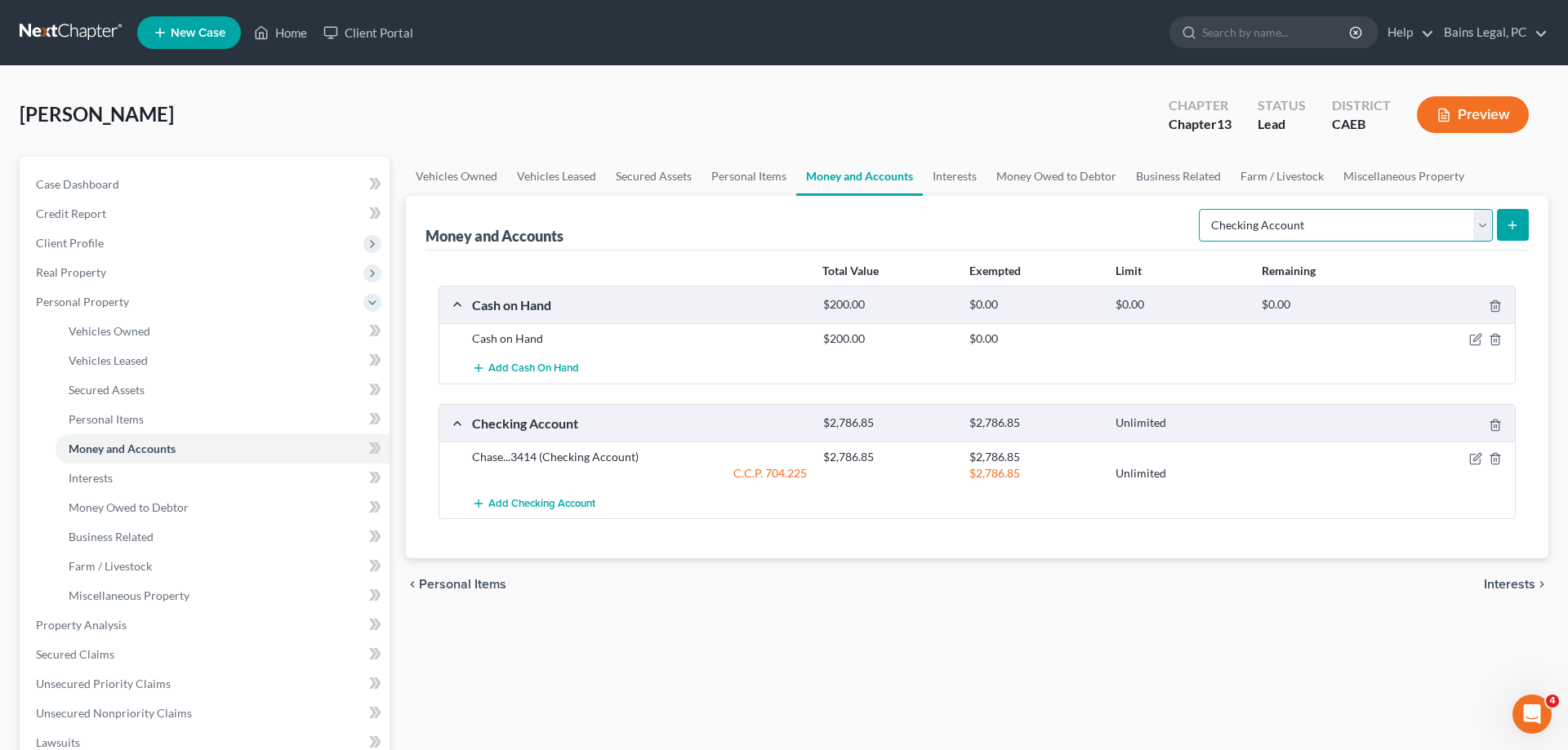
click at [1199, 209] on select "Select Account Type Brokerage Cash on Hand Certificates of Deposit Checking Acc…" at bounding box center [1346, 225] width 294 height 32
click option "Savings Account" at bounding box center [0, 0] width 0 height 0
drag, startPoint x: 1513, startPoint y: 235, endPoint x: 1366, endPoint y: 232, distance: 147.0
click at [1513, 234] on button "submit" at bounding box center [1512, 224] width 32 height 32
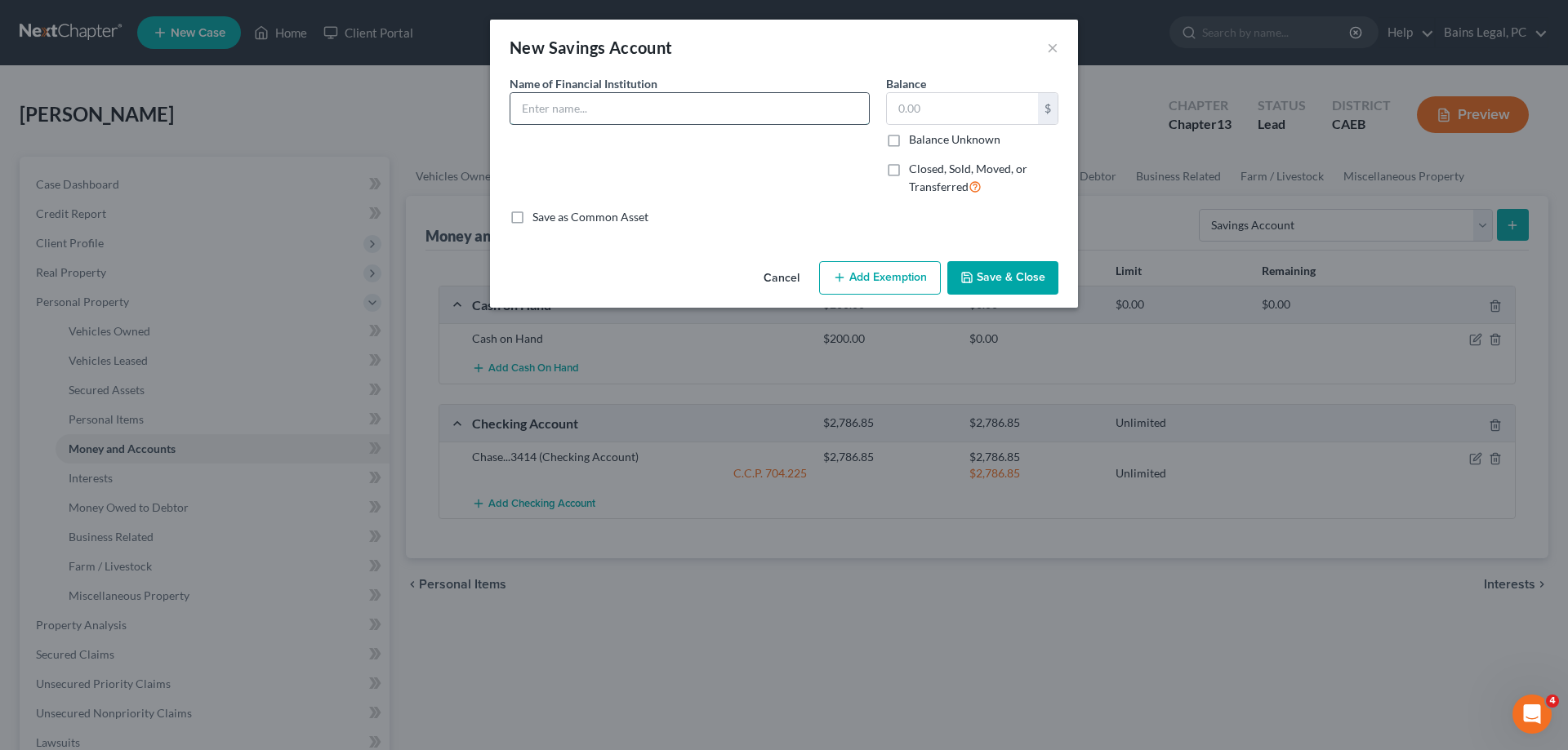
click at [678, 108] on input "text" at bounding box center [690, 108] width 359 height 31
drag, startPoint x: 658, startPoint y: 105, endPoint x: 399, endPoint y: 105, distance: 259.0
click at [510, 110] on input "Valley First CU...8895" at bounding box center [690, 108] width 359 height 31
click at [931, 112] on input "text" at bounding box center [963, 108] width 151 height 31
drag, startPoint x: 870, startPoint y: 273, endPoint x: 802, endPoint y: 316, distance: 80.5
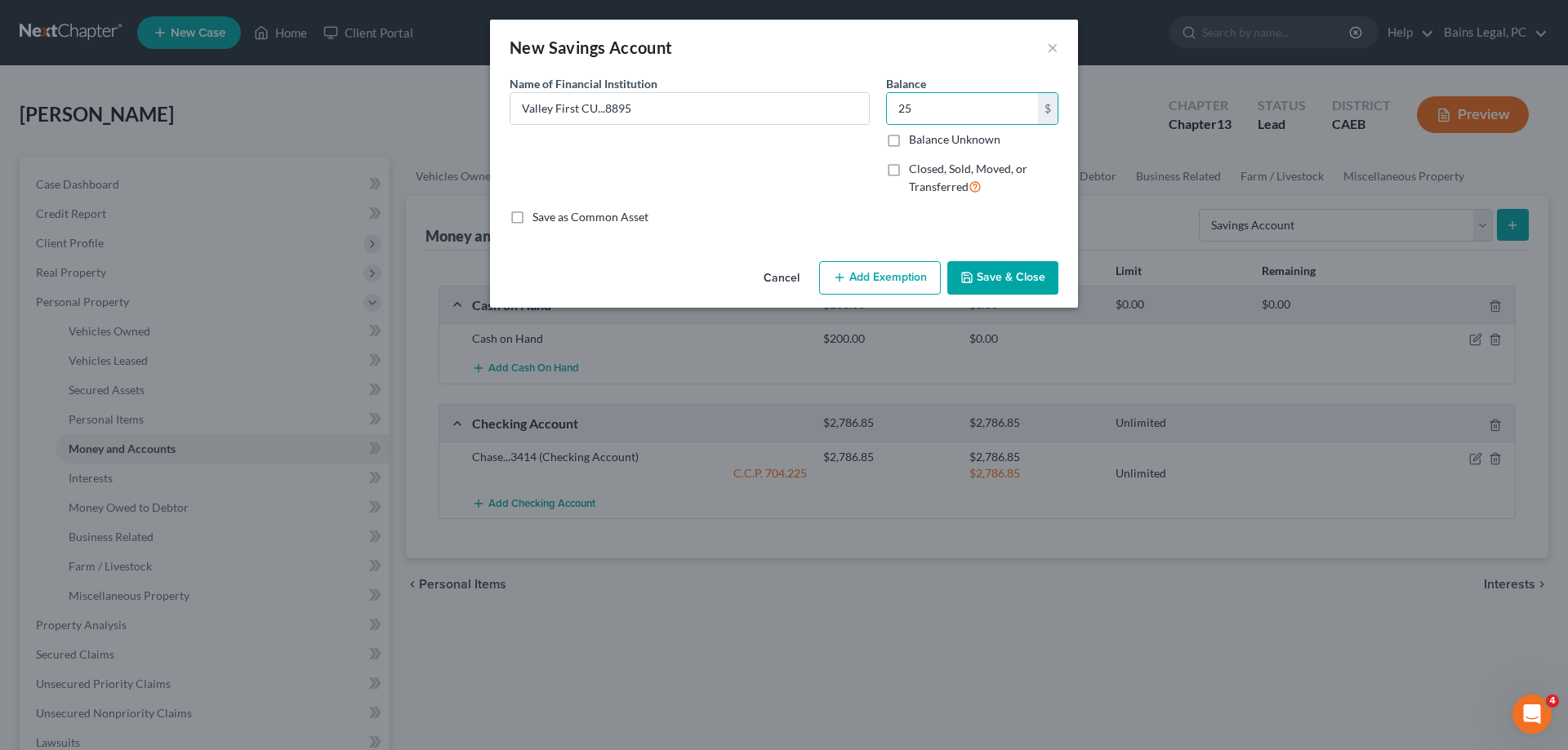
click at [869, 273] on button "Add Exemption" at bounding box center [880, 279] width 122 height 34
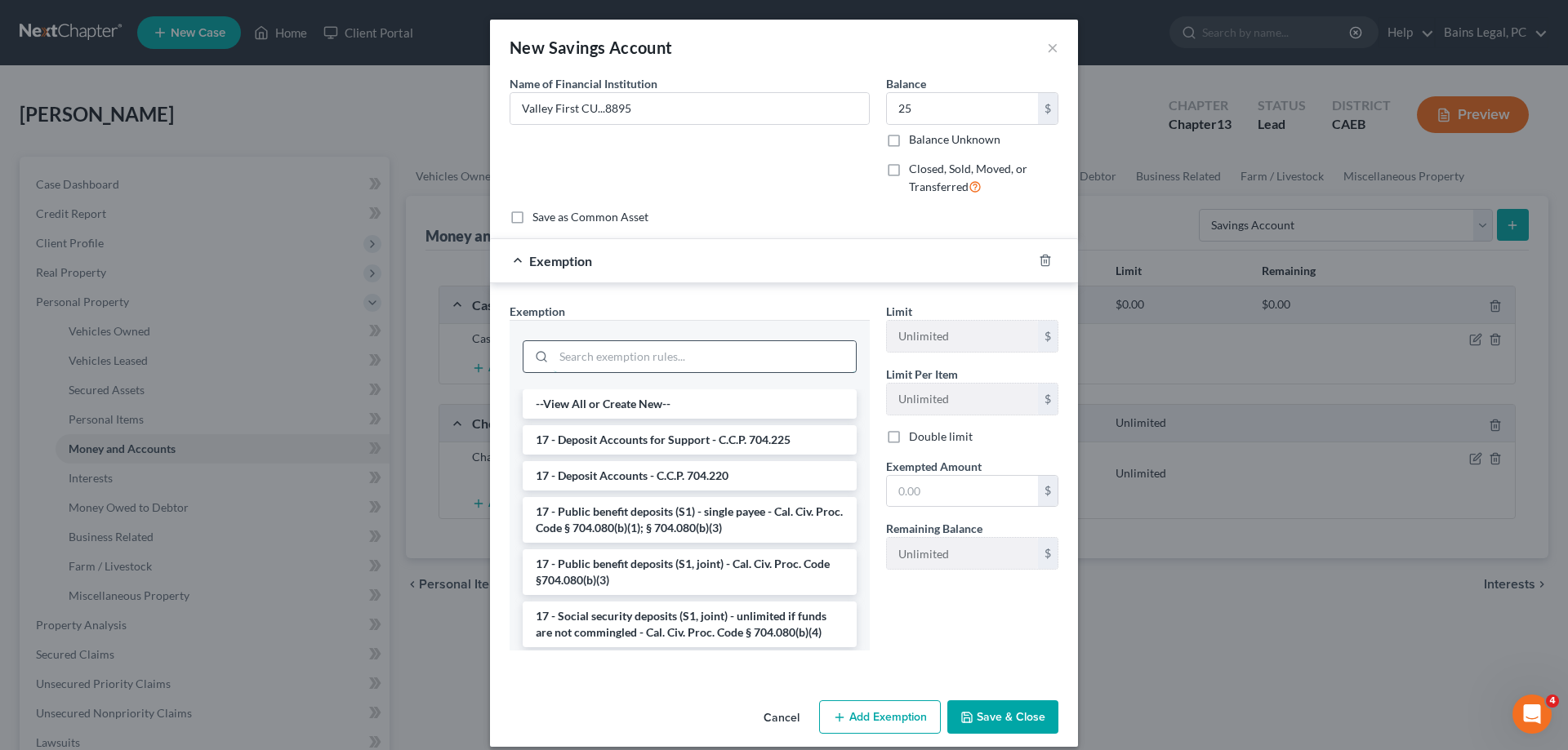
drag, startPoint x: 681, startPoint y: 353, endPoint x: 678, endPoint y: 345, distance: 8.5
click at [681, 353] on input "search" at bounding box center [704, 357] width 302 height 31
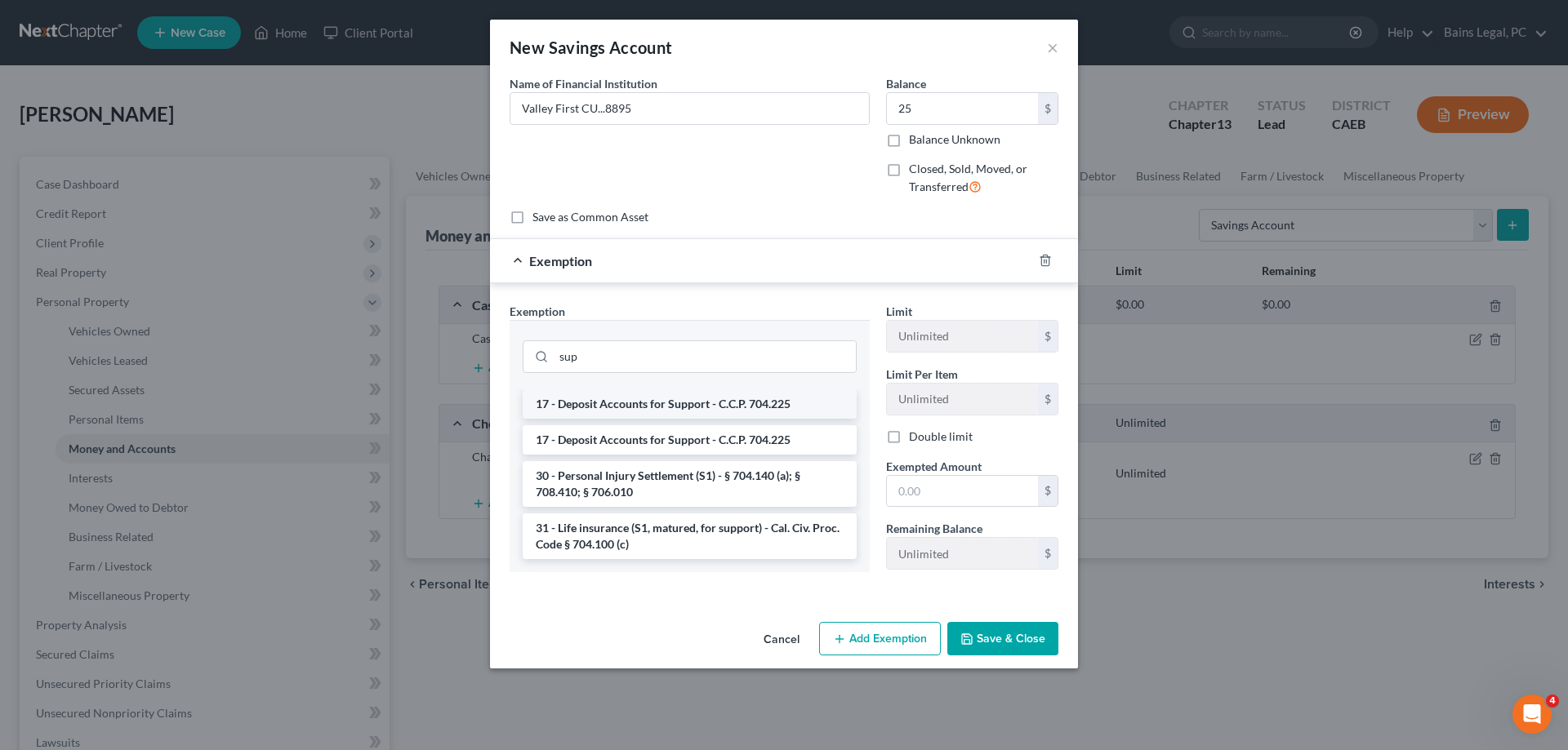
click at [694, 403] on li "17 - Deposit Accounts for Support - C.C.P. 704.225" at bounding box center [690, 404] width 334 height 30
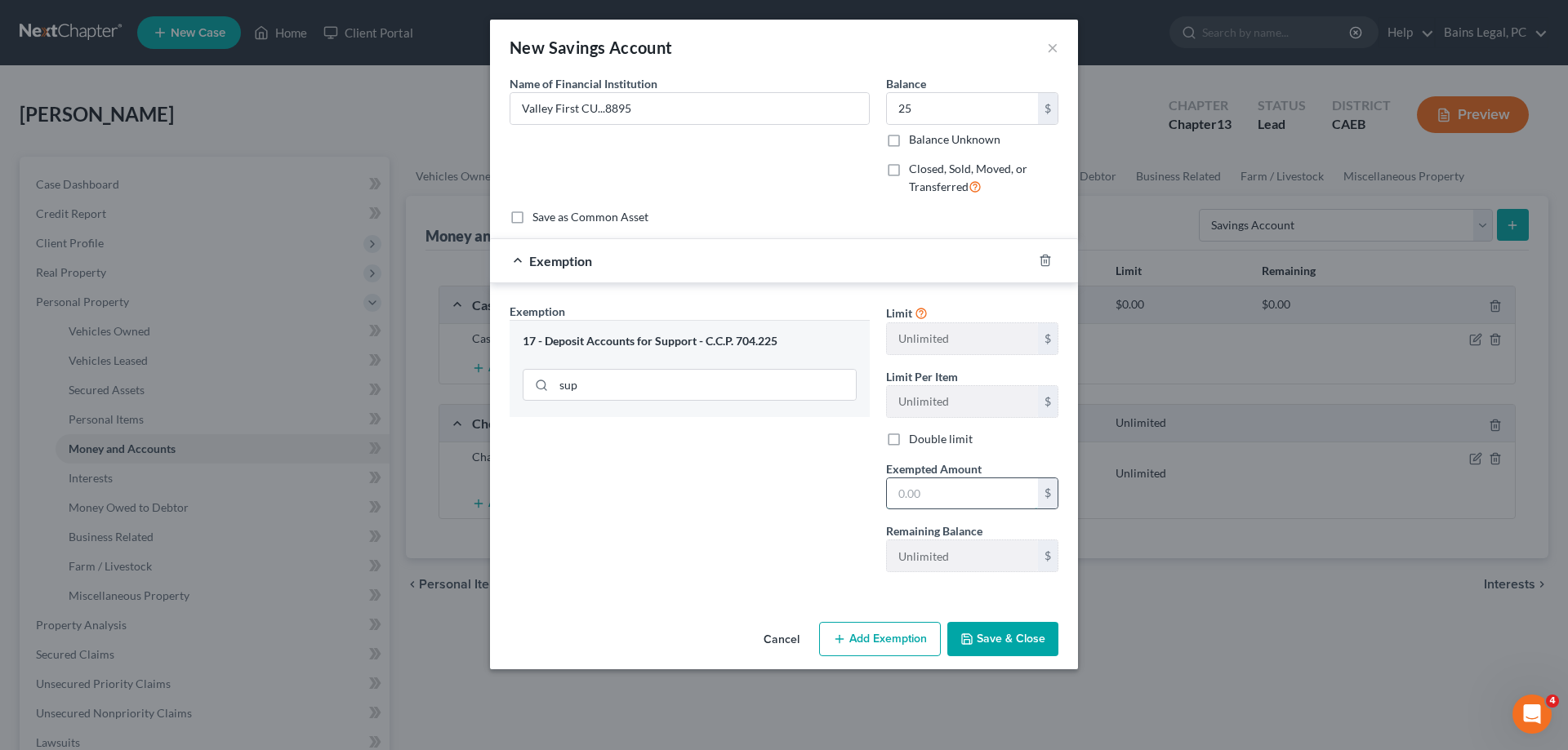
click at [941, 485] on input "text" at bounding box center [963, 494] width 151 height 31
click at [978, 646] on button "Save & Close" at bounding box center [1003, 639] width 111 height 34
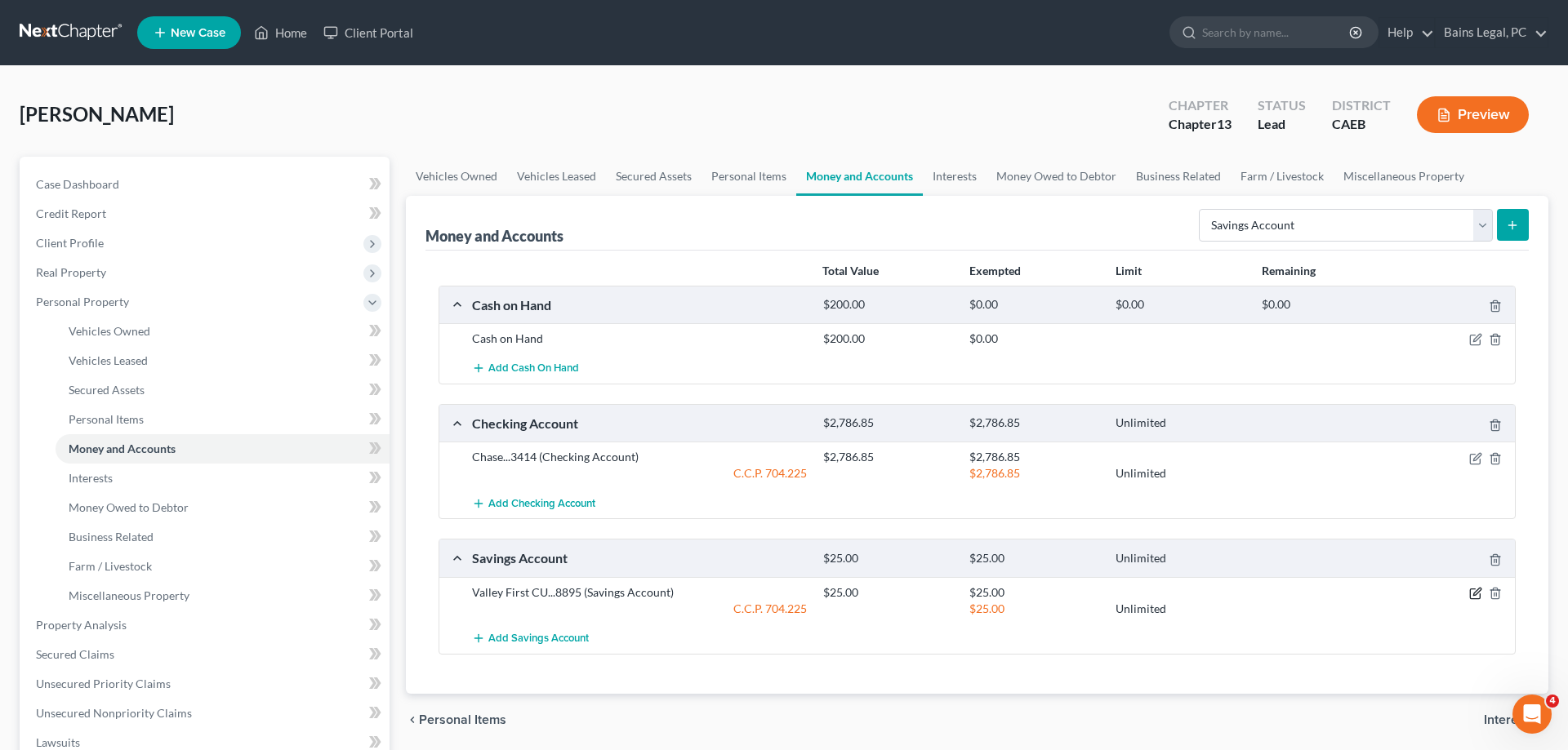
click at [1481, 590] on icon "button" at bounding box center [1477, 591] width 7 height 7
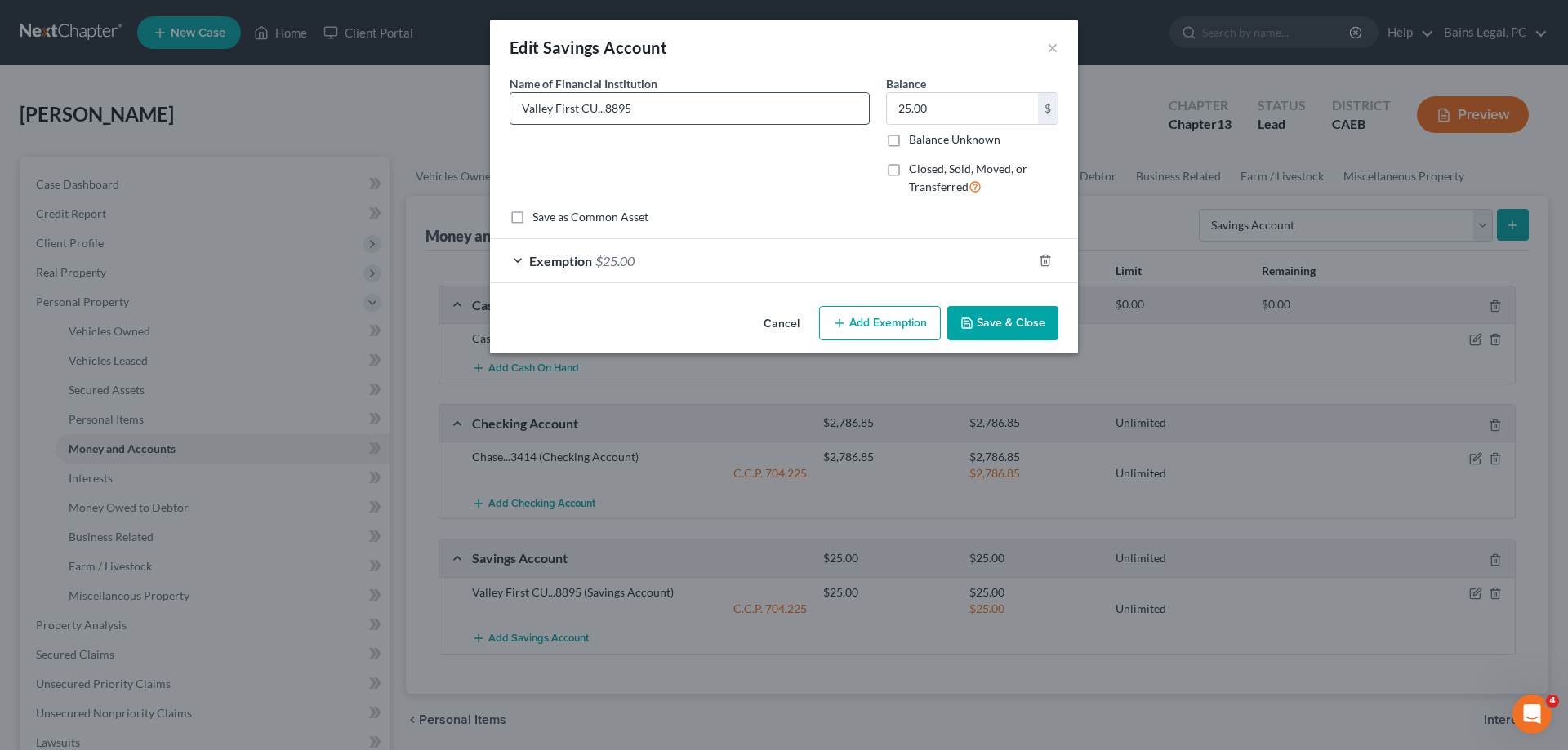
click at [635, 110] on input "Valley First CU...8895" at bounding box center [690, 108] width 359 height 31
click at [1000, 322] on button "Save & Close" at bounding box center [1003, 324] width 111 height 34
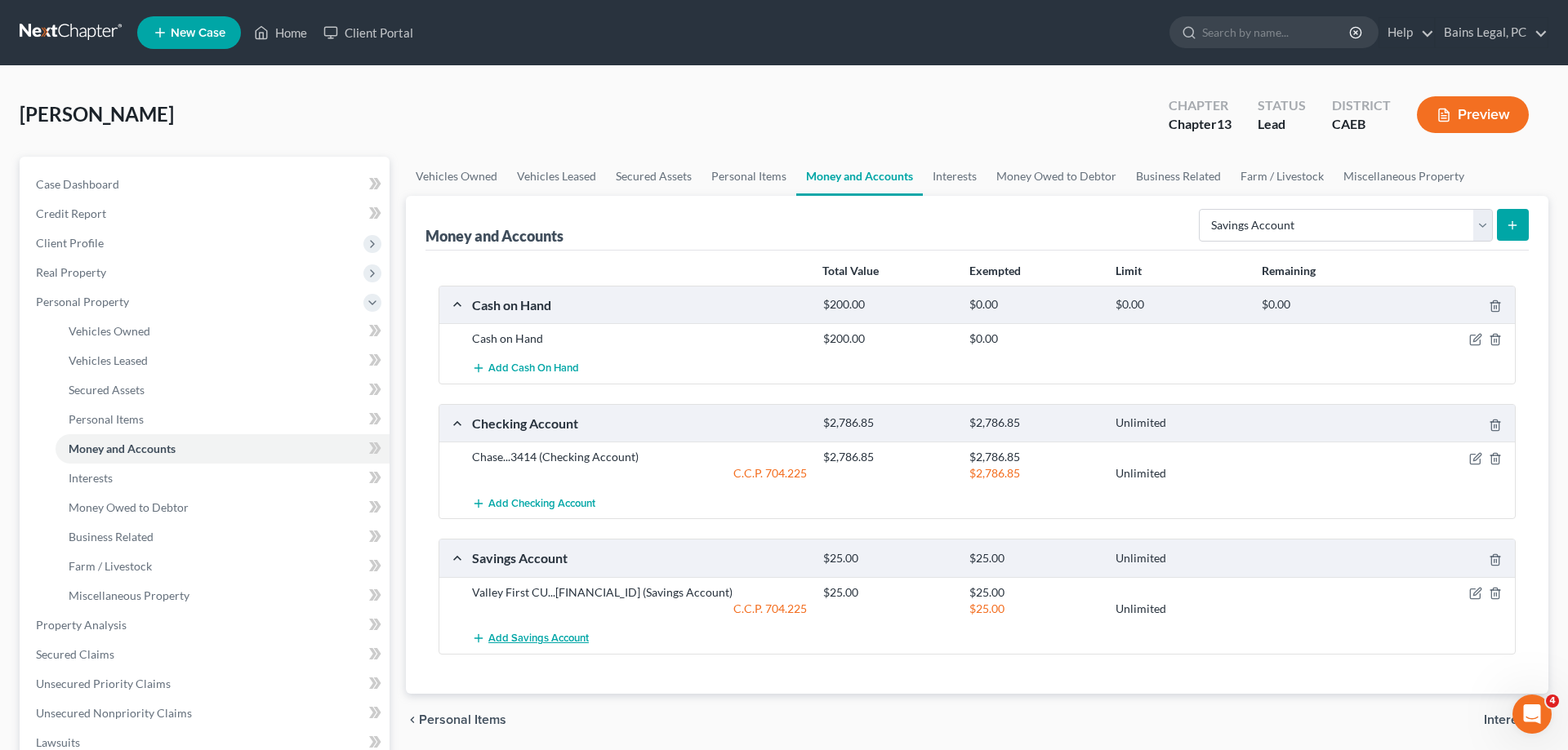
click at [534, 645] on span "Add Savings Account" at bounding box center [538, 638] width 100 height 13
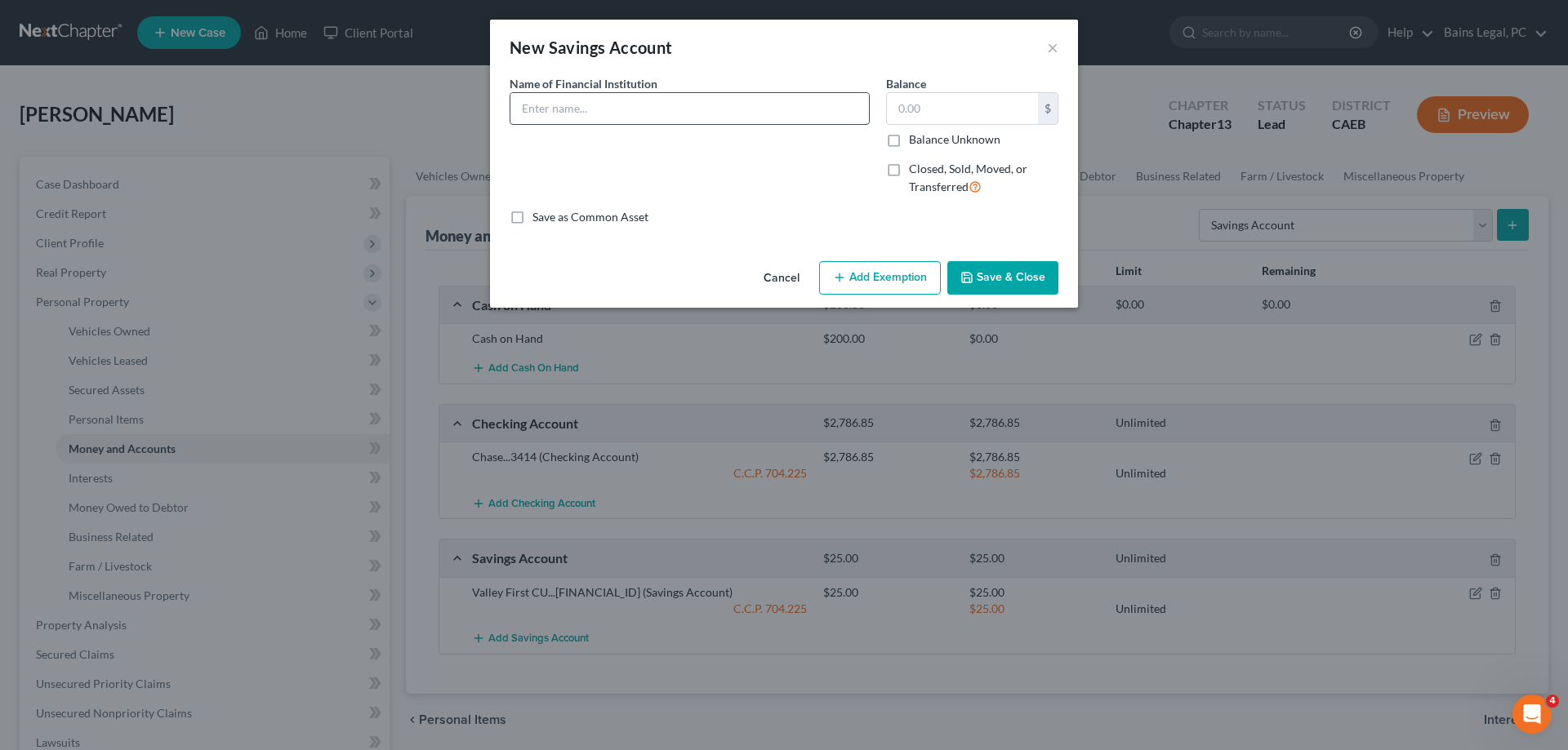
click at [671, 117] on input "text" at bounding box center [690, 108] width 359 height 31
paste input "Valley First CU...8895"
click at [994, 275] on button "Save & Close" at bounding box center [1003, 279] width 111 height 34
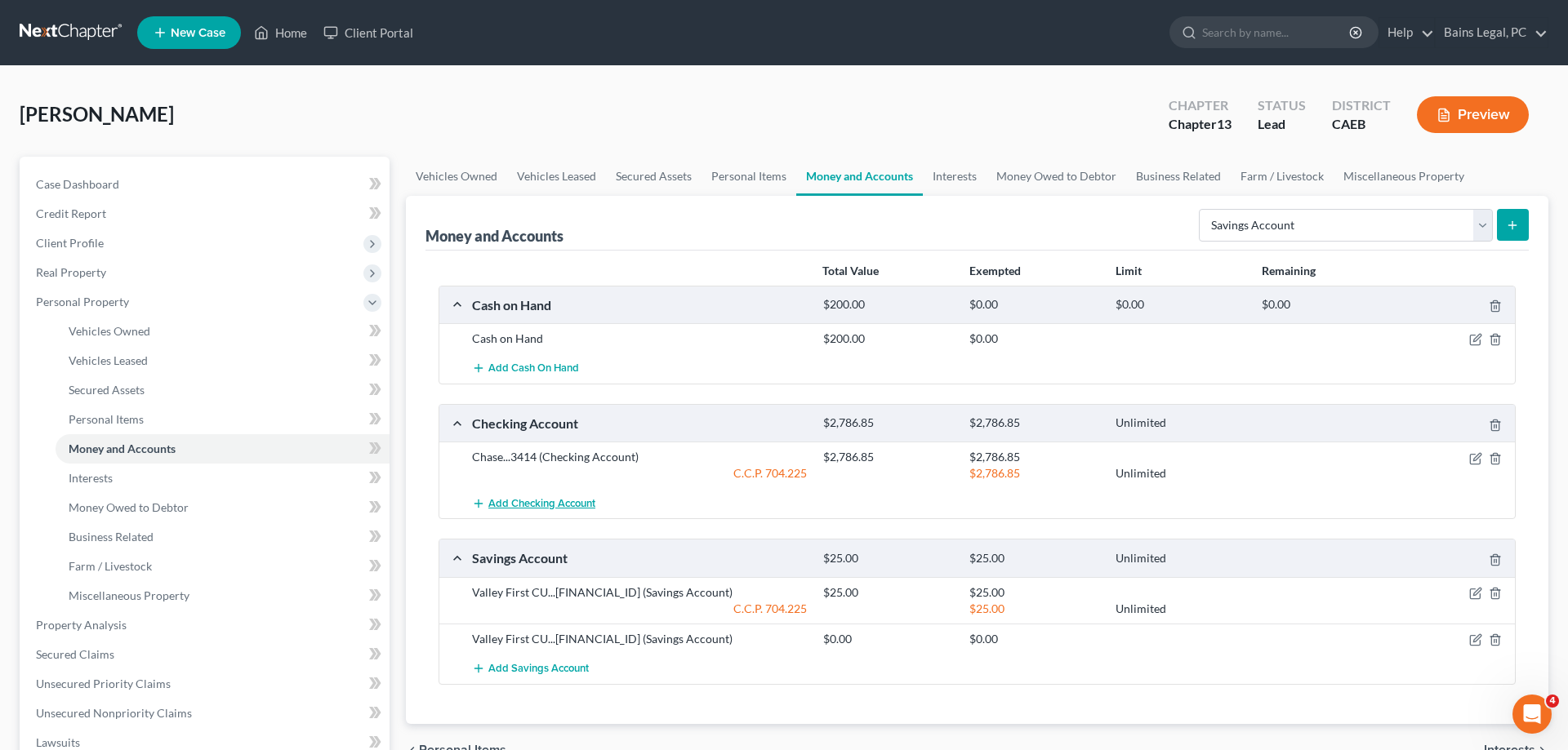
click at [522, 503] on span "Add Checking Account" at bounding box center [542, 504] width 107 height 13
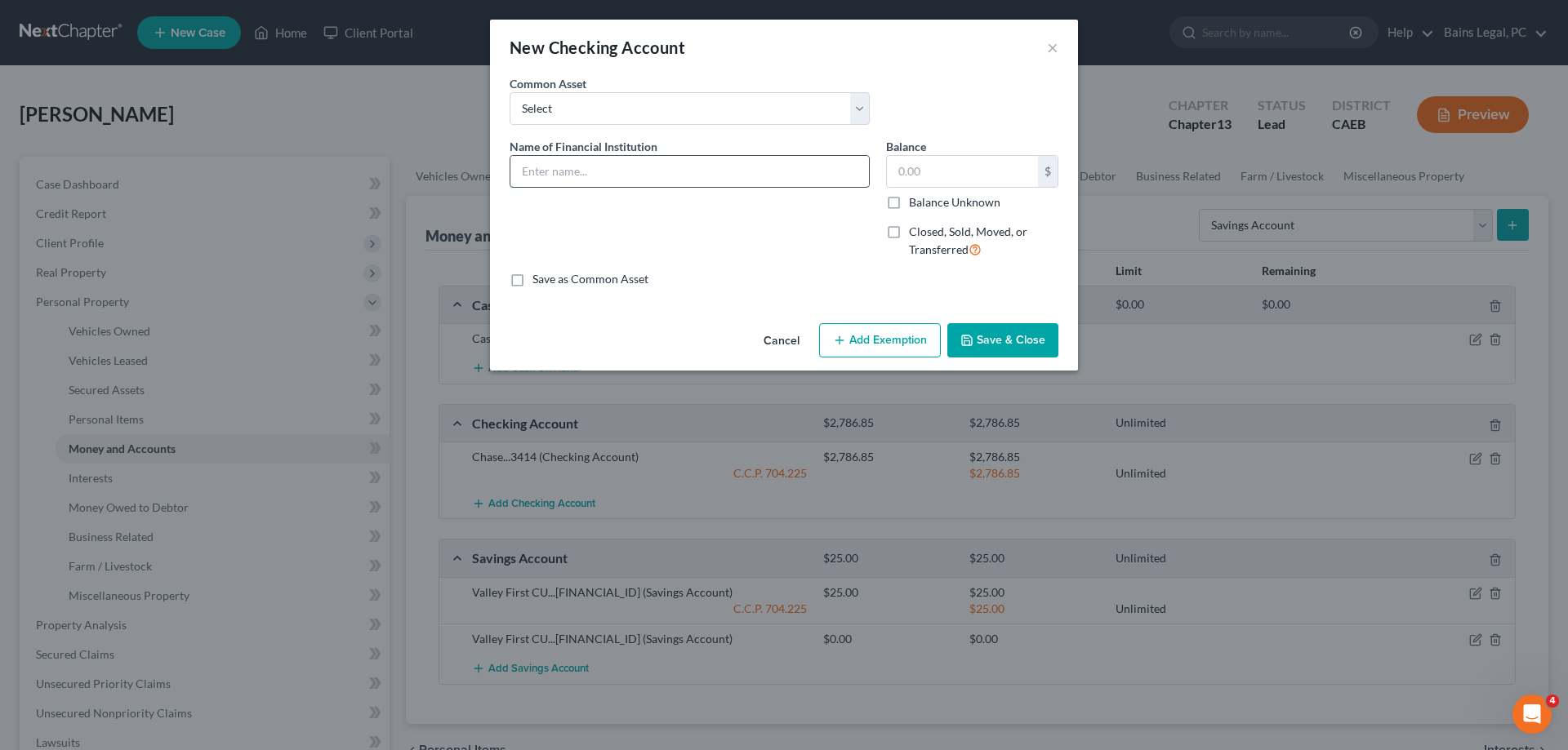
click at [692, 178] on input "text" at bounding box center [690, 171] width 359 height 31
paste input "Valley First CU...8895"
drag, startPoint x: 893, startPoint y: 345, endPoint x: 848, endPoint y: 362, distance: 48.1
click at [890, 352] on button "Add Exemption" at bounding box center [880, 341] width 122 height 34
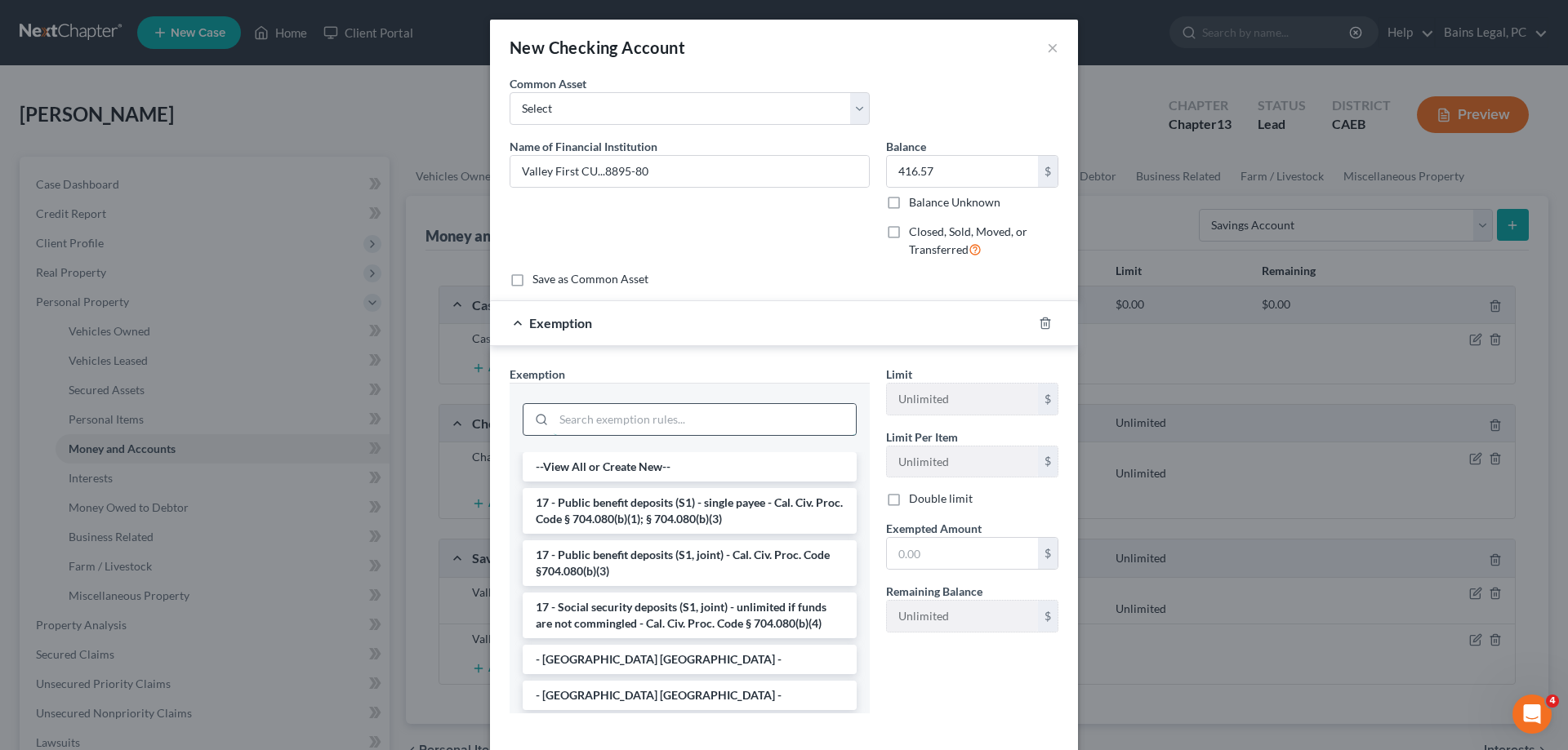
click at [646, 417] on input "search" at bounding box center [704, 419] width 302 height 31
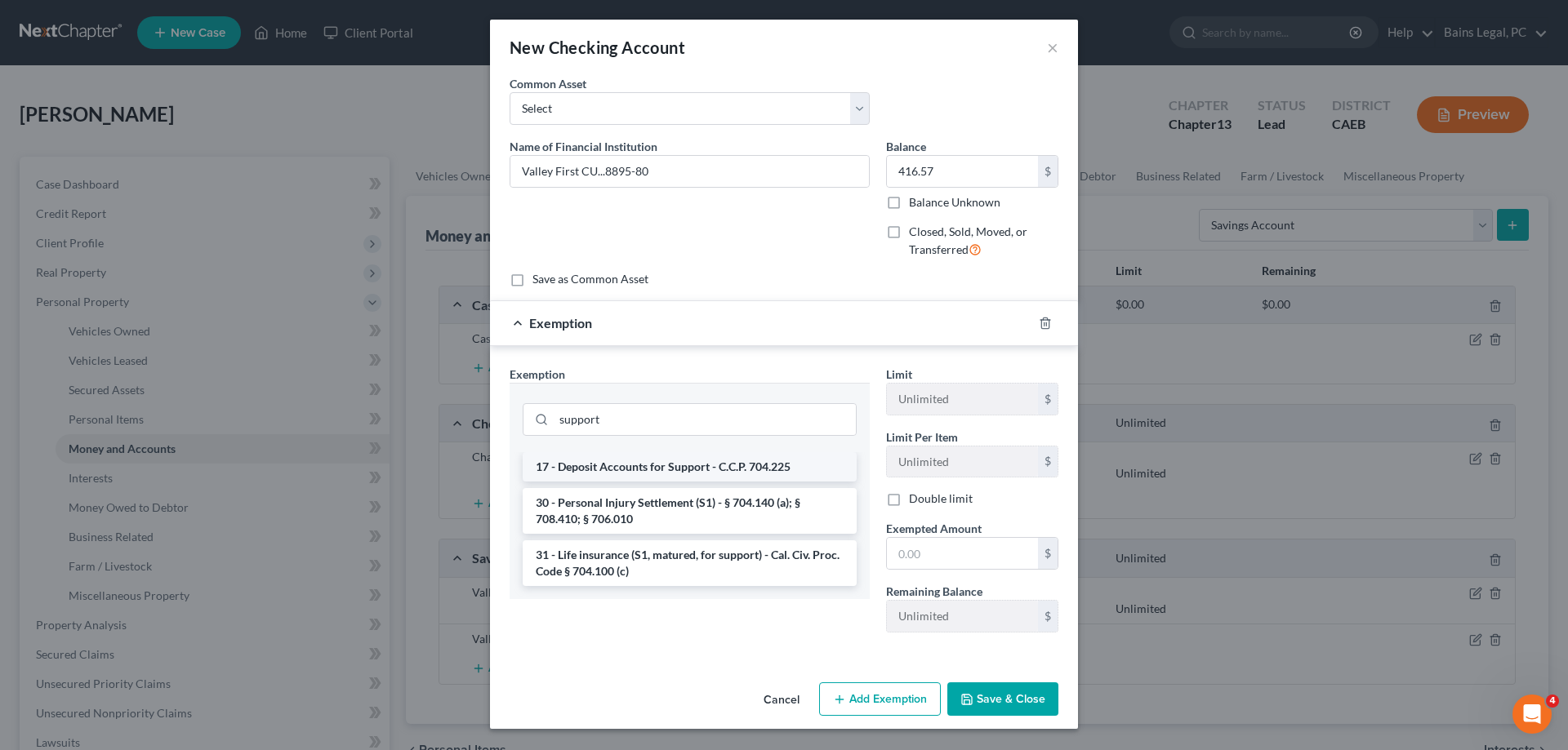
click at [655, 472] on li "17 - Deposit Accounts for Support - C.C.P. 704.225" at bounding box center [690, 467] width 334 height 30
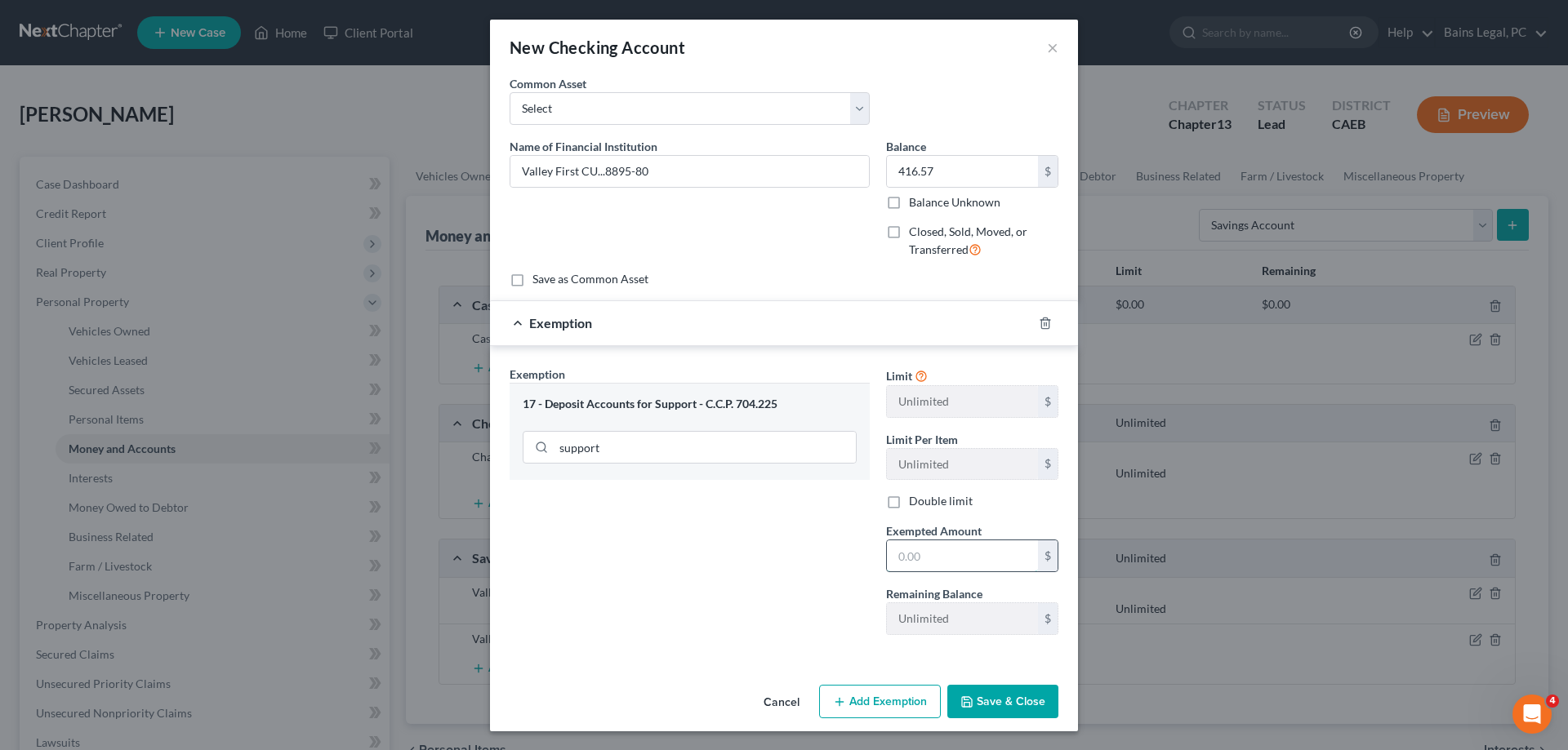
click at [963, 559] on input "text" at bounding box center [963, 556] width 151 height 31
click at [1013, 694] on button "Save & Close" at bounding box center [1003, 702] width 111 height 34
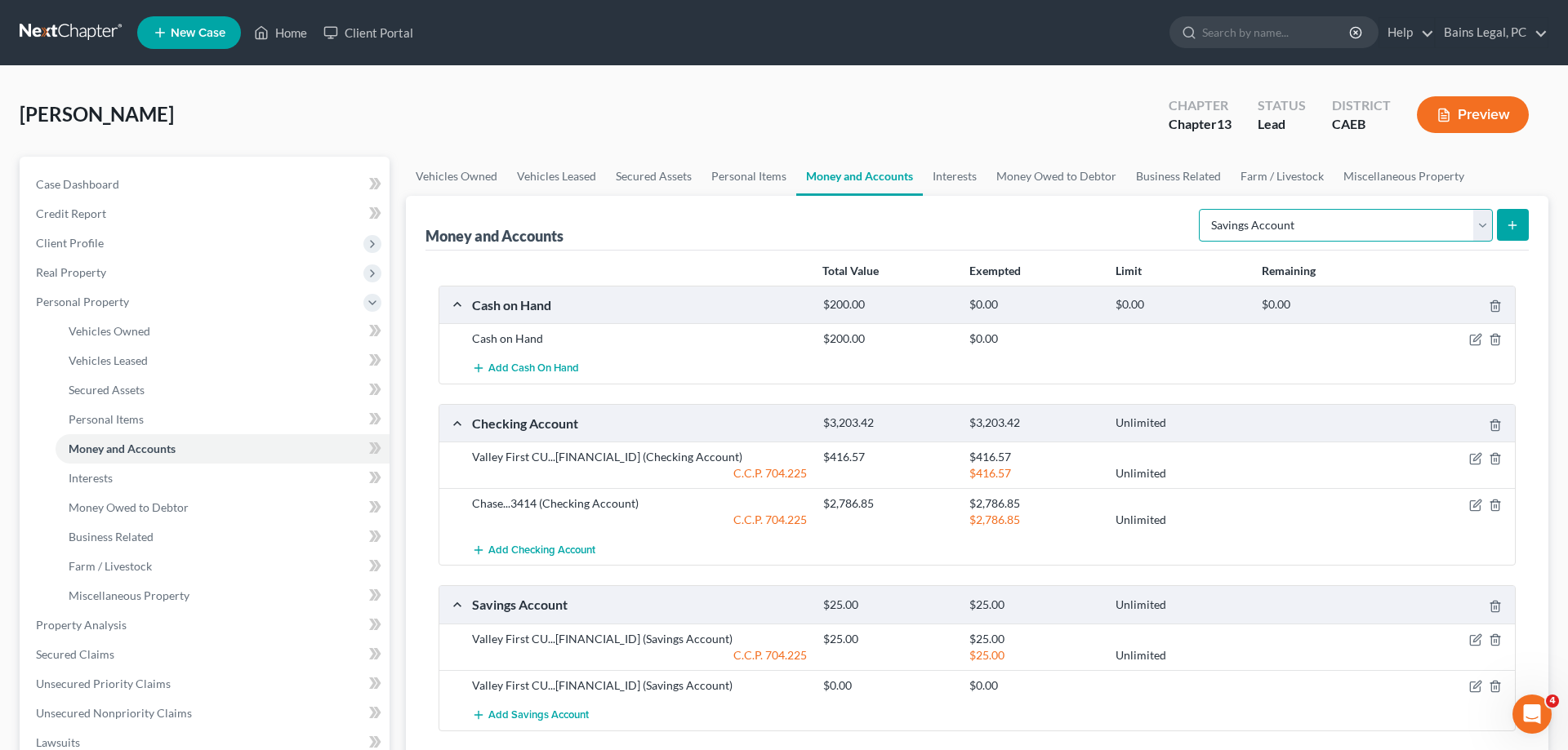
click at [1199, 209] on select "Select Account Type Brokerage Cash on Hand Certificates of Deposit Checking Acc…" at bounding box center [1346, 225] width 294 height 32
click option "Other (Credit Union, Health Savings Account, etc)" at bounding box center [0, 0] width 0 height 0
click at [1518, 231] on button "submit" at bounding box center [1512, 224] width 32 height 32
click at [745, 178] on link "Personal Items" at bounding box center [748, 176] width 95 height 39
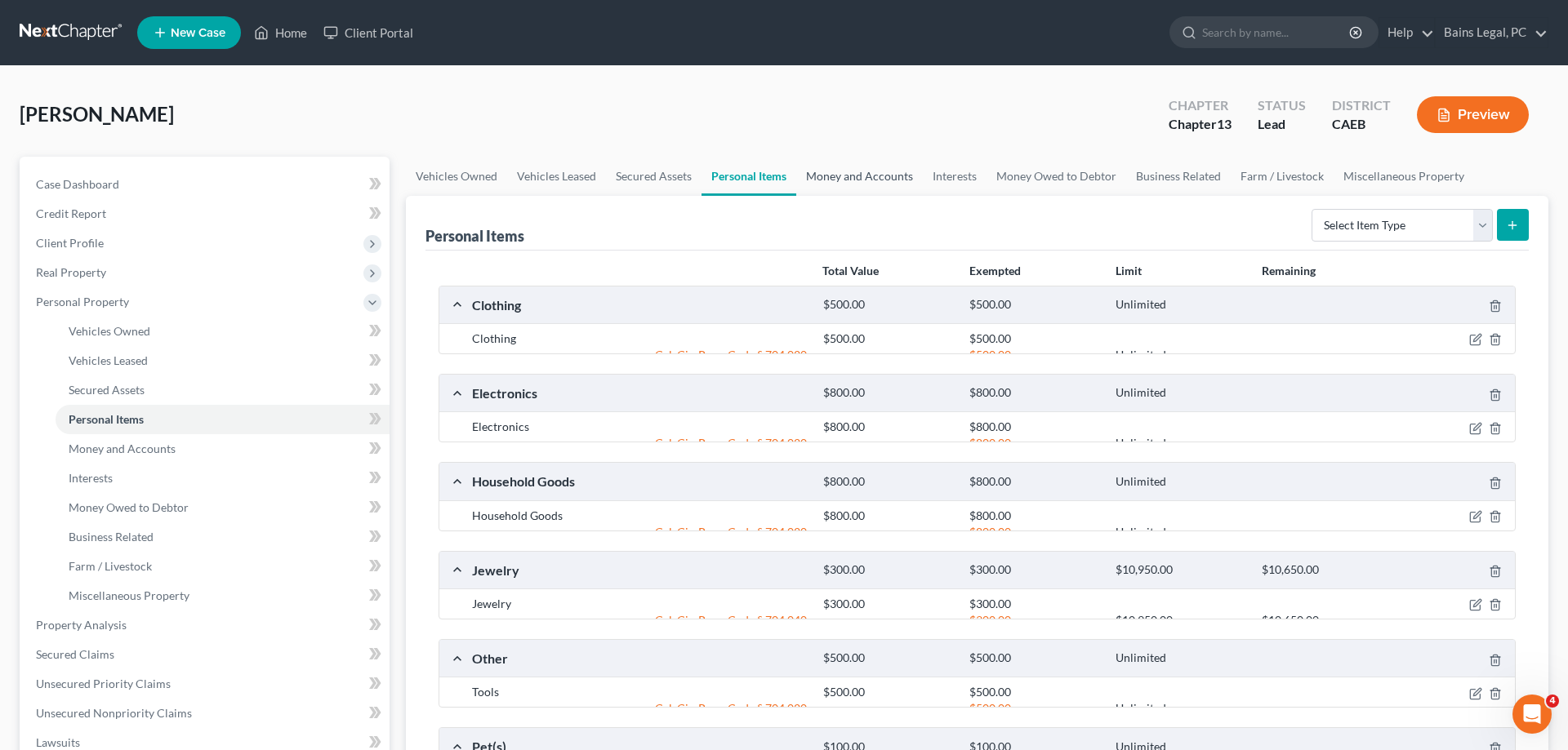
click at [832, 167] on link "Money and Accounts" at bounding box center [859, 176] width 126 height 39
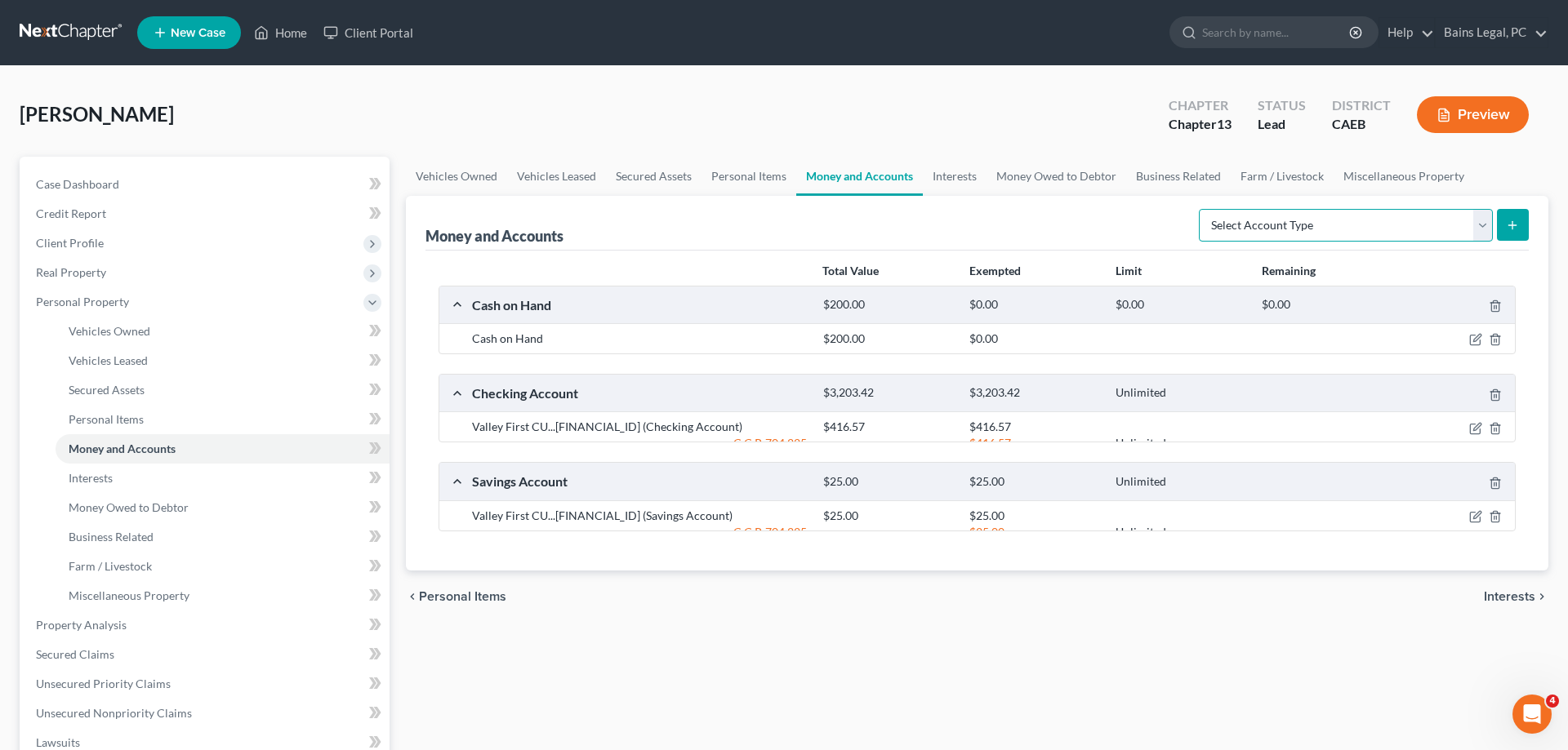
click at [1199, 209] on select "Select Account Type Brokerage Cash on Hand Certificates of Deposit Checking Acc…" at bounding box center [1346, 225] width 294 height 32
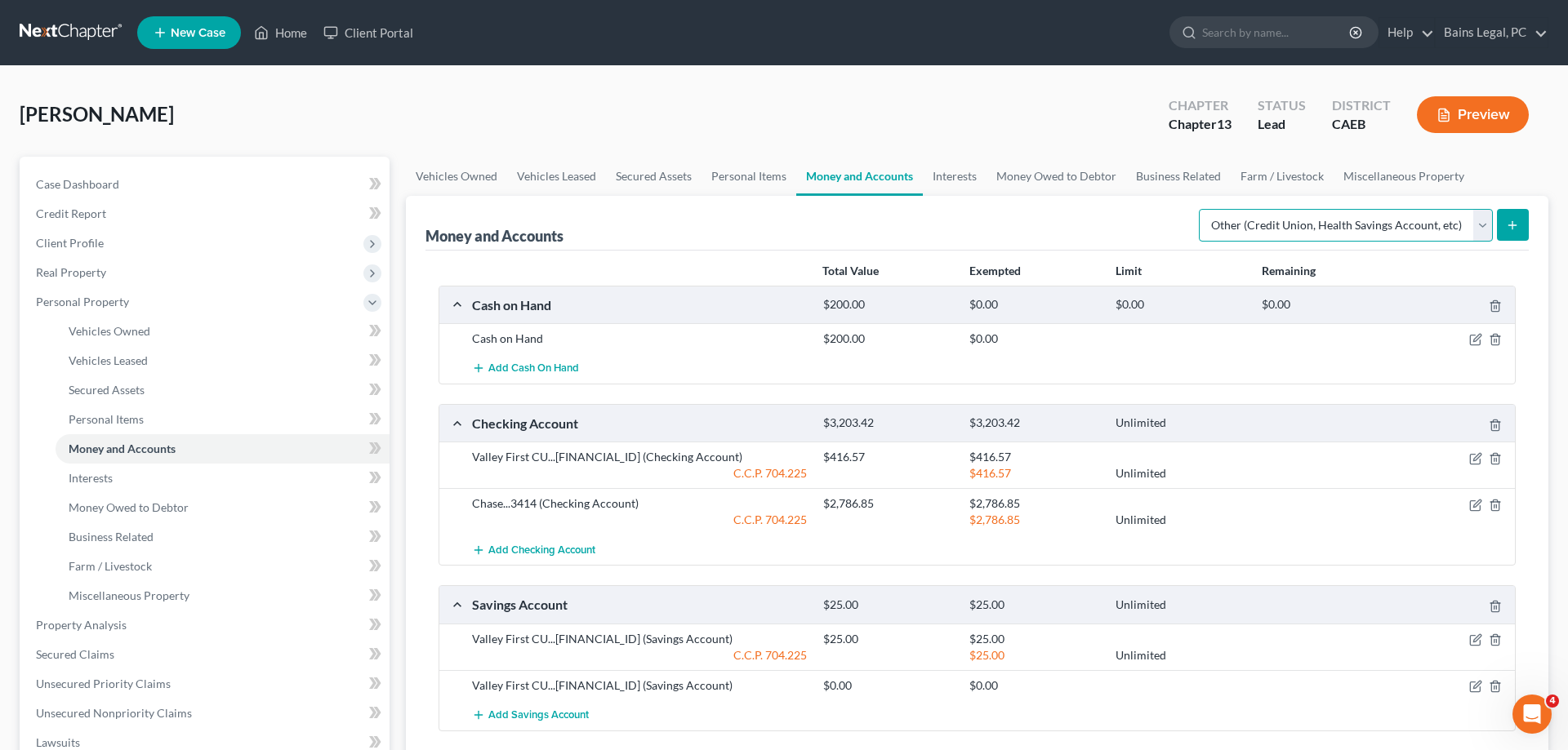
click option "Other (Credit Union, Health Savings Account, etc)" at bounding box center [0, 0] width 0 height 0
click at [1514, 226] on icon "submit" at bounding box center [1512, 225] width 13 height 13
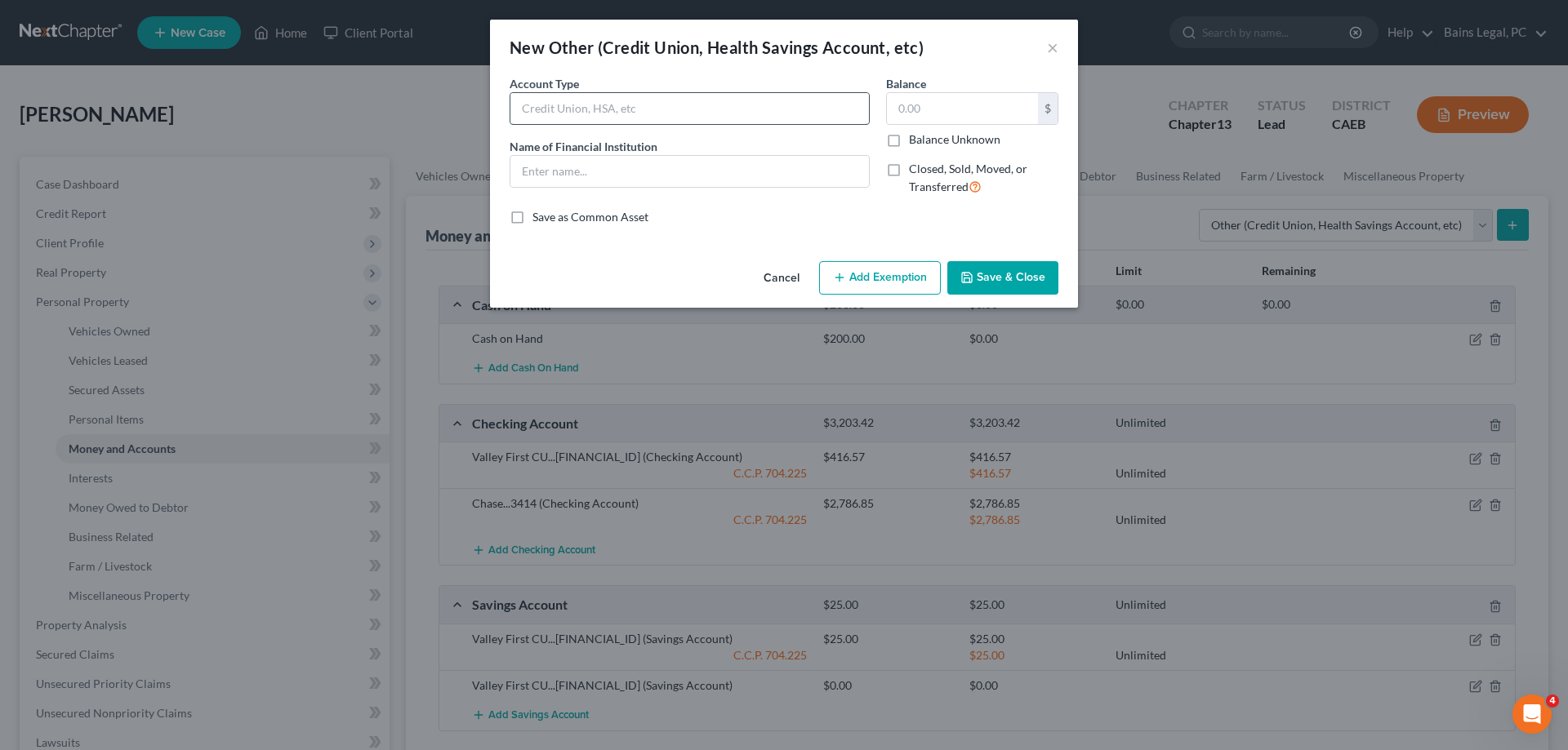
click at [605, 110] on input "text" at bounding box center [690, 108] width 359 height 31
click at [658, 103] on input "Phone App" at bounding box center [690, 108] width 359 height 31
click at [1021, 280] on button "Save & Close" at bounding box center [1003, 279] width 111 height 34
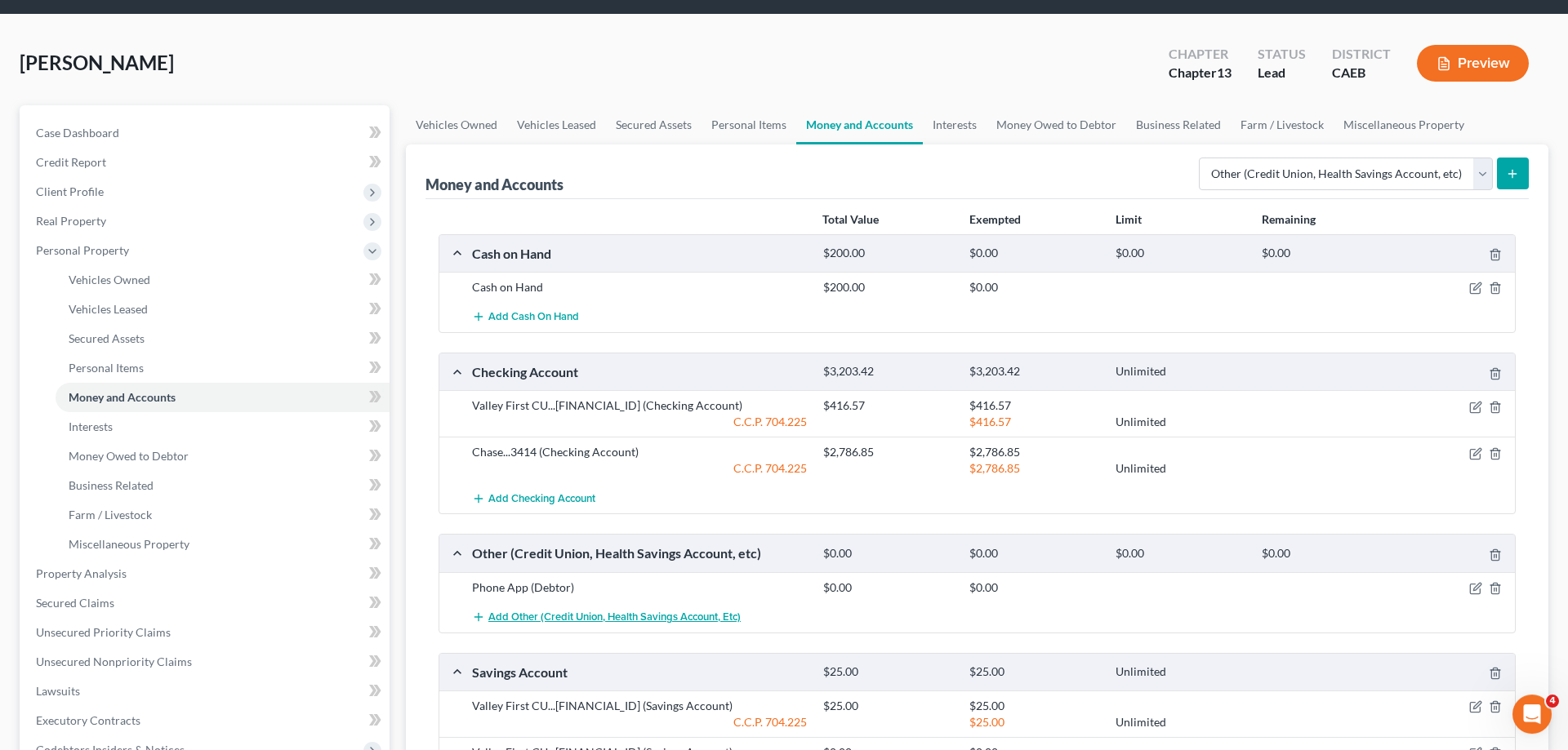
scroll to position [83, 0]
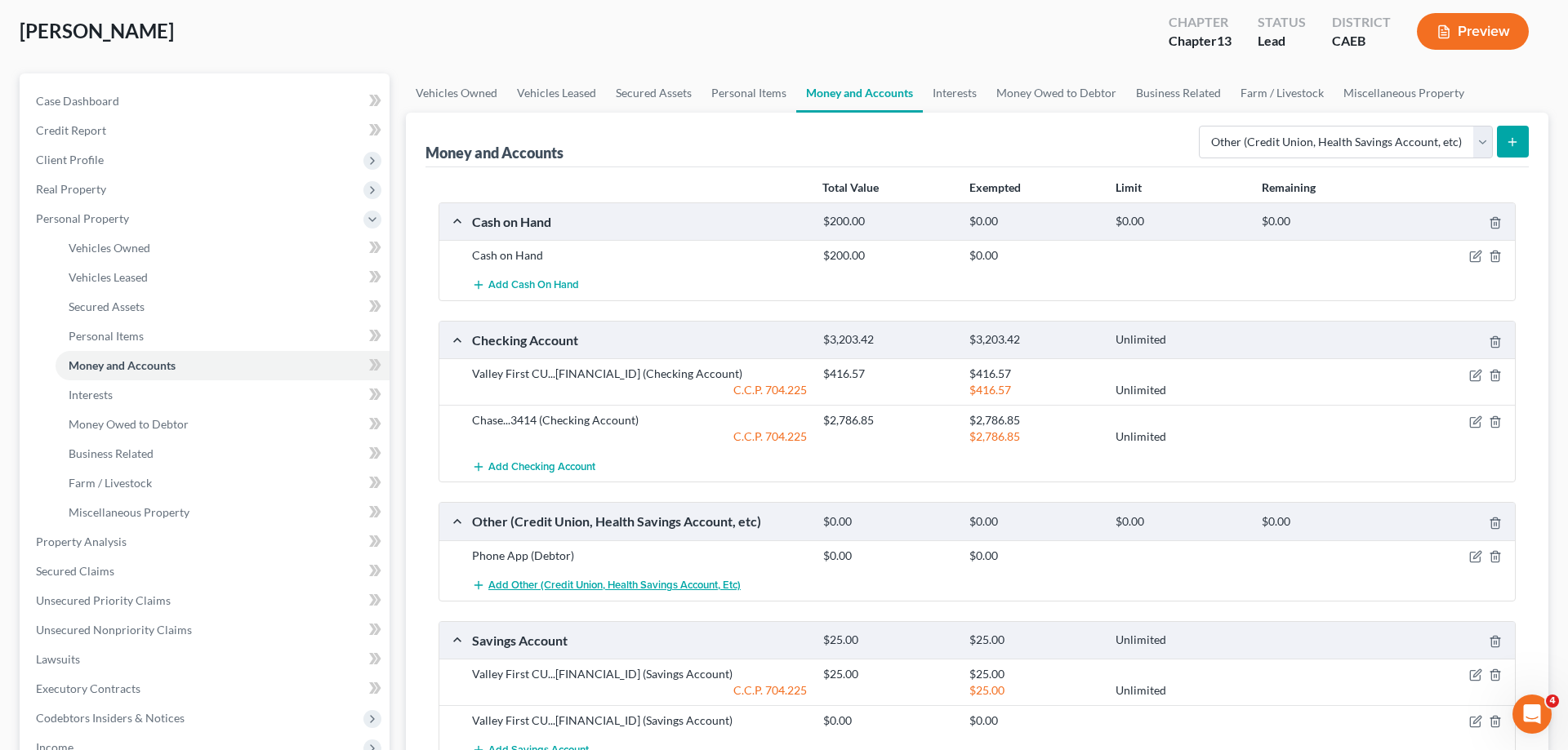
click at [617, 584] on span "Add Other (Credit Union, Health Savings Account, etc)" at bounding box center [615, 585] width 252 height 13
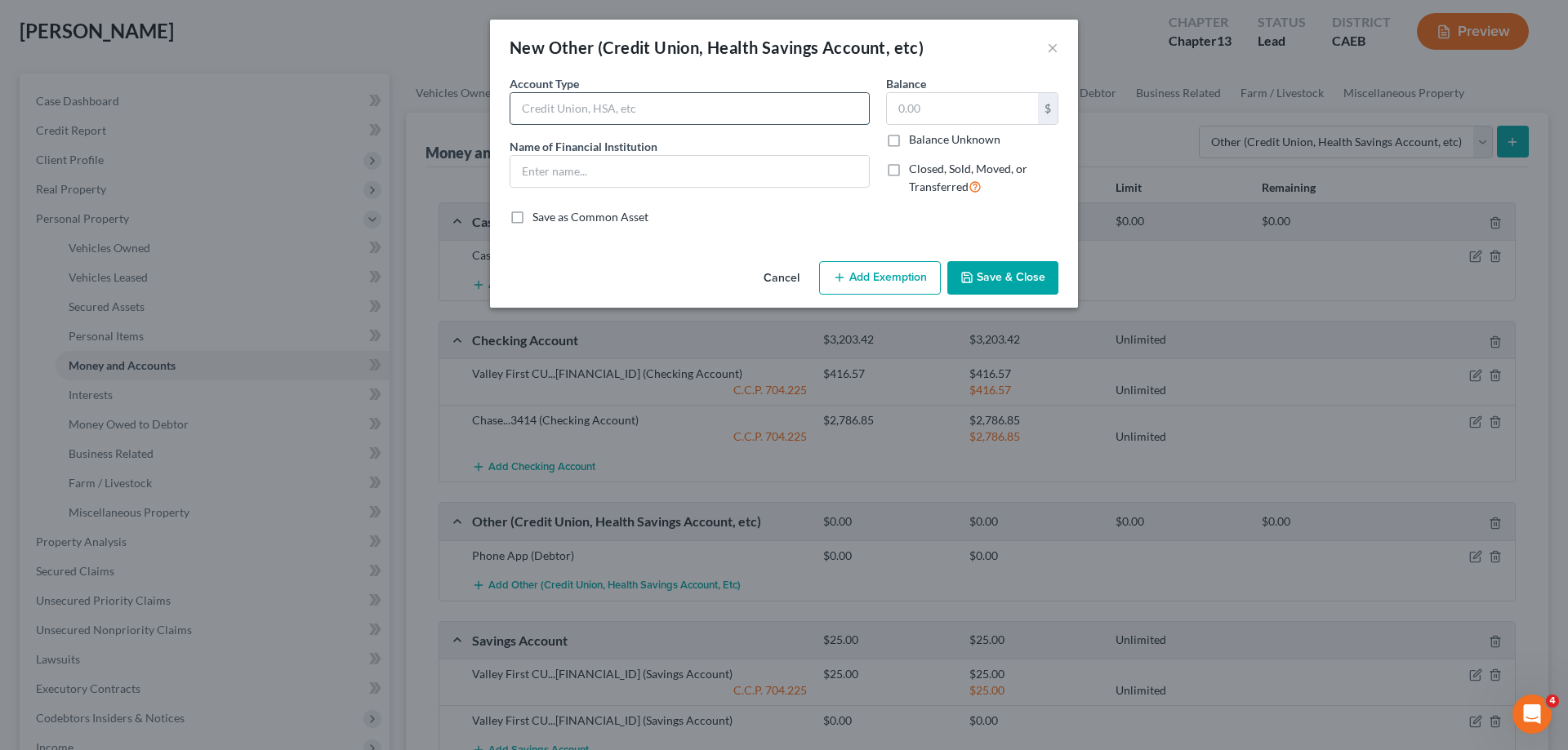
click at [632, 105] on input "text" at bounding box center [690, 108] width 359 height 31
drag, startPoint x: 1030, startPoint y: 279, endPoint x: 1508, endPoint y: 373, distance: 487.2
click at [1032, 278] on button "Save & Close" at bounding box center [1003, 279] width 111 height 34
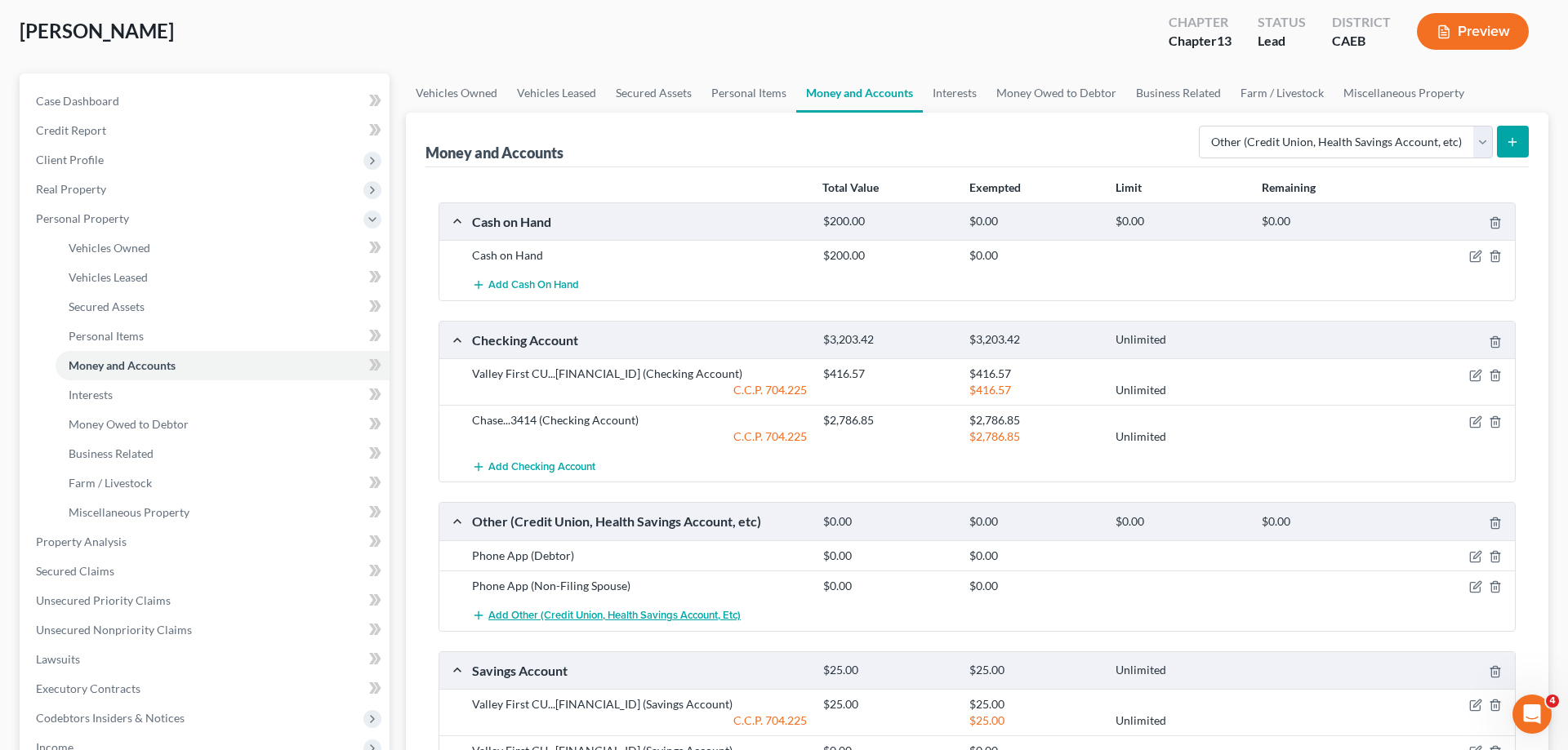
click at [545, 615] on span "Add Other (Credit Union, Health Savings Account, etc)" at bounding box center [615, 616] width 252 height 13
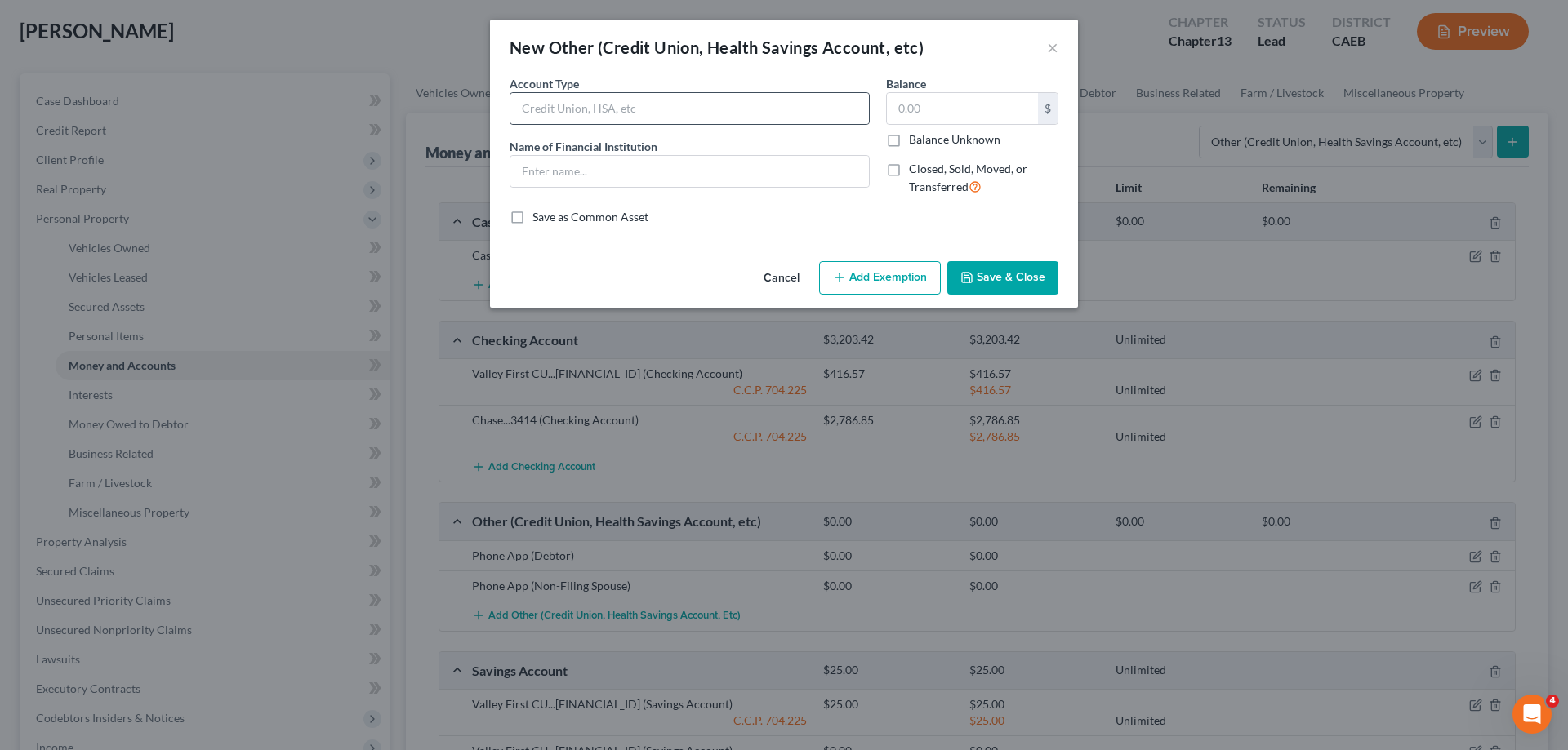
click at [690, 124] on div at bounding box center [689, 108] width 360 height 32
click at [690, 122] on input "text" at bounding box center [690, 108] width 359 height 31
click at [980, 100] on input "text" at bounding box center [963, 108] width 151 height 31
drag, startPoint x: 983, startPoint y: 122, endPoint x: 824, endPoint y: 114, distance: 159.2
click at [887, 113] on input "0,045" at bounding box center [963, 108] width 151 height 31
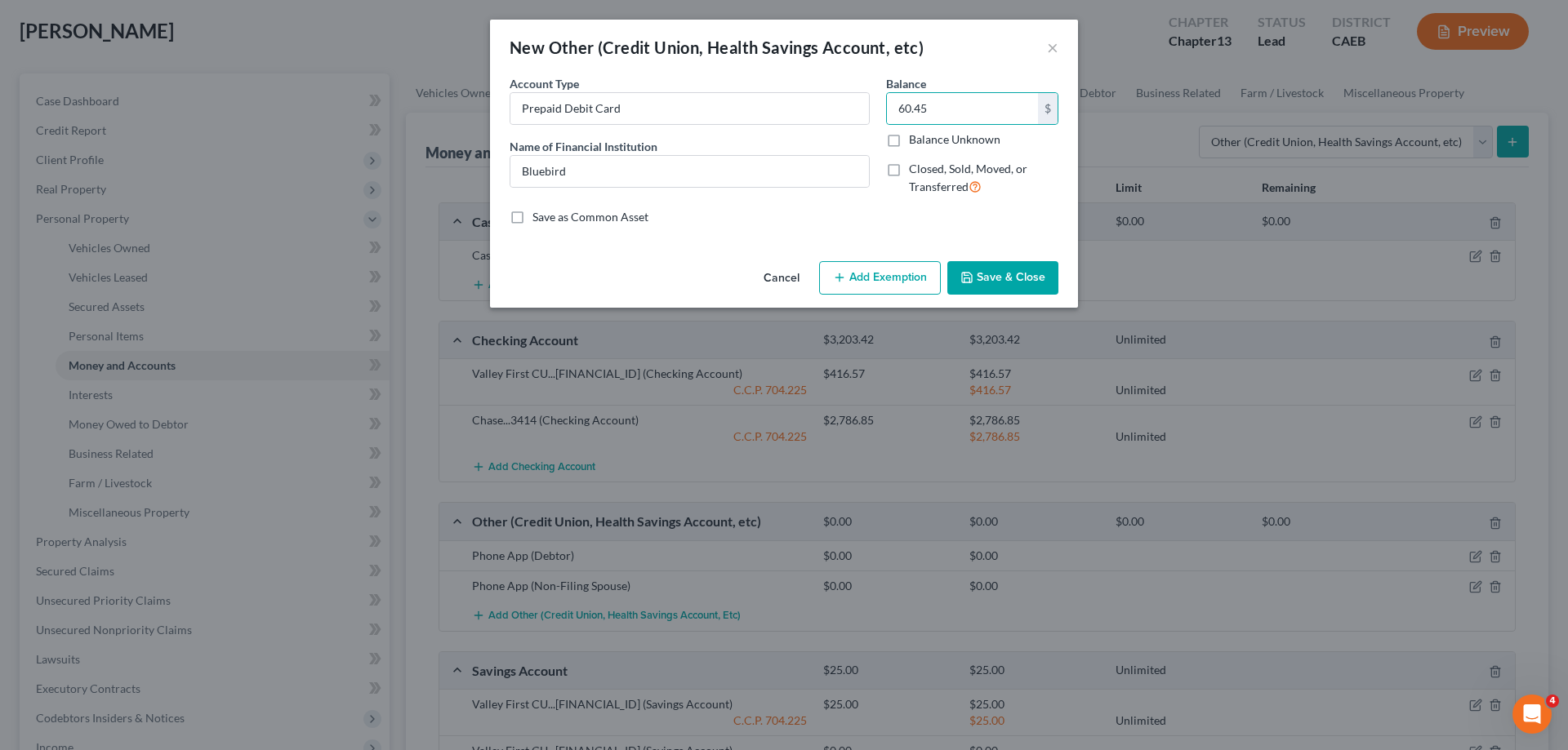
drag, startPoint x: 871, startPoint y: 285, endPoint x: 776, endPoint y: 342, distance: 110.8
click at [870, 285] on button "Add Exemption" at bounding box center [880, 279] width 122 height 34
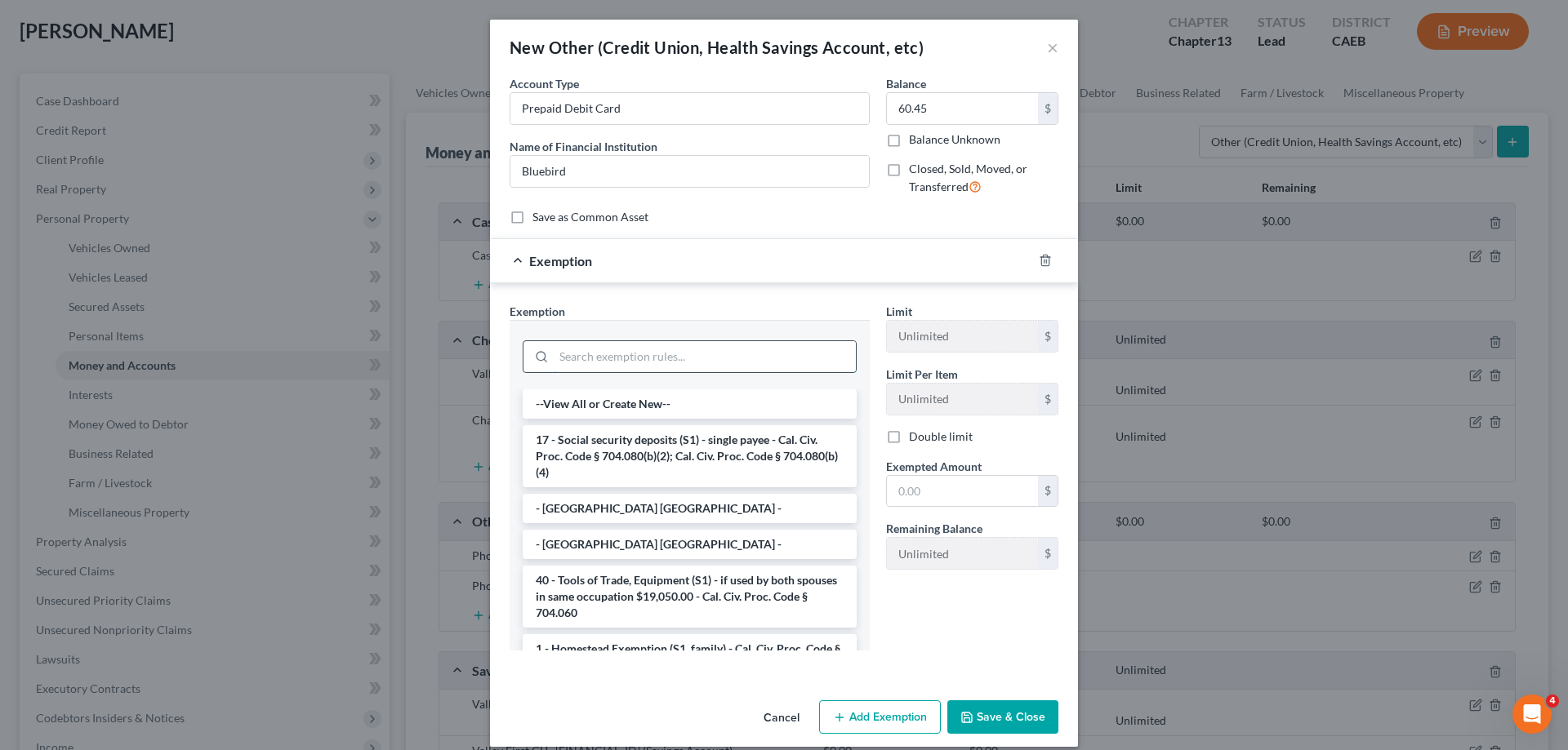
drag, startPoint x: 655, startPoint y: 370, endPoint x: 655, endPoint y: 360, distance: 10.0
click at [655, 366] on input "search" at bounding box center [704, 357] width 302 height 31
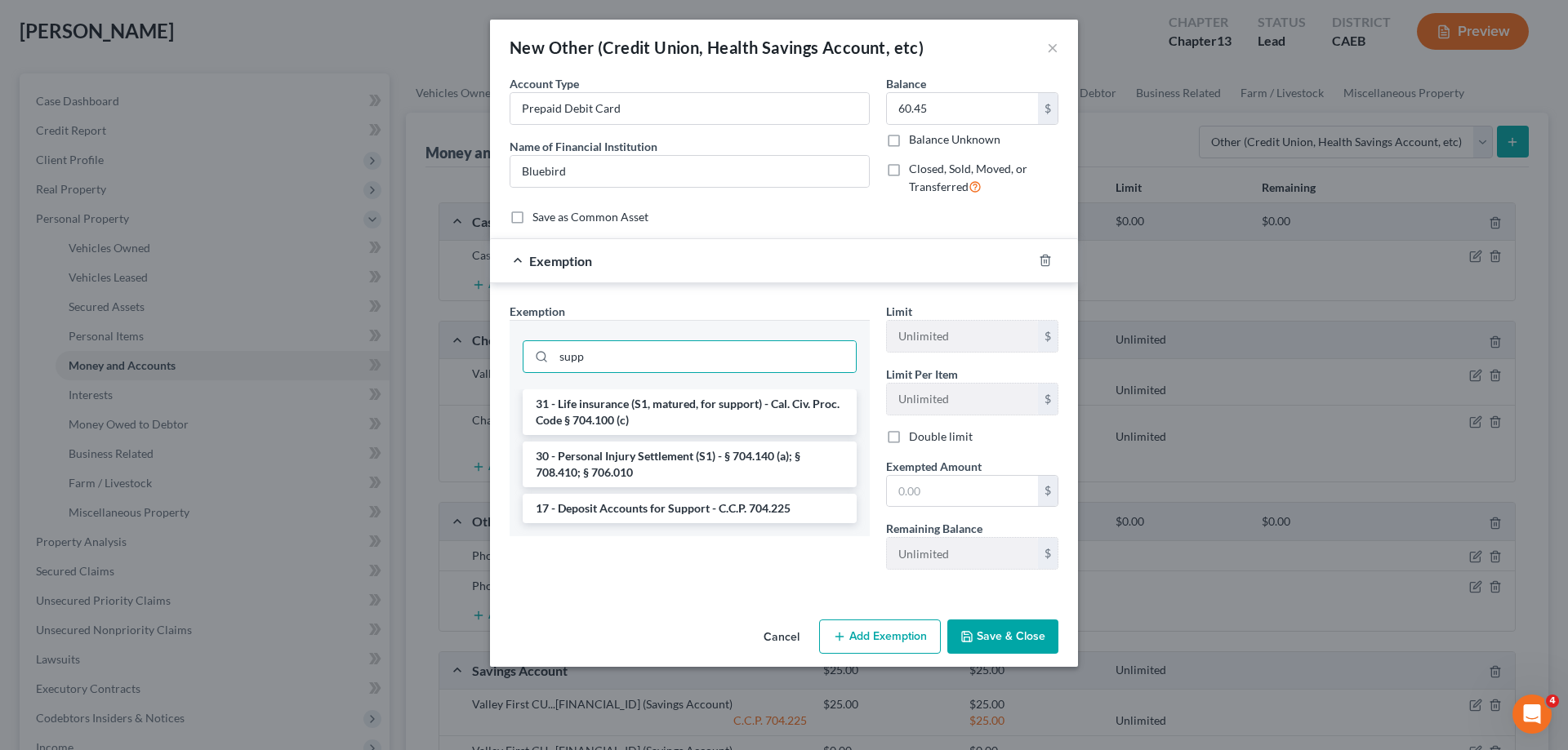
drag, startPoint x: 660, startPoint y: 502, endPoint x: 775, endPoint y: 508, distance: 115.2
click at [660, 503] on li "17 - Deposit Accounts for Support - C.C.P. 704.225" at bounding box center [690, 508] width 334 height 30
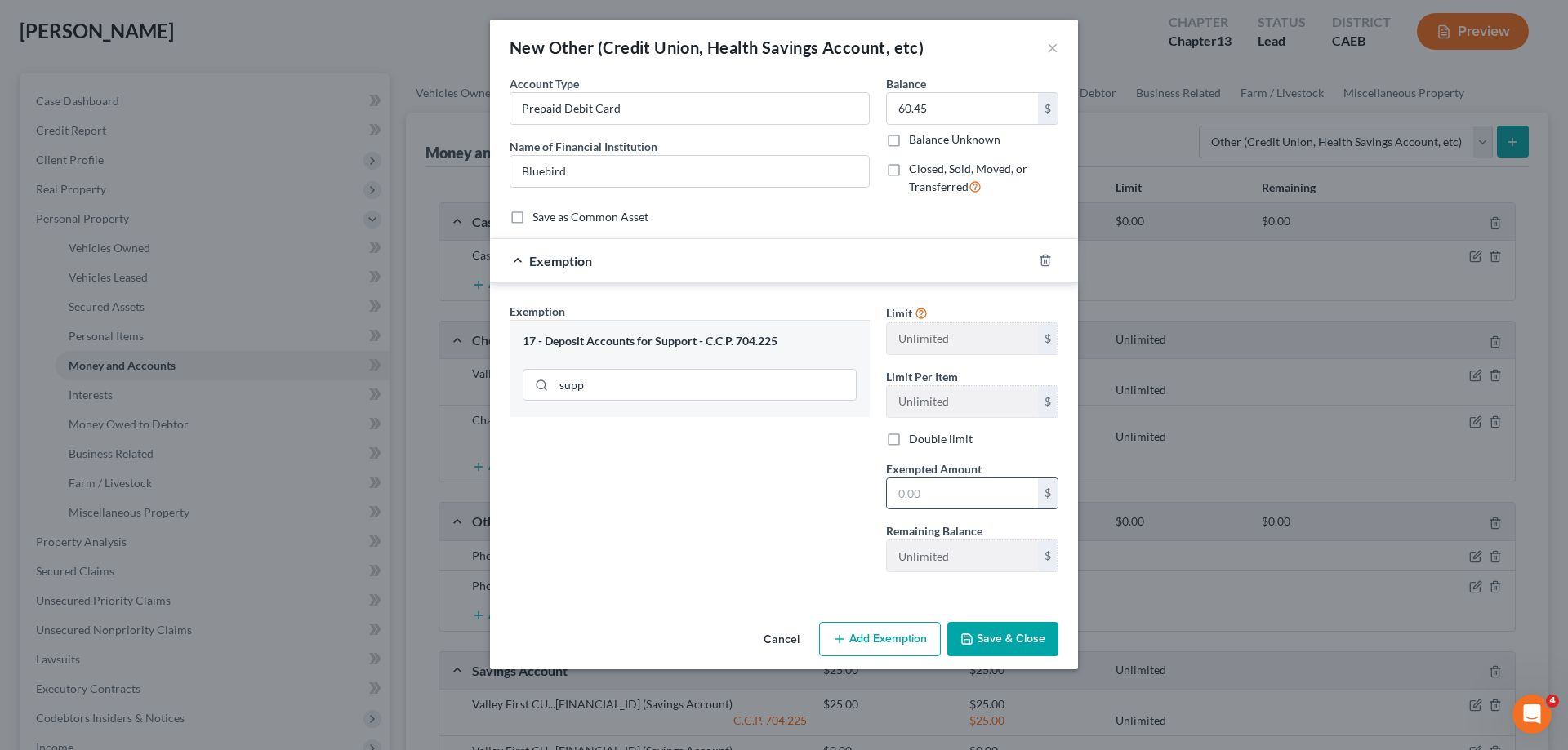
click at [930, 499] on input "text" at bounding box center [963, 494] width 151 height 31
click at [1019, 624] on div "Cancel Add Exemption Save & Close" at bounding box center [784, 643] width 588 height 54
click at [1017, 627] on button "Save & Close" at bounding box center [1003, 639] width 111 height 34
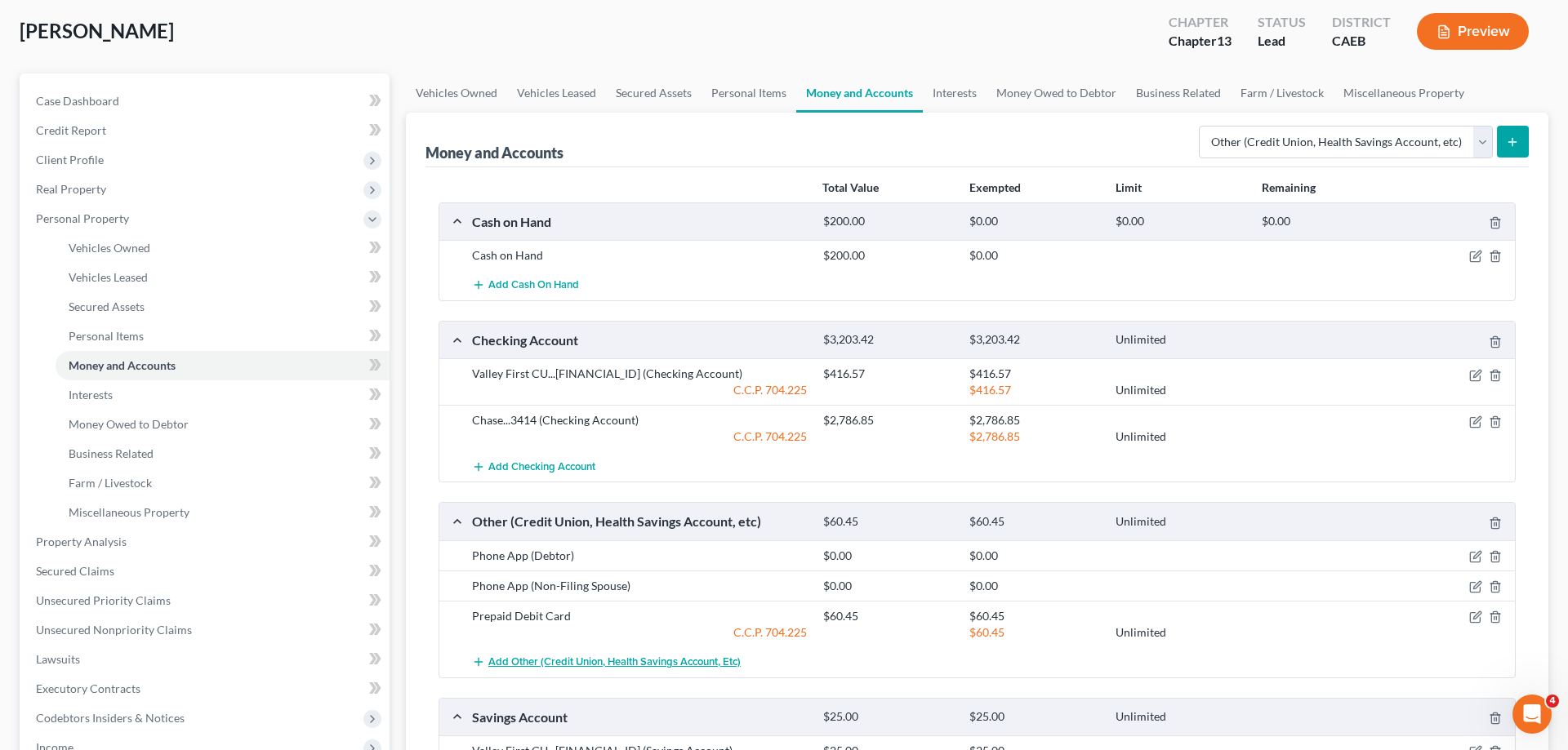
click at [573, 663] on span "Add Other (Credit Union, Health Savings Account, etc)" at bounding box center [615, 662] width 252 height 13
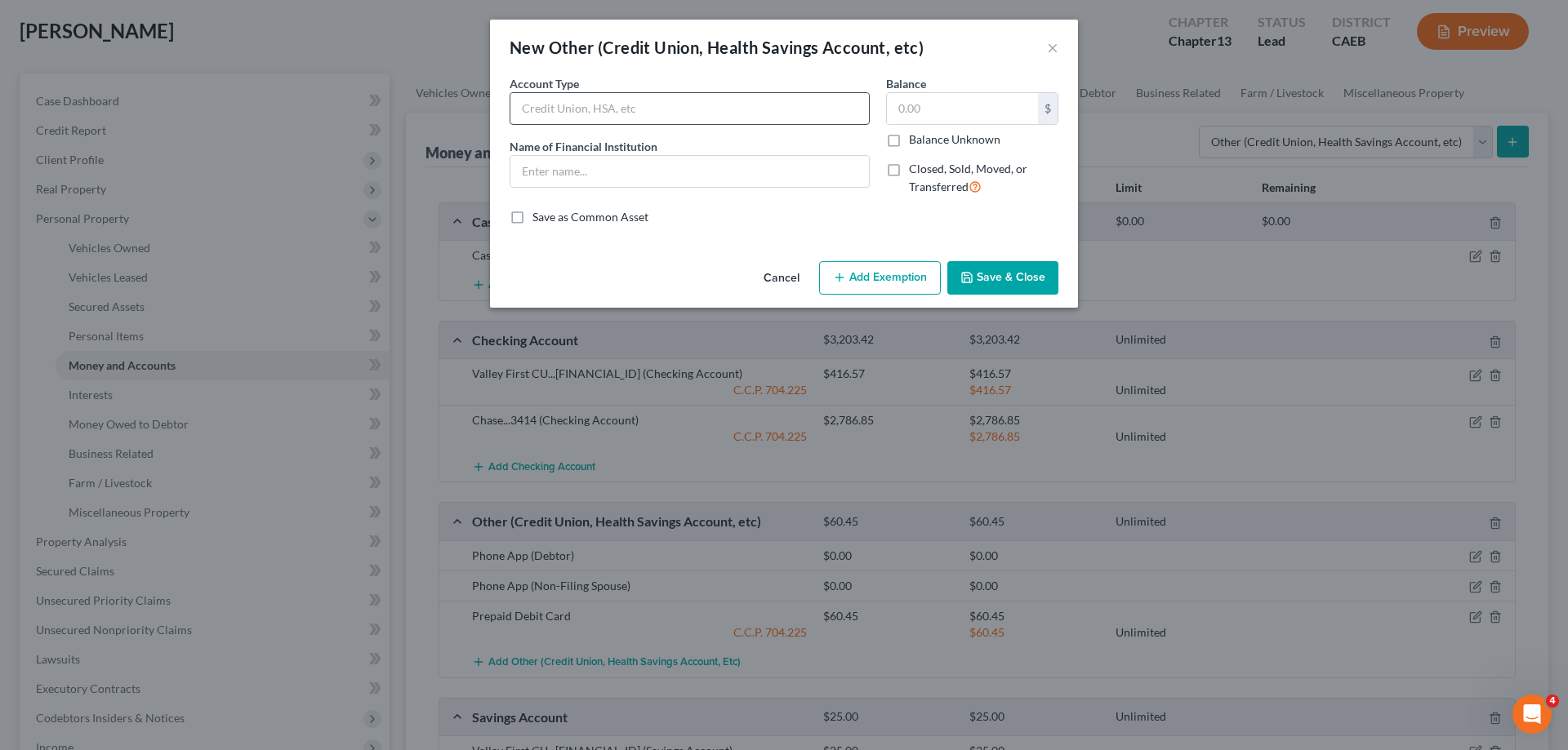
click at [562, 105] on input "text" at bounding box center [690, 108] width 359 height 31
click at [998, 286] on button "Save & Close" at bounding box center [1003, 279] width 111 height 34
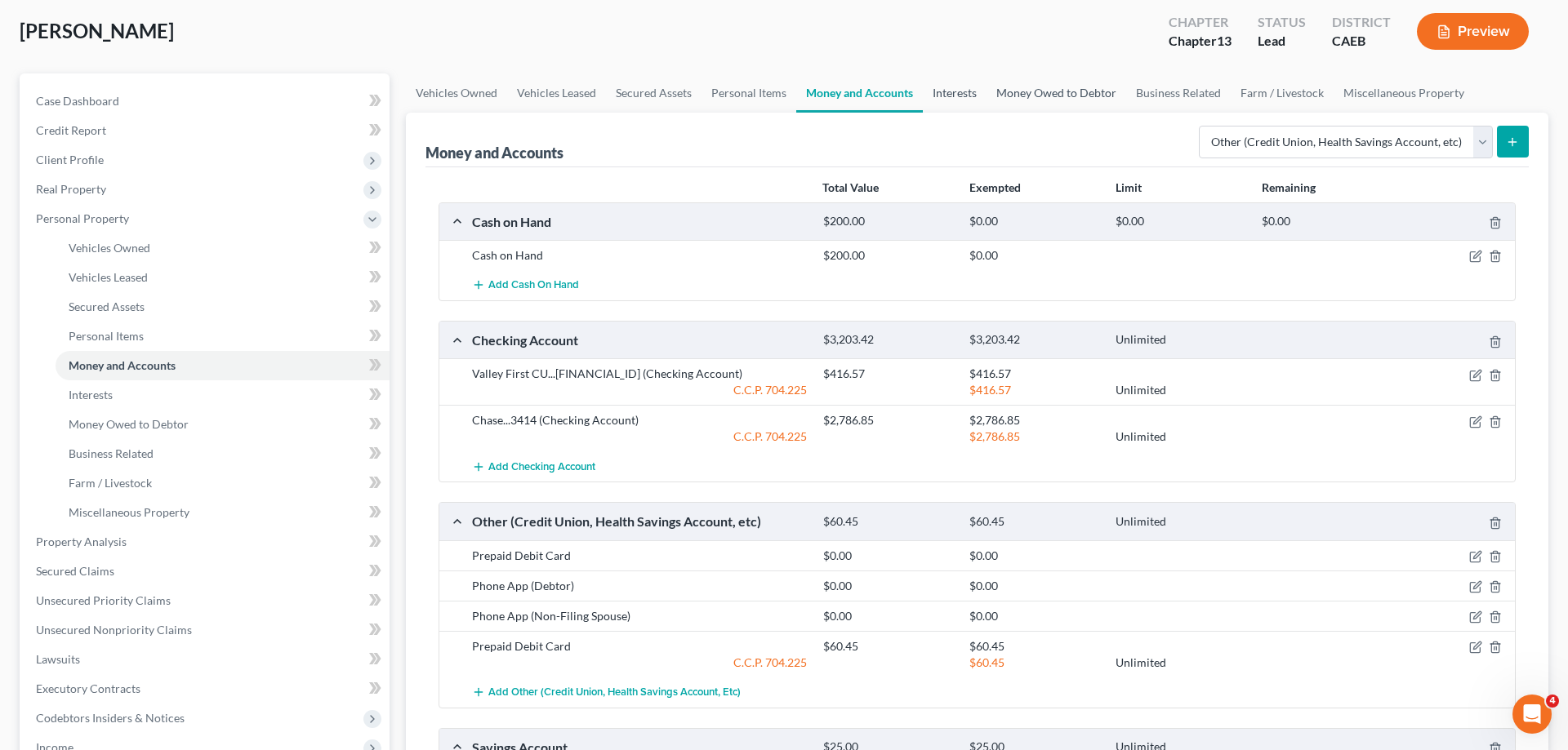
click at [940, 91] on link "Interests" at bounding box center [955, 93] width 64 height 39
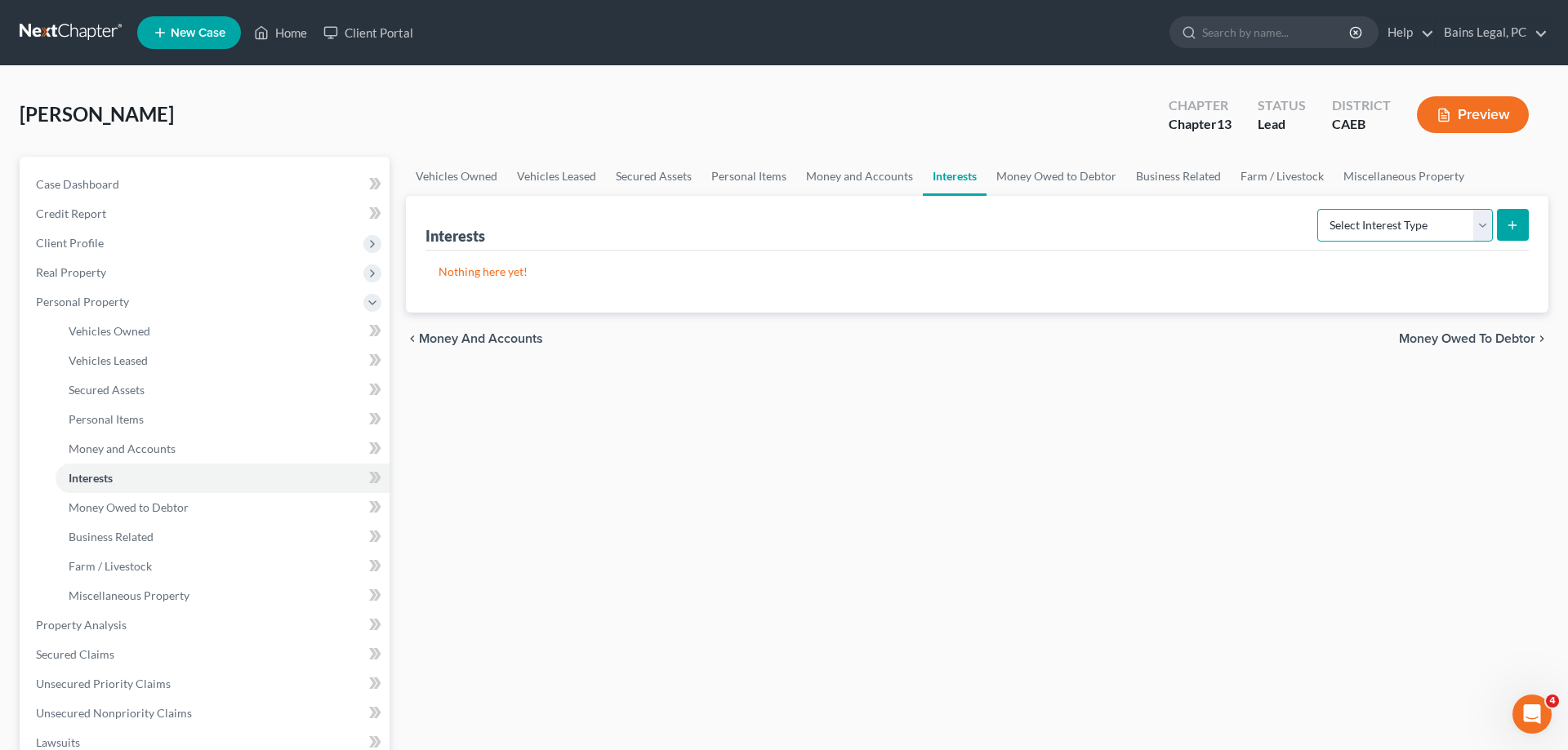
click at [1317, 209] on select "Select Interest Type 401K Annuity Bond Education IRA Government Bond Government…" at bounding box center [1405, 225] width 176 height 32
click option "401K" at bounding box center [0, 0] width 0 height 0
drag, startPoint x: 1503, startPoint y: 222, endPoint x: 1490, endPoint y: 224, distance: 13.2
click at [1504, 222] on button "submit" at bounding box center [1512, 224] width 32 height 32
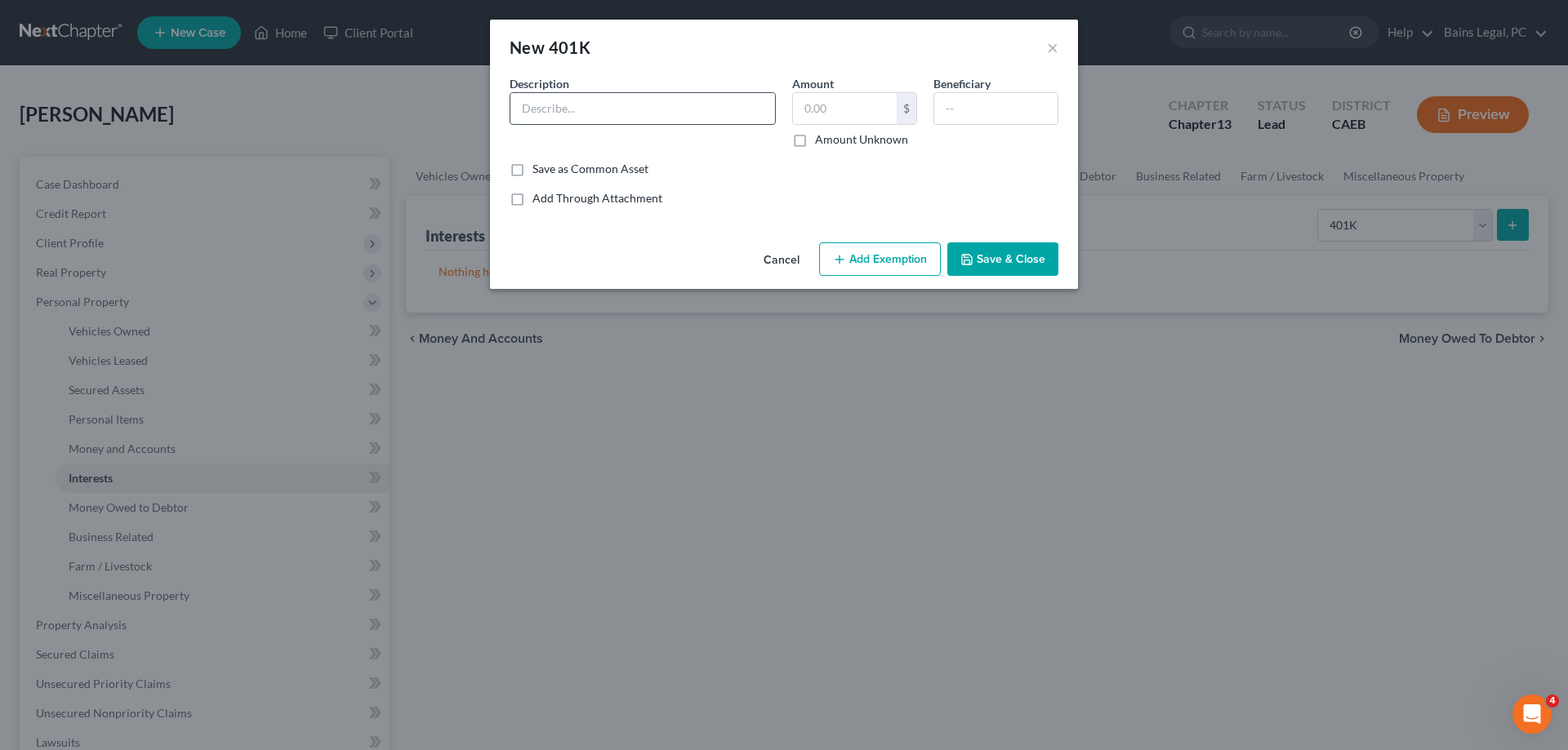
click at [683, 107] on input "text" at bounding box center [642, 108] width 264 height 31
click at [913, 256] on button "Add Exemption" at bounding box center [880, 260] width 122 height 34
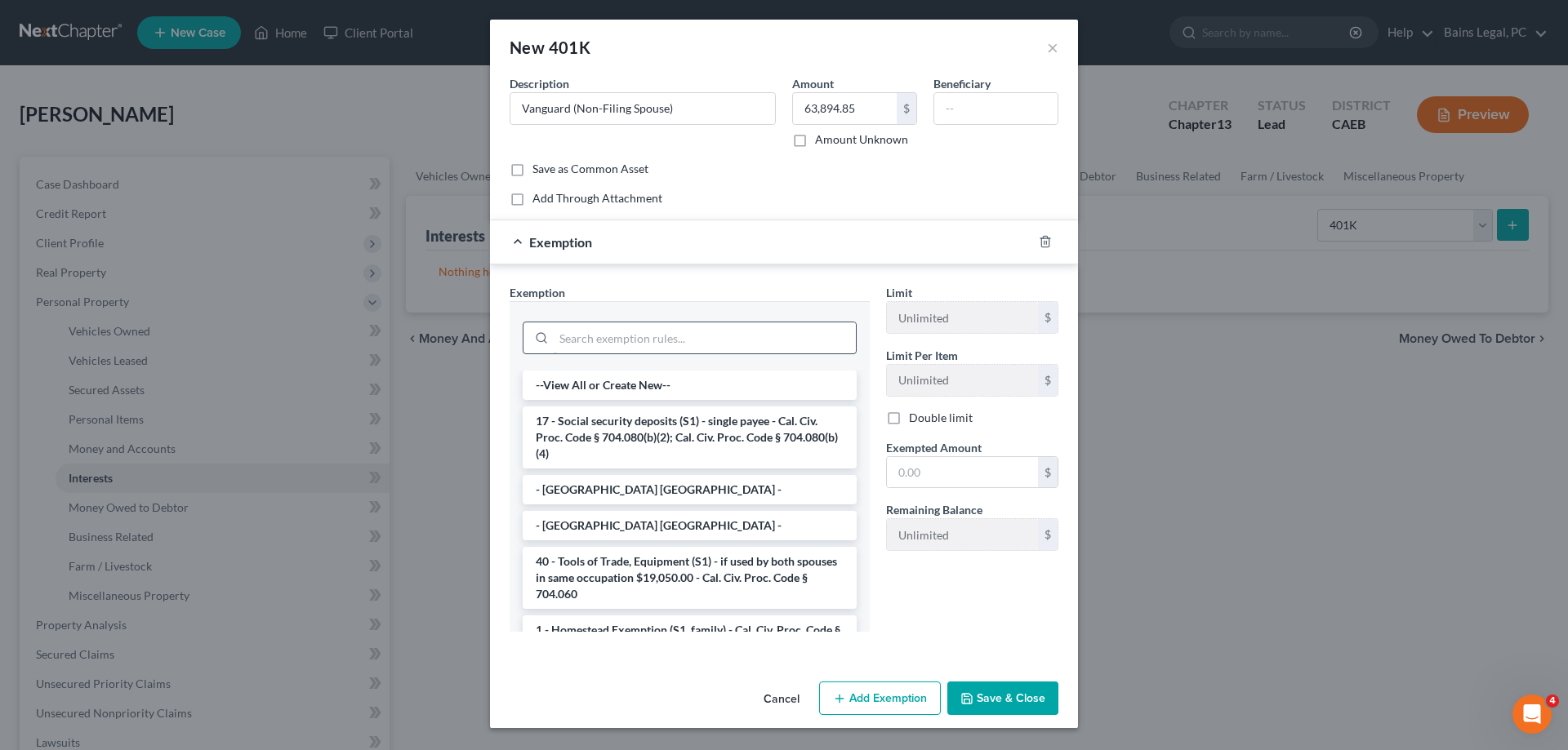
click at [756, 329] on input "search" at bounding box center [704, 338] width 302 height 31
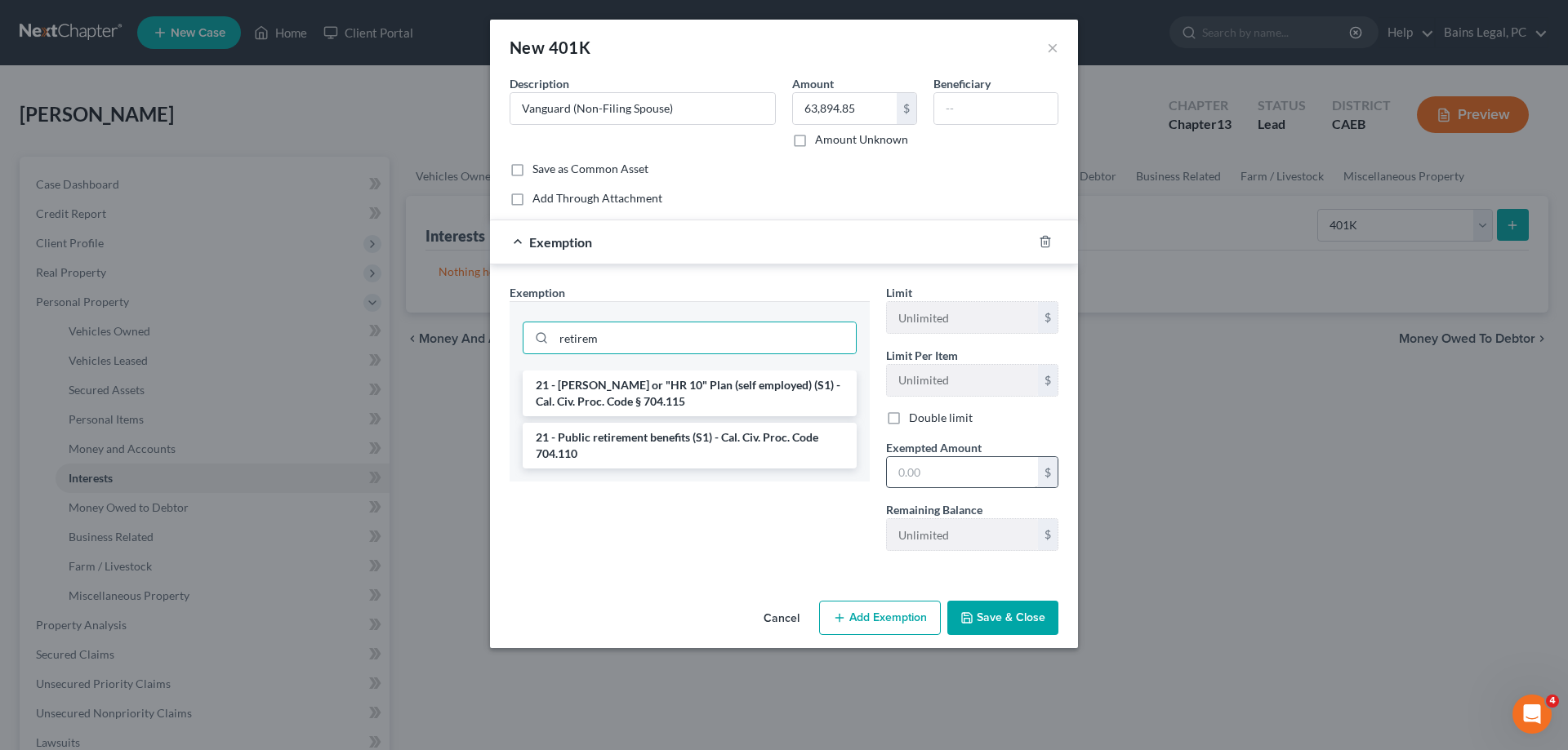
drag, startPoint x: 763, startPoint y: 454, endPoint x: 899, endPoint y: 474, distance: 137.5
click at [766, 453] on li "21 - Public retirement benefits (S1) - Cal. Civ. Proc. Code 704.110" at bounding box center [690, 445] width 334 height 46
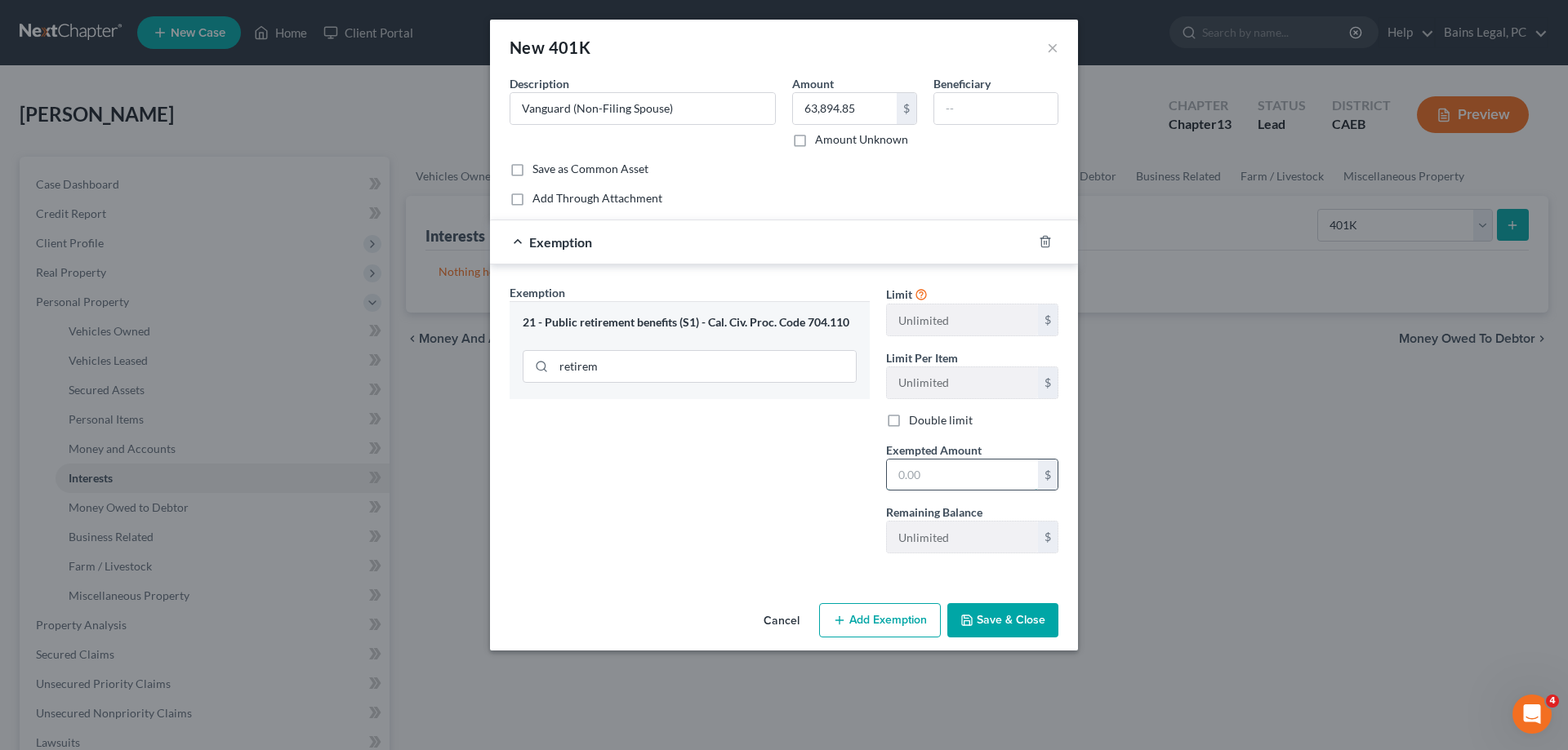
click at [922, 475] on input "text" at bounding box center [963, 475] width 151 height 31
drag, startPoint x: 976, startPoint y: 628, endPoint x: 1020, endPoint y: 628, distance: 44.0
click at [976, 628] on button "Save & Close" at bounding box center [1003, 620] width 111 height 34
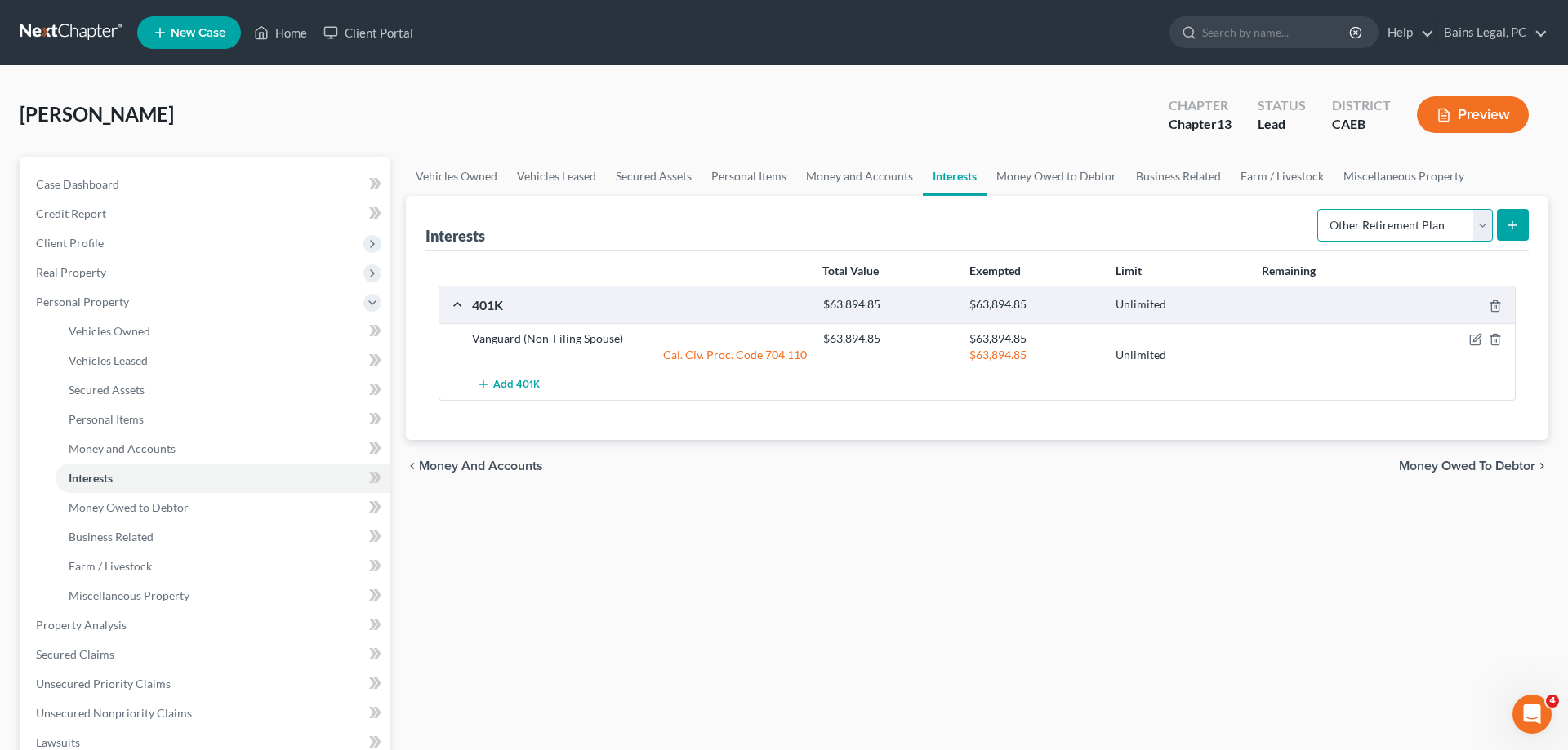
click option "Other Retirement Plan" at bounding box center [0, 0] width 0 height 0
click at [1513, 227] on line "submit" at bounding box center [1513, 224] width 0 height 7
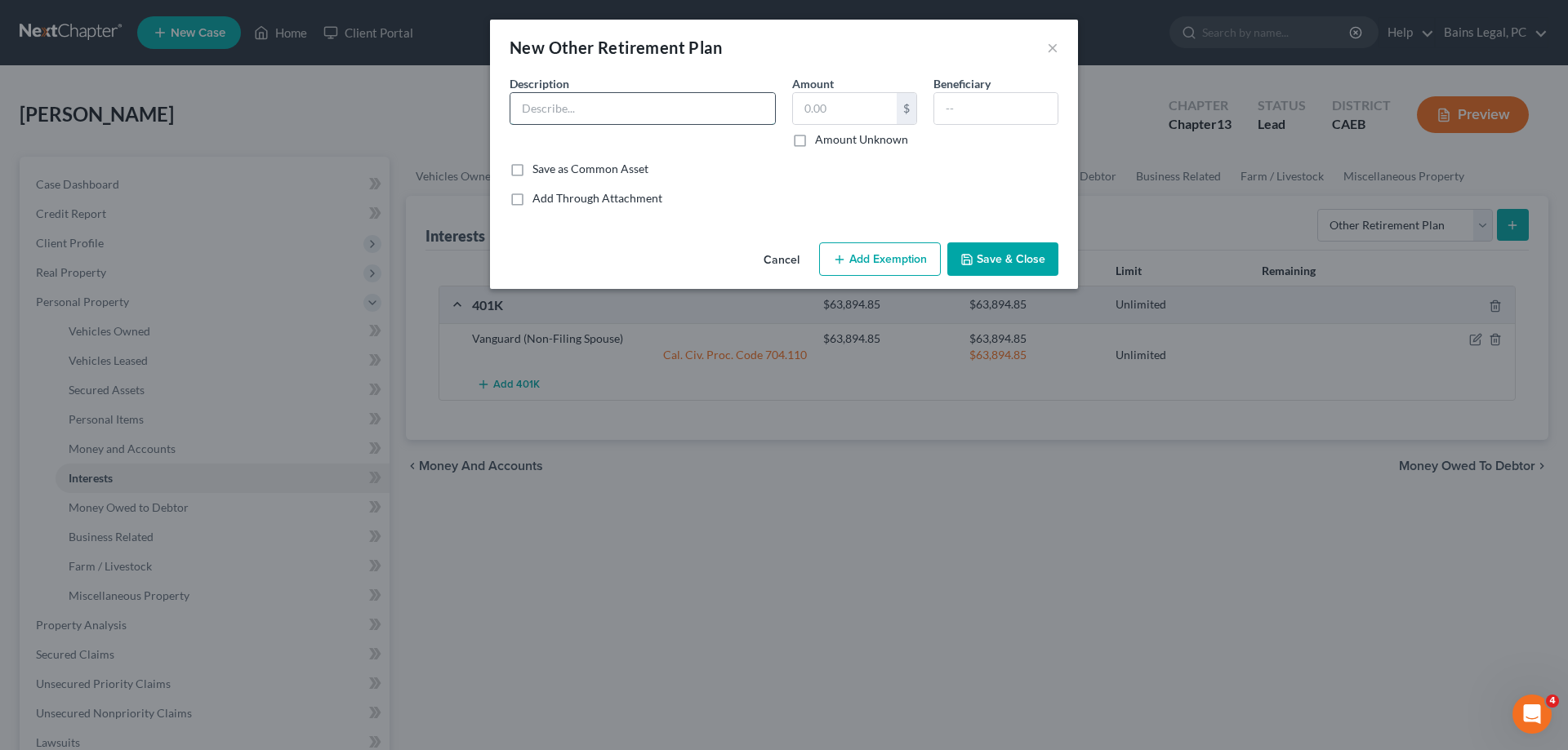
click at [607, 110] on input "text" at bounding box center [642, 108] width 264 height 31
click at [855, 264] on button "Add Exemption" at bounding box center [880, 260] width 122 height 34
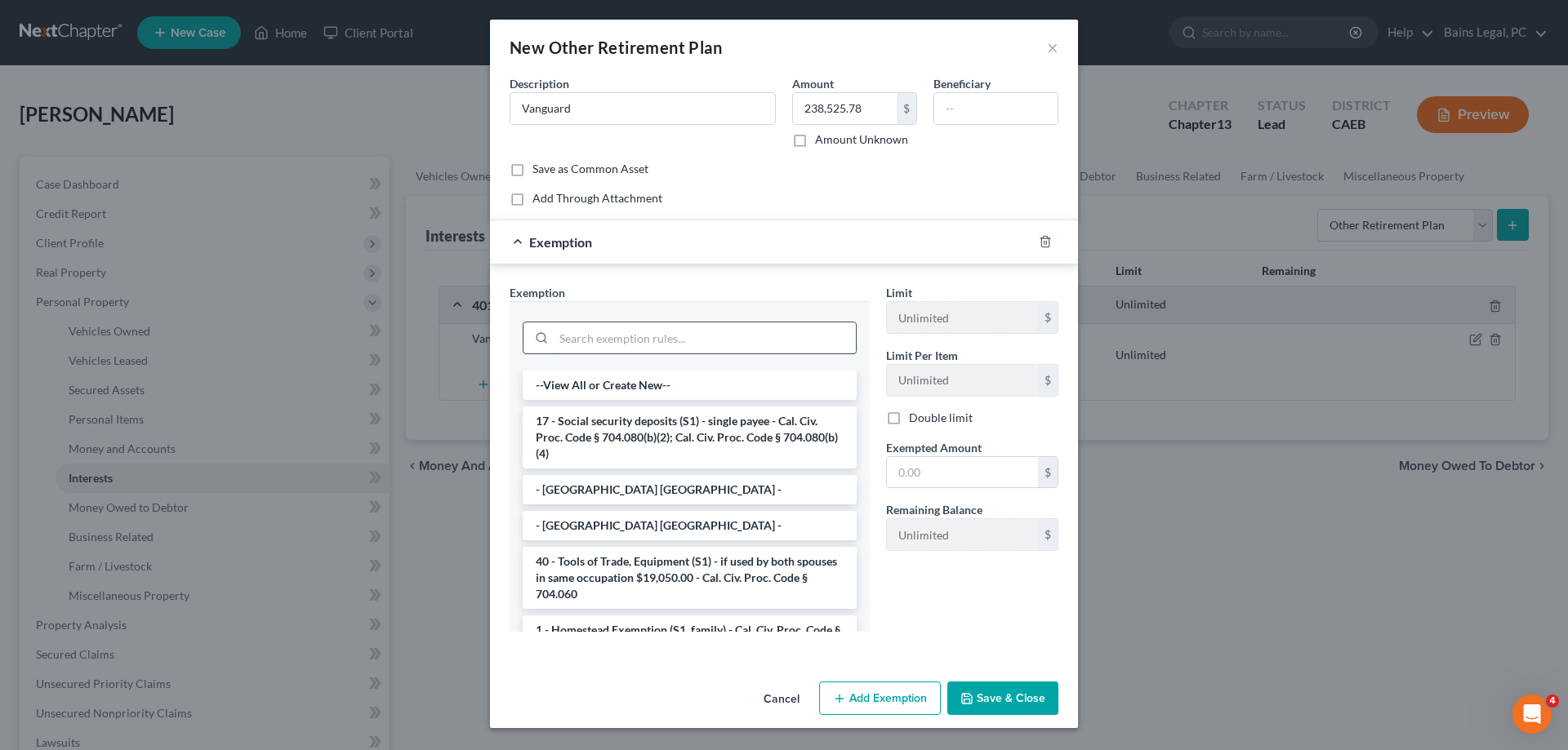
click at [695, 333] on input "search" at bounding box center [704, 338] width 302 height 31
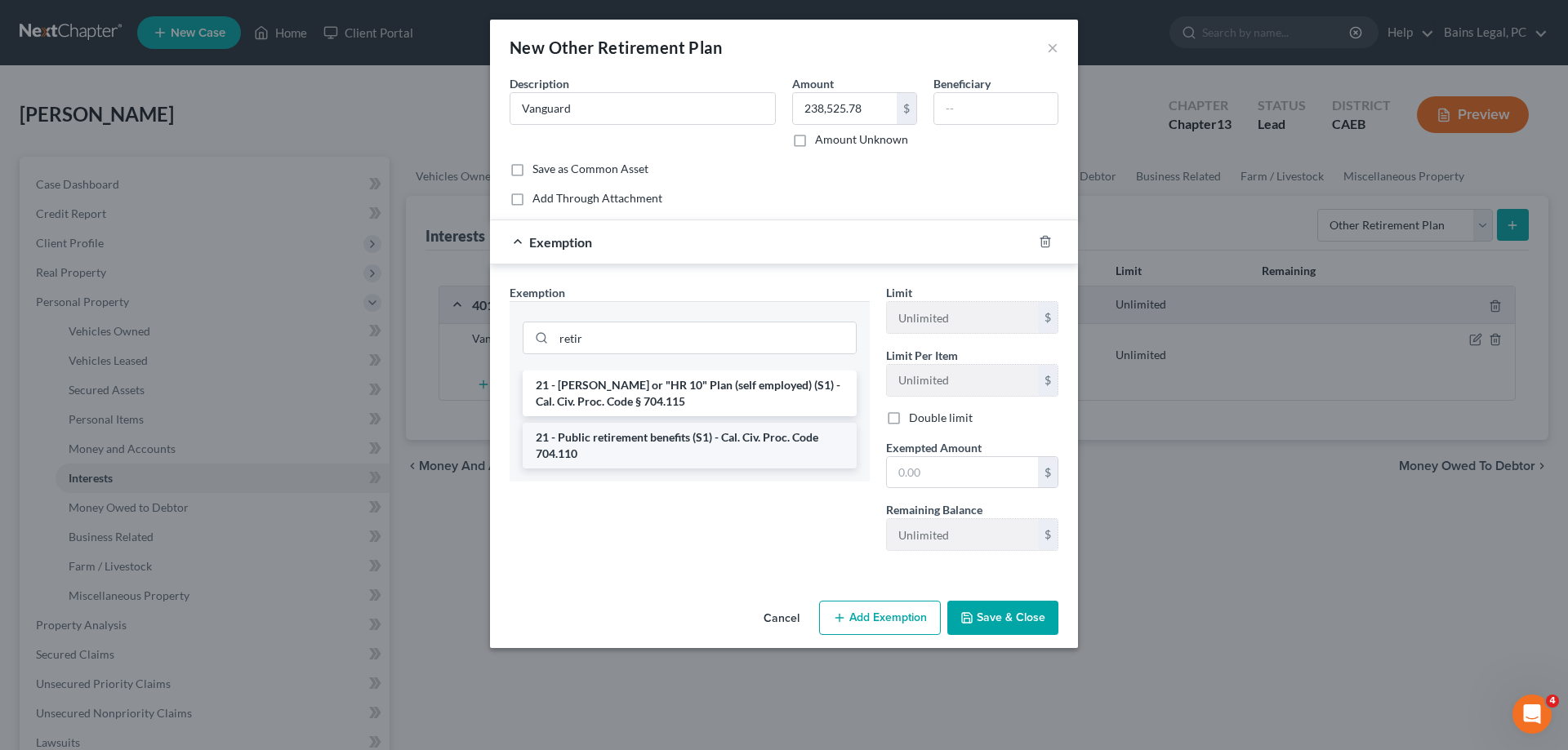
click at [691, 450] on li "21 - Public retirement benefits (S1) - Cal. Civ. Proc. Code 704.110" at bounding box center [690, 445] width 334 height 46
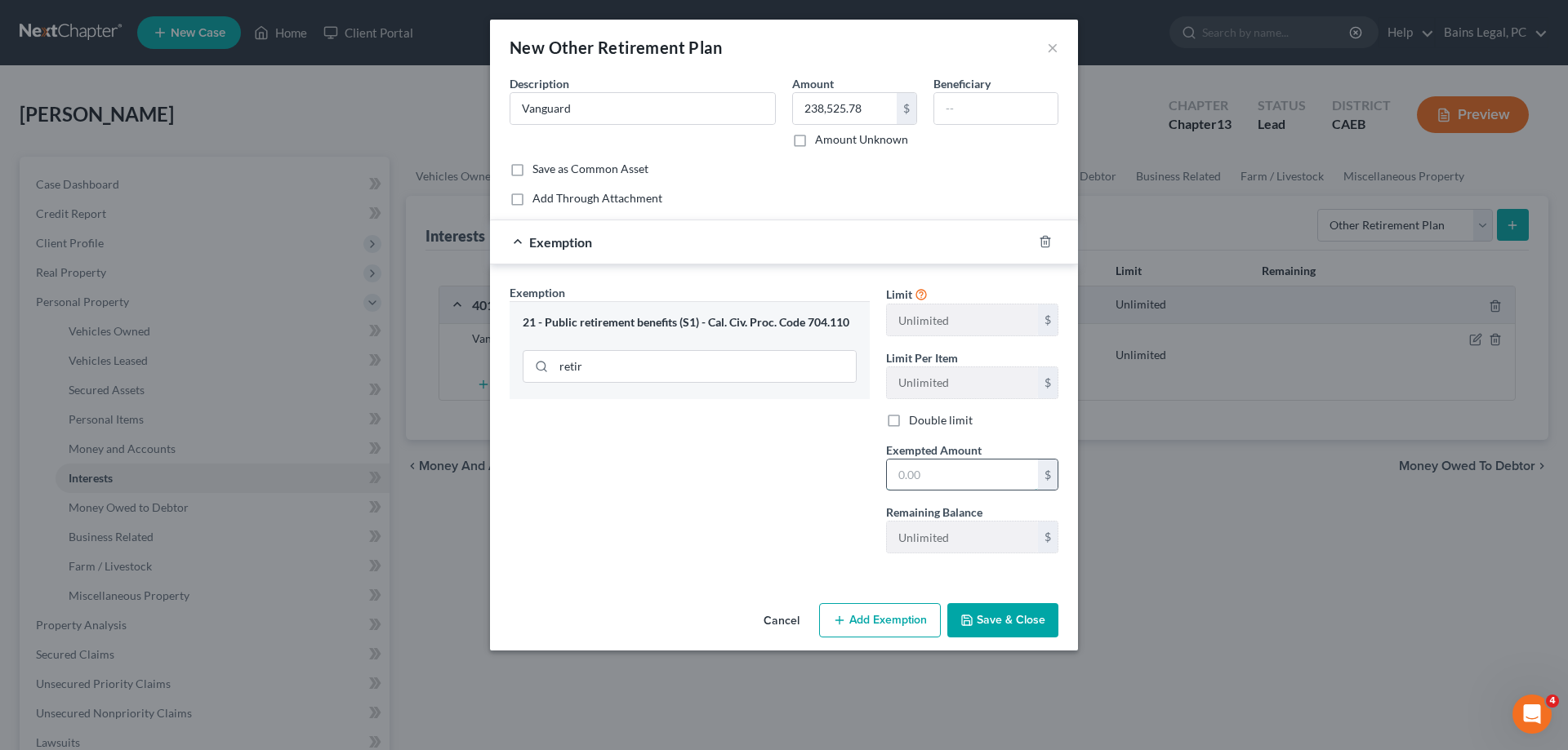
click at [941, 478] on input "text" at bounding box center [963, 475] width 151 height 31
click at [1013, 621] on button "Save & Close" at bounding box center [1003, 620] width 111 height 34
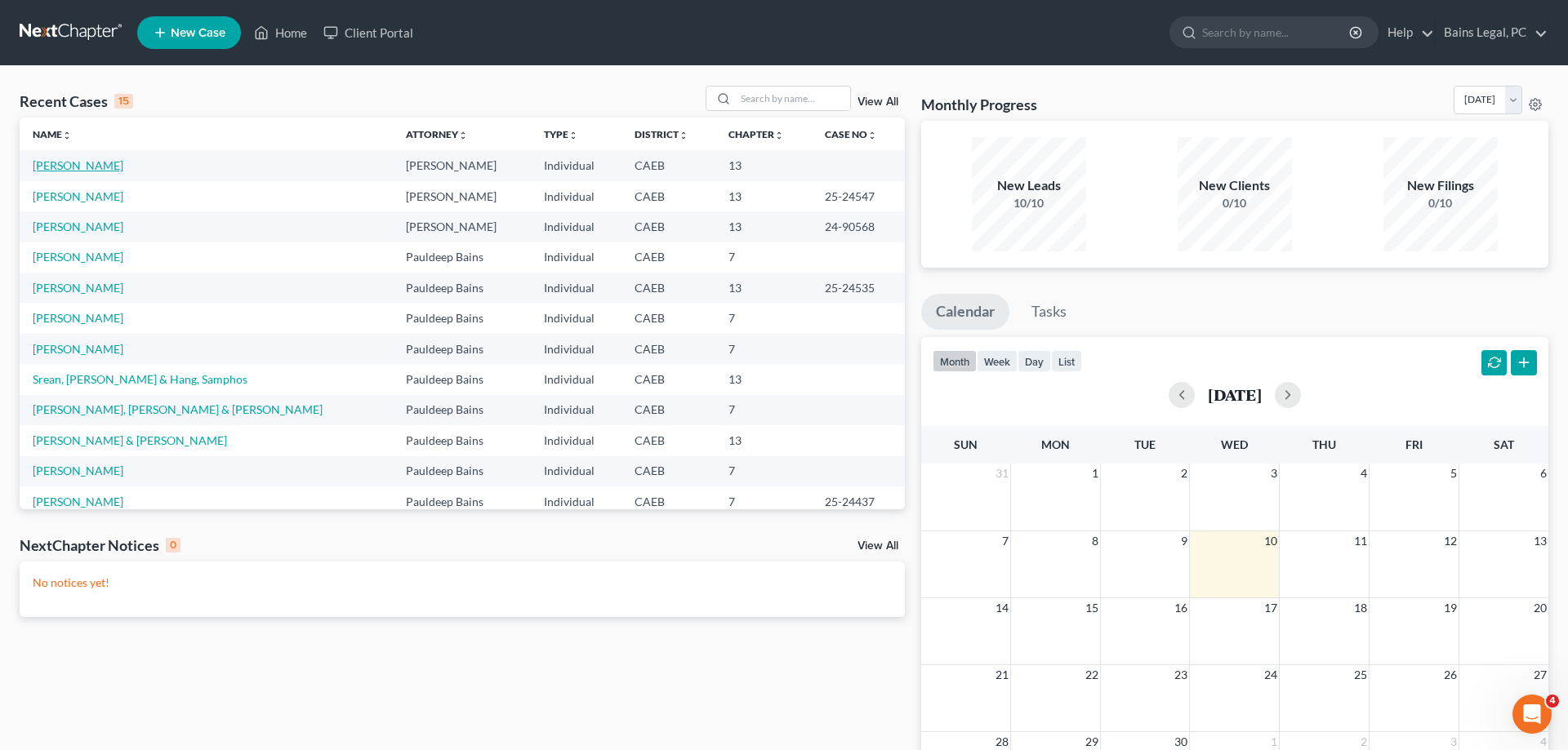
click at [82, 170] on link "[PERSON_NAME]" at bounding box center [78, 165] width 91 height 14
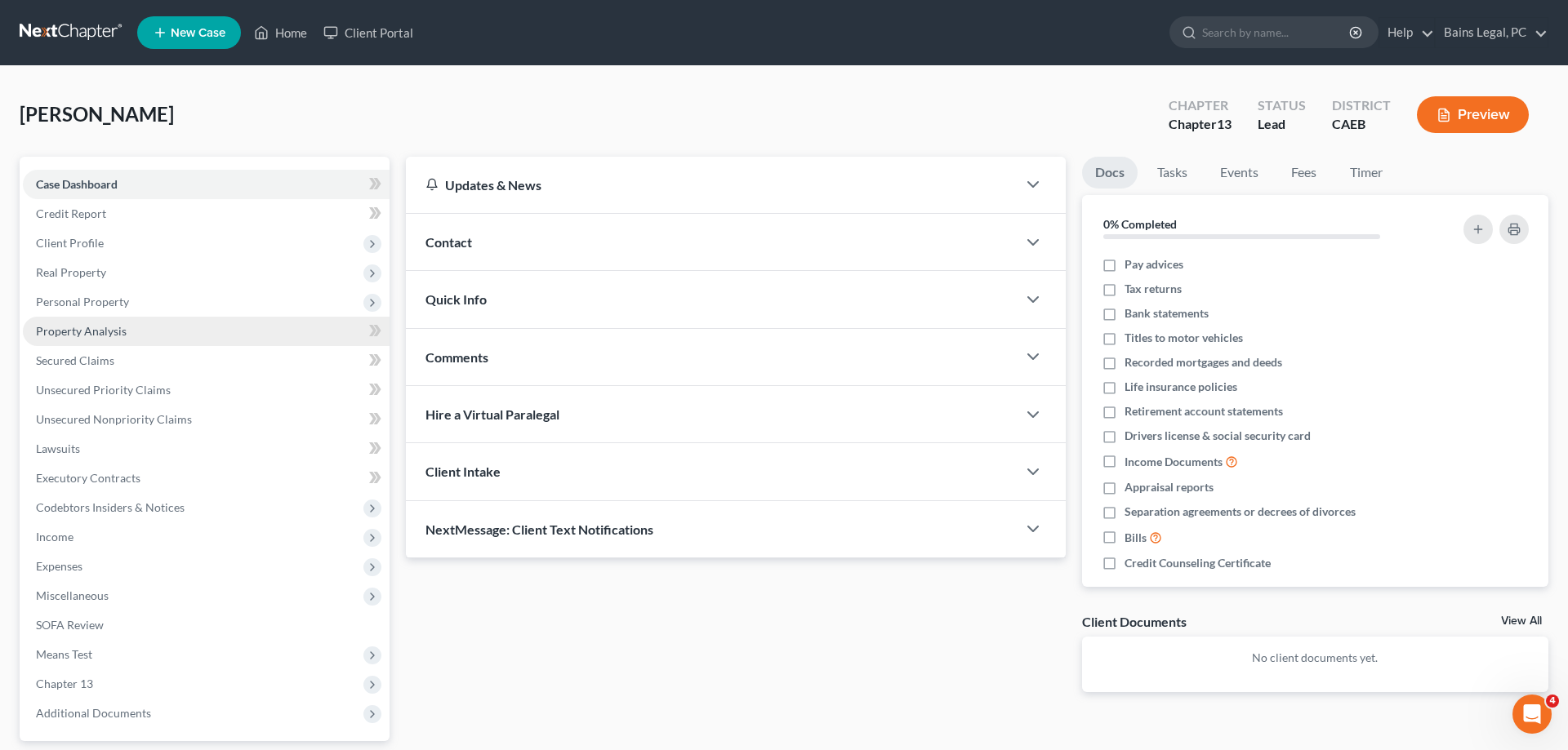
click at [92, 326] on span "Property Analysis" at bounding box center [81, 331] width 91 height 14
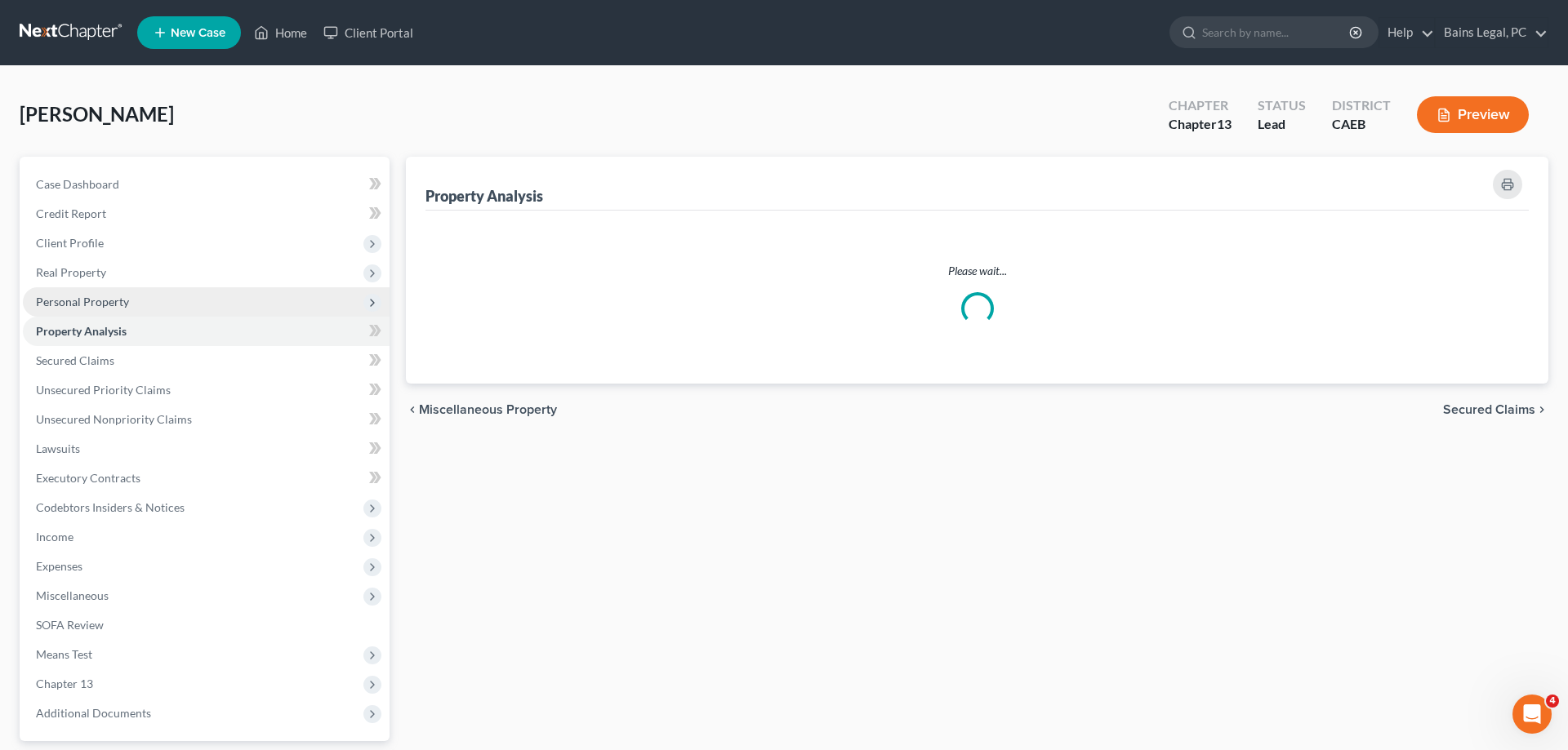
click at [122, 299] on span "Personal Property" at bounding box center [82, 301] width 93 height 14
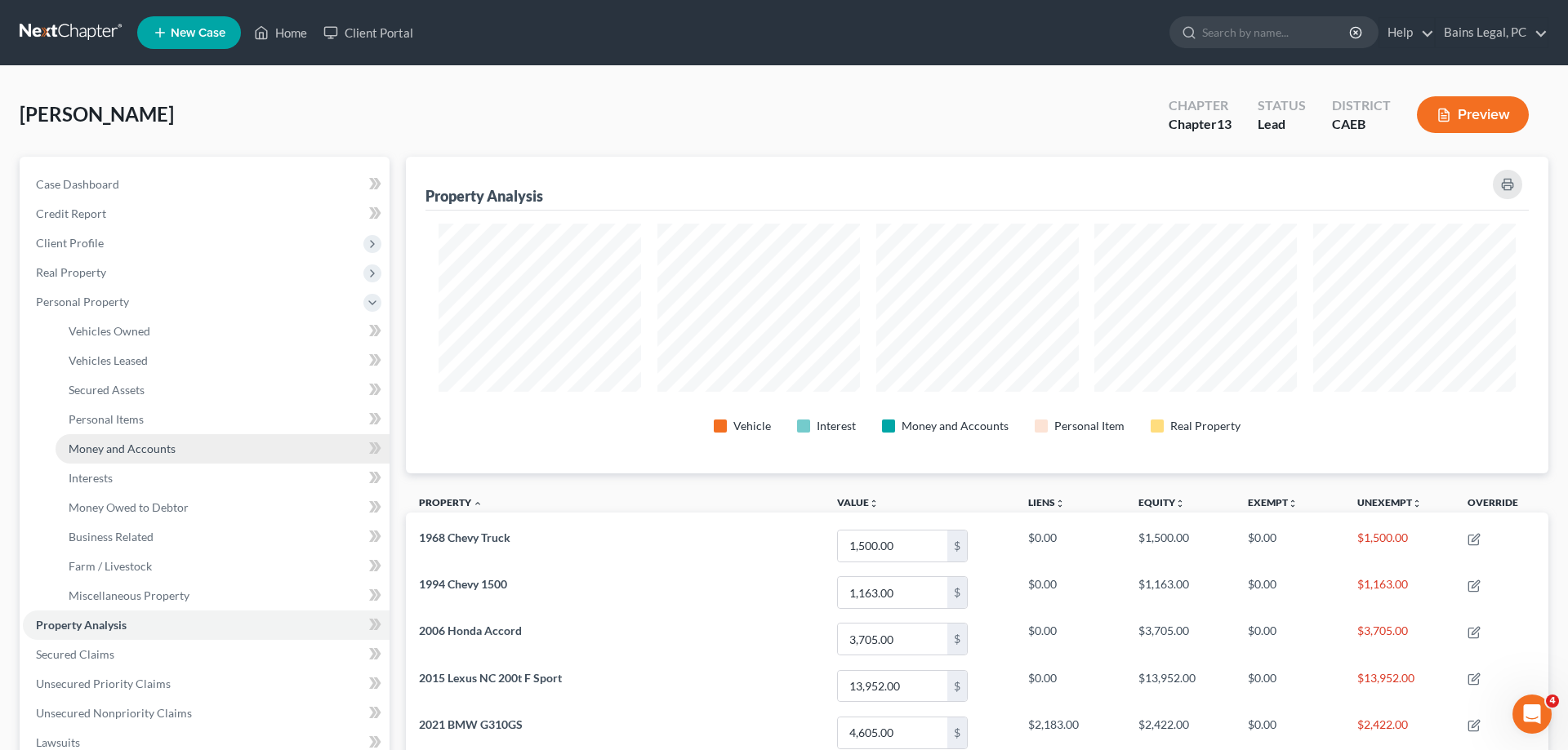
scroll to position [316, 1142]
click at [186, 451] on link "Money and Accounts" at bounding box center [223, 449] width 334 height 30
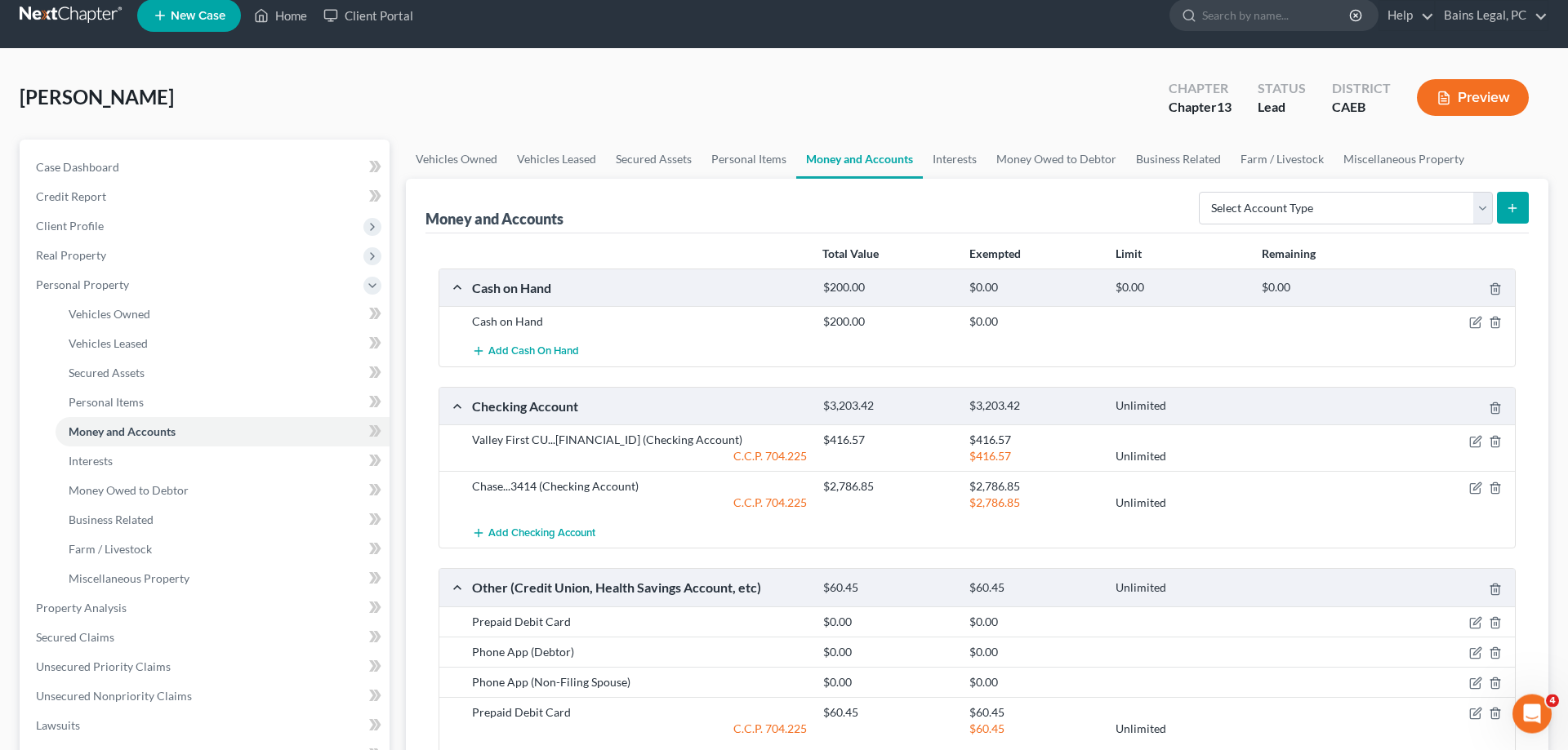
scroll to position [439, 0]
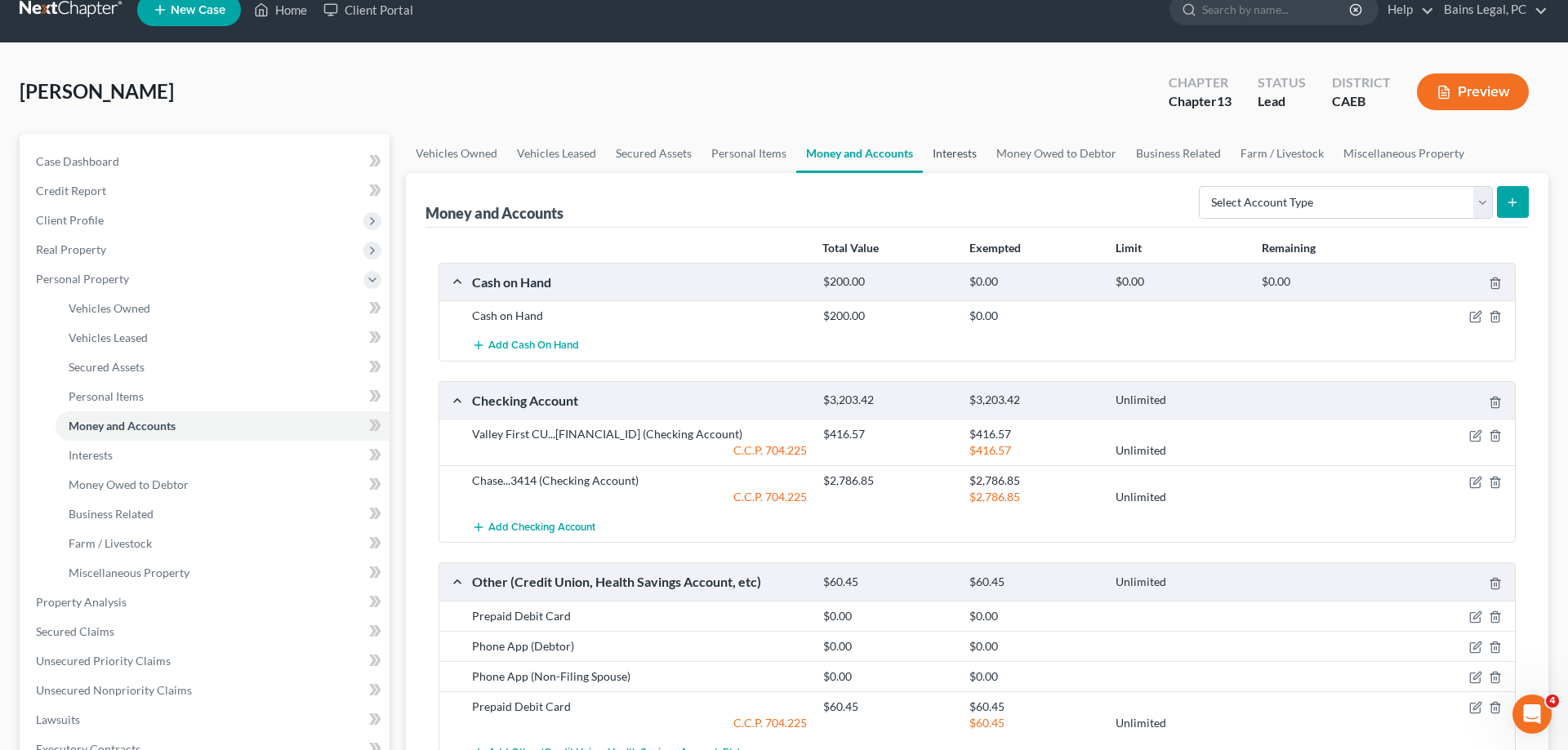
click at [975, 150] on link "Interests" at bounding box center [955, 153] width 64 height 39
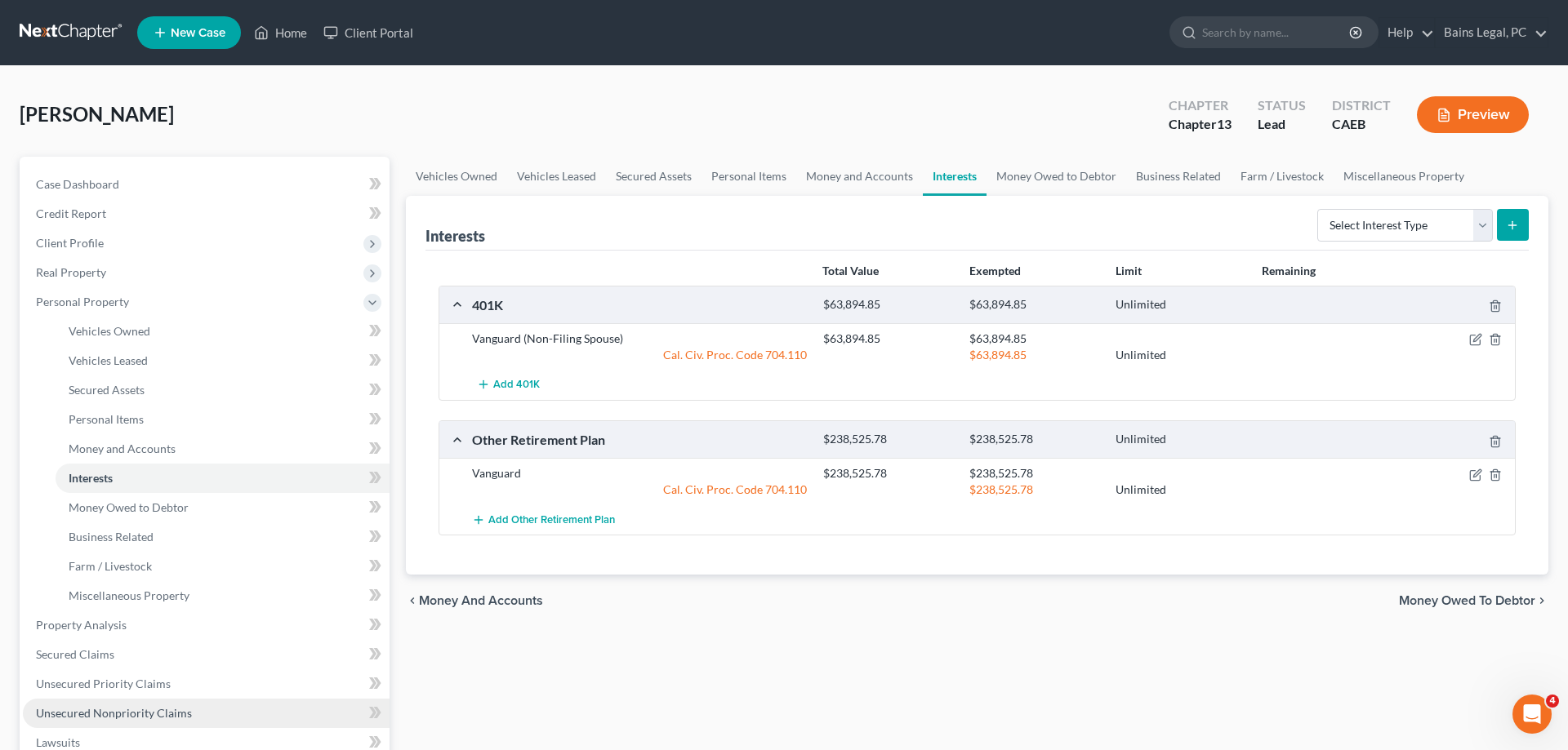
click at [224, 707] on link "Unsecured Nonpriority Claims" at bounding box center [206, 713] width 367 height 30
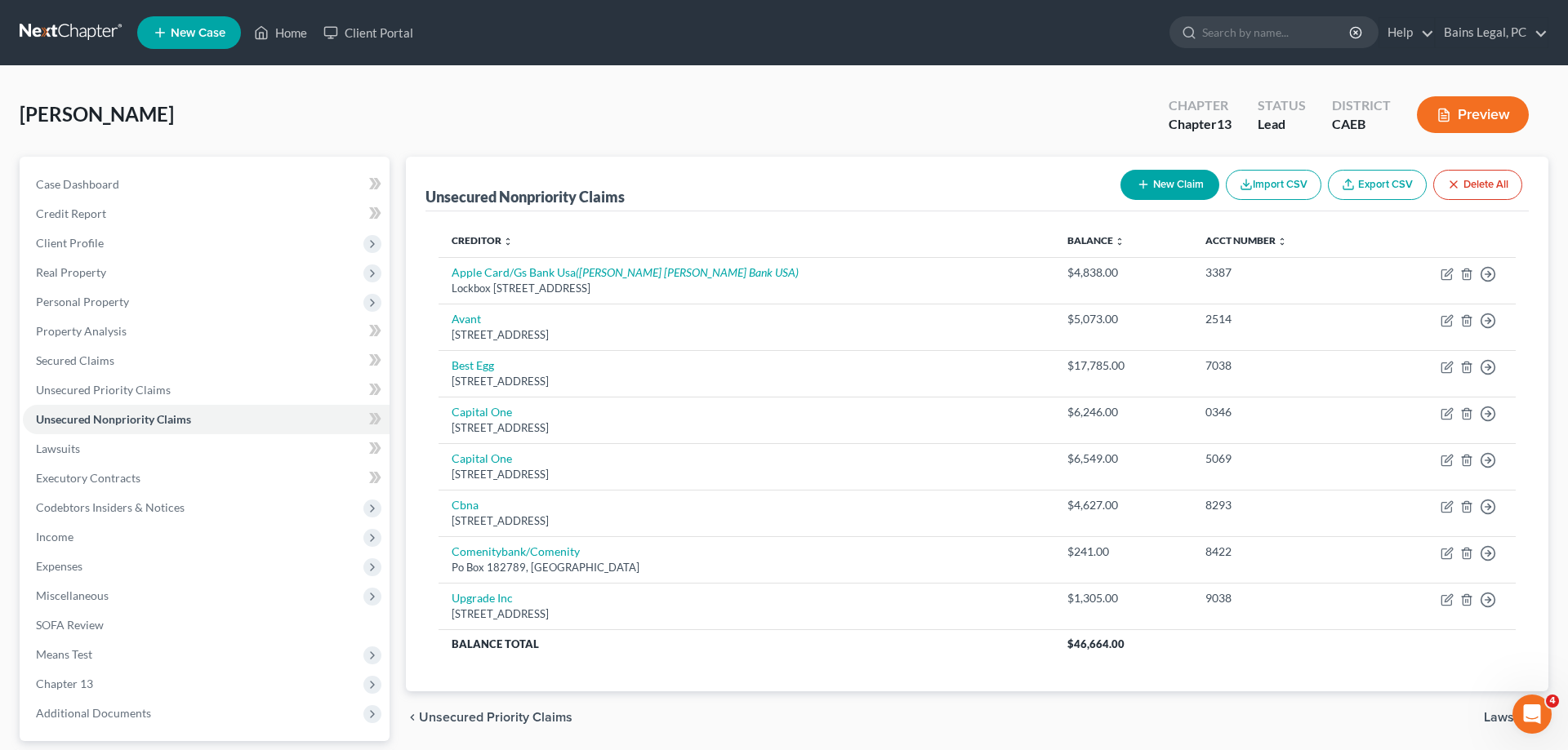
drag, startPoint x: 1146, startPoint y: 178, endPoint x: 751, endPoint y: 188, distance: 395.1
click at [1143, 178] on button "New Claim" at bounding box center [1170, 185] width 99 height 31
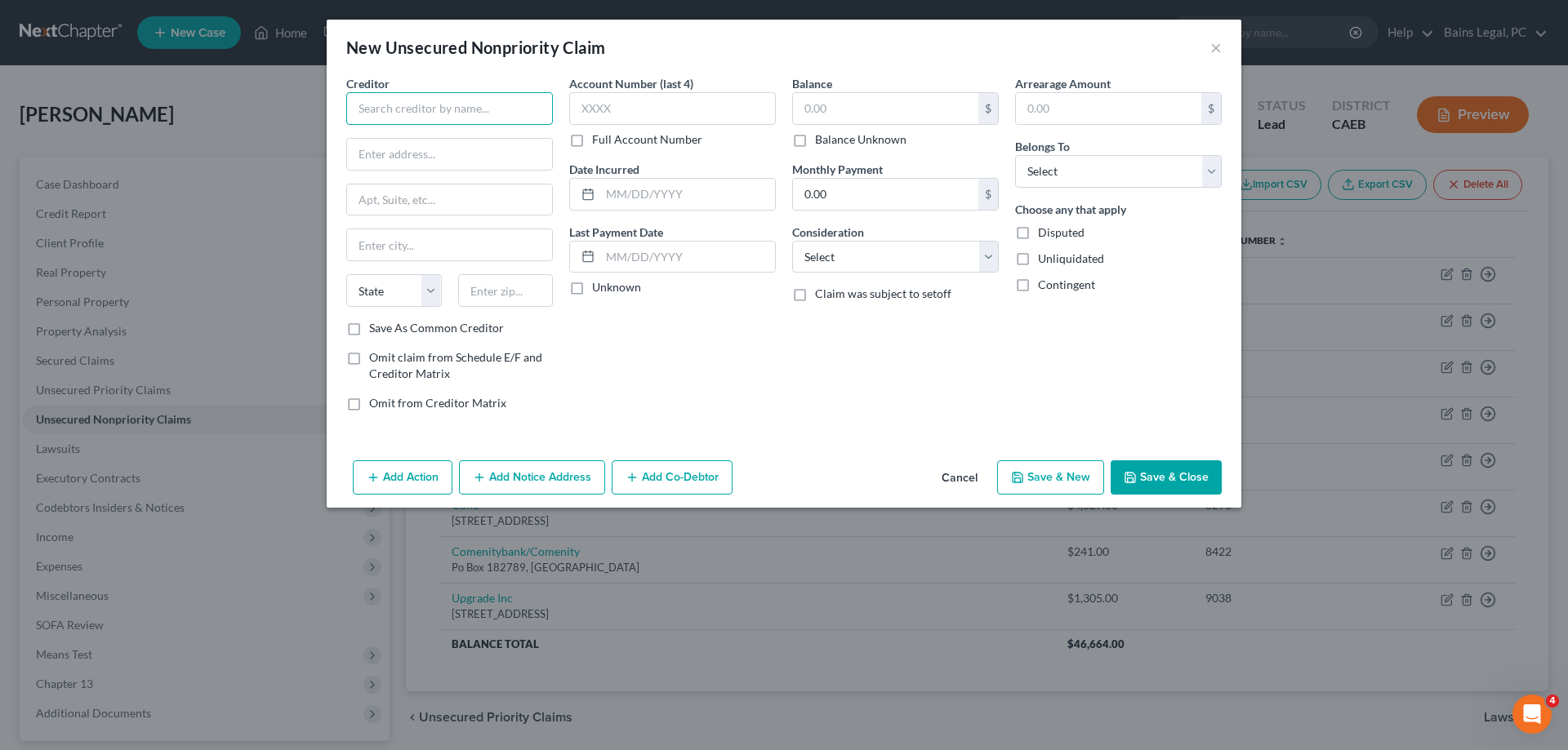
click at [509, 109] on input "text" at bounding box center [449, 108] width 206 height 32
drag, startPoint x: 515, startPoint y: 140, endPoint x: 561, endPoint y: 134, distance: 46.4
click at [509, 146] on div "[STREET_ADDRESS]" at bounding box center [445, 151] width 170 height 14
type input "Internal Revenue Service"
type input "PO Box 7346"
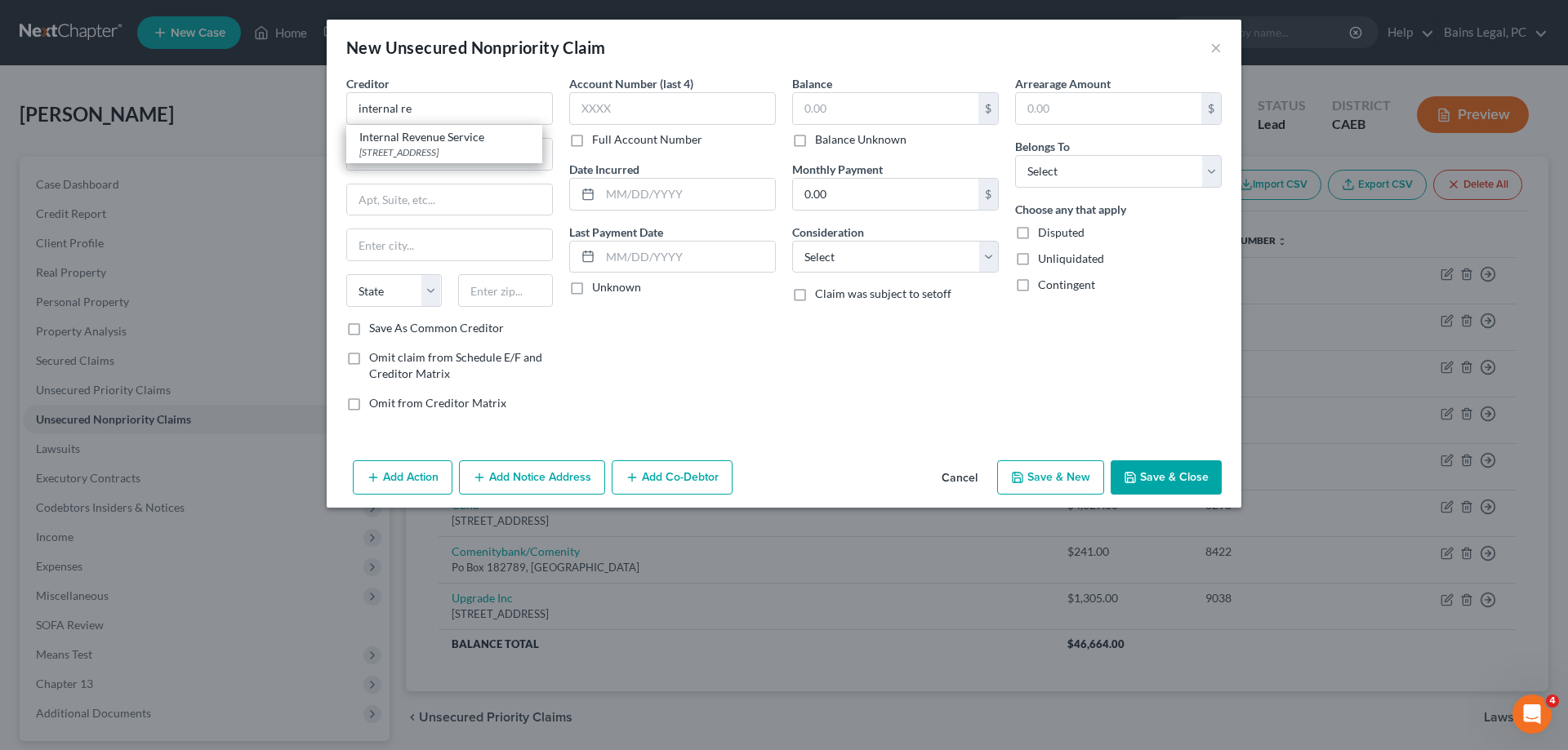
type input "[GEOGRAPHIC_DATA]"
select select "39"
type input "19101"
click at [857, 97] on input "text" at bounding box center [886, 108] width 186 height 31
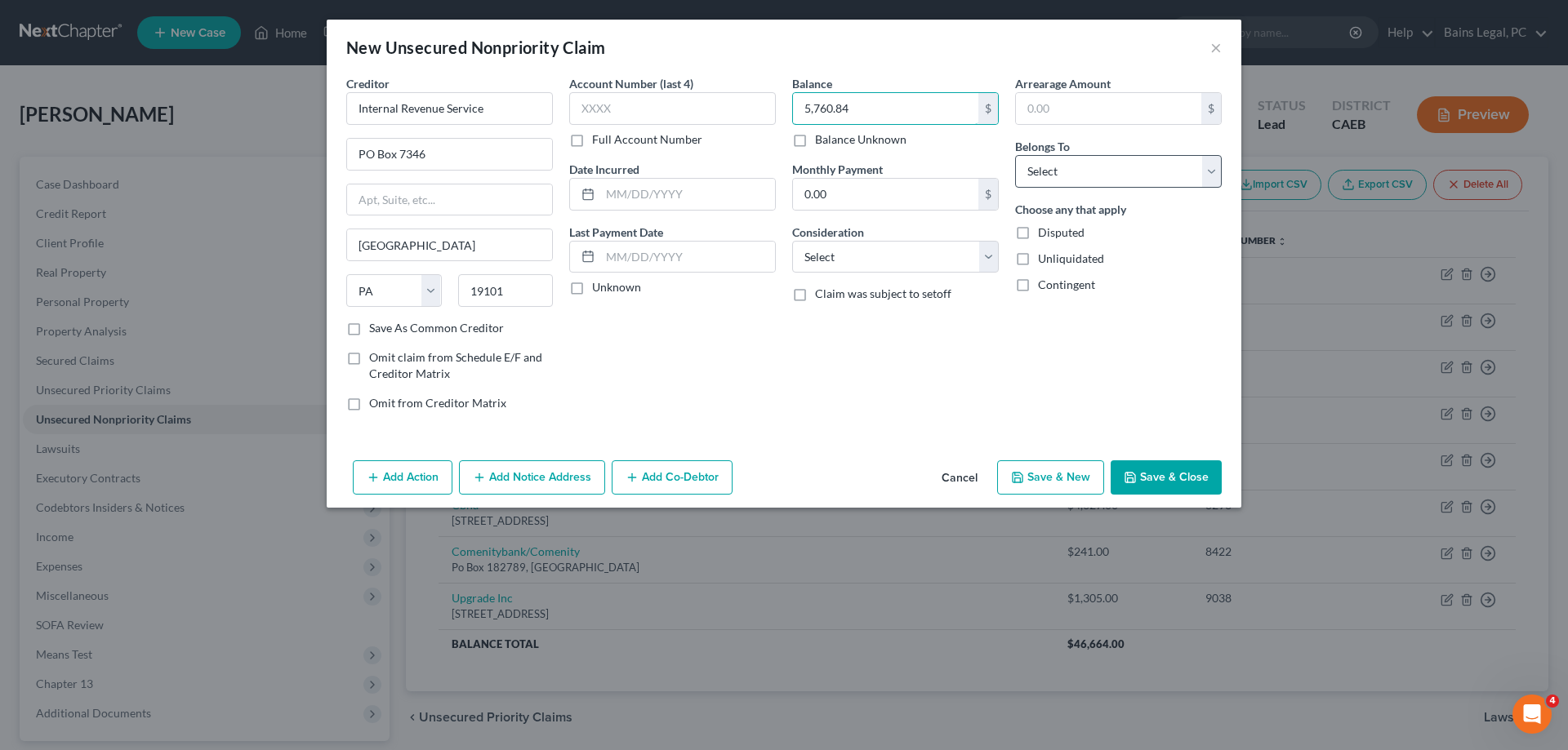
type input "5,760.84"
click at [1015, 155] on select "Select Debtor 1 Only Debtor 2 Only Debtor 1 And Debtor 2 Only At Least One Of T…" at bounding box center [1118, 171] width 206 height 32
select select "0"
click option "Debtor 1 Only" at bounding box center [0, 0] width 0 height 0
click at [1202, 483] on button "Save & Close" at bounding box center [1166, 478] width 111 height 34
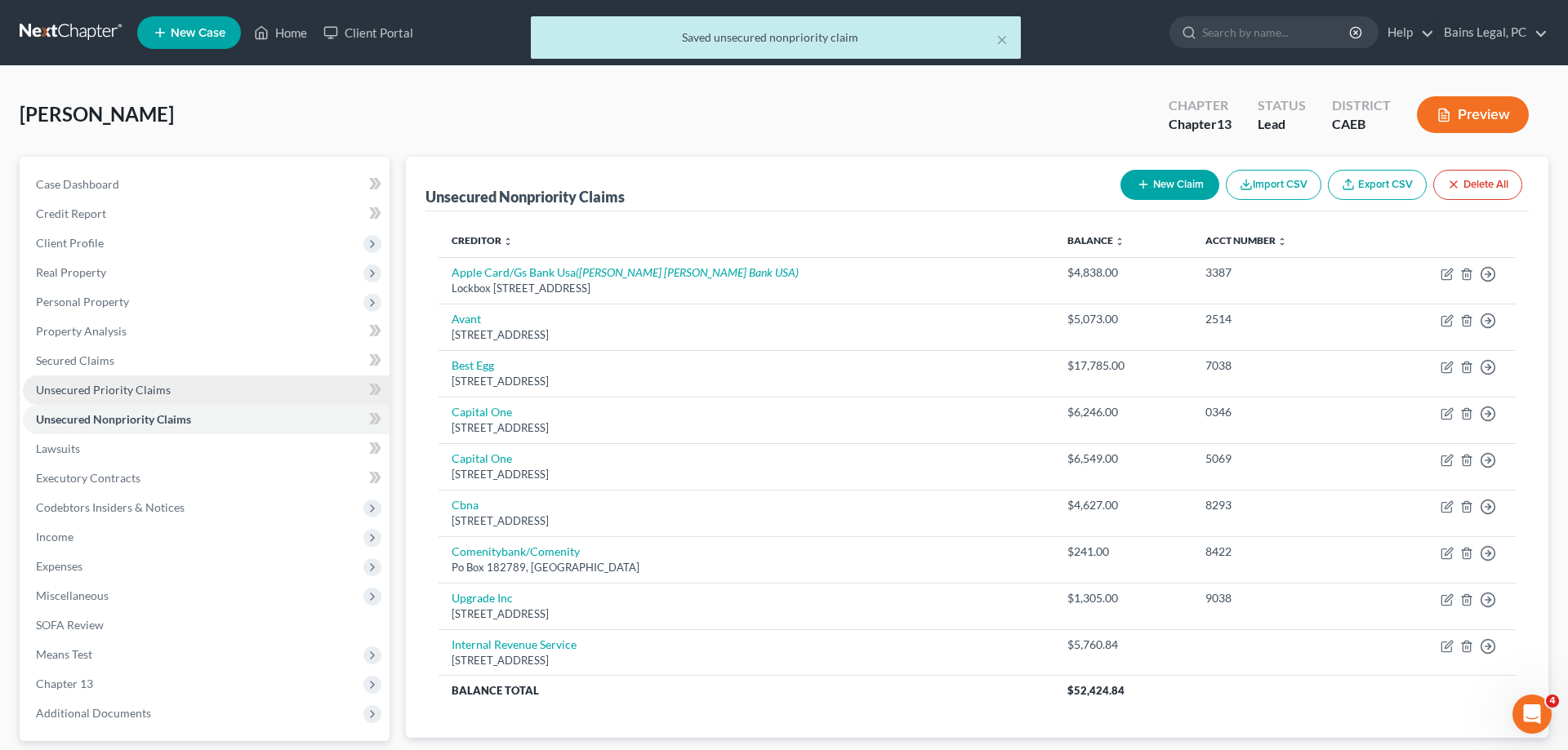
click at [134, 390] on span "Unsecured Priority Claims" at bounding box center [103, 389] width 134 height 14
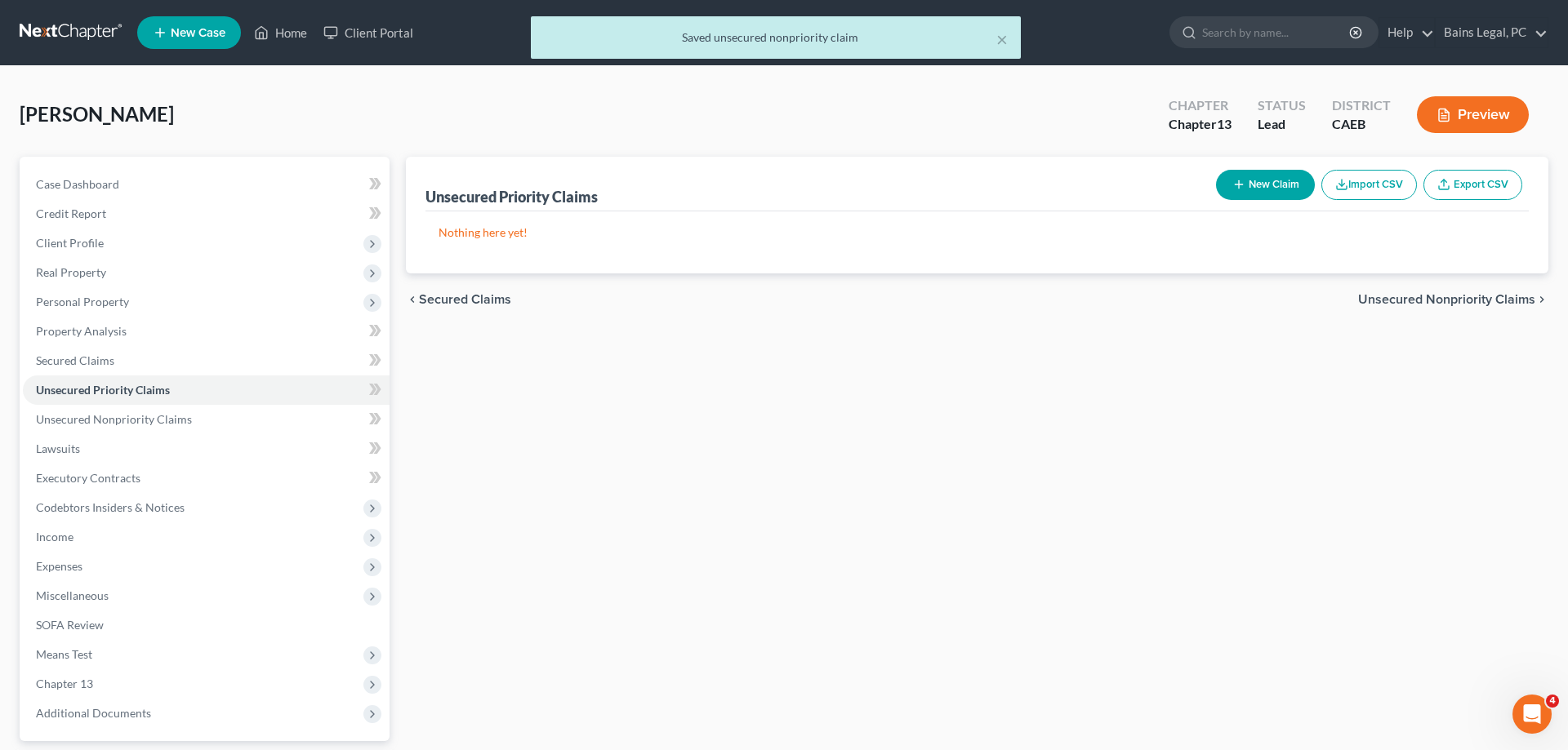
click at [1246, 178] on button "New Claim" at bounding box center [1266, 185] width 99 height 31
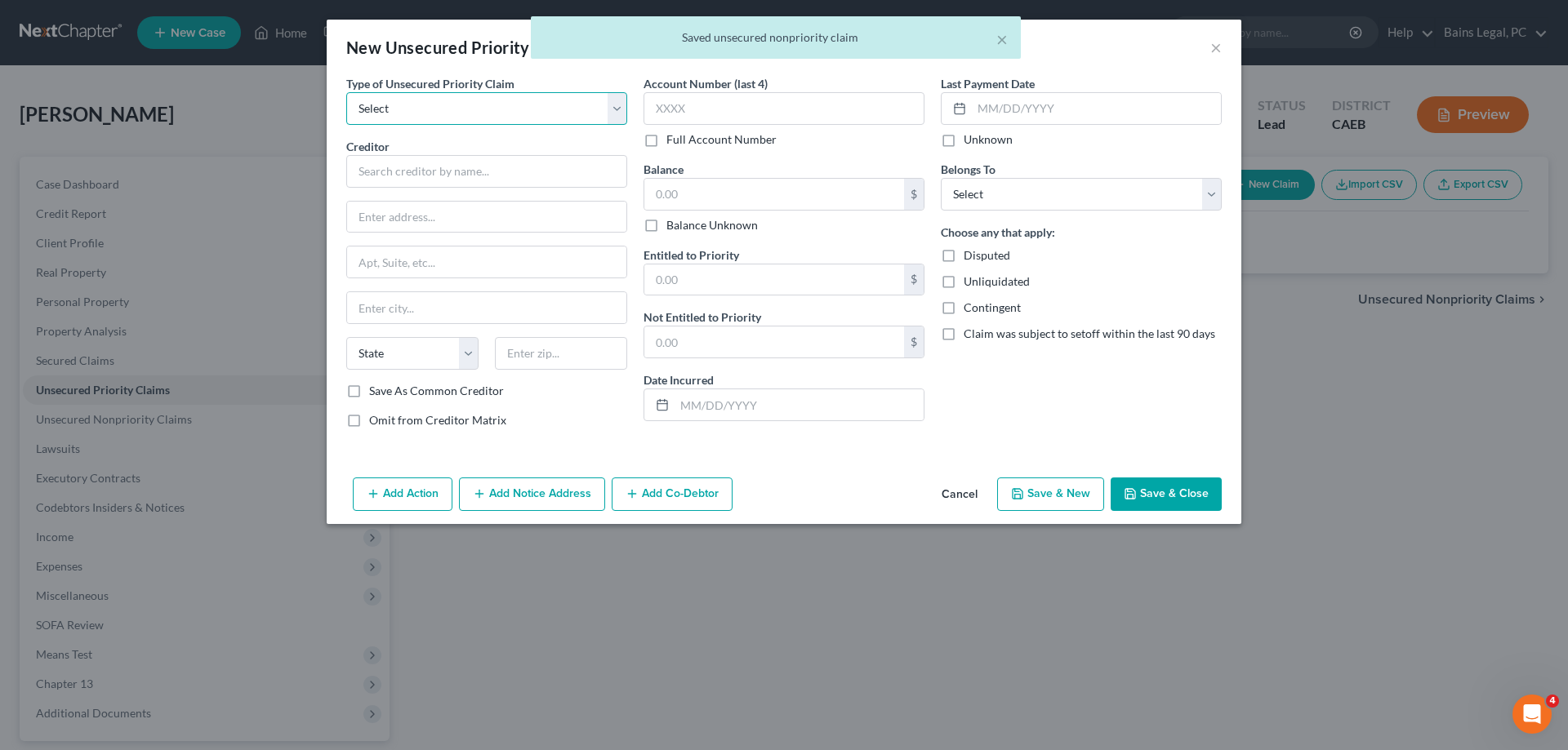
click at [346, 92] on select "Select Taxes & Other Government Units Domestic Support Obligations Extensions o…" at bounding box center [487, 108] width 281 height 32
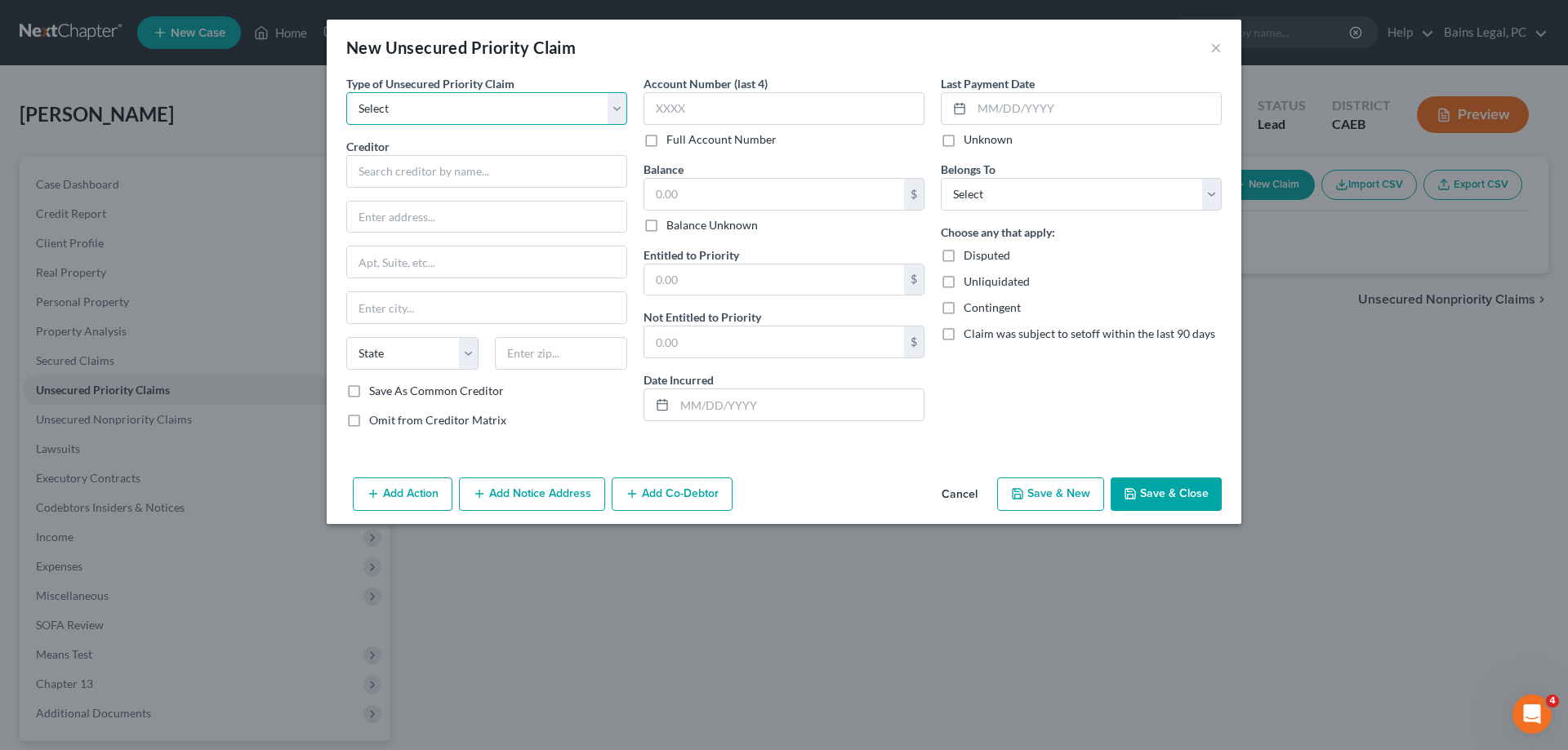
select select "0"
click option "Taxes & Other Government Units" at bounding box center [0, 0] width 0 height 0
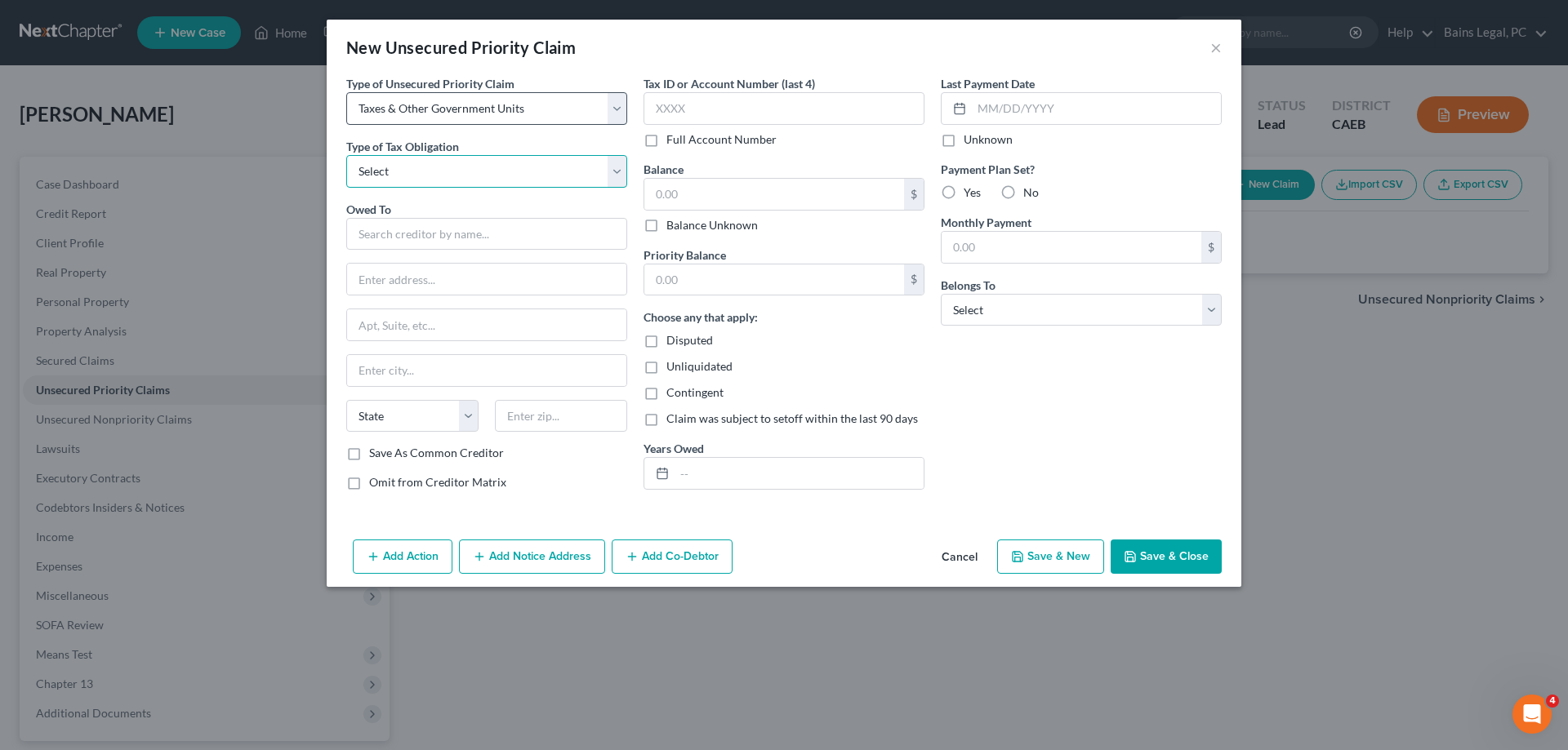
click at [346, 155] on select "Select Federal City State Franchise Tax Board Other" at bounding box center [487, 171] width 281 height 32
select select "0"
click option "Federal" at bounding box center [0, 0] width 0 height 0
click at [502, 216] on div "Owed To *" at bounding box center [487, 225] width 281 height 50
click at [486, 241] on input "text" at bounding box center [487, 234] width 281 height 32
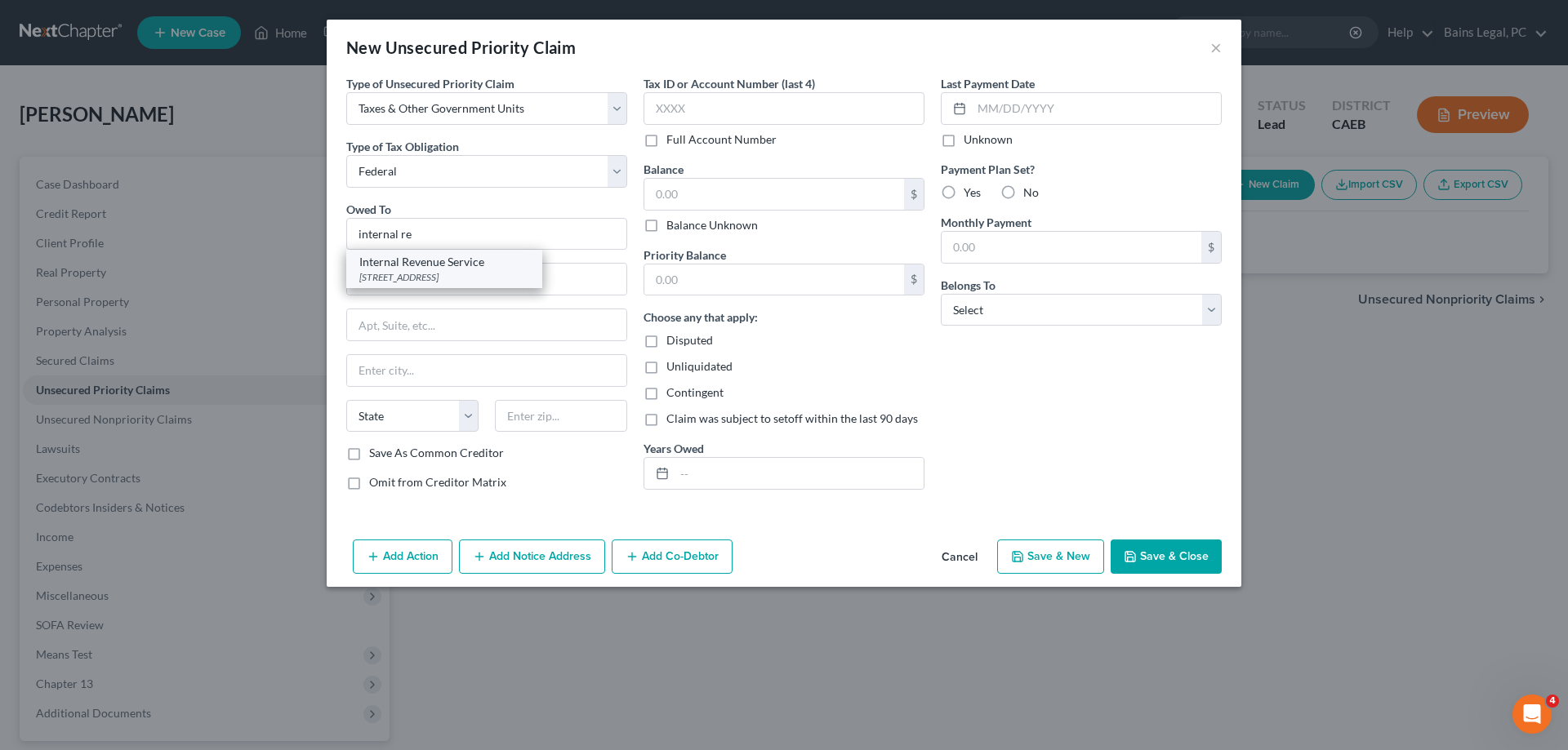
click at [484, 268] on div "Internal Revenue Service" at bounding box center [445, 262] width 170 height 16
type input "Internal Revenue Service"
type input "PO Box 7346"
type input "[GEOGRAPHIC_DATA]"
select select "39"
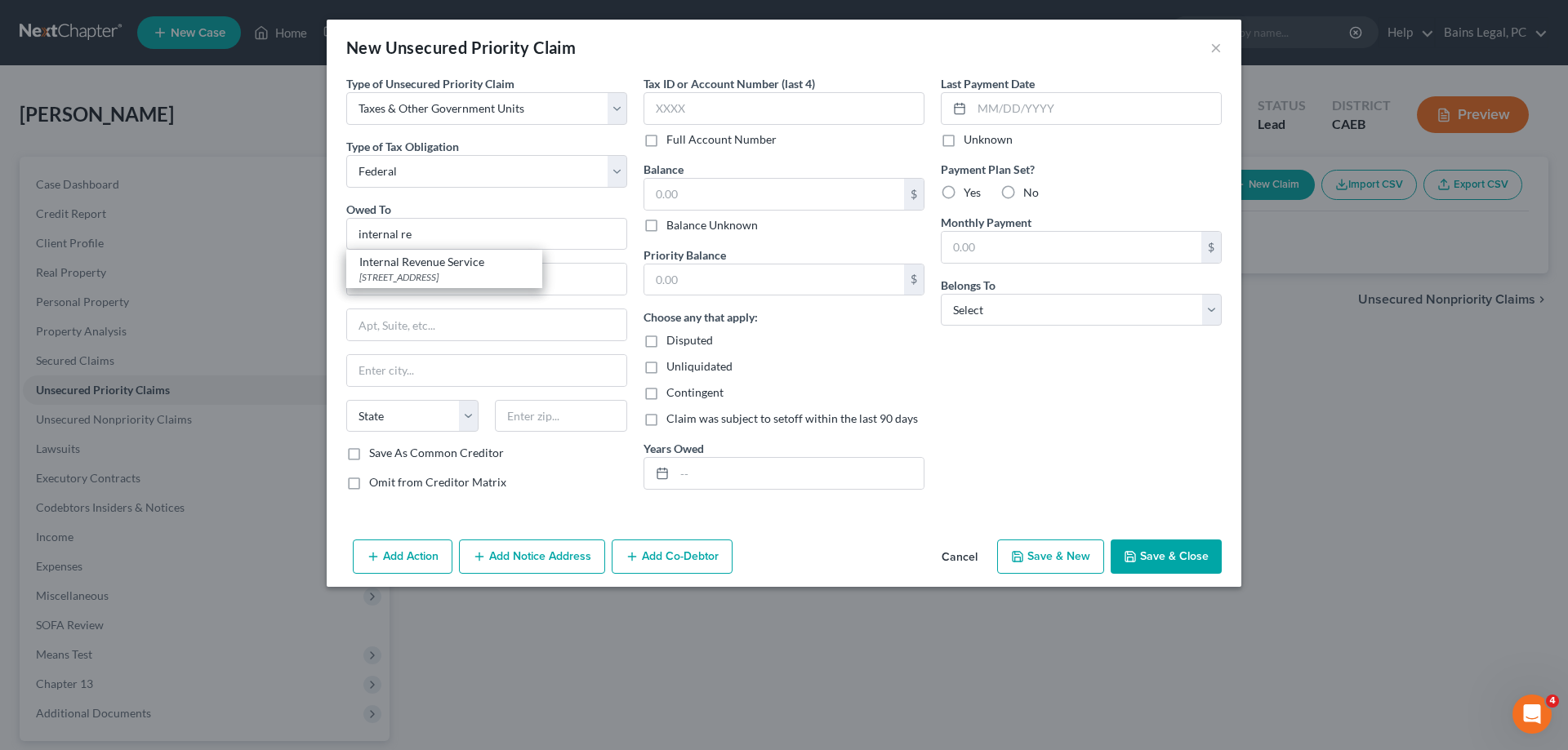
type input "19101"
click at [808, 199] on input "text" at bounding box center [775, 194] width 260 height 31
drag, startPoint x: 695, startPoint y: 184, endPoint x: 698, endPoint y: 196, distance: 12.4
click at [695, 186] on input "text" at bounding box center [775, 194] width 260 height 31
click at [729, 194] on input "text" at bounding box center [775, 194] width 260 height 31
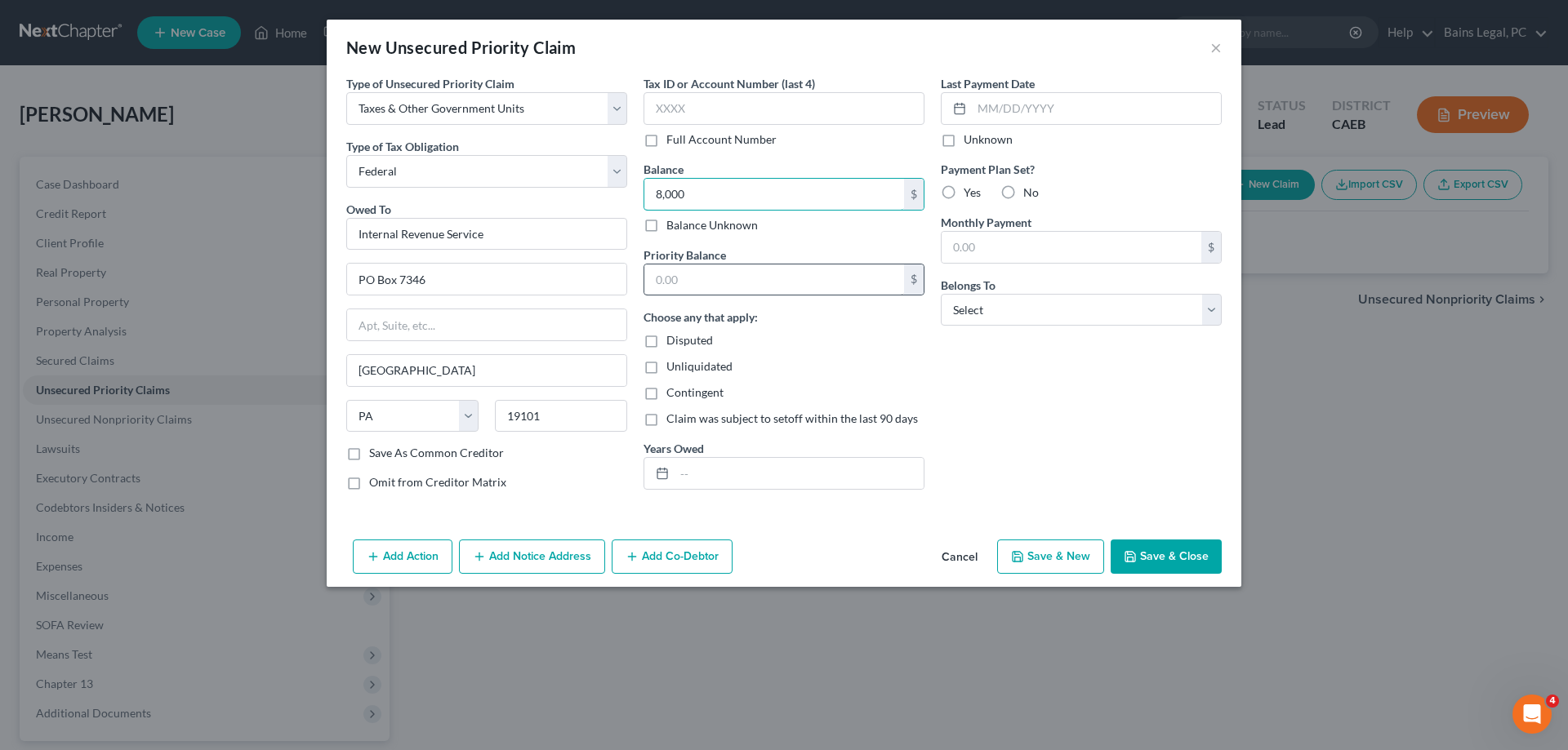
type input "8,000"
click at [768, 292] on input "text" at bounding box center [775, 279] width 260 height 31
type input "8,000"
click at [828, 480] on input "text" at bounding box center [799, 473] width 249 height 31
type input "2024"
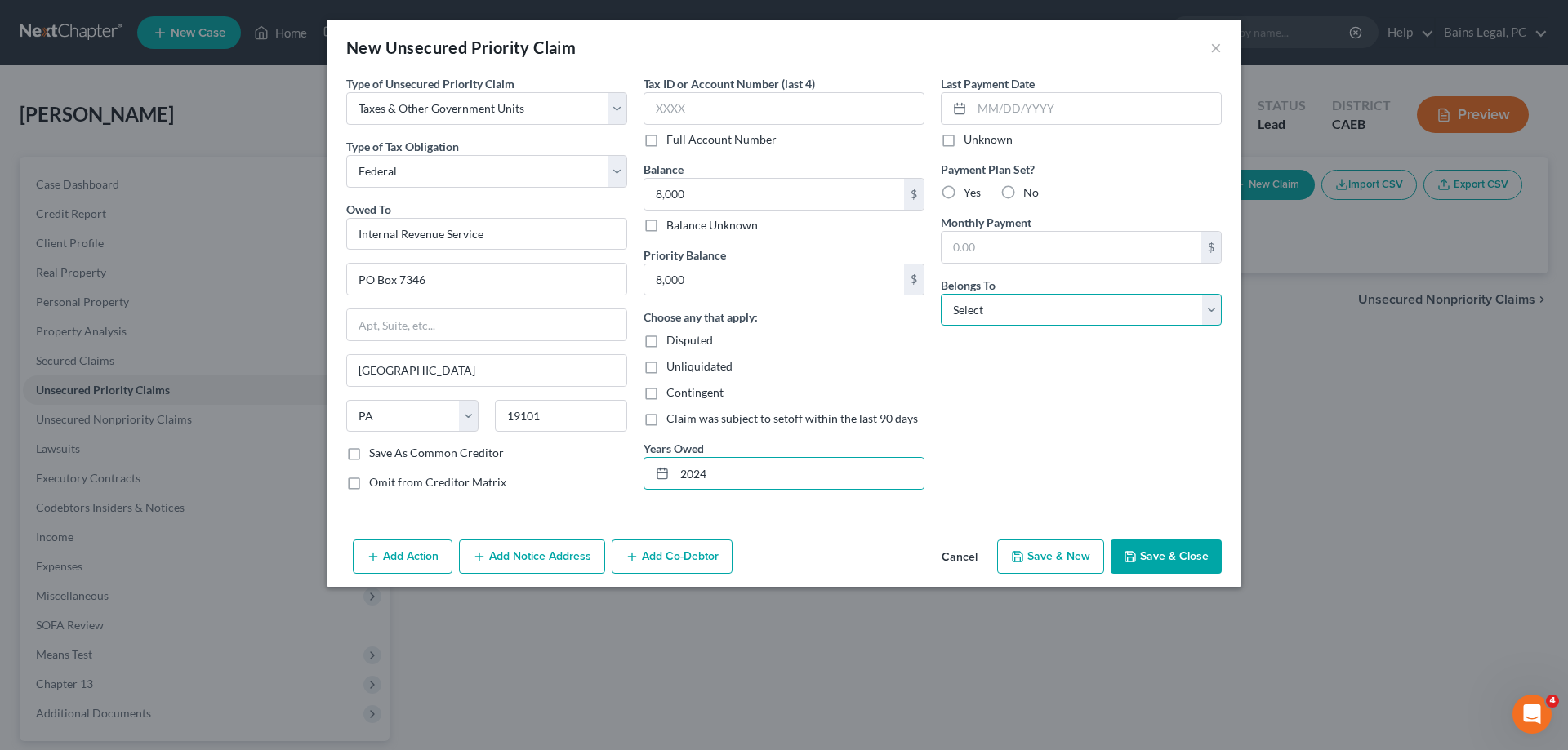
click at [941, 294] on select "Select Debtor 1 Only Debtor 2 Only Debtor 1 And Debtor 2 Only At Least One Of T…" at bounding box center [1082, 310] width 281 height 32
select select "0"
click option "Debtor 1 Only" at bounding box center [0, 0] width 0 height 0
click at [572, 554] on button "Add Notice Address" at bounding box center [532, 557] width 146 height 34
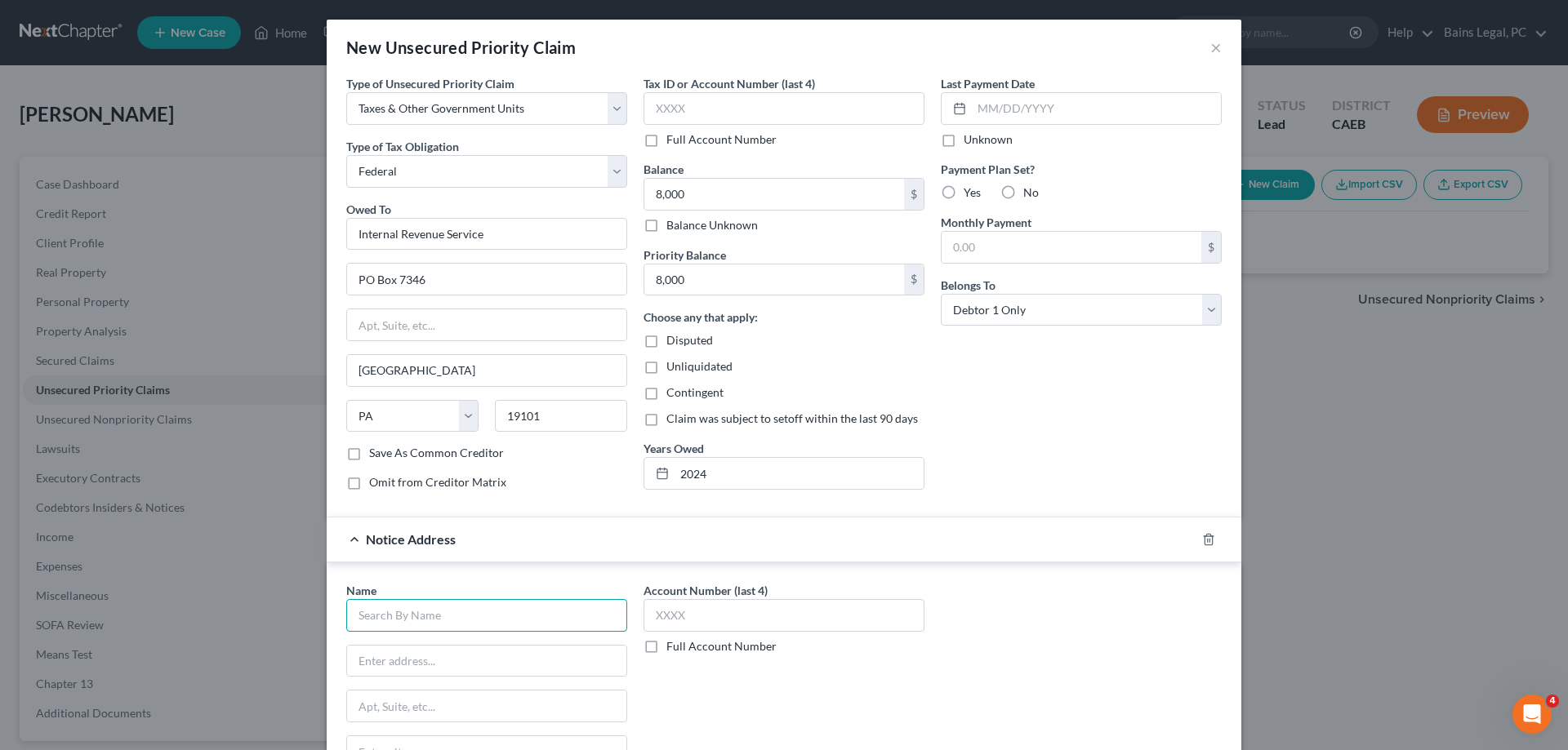
click at [529, 608] on input "text" at bounding box center [487, 616] width 281 height 32
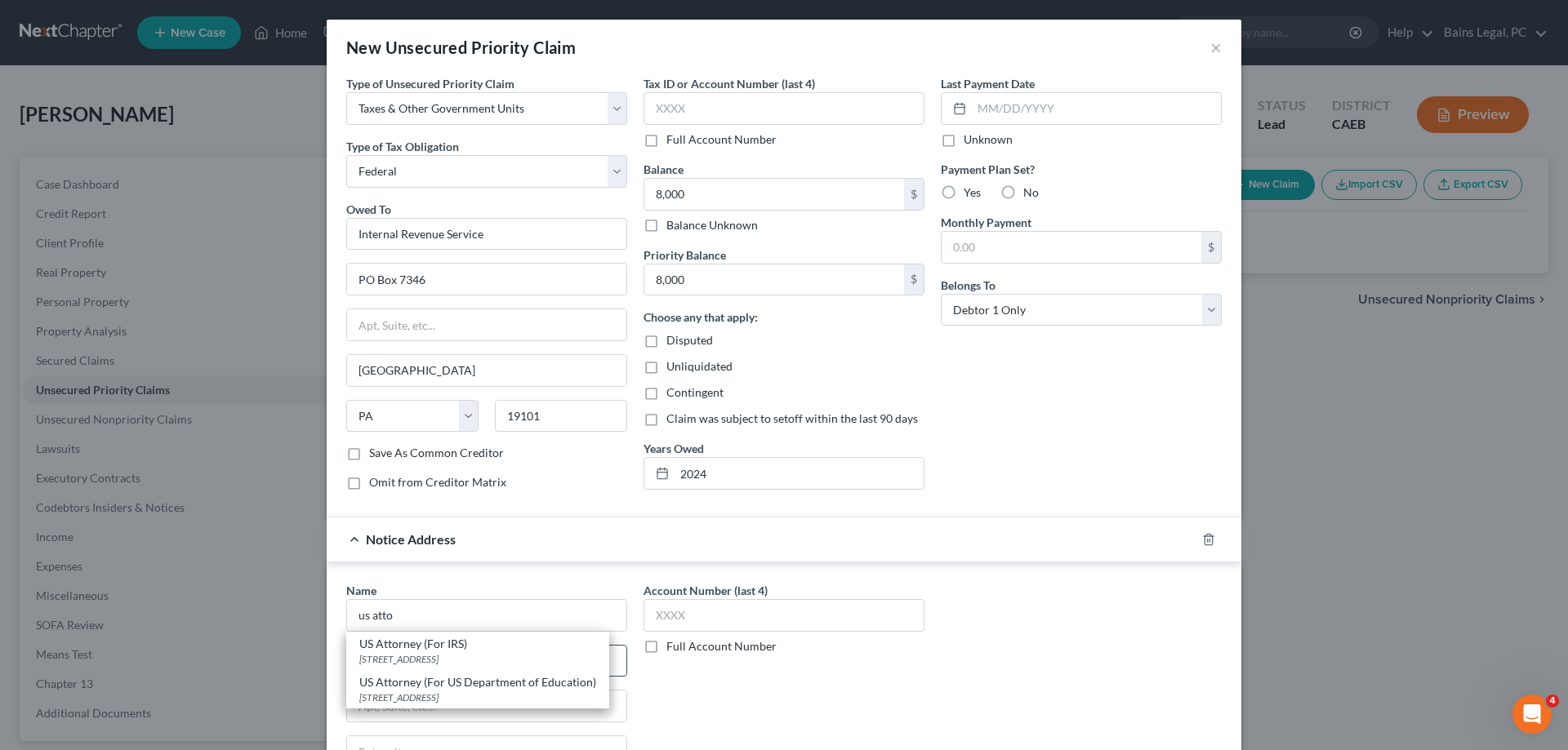
click at [430, 648] on div "US Attorney (For IRS)" at bounding box center [478, 645] width 237 height 16
type input "US Attorney (For IRS)"
type input "[STREET_ADDRESS]"
type input "Suite 10-100"
type input "[GEOGRAPHIC_DATA]"
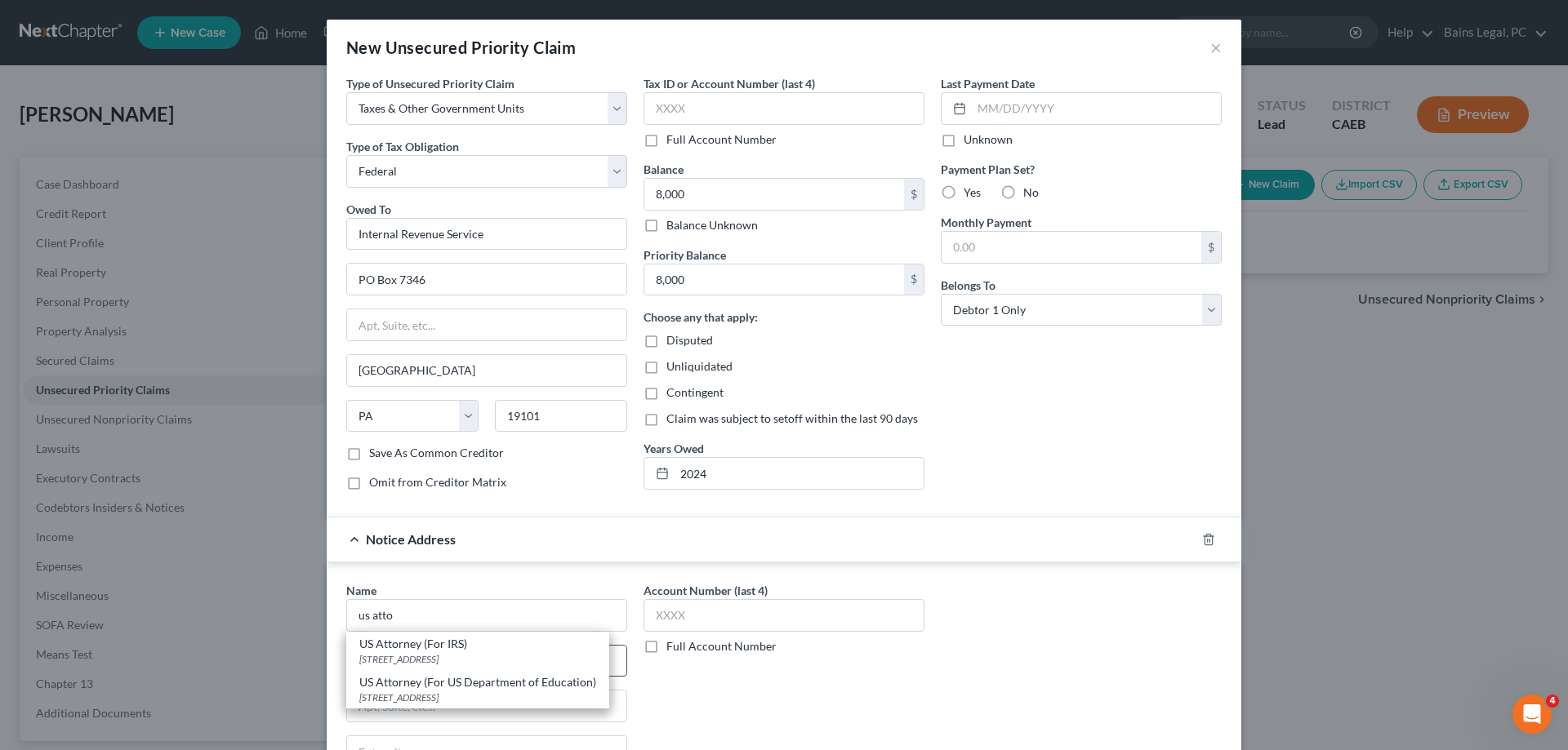
select select "4"
type input "95814"
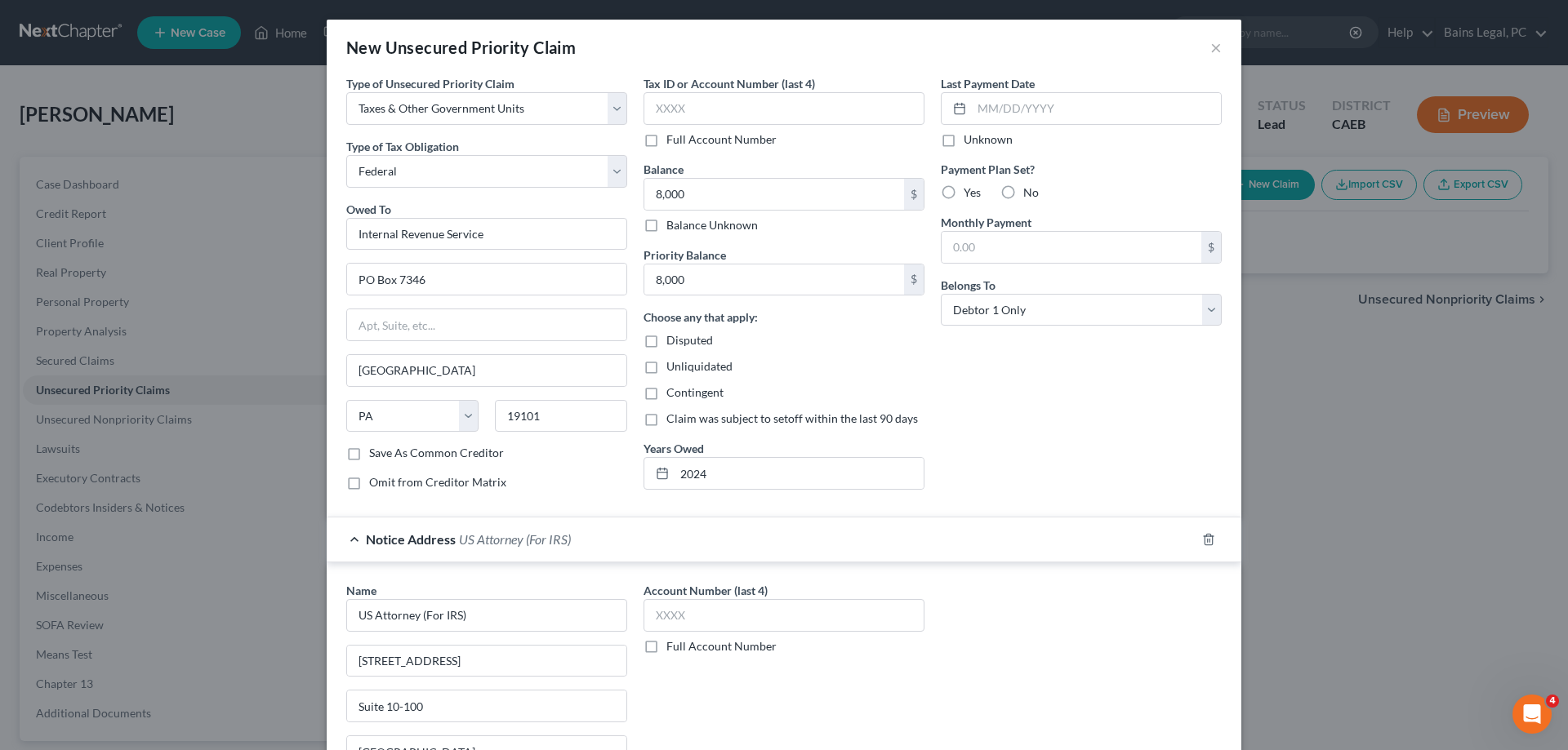
scroll to position [209, 0]
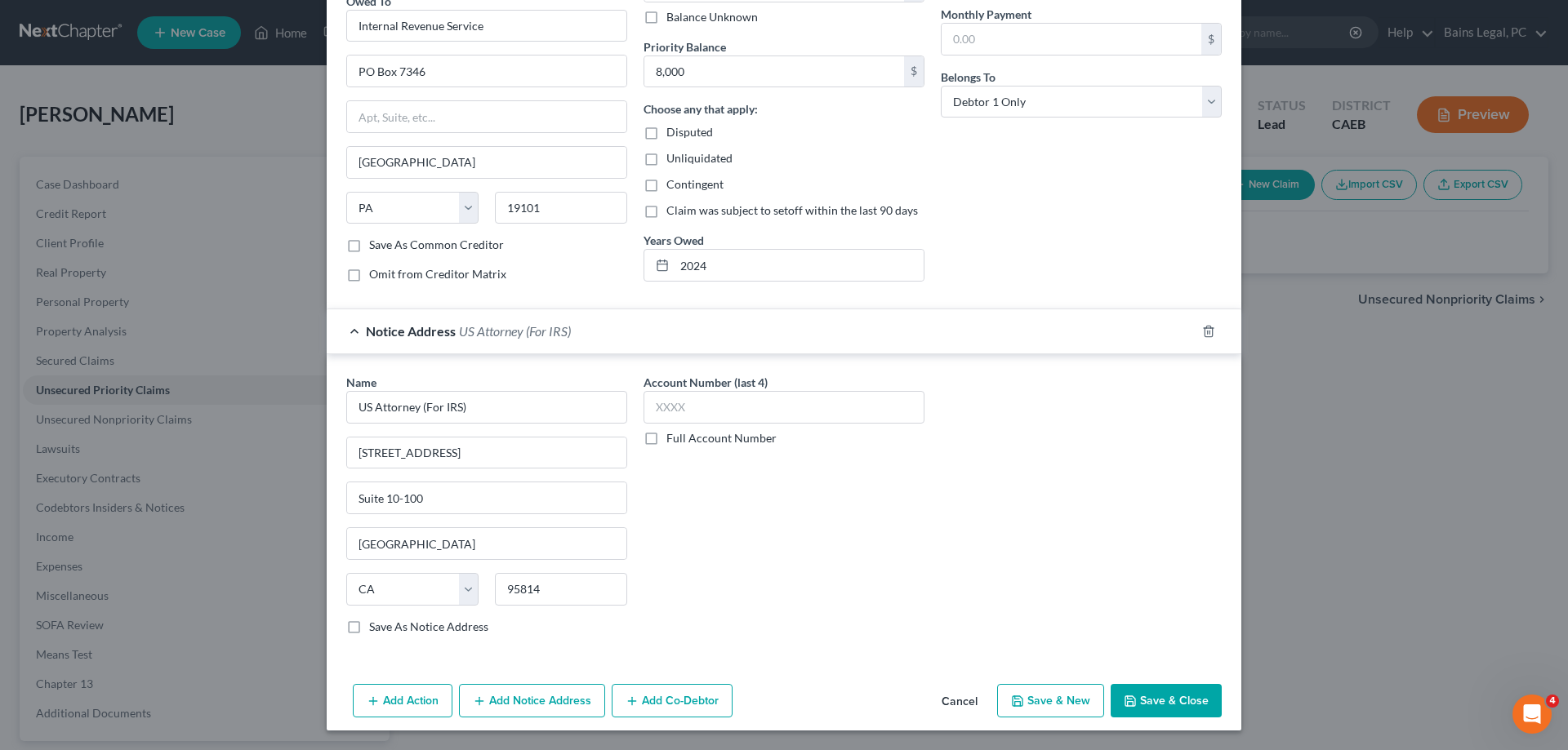
click at [526, 707] on button "Add Notice Address" at bounding box center [532, 701] width 146 height 34
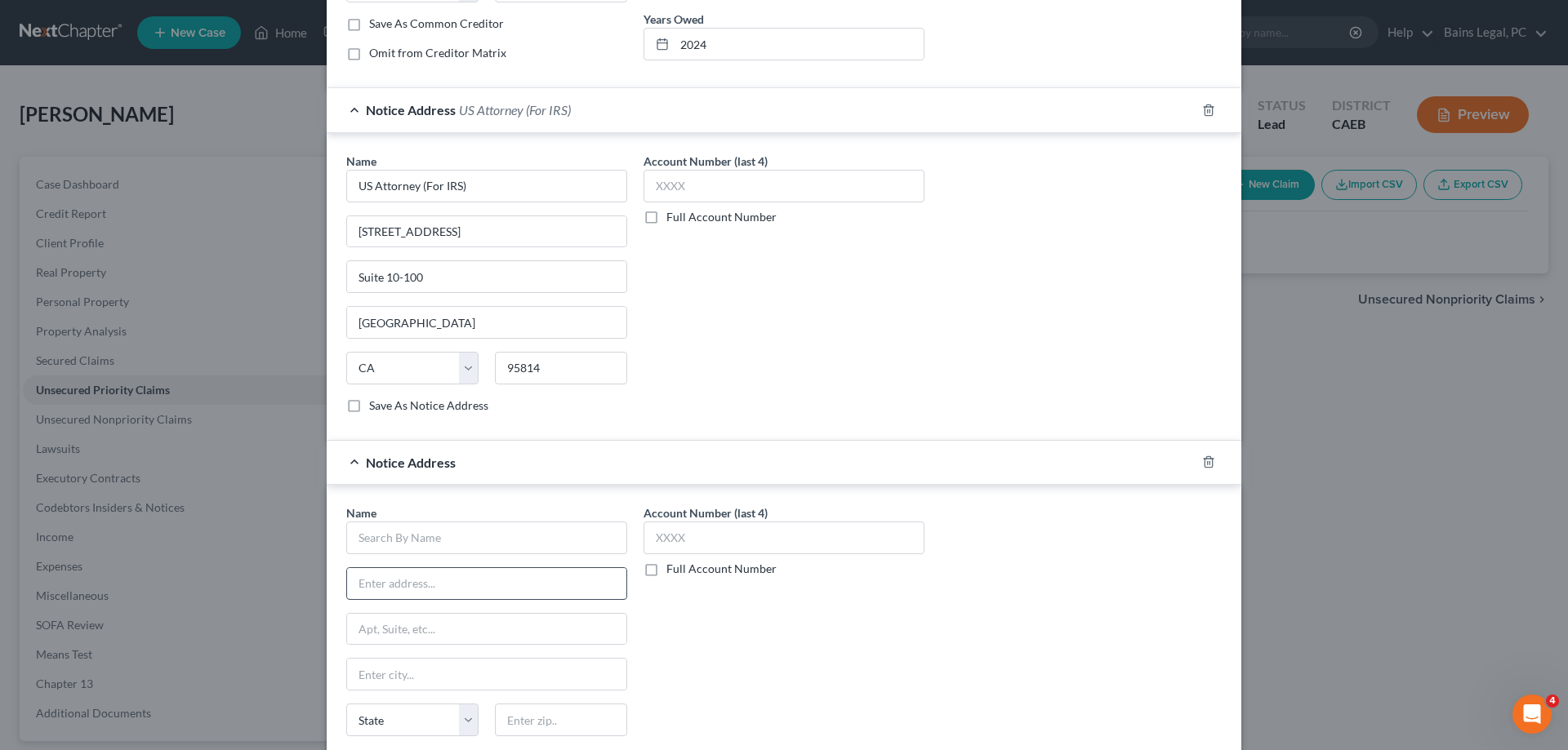
scroll to position [459, 0]
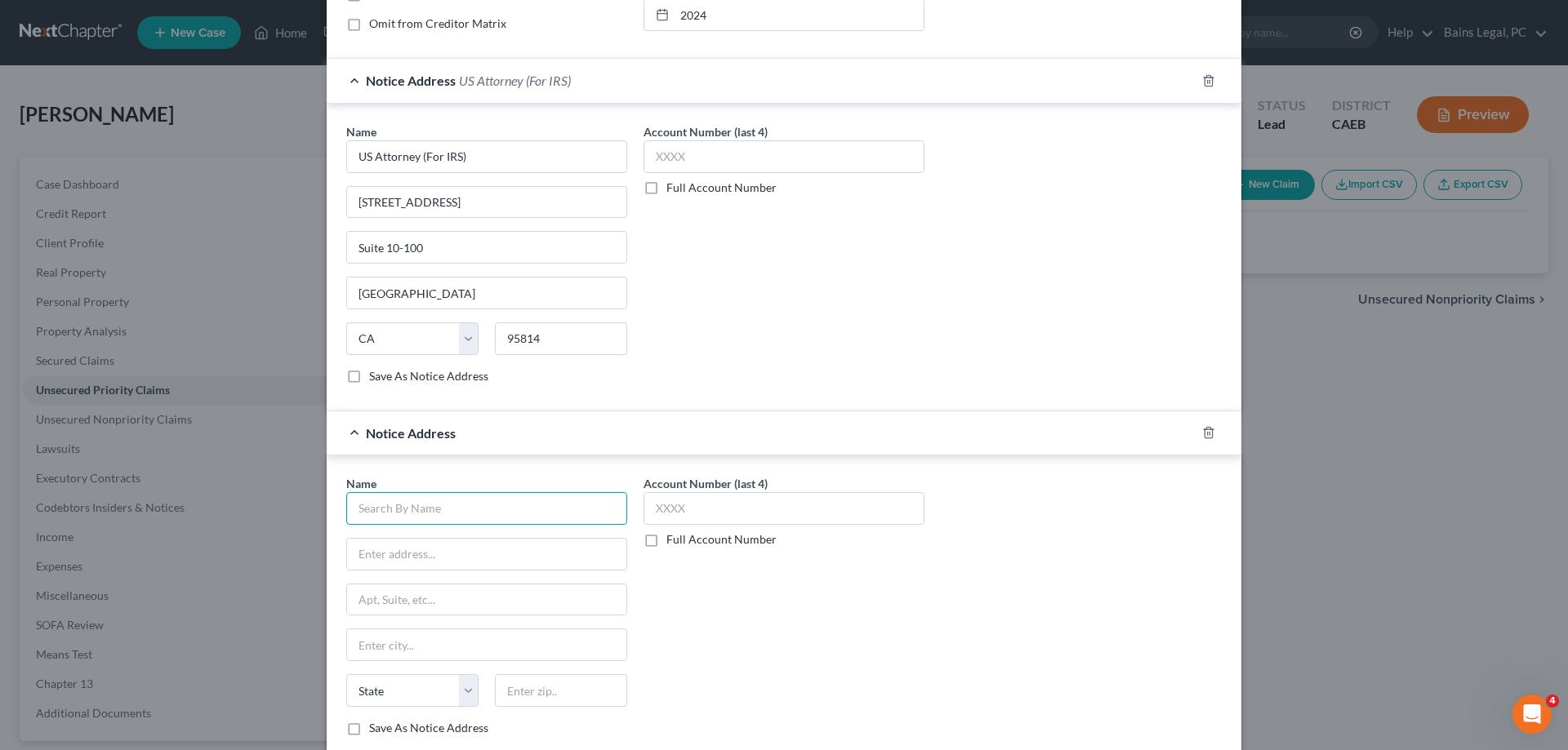
click at [521, 502] on input "text" at bounding box center [487, 508] width 281 height 32
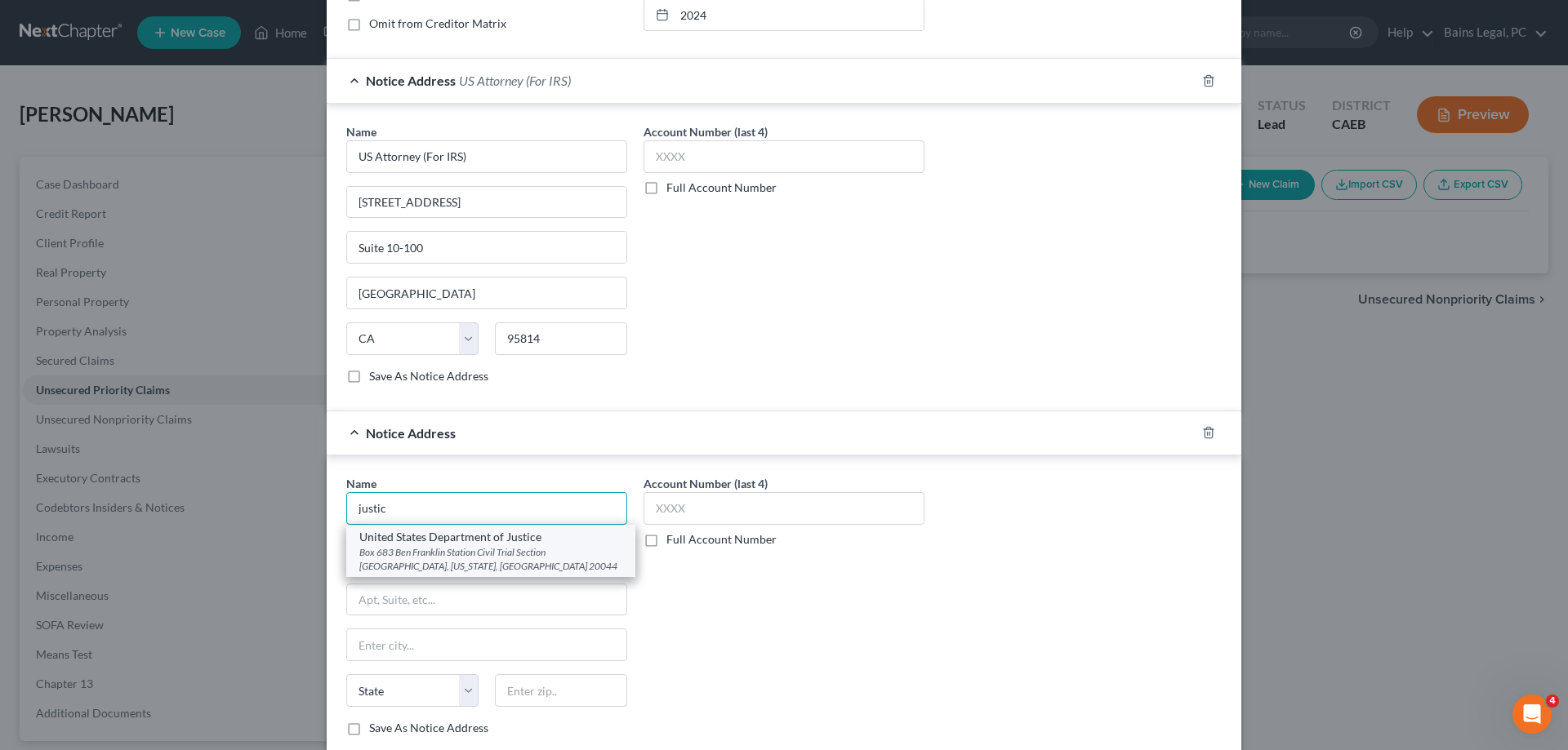
scroll to position [561, 0]
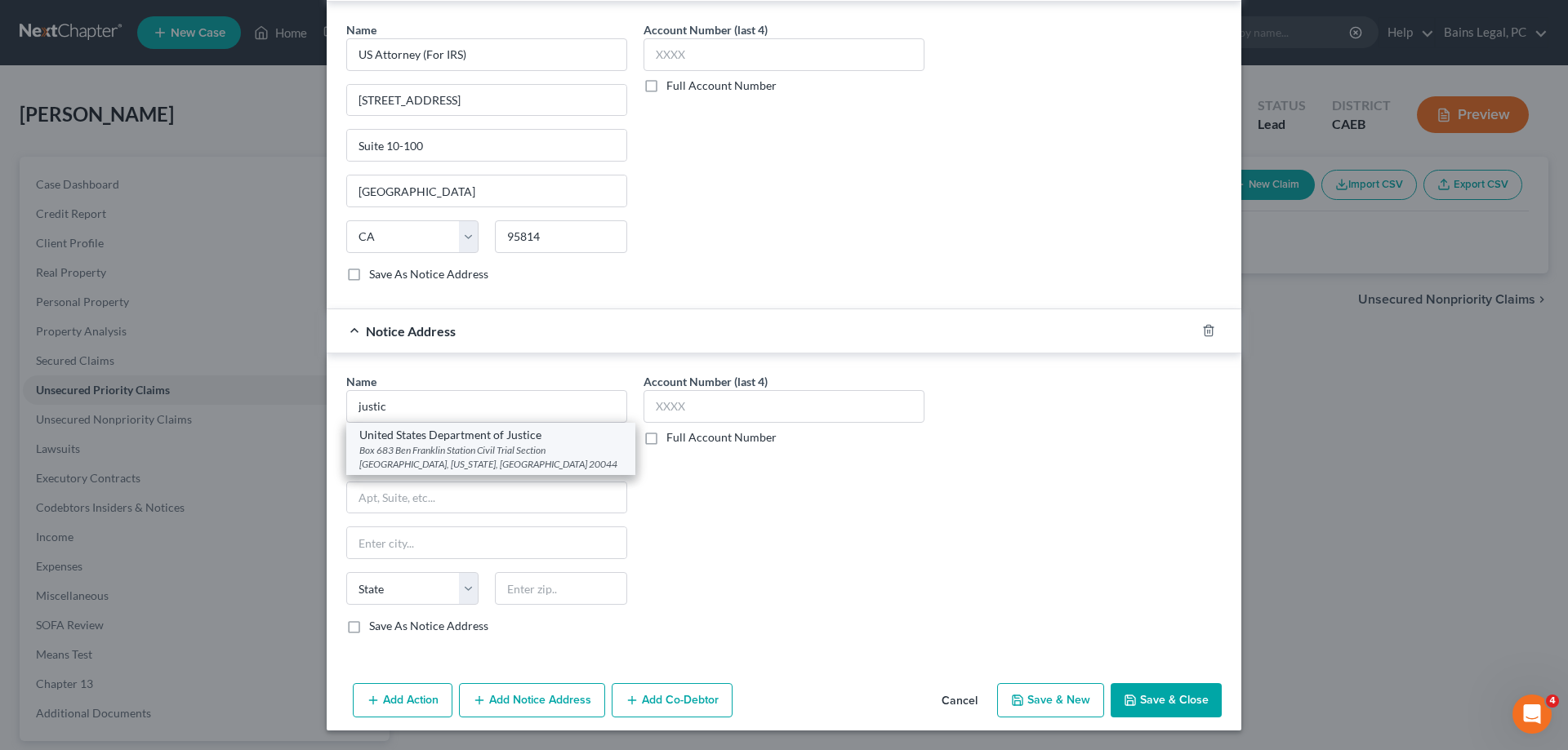
click at [568, 446] on div "Box 683 Ben Franklin Station Civil Trial Section [GEOGRAPHIC_DATA], [US_STATE],…" at bounding box center [491, 457] width 263 height 28
type input "United States Department of Justice"
type input "Box [GEOGRAPHIC_DATA]"
type input "Civil Trial Section [GEOGRAPHIC_DATA]"
type input "[US_STATE]"
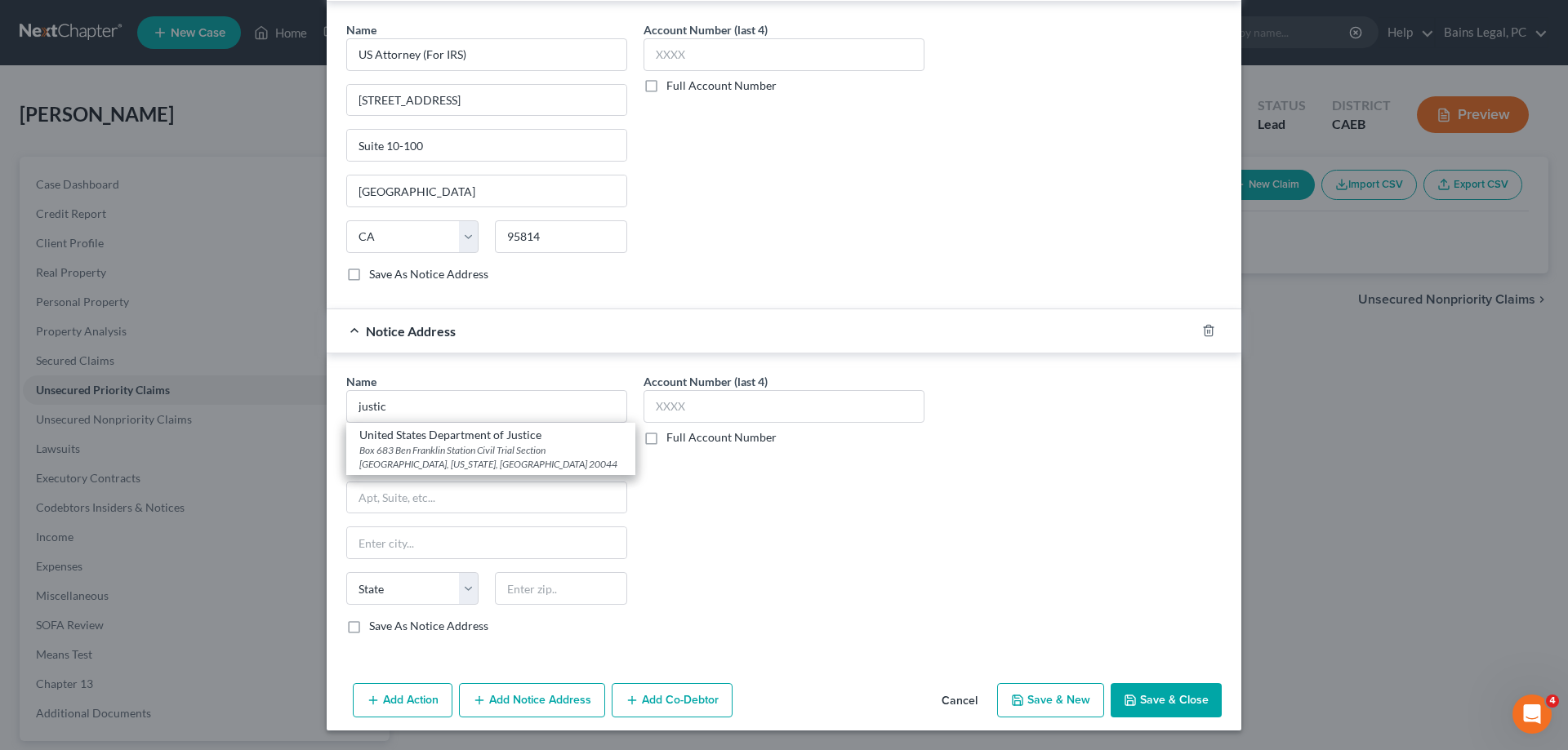
select select "8"
type input "20044"
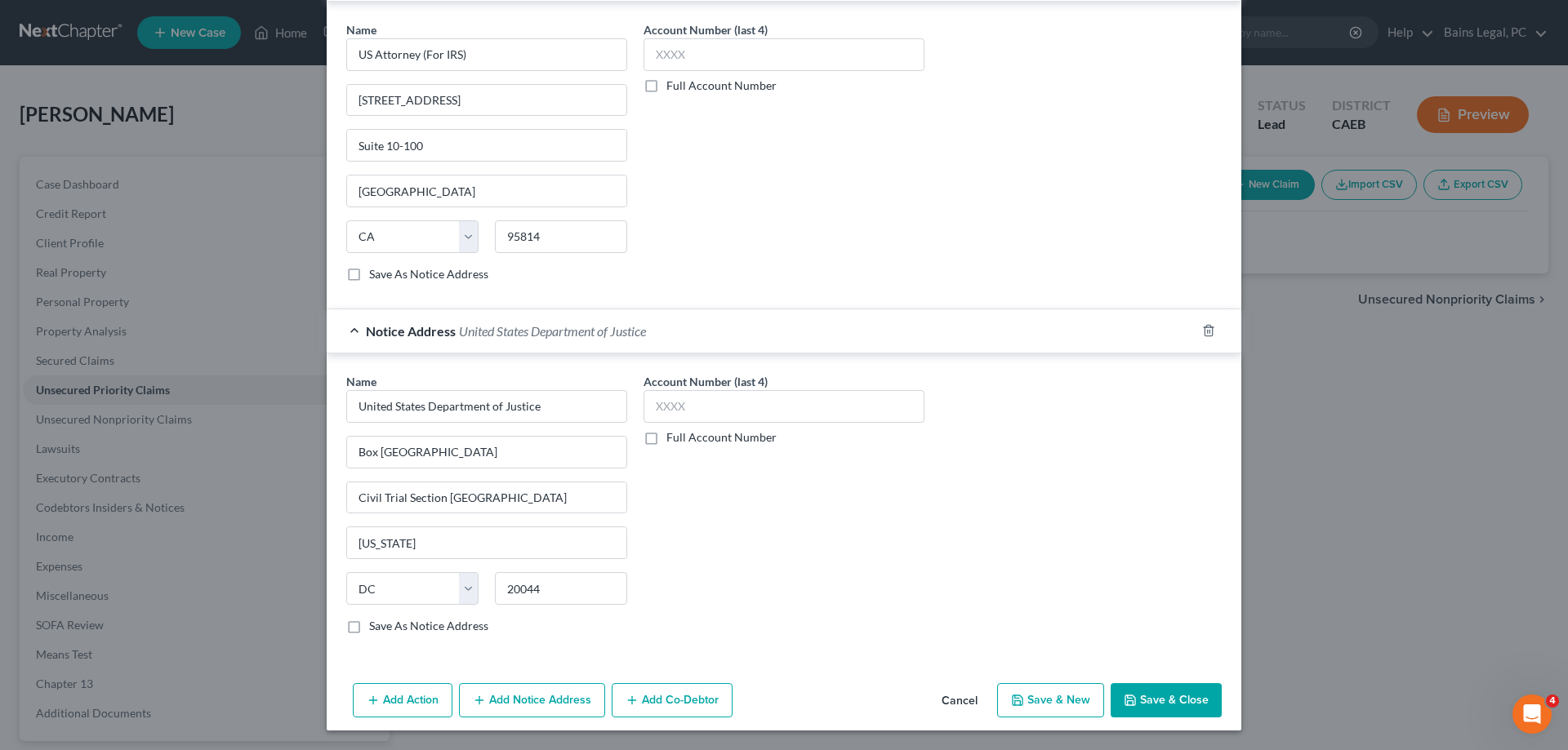
click at [1158, 711] on button "Save & Close" at bounding box center [1166, 700] width 111 height 34
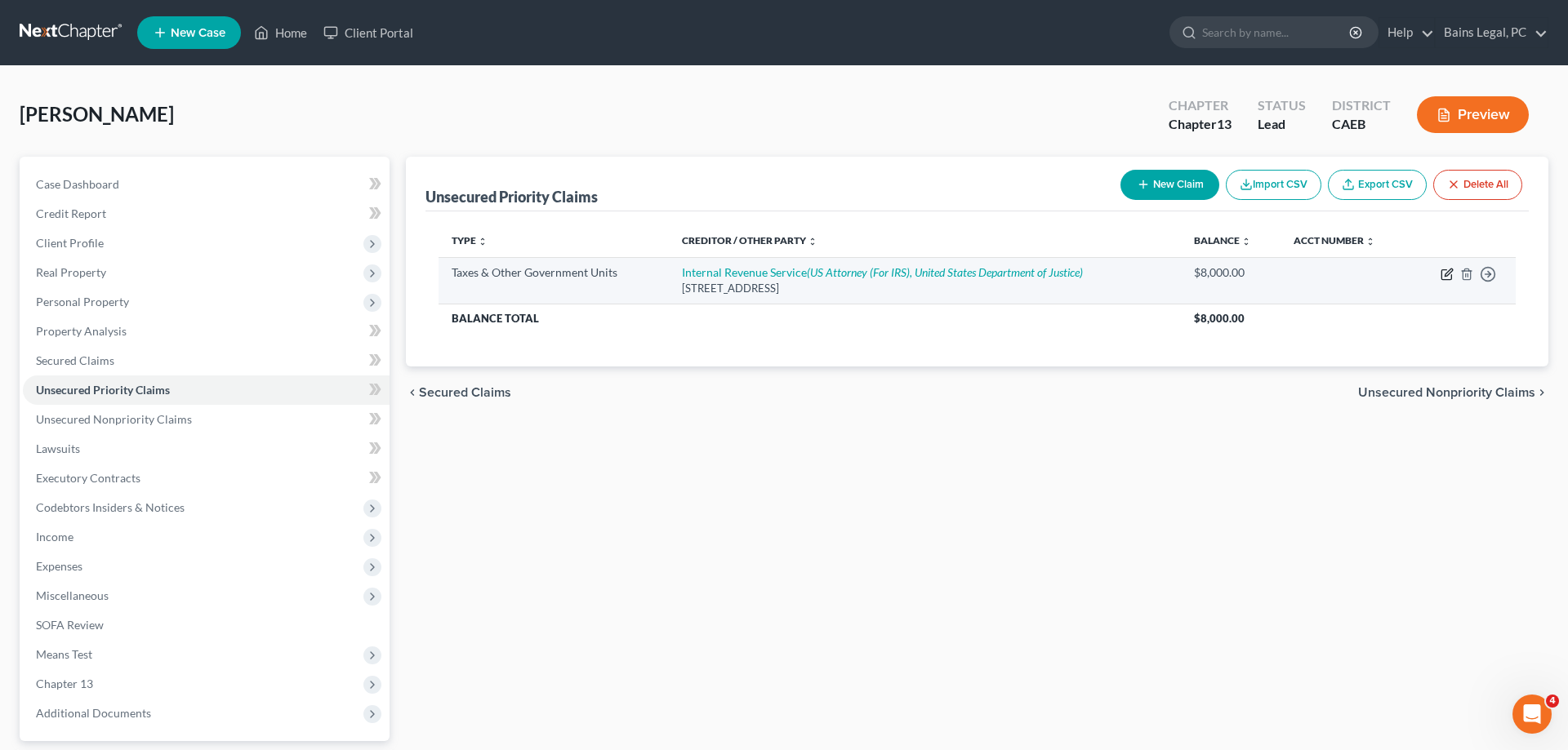
click at [1448, 278] on icon "button" at bounding box center [1447, 274] width 13 height 13
select select "0"
select select "39"
select select "0"
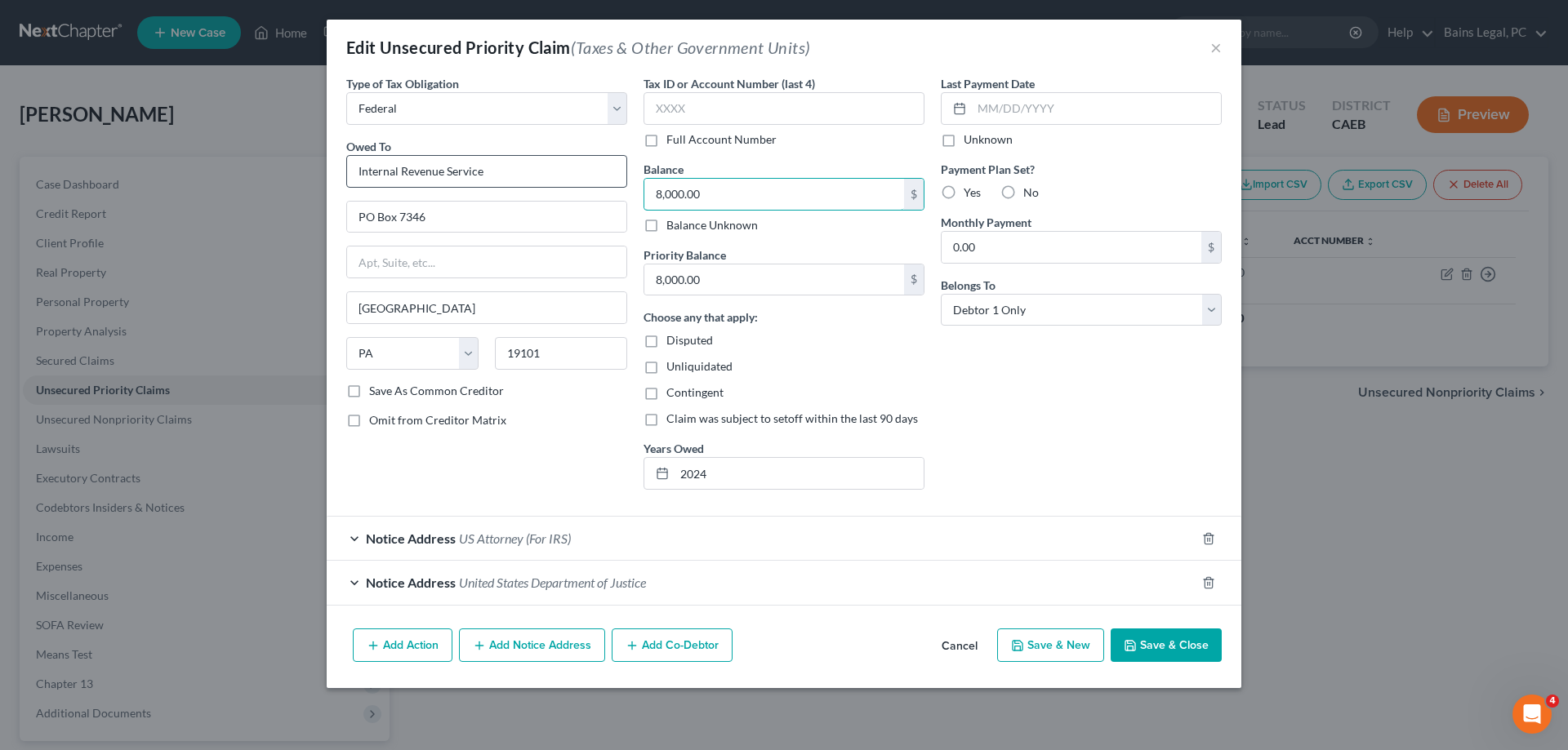
drag, startPoint x: 739, startPoint y: 192, endPoint x: 564, endPoint y: 177, distance: 175.6
click at [645, 178] on input "8,000.00" at bounding box center [775, 194] width 260 height 31
drag, startPoint x: 728, startPoint y: 188, endPoint x: 584, endPoint y: 191, distance: 144.0
click at [645, 189] on input "8,000.00" at bounding box center [775, 194] width 260 height 31
type input "8,500"
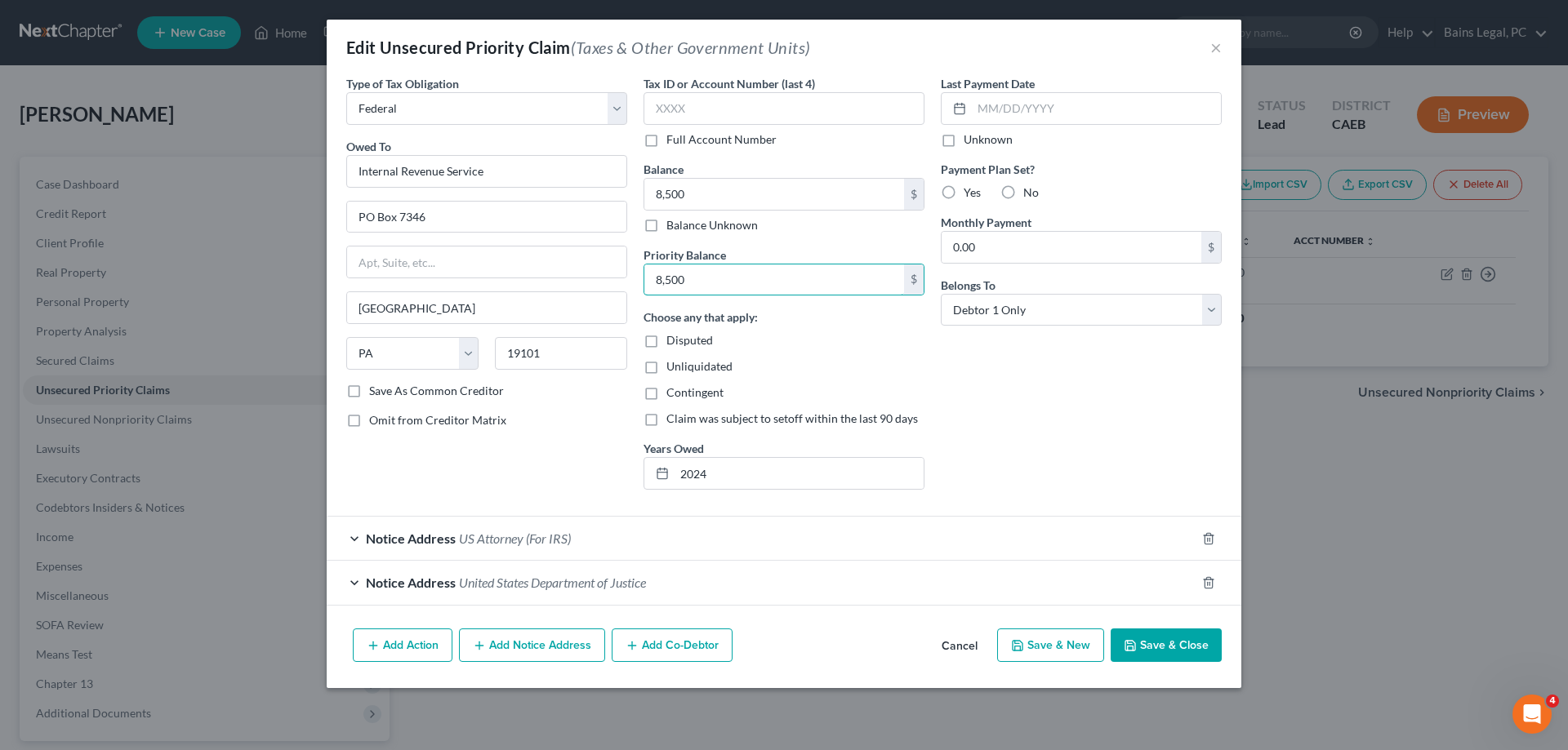
type input "8,500"
click at [1189, 652] on button "Save & Close" at bounding box center [1166, 645] width 111 height 34
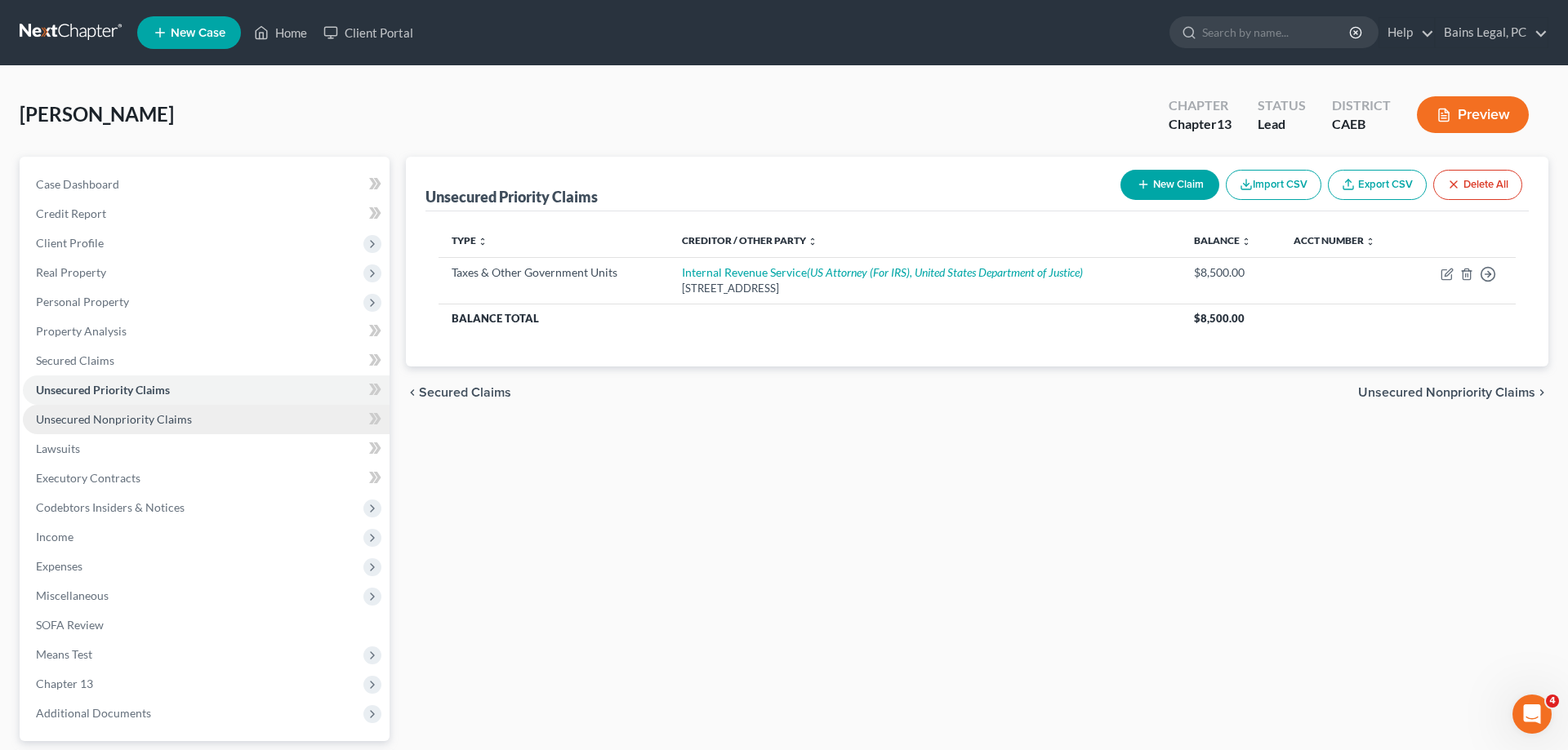
click at [127, 414] on span "Unsecured Nonpriority Claims" at bounding box center [114, 418] width 156 height 14
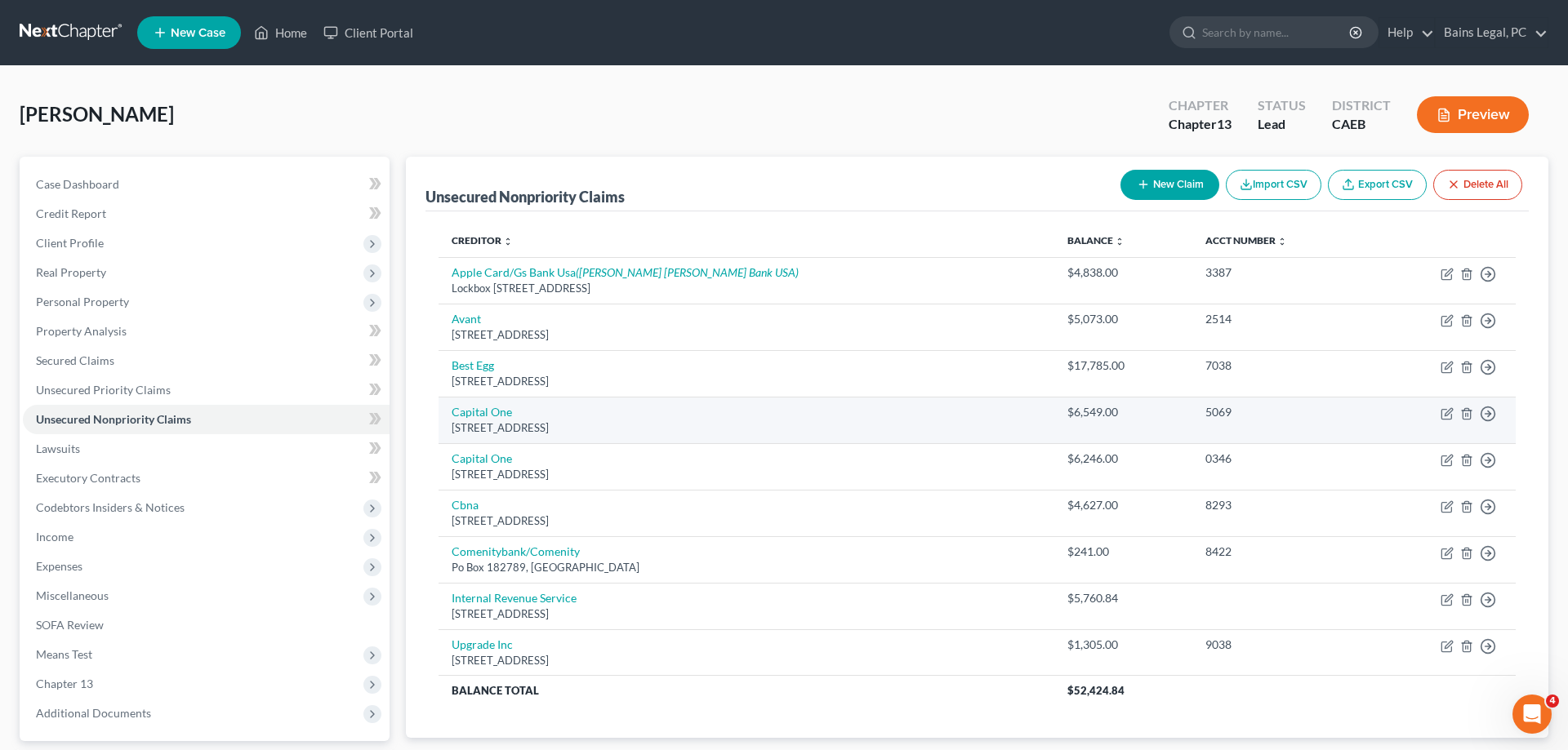
scroll to position [145, 0]
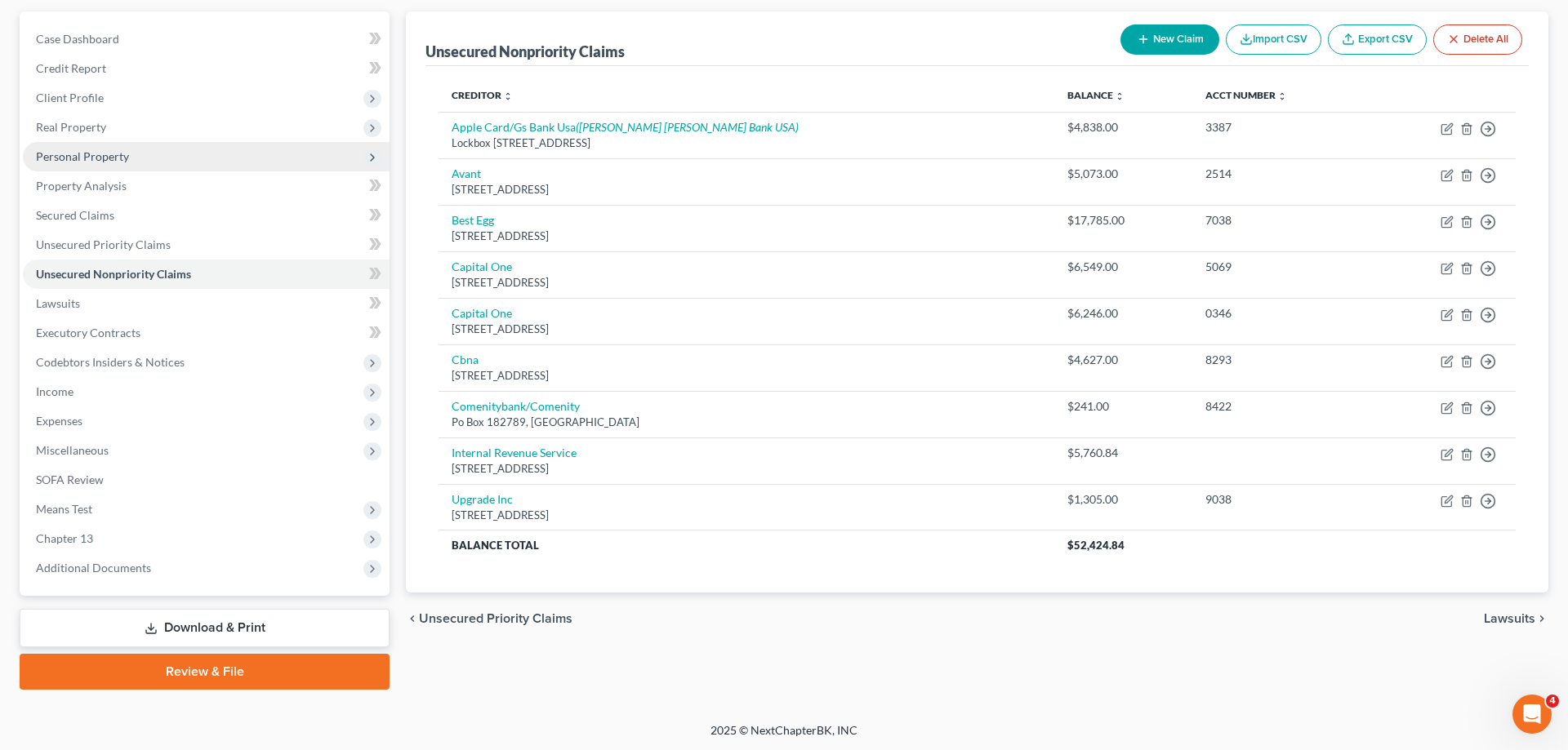
click at [147, 156] on span "Personal Property" at bounding box center [206, 157] width 367 height 30
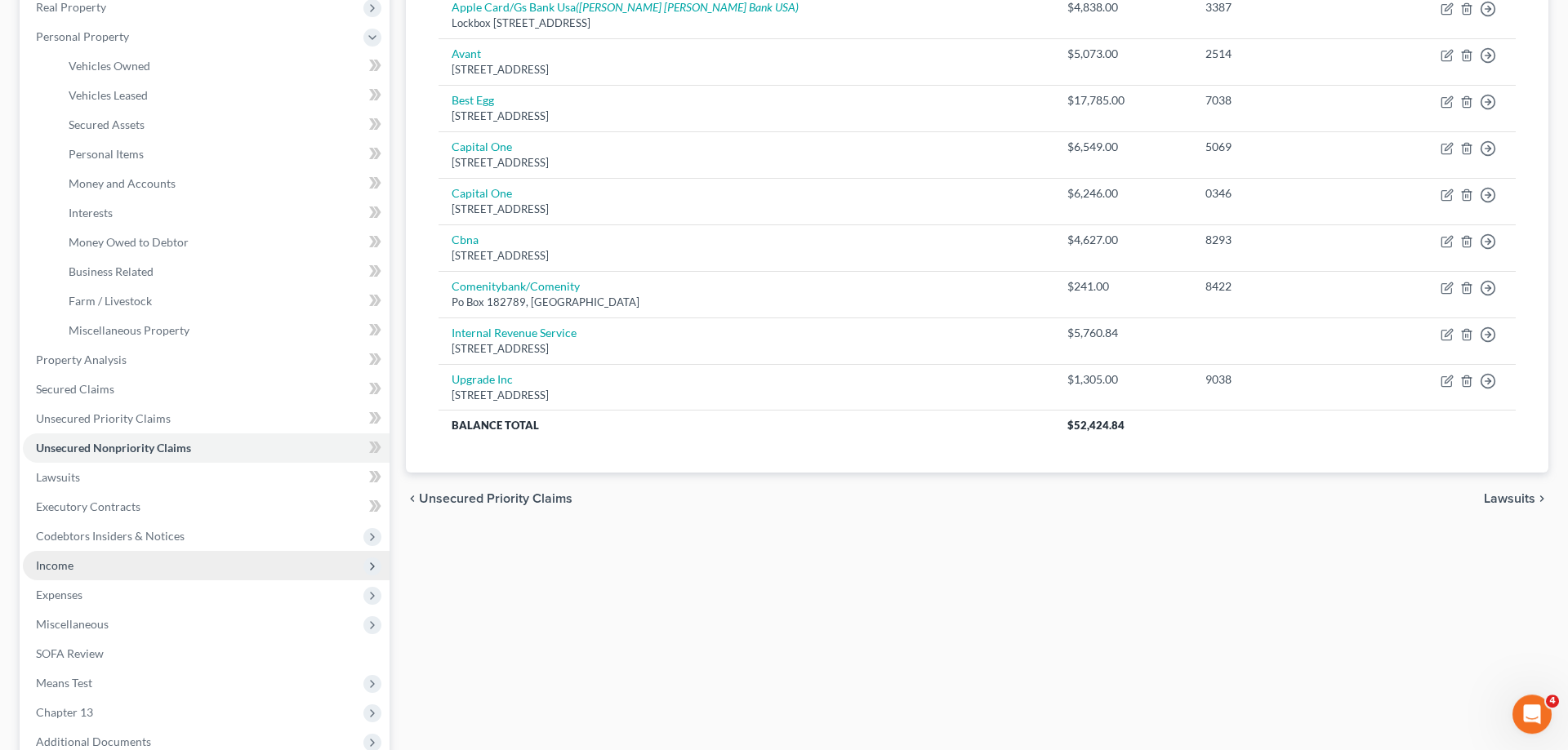
scroll to position [312, 0]
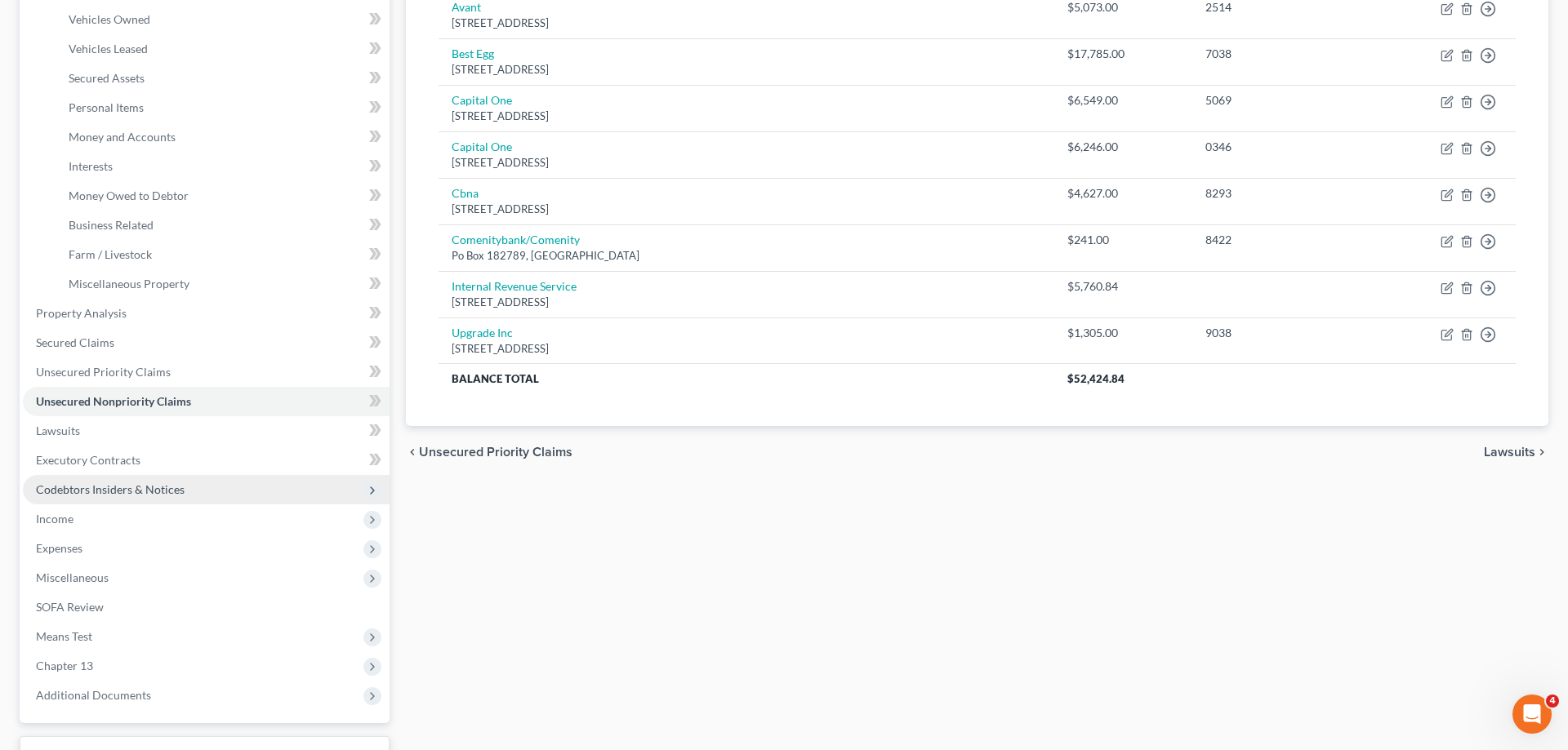
click at [170, 487] on span "Codebtors Insiders & Notices" at bounding box center [110, 489] width 149 height 14
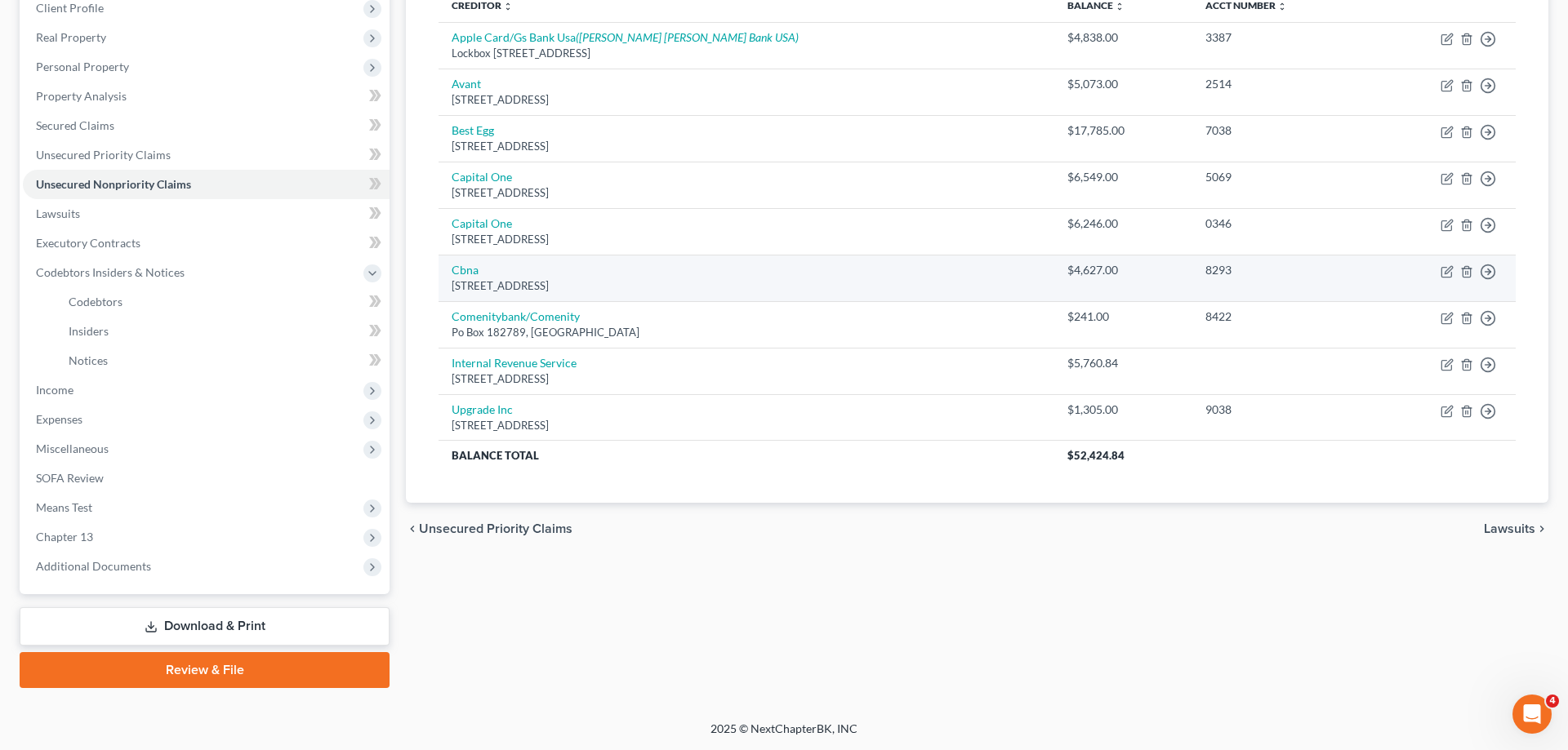
scroll to position [233, 0]
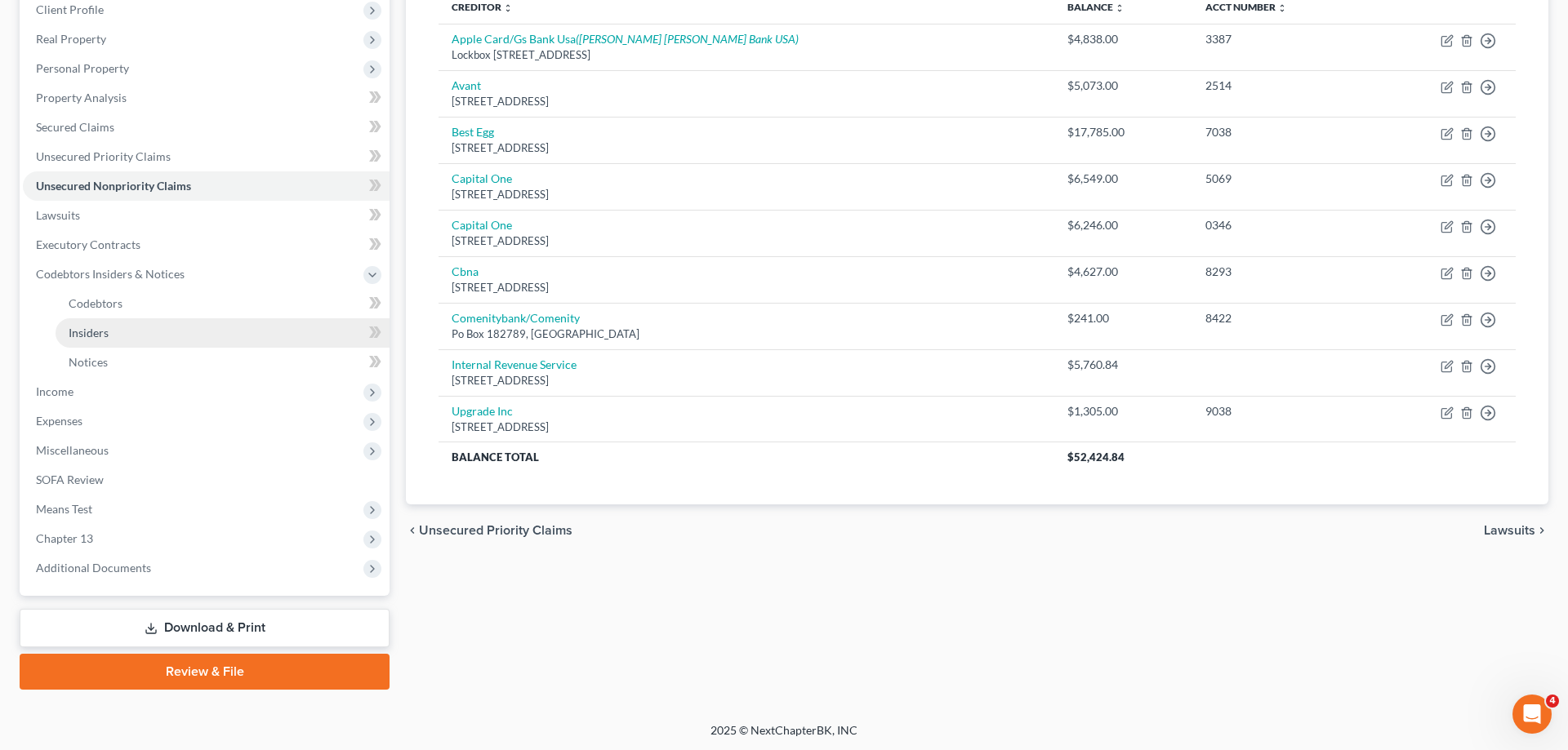
click at [118, 333] on link "Insiders" at bounding box center [223, 333] width 334 height 30
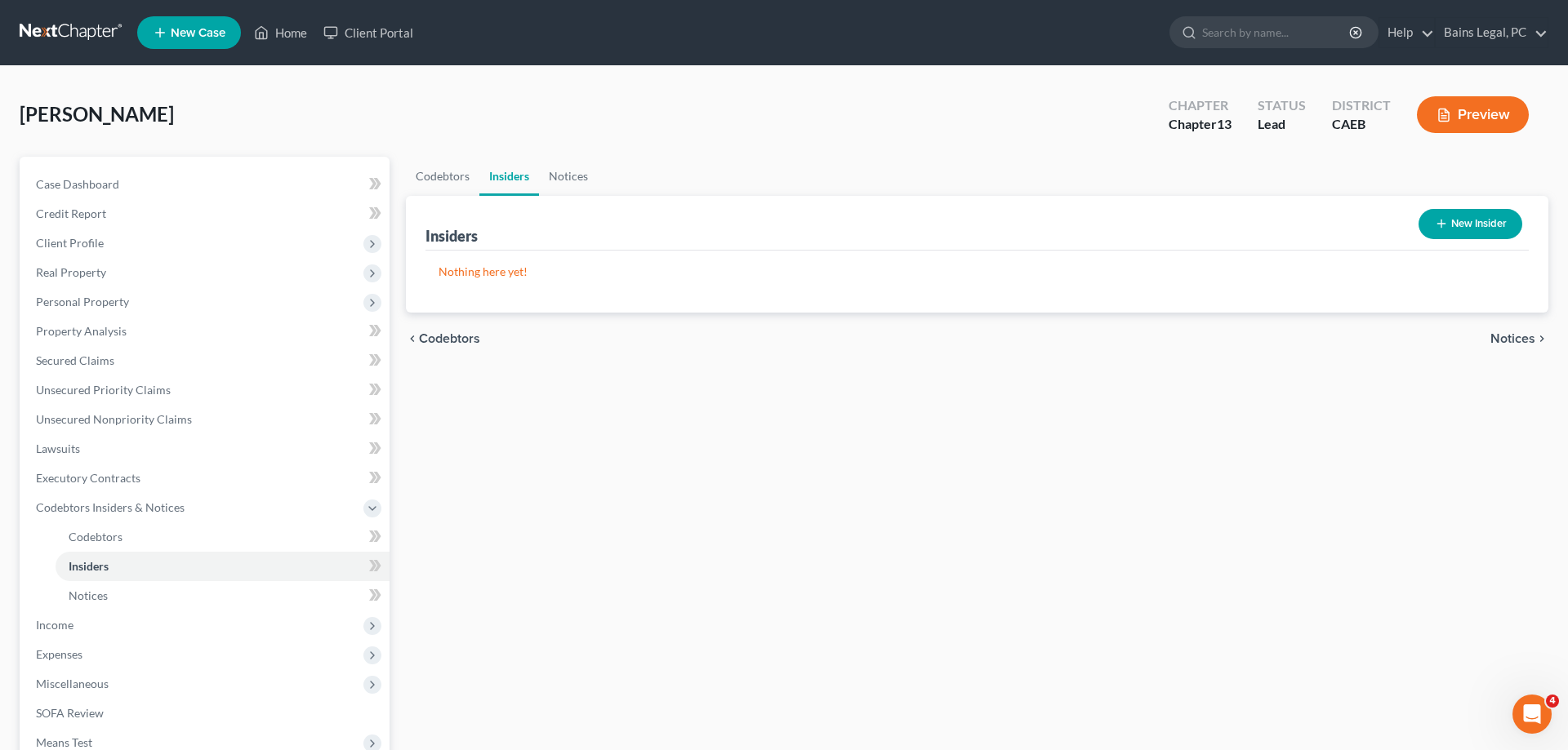
drag, startPoint x: 1451, startPoint y: 221, endPoint x: 1147, endPoint y: 220, distance: 304.0
click at [1452, 222] on button "New Insider" at bounding box center [1470, 224] width 104 height 31
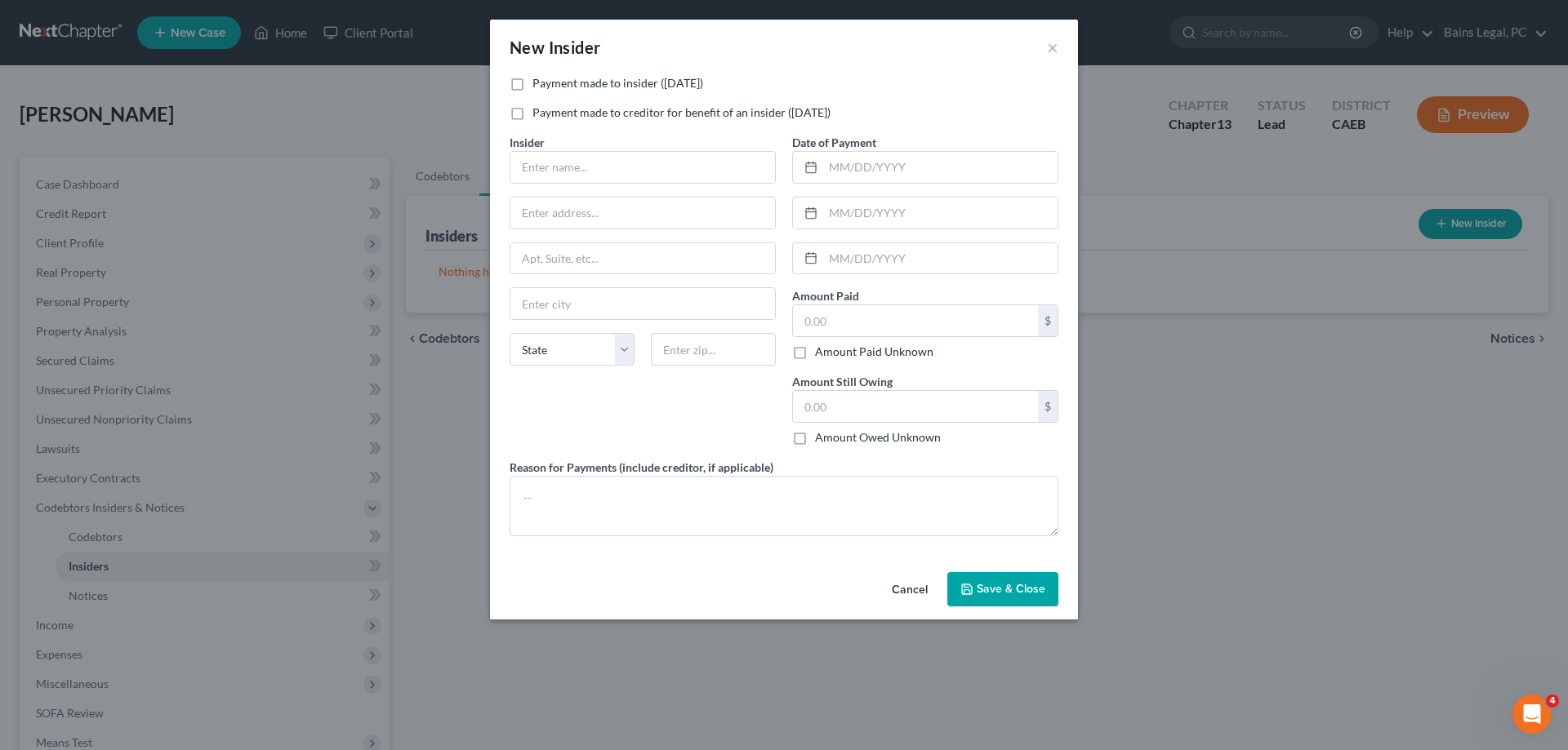
click at [595, 90] on label "Payment made to insider ([DATE])" at bounding box center [618, 83] width 170 height 16
click at [550, 86] on input "Payment made to insider ([DATE])" at bounding box center [545, 80] width 11 height 11
checkbox input "true"
click at [579, 155] on input "text" at bounding box center [642, 167] width 264 height 31
type input "[PERSON_NAME]"
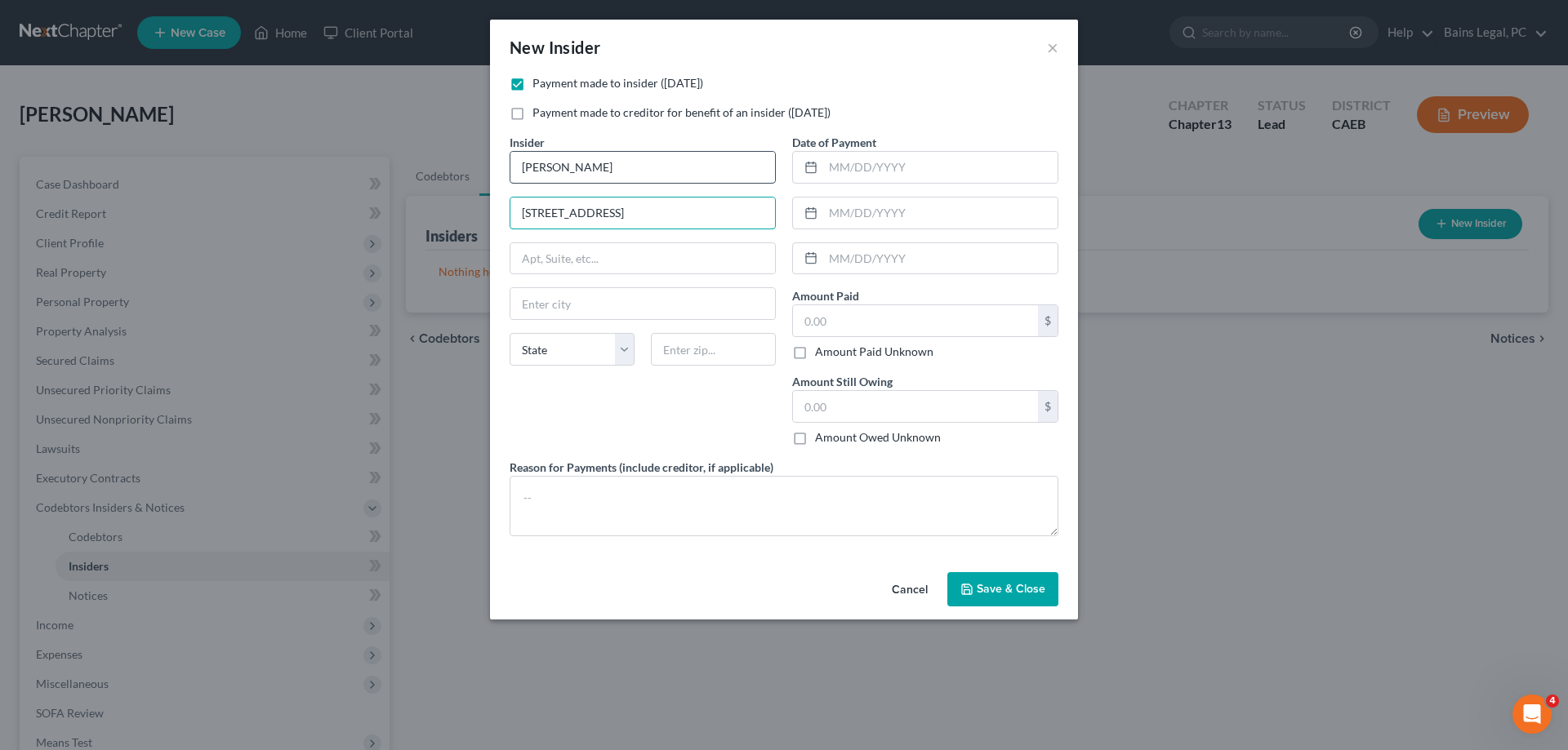
type input "[STREET_ADDRESS]"
type input "95376"
type input "[PERSON_NAME]"
select select "4"
type input "[DATE]"
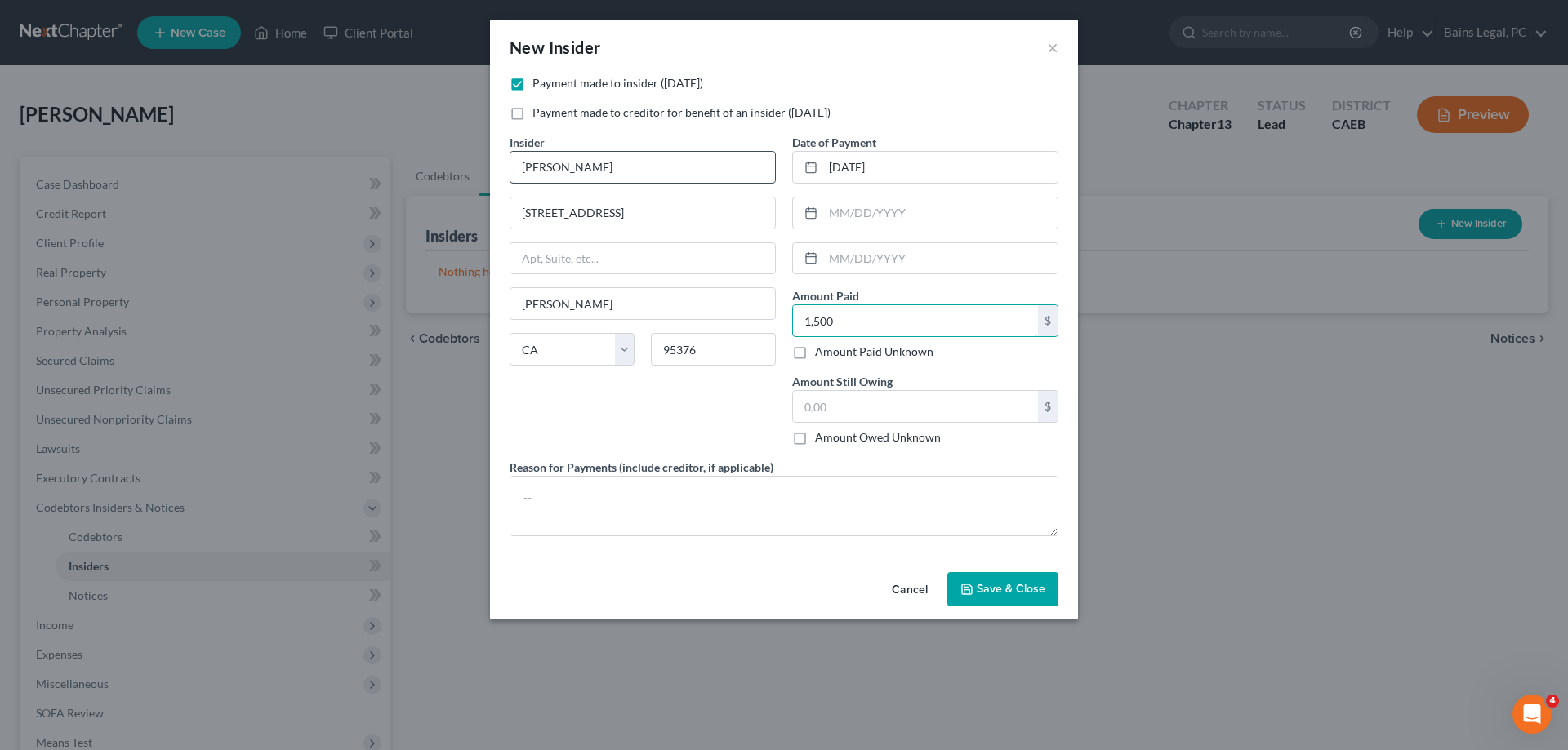
type input "1,500"
type input "0"
click at [639, 504] on textarea at bounding box center [784, 506] width 549 height 60
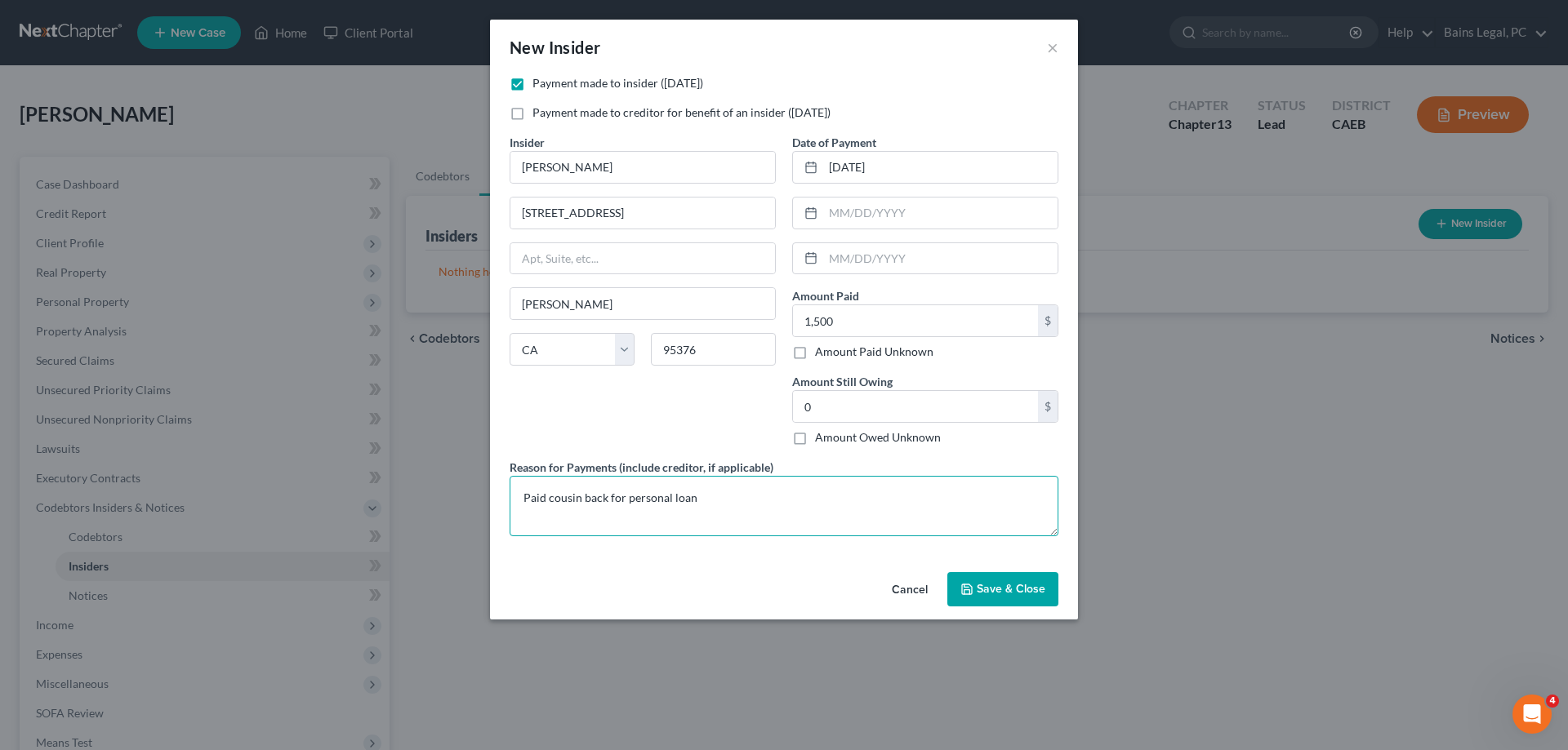
type textarea "Paid cousin back for personal loan"
click at [1040, 598] on button "Save & Close" at bounding box center [1003, 590] width 111 height 34
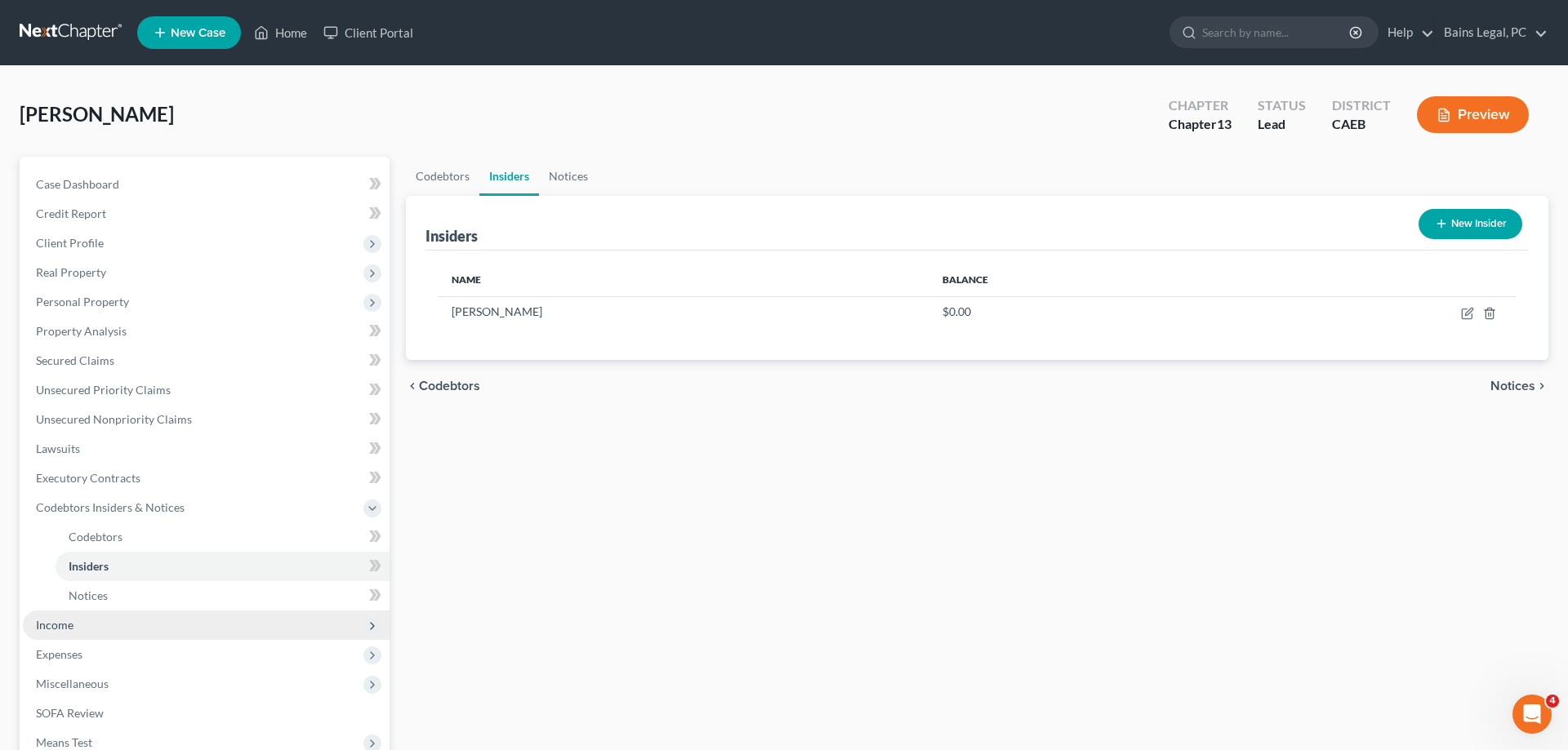
click at [93, 625] on span "Income" at bounding box center [206, 626] width 367 height 30
click at [169, 566] on span "Employment Income" at bounding box center [121, 566] width 105 height 14
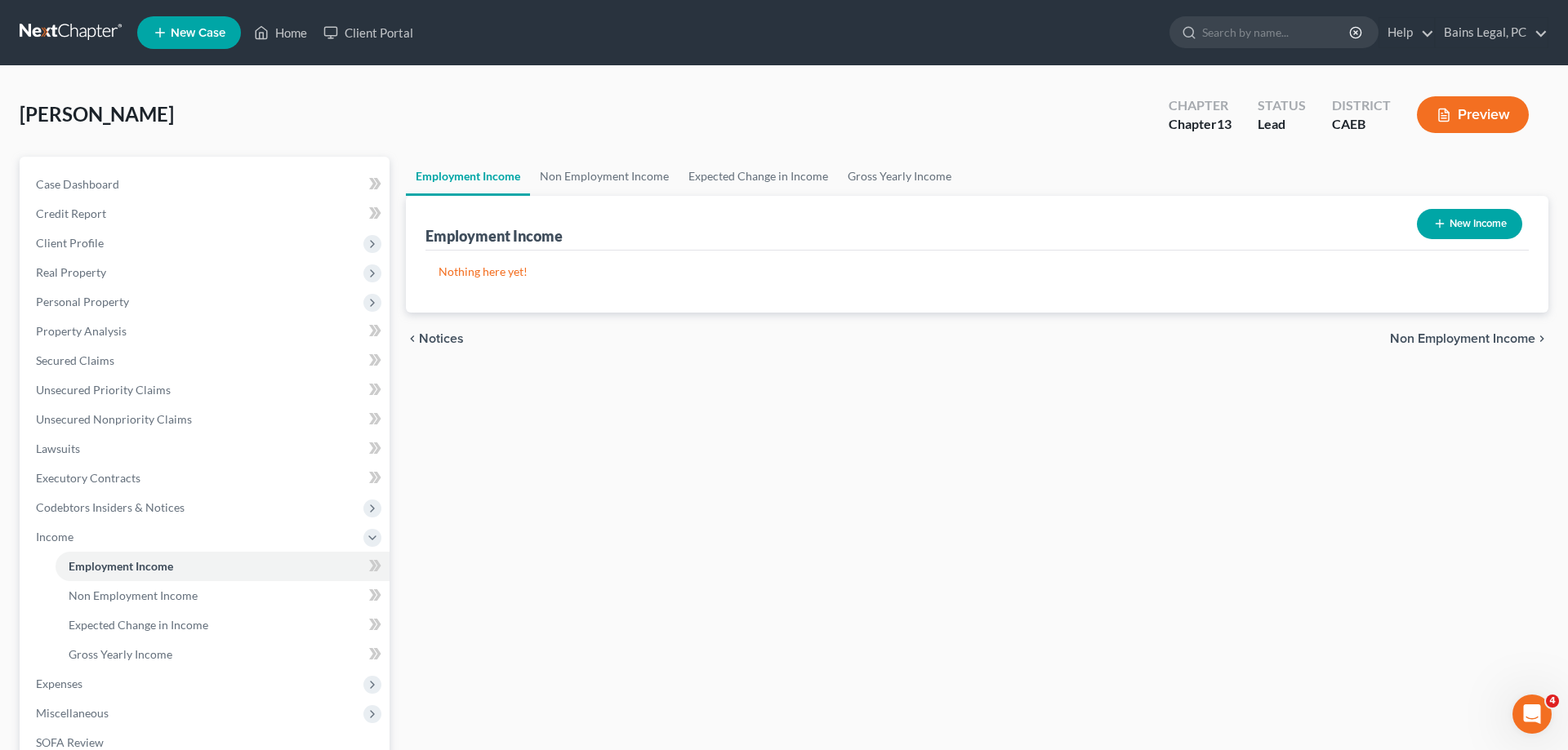
click at [1479, 227] on button "New Income" at bounding box center [1470, 224] width 105 height 31
select select "0"
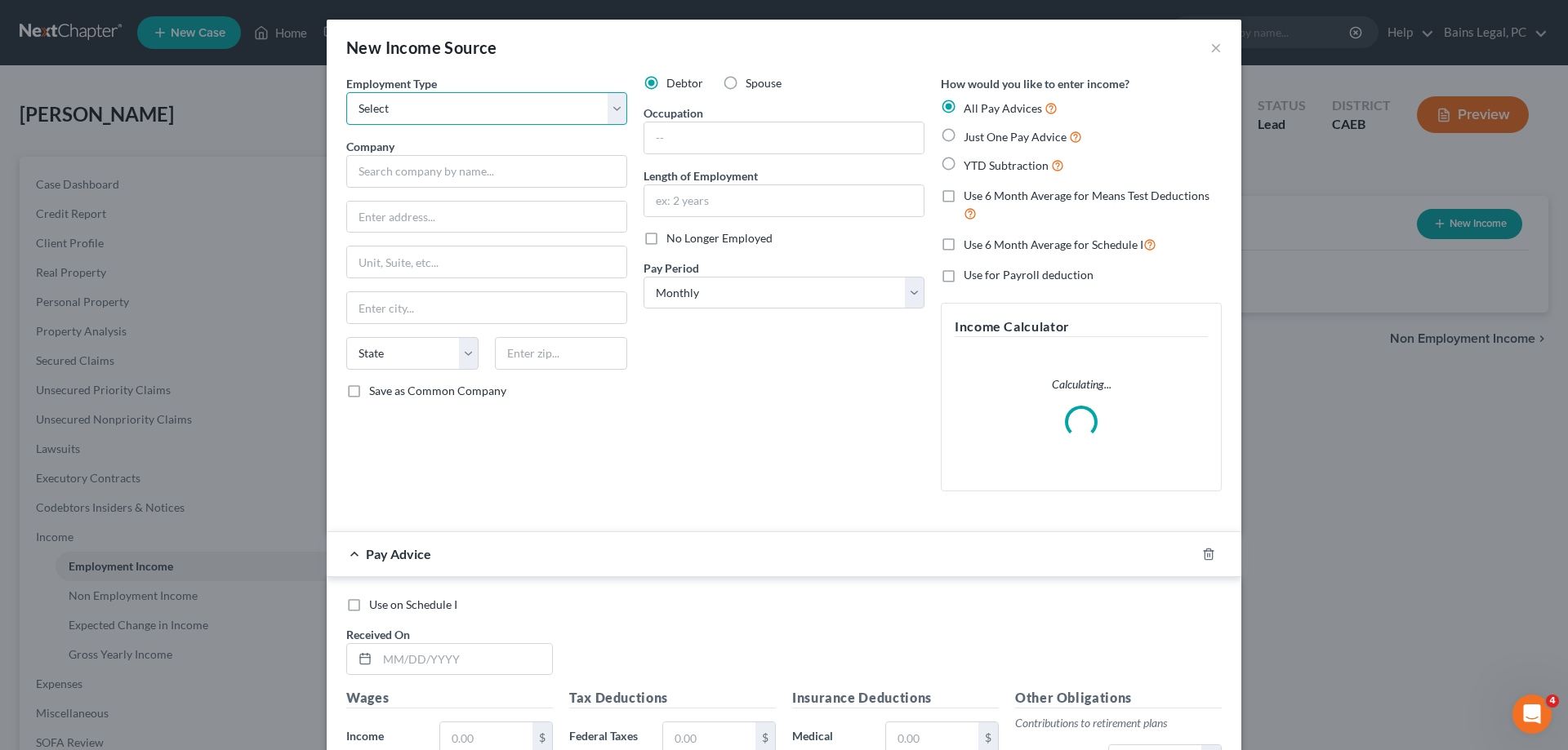
click at [346, 92] on select "Select Full or [DEMOGRAPHIC_DATA] Employment Self Employment" at bounding box center [487, 108] width 281 height 32
select select "0"
click option "Full or [DEMOGRAPHIC_DATA] Employment" at bounding box center [0, 0] width 0 height 0
click at [758, 92] on div "Debtor Spouse Occupation Length of Employment No Longer Employed Pay Period * S…" at bounding box center [784, 289] width 298 height 429
click at [759, 91] on label "Spouse" at bounding box center [764, 83] width 36 height 16
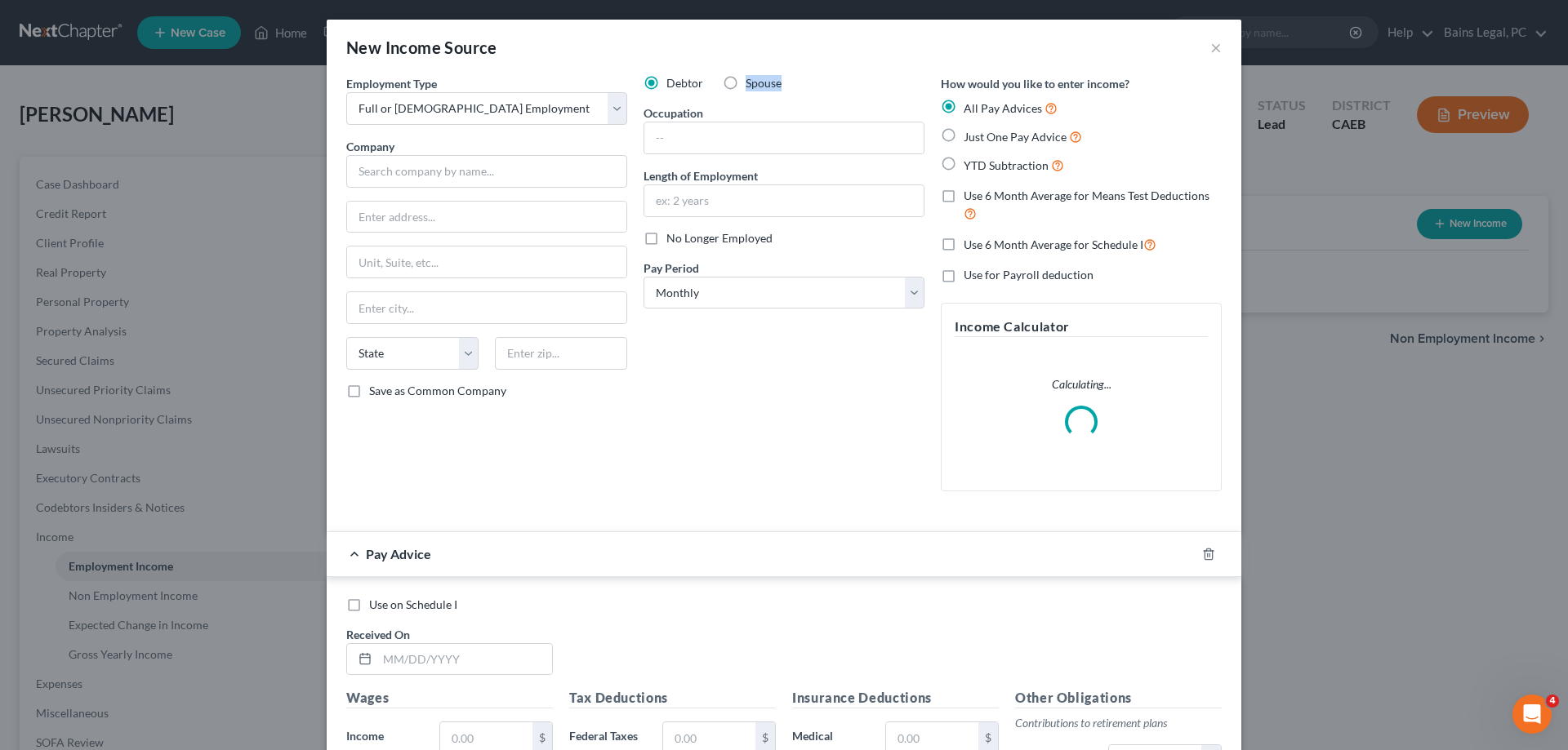
click at [759, 86] on input "Spouse" at bounding box center [757, 80] width 11 height 11
radio input "true"
click at [585, 167] on input "text" at bounding box center [487, 171] width 281 height 32
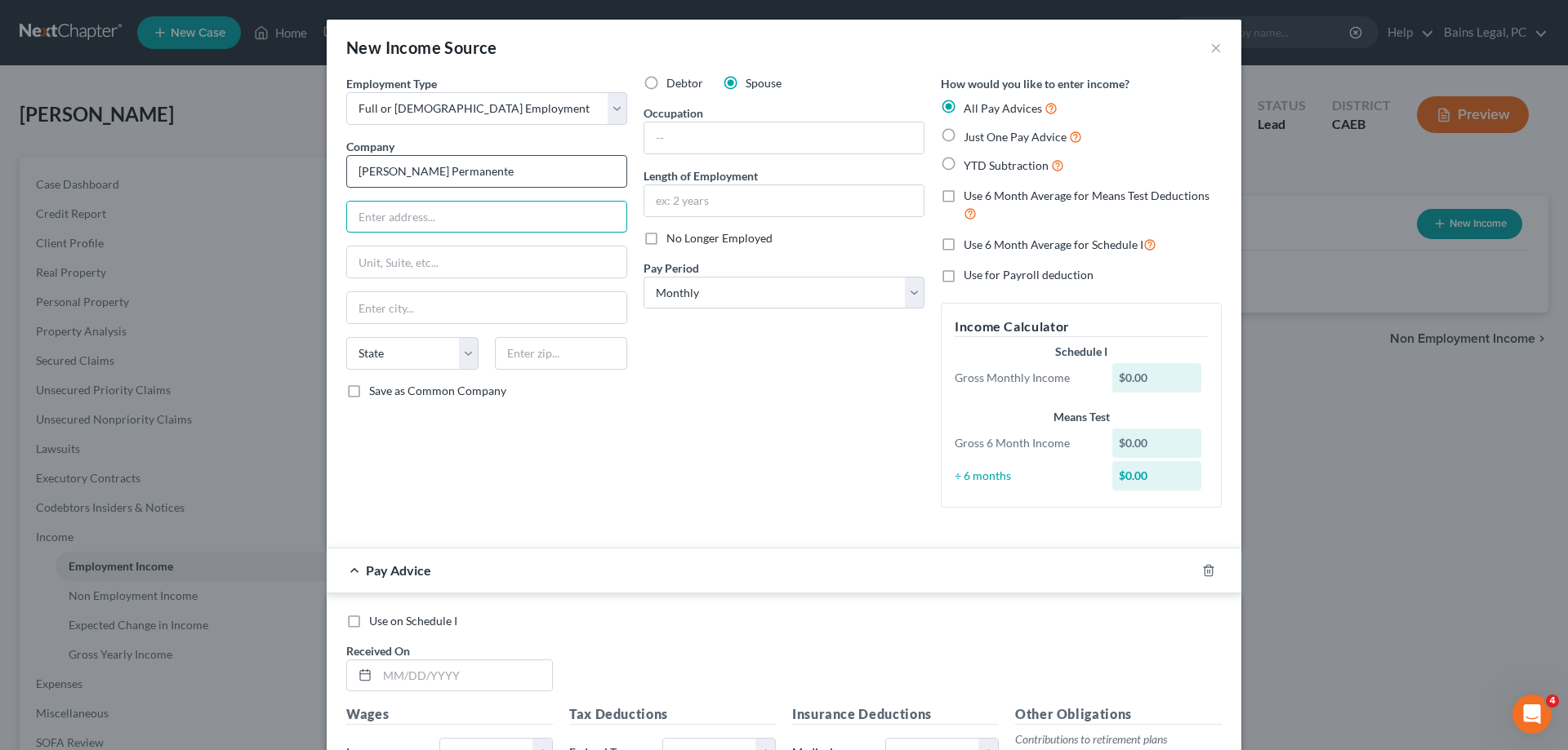
type input "[PERSON_NAME] Permanente"
type input "[STREET_ADDRESS][PERSON_NAME]"
type input "95356"
type input "Modesto"
select select "4"
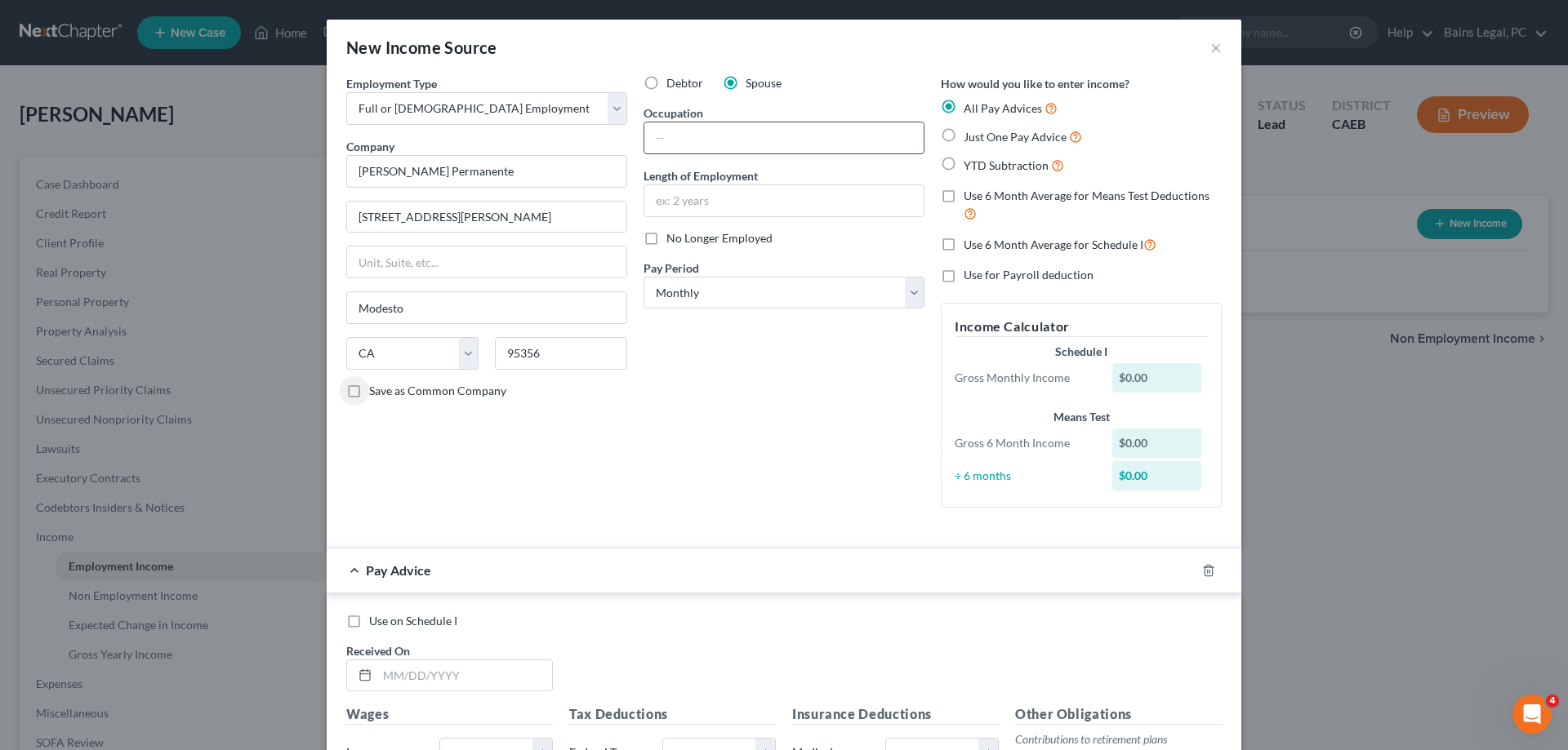
click at [808, 134] on input "text" at bounding box center [784, 138] width 280 height 31
type input "Medical Assistant"
type input "21 years"
